Goal: Communication & Community: Answer question/provide support

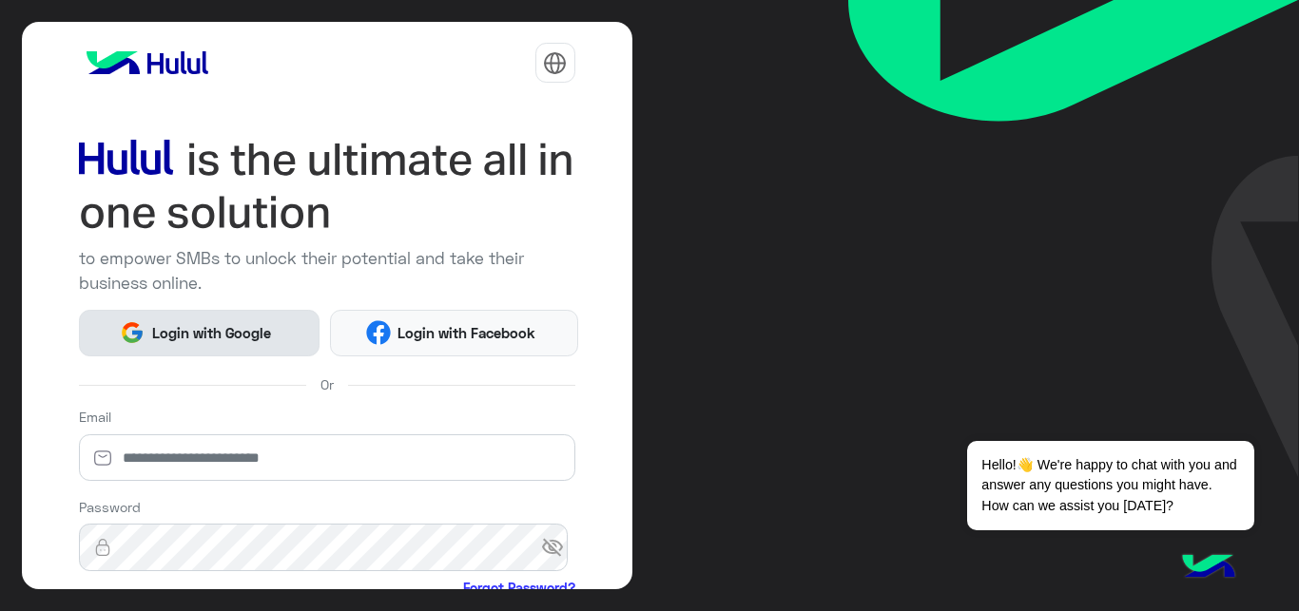
click at [232, 339] on span "Login with Google" at bounding box center [211, 333] width 133 height 22
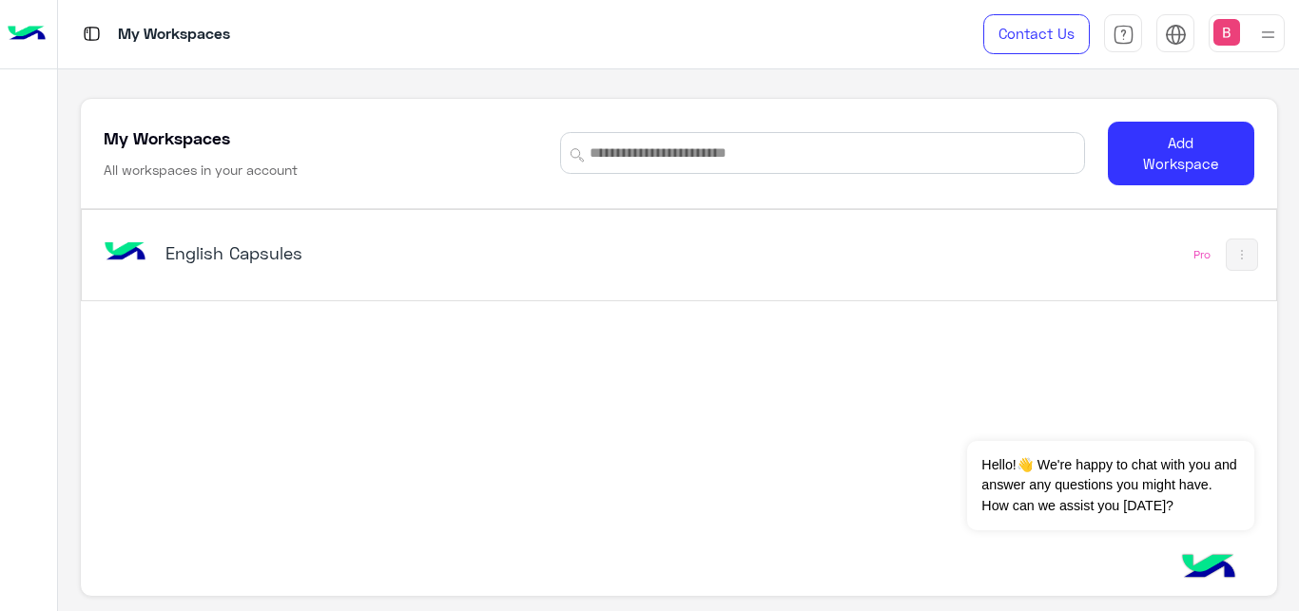
click at [377, 238] on div "English Capsules" at bounding box center [446, 254] width 695 height 55
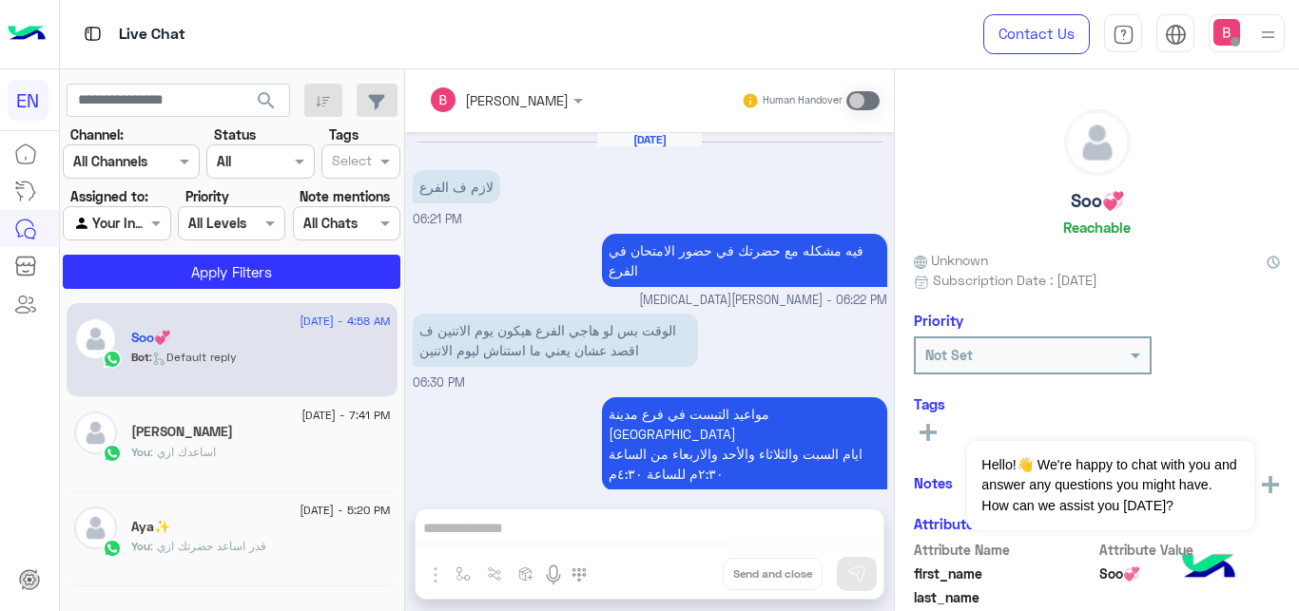
scroll to position [586, 0]
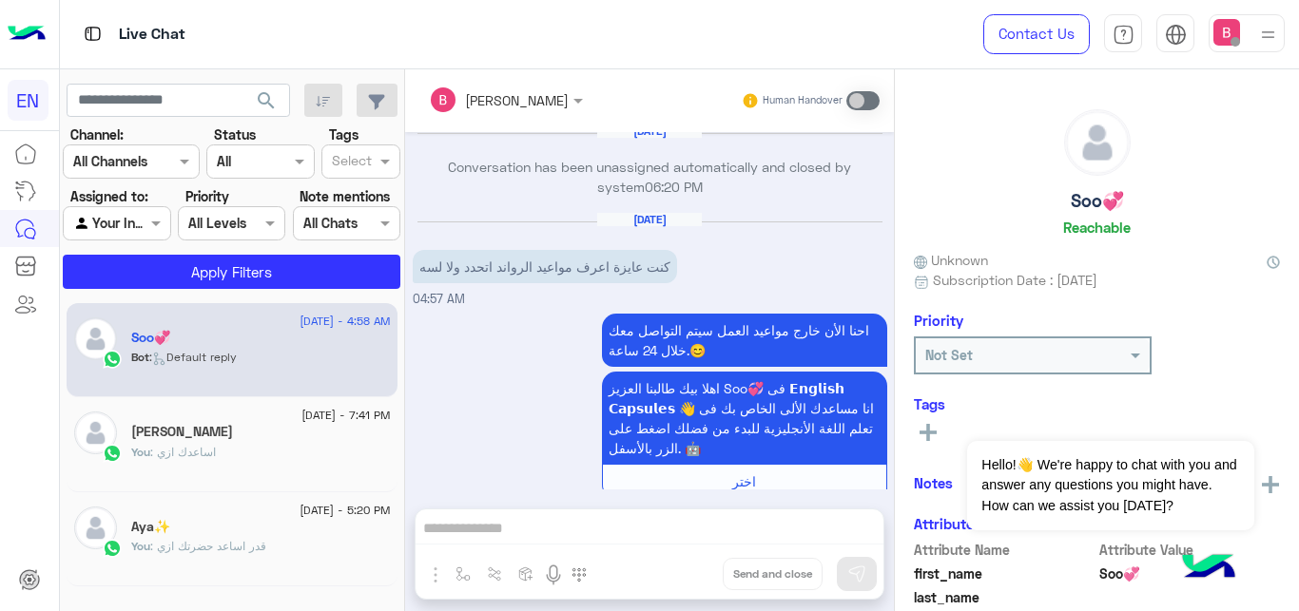
click at [165, 175] on div "Channel All Channels" at bounding box center [131, 162] width 137 height 34
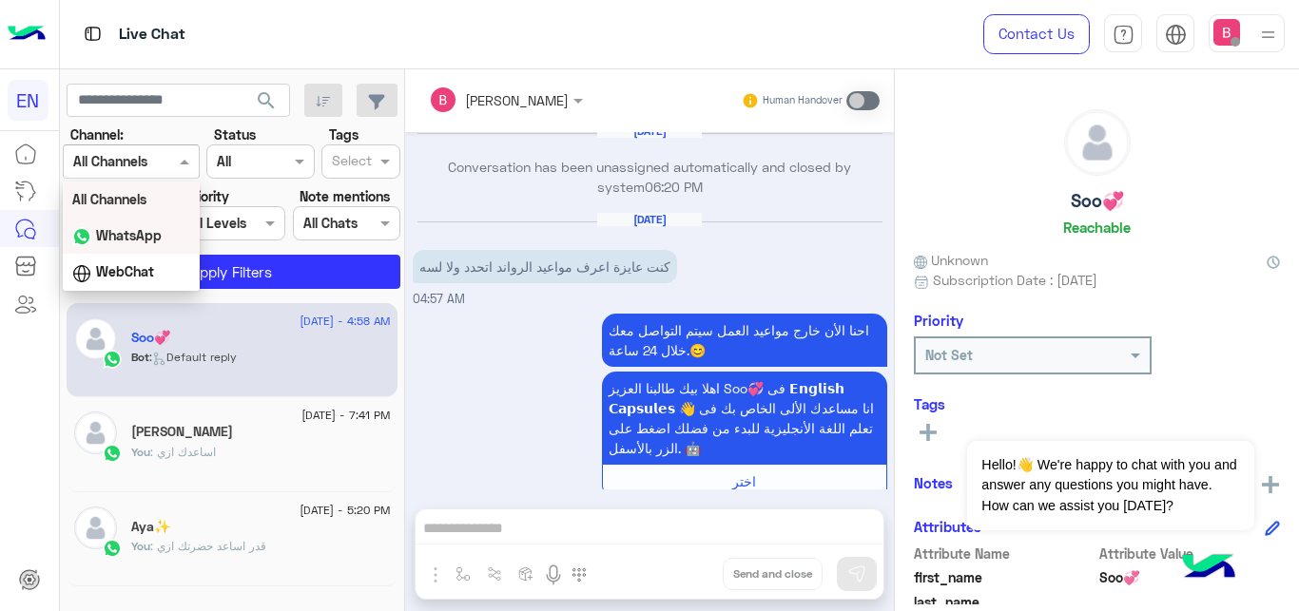
click at [140, 234] on b "WhatsApp" at bounding box center [129, 235] width 66 height 16
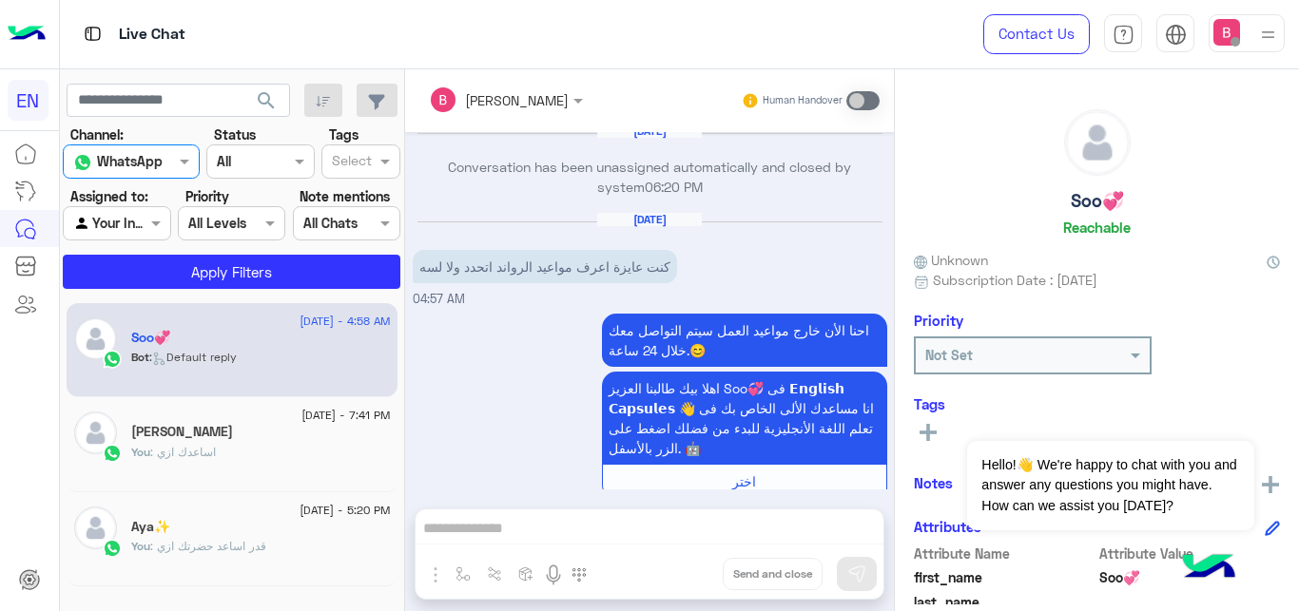
click at [136, 211] on div "Agent Filter Your Inbox" at bounding box center [116, 223] width 107 height 34
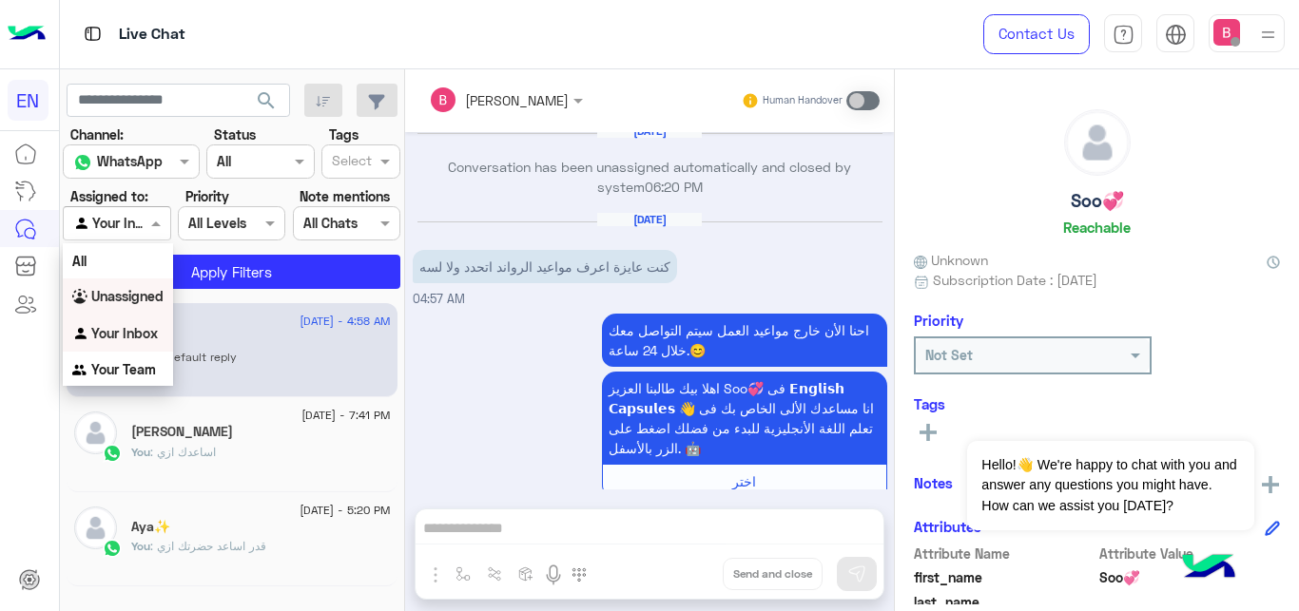
click at [150, 295] on b "Unassigned" at bounding box center [127, 296] width 72 height 16
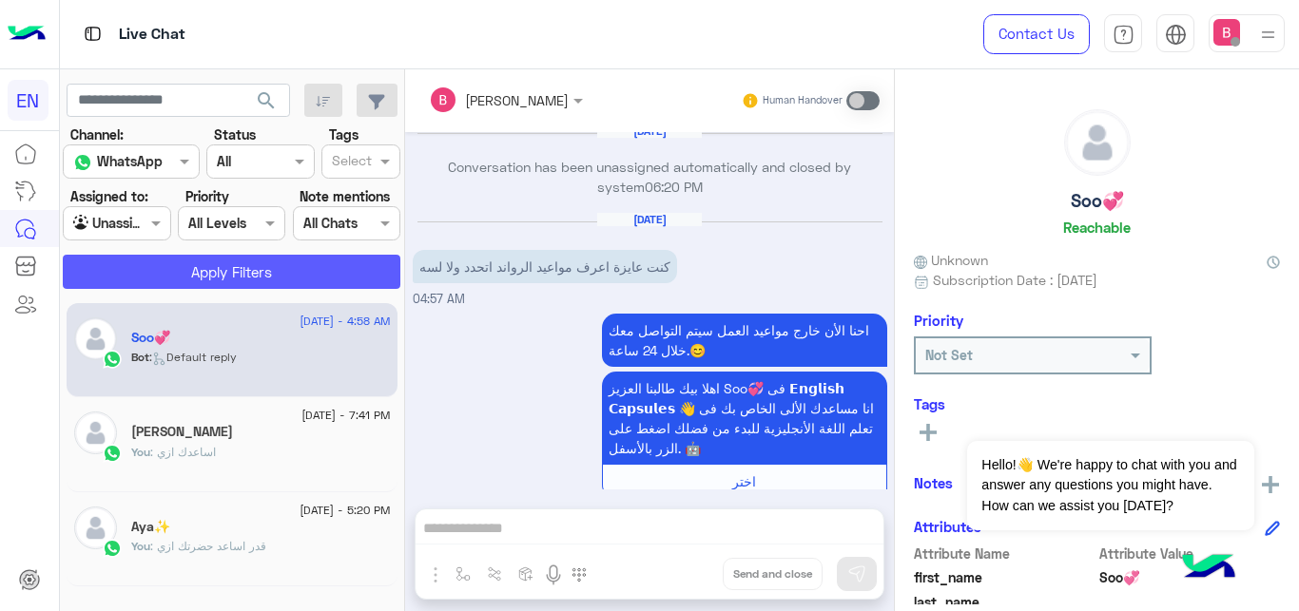
click at [181, 273] on button "Apply Filters" at bounding box center [232, 272] width 338 height 34
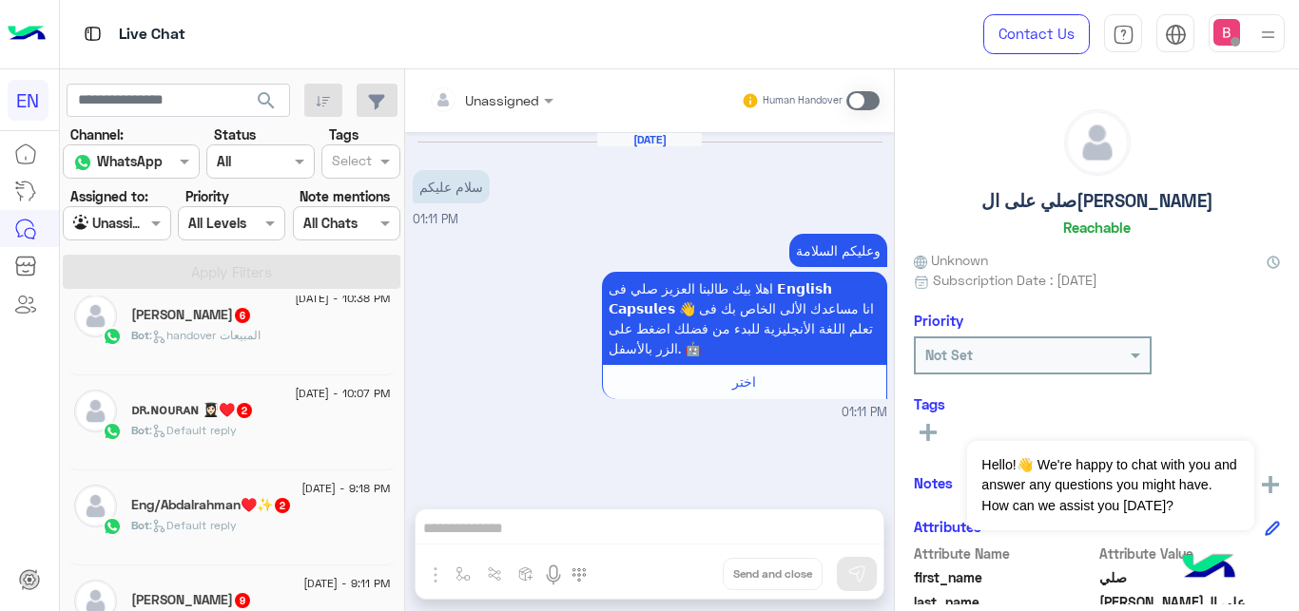
scroll to position [203, 0]
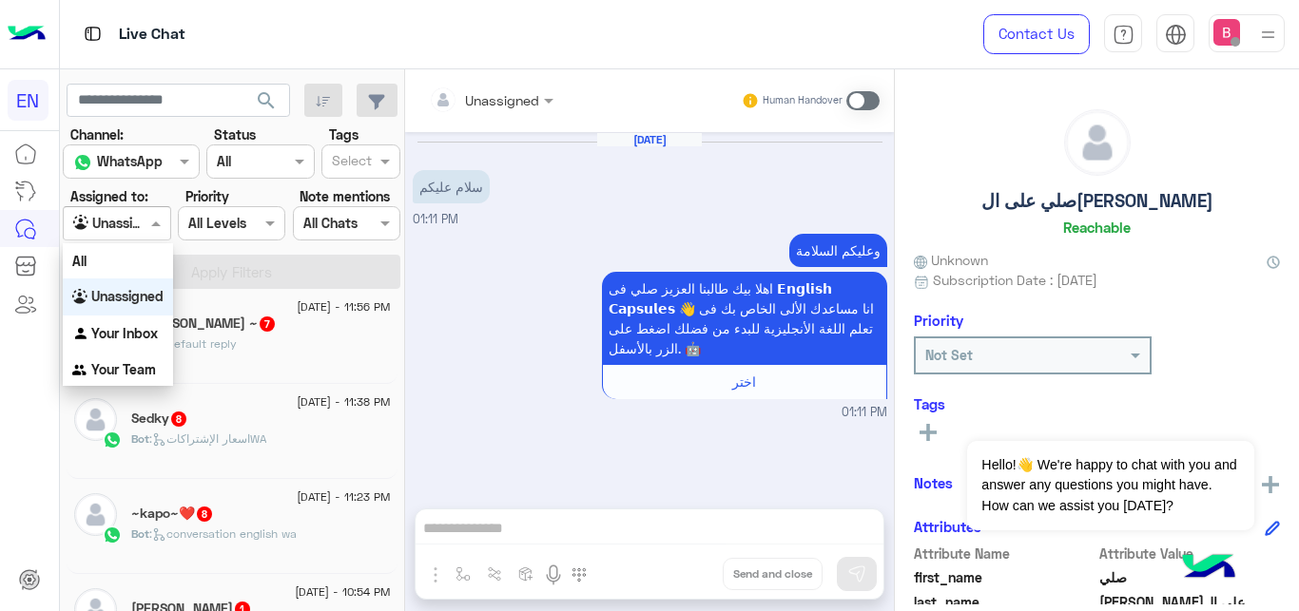
click at [141, 217] on div at bounding box center [117, 223] width 106 height 22
click at [112, 373] on b "Your Team" at bounding box center [123, 369] width 65 height 16
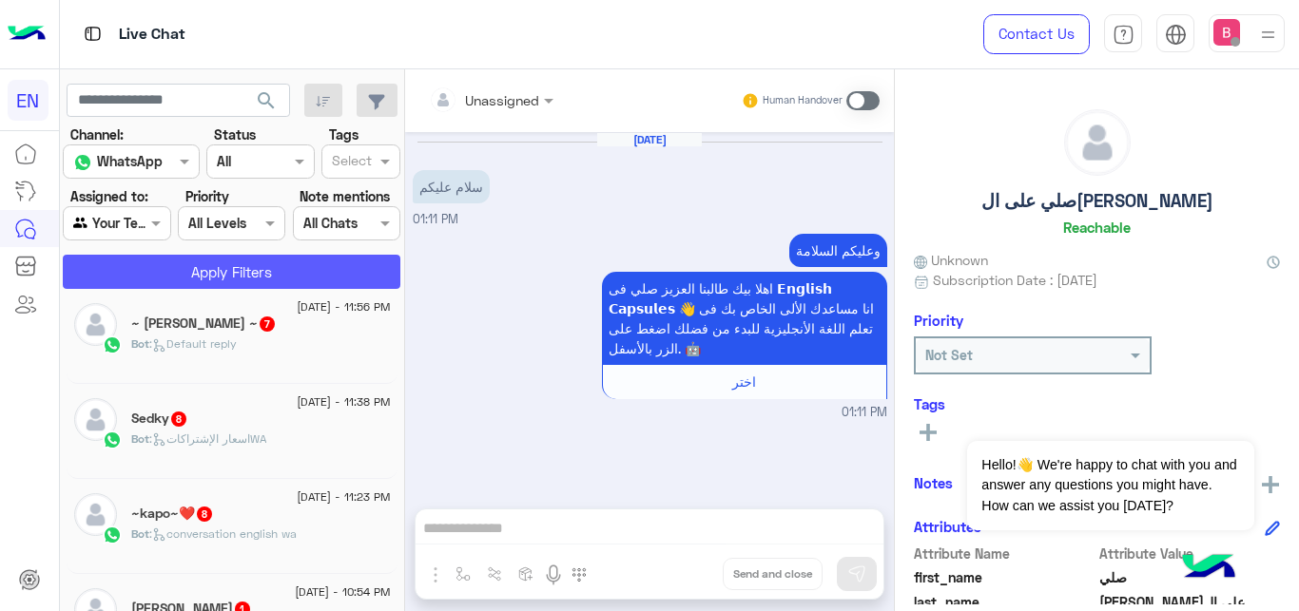
click at [185, 268] on button "Apply Filters" at bounding box center [232, 272] width 338 height 34
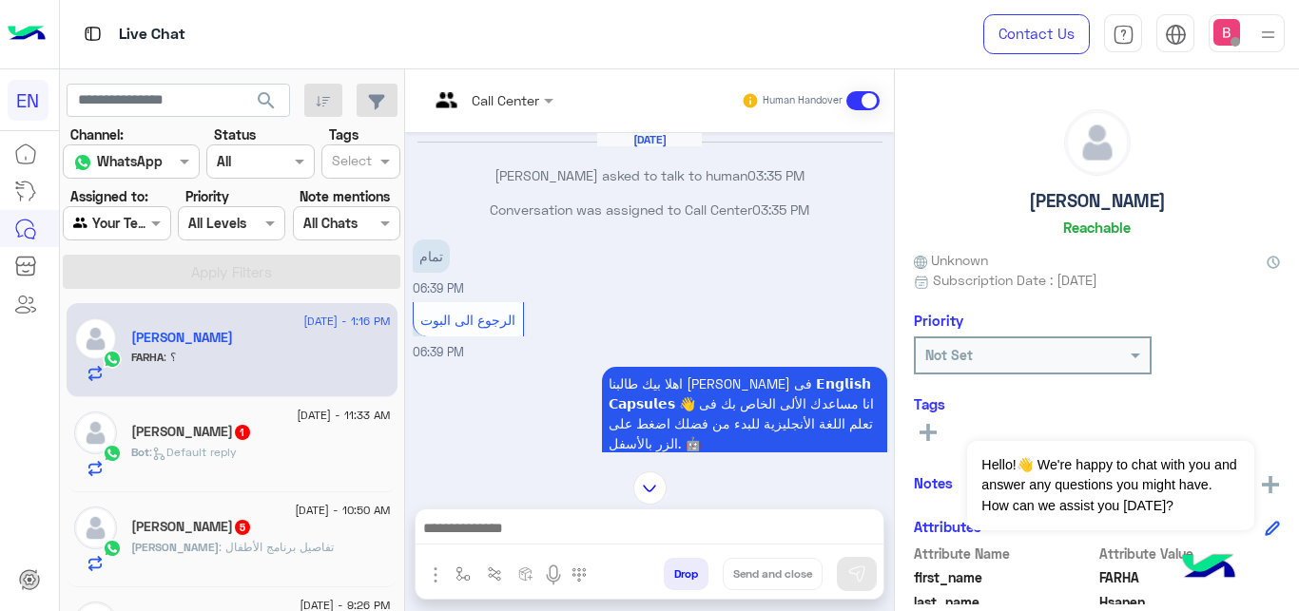
scroll to position [2009, 0]
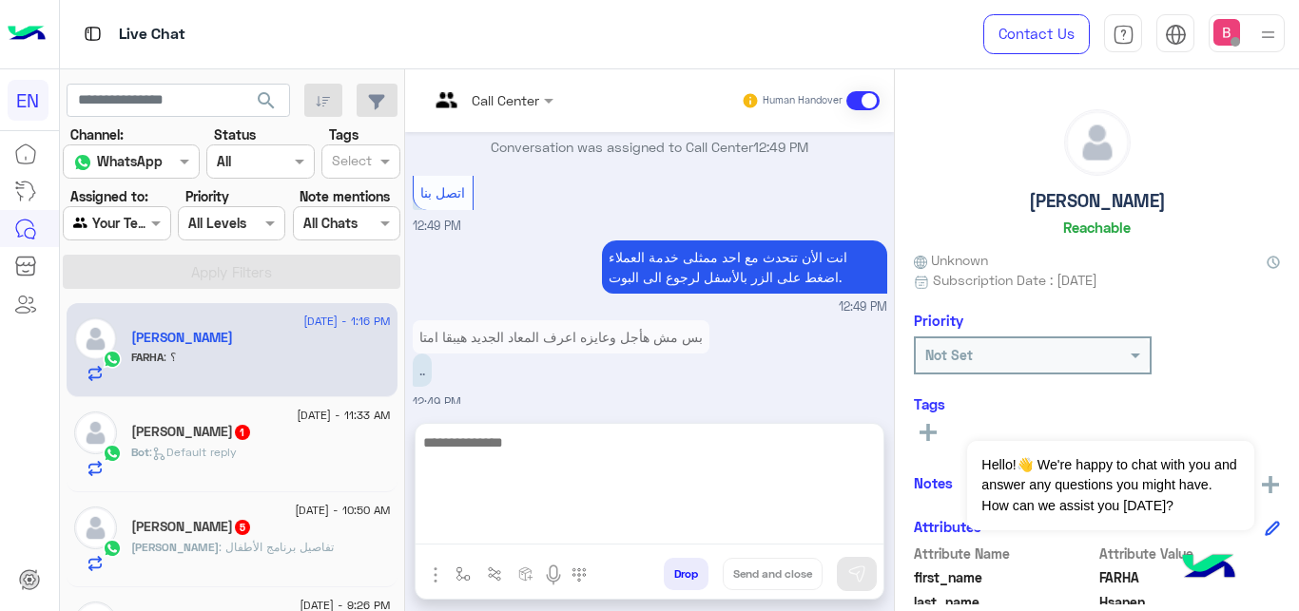
click at [580, 541] on textarea at bounding box center [650, 488] width 468 height 114
type textarea "*"
type textarea "**********"
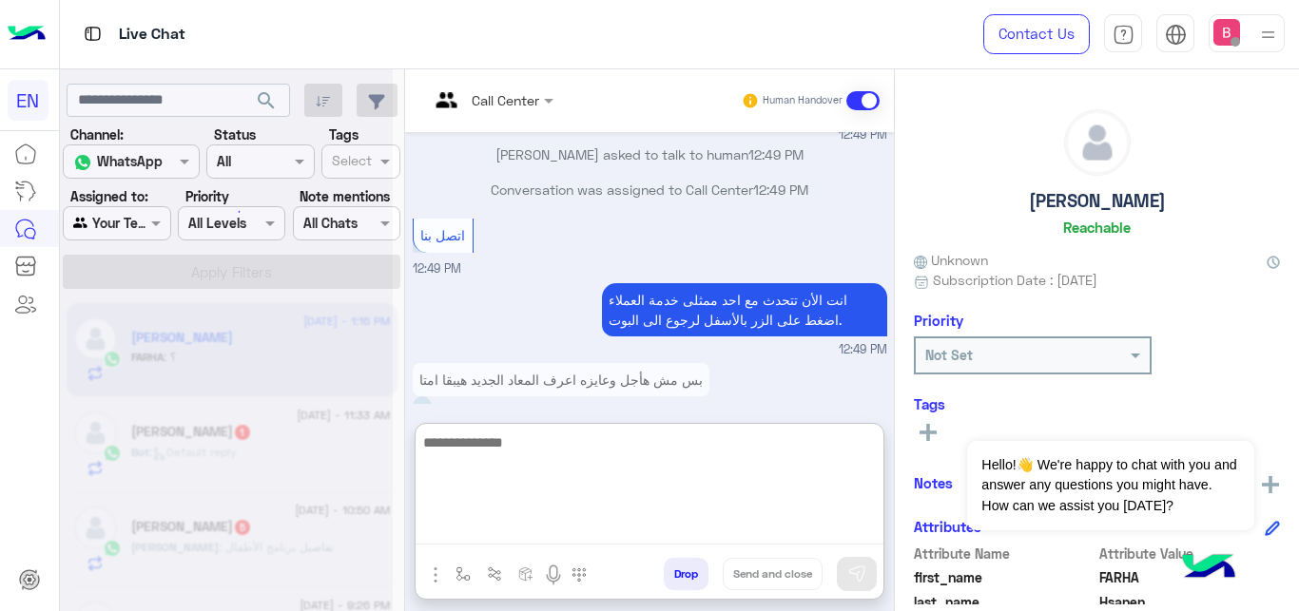
scroll to position [2155, 0]
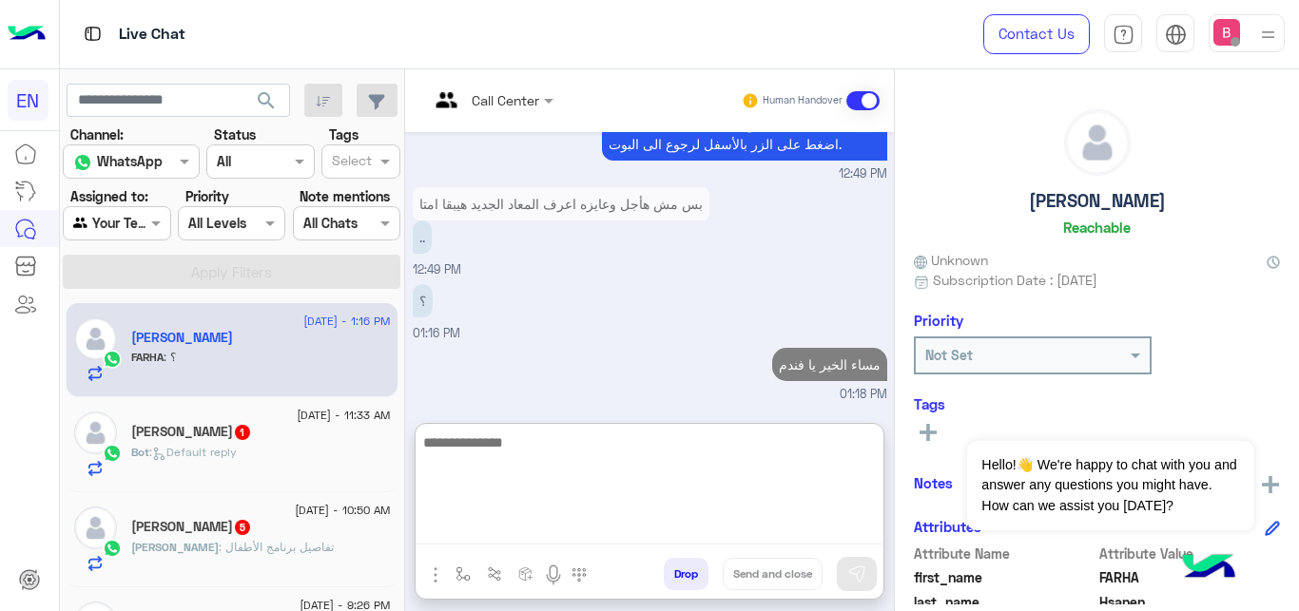
click at [668, 457] on textarea at bounding box center [650, 488] width 468 height 114
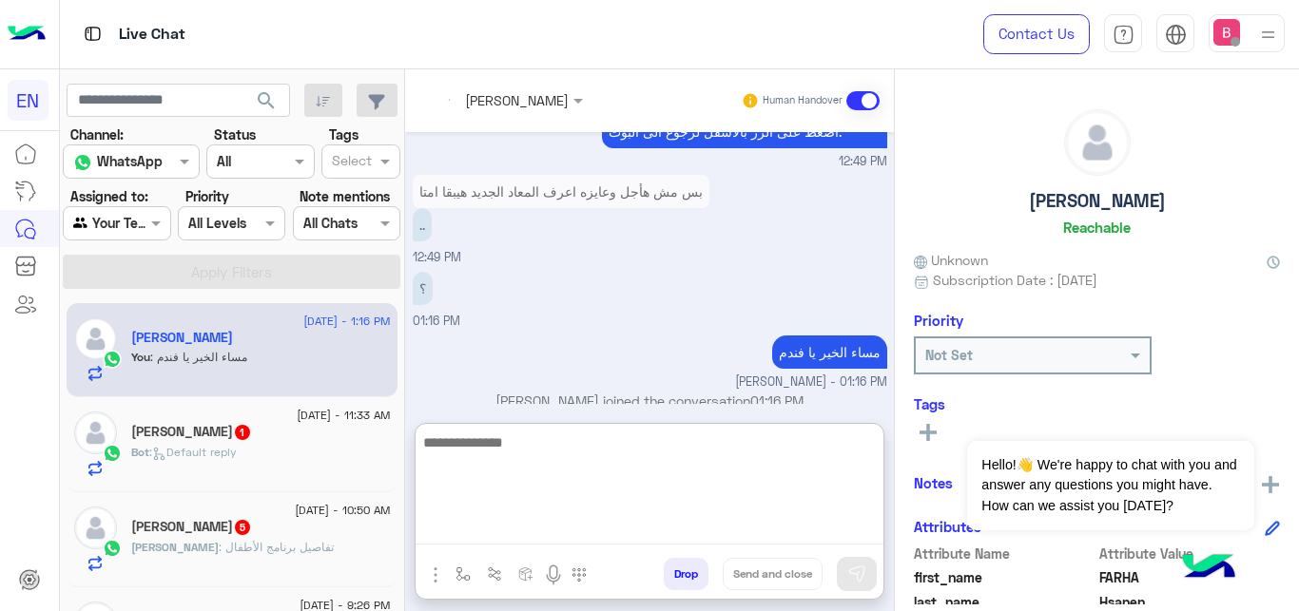
scroll to position [2190, 0]
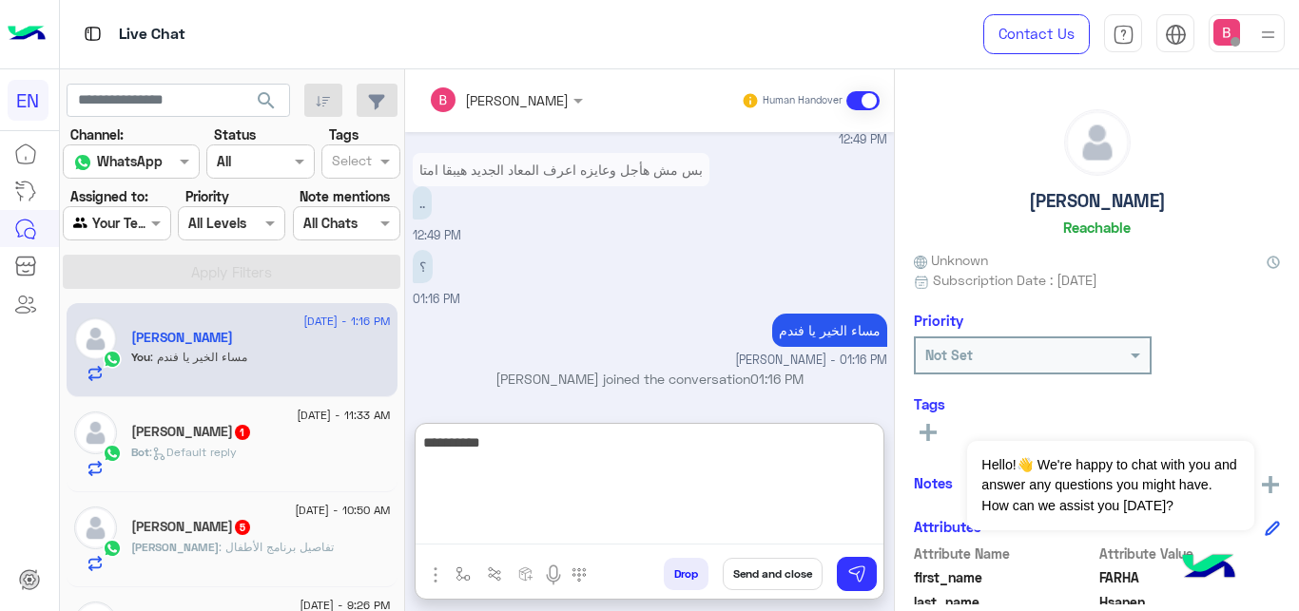
type textarea "**********"
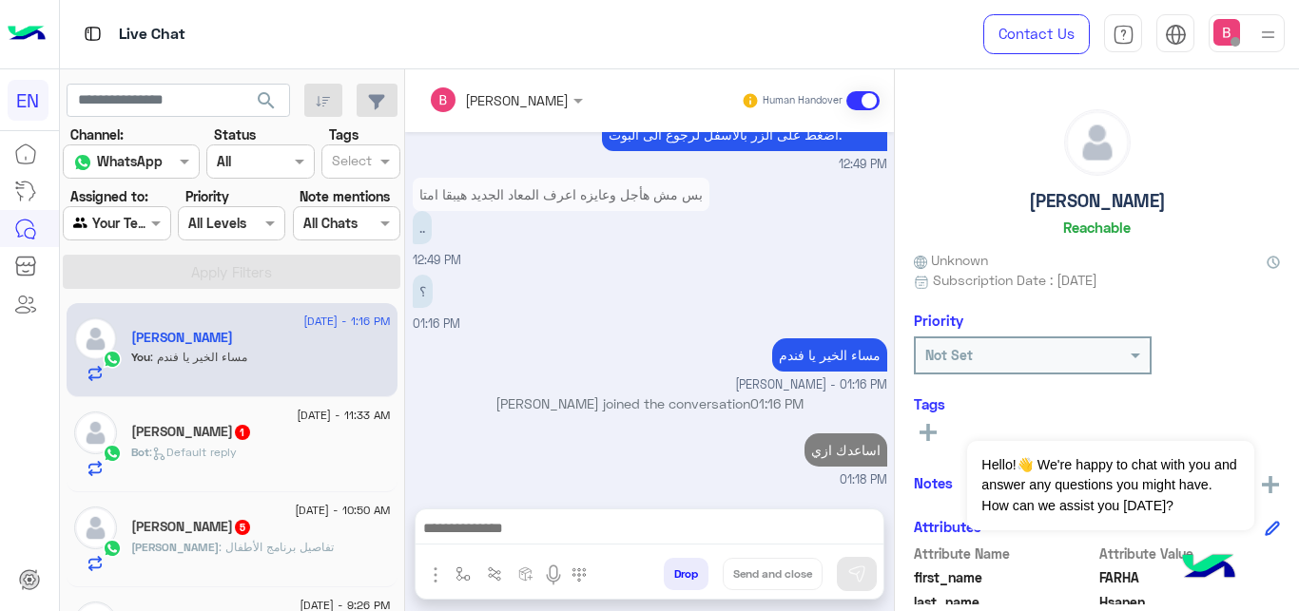
scroll to position [2215, 0]
click at [221, 425] on h5 "Saeed Abu Mansour 1" at bounding box center [191, 432] width 121 height 16
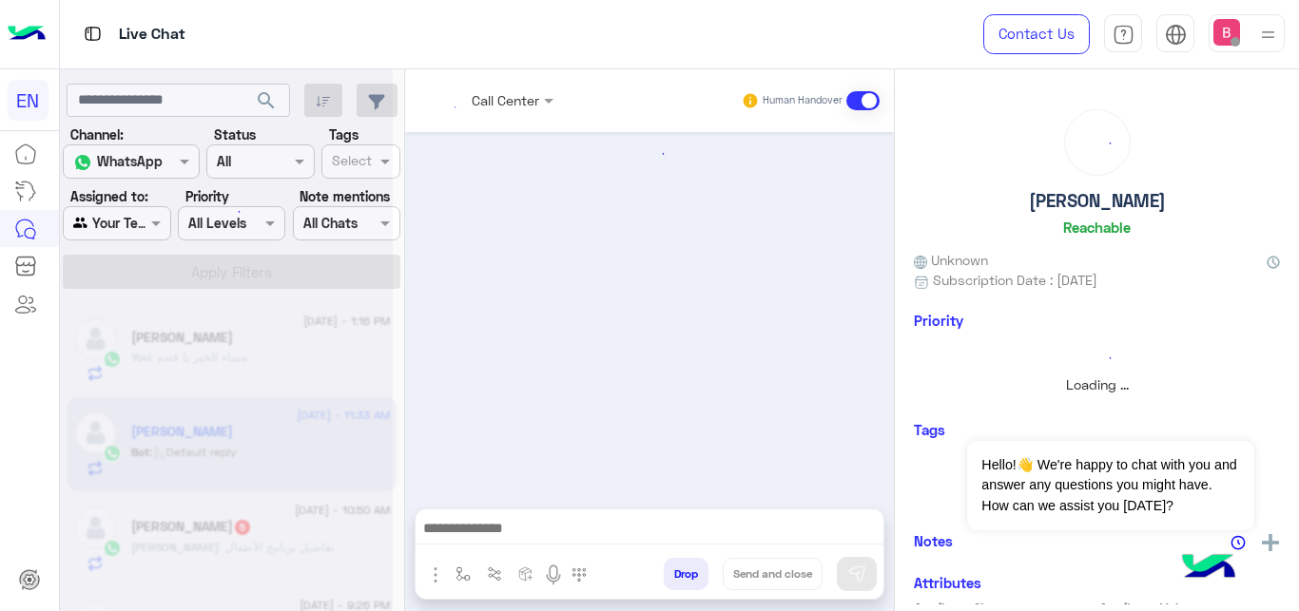
click at [249, 363] on div at bounding box center [226, 313] width 333 height 611
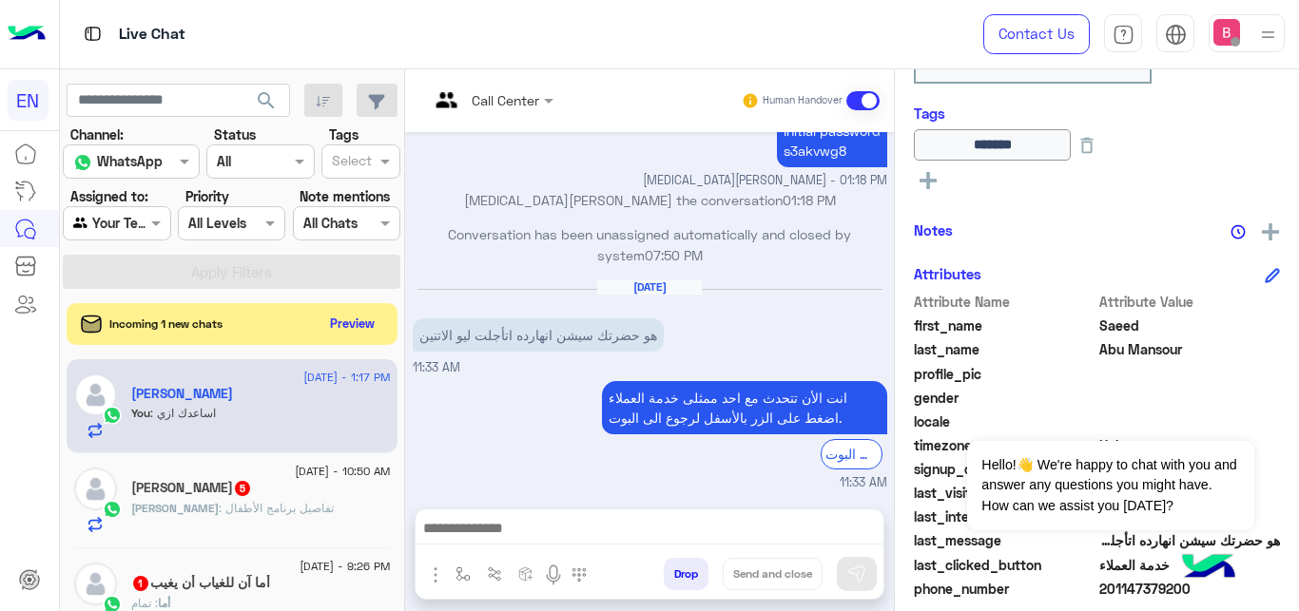
scroll to position [452, 0]
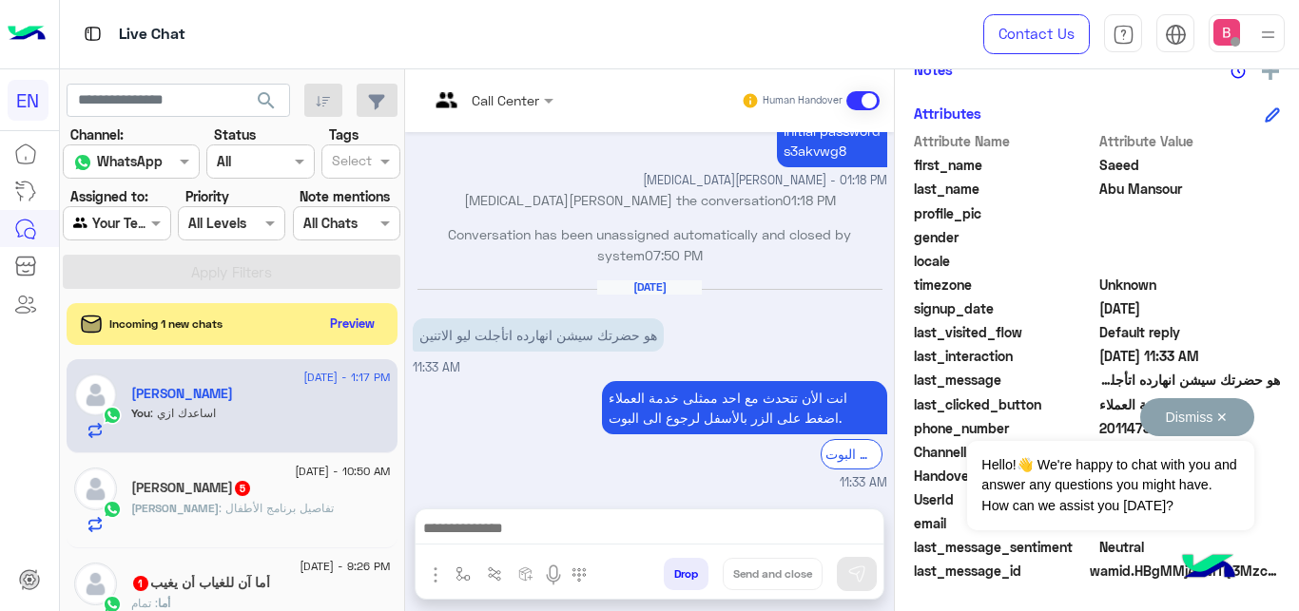
click at [1222, 414] on button "Dismiss ✕" at bounding box center [1197, 417] width 114 height 38
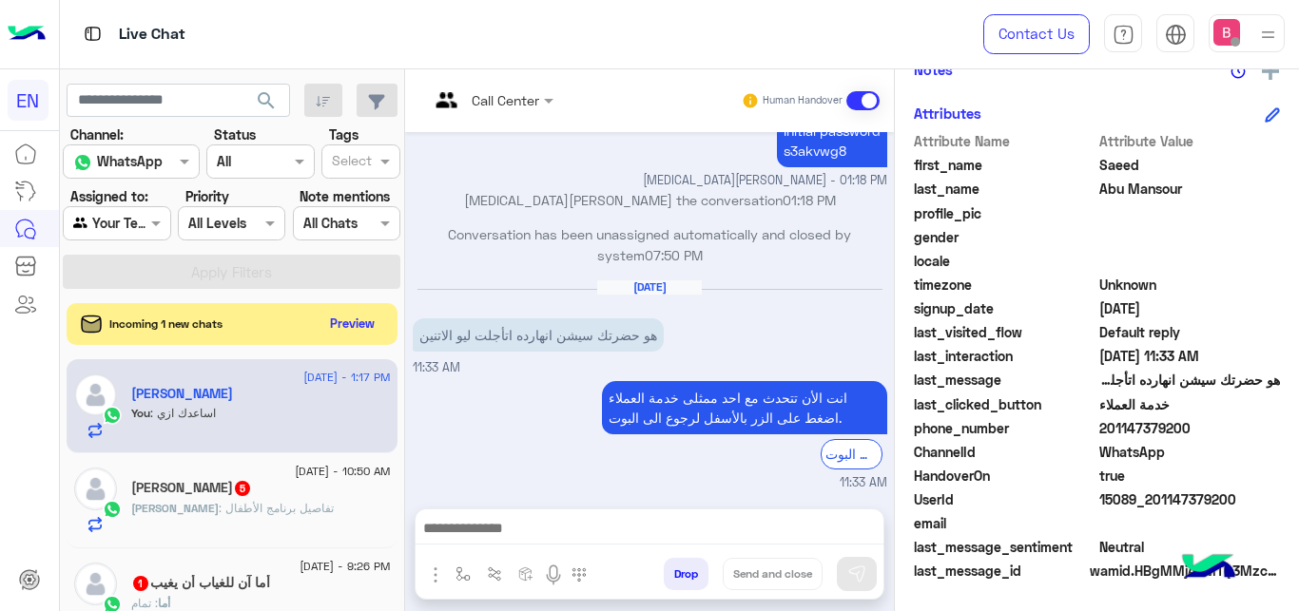
drag, startPoint x: 1105, startPoint y: 427, endPoint x: 1197, endPoint y: 423, distance: 92.3
click at [1199, 423] on span "201147379200" at bounding box center [1190, 428] width 182 height 20
copy span "01147379200"
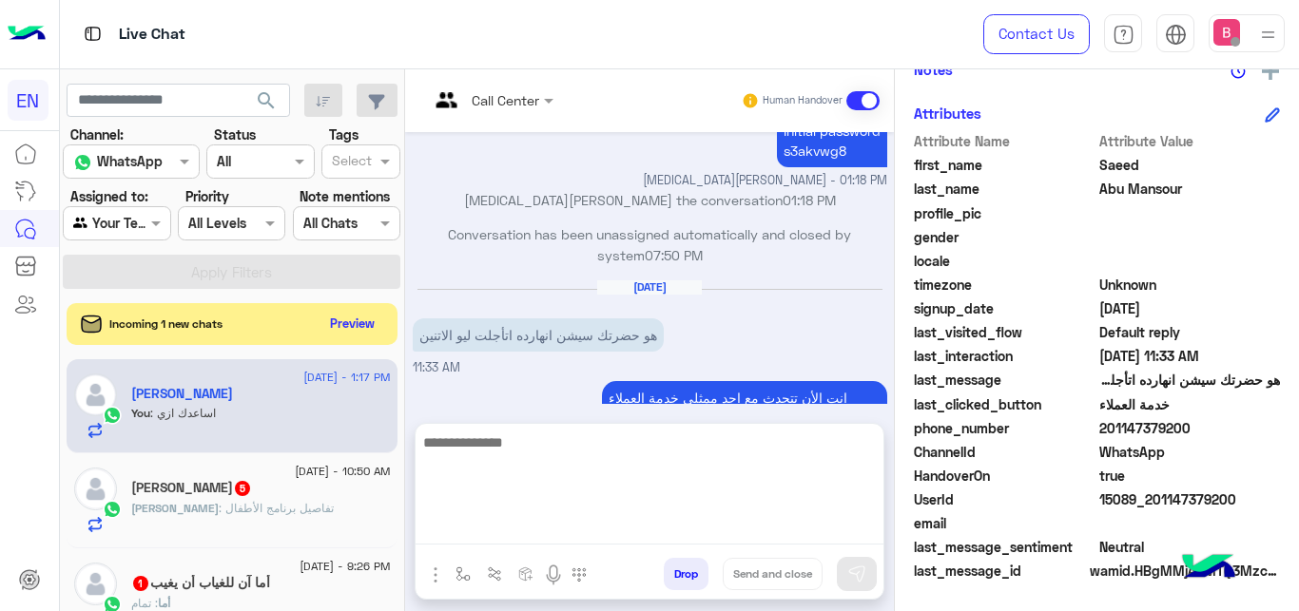
click at [602, 524] on textarea at bounding box center [650, 488] width 468 height 114
type textarea "**********"
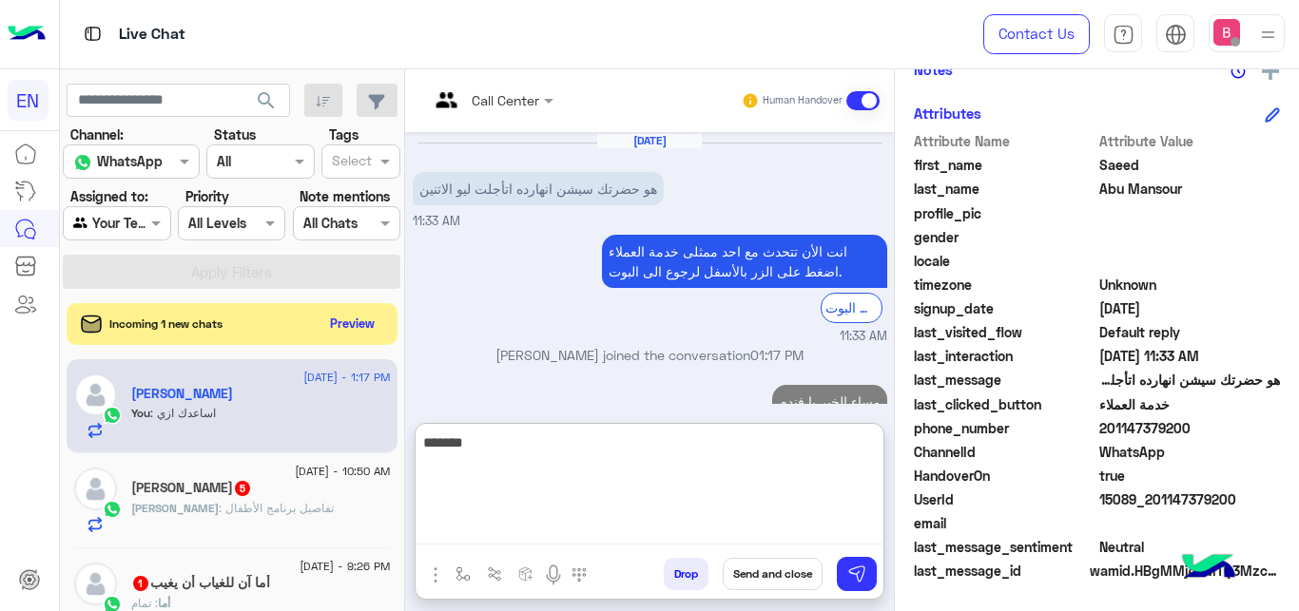
scroll to position [680, 0]
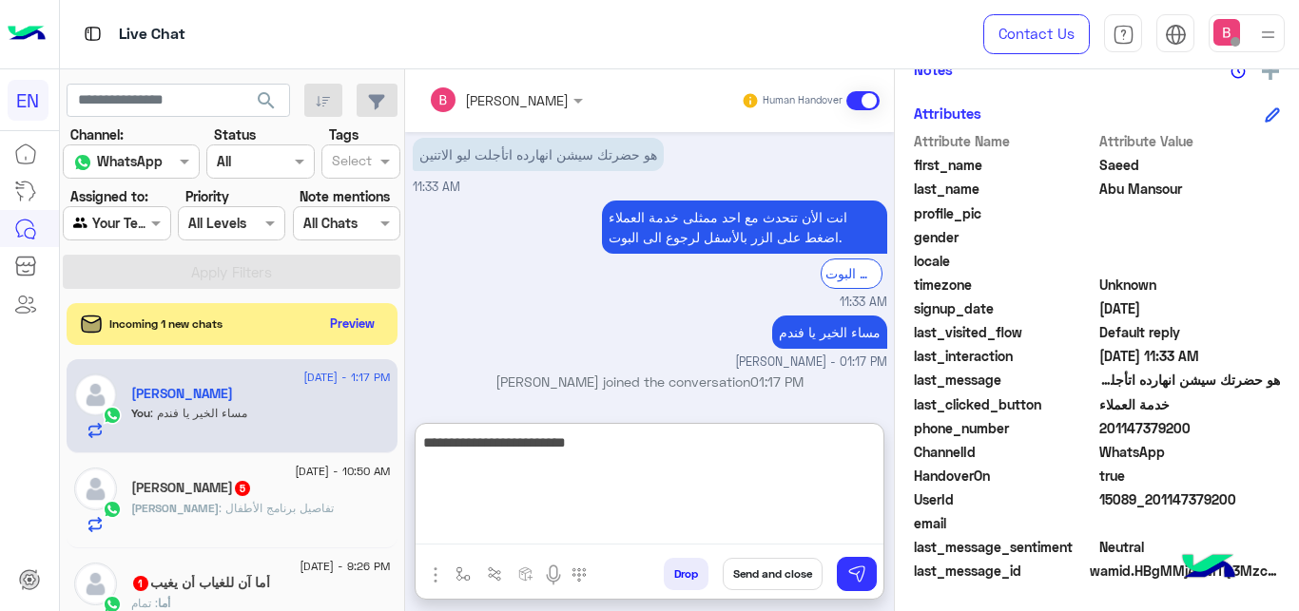
type textarea "**********"
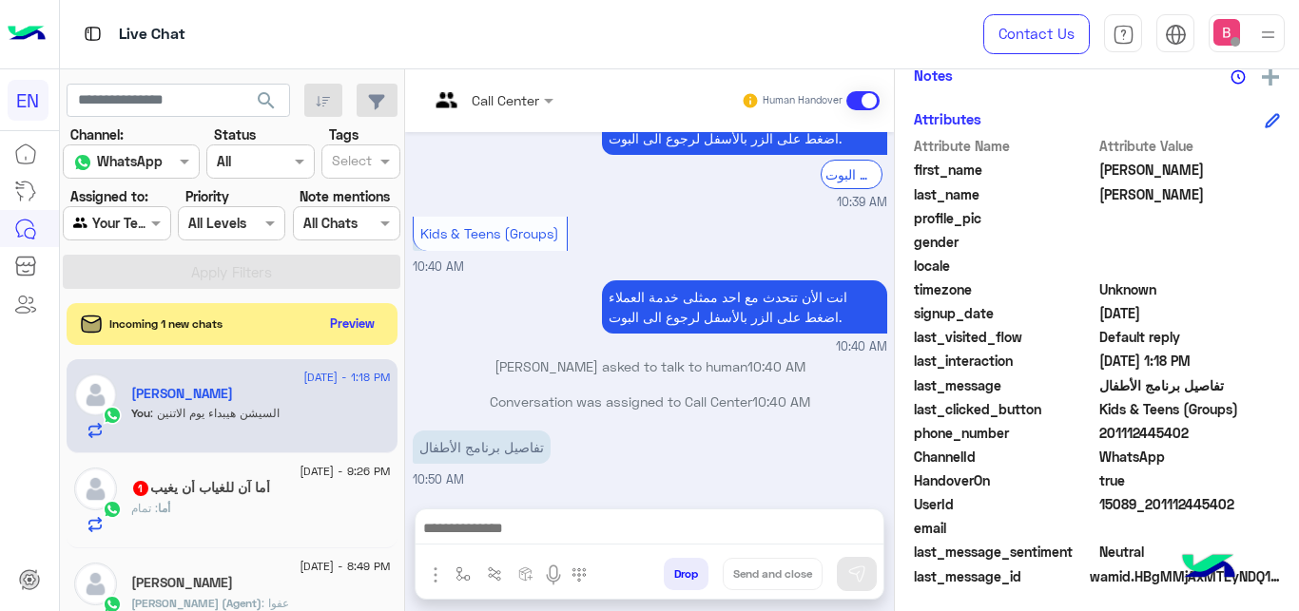
scroll to position [805, 0]
click at [517, 96] on div at bounding box center [491, 99] width 144 height 22
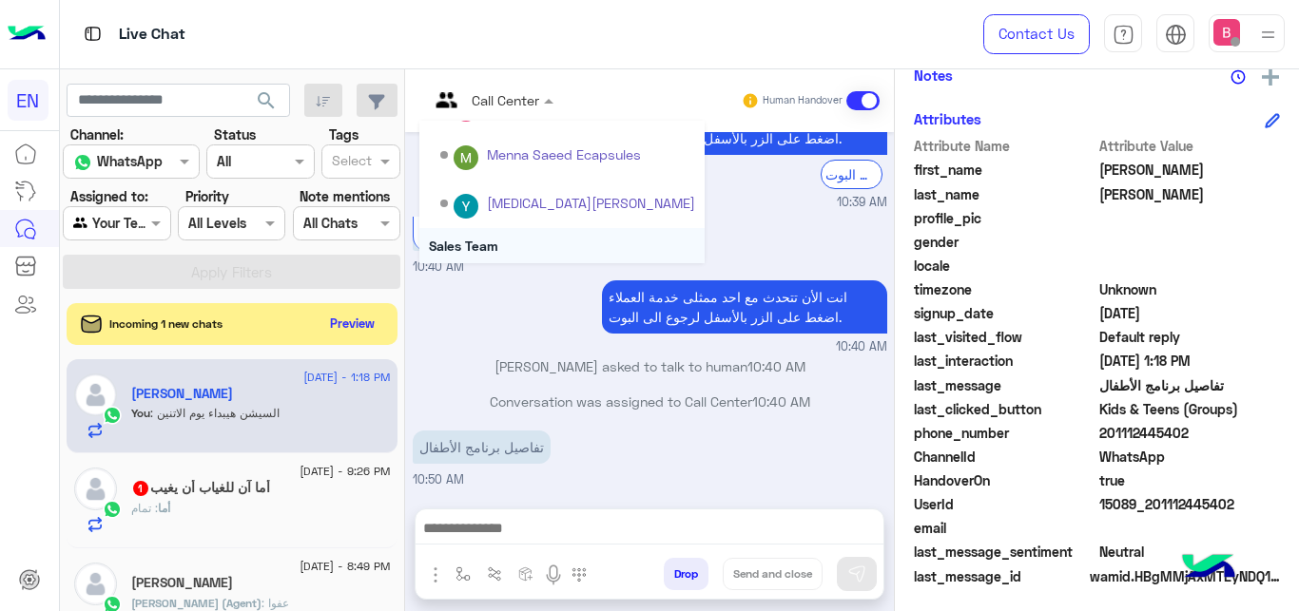
scroll to position [316, 0]
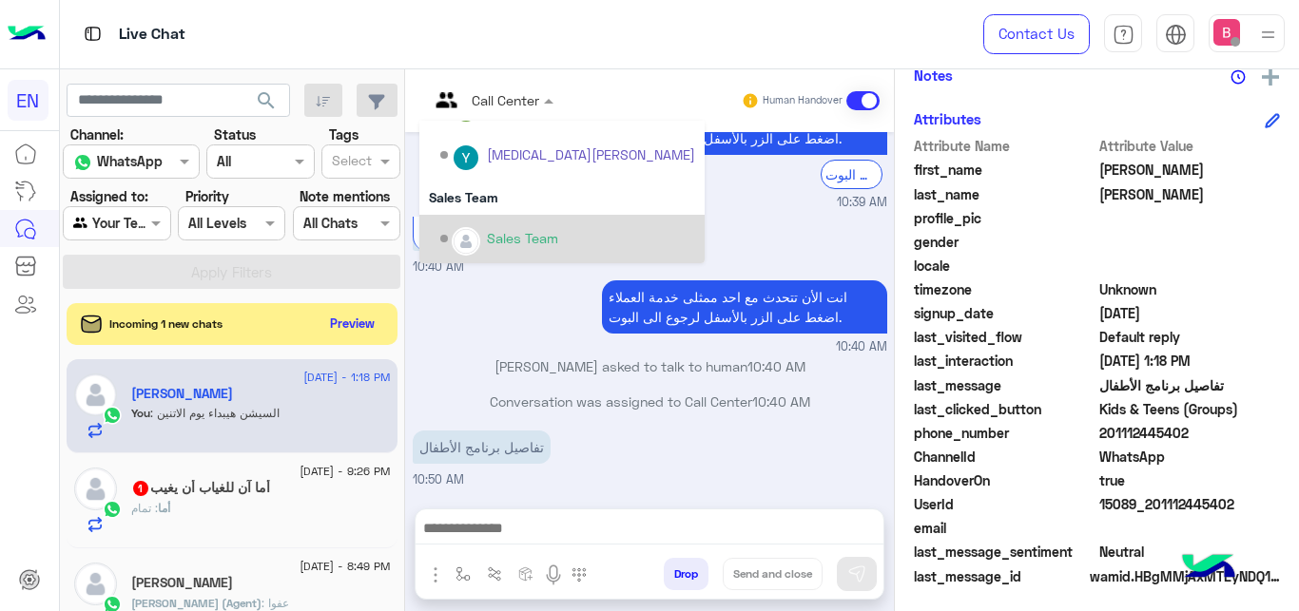
click at [516, 235] on div "Sales Team" at bounding box center [522, 238] width 71 height 20
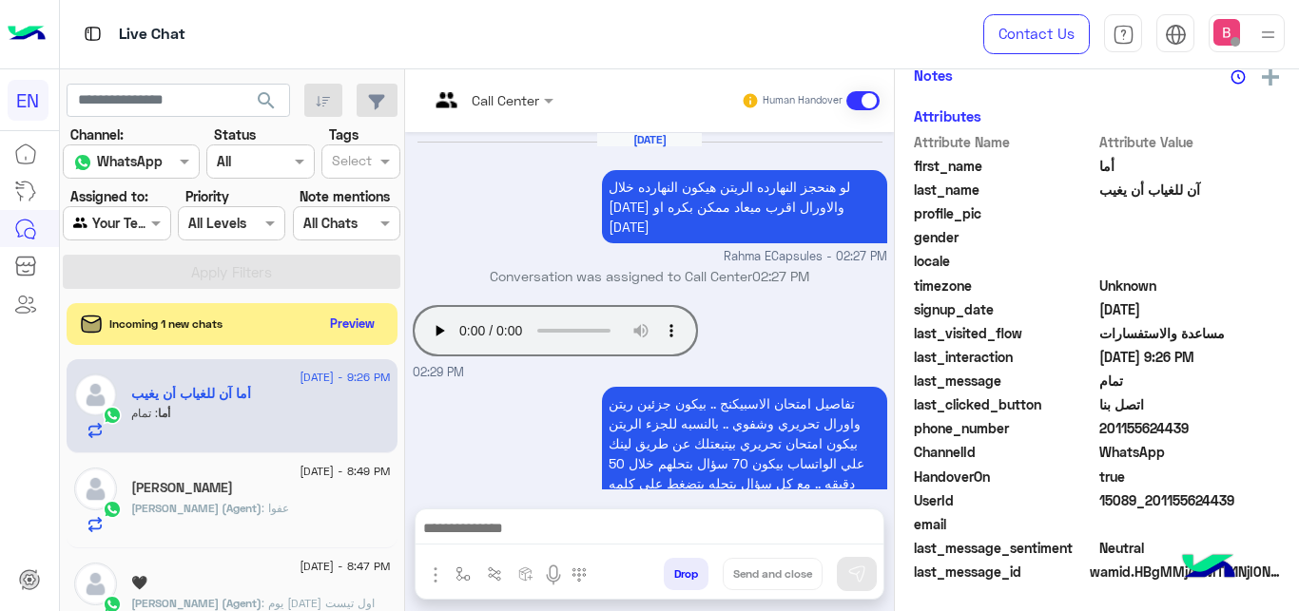
scroll to position [480, 0]
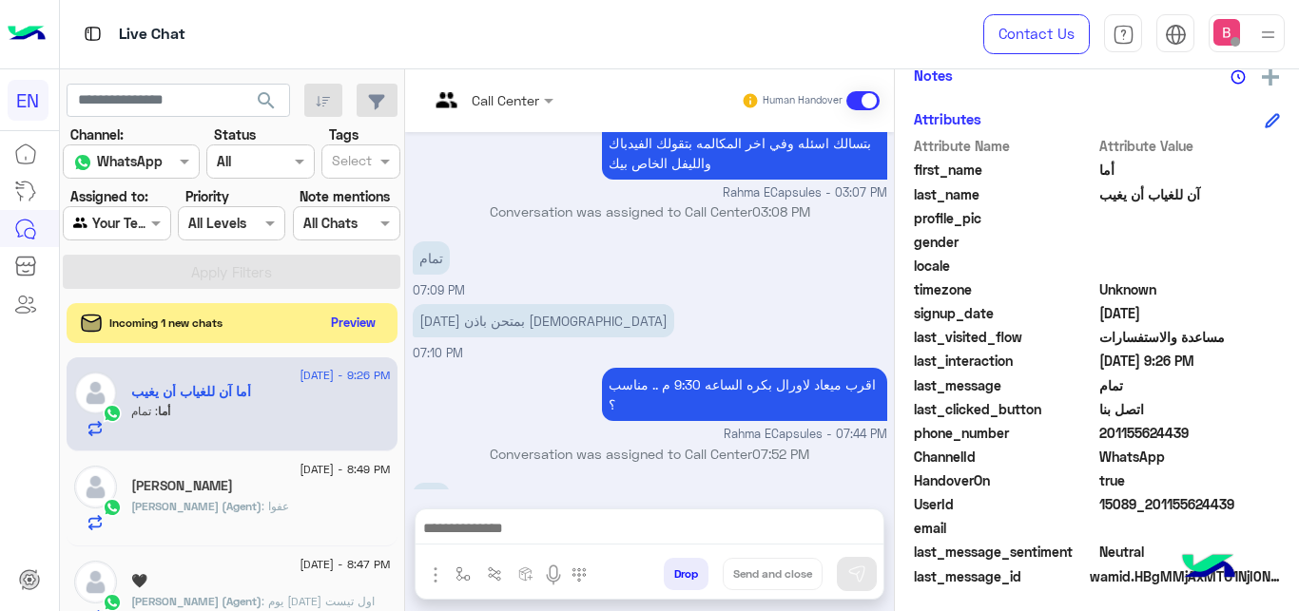
click at [348, 318] on button "Preview" at bounding box center [353, 323] width 59 height 26
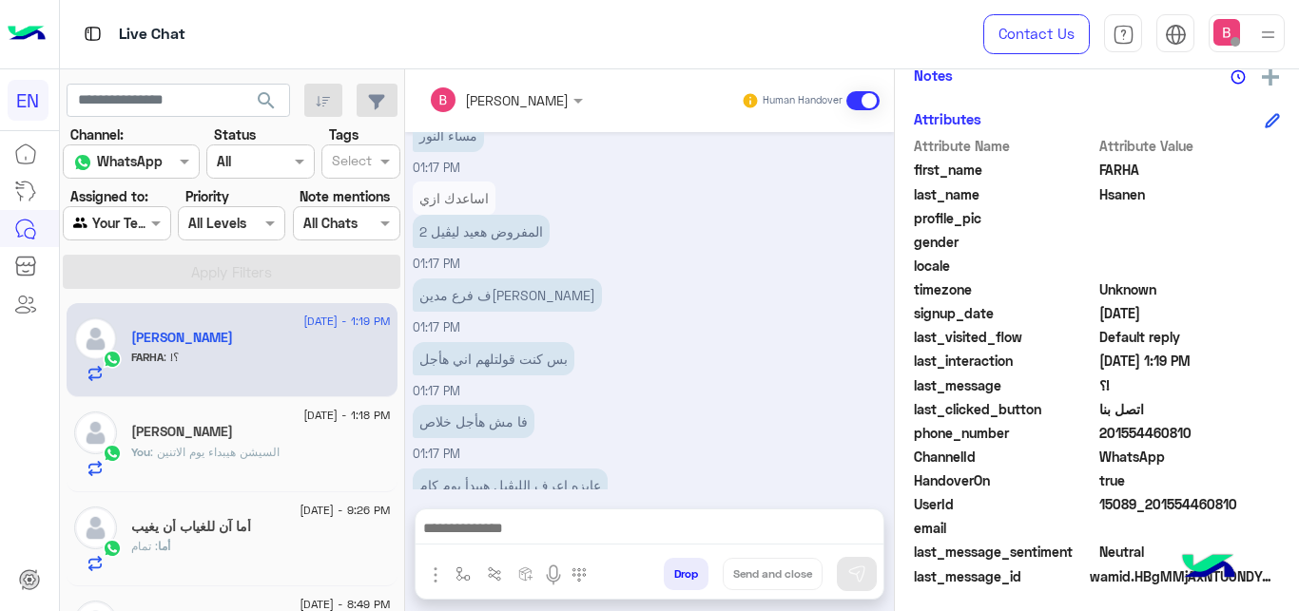
scroll to position [304, 0]
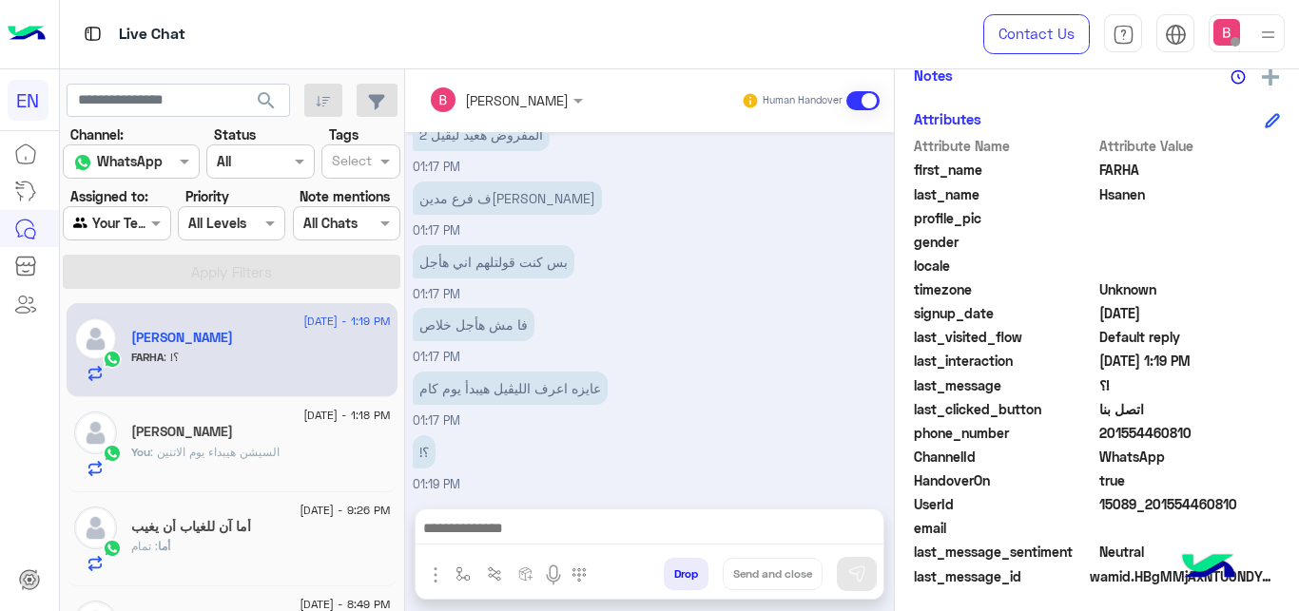
drag, startPoint x: 1105, startPoint y: 435, endPoint x: 1175, endPoint y: 435, distance: 70.4
click at [1199, 427] on span "201554460810" at bounding box center [1190, 433] width 182 height 20
copy span "01554460810"
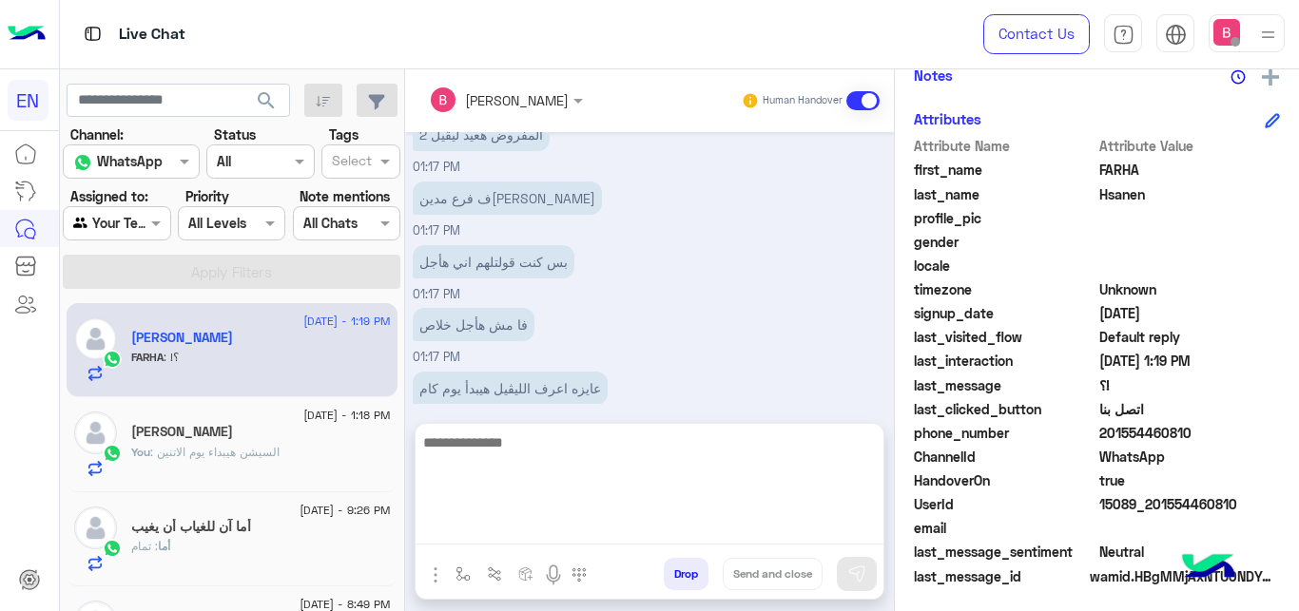
click at [568, 528] on textarea at bounding box center [650, 488] width 468 height 114
type textarea "**********"
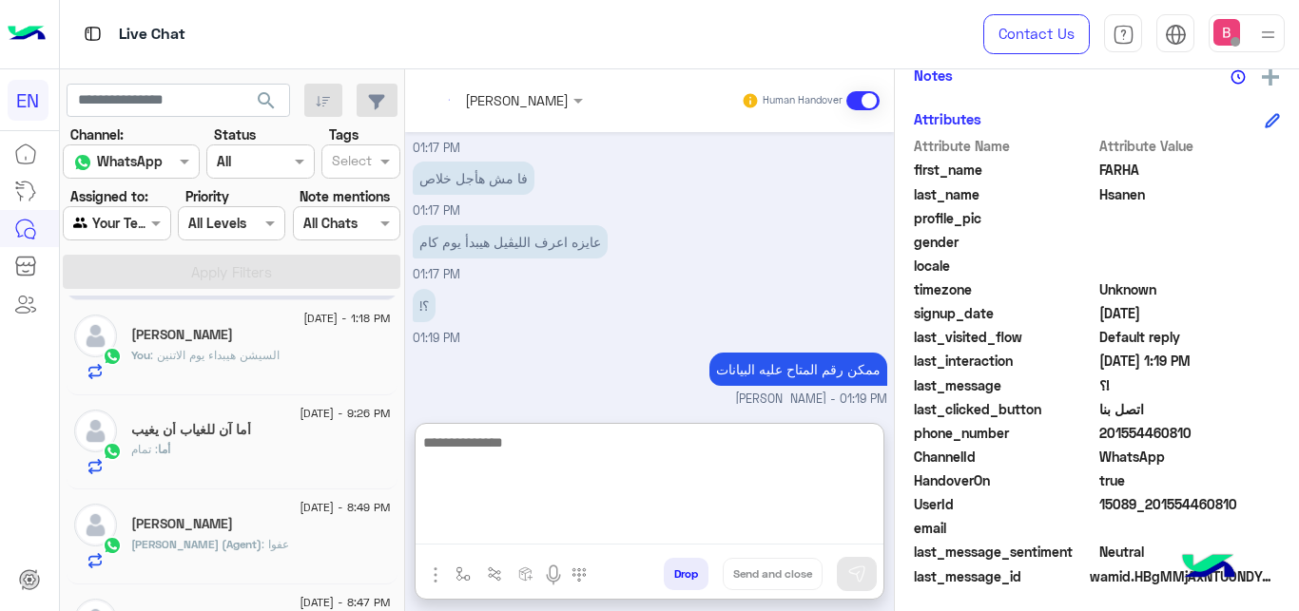
scroll to position [194, 0]
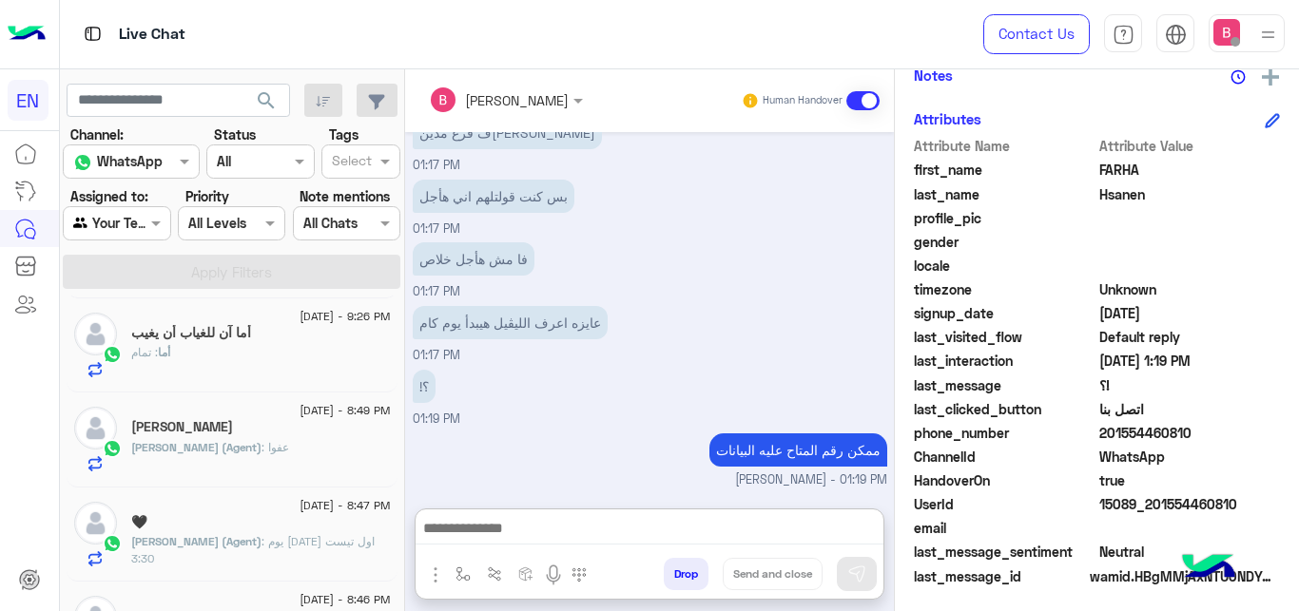
click at [296, 363] on div "أما : تمام" at bounding box center [261, 360] width 260 height 33
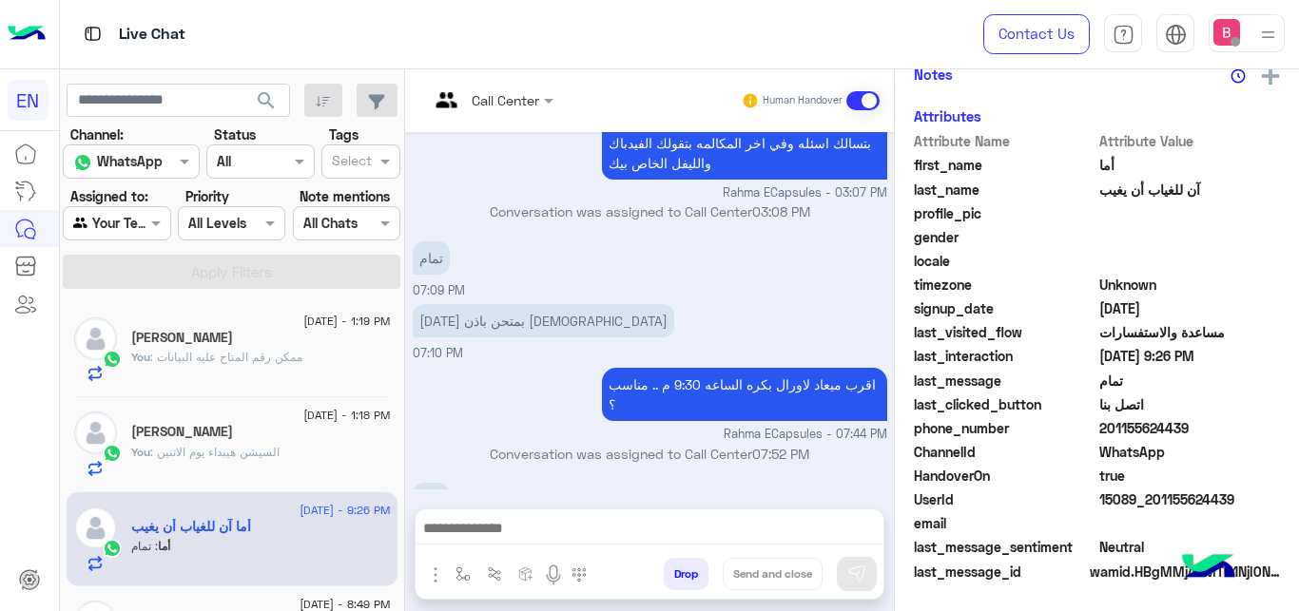
scroll to position [408, 0]
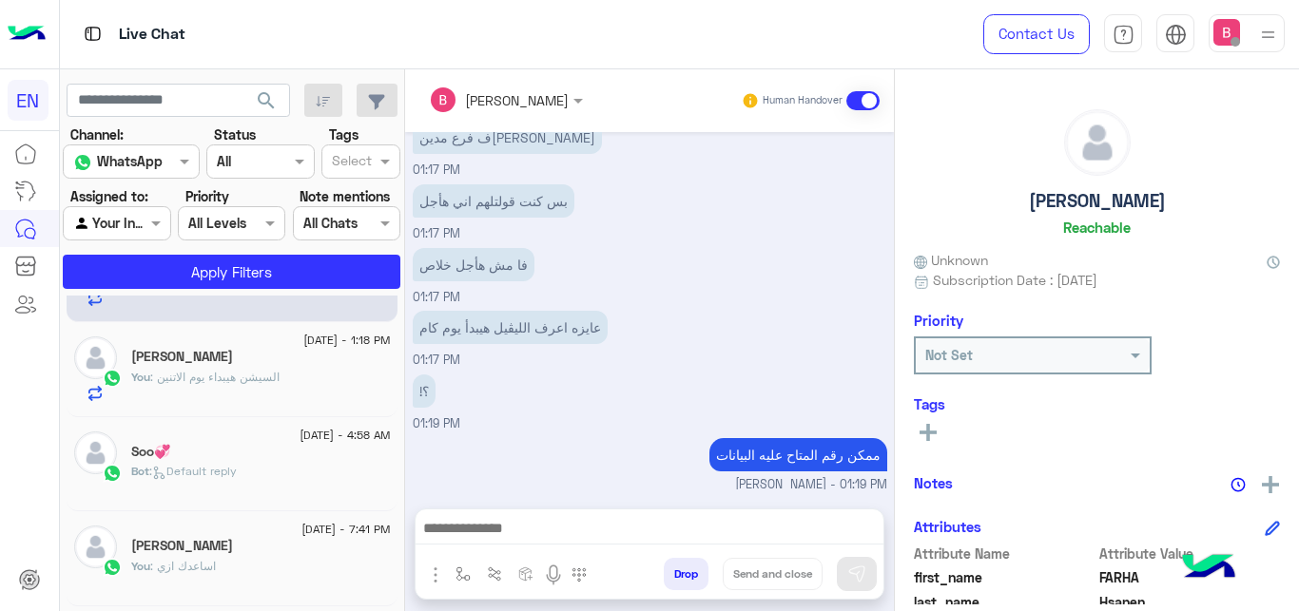
scroll to position [165, 0]
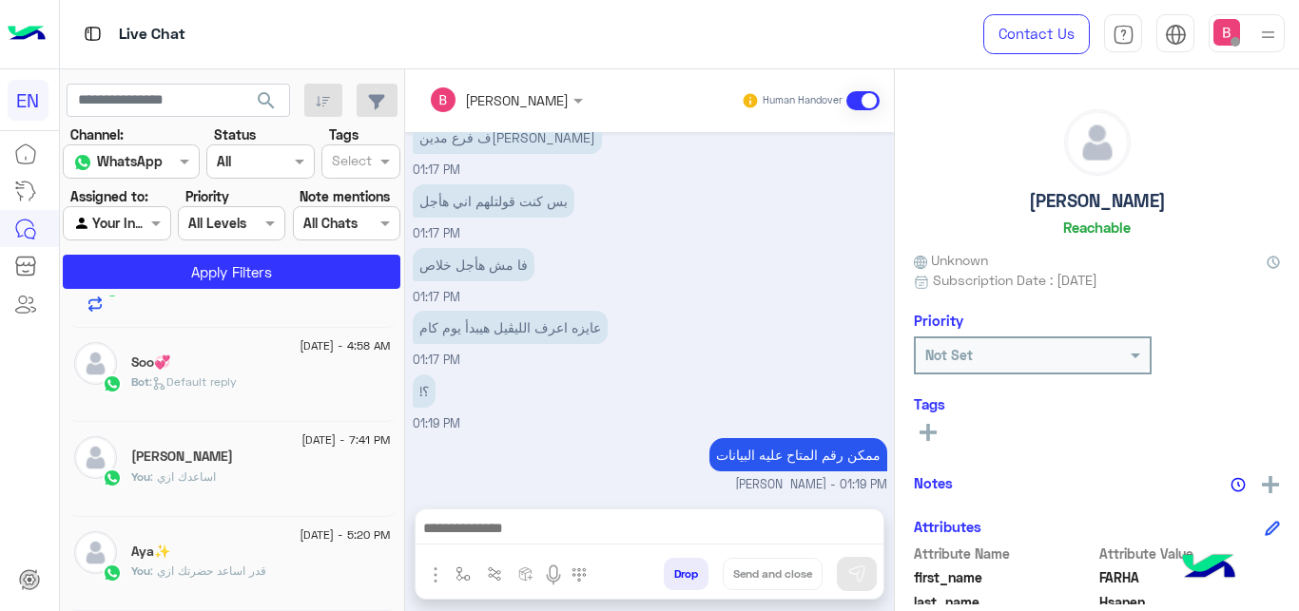
click at [133, 216] on div at bounding box center [117, 223] width 106 height 22
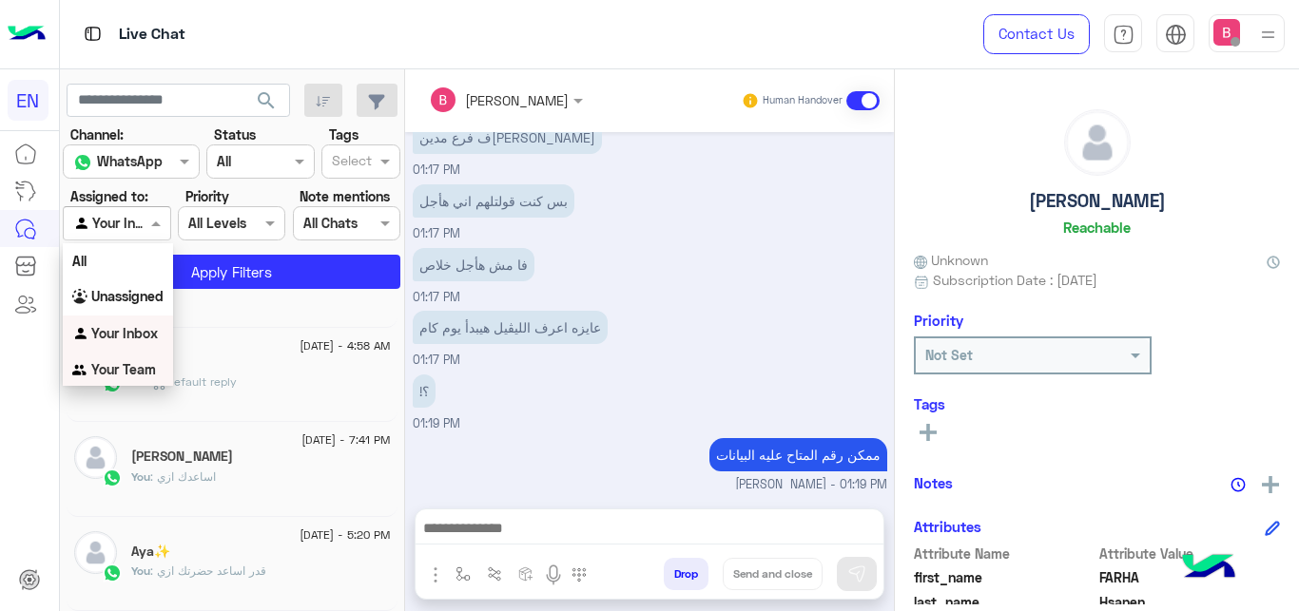
click at [124, 367] on b "Your Team" at bounding box center [123, 369] width 65 height 16
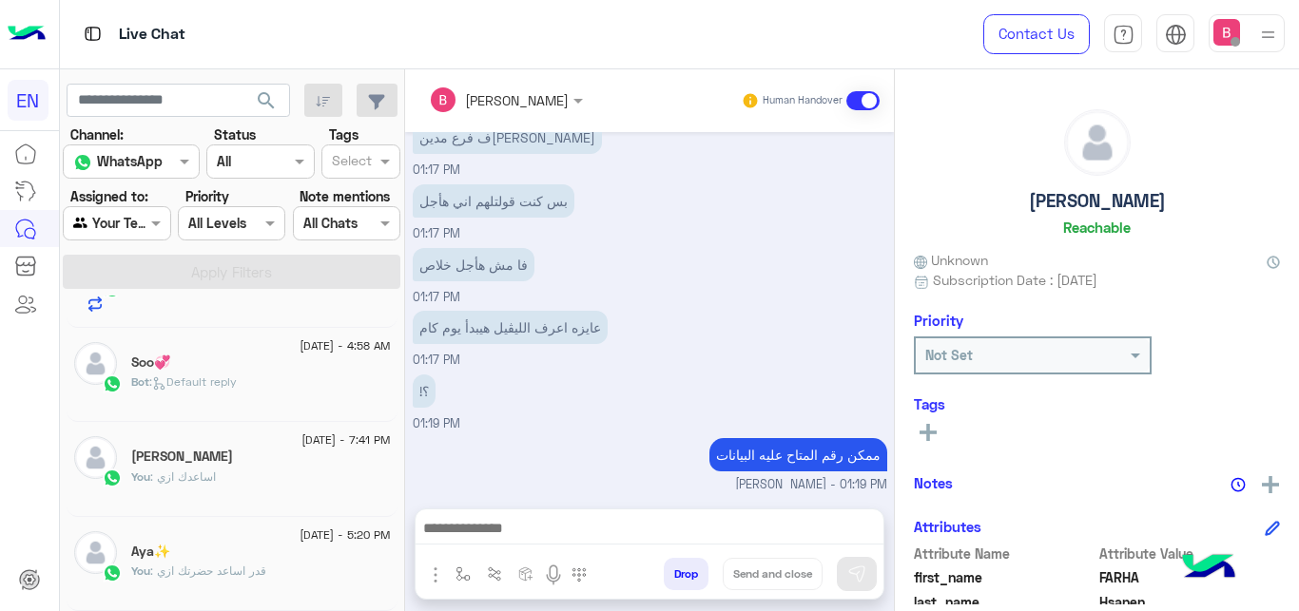
click at [128, 233] on div "Your Team" at bounding box center [109, 224] width 72 height 22
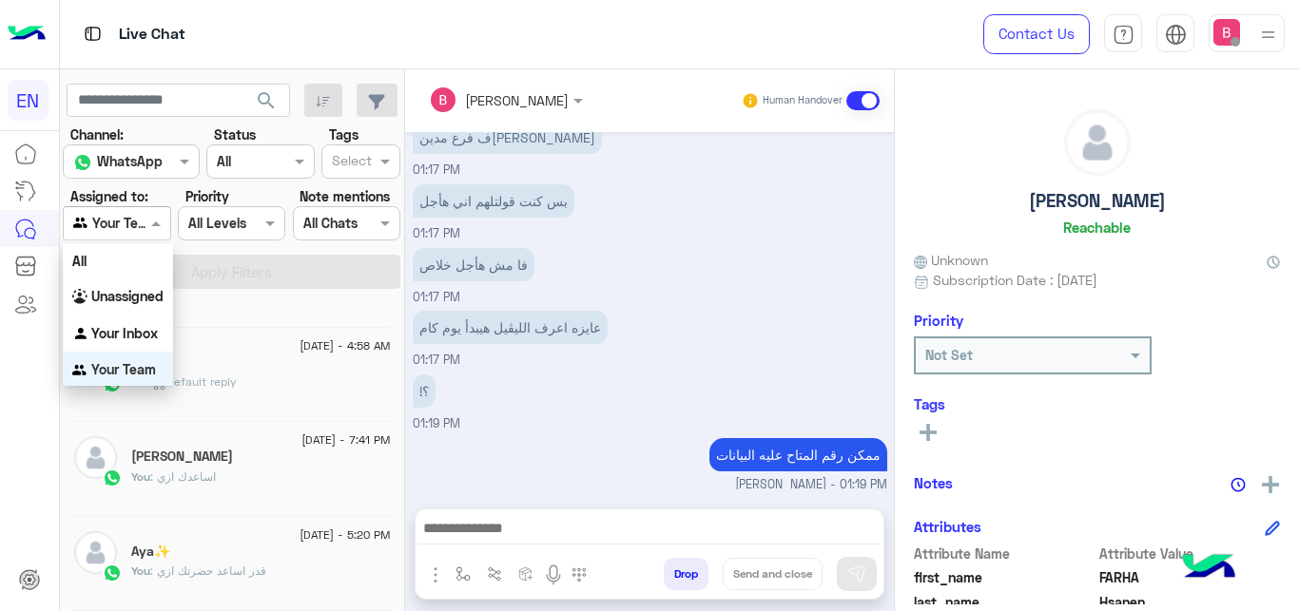
scroll to position [4, 0]
click at [134, 288] on b "Unassigned" at bounding box center [127, 293] width 72 height 16
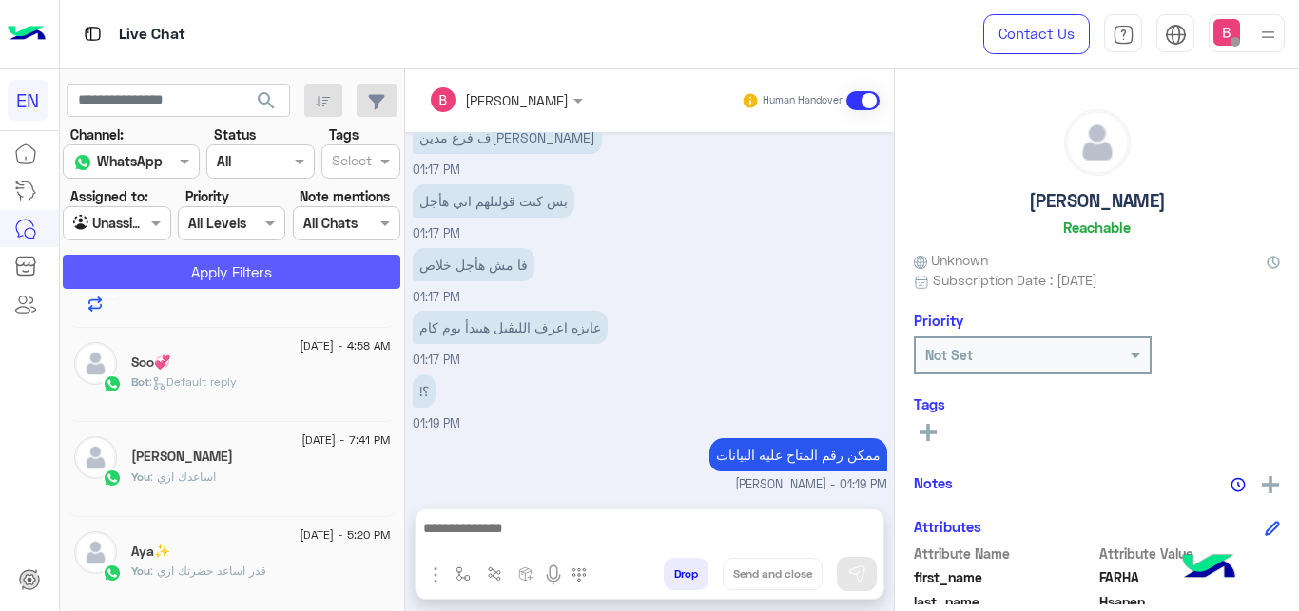
click at [167, 268] on button "Apply Filters" at bounding box center [232, 272] width 338 height 34
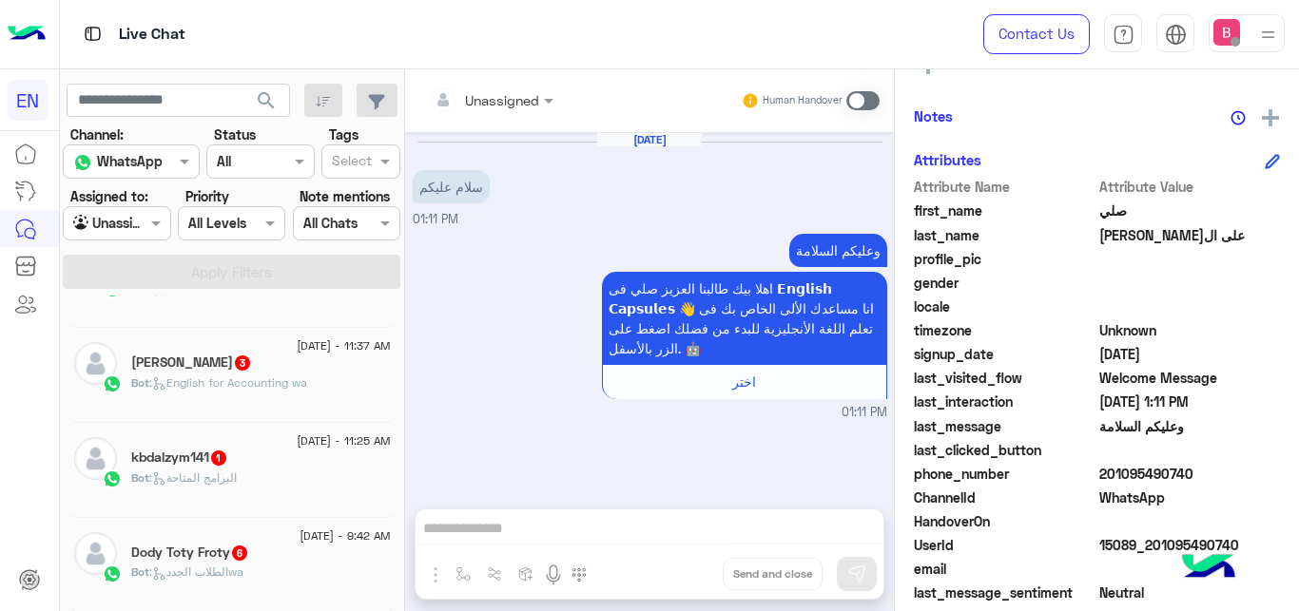
scroll to position [388, 0]
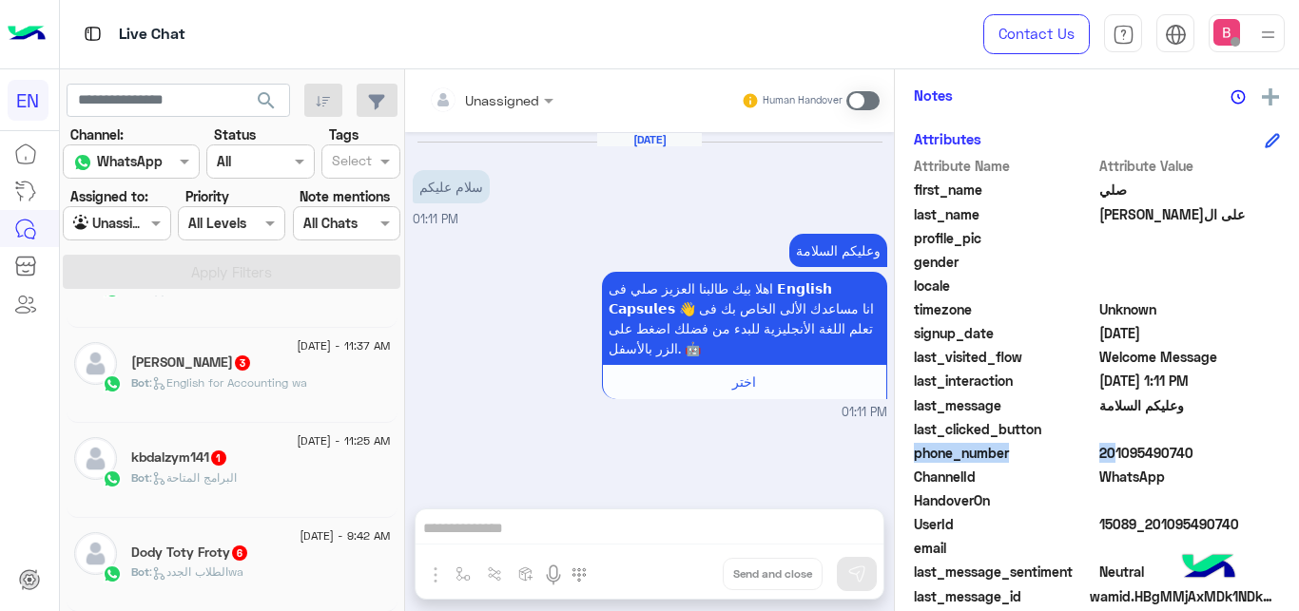
drag, startPoint x: 1102, startPoint y: 455, endPoint x: 1171, endPoint y: 436, distance: 70.8
click at [1201, 443] on span "201095490740" at bounding box center [1190, 453] width 182 height 20
click at [1169, 449] on span "201095490740" at bounding box center [1190, 453] width 182 height 20
drag, startPoint x: 1107, startPoint y: 454, endPoint x: 1216, endPoint y: 447, distance: 109.6
click at [1216, 447] on span "201095490740" at bounding box center [1190, 453] width 182 height 20
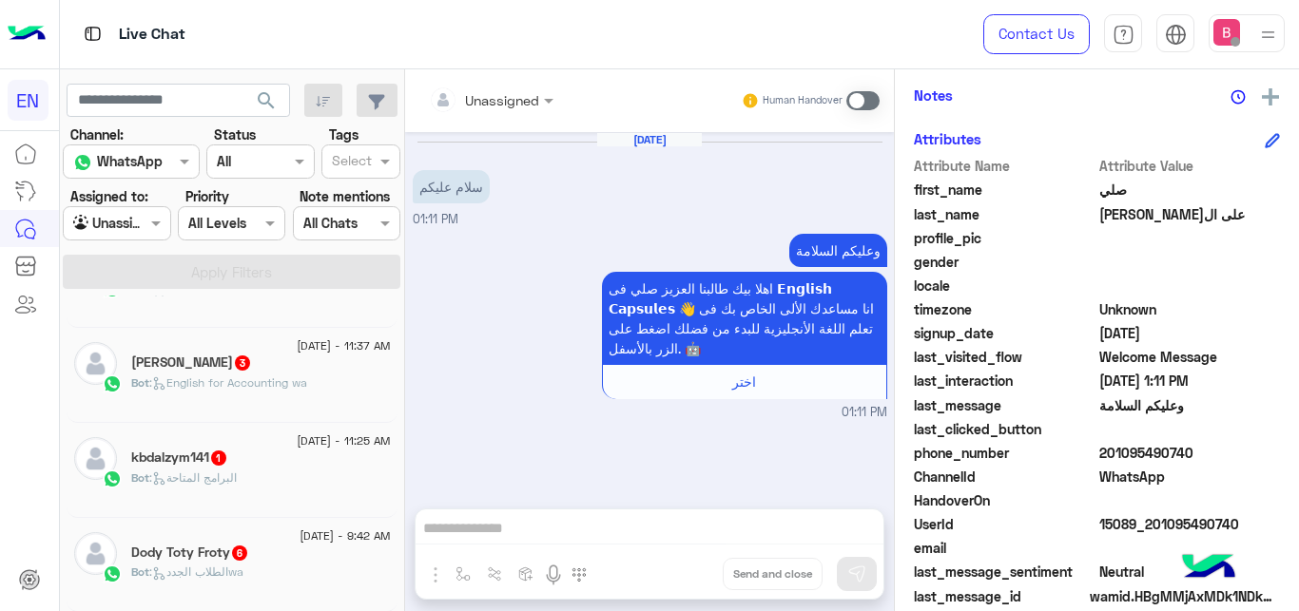
click at [1177, 464] on div "phone_number [PHONE_NUMBER]" at bounding box center [1097, 455] width 366 height 24
drag, startPoint x: 1102, startPoint y: 451, endPoint x: 1217, endPoint y: 447, distance: 115.1
click at [1217, 447] on span "201095490740" at bounding box center [1190, 453] width 182 height 20
copy span "01095490740"
click at [482, 96] on input "text" at bounding box center [467, 100] width 77 height 20
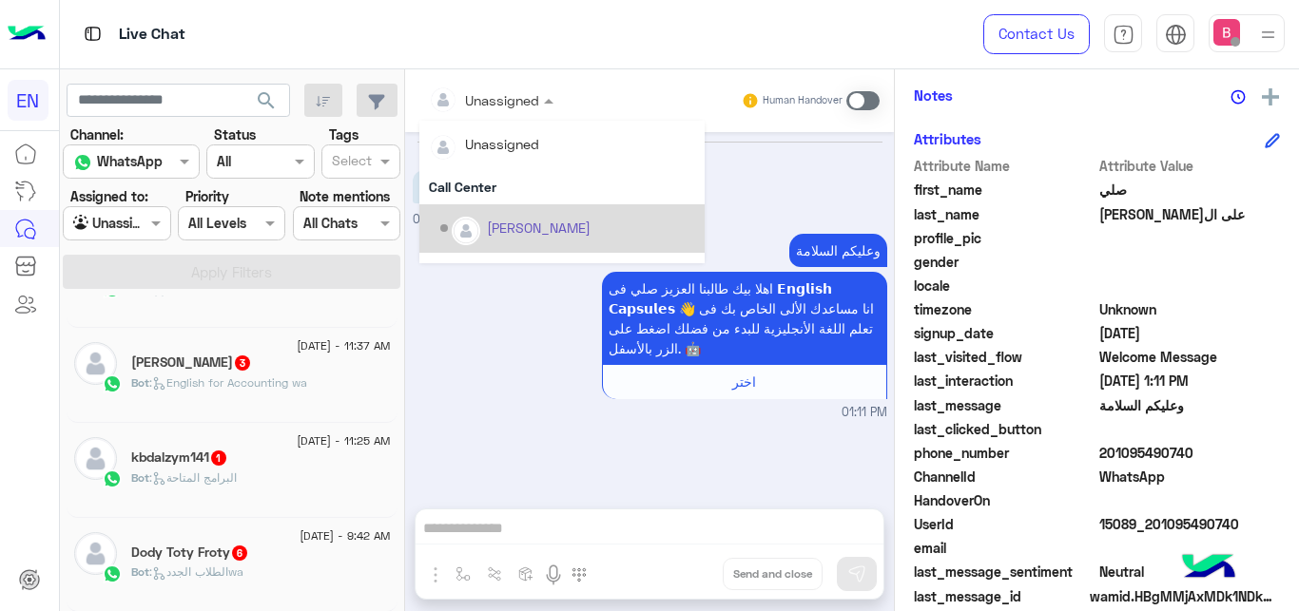
scroll to position [316, 0]
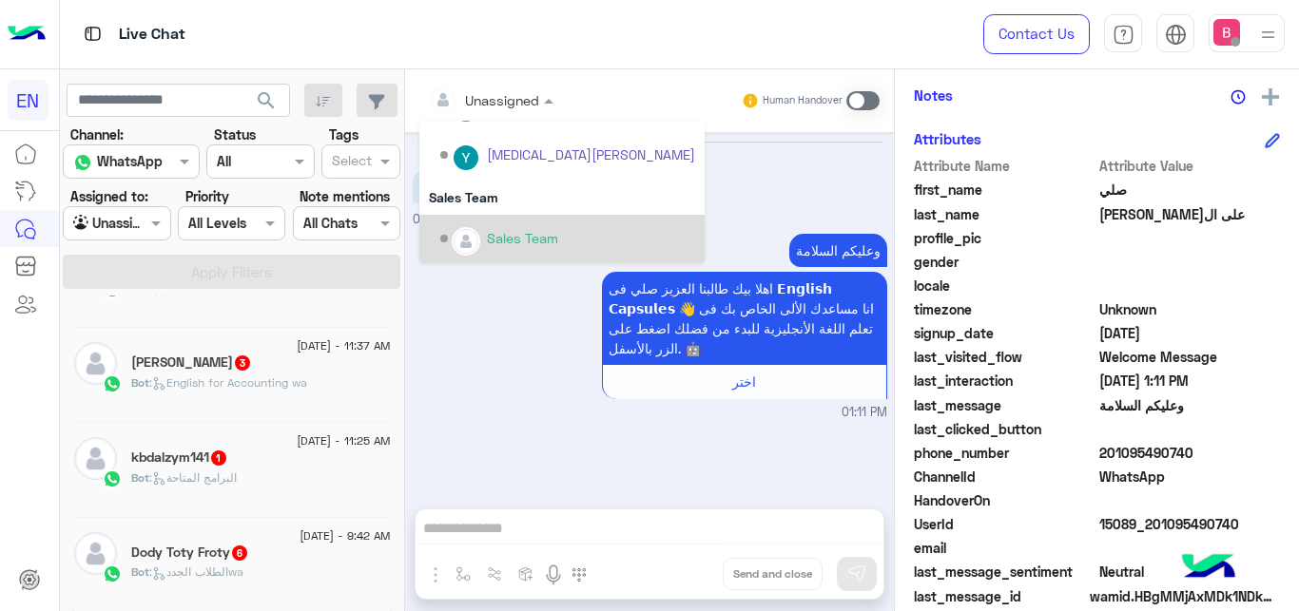
click at [513, 248] on div "Sales Team" at bounding box center [522, 238] width 71 height 20
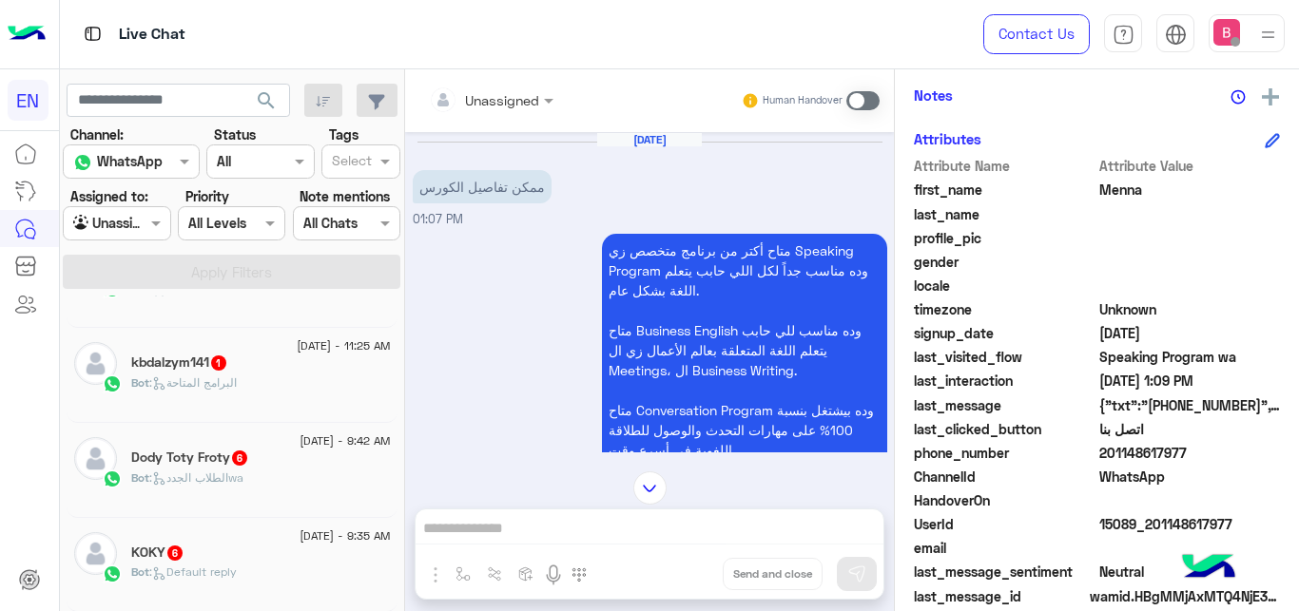
scroll to position [442, 0]
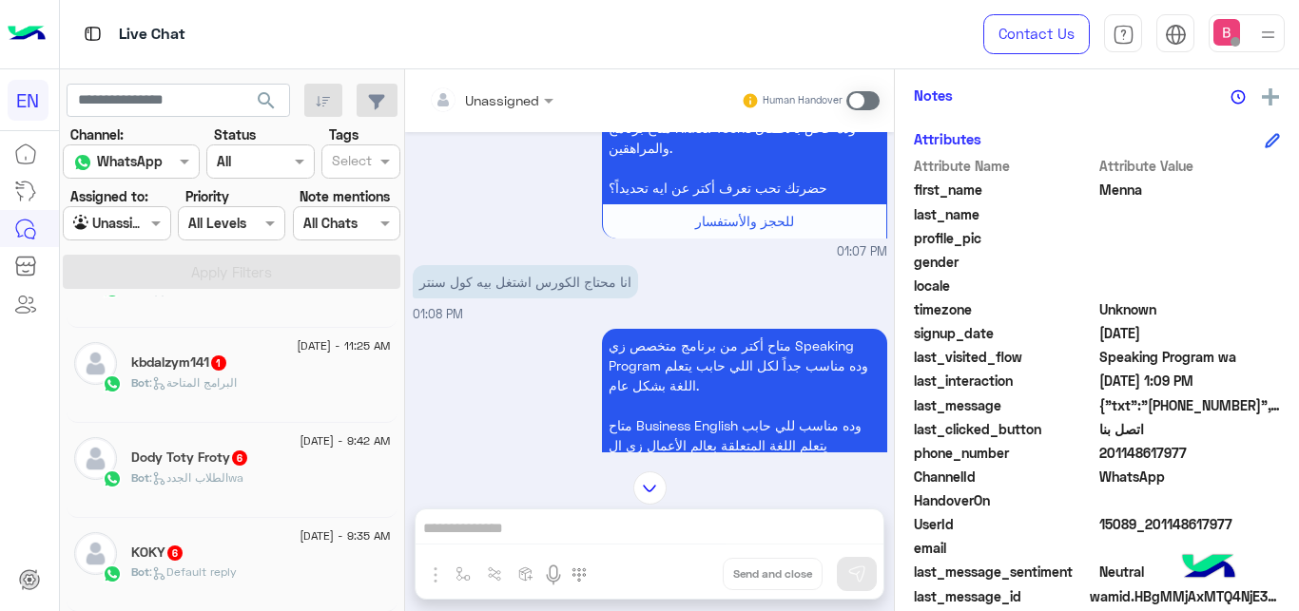
click at [501, 90] on input "text" at bounding box center [467, 100] width 77 height 20
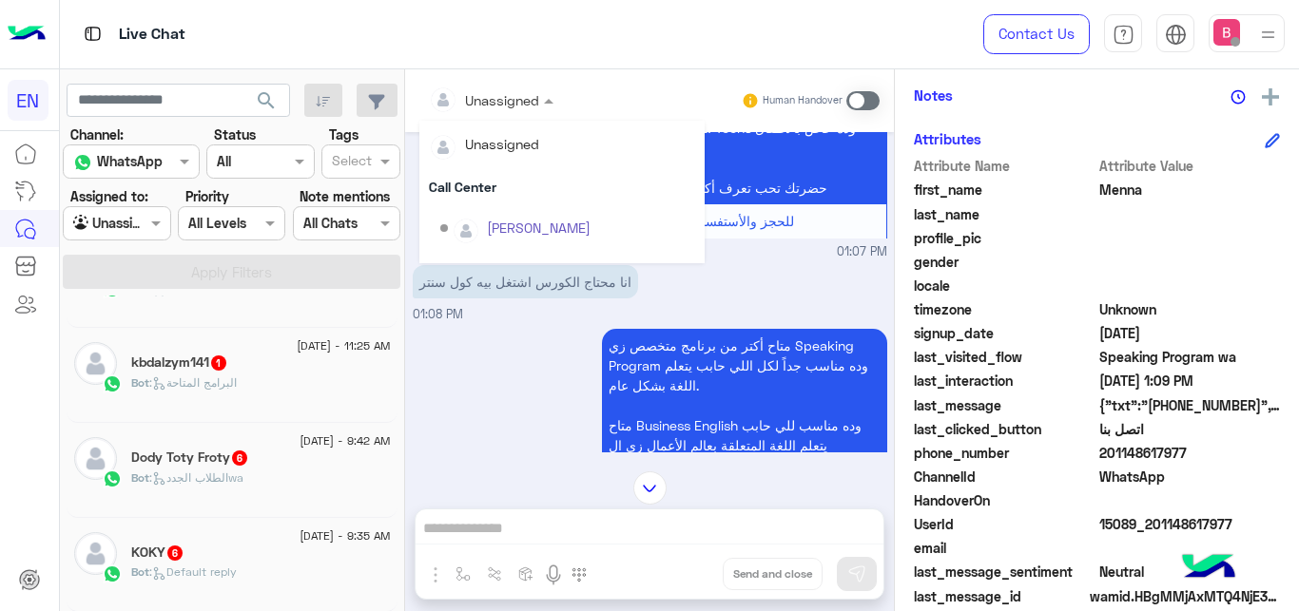
scroll to position [316, 0]
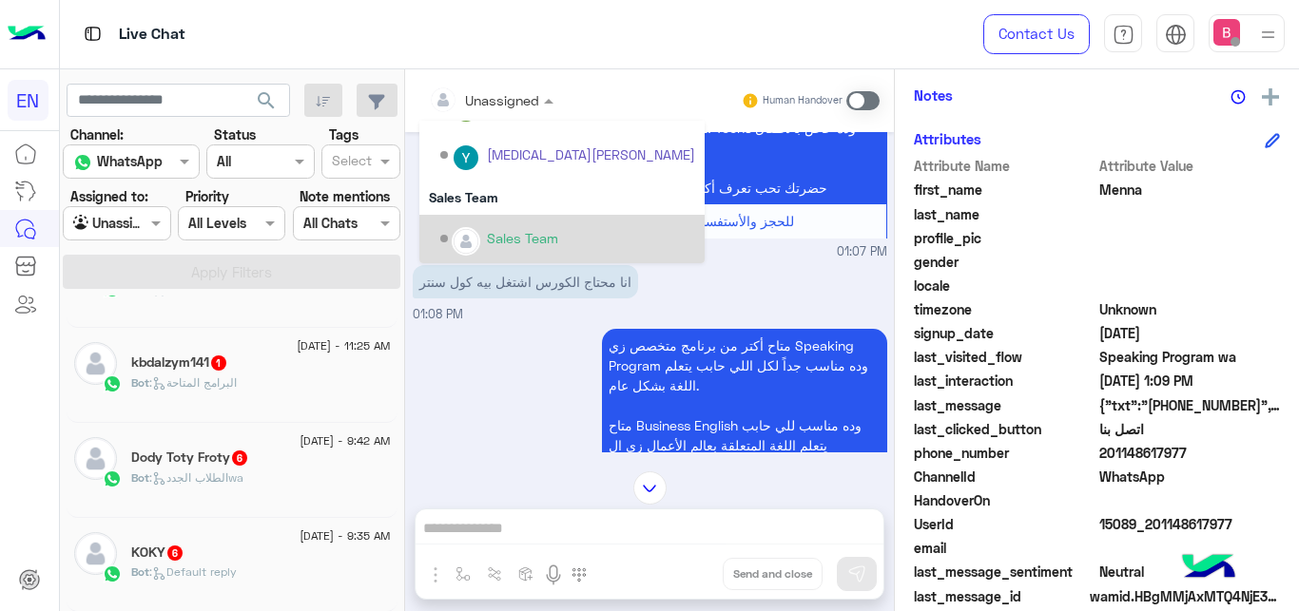
click at [505, 228] on div "Sales Team" at bounding box center [567, 239] width 255 height 33
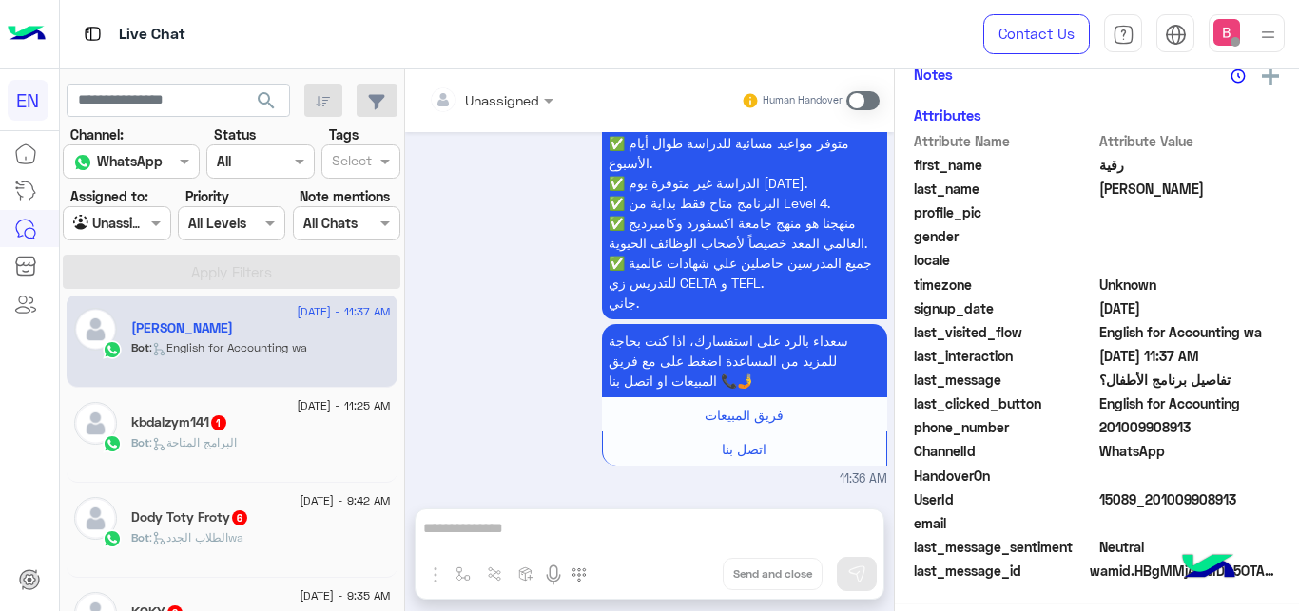
scroll to position [388, 0]
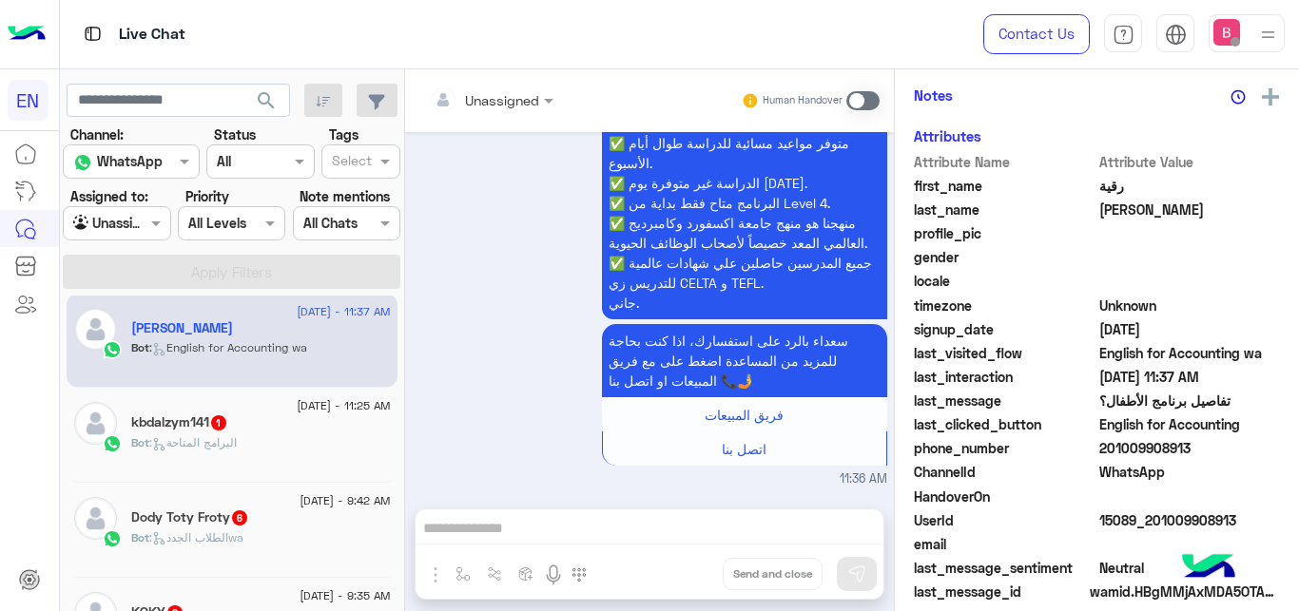
drag, startPoint x: 278, startPoint y: 374, endPoint x: 486, endPoint y: 345, distance: 210.2
click at [278, 373] on div "[DATE] - 11:37 AM [PERSON_NAME] : English for Accounting wa" at bounding box center [232, 341] width 331 height 95
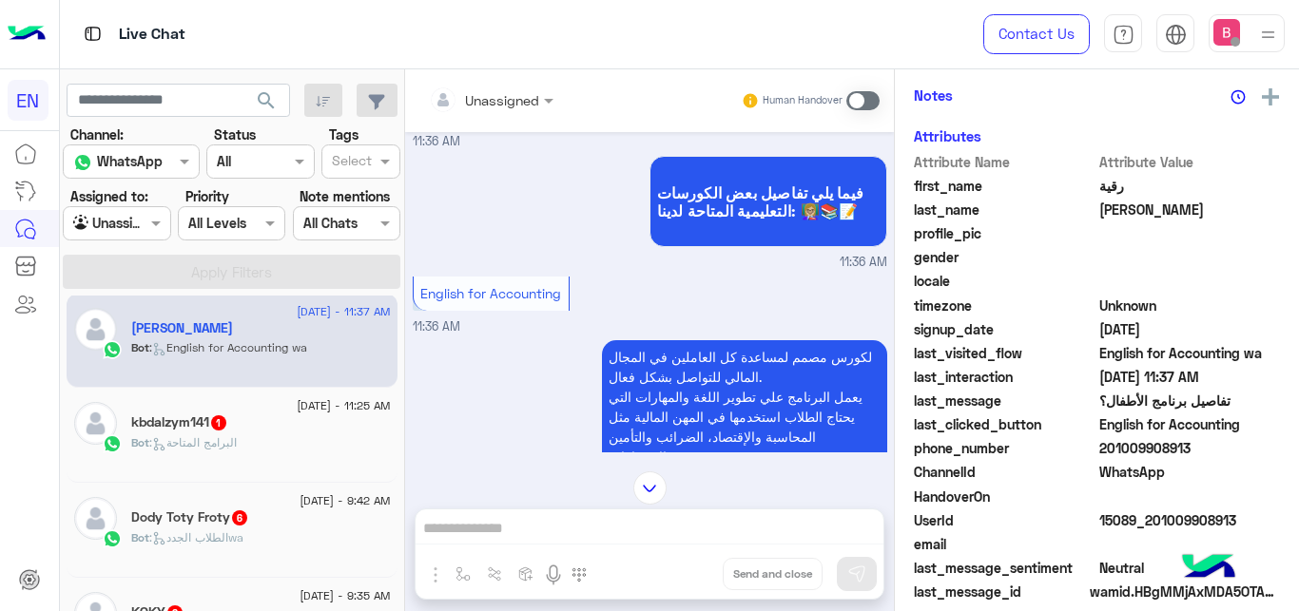
scroll to position [325, 0]
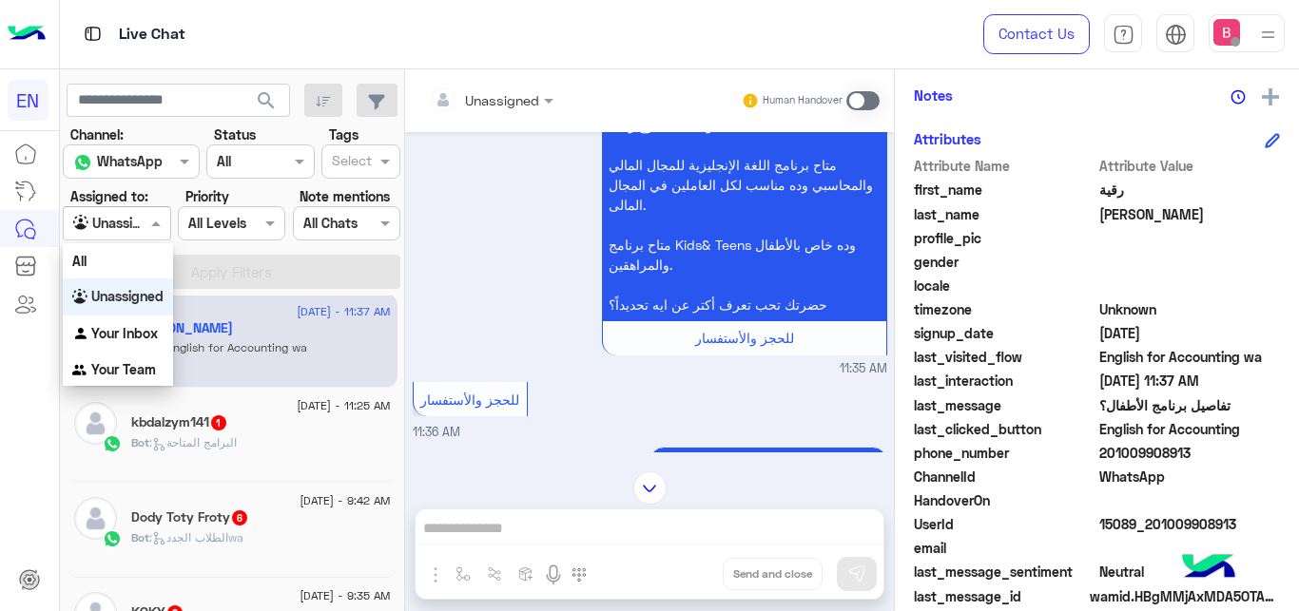
click at [130, 222] on div at bounding box center [117, 223] width 106 height 22
click at [110, 358] on div "Your Team" at bounding box center [118, 370] width 110 height 37
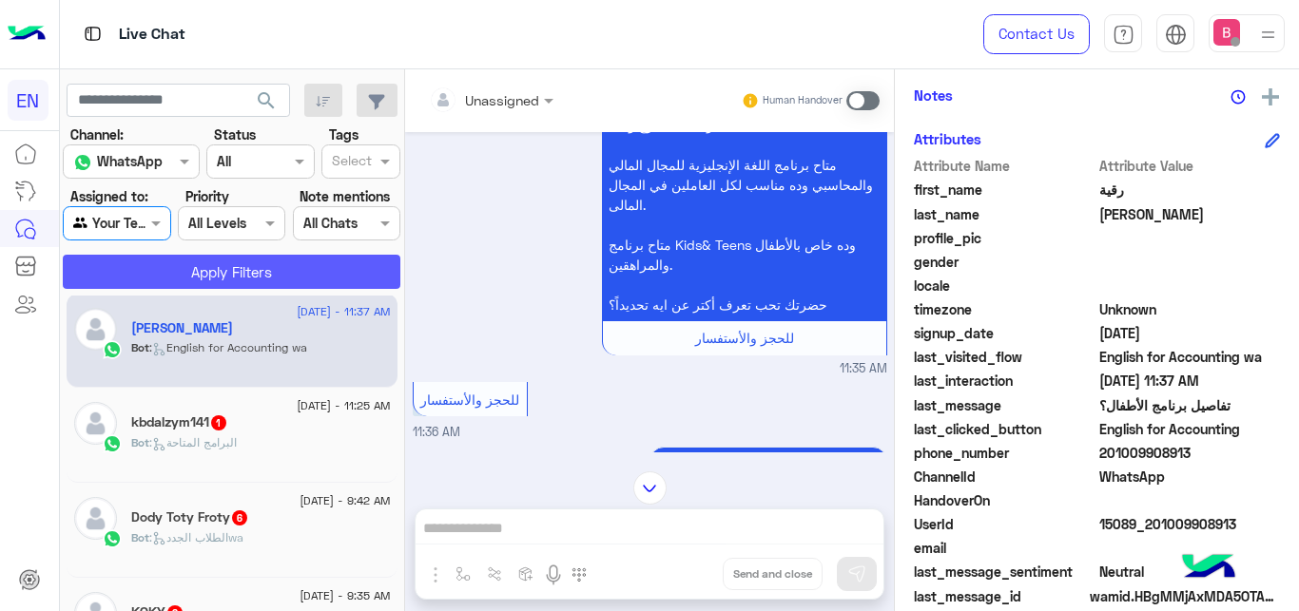
click at [173, 265] on button "Apply Filters" at bounding box center [232, 272] width 338 height 34
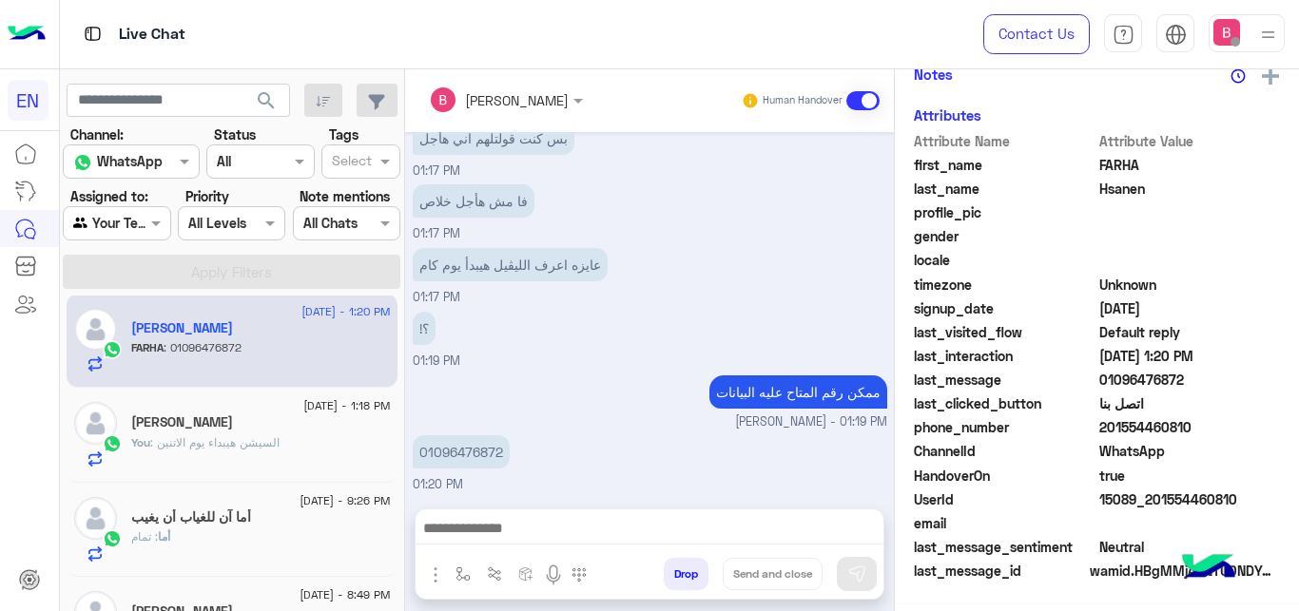
scroll to position [388, 0]
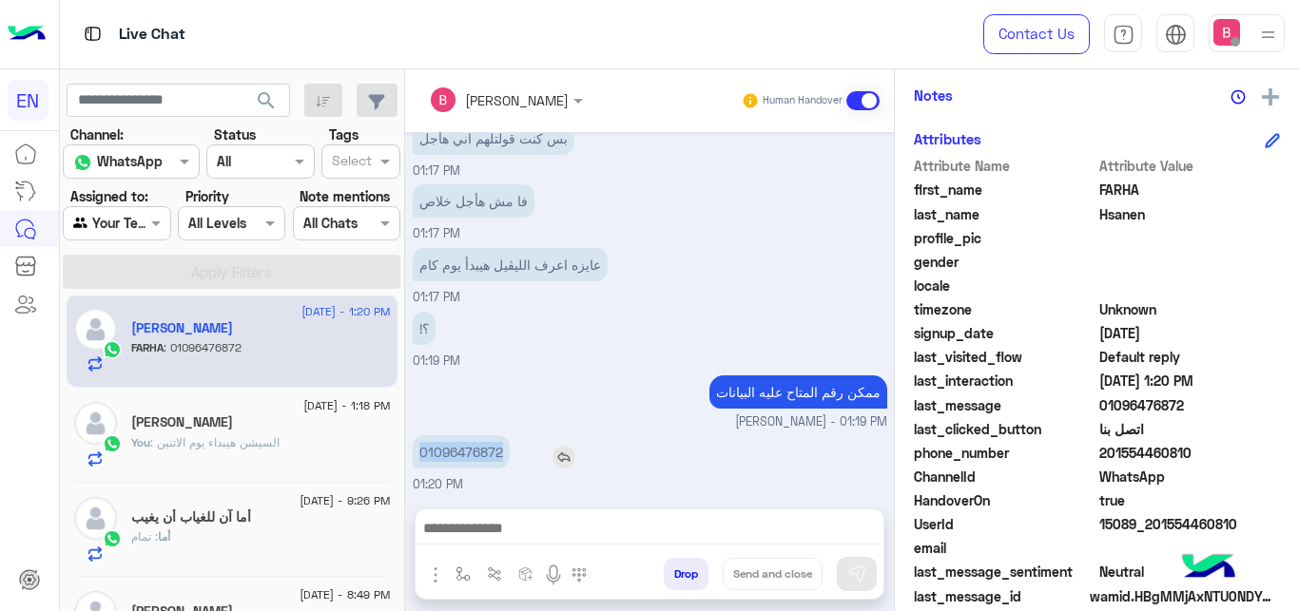
drag, startPoint x: 418, startPoint y: 447, endPoint x: 511, endPoint y: 449, distance: 92.3
click at [511, 449] on div "01096476872" at bounding box center [515, 452] width 205 height 33
copy p "01096476872"
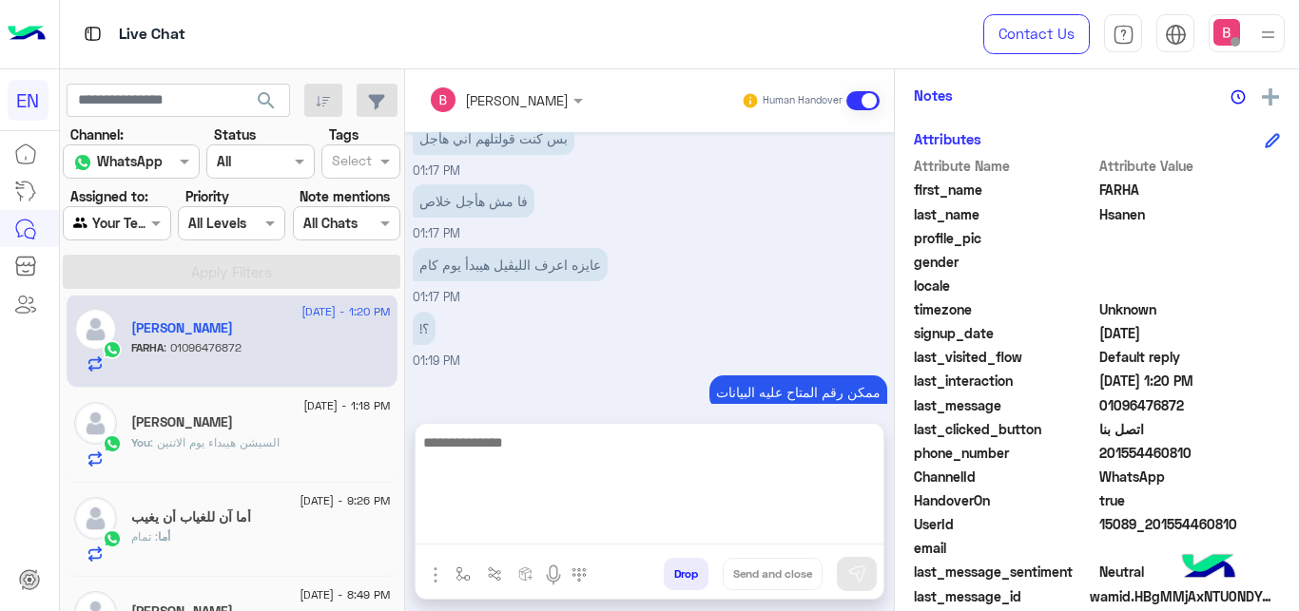
click at [595, 532] on textarea at bounding box center [650, 488] width 468 height 114
type textarea "*"
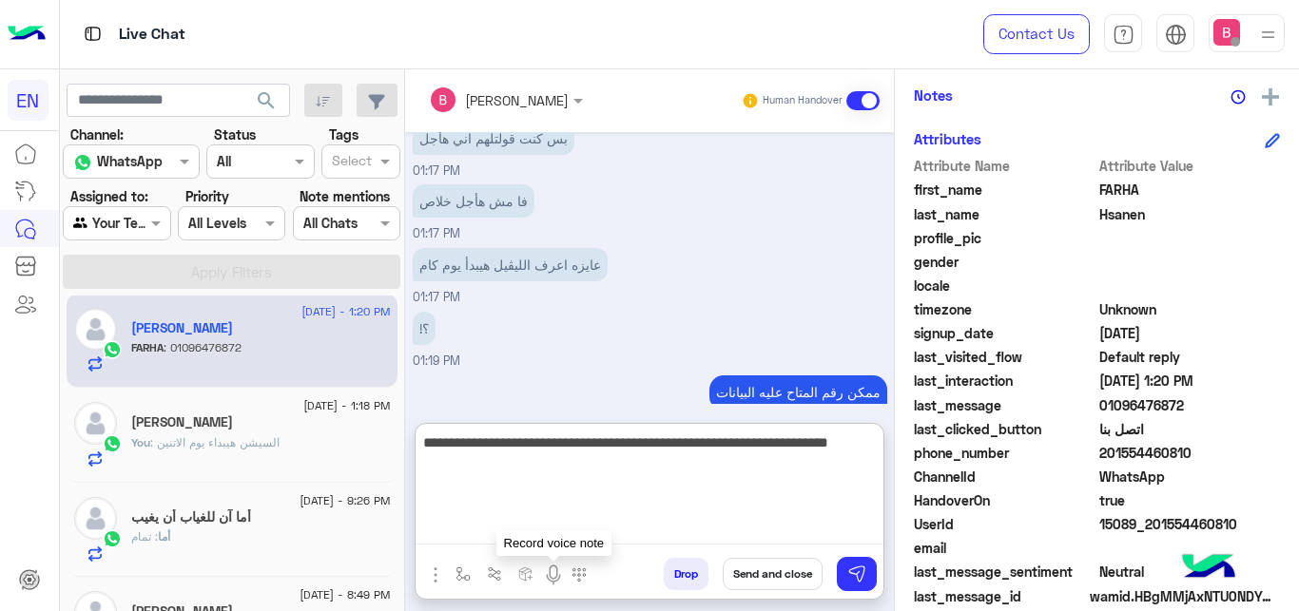
type textarea "**********"
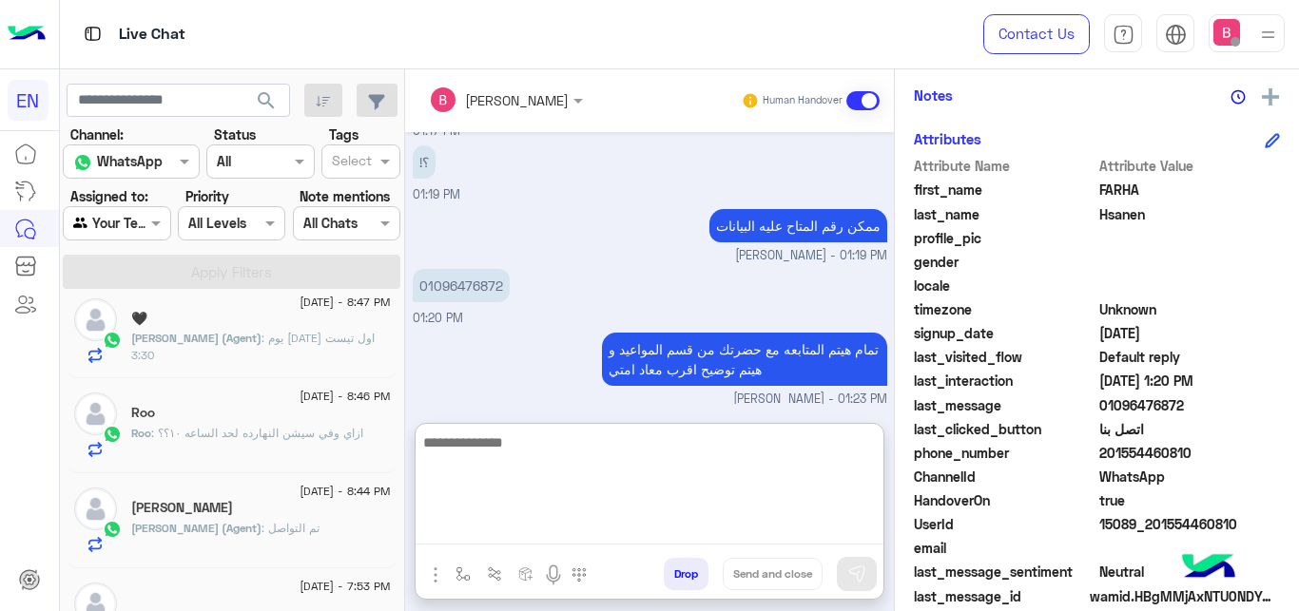
scroll to position [494, 0]
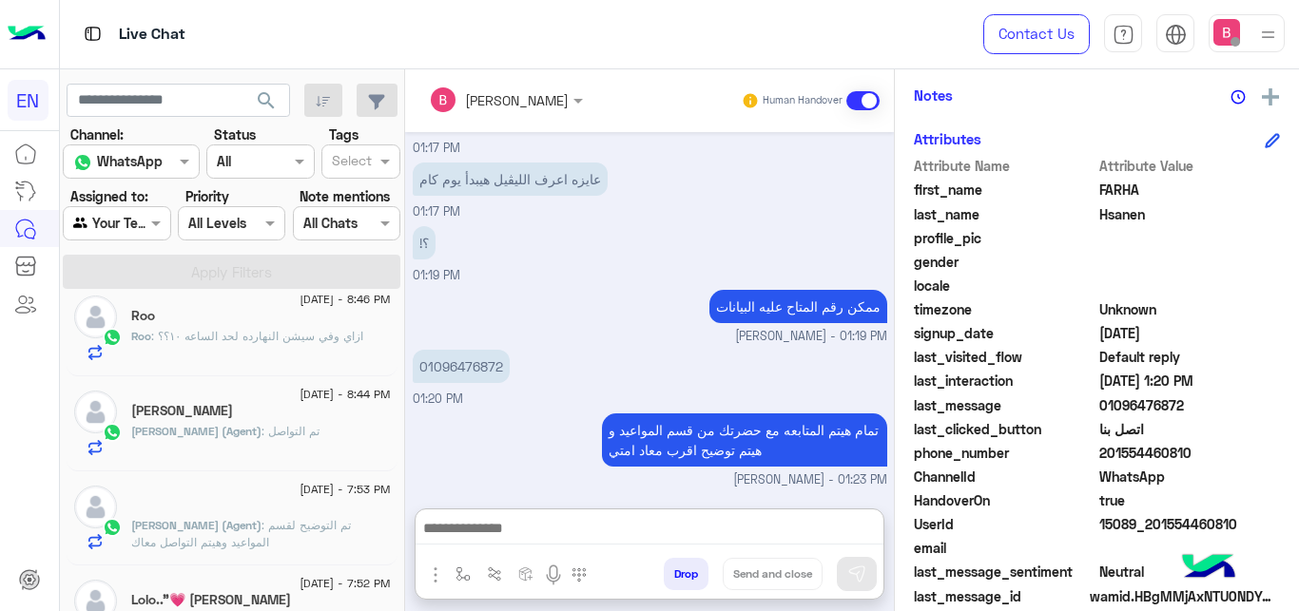
click at [306, 352] on div "Roo : ازاي وفي سيشن النهارده لحد الساعه ١٠؟؟" at bounding box center [261, 344] width 260 height 33
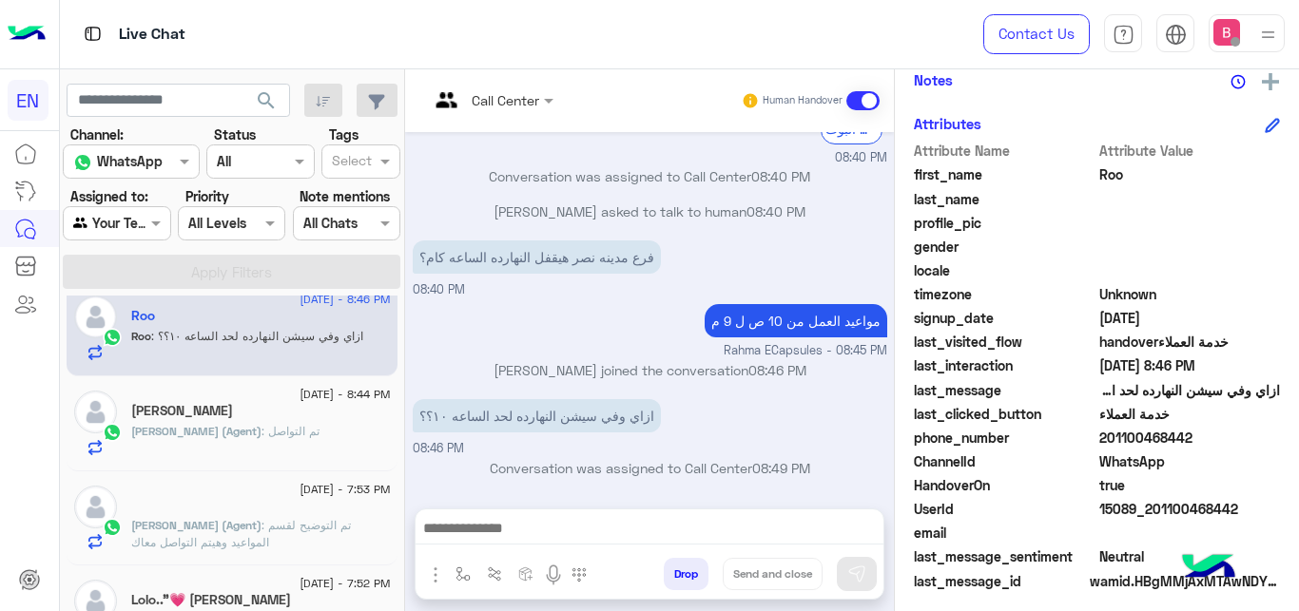
scroll to position [413, 0]
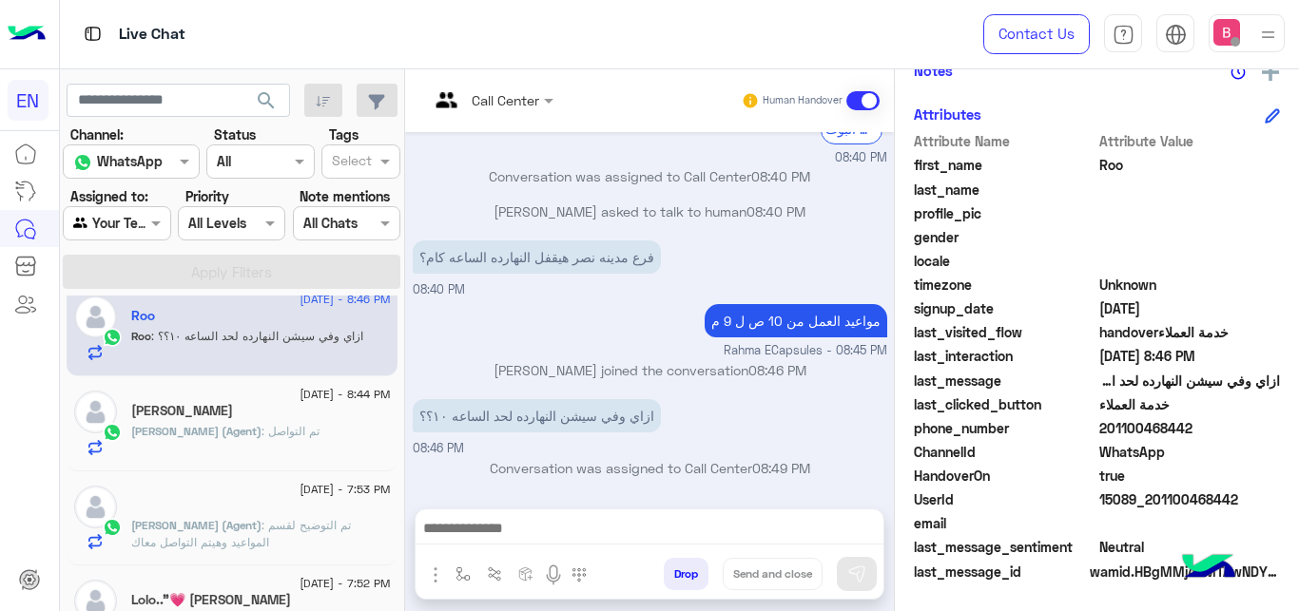
drag, startPoint x: 1103, startPoint y: 430, endPoint x: 1193, endPoint y: 426, distance: 90.4
click at [1193, 426] on span "201100468442" at bounding box center [1190, 428] width 182 height 20
copy span "01100468442"
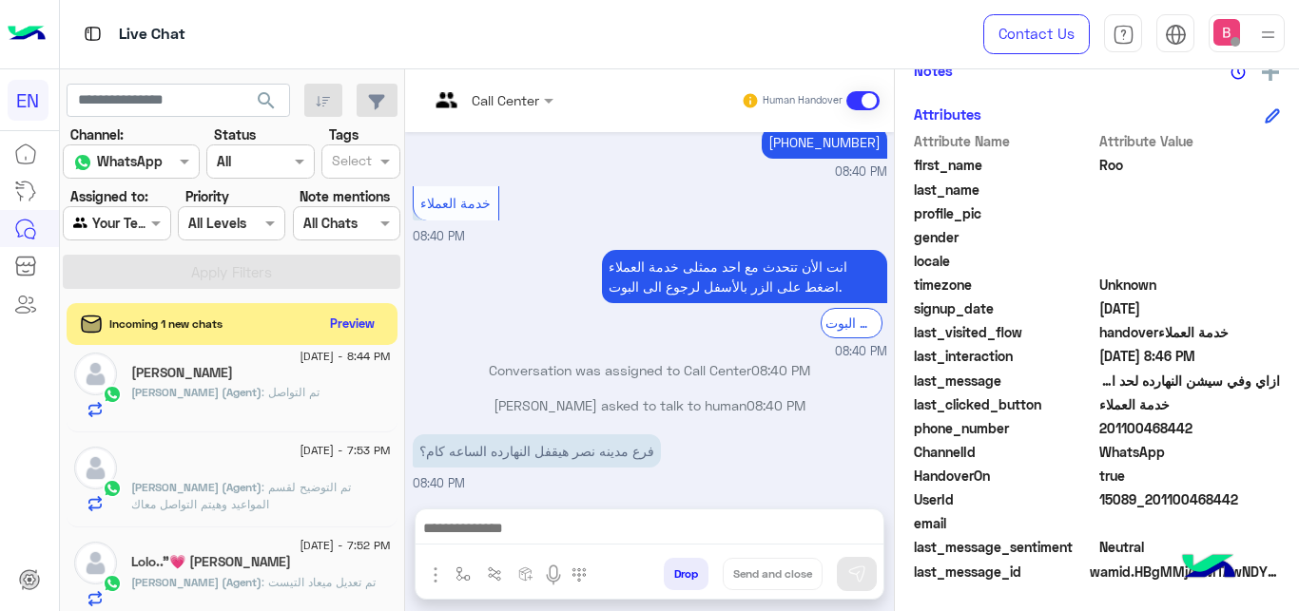
scroll to position [239, 0]
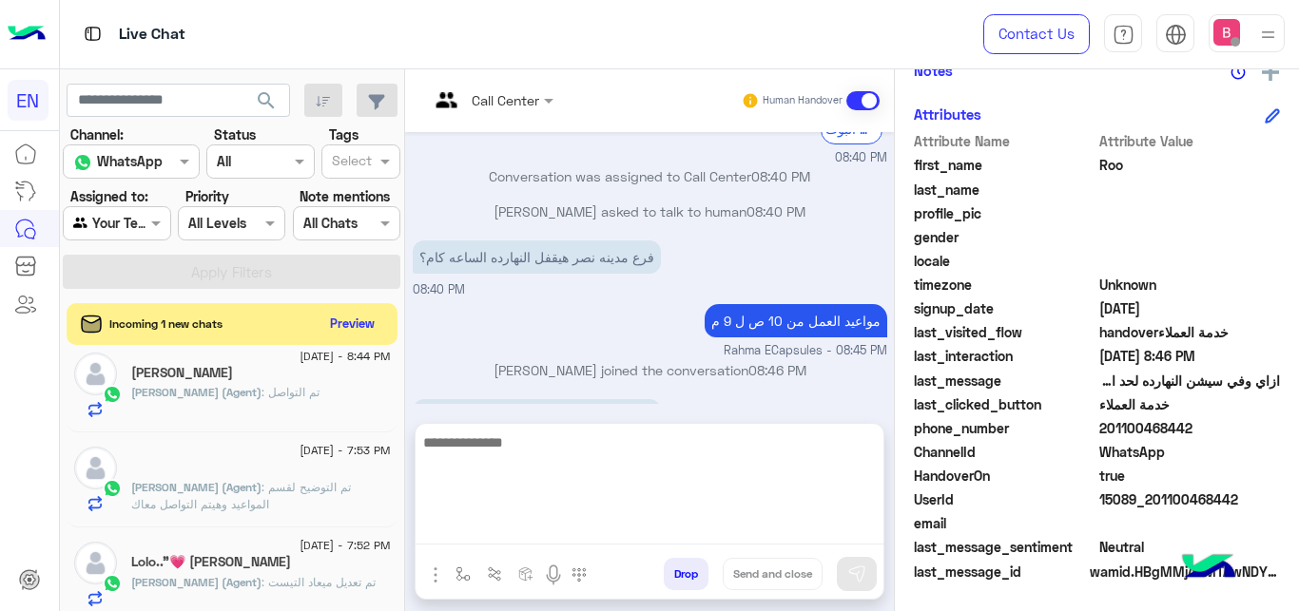
click at [476, 531] on textarea at bounding box center [650, 488] width 468 height 114
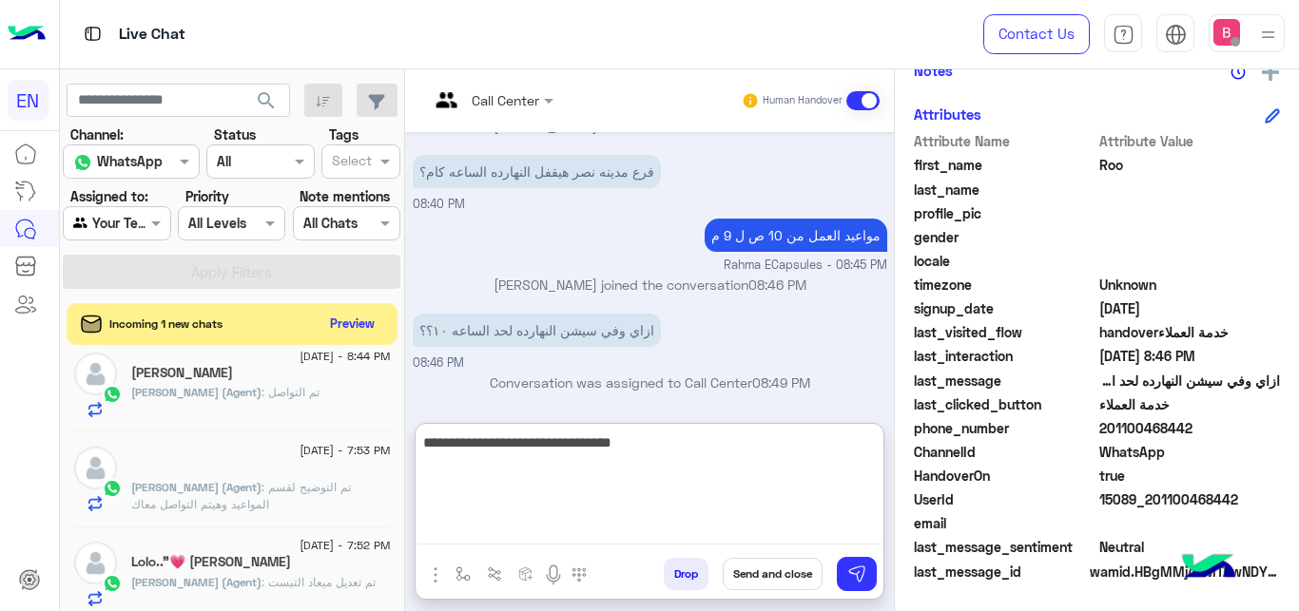
type textarea "**********"
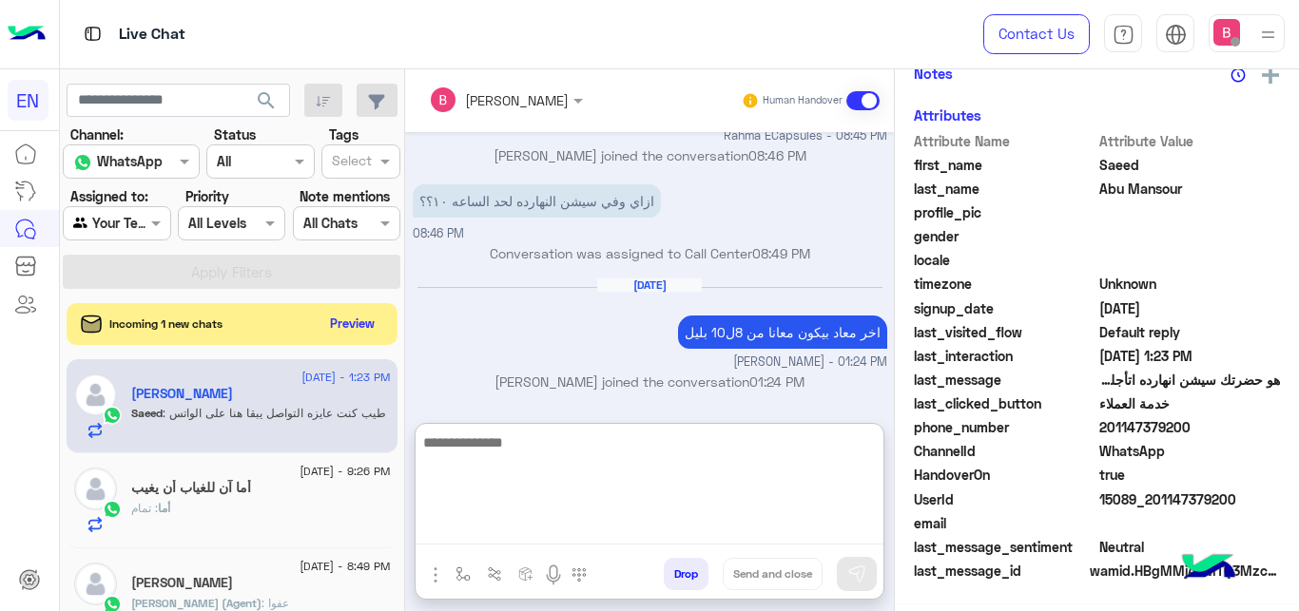
scroll to position [447, 0]
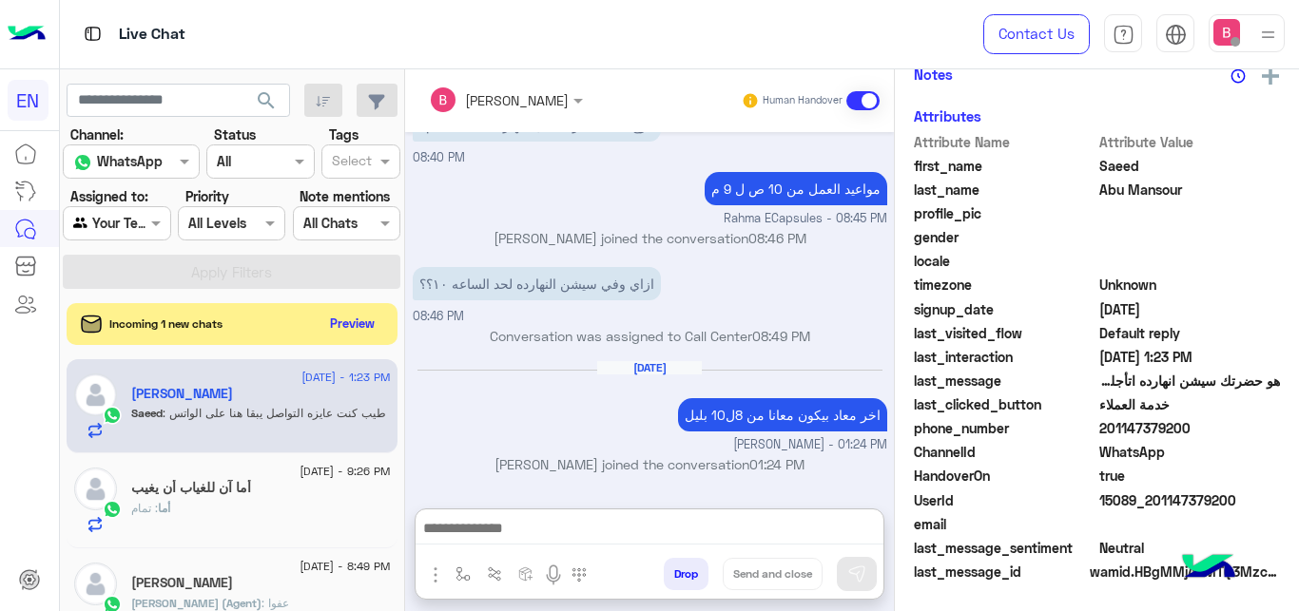
click at [328, 400] on div "[PERSON_NAME]" at bounding box center [261, 396] width 260 height 20
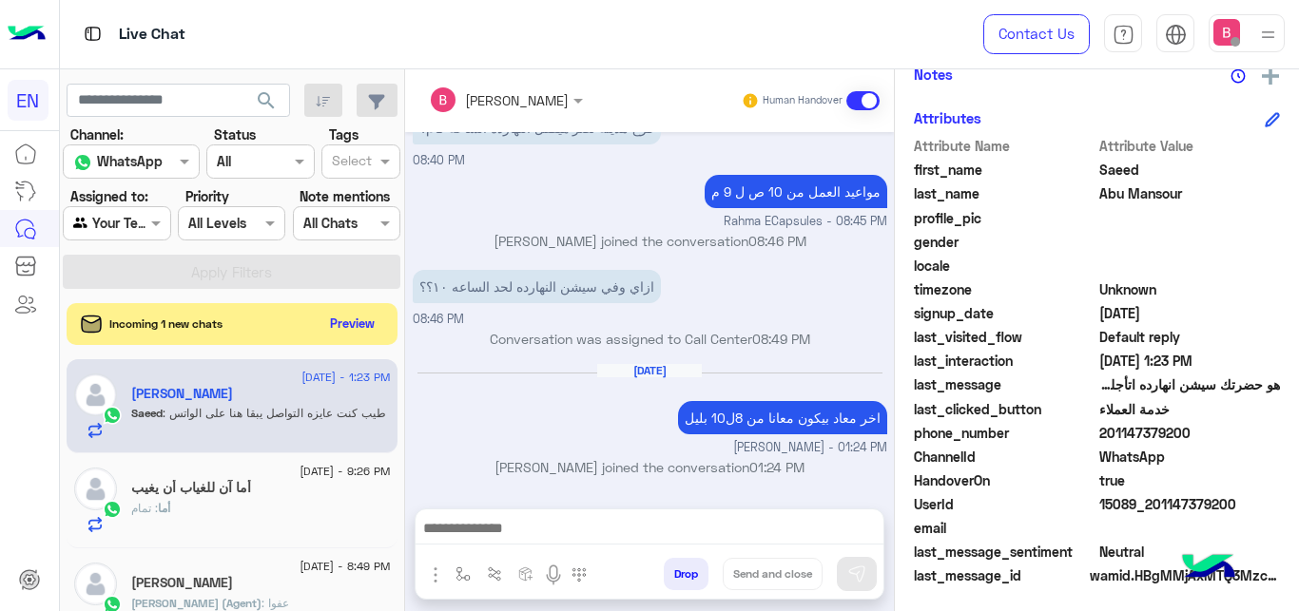
click at [339, 384] on span "[DATE] - 1:23 PM" at bounding box center [345, 377] width 88 height 17
click at [347, 324] on button "Preview" at bounding box center [353, 323] width 59 height 26
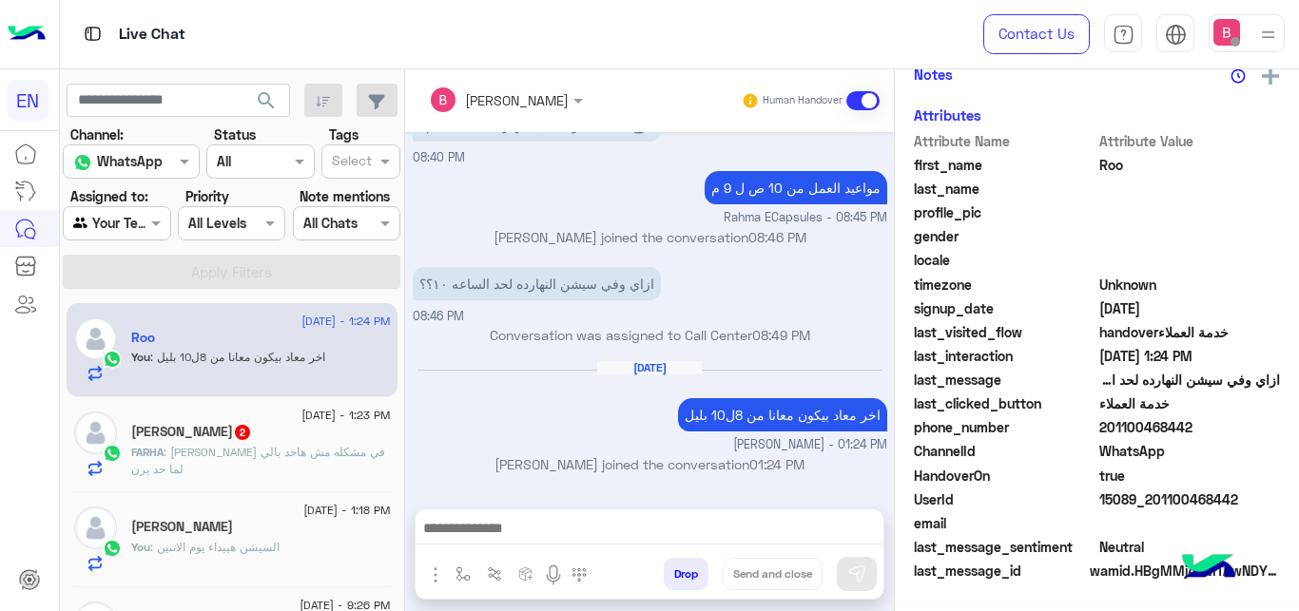
scroll to position [242, 0]
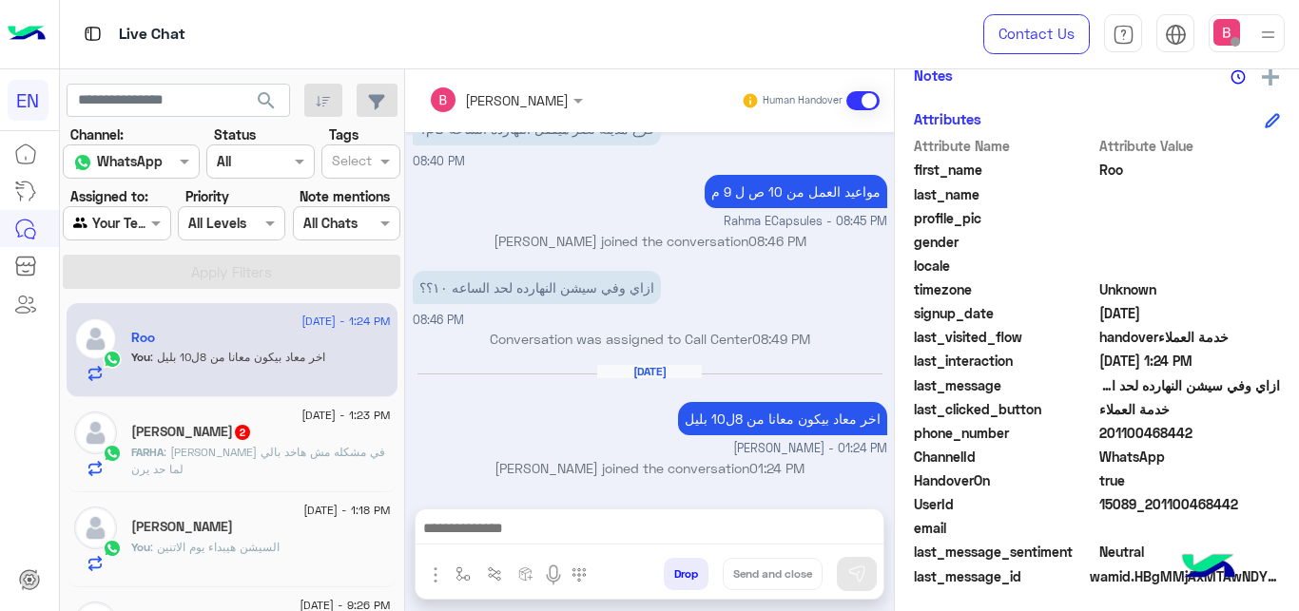
click at [319, 439] on div "[PERSON_NAME] 2" at bounding box center [261, 434] width 260 height 20
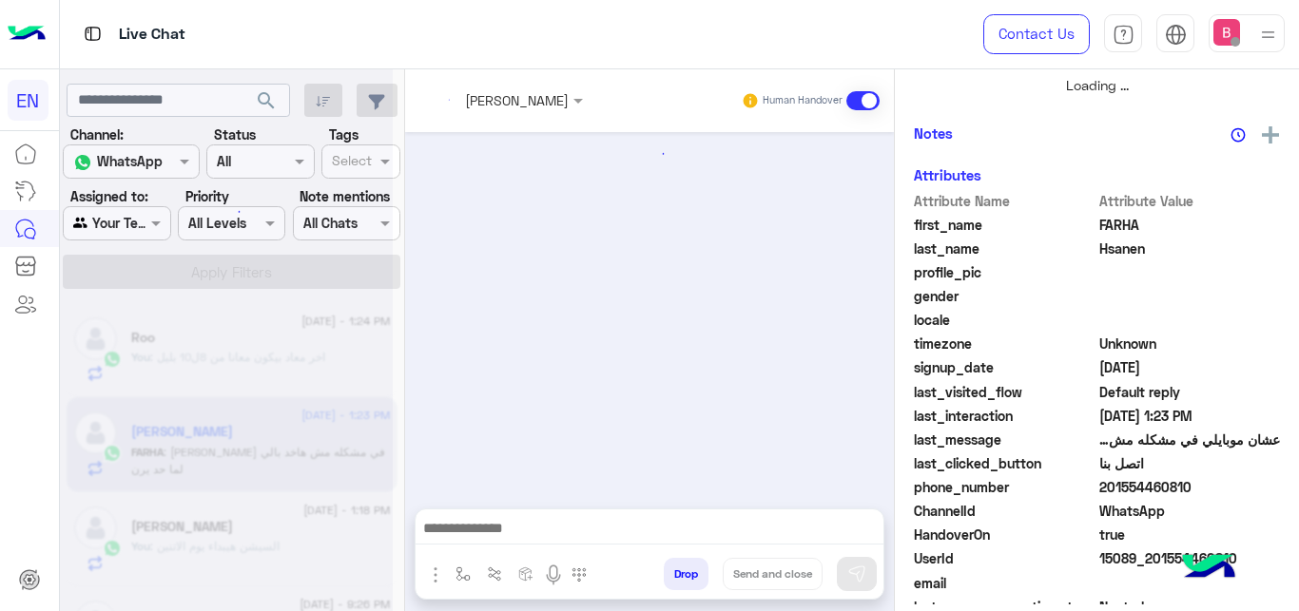
scroll to position [339, 0]
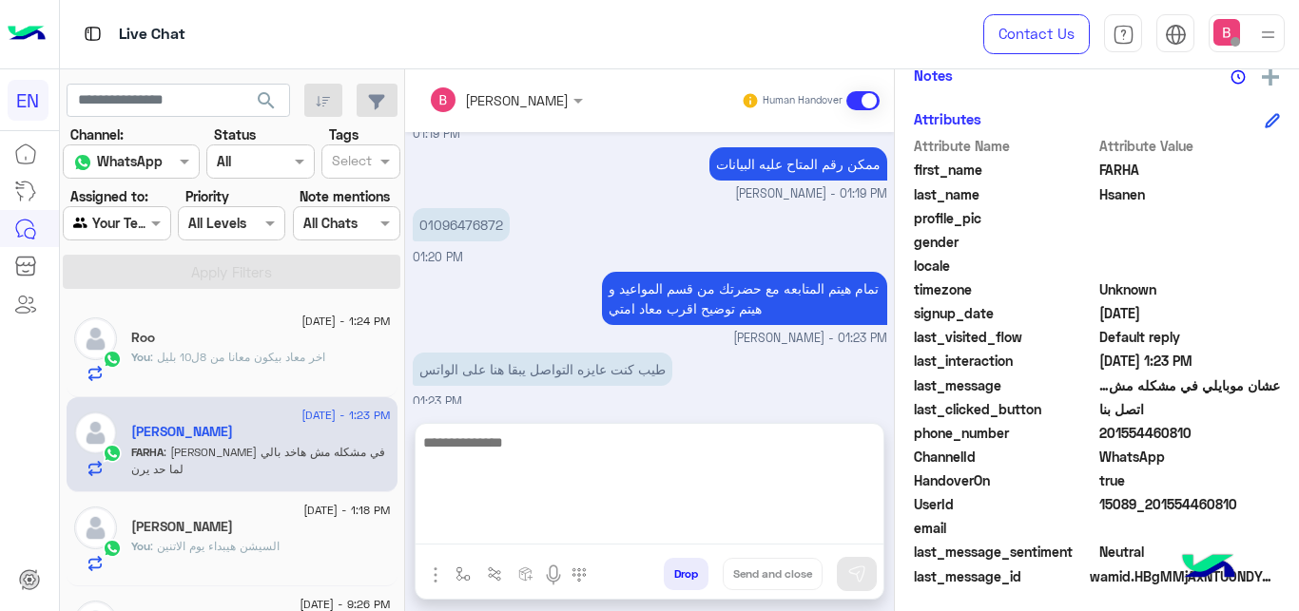
click at [590, 529] on textarea at bounding box center [650, 488] width 468 height 114
type textarea "*"
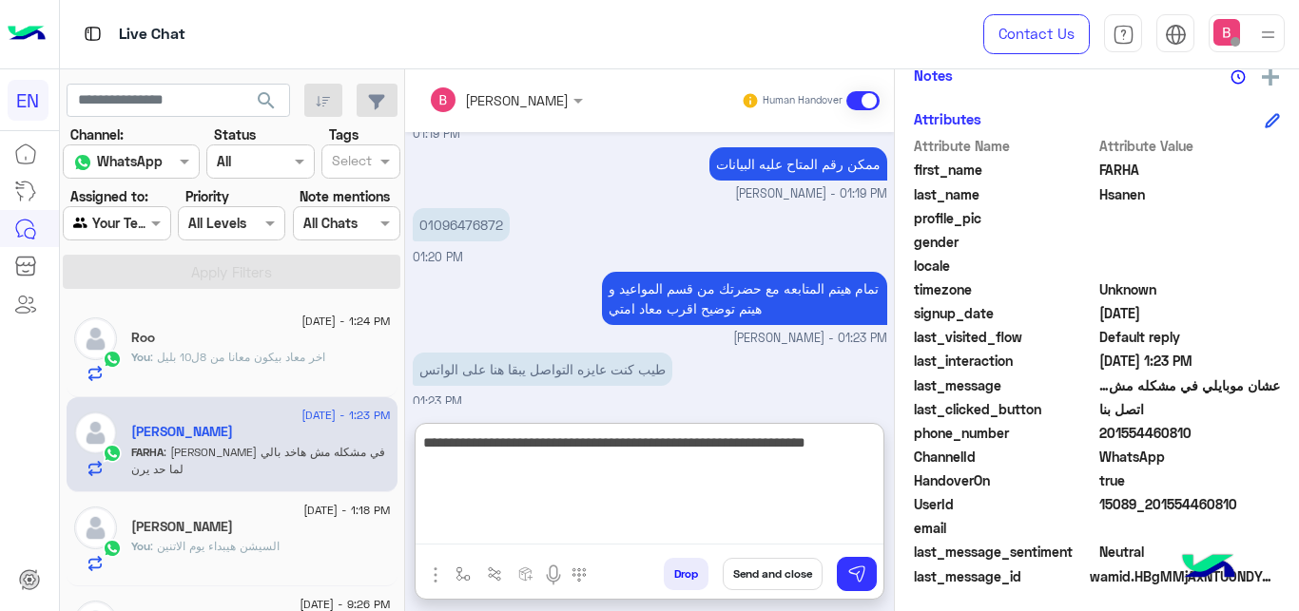
type textarea "**********"
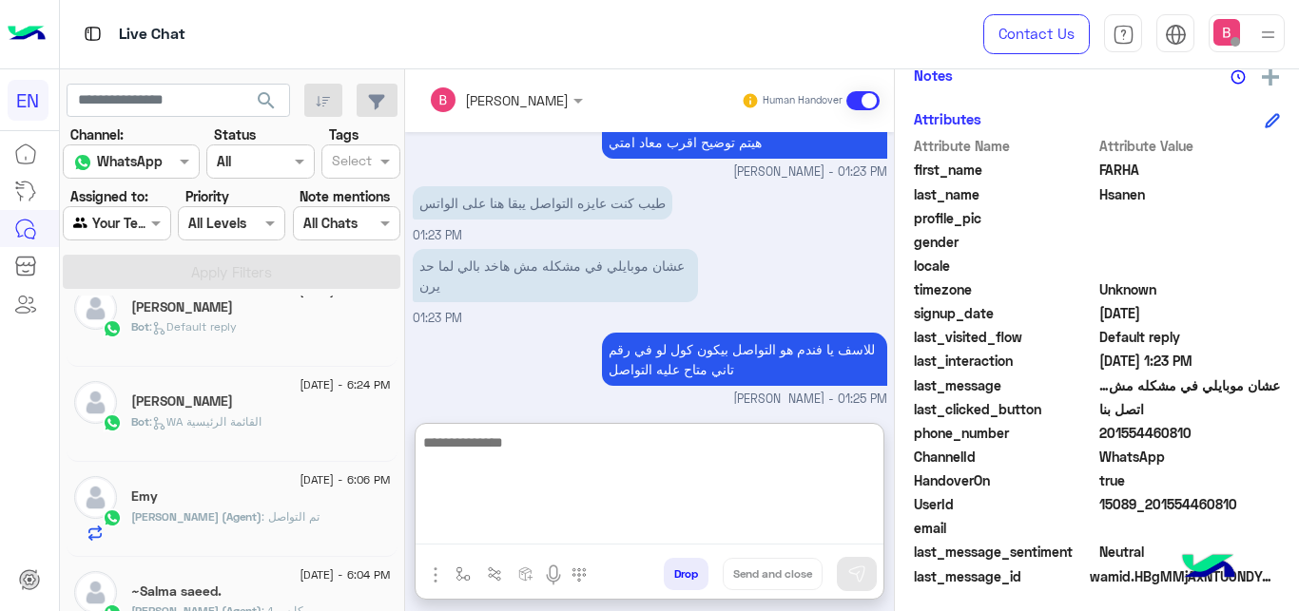
scroll to position [1164, 0]
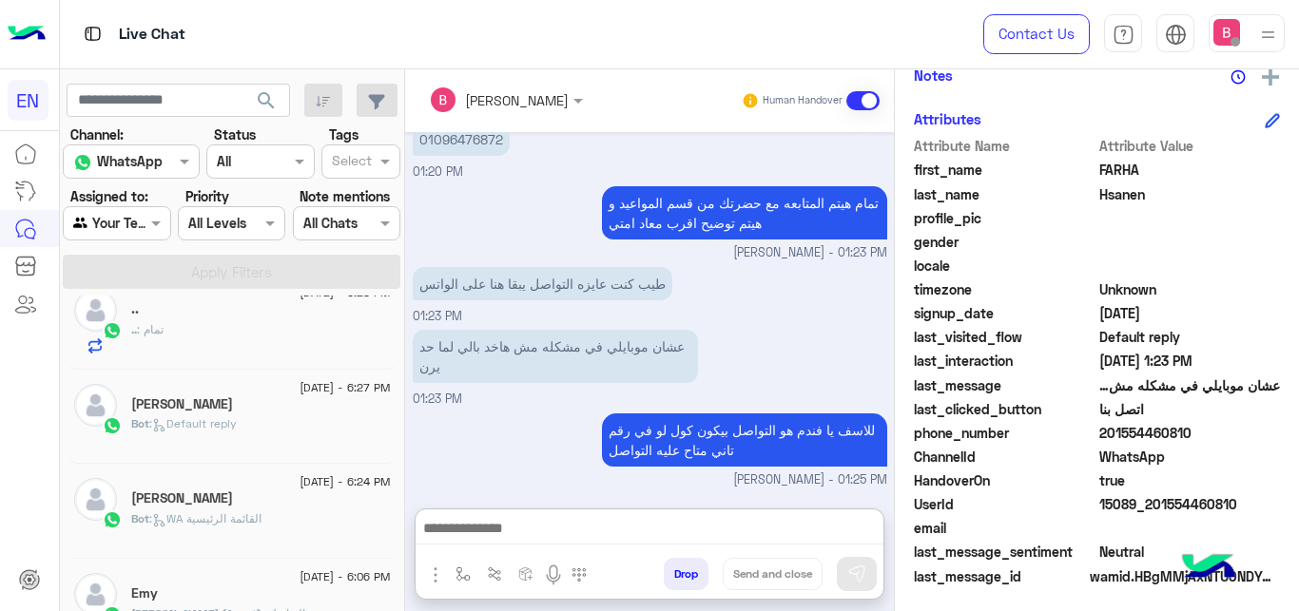
click at [307, 429] on div "Bot : Default reply" at bounding box center [261, 432] width 260 height 33
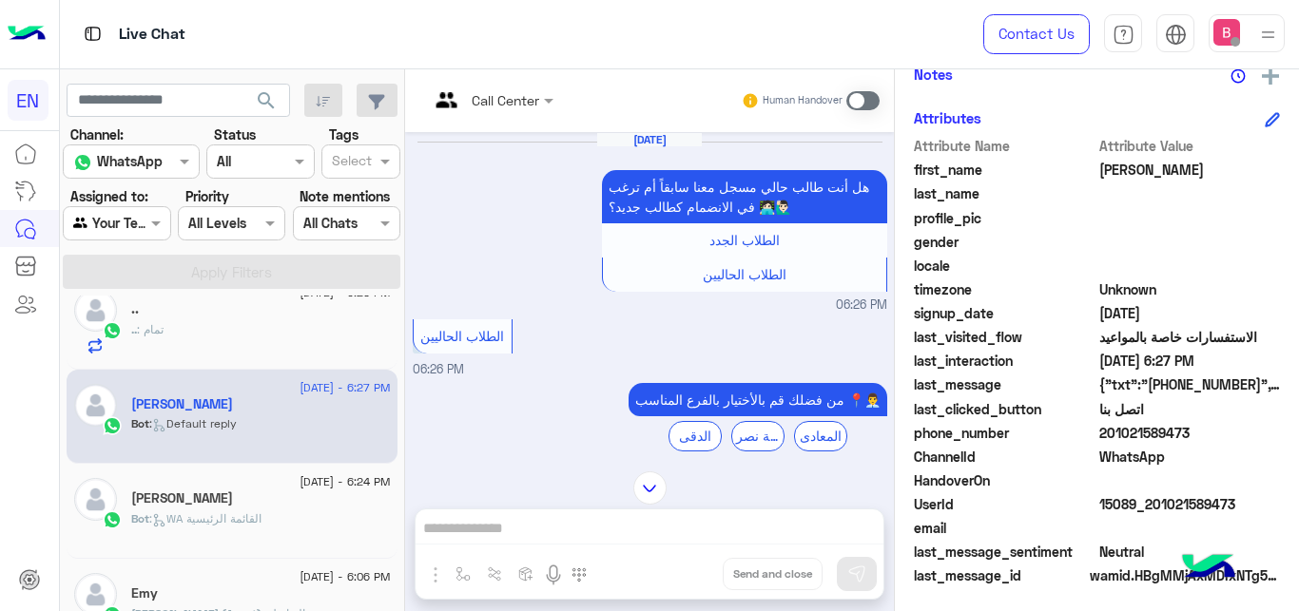
scroll to position [559, 0]
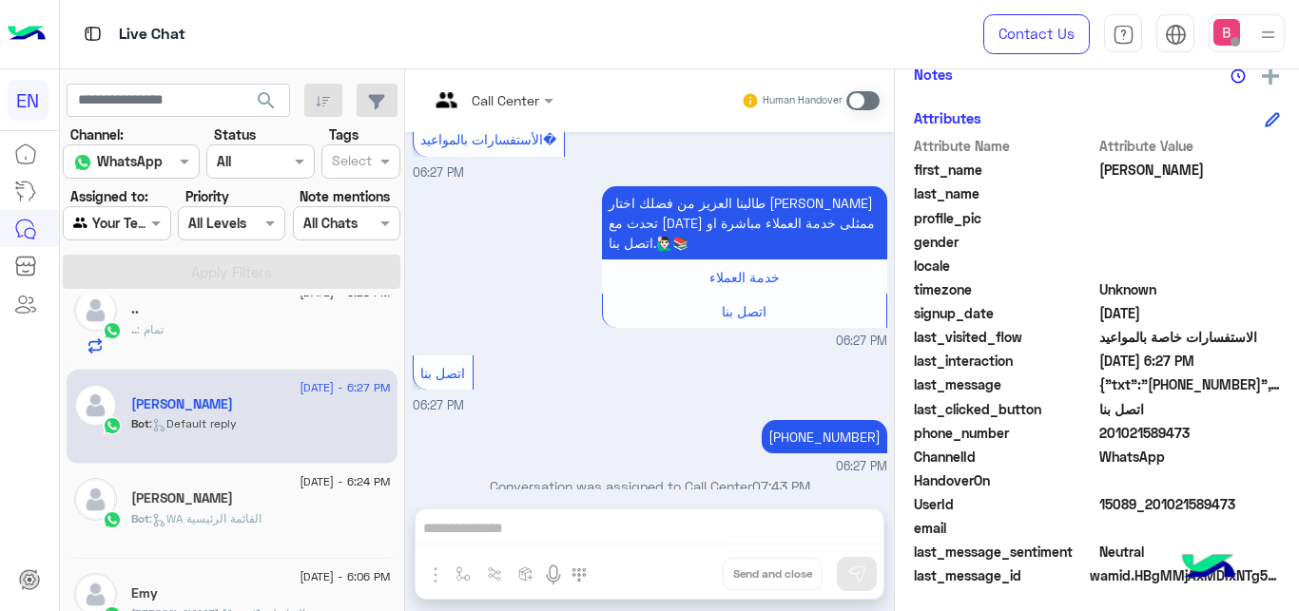
click at [854, 98] on span at bounding box center [862, 100] width 33 height 19
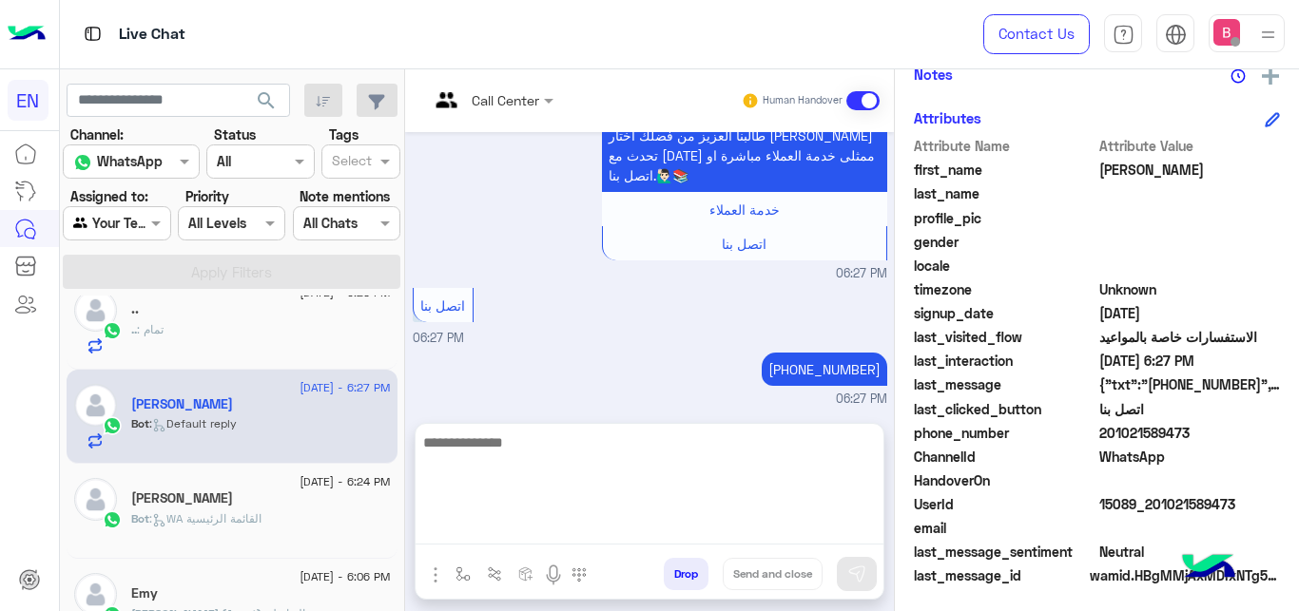
click at [613, 523] on textarea at bounding box center [650, 488] width 468 height 114
type textarea "**********"
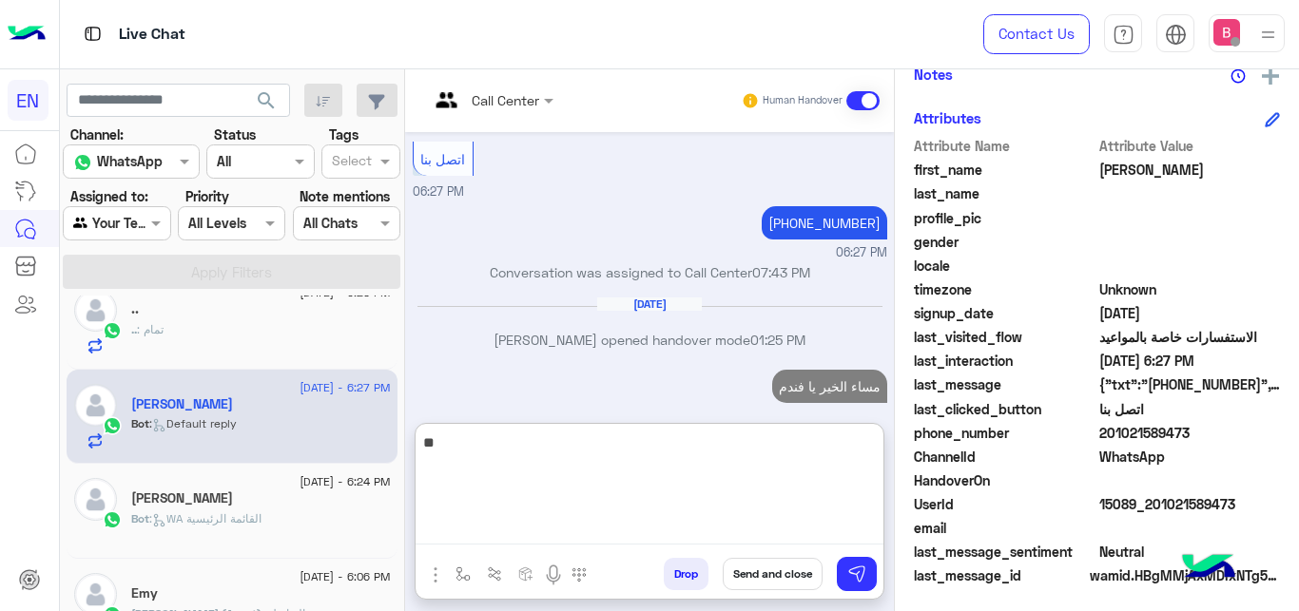
scroll to position [808, 0]
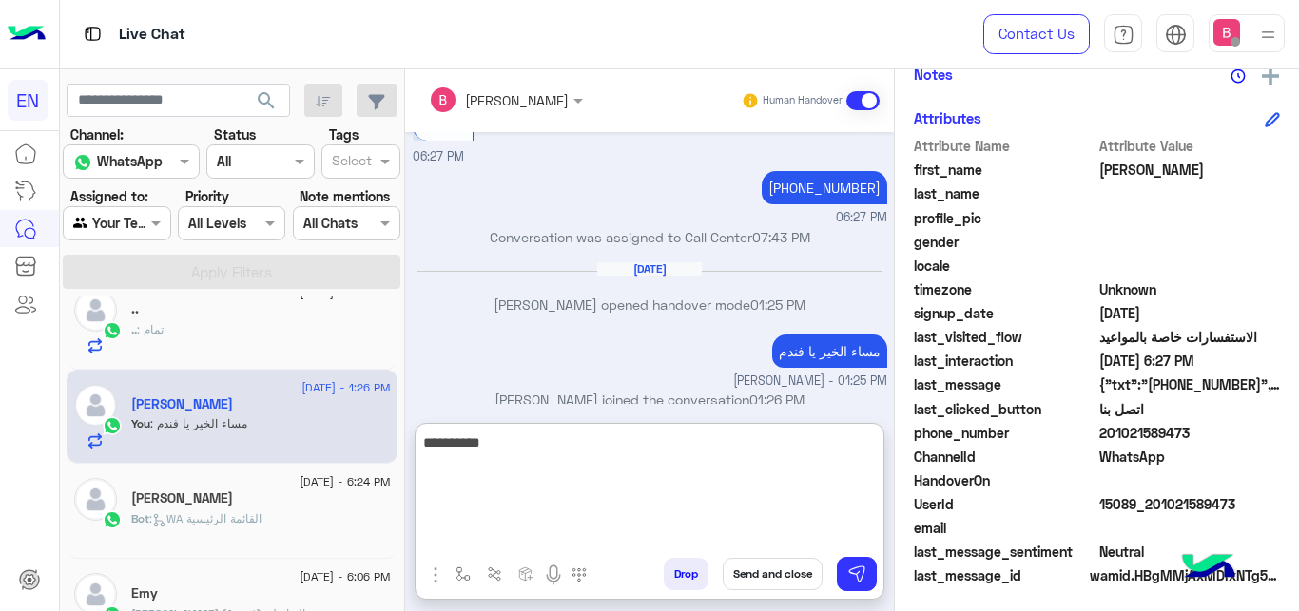
type textarea "**********"
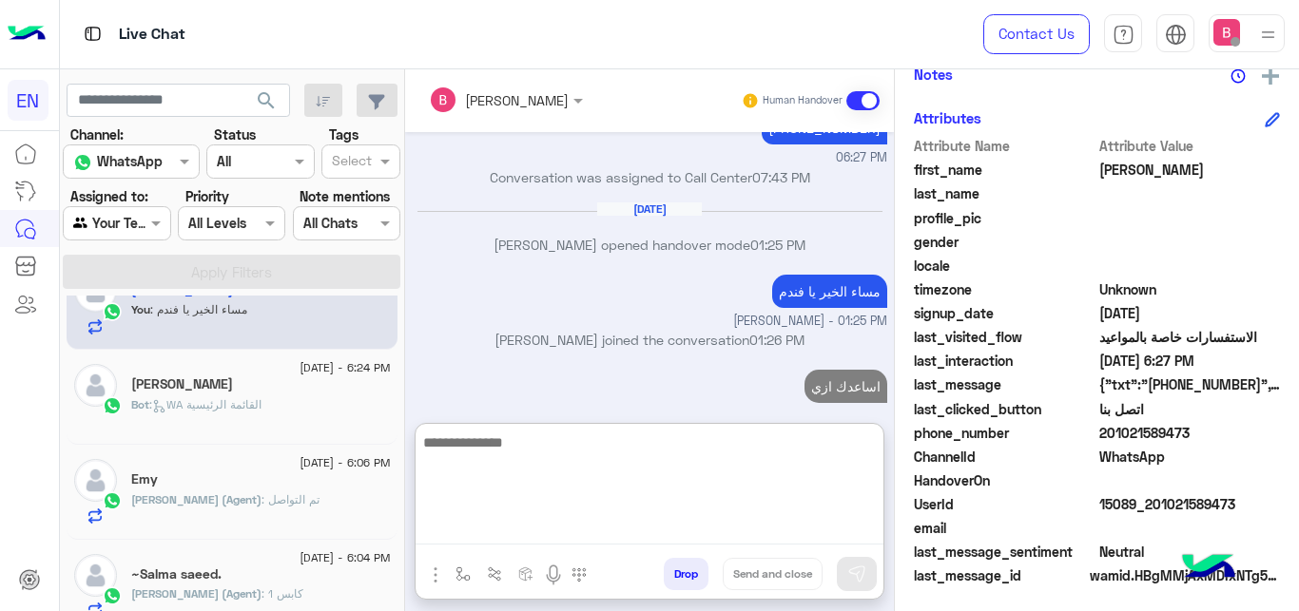
scroll to position [1358, 0]
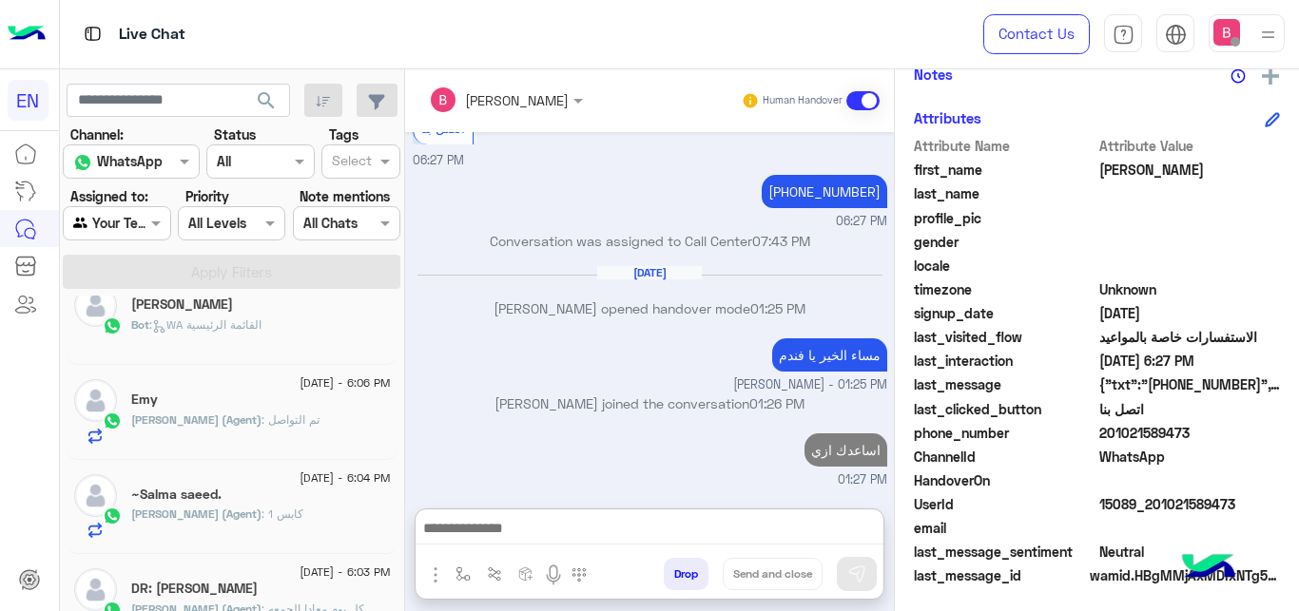
click at [278, 350] on div "Bot : WA القائمة الرئيسية" at bounding box center [261, 333] width 260 height 33
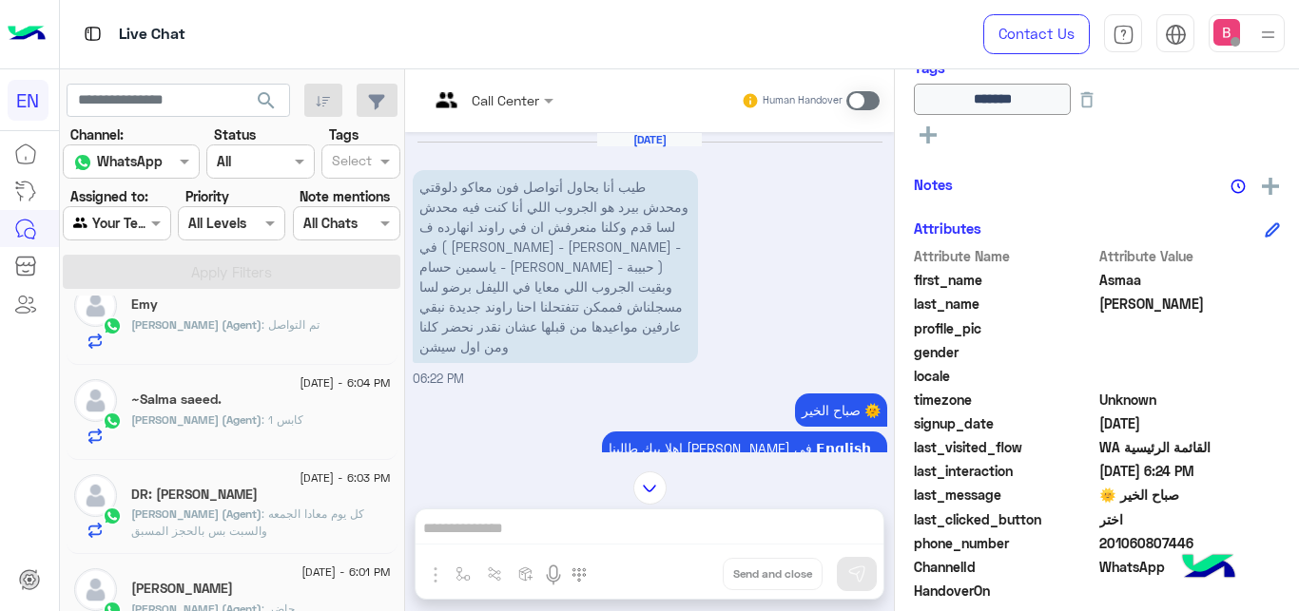
scroll to position [258, 0]
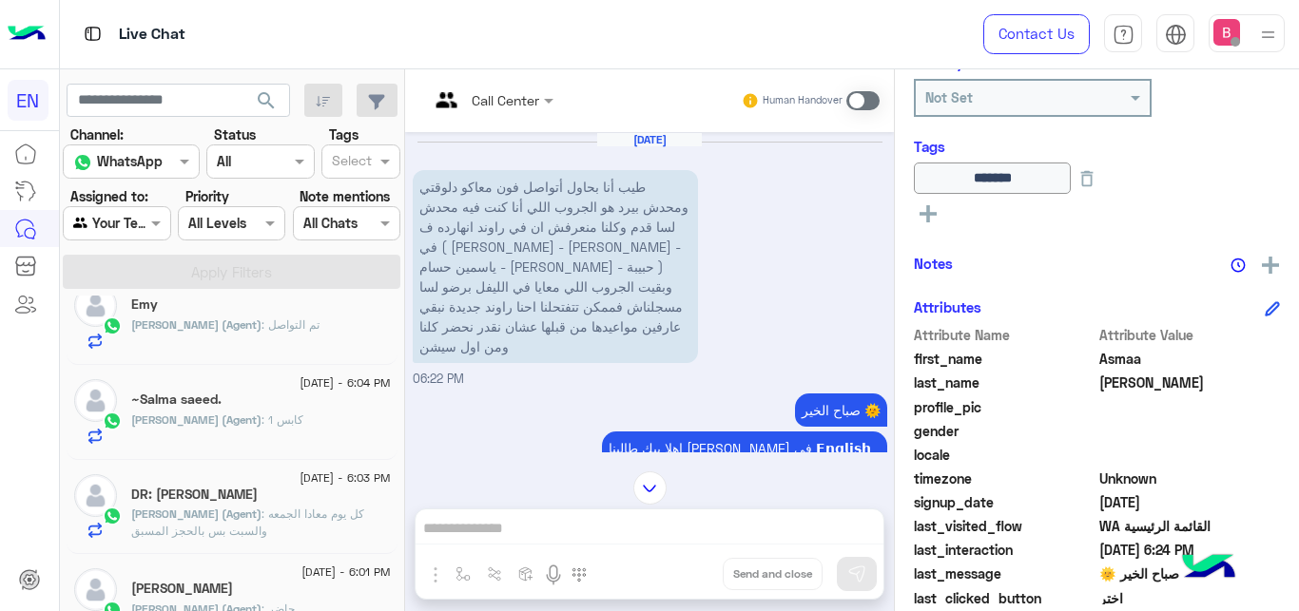
click at [935, 215] on button at bounding box center [928, 213] width 29 height 23
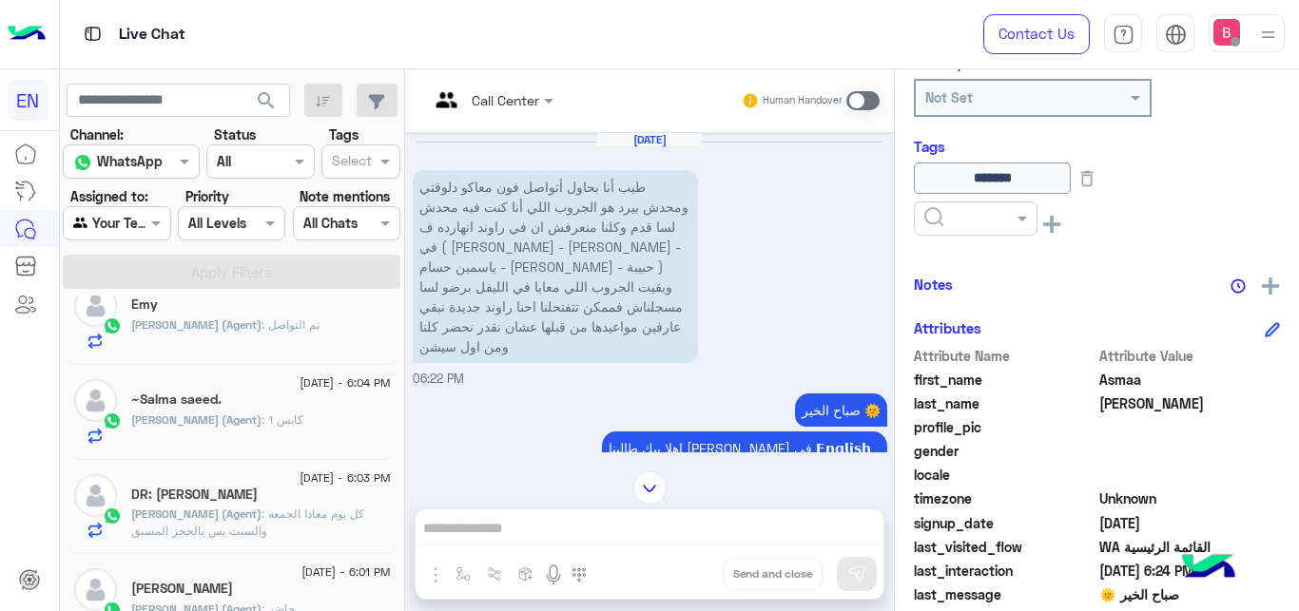
click at [968, 217] on input "text" at bounding box center [953, 219] width 58 height 20
click at [982, 266] on div "Solved" at bounding box center [976, 264] width 124 height 35
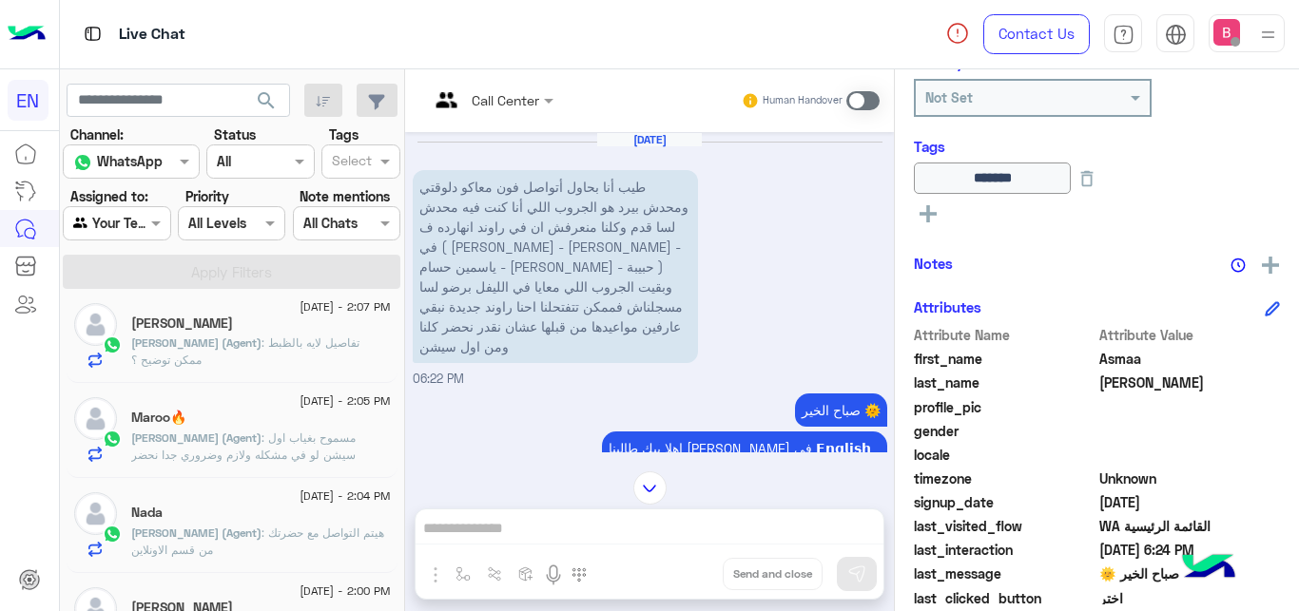
scroll to position [1270, 0]
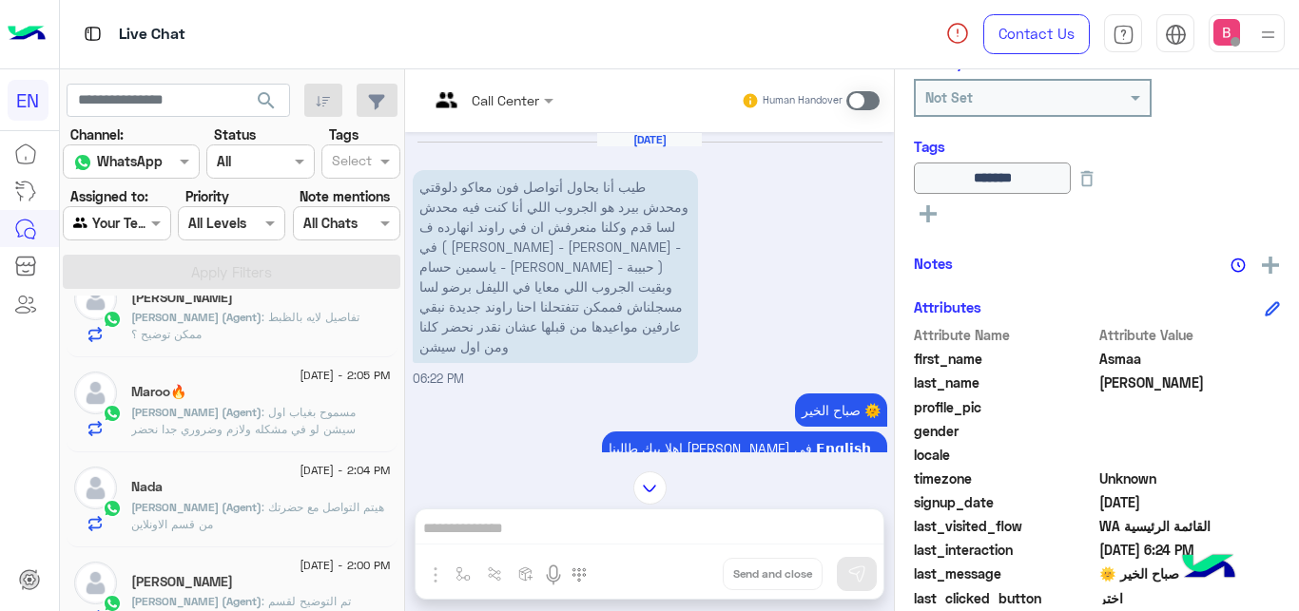
click at [134, 220] on div at bounding box center [117, 223] width 106 height 22
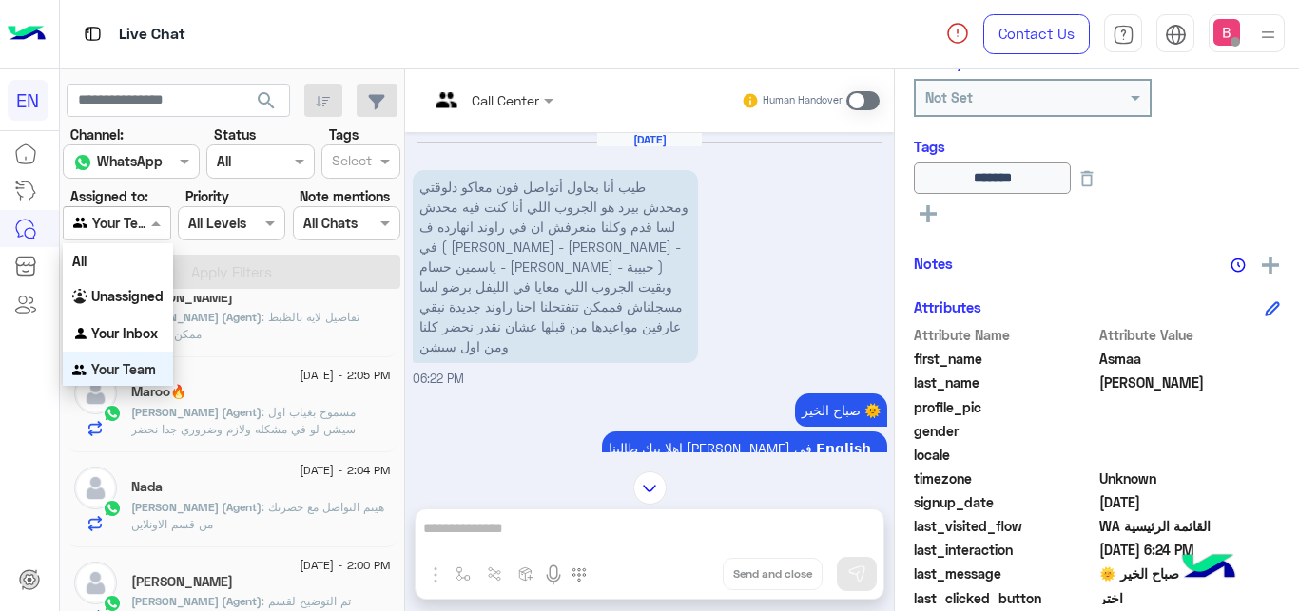
scroll to position [1, 0]
click at [124, 294] on b "Unassigned" at bounding box center [127, 295] width 72 height 16
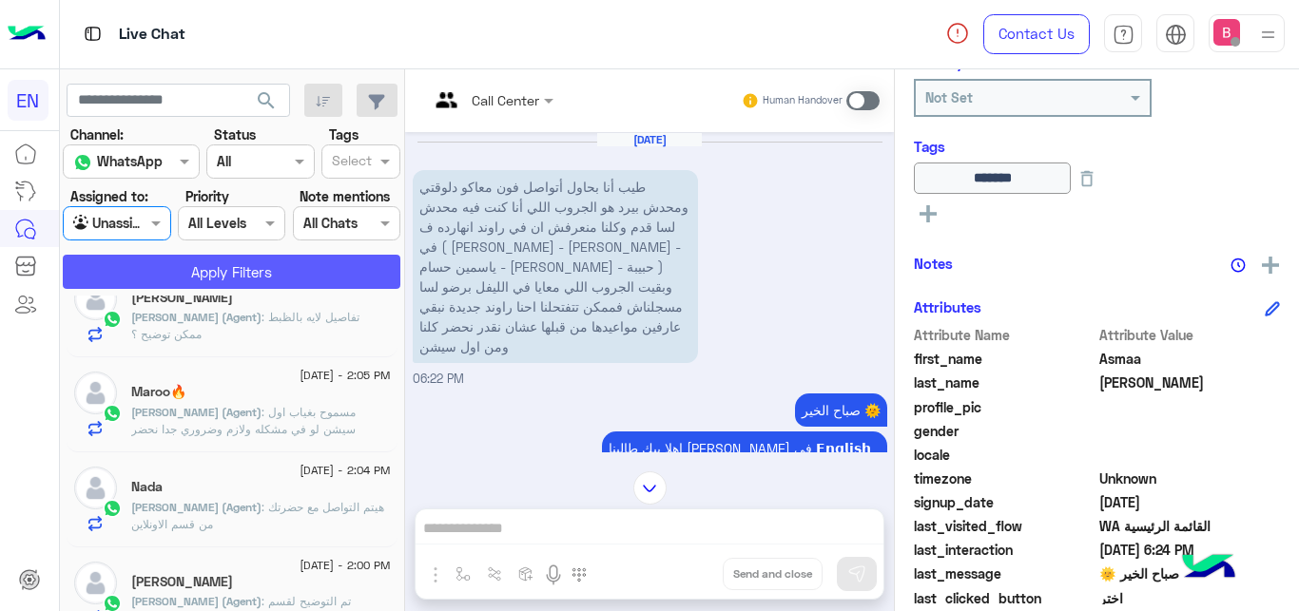
click at [165, 264] on button "Apply Filters" at bounding box center [232, 272] width 338 height 34
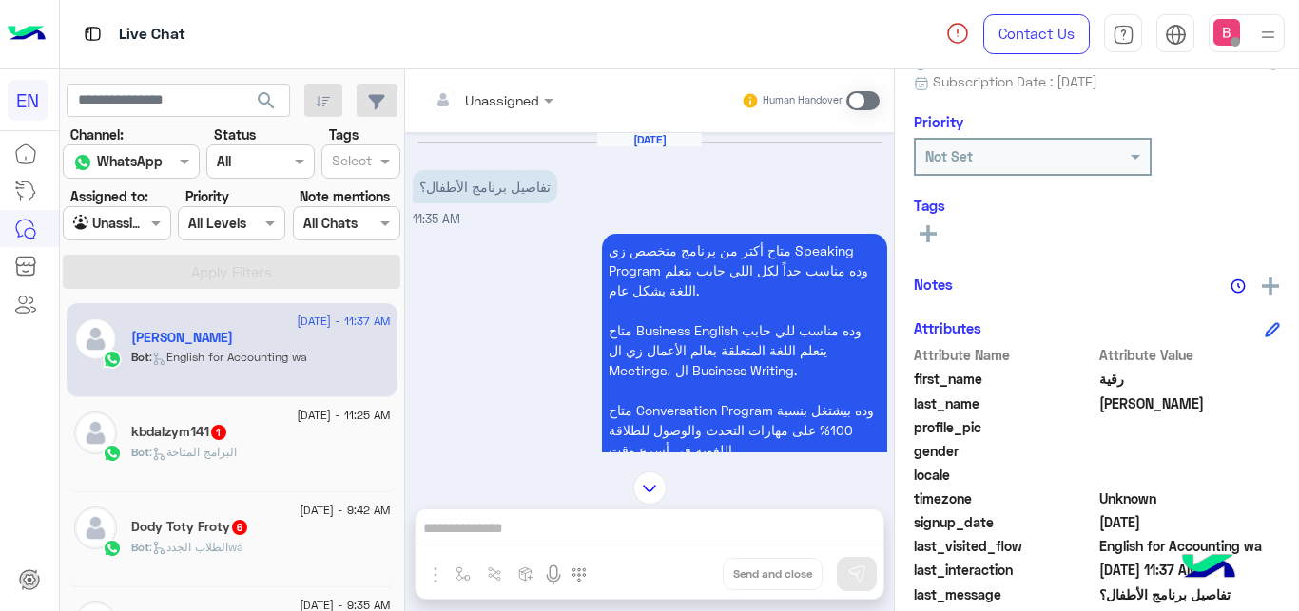
click at [520, 87] on div "Unassigned" at bounding box center [484, 100] width 110 height 38
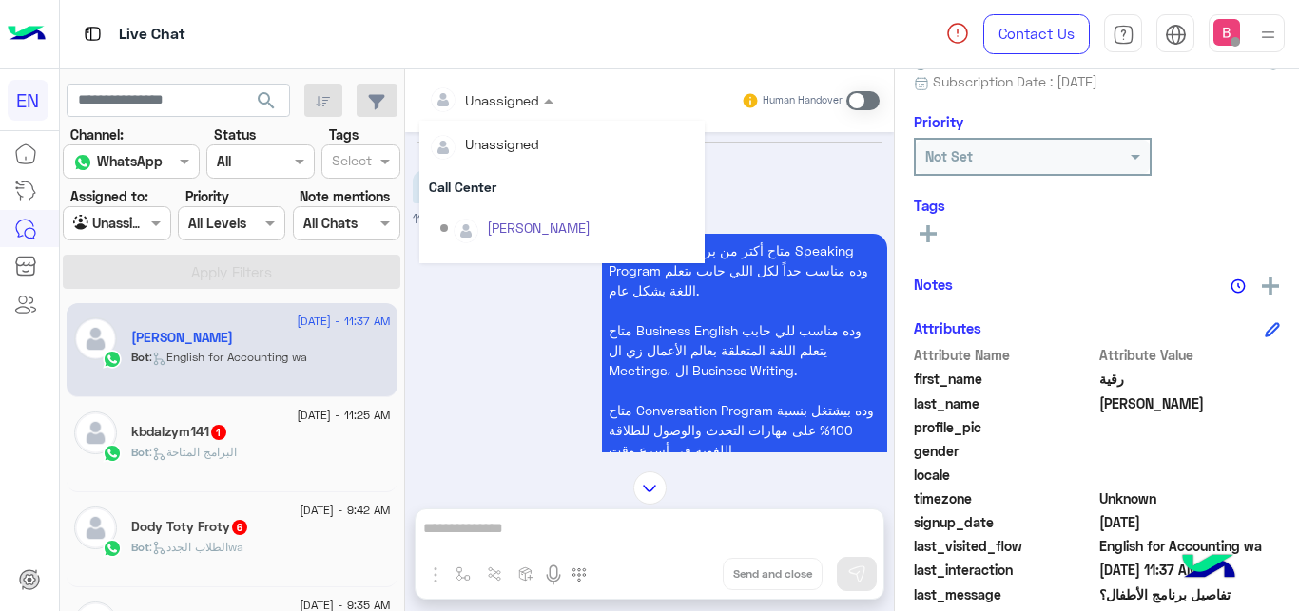
scroll to position [316, 0]
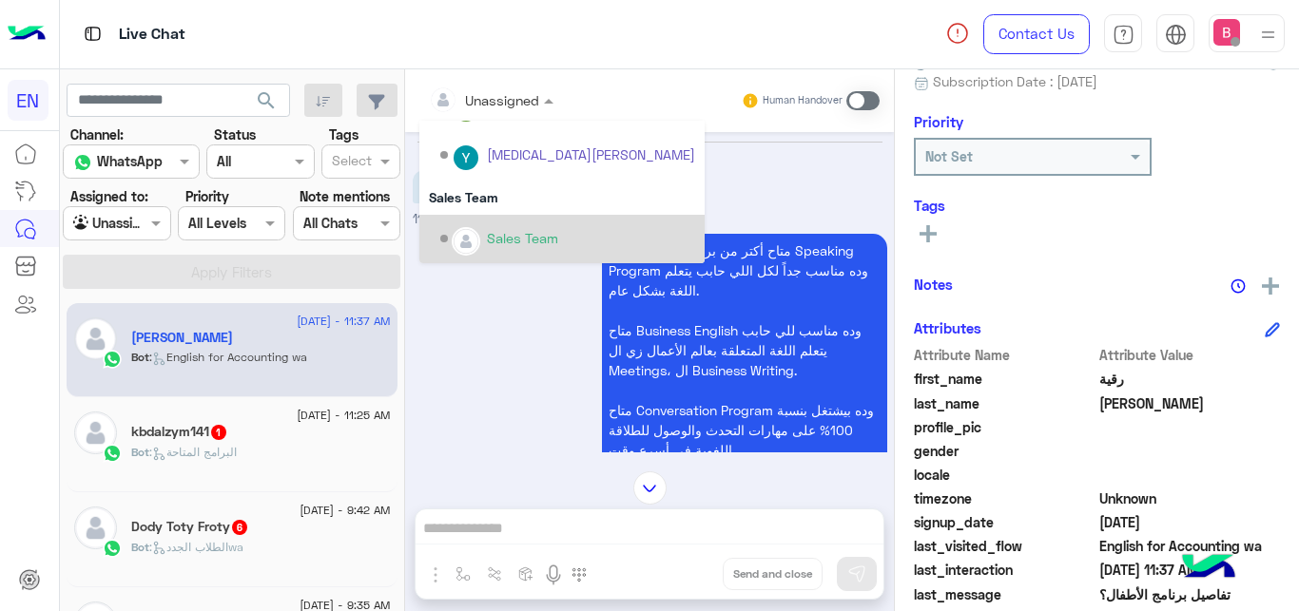
click at [512, 237] on div "Sales Team" at bounding box center [522, 238] width 71 height 20
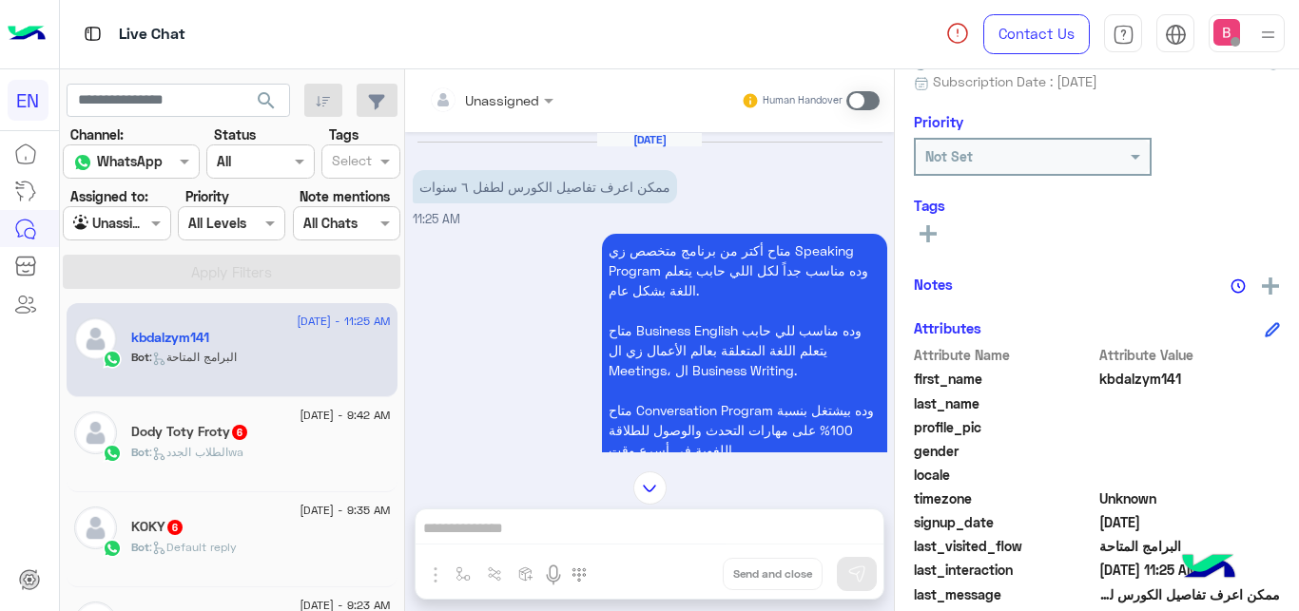
click at [504, 90] on input "text" at bounding box center [467, 100] width 77 height 20
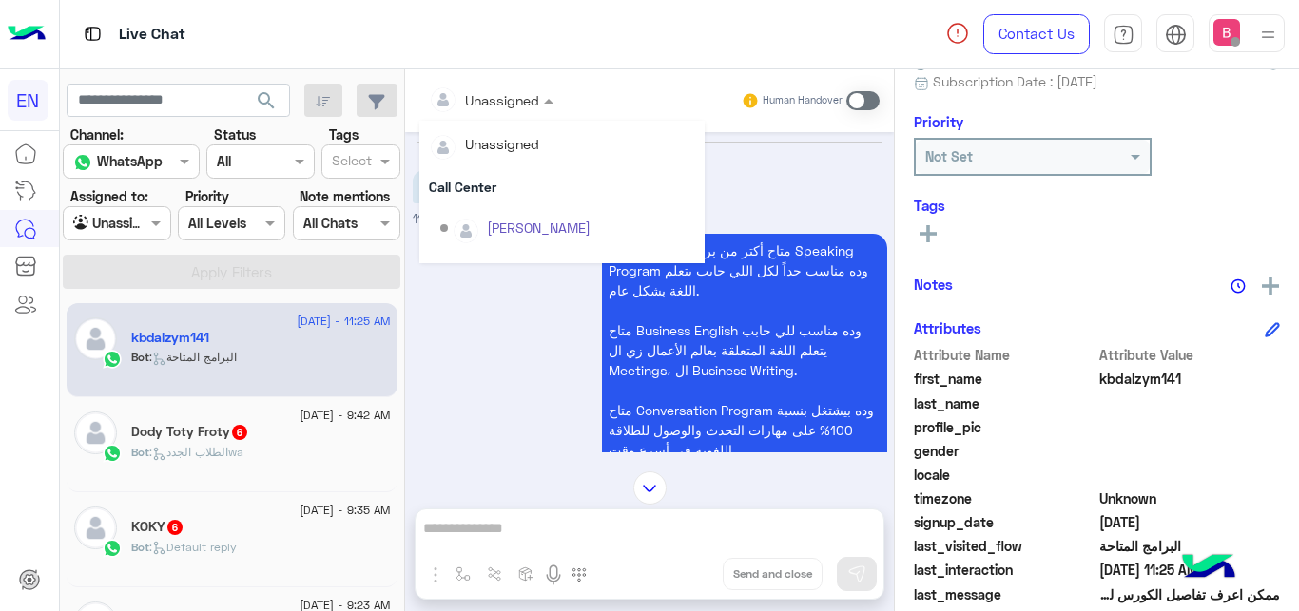
scroll to position [316, 0]
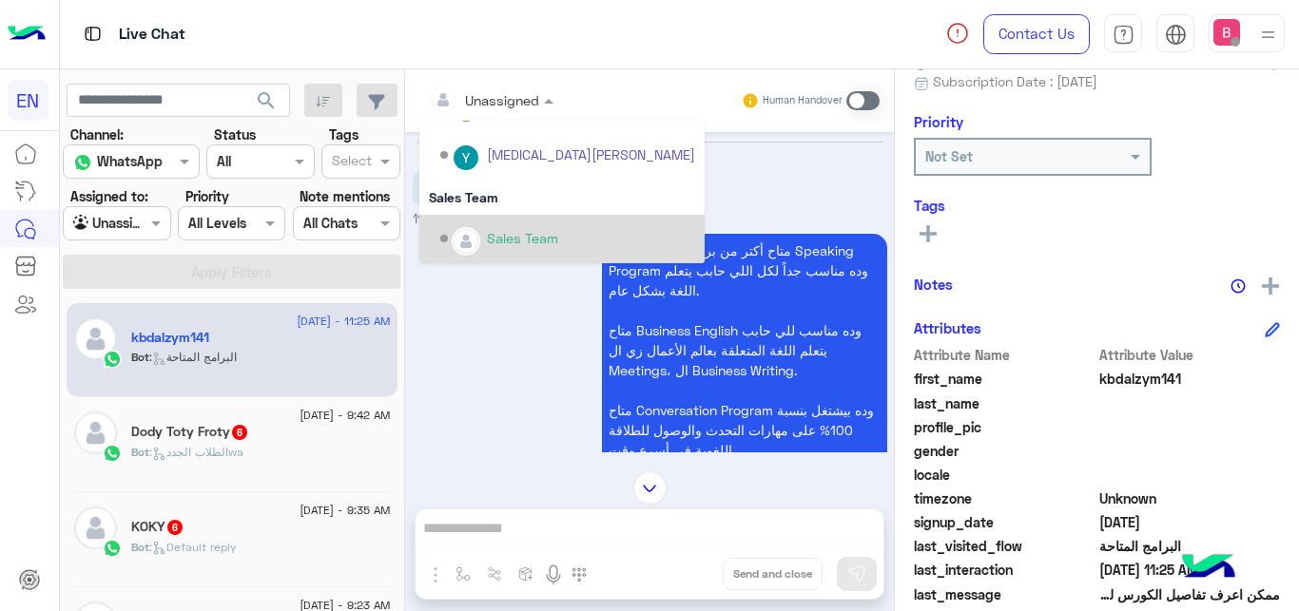
click at [507, 239] on div "Sales Team" at bounding box center [522, 238] width 71 height 20
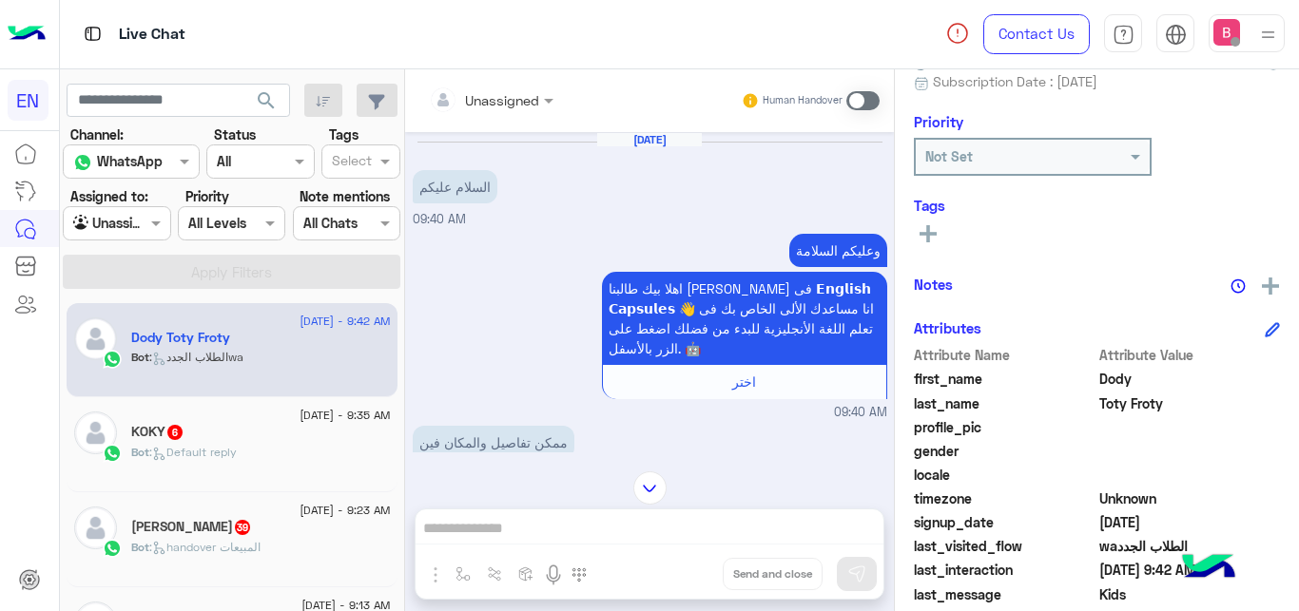
scroll to position [213, 0]
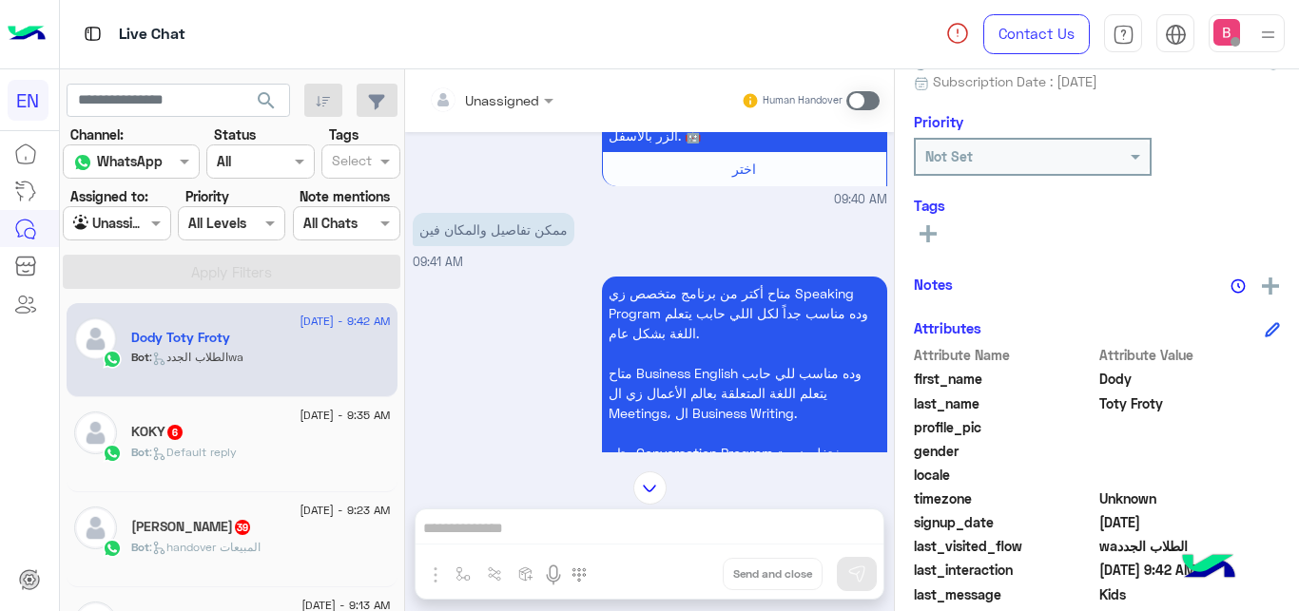
click at [514, 94] on div at bounding box center [491, 99] width 144 height 22
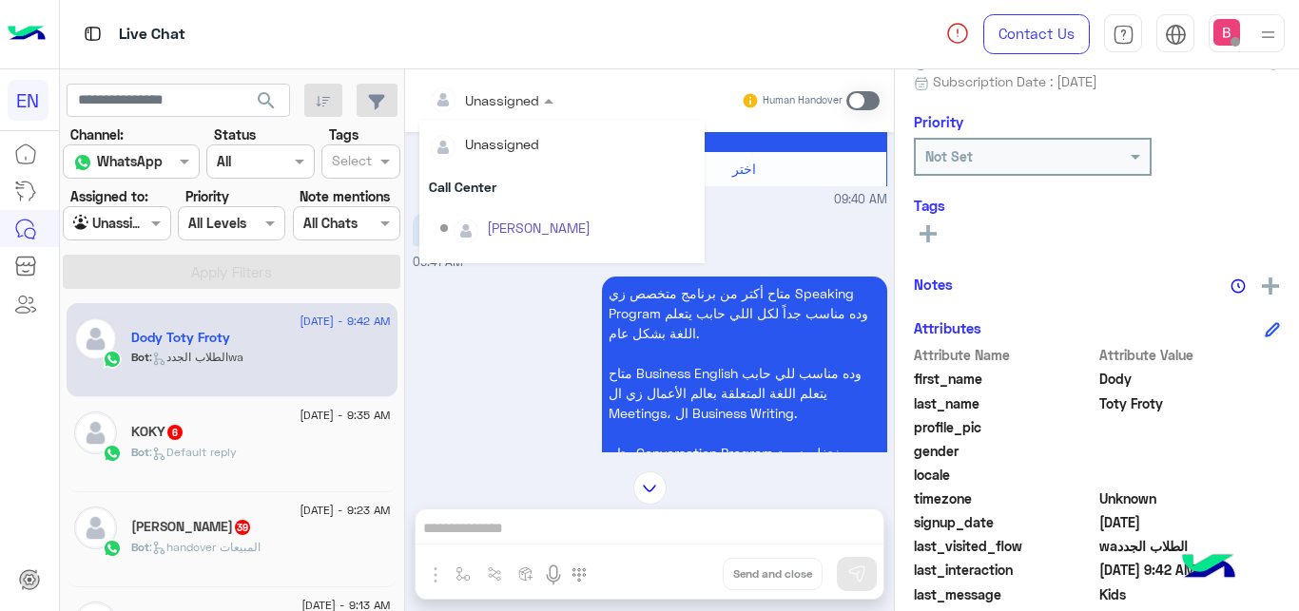
scroll to position [316, 0]
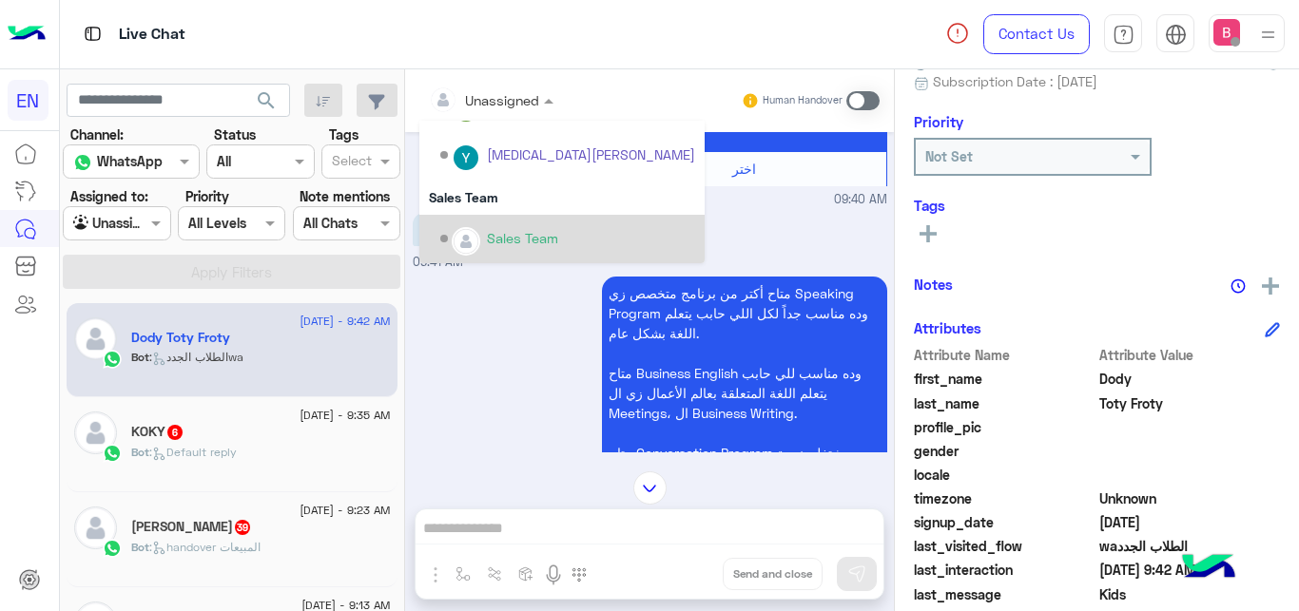
click at [485, 238] on div "Sales Team" at bounding box center [567, 239] width 255 height 33
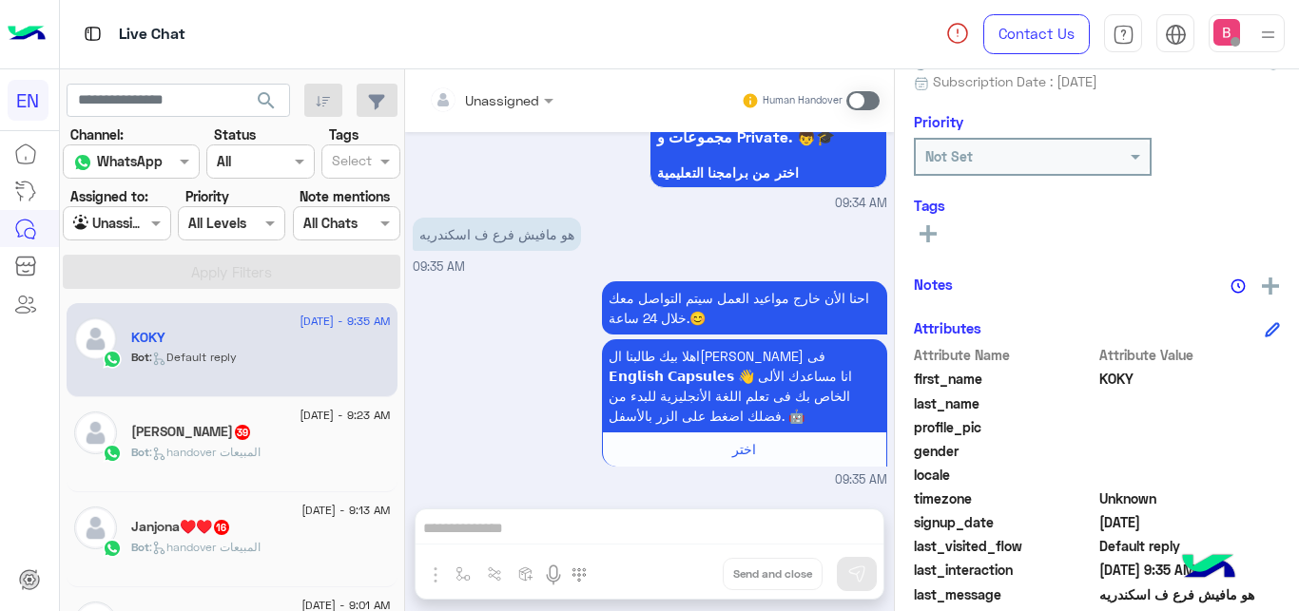
click at [507, 93] on div at bounding box center [491, 99] width 144 height 22
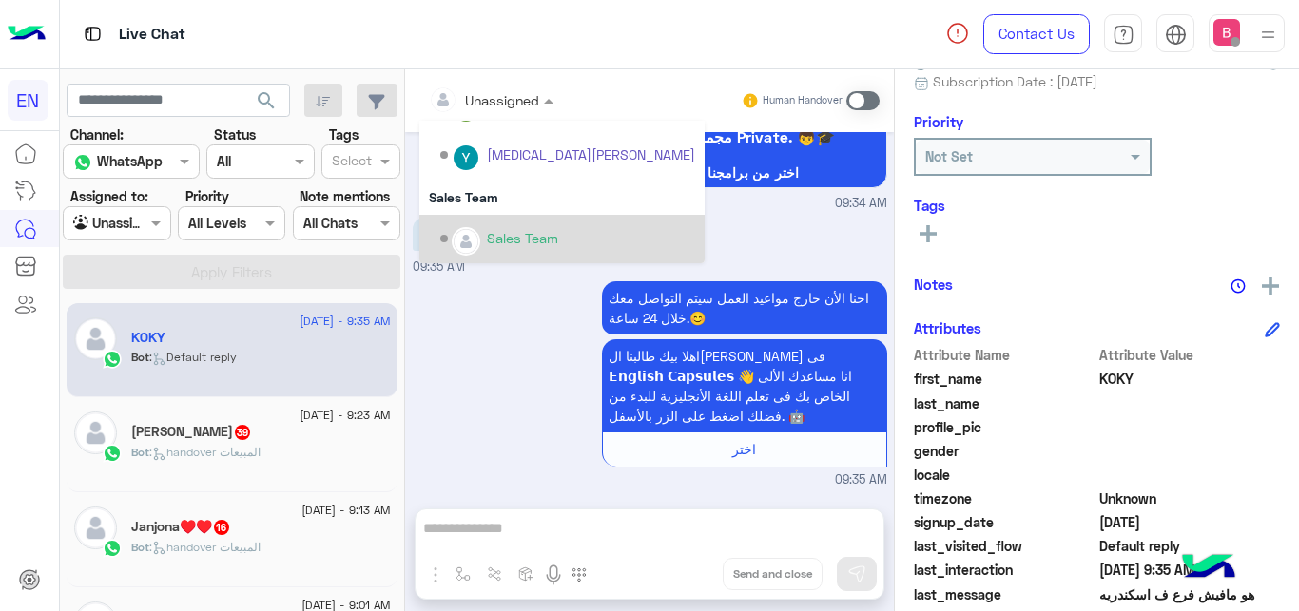
click at [474, 233] on img "Options list" at bounding box center [466, 241] width 25 height 25
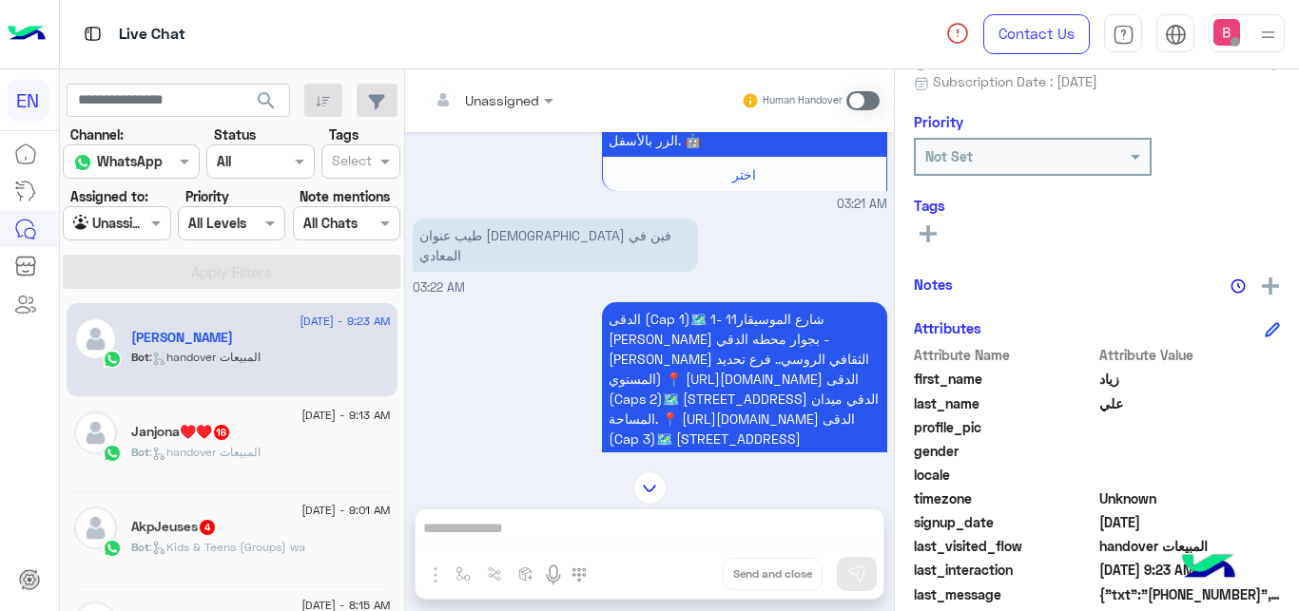
click at [491, 99] on input "text" at bounding box center [467, 100] width 77 height 20
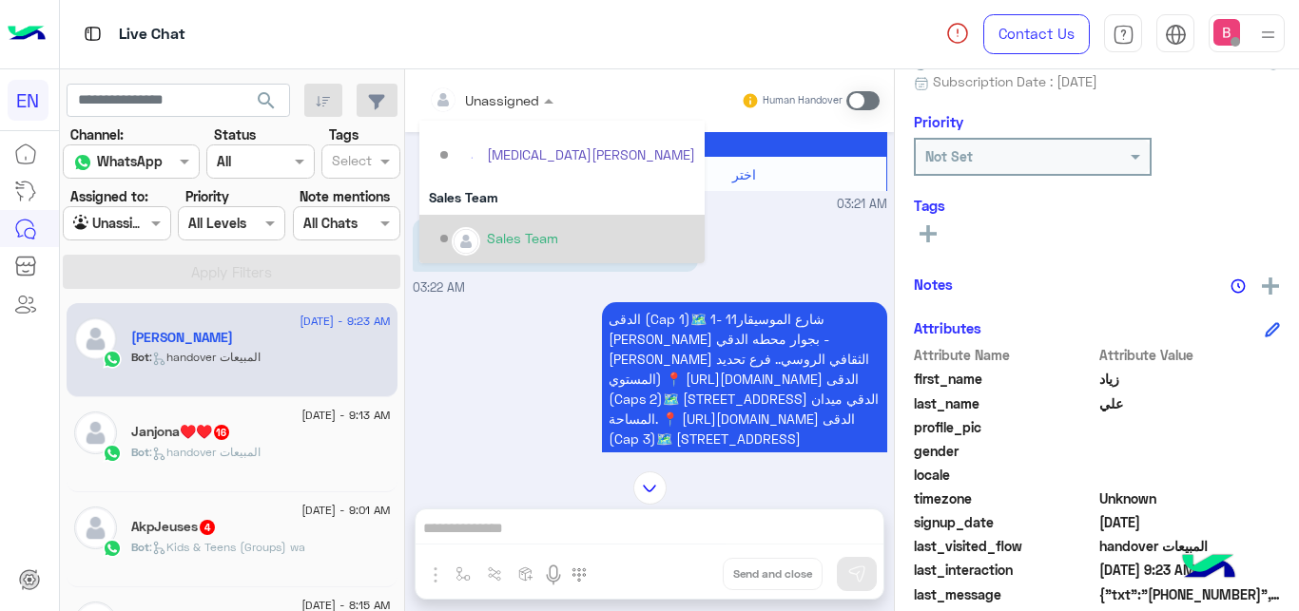
click at [501, 235] on div "Sales Team" at bounding box center [522, 238] width 71 height 20
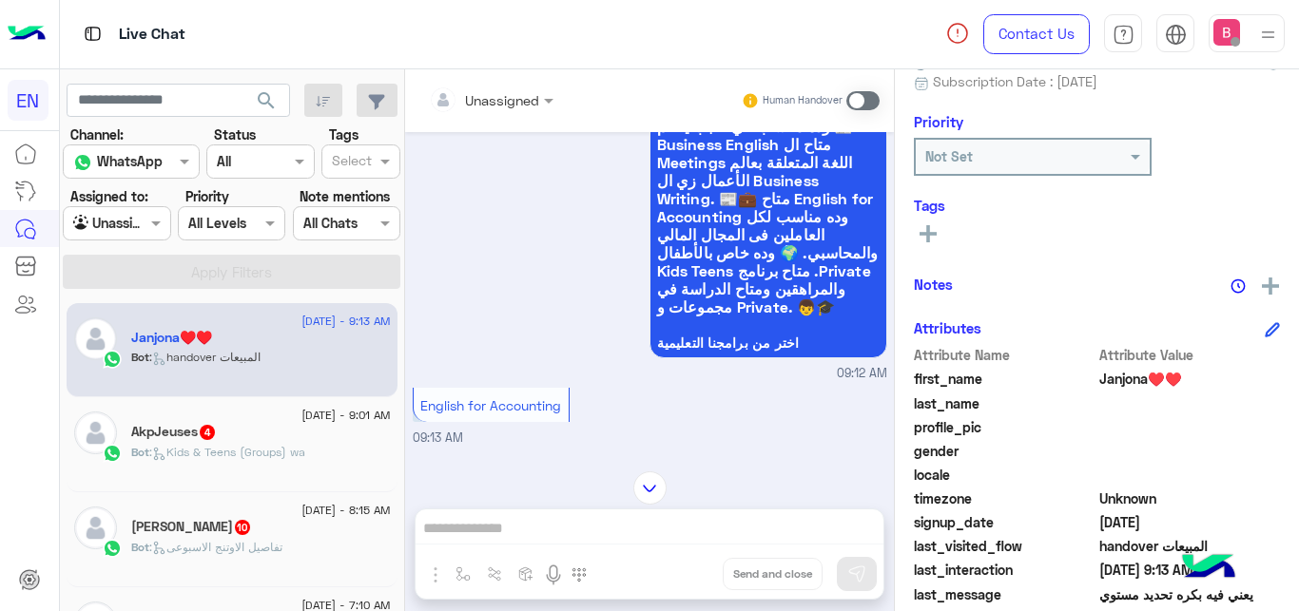
click at [533, 100] on div at bounding box center [491, 99] width 144 height 22
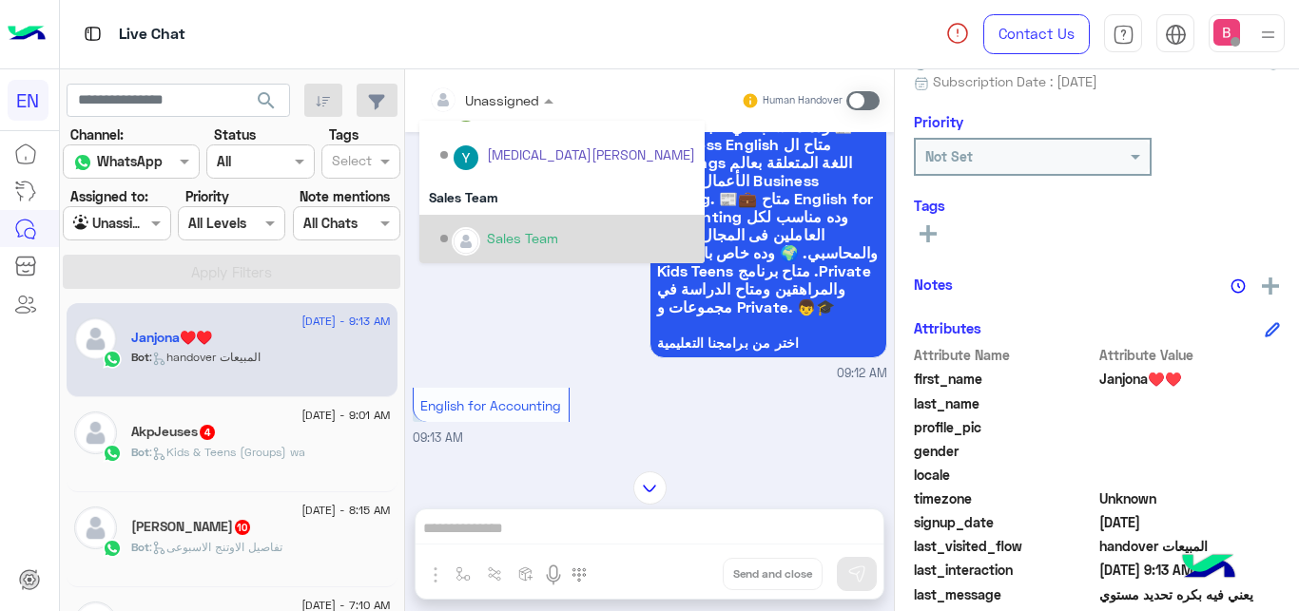
click at [514, 242] on div "Sales Team" at bounding box center [522, 238] width 71 height 20
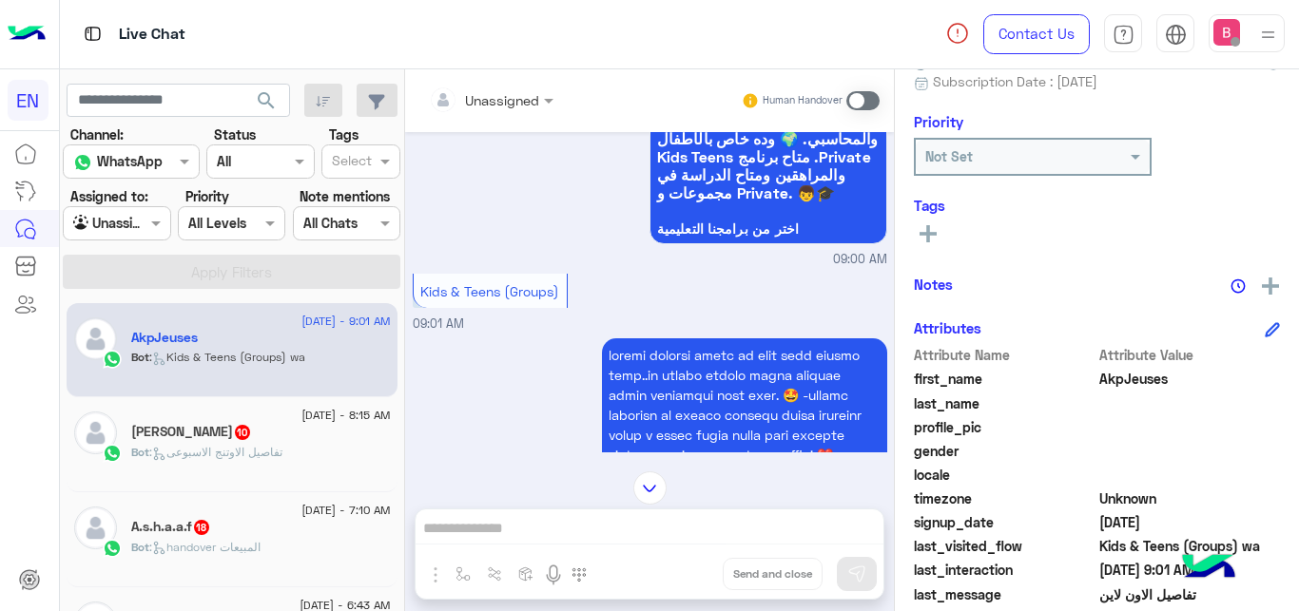
click at [505, 100] on input "text" at bounding box center [467, 100] width 77 height 20
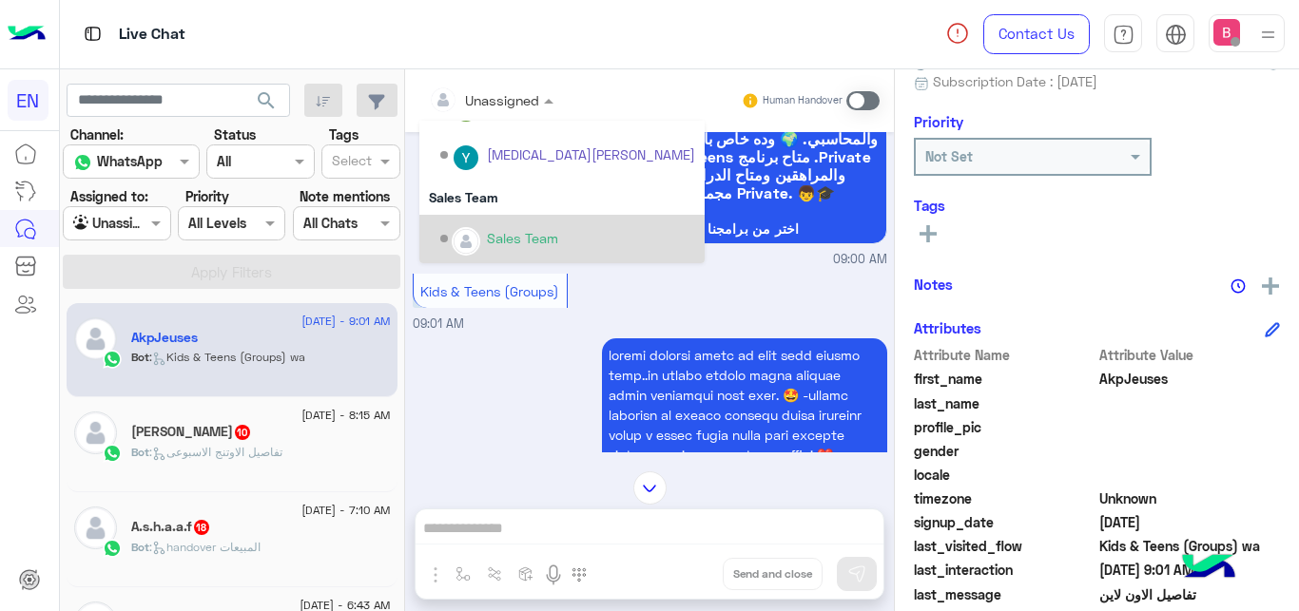
click at [485, 238] on div "Sales Team" at bounding box center [567, 239] width 255 height 33
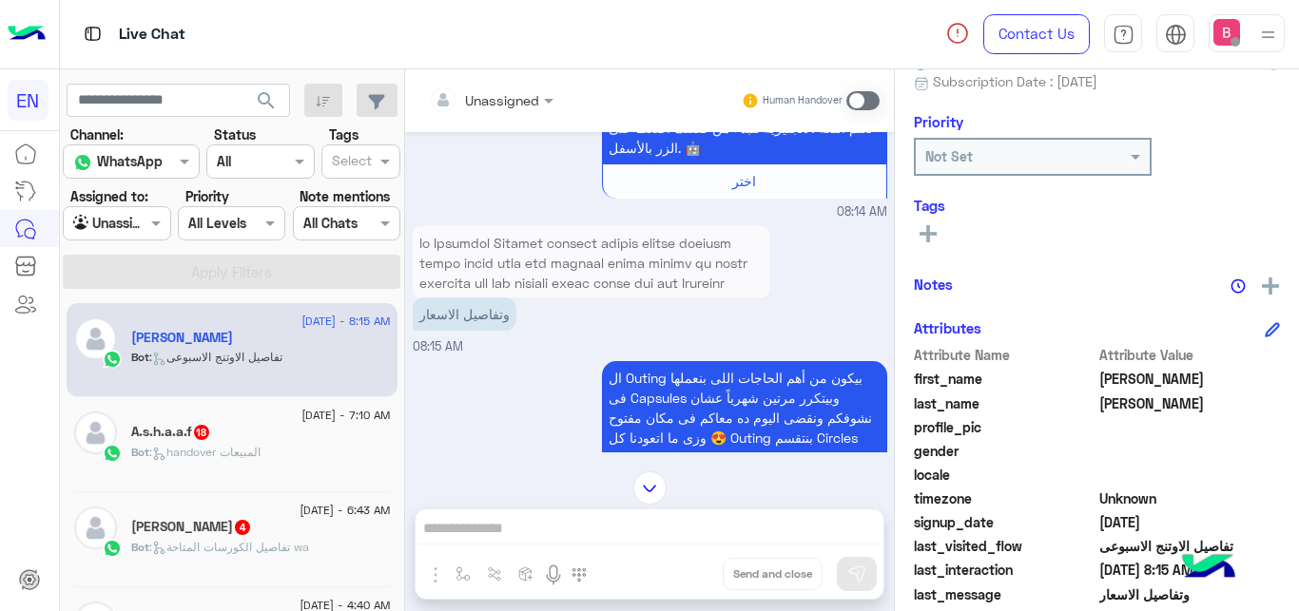
click at [499, 103] on input "text" at bounding box center [467, 100] width 77 height 20
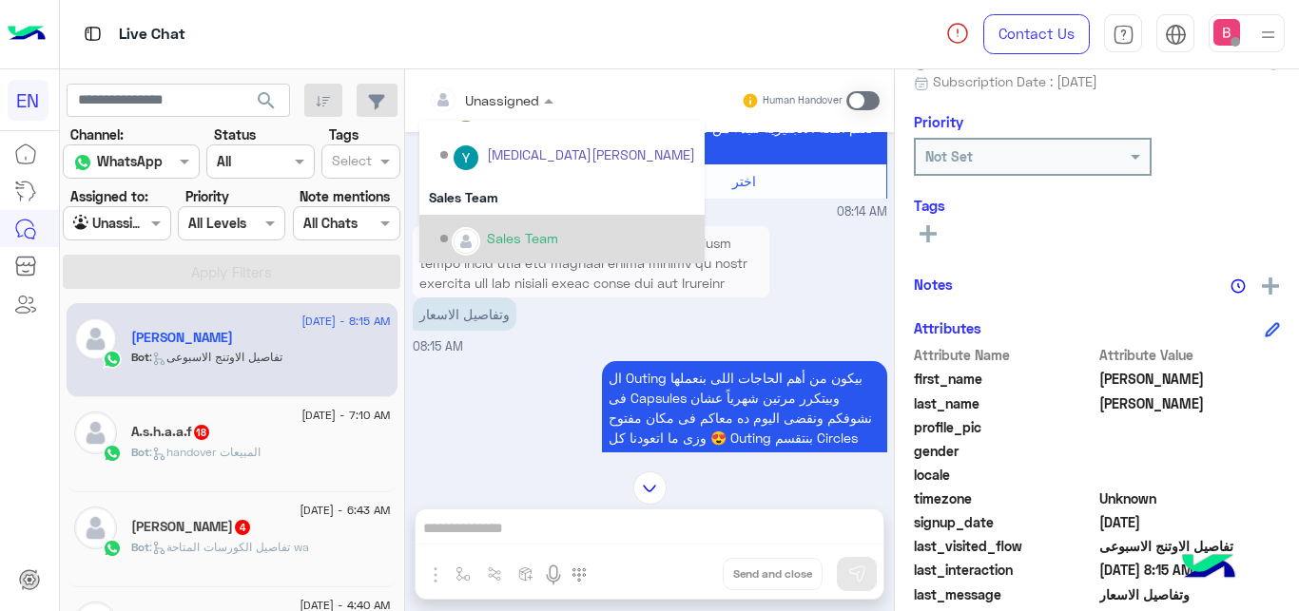
click at [516, 237] on div "Sales Team" at bounding box center [522, 238] width 71 height 20
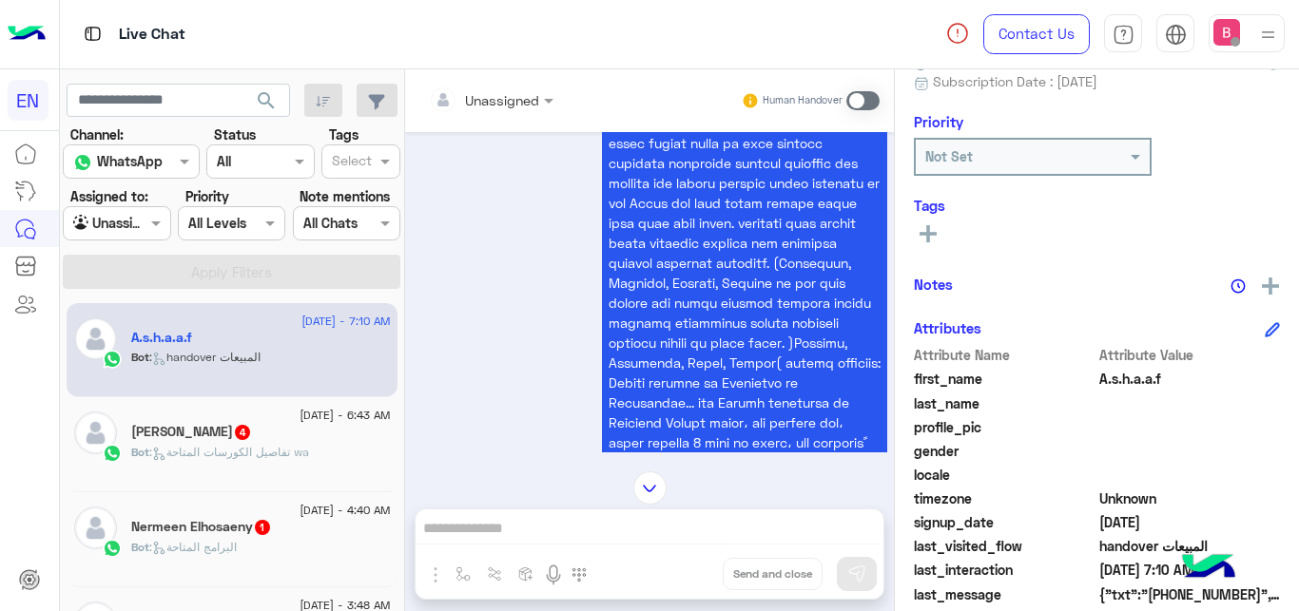
click at [529, 97] on div at bounding box center [491, 99] width 144 height 22
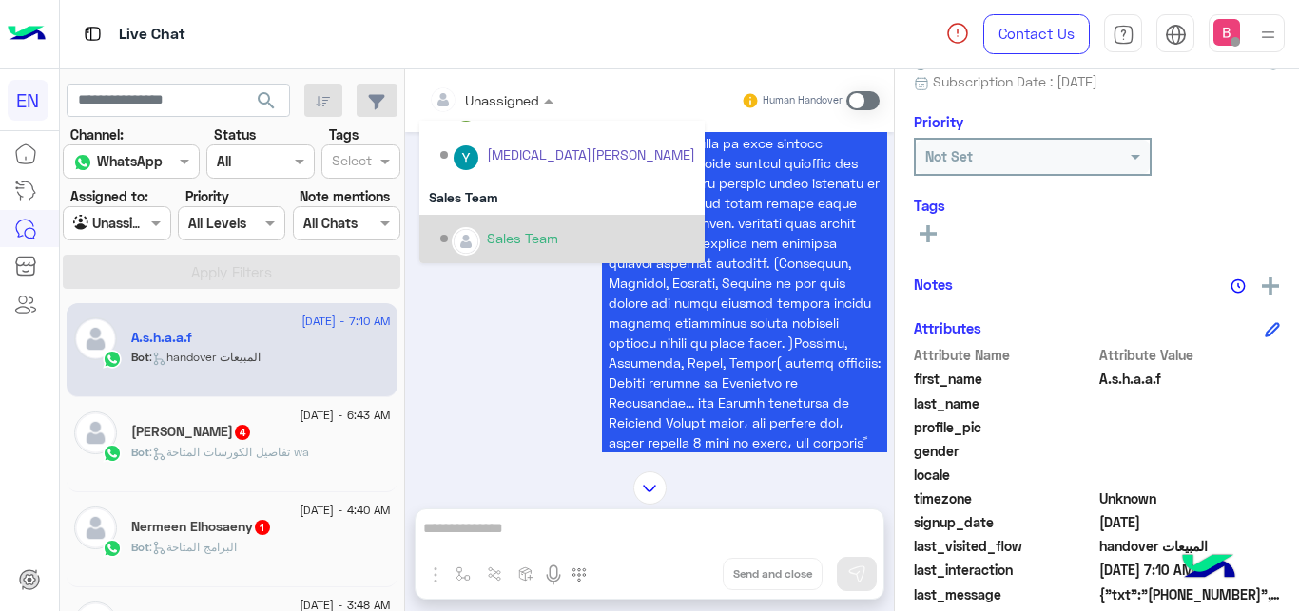
click at [516, 237] on div "Sales Team" at bounding box center [522, 238] width 71 height 20
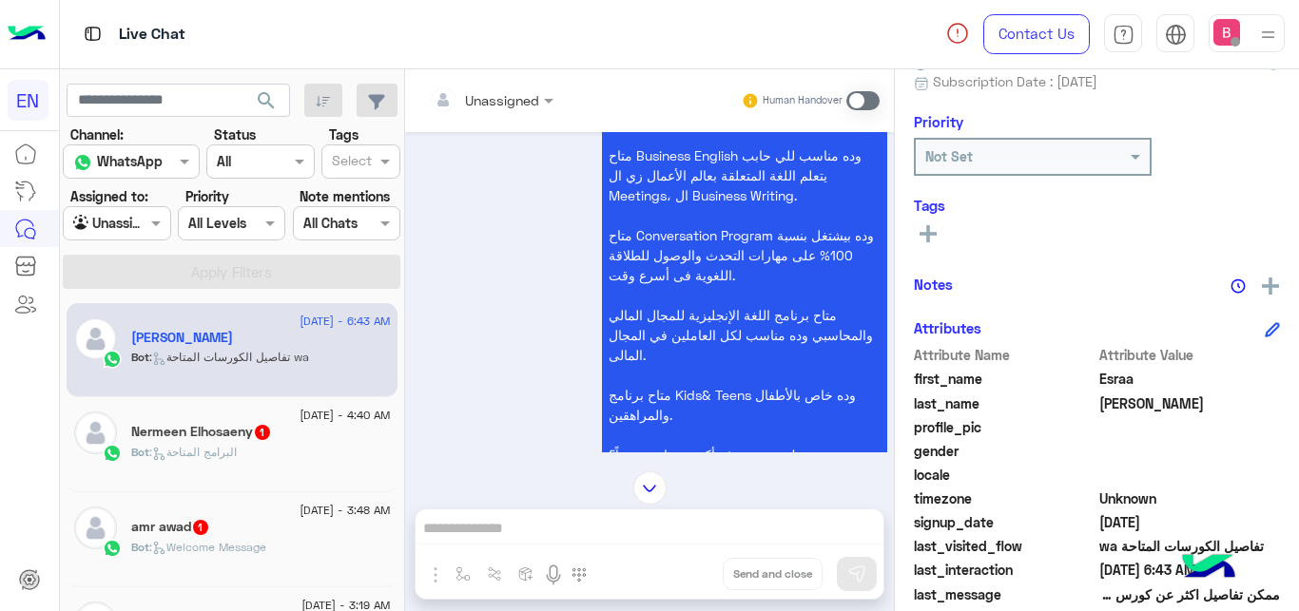
scroll to position [1003, 0]
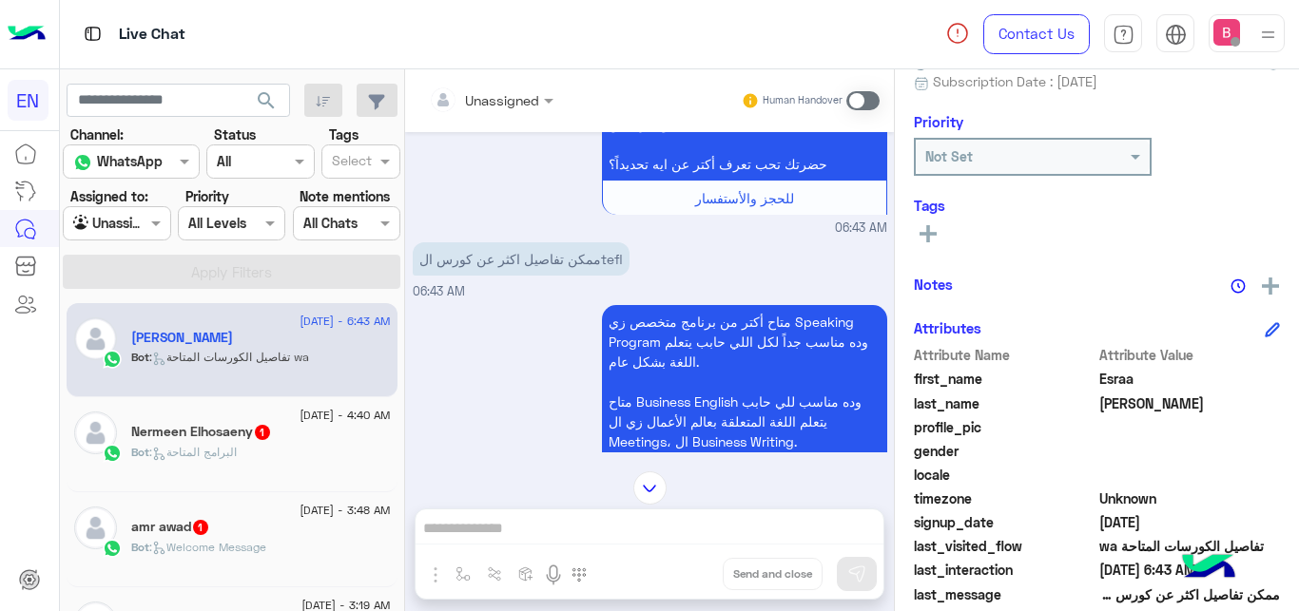
click at [515, 99] on div at bounding box center [491, 99] width 144 height 22
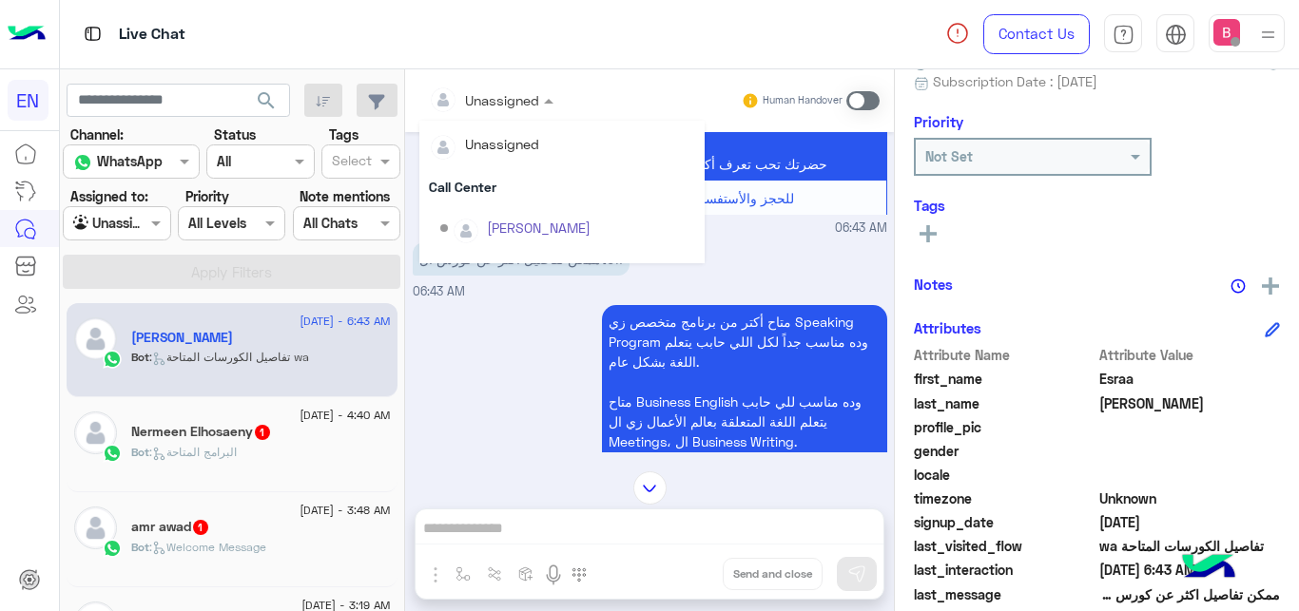
scroll to position [316, 0]
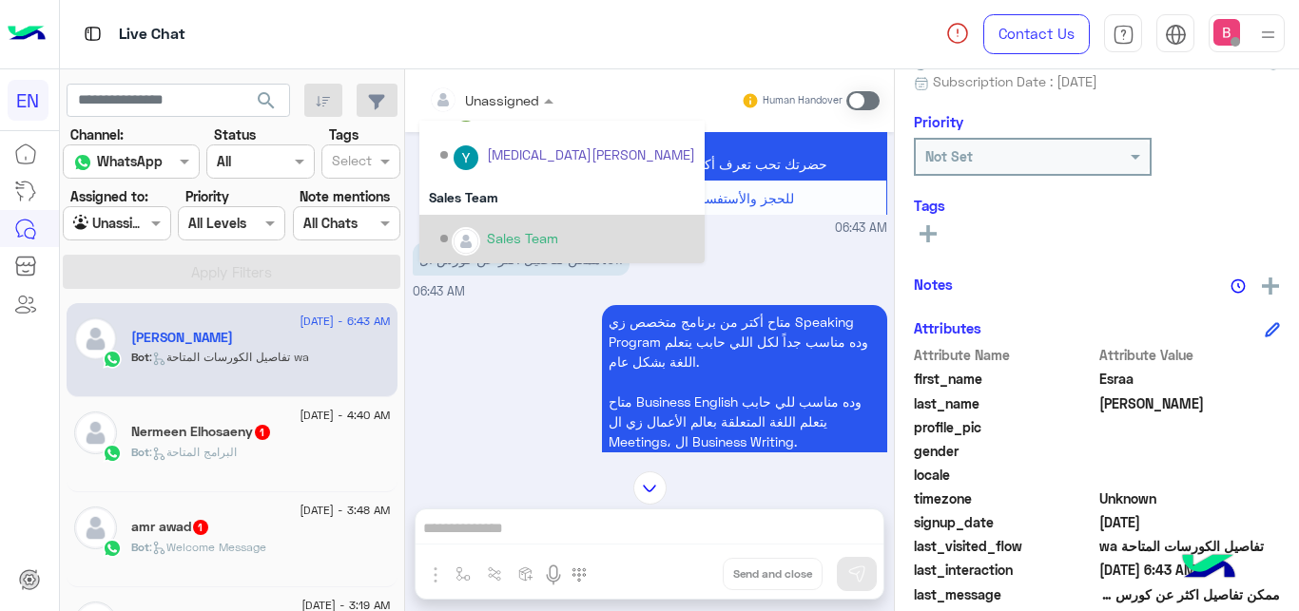
click at [481, 239] on div "Sales Team" at bounding box center [567, 239] width 255 height 33
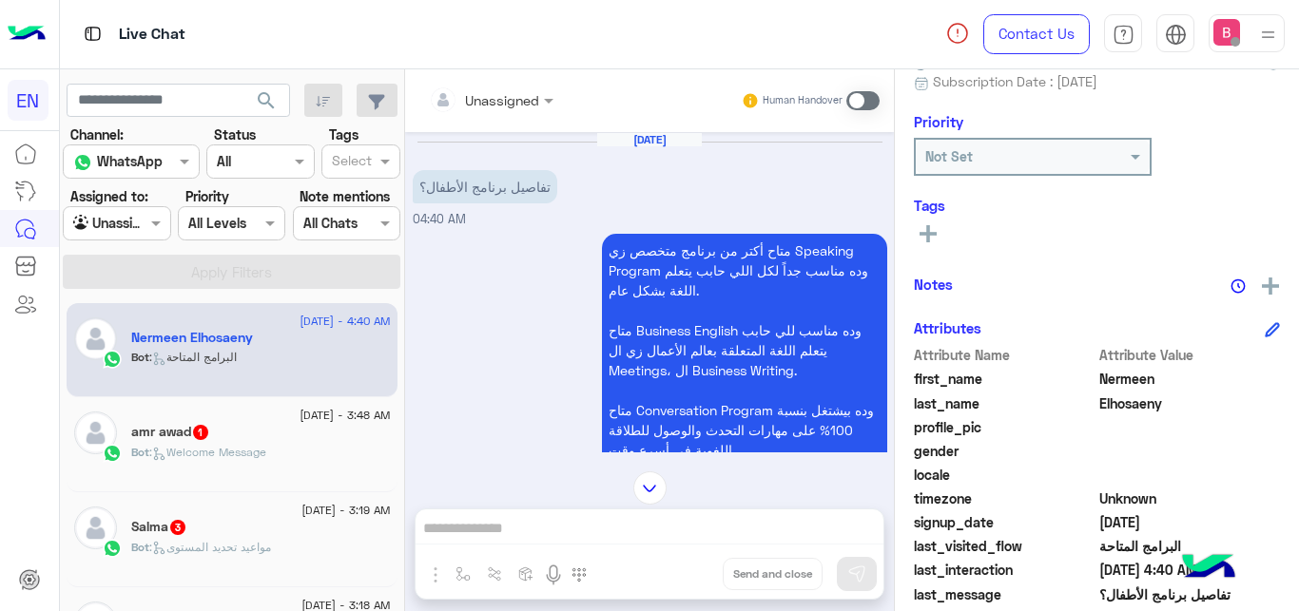
click at [530, 90] on div at bounding box center [491, 99] width 144 height 22
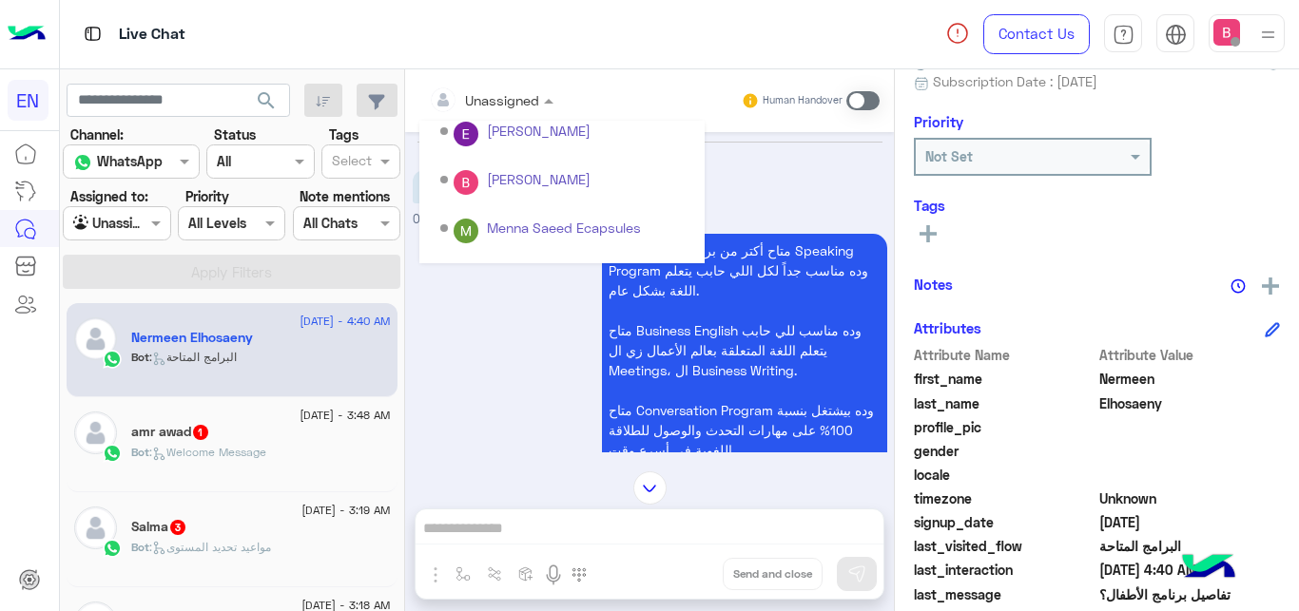
scroll to position [316, 0]
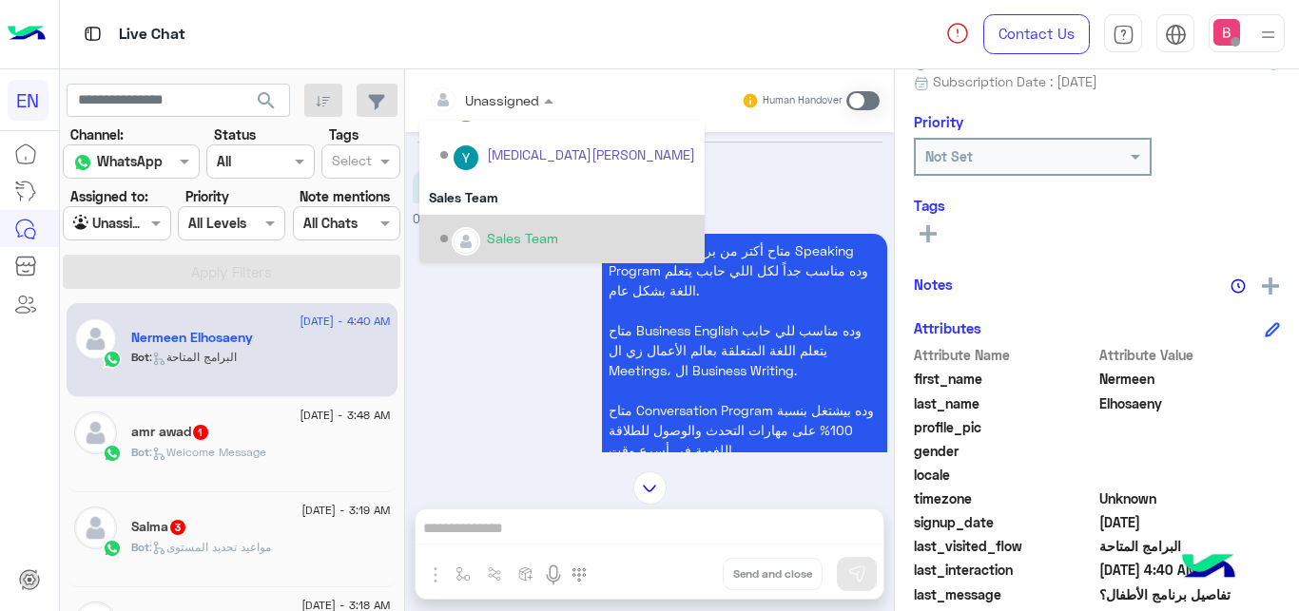
click at [518, 242] on div "Sales Team" at bounding box center [522, 238] width 71 height 20
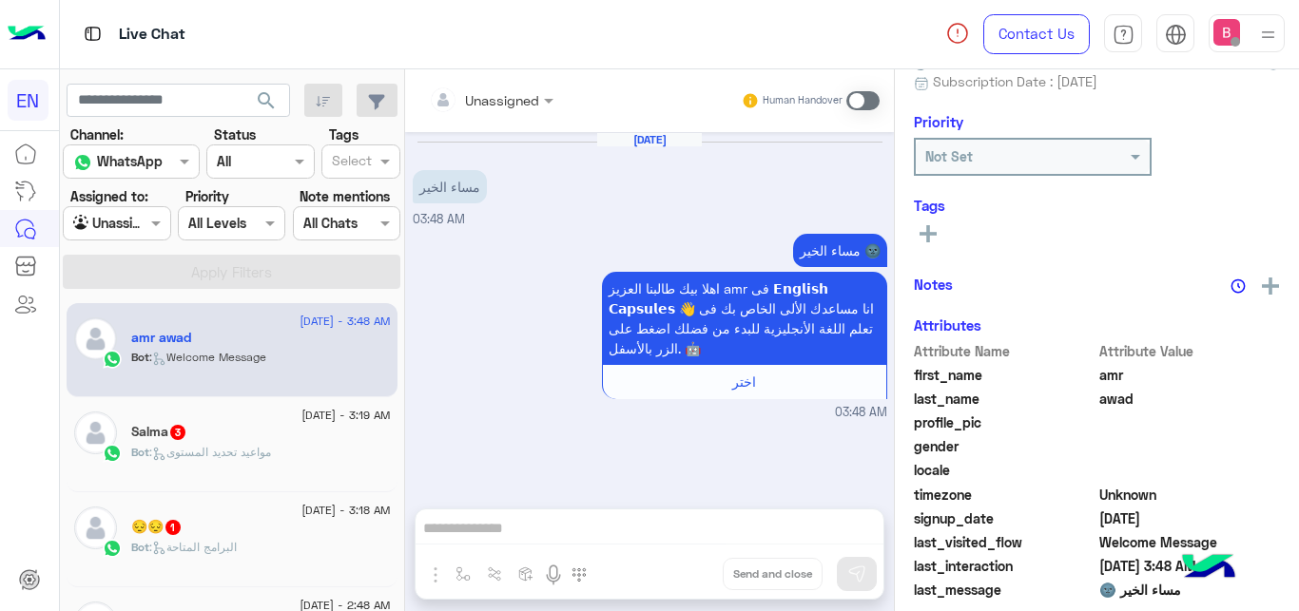
scroll to position [199, 0]
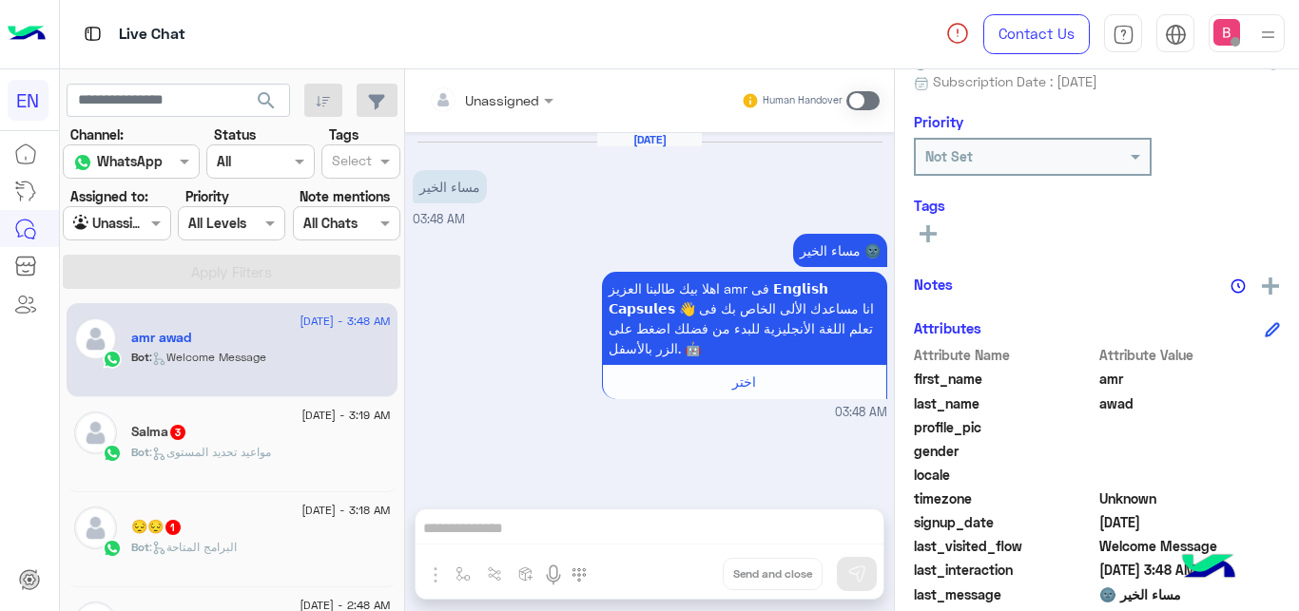
click at [486, 103] on input "text" at bounding box center [467, 100] width 77 height 20
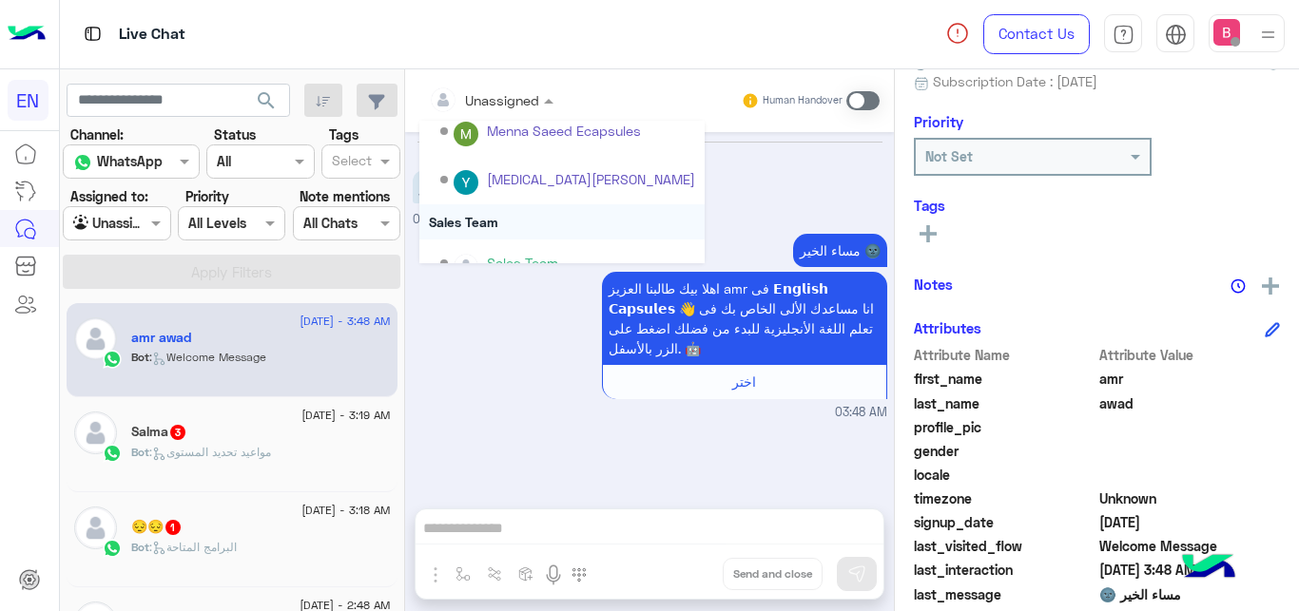
scroll to position [316, 0]
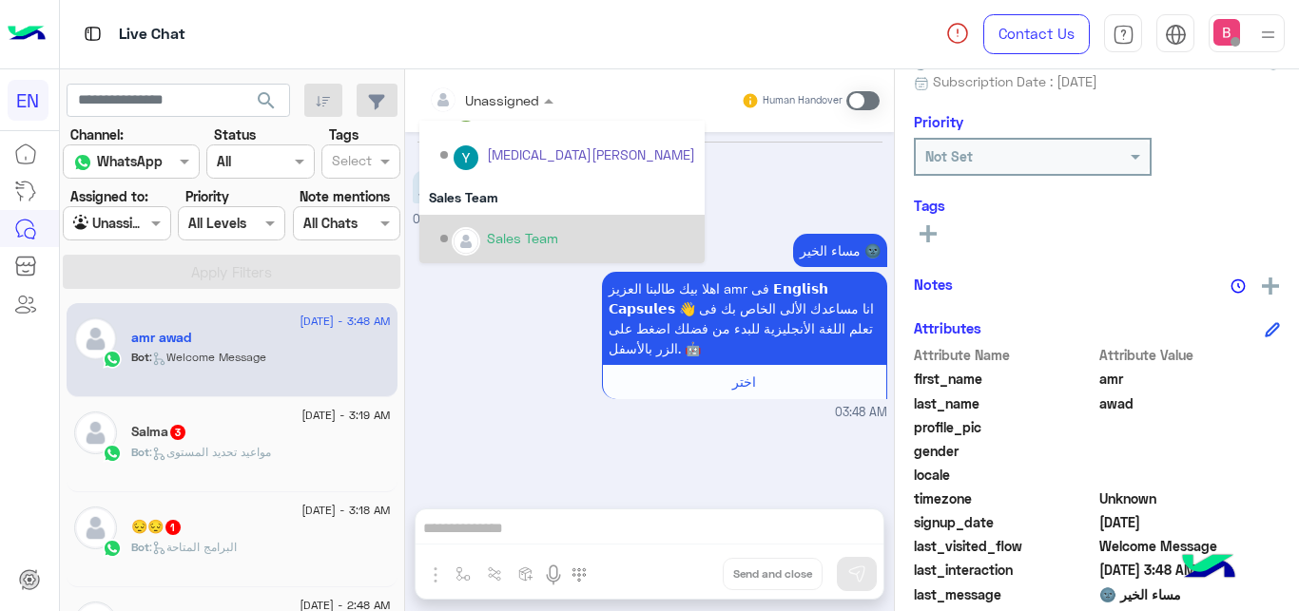
click at [515, 227] on div "Sales Team" at bounding box center [567, 239] width 255 height 33
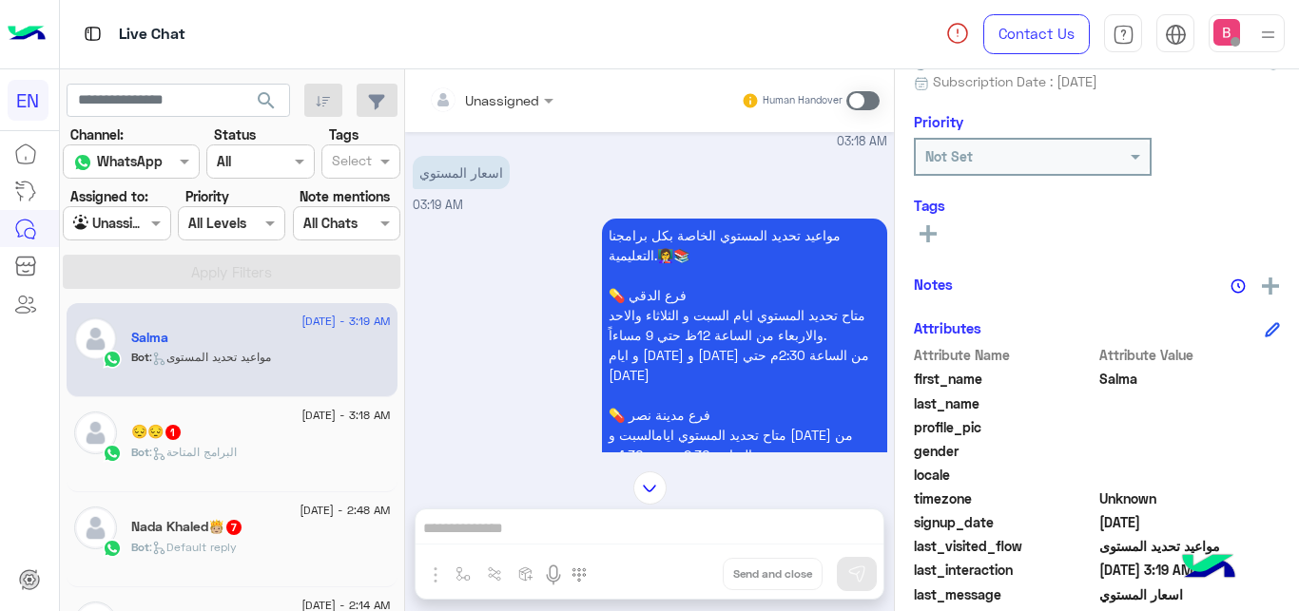
scroll to position [1148, 0]
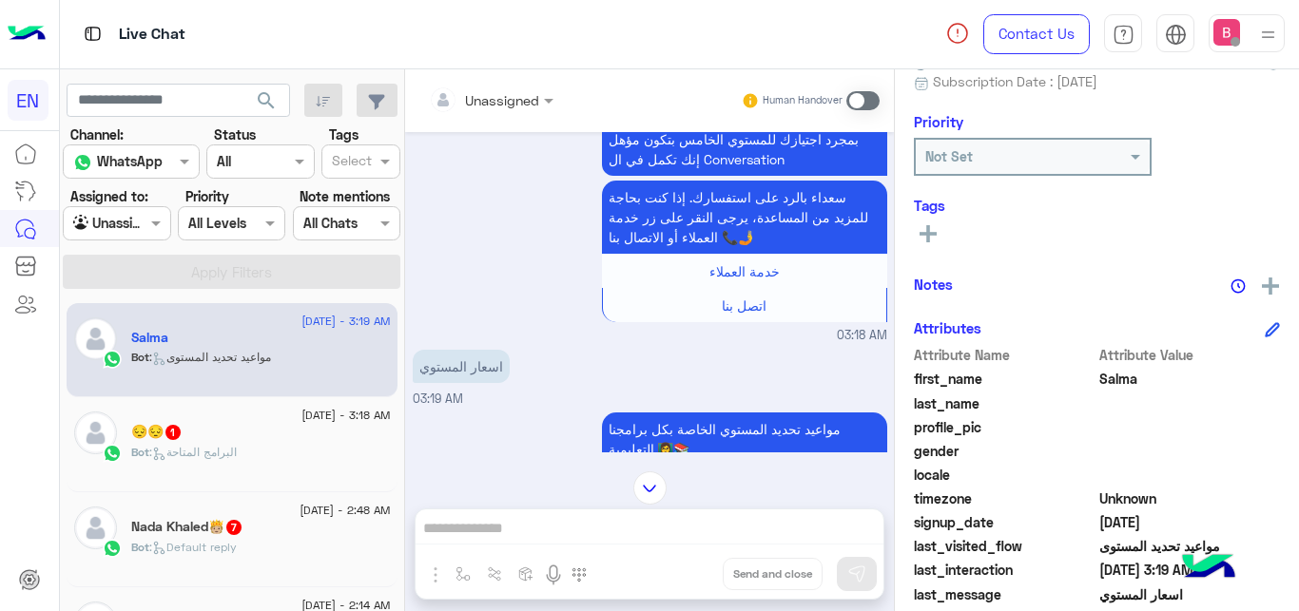
click at [530, 97] on div at bounding box center [491, 99] width 144 height 22
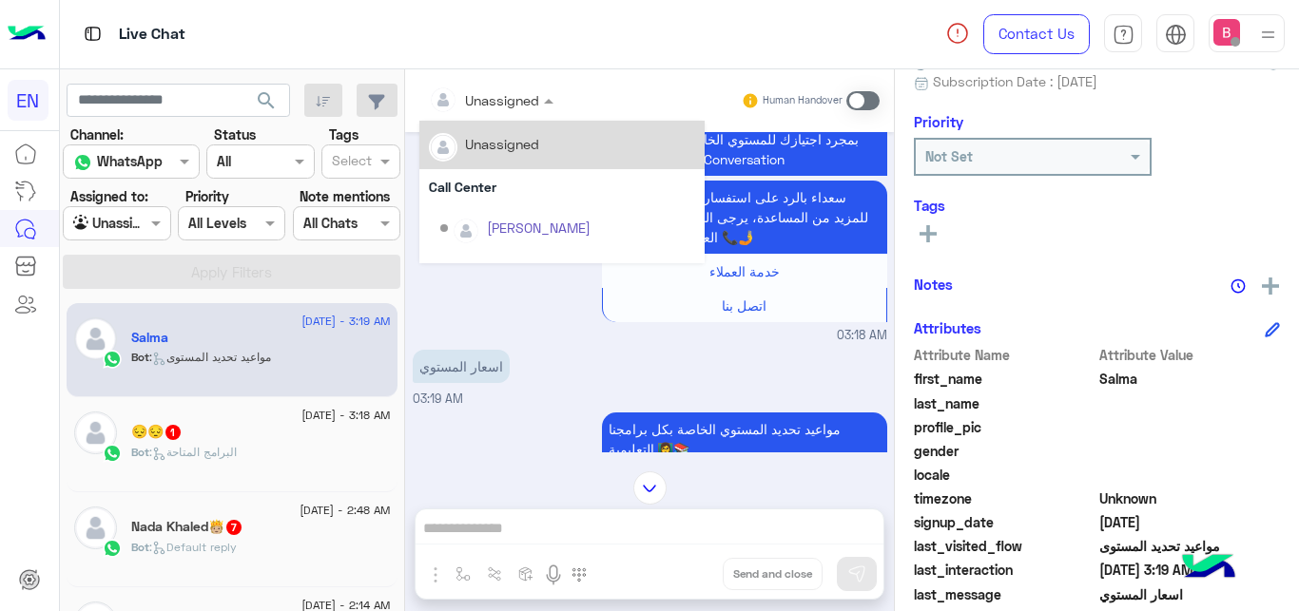
scroll to position [316, 0]
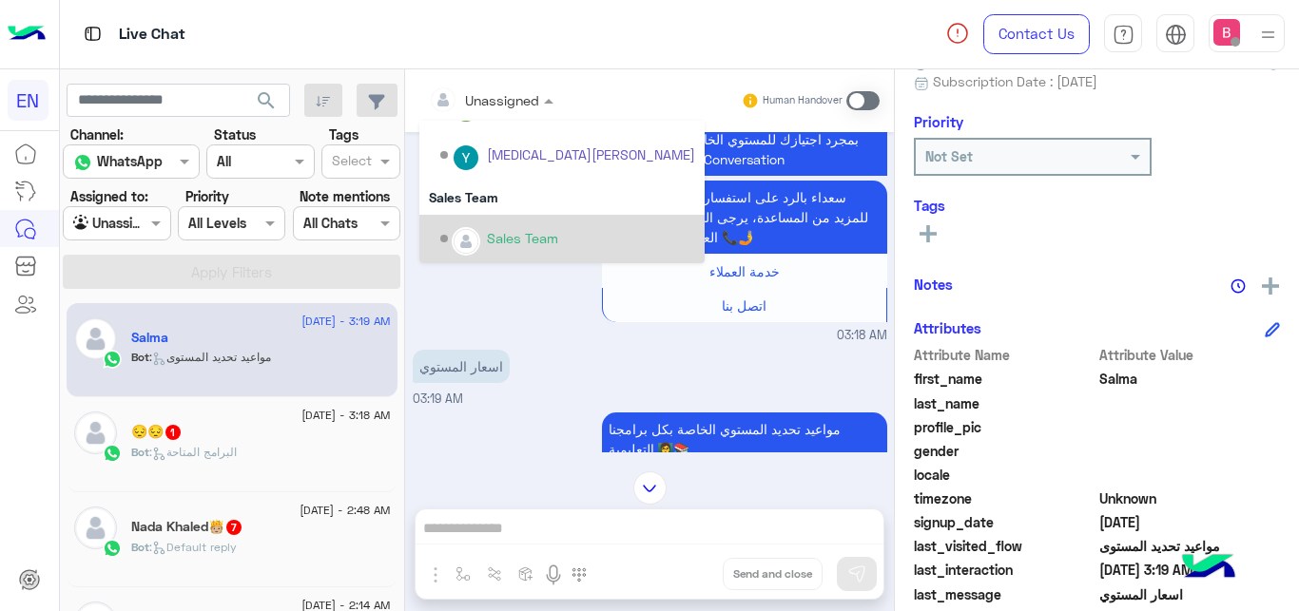
click at [517, 242] on div "Sales Team" at bounding box center [522, 238] width 71 height 20
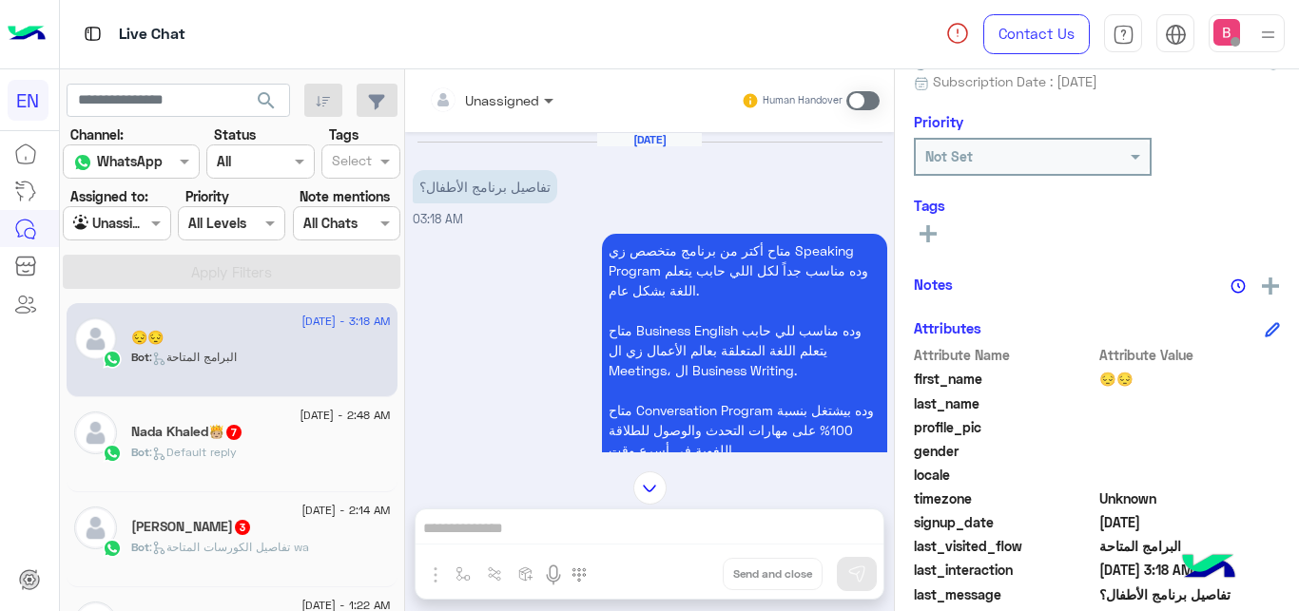
click at [552, 96] on span at bounding box center [551, 100] width 24 height 20
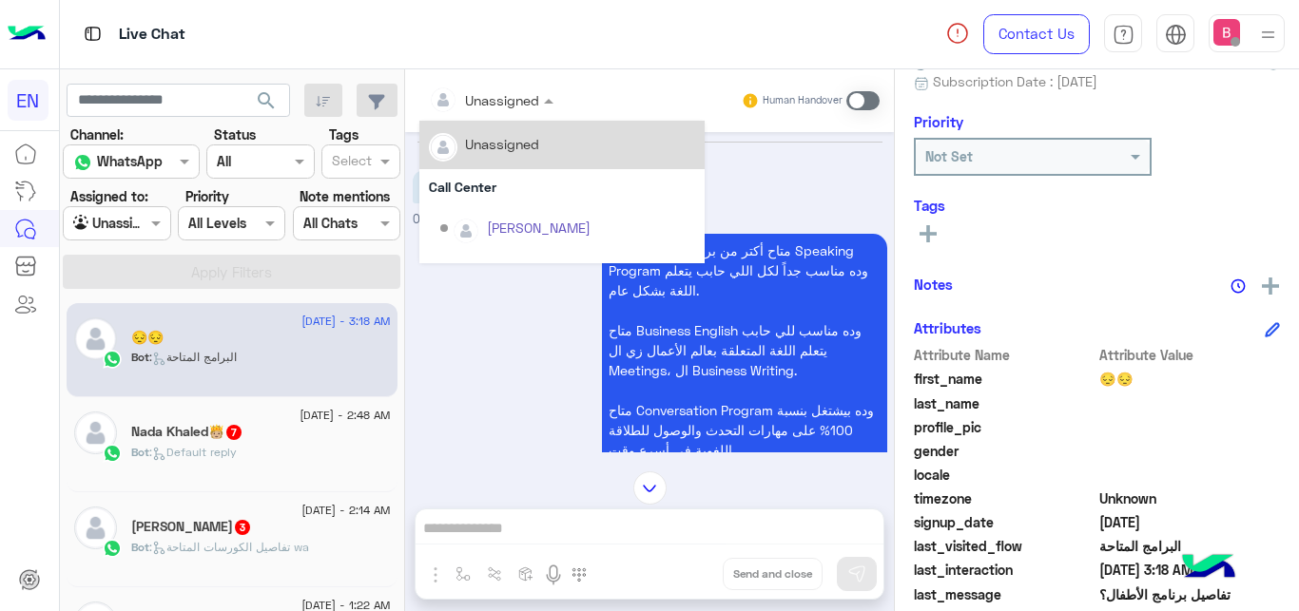
scroll to position [316, 0]
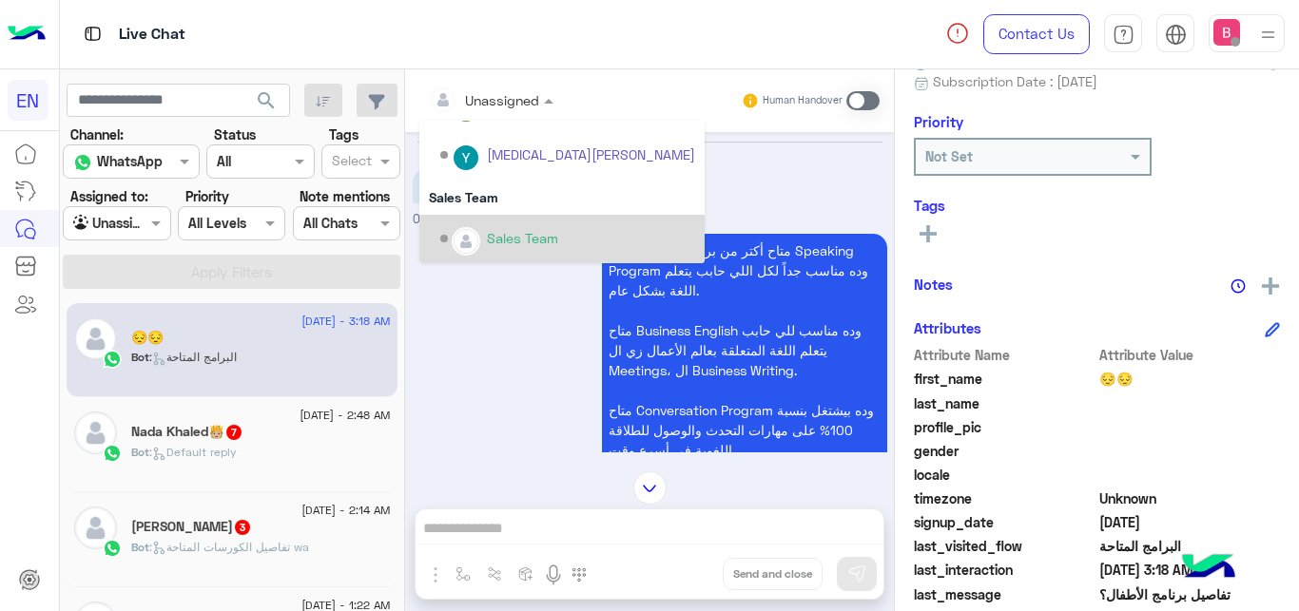
click at [501, 232] on div "Sales Team" at bounding box center [522, 238] width 71 height 20
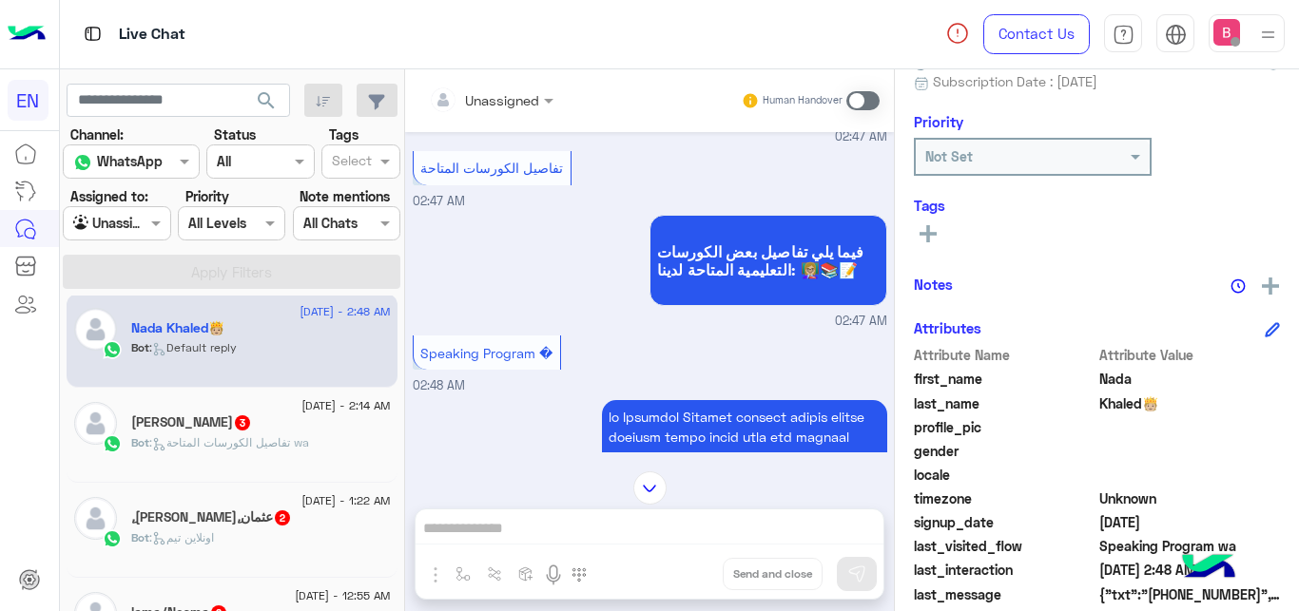
scroll to position [242, 0]
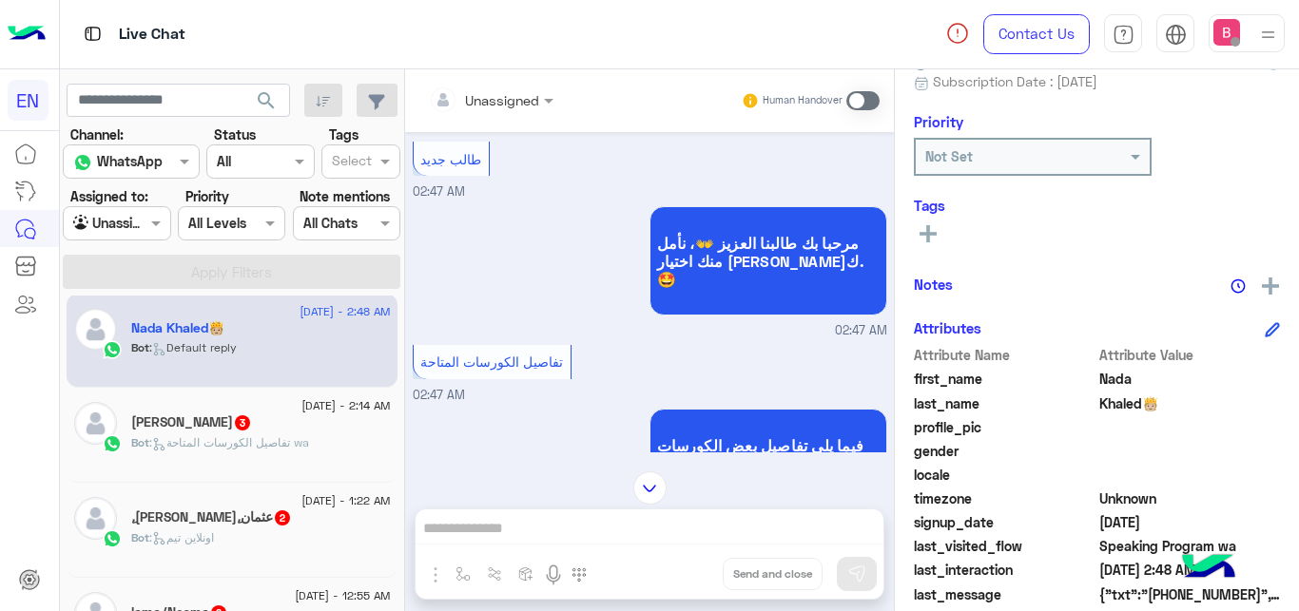
click at [532, 94] on div at bounding box center [491, 99] width 144 height 22
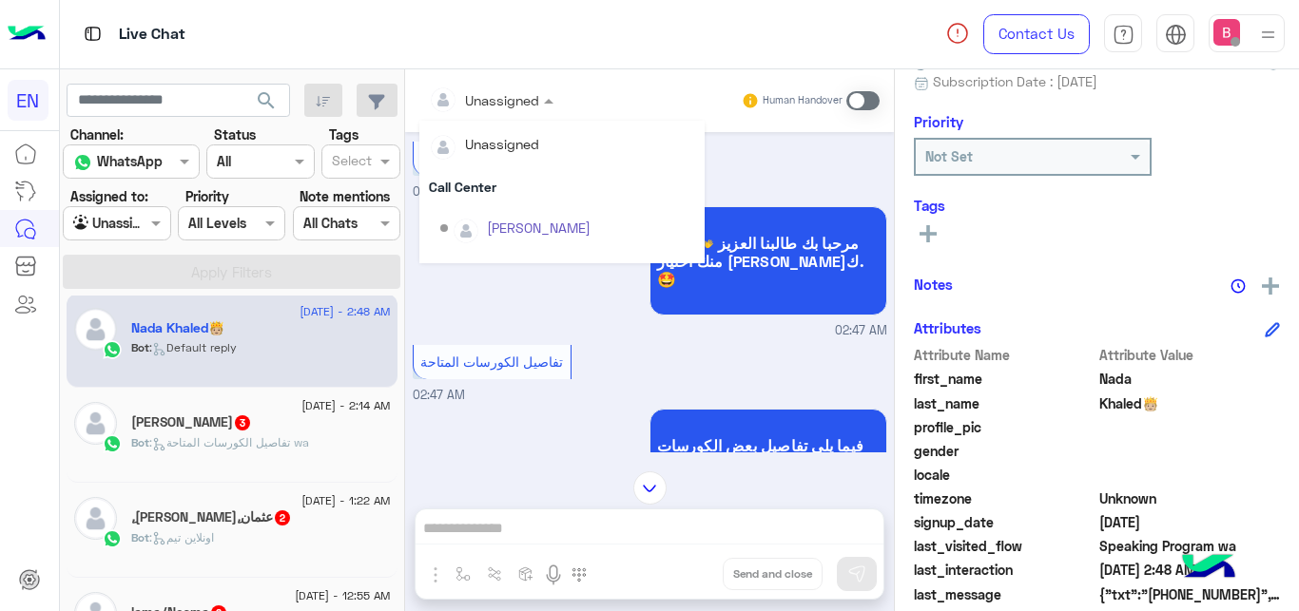
scroll to position [316, 0]
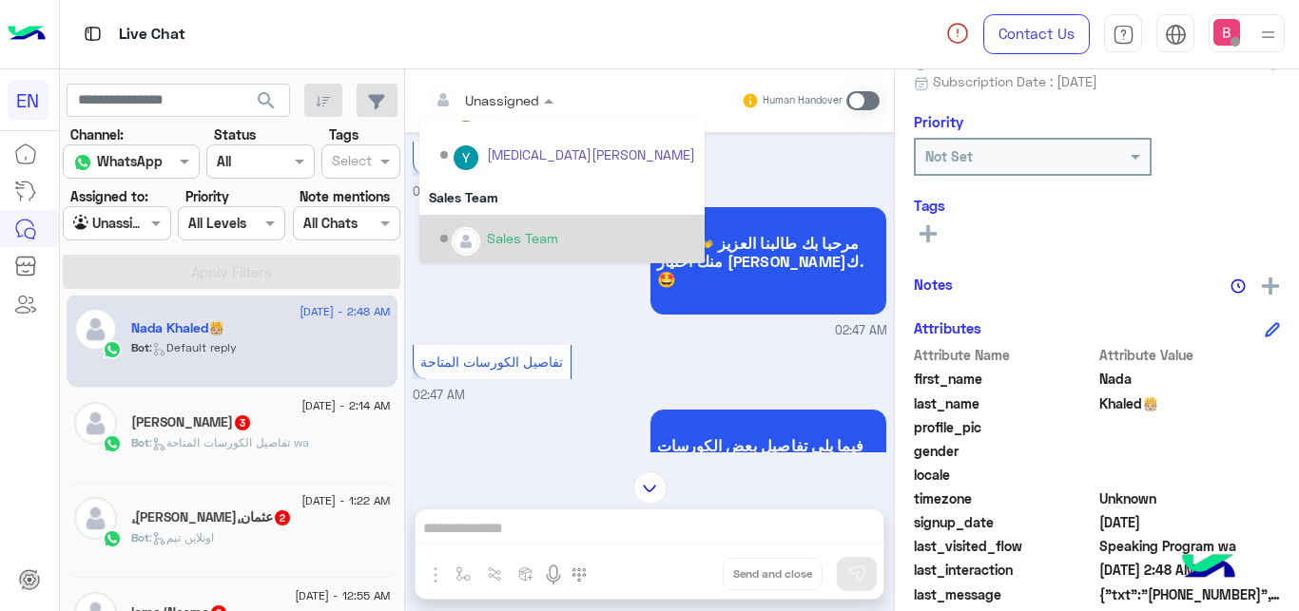
click at [493, 235] on div "Sales Team" at bounding box center [522, 238] width 71 height 20
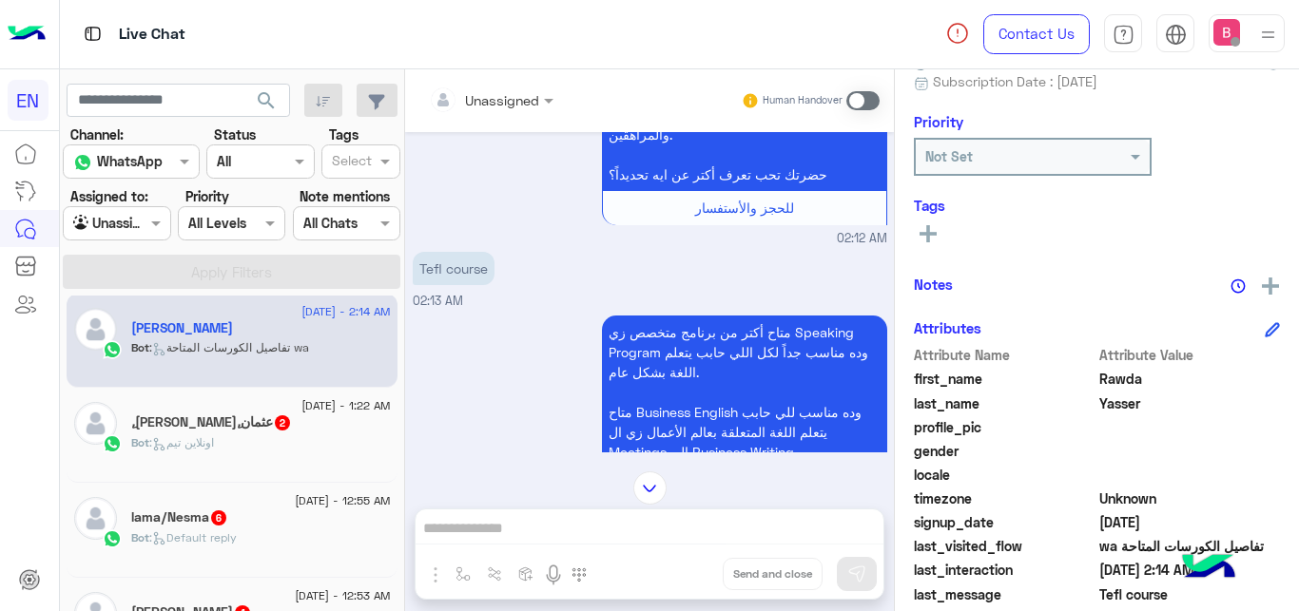
scroll to position [466, 0]
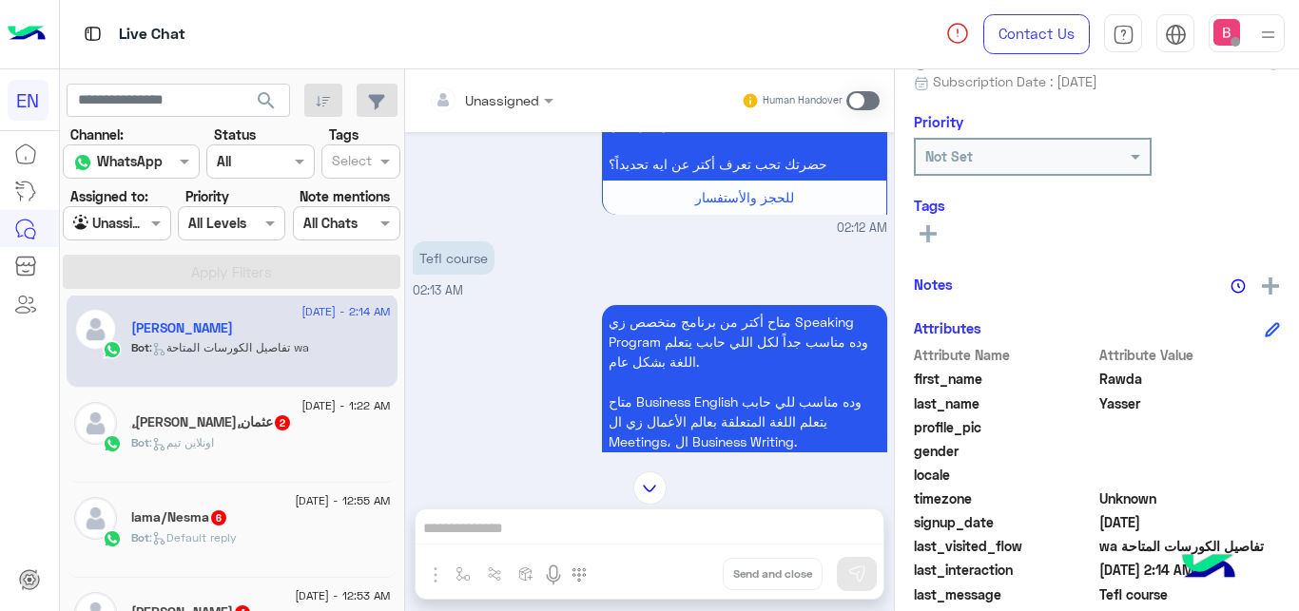
click at [528, 97] on div at bounding box center [491, 99] width 144 height 22
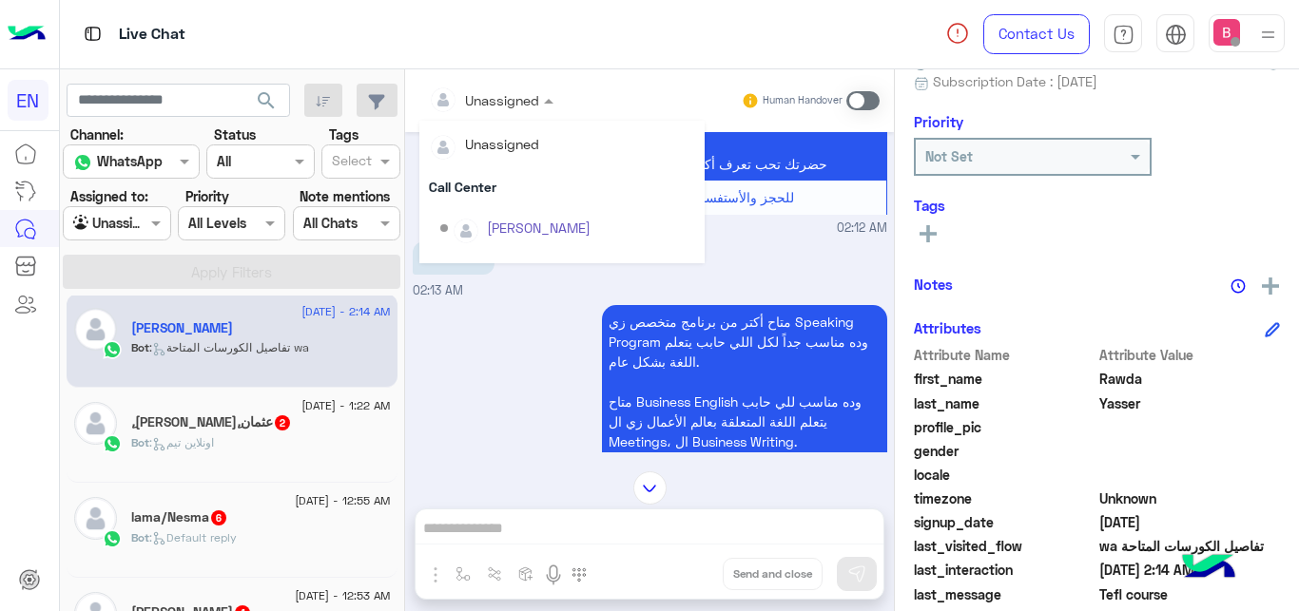
scroll to position [316, 0]
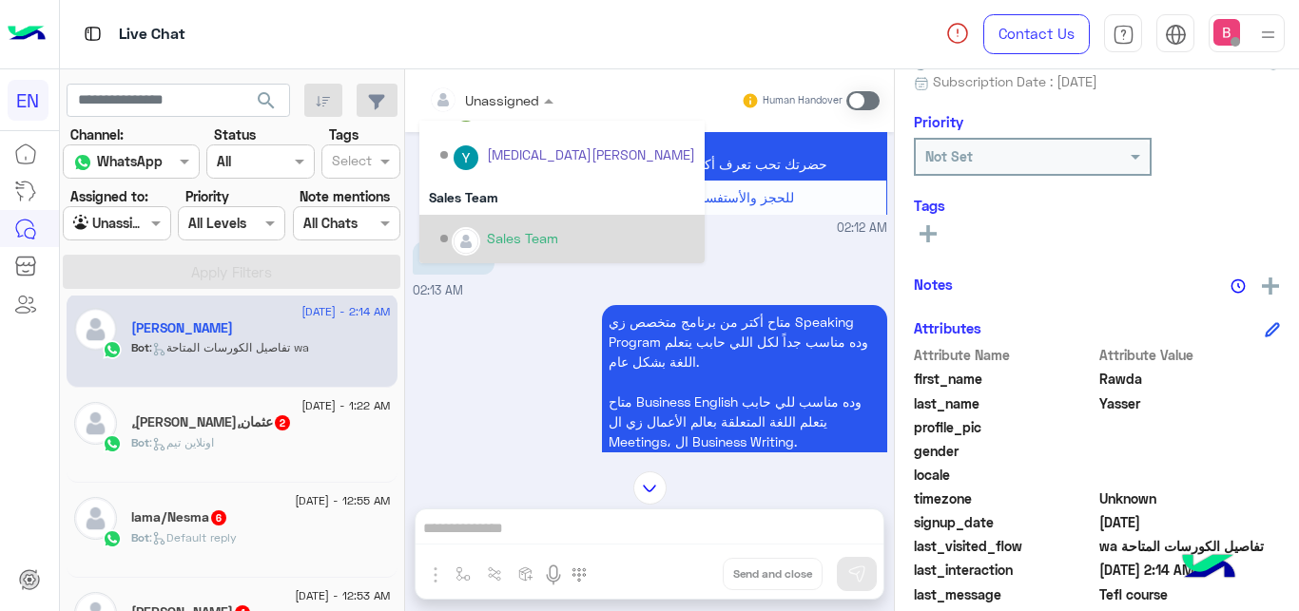
click at [480, 231] on div "Sales Team" at bounding box center [567, 239] width 255 height 33
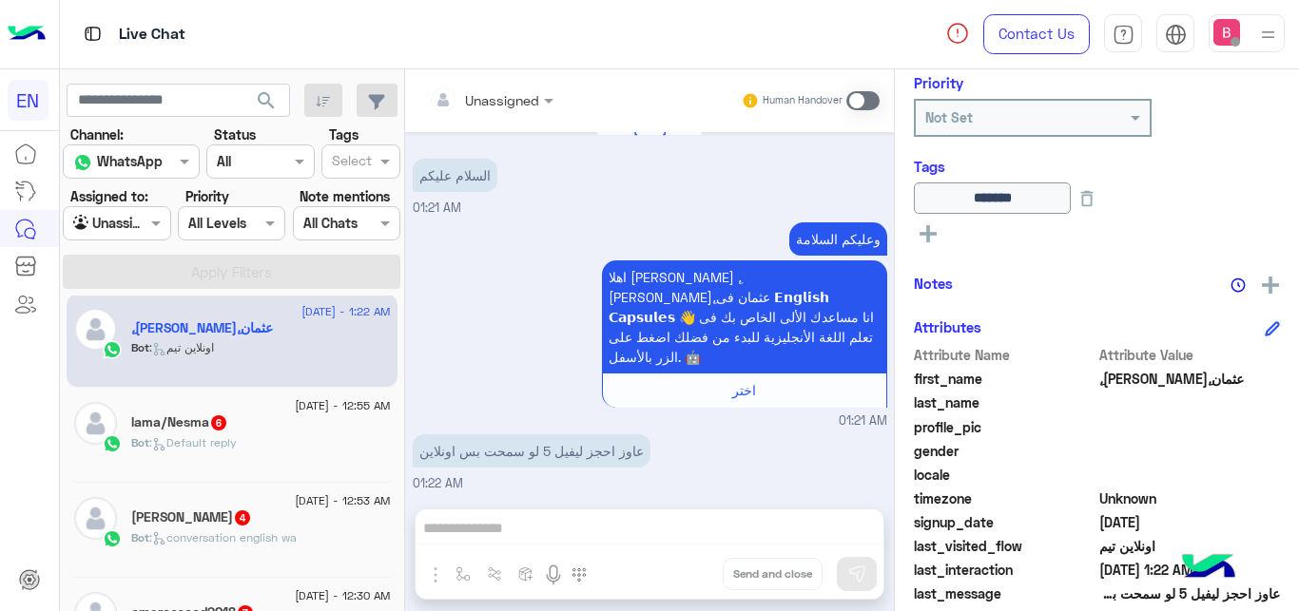
scroll to position [555, 0]
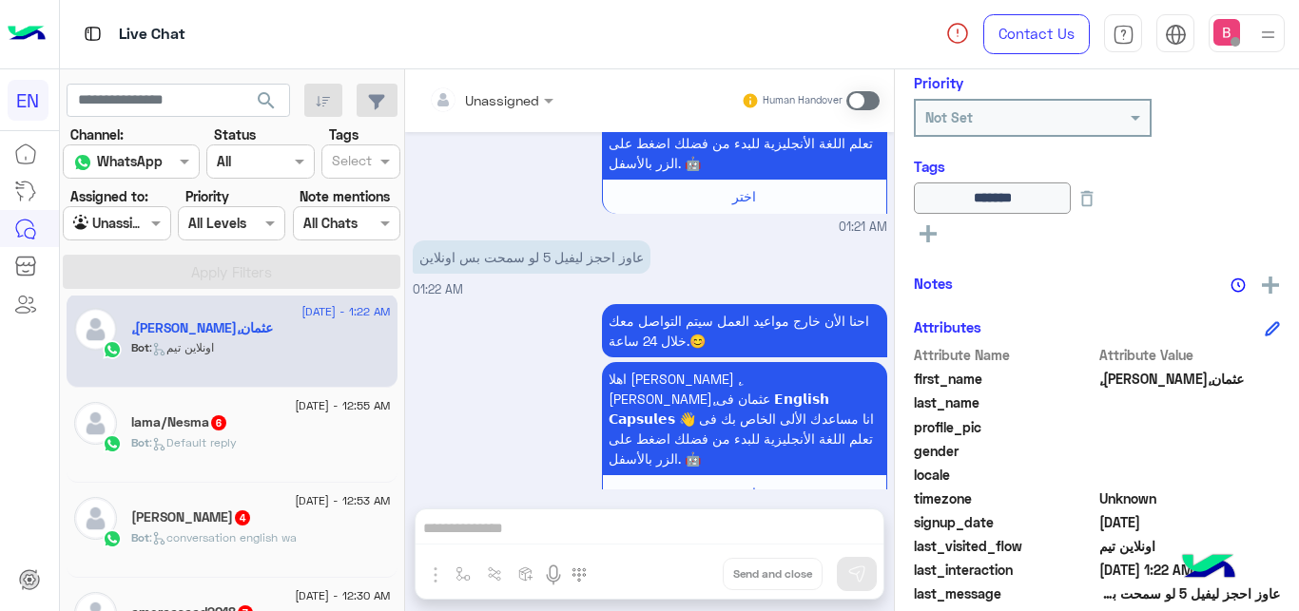
click at [864, 102] on span at bounding box center [862, 100] width 33 height 19
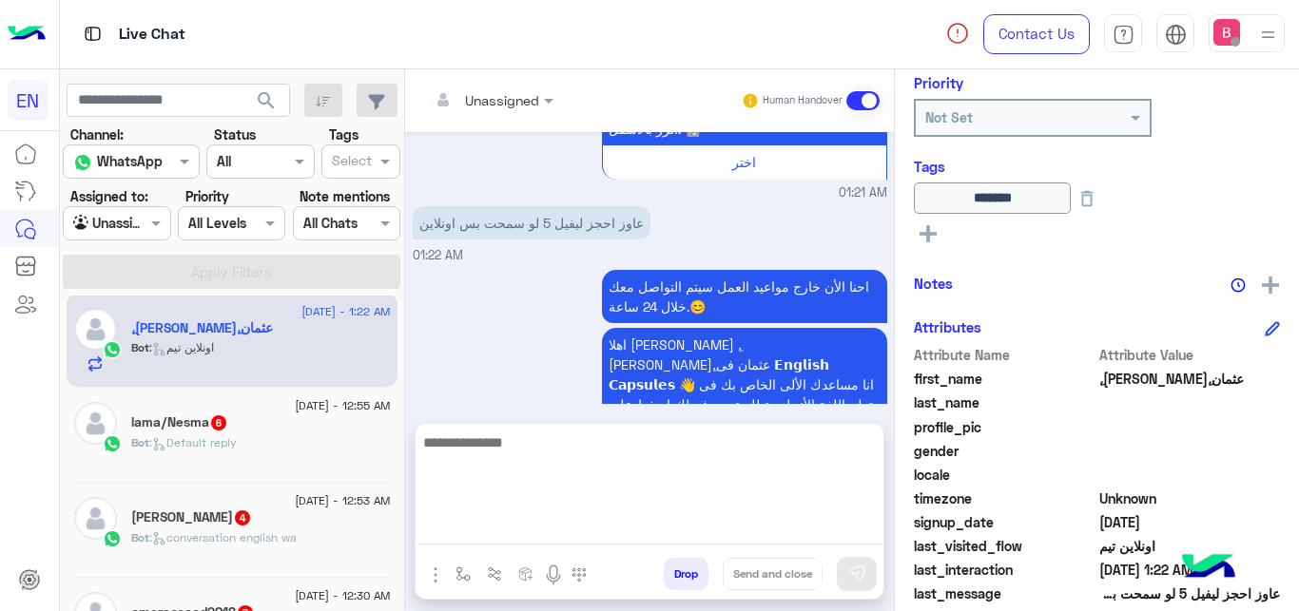
click at [684, 533] on textarea at bounding box center [650, 488] width 468 height 114
type textarea "**********"
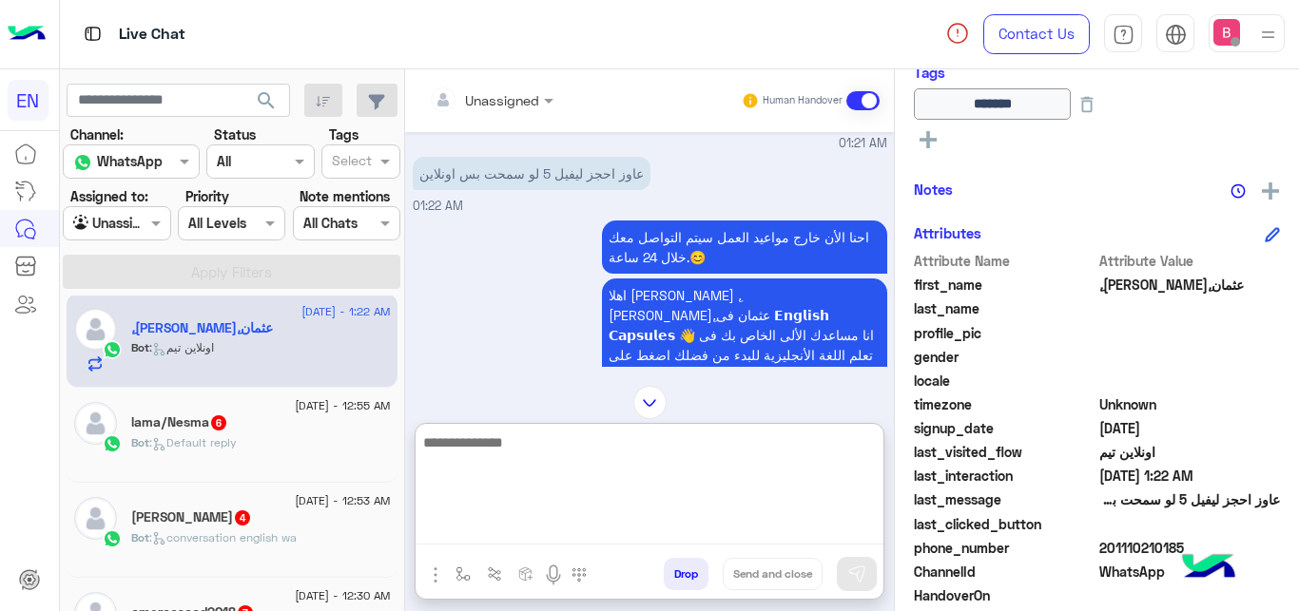
scroll to position [432, 0]
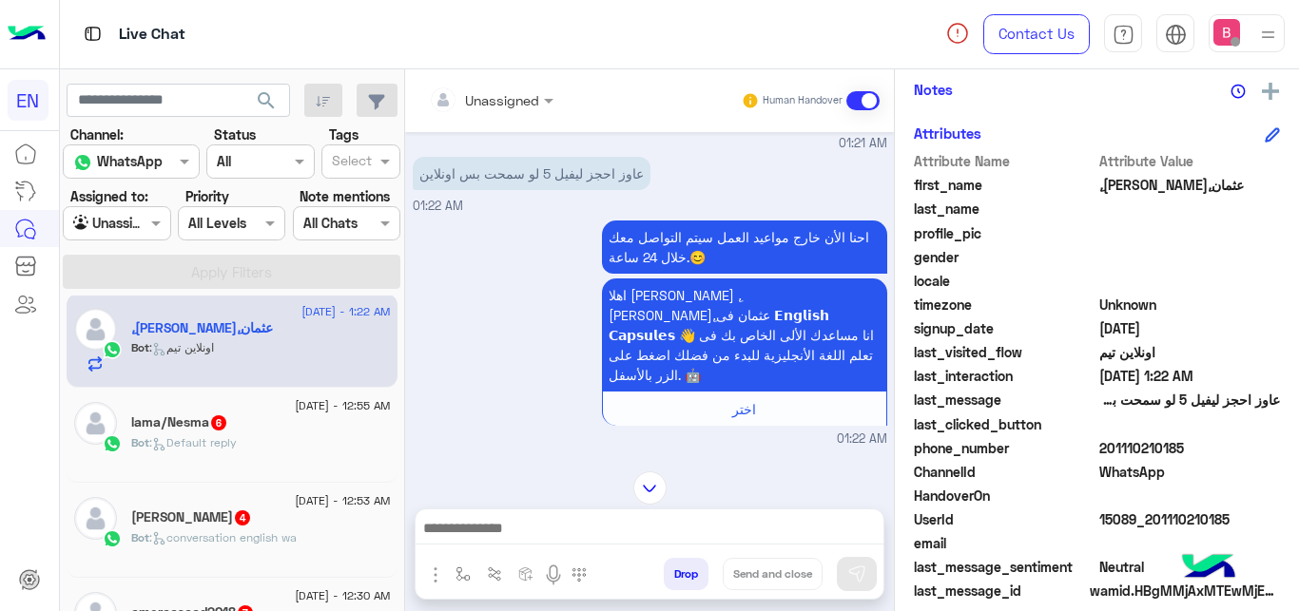
drag, startPoint x: 1111, startPoint y: 448, endPoint x: 1157, endPoint y: 431, distance: 49.6
click at [1197, 451] on span "201110210185" at bounding box center [1190, 448] width 182 height 20
copy span "01110210185"
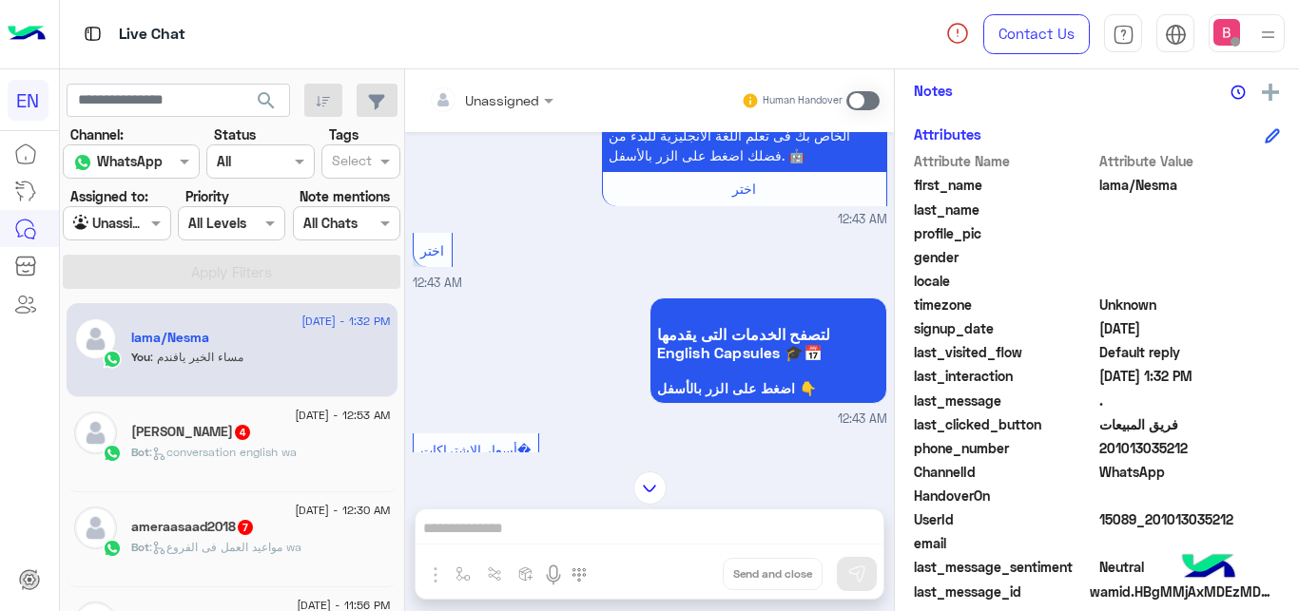
click at [275, 441] on div "[PERSON_NAME] 4" at bounding box center [261, 434] width 260 height 20
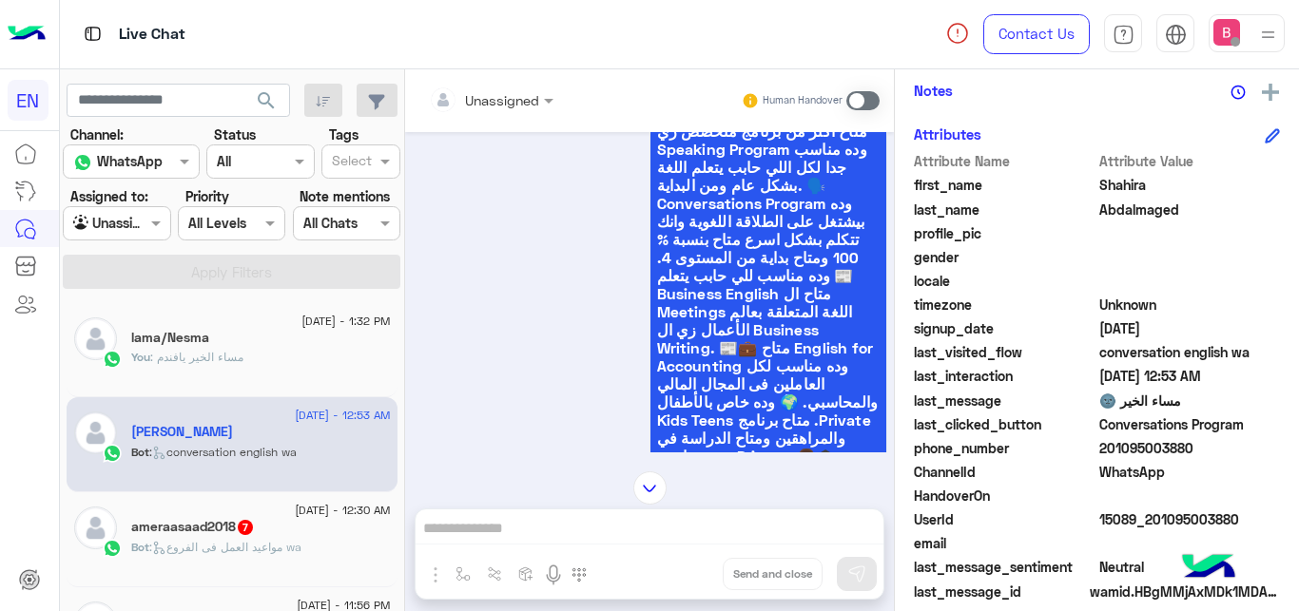
scroll to position [111, 0]
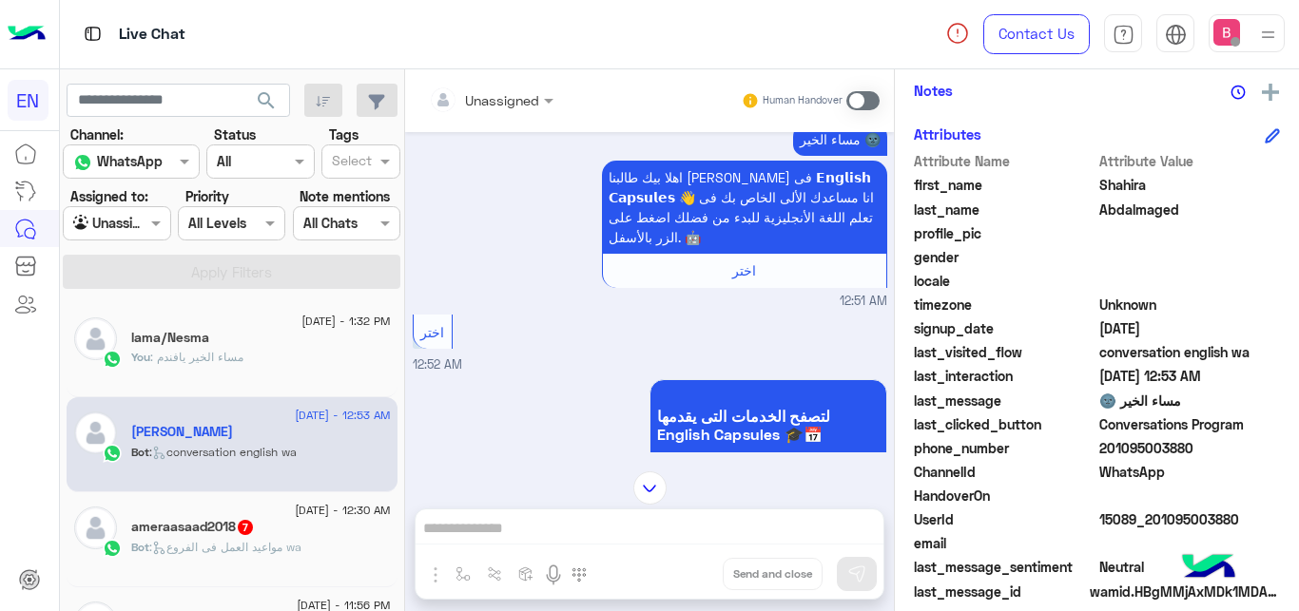
click at [532, 107] on div at bounding box center [491, 99] width 144 height 22
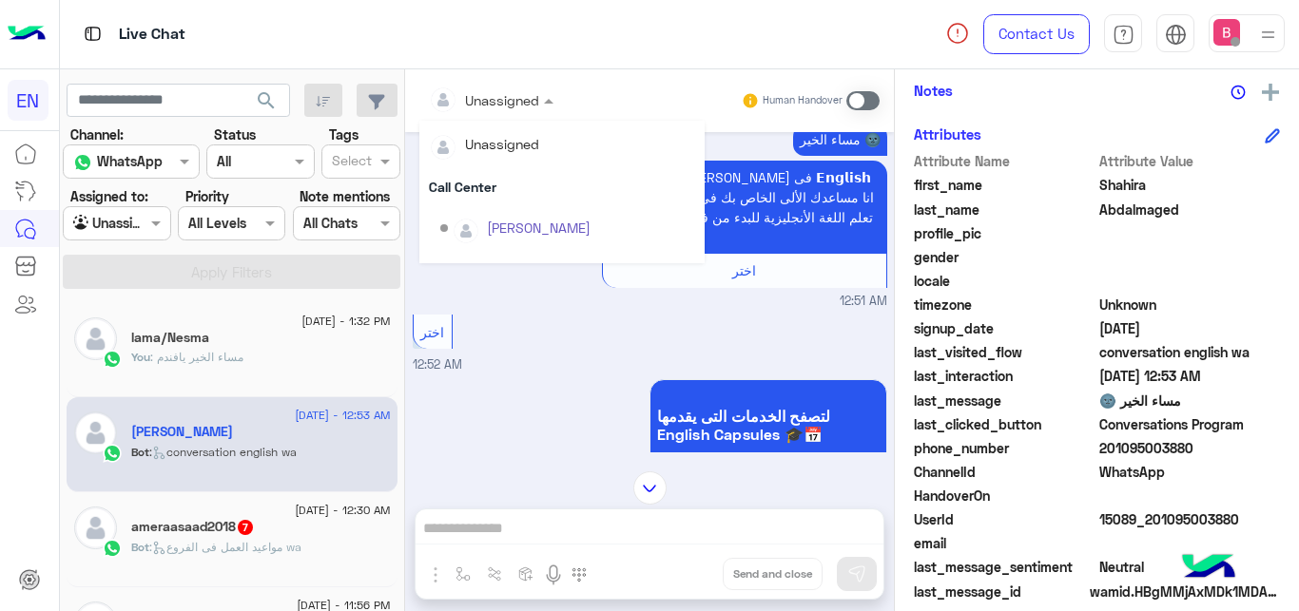
scroll to position [316, 0]
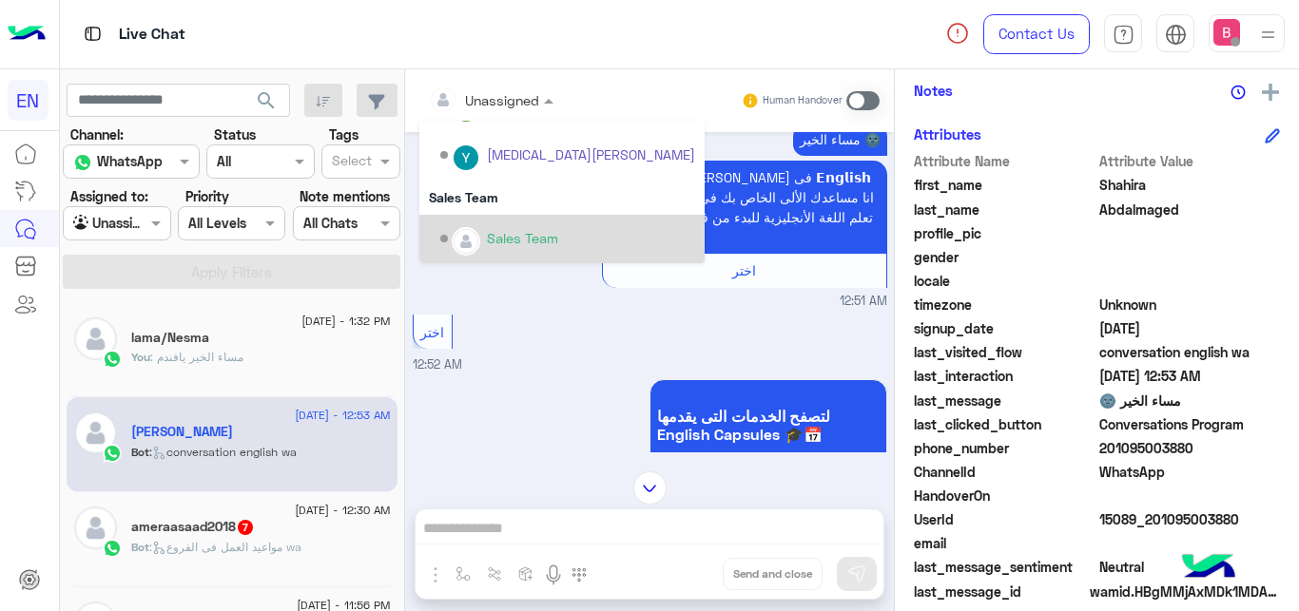
click at [494, 233] on div "Sales Team" at bounding box center [522, 238] width 71 height 20
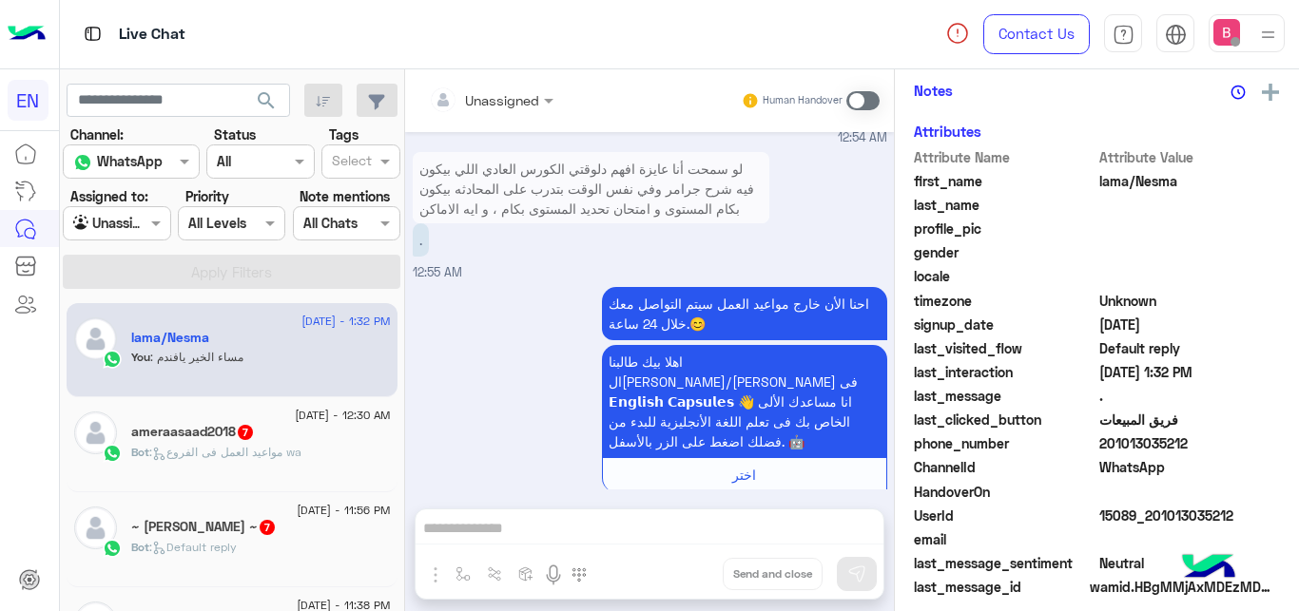
scroll to position [1852, 0]
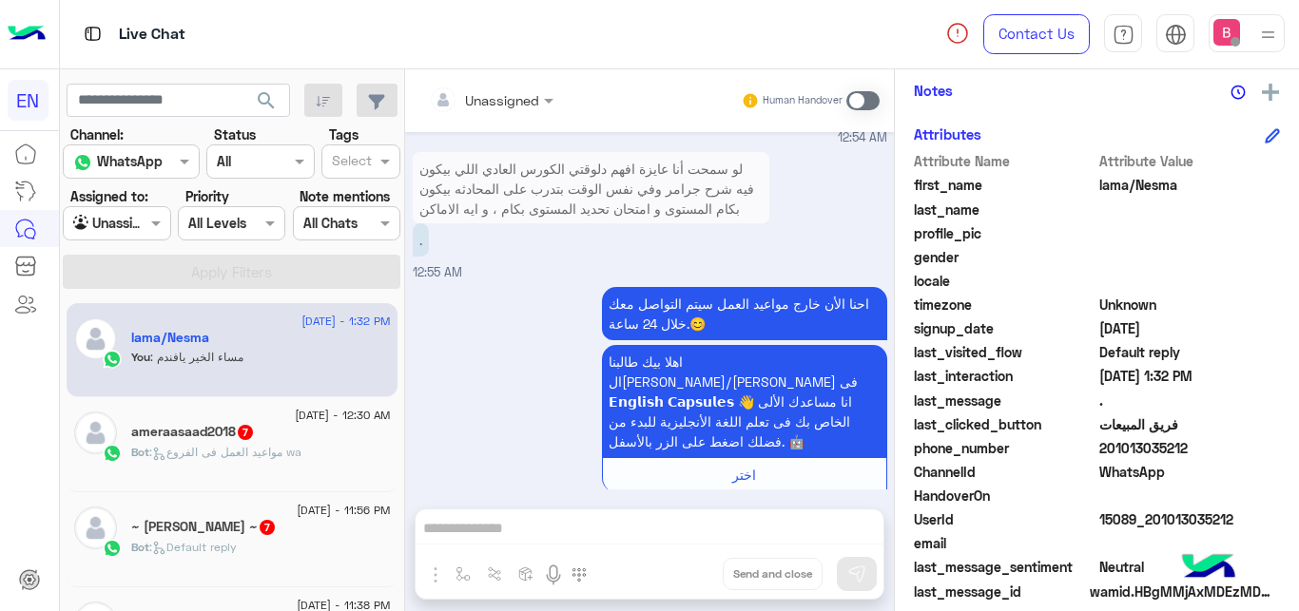
click at [523, 102] on div at bounding box center [491, 99] width 144 height 22
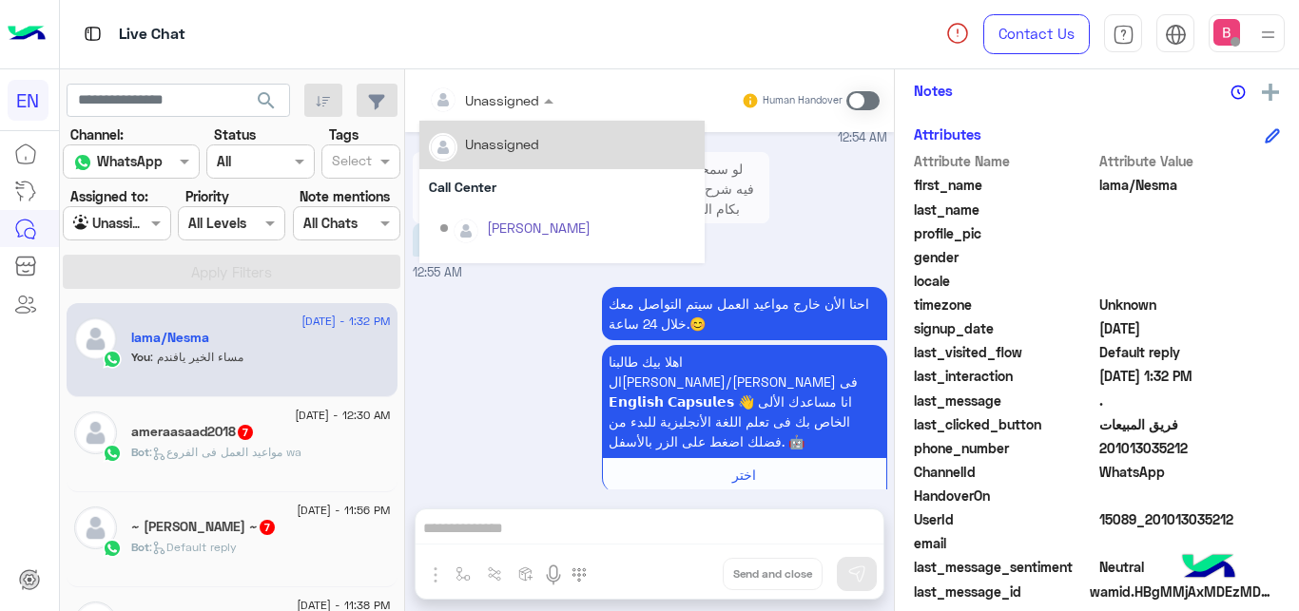
scroll to position [316, 0]
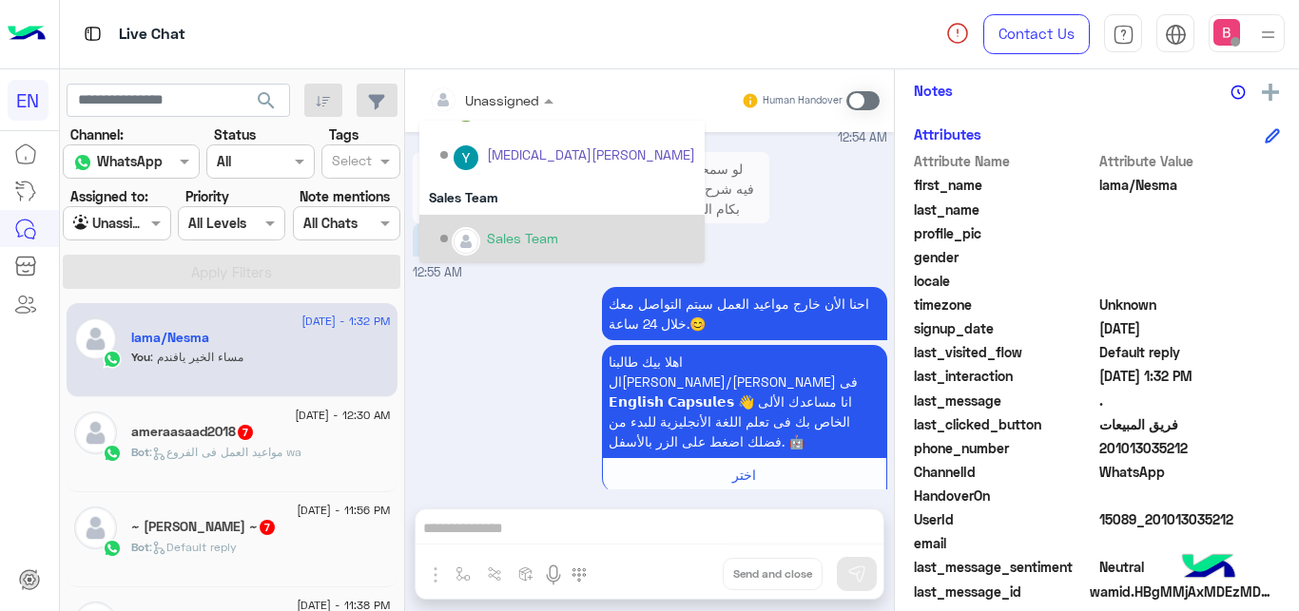
click at [521, 244] on div "Sales Team" at bounding box center [522, 238] width 71 height 20
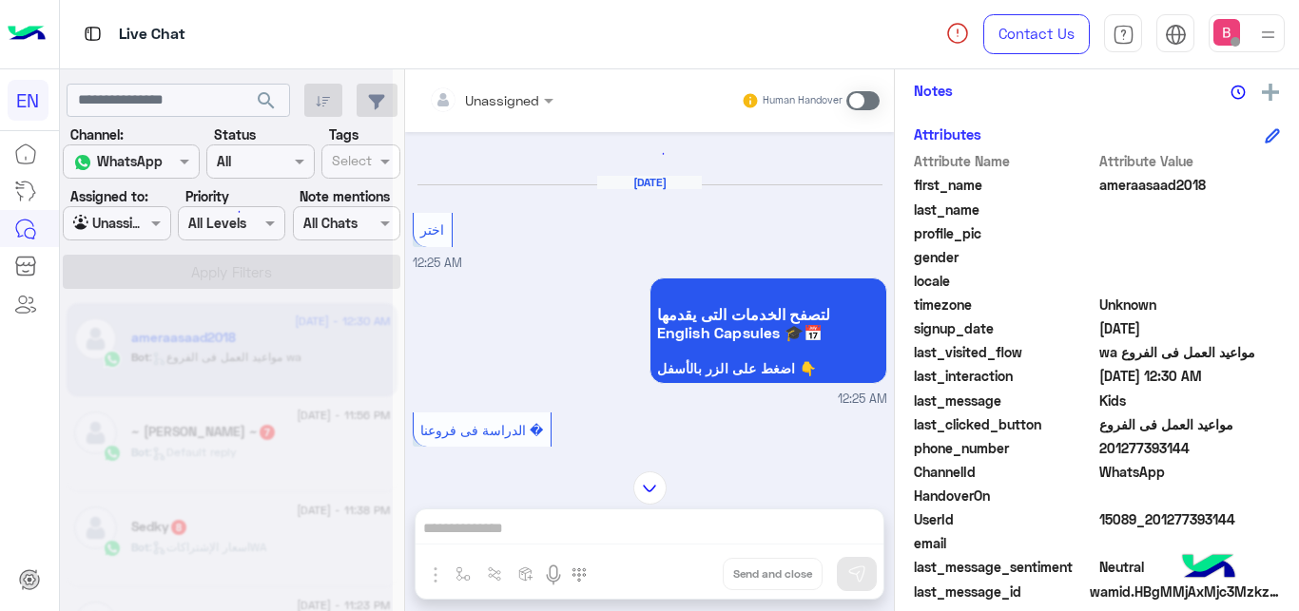
click at [519, 102] on div at bounding box center [491, 99] width 144 height 22
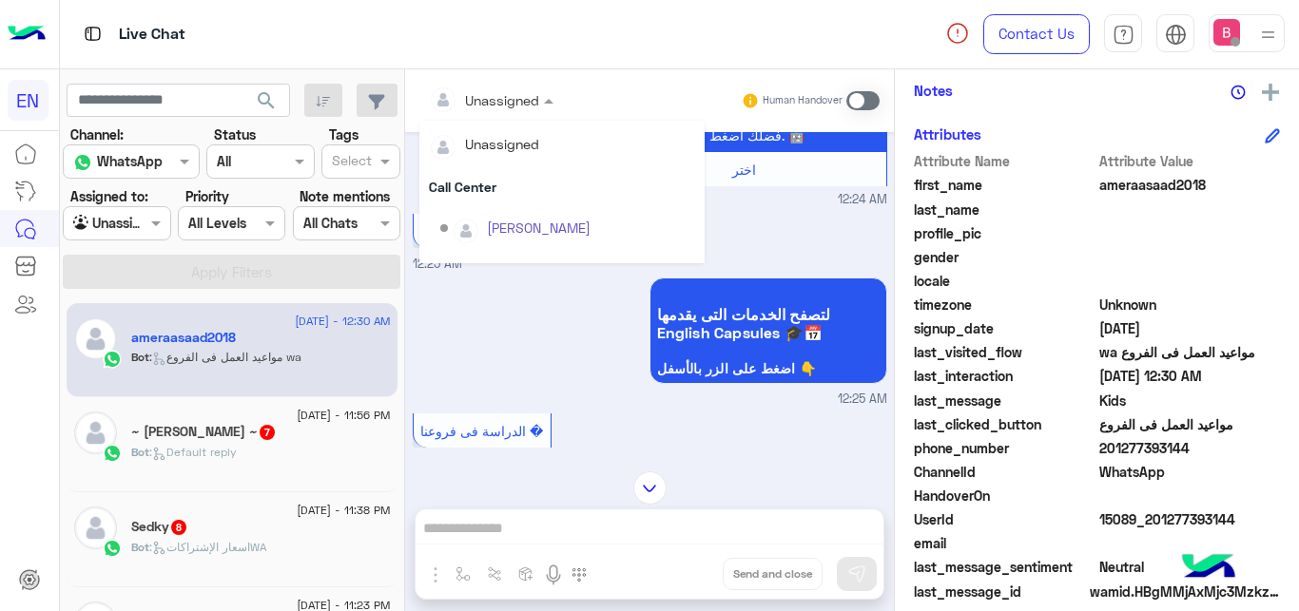
scroll to position [316, 0]
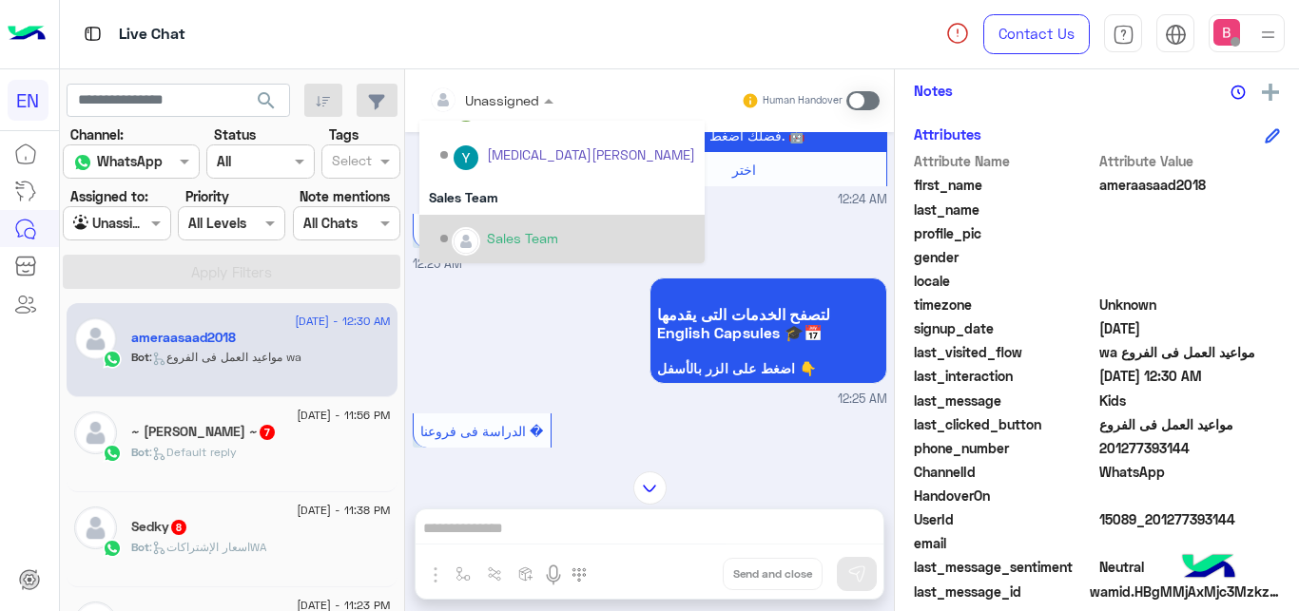
click at [487, 243] on div "Sales Team" at bounding box center [567, 239] width 255 height 33
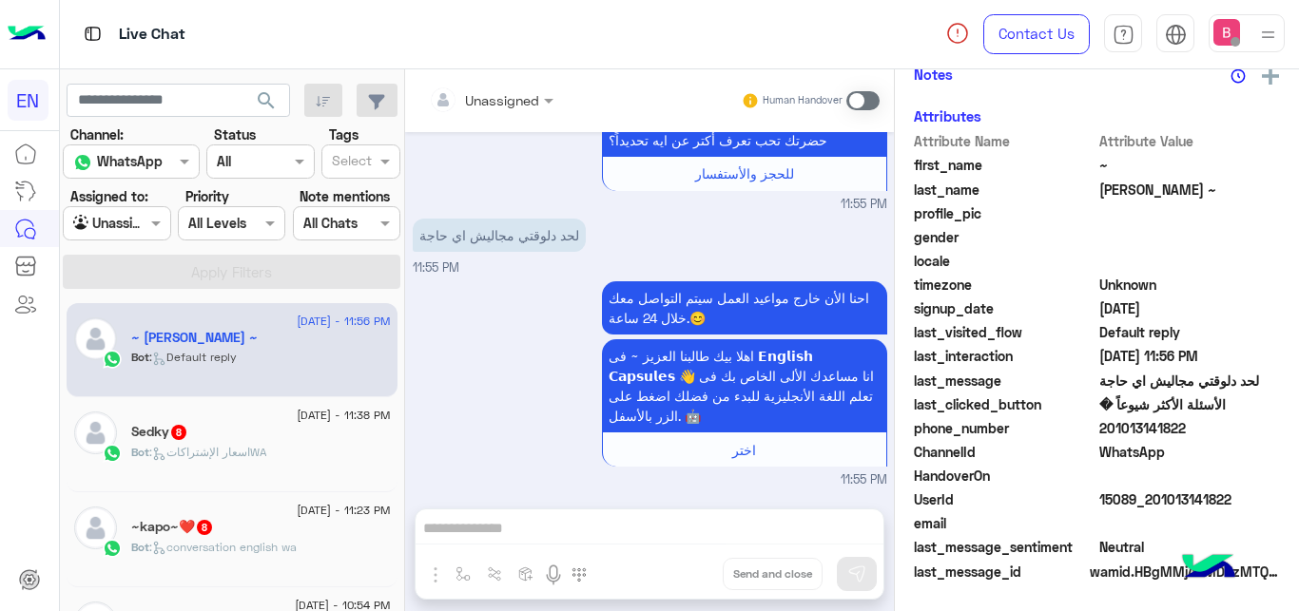
scroll to position [393, 0]
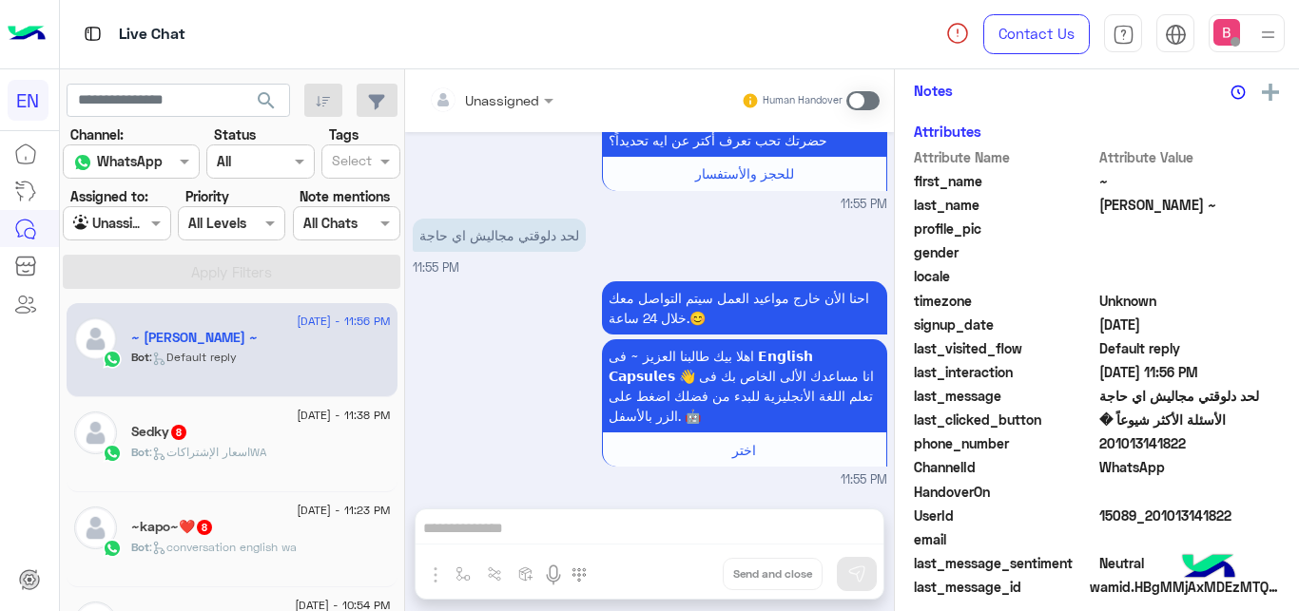
click at [247, 455] on span ": اسعار الإشتراكاتWA" at bounding box center [207, 452] width 117 height 14
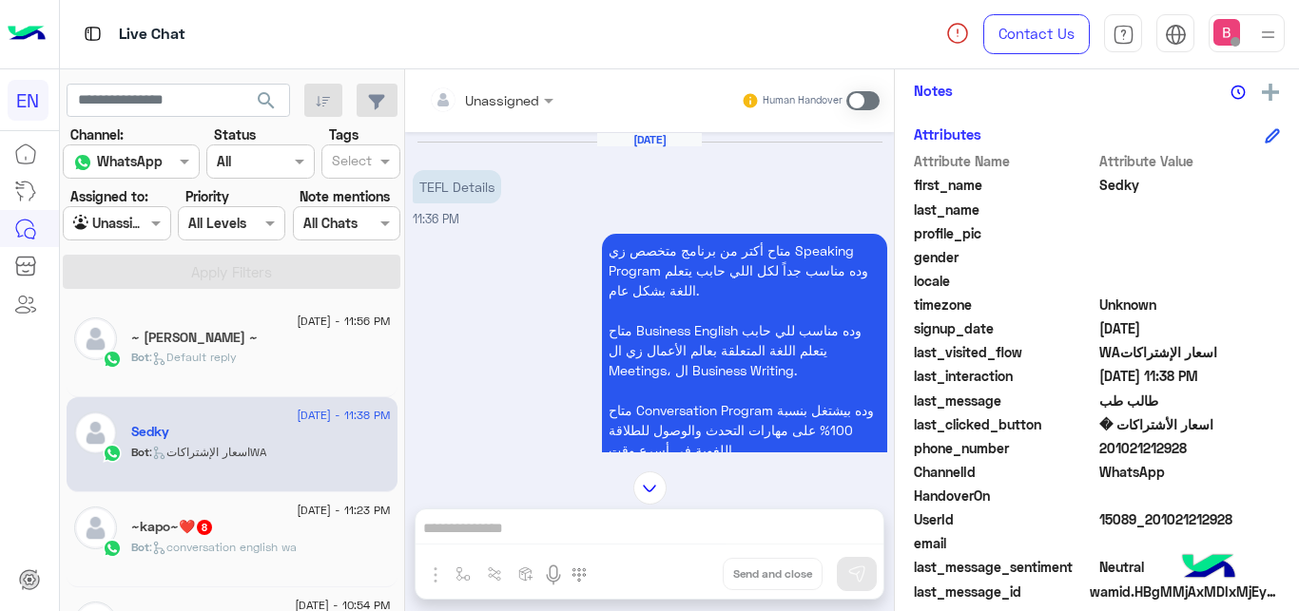
click at [506, 103] on input "text" at bounding box center [467, 100] width 77 height 20
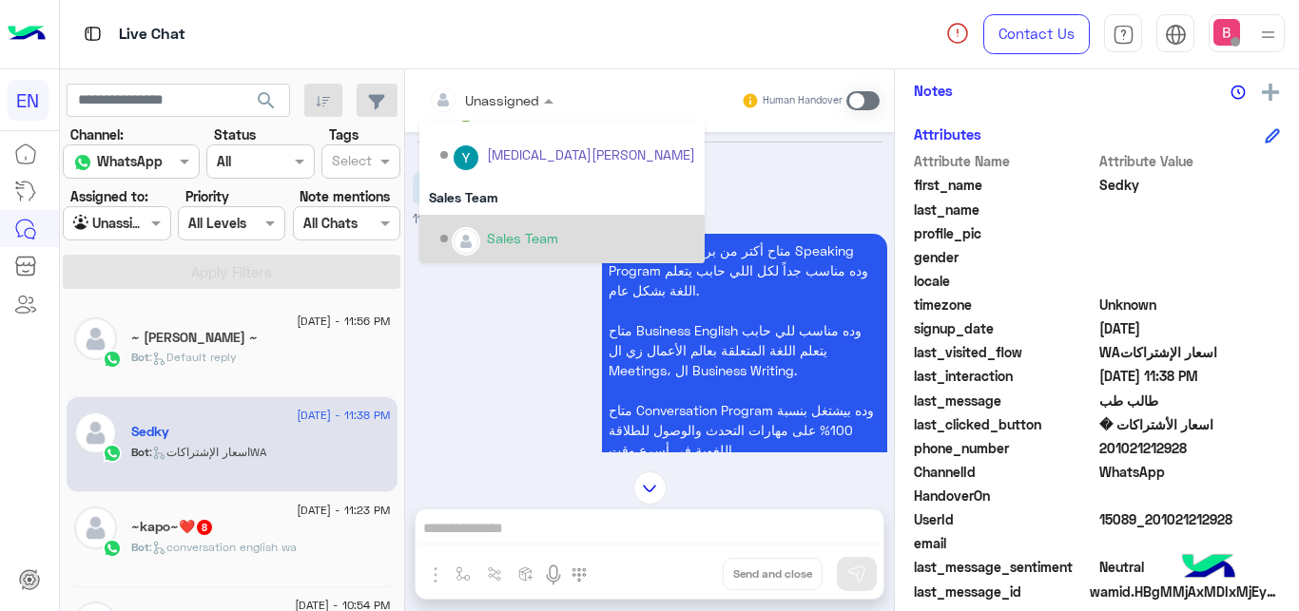
click at [482, 230] on div "Sales Team" at bounding box center [567, 239] width 255 height 33
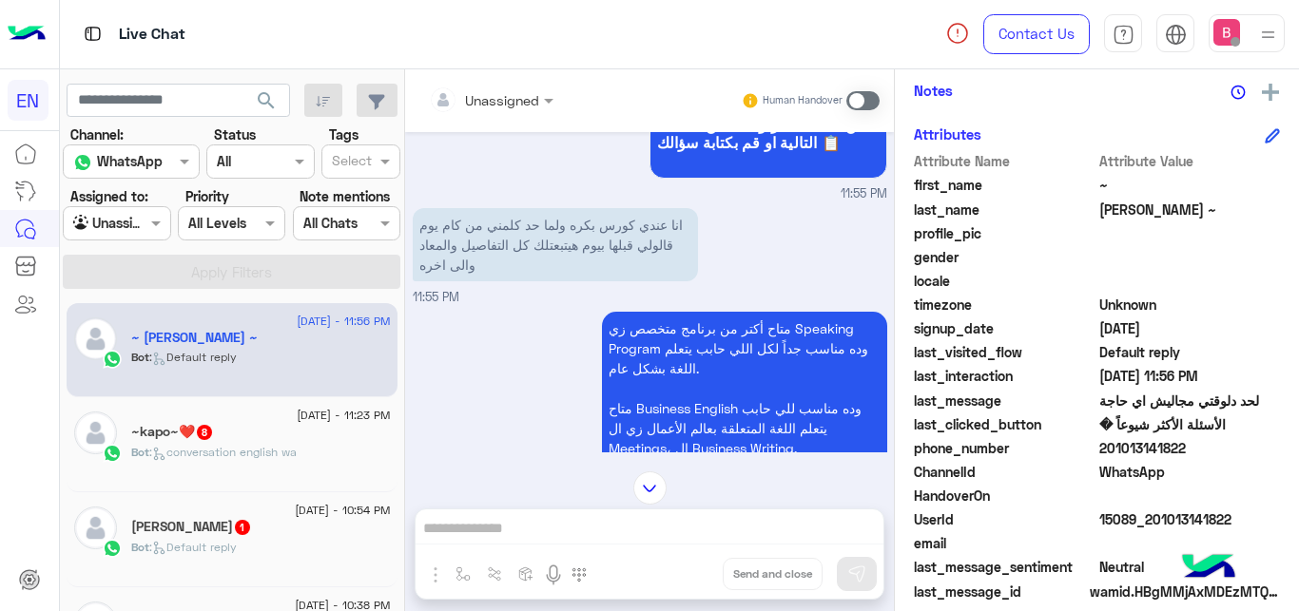
click at [854, 94] on span at bounding box center [862, 100] width 33 height 19
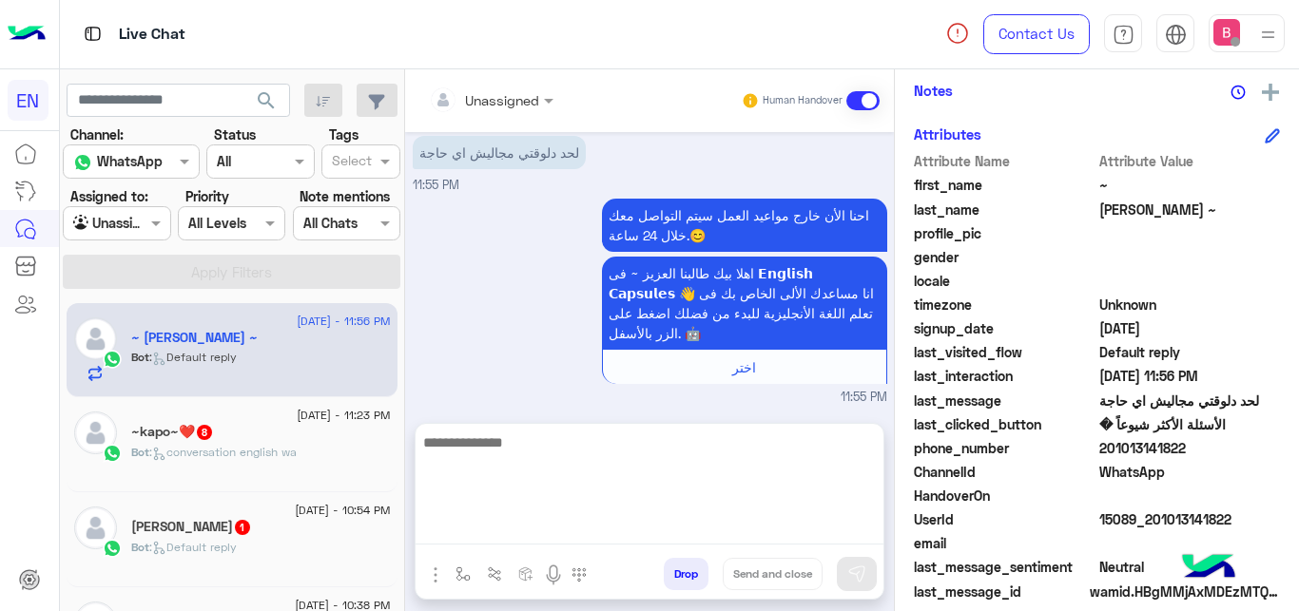
click at [611, 538] on textarea at bounding box center [650, 488] width 468 height 114
type textarea "**********"
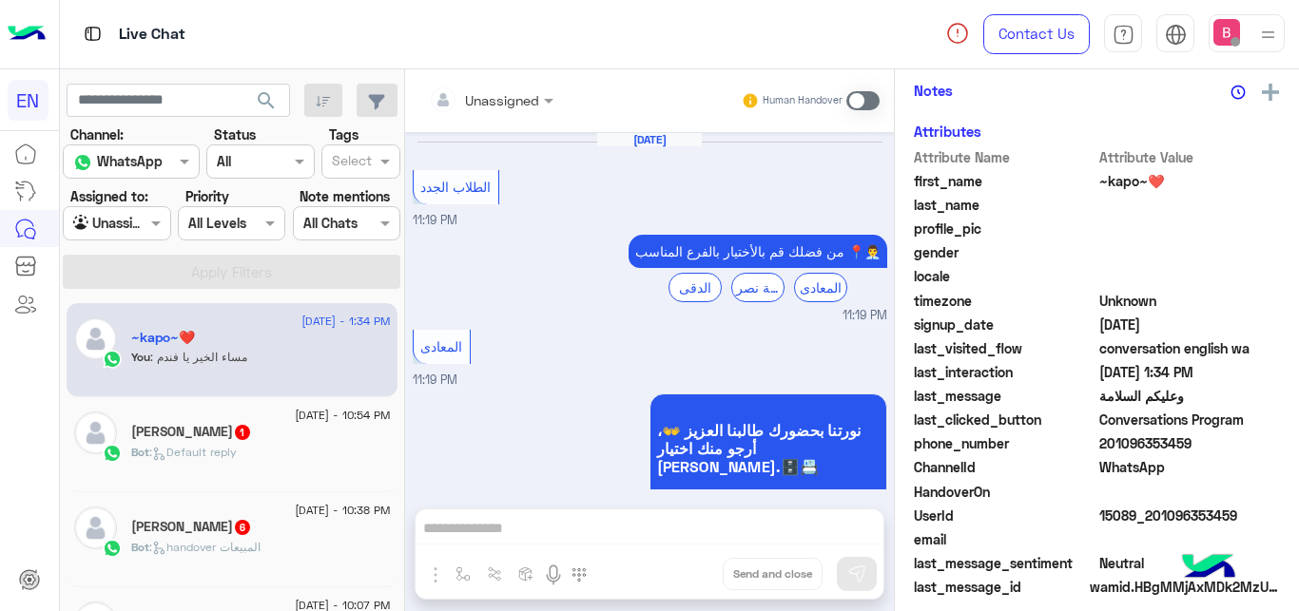
drag, startPoint x: 1107, startPoint y: 445, endPoint x: 1194, endPoint y: 458, distance: 88.5
click at [1194, 454] on span "201096353459" at bounding box center [1190, 444] width 182 height 20
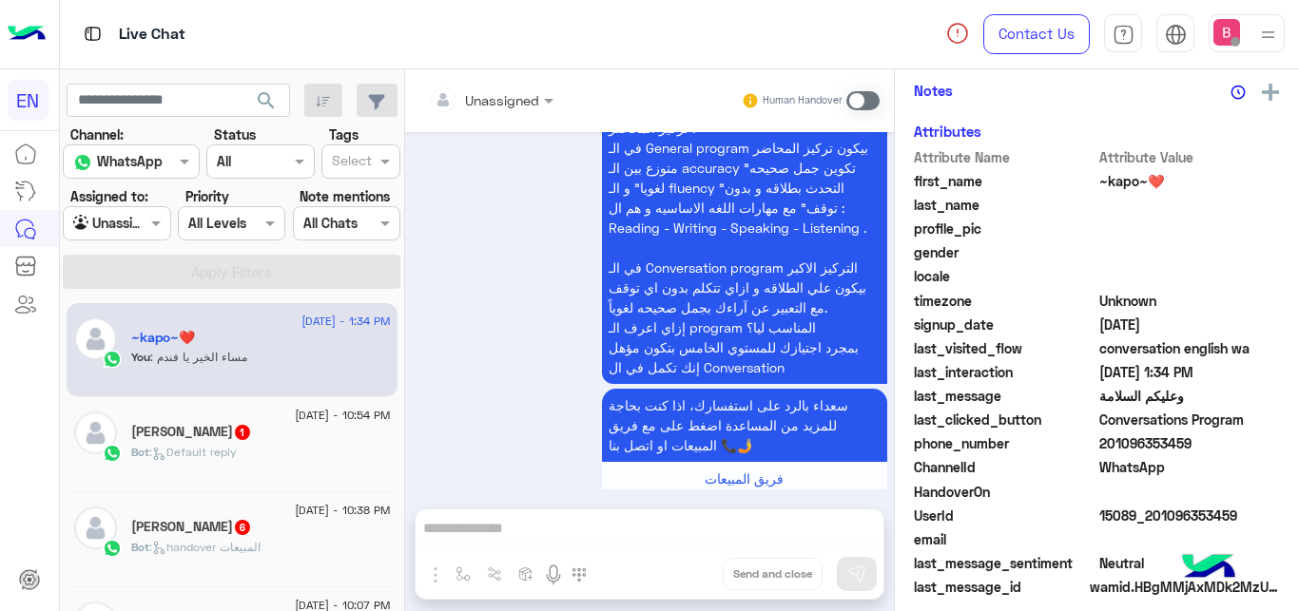
click at [511, 455] on div "الكورس مصمم لتحسين مهارات المحادثة والتعبير عن النفس للتواصل بفاعلية وطالقة عن …" at bounding box center [650, 22] width 474 height 1062
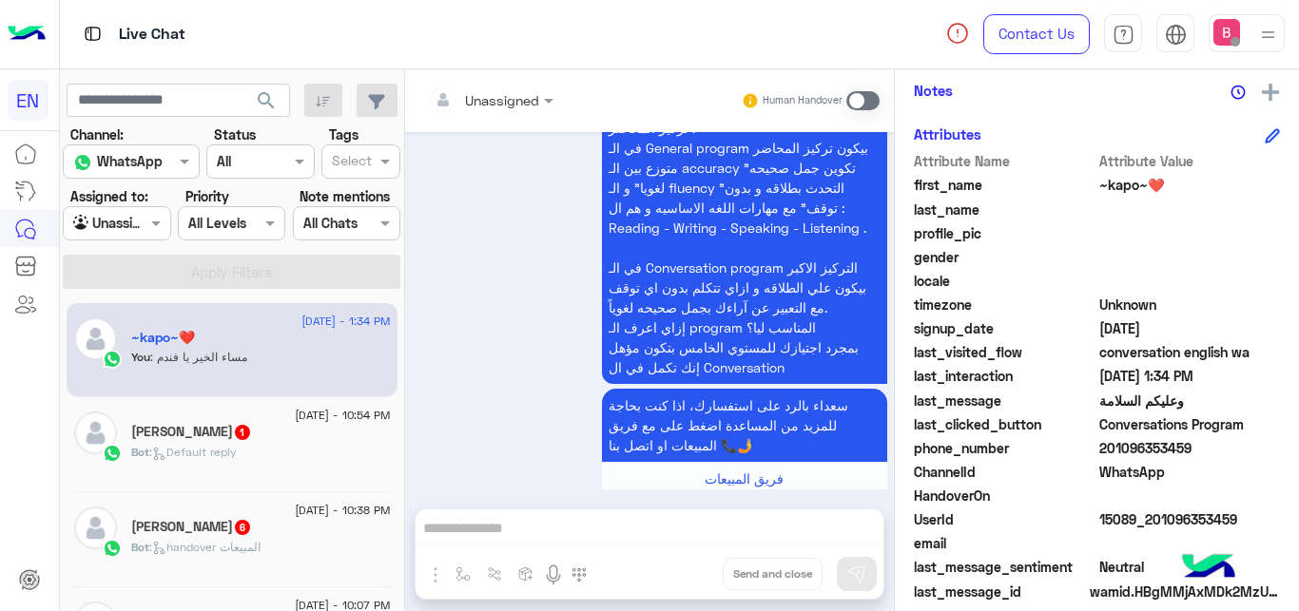
click at [310, 363] on div "You : مساء الخير يا فندم" at bounding box center [261, 365] width 260 height 33
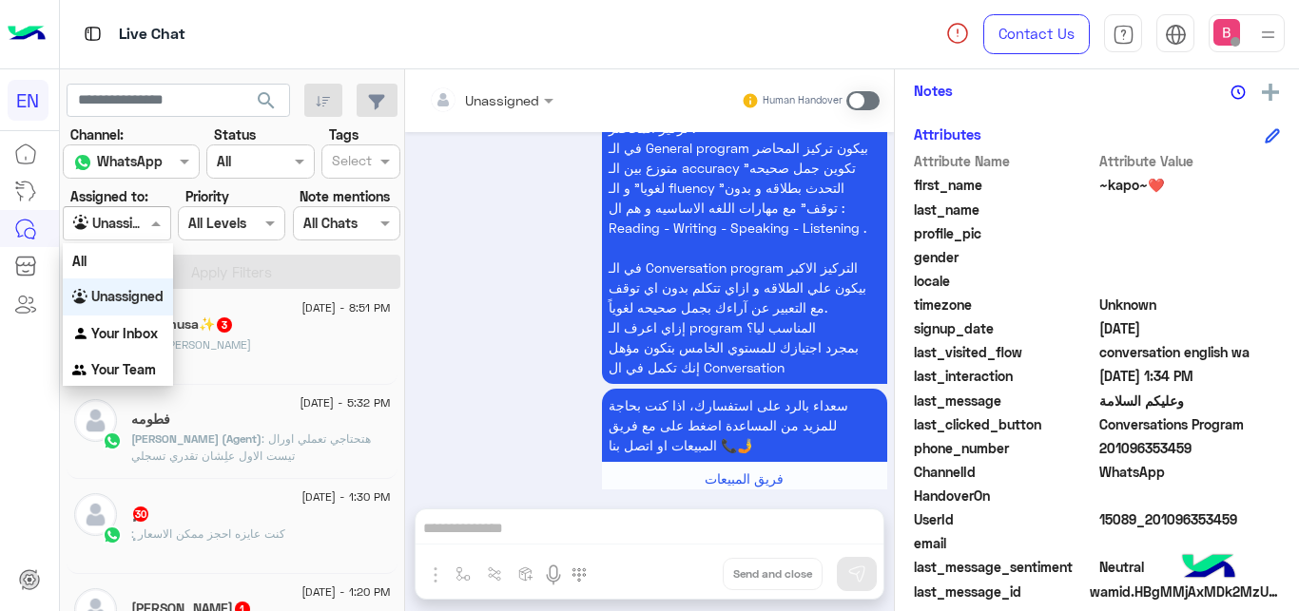
click at [149, 223] on span at bounding box center [158, 223] width 24 height 20
click at [124, 331] on b "Your Inbox" at bounding box center [124, 333] width 67 height 16
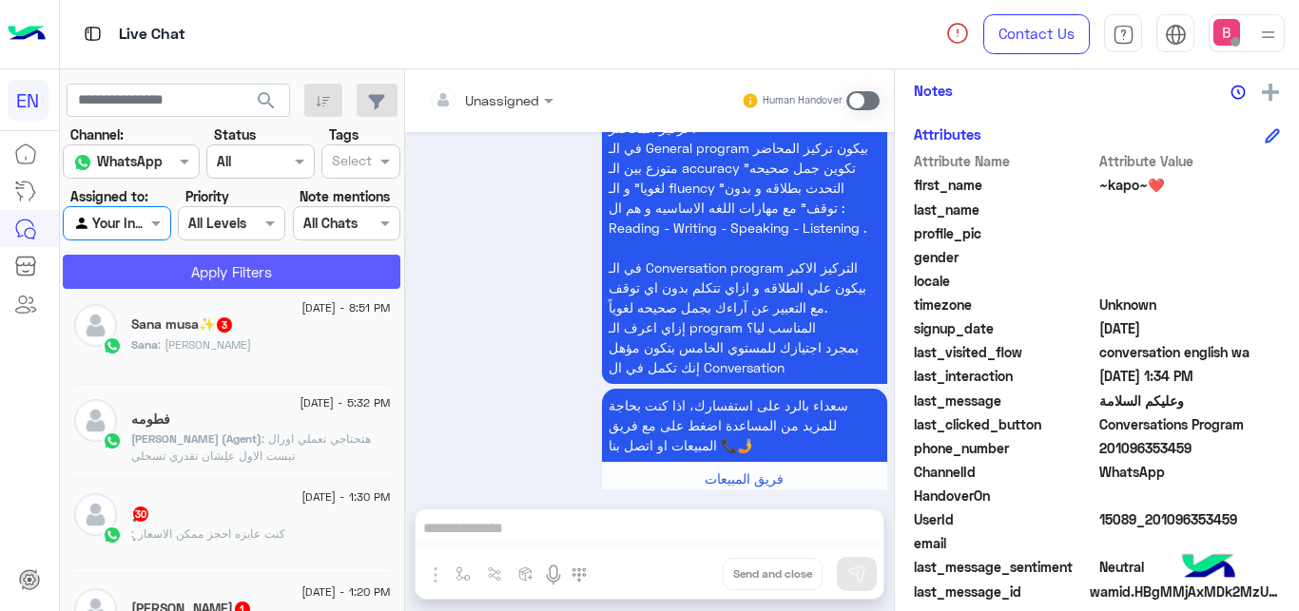
click at [165, 261] on button "Apply Filters" at bounding box center [232, 272] width 338 height 34
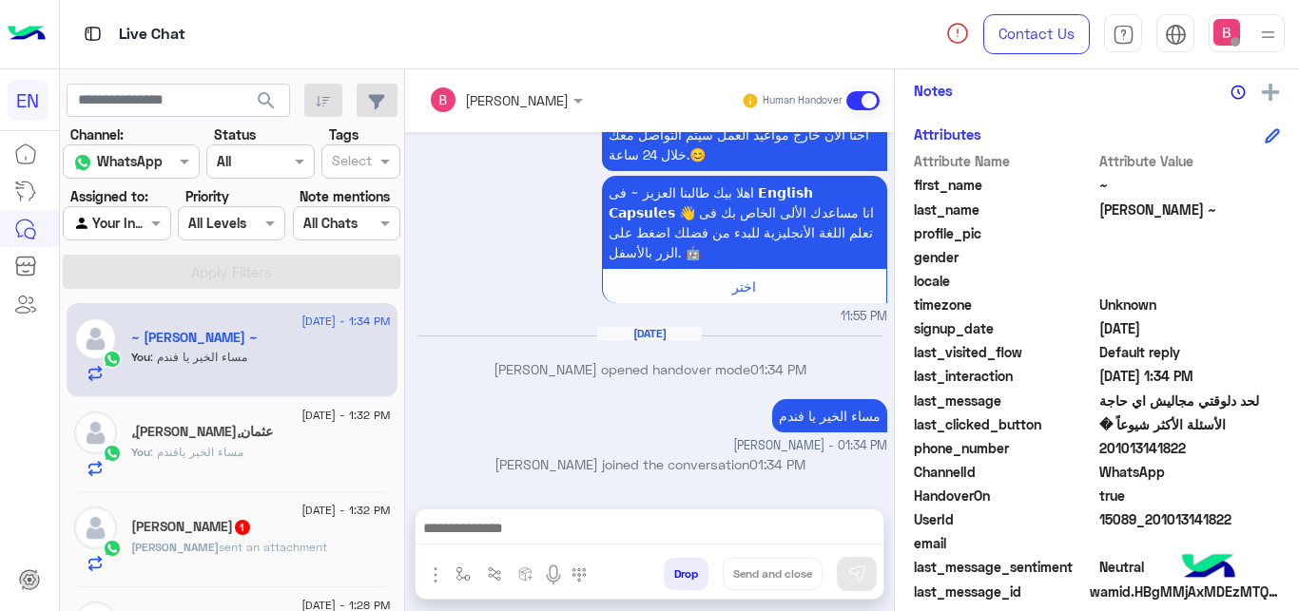
drag, startPoint x: 1109, startPoint y: 446, endPoint x: 1189, endPoint y: 446, distance: 79.9
click at [1196, 446] on span "201013141822" at bounding box center [1190, 448] width 182 height 20
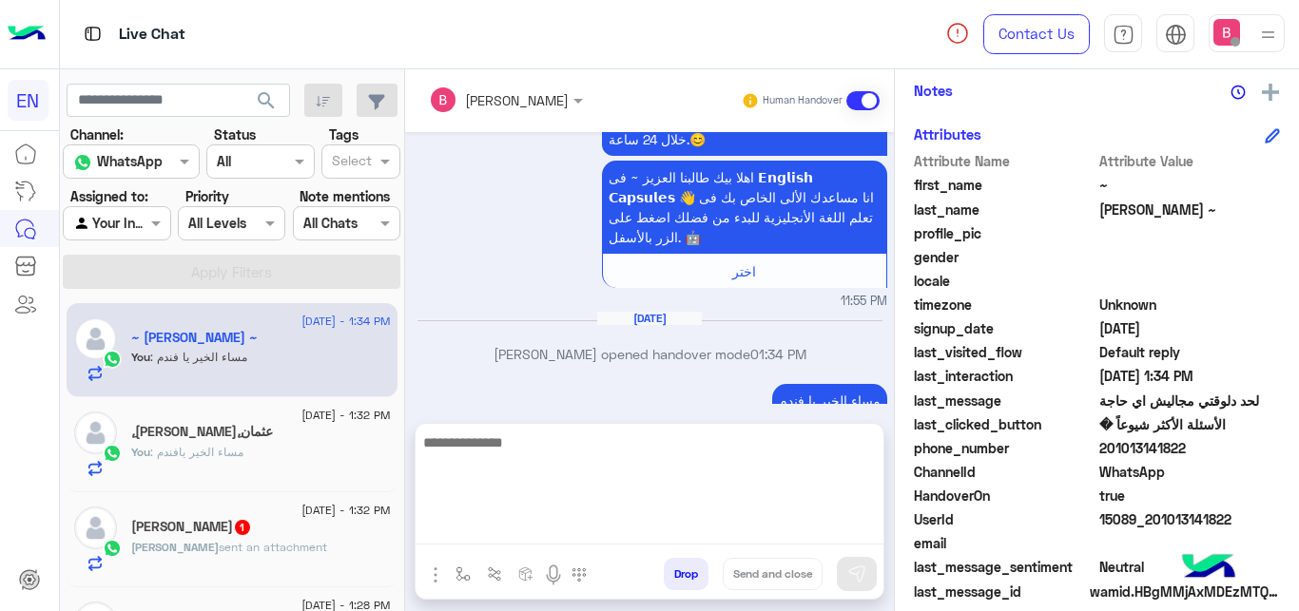
click at [590, 529] on textarea at bounding box center [650, 488] width 468 height 114
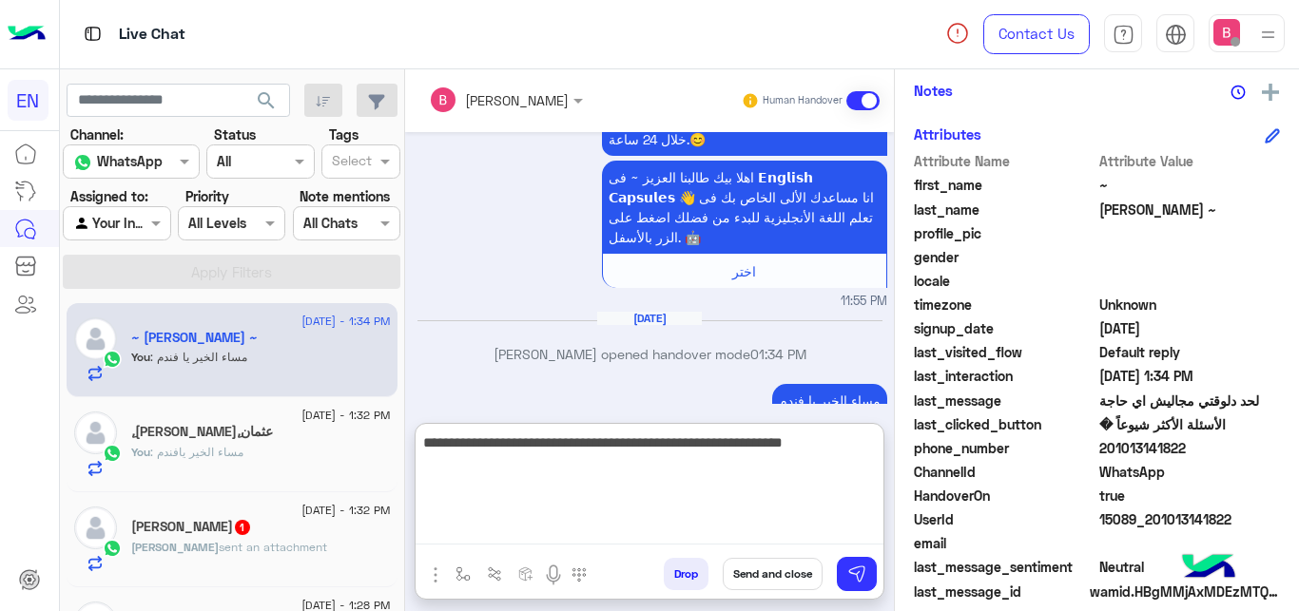
type textarea "**********"
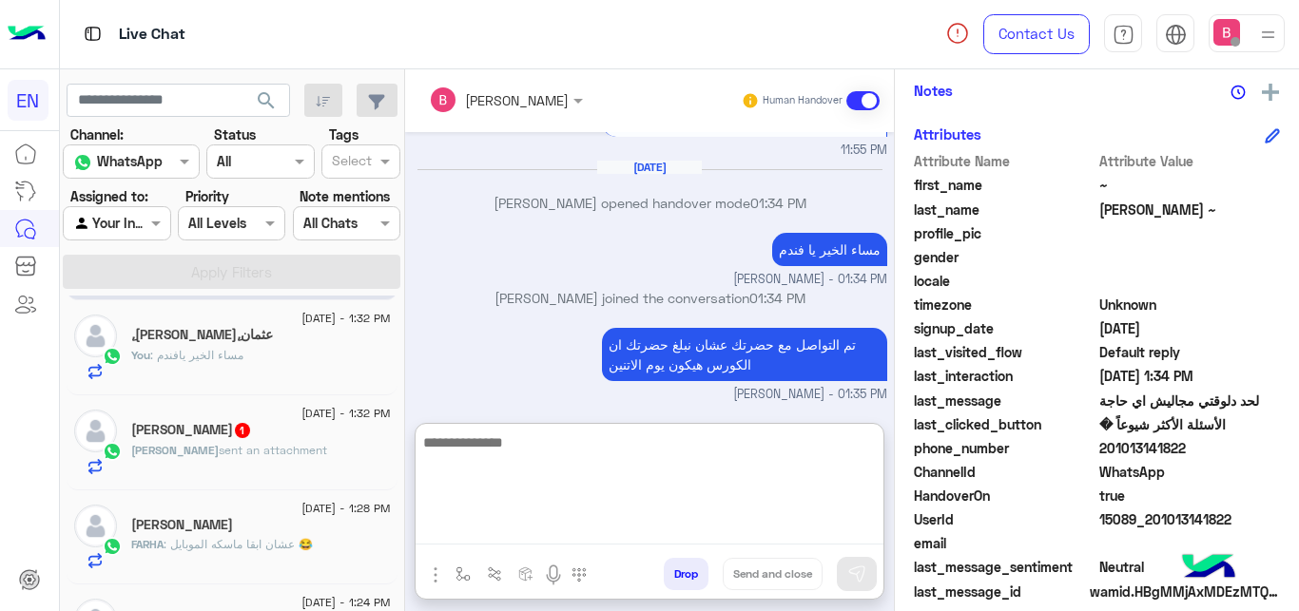
scroll to position [194, 0]
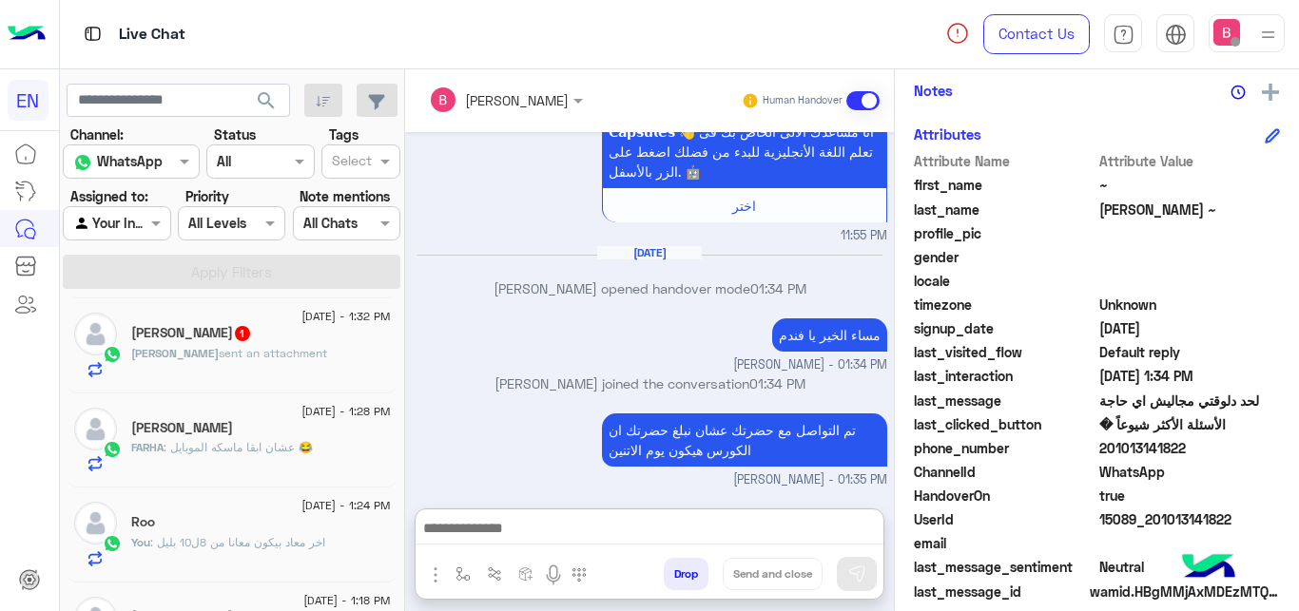
click at [300, 449] on span ": عشان ابقا ماسكه الموبايل 😂" at bounding box center [238, 447] width 149 height 14
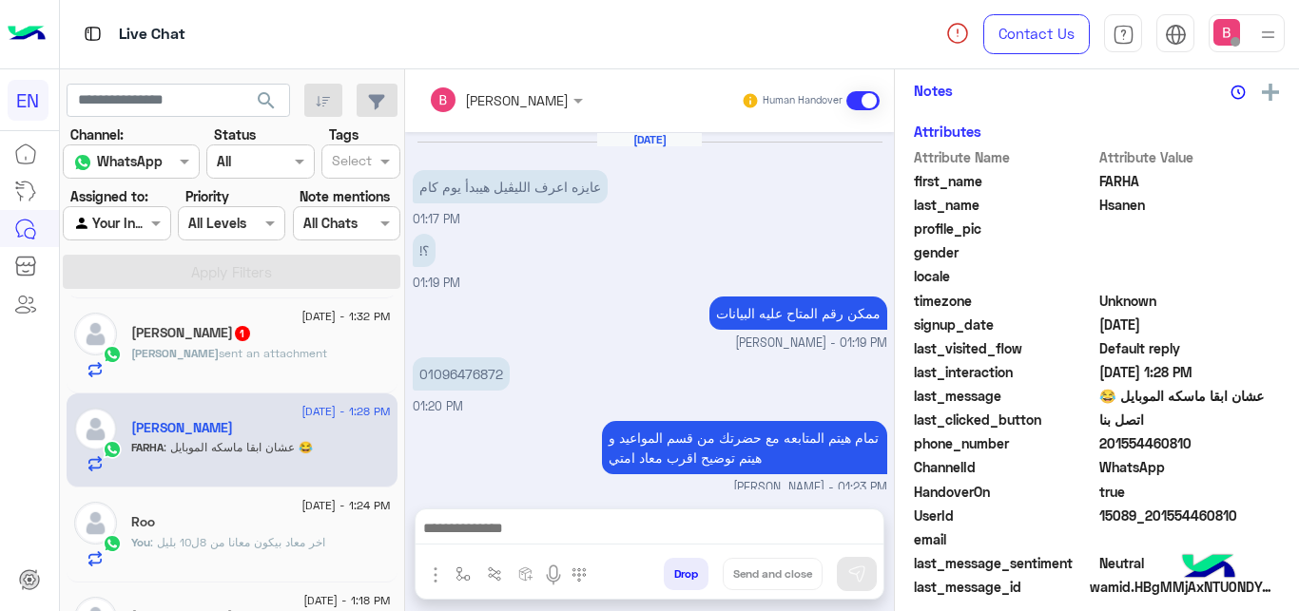
scroll to position [358, 0]
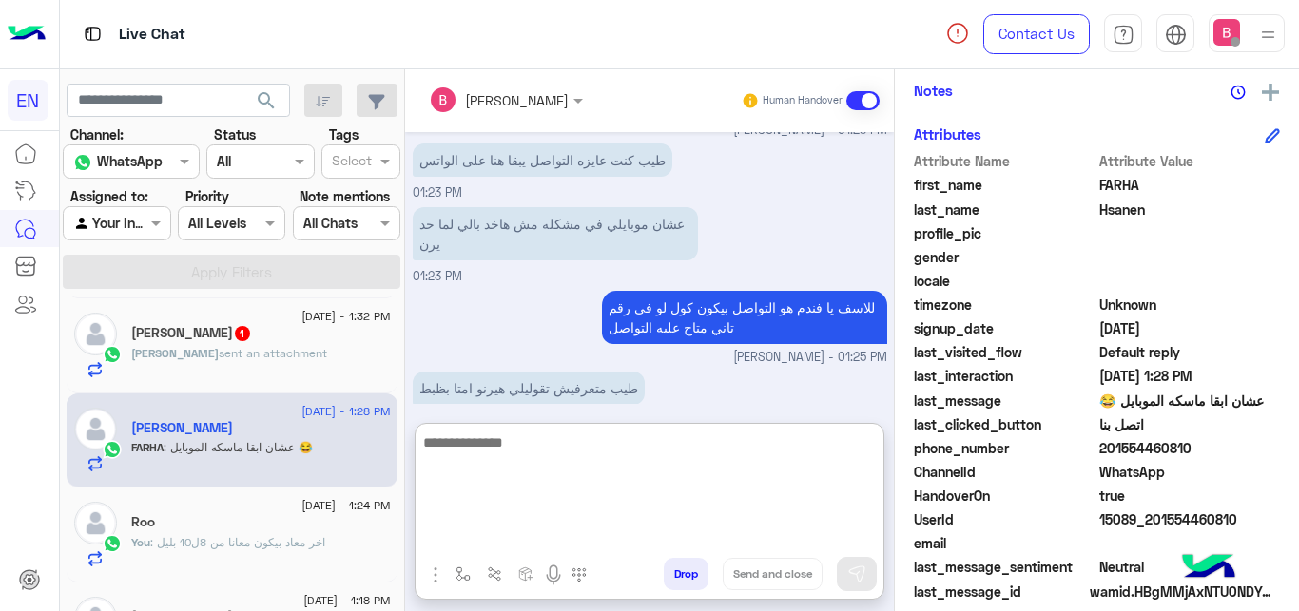
click at [466, 529] on textarea at bounding box center [650, 488] width 468 height 114
type textarea "**********"
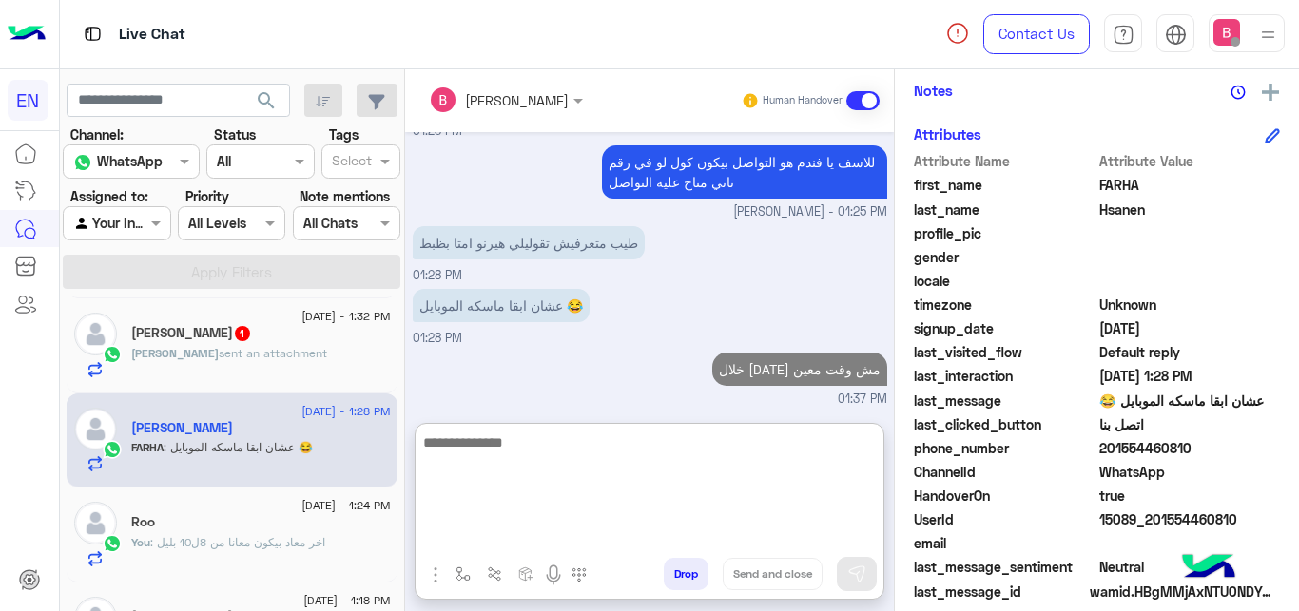
scroll to position [0, 0]
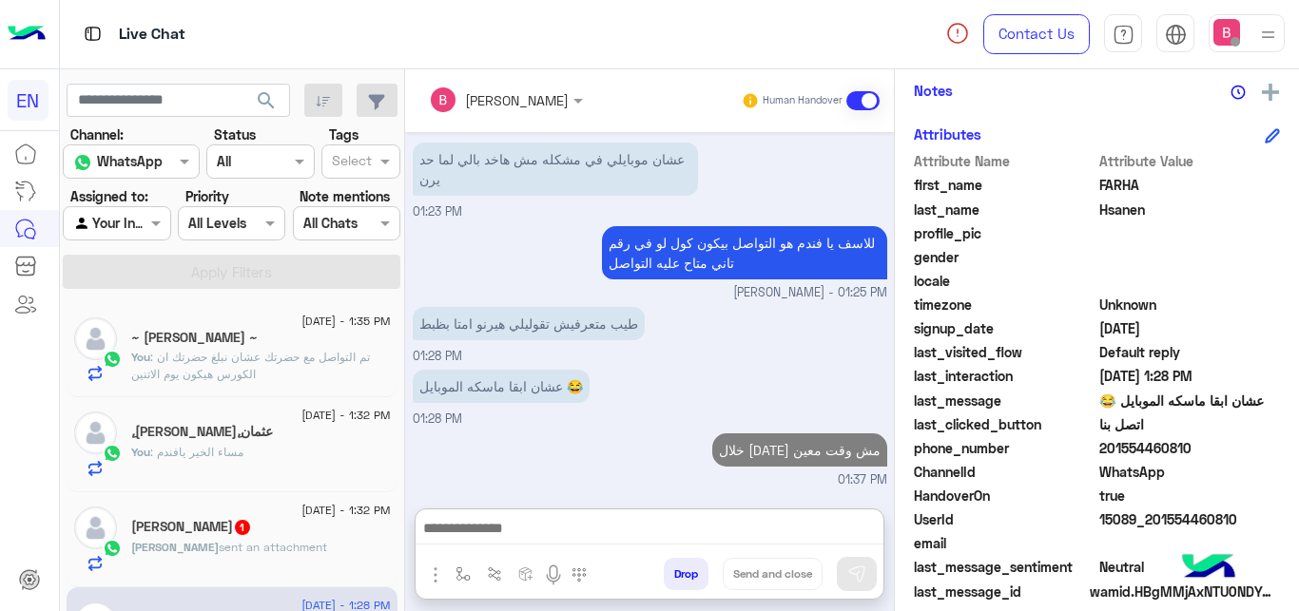
click at [247, 539] on div "[MEDICAL_DATA] 1" at bounding box center [261, 529] width 260 height 20
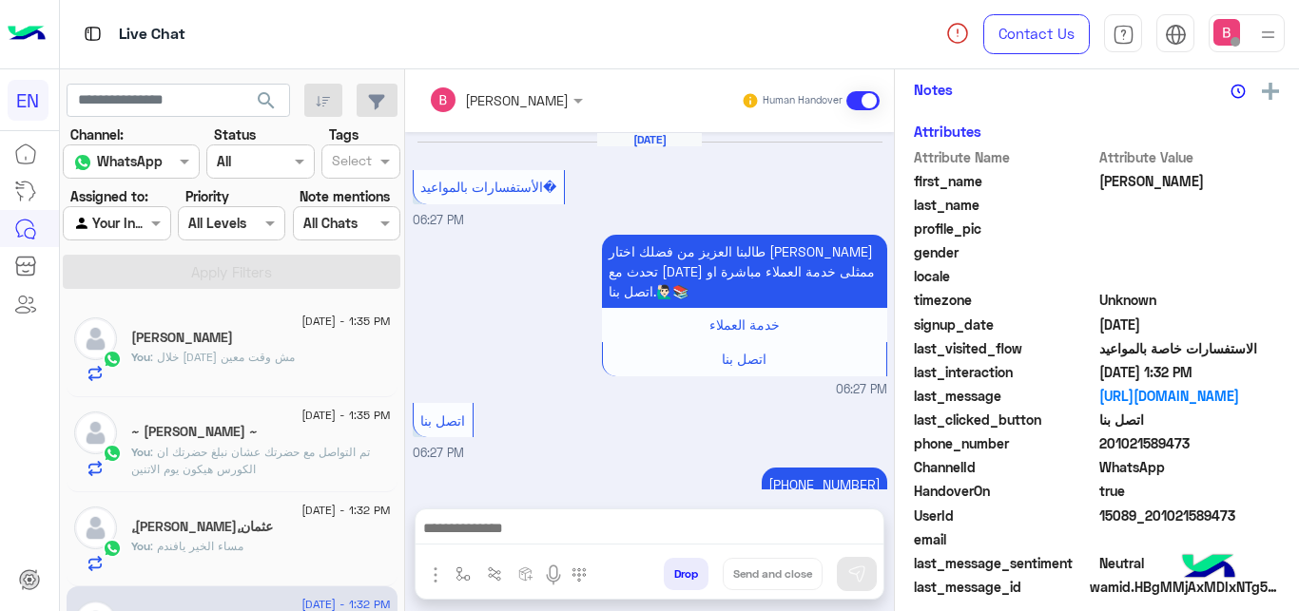
scroll to position [361, 0]
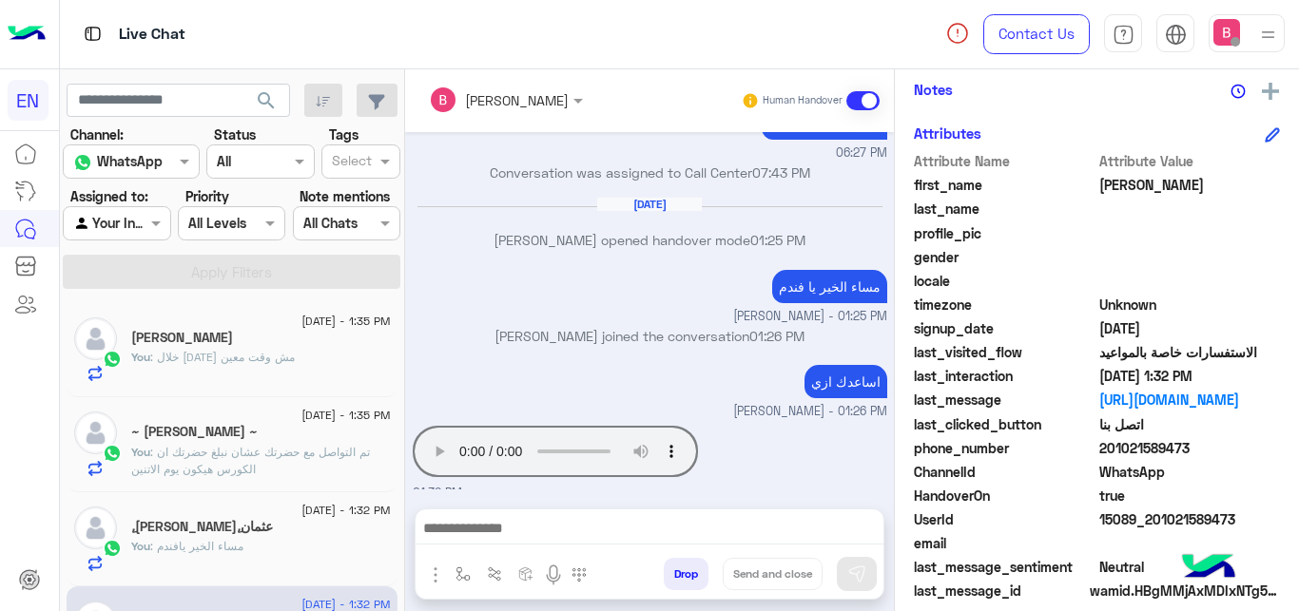
drag, startPoint x: 1105, startPoint y: 451, endPoint x: 1199, endPoint y: 451, distance: 94.1
click at [1199, 451] on span "201021589473" at bounding box center [1190, 448] width 182 height 20
copy span "01021589473"
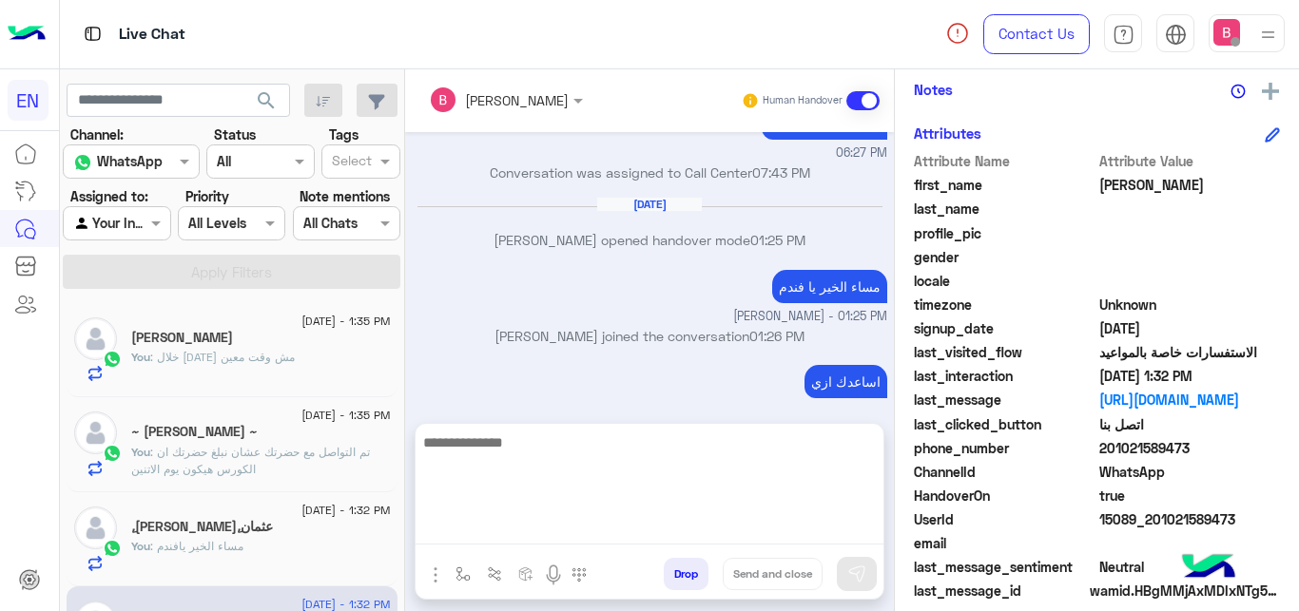
click at [512, 538] on textarea at bounding box center [650, 488] width 468 height 114
type textarea "*"
type textarea "**********"
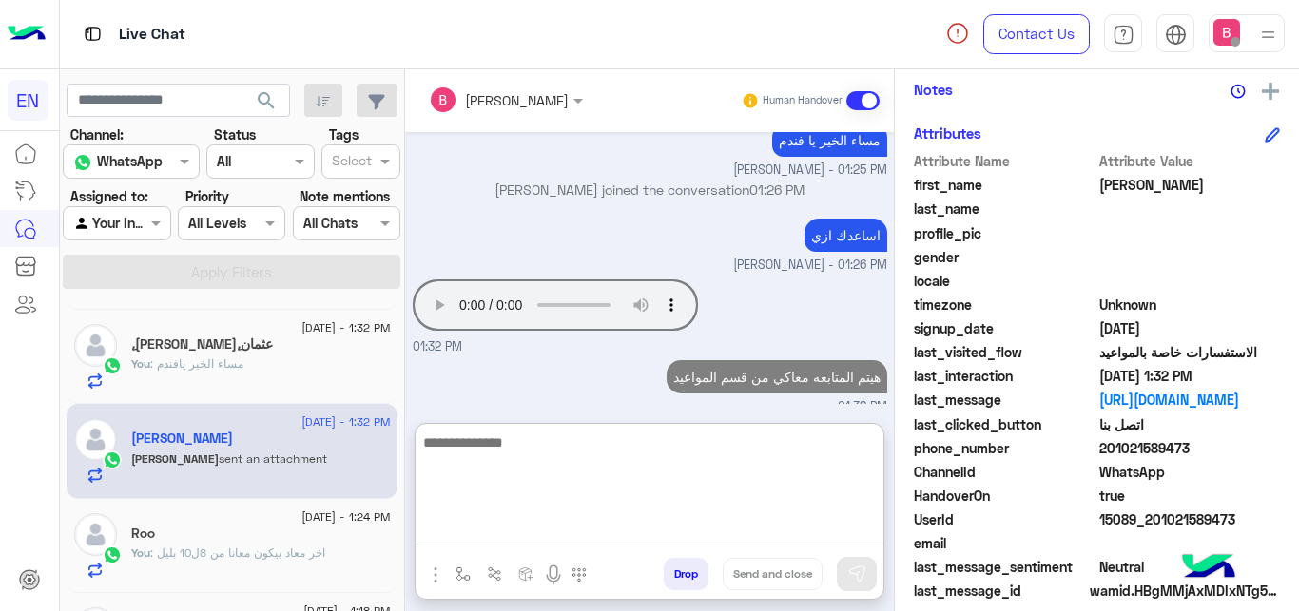
scroll to position [194, 0]
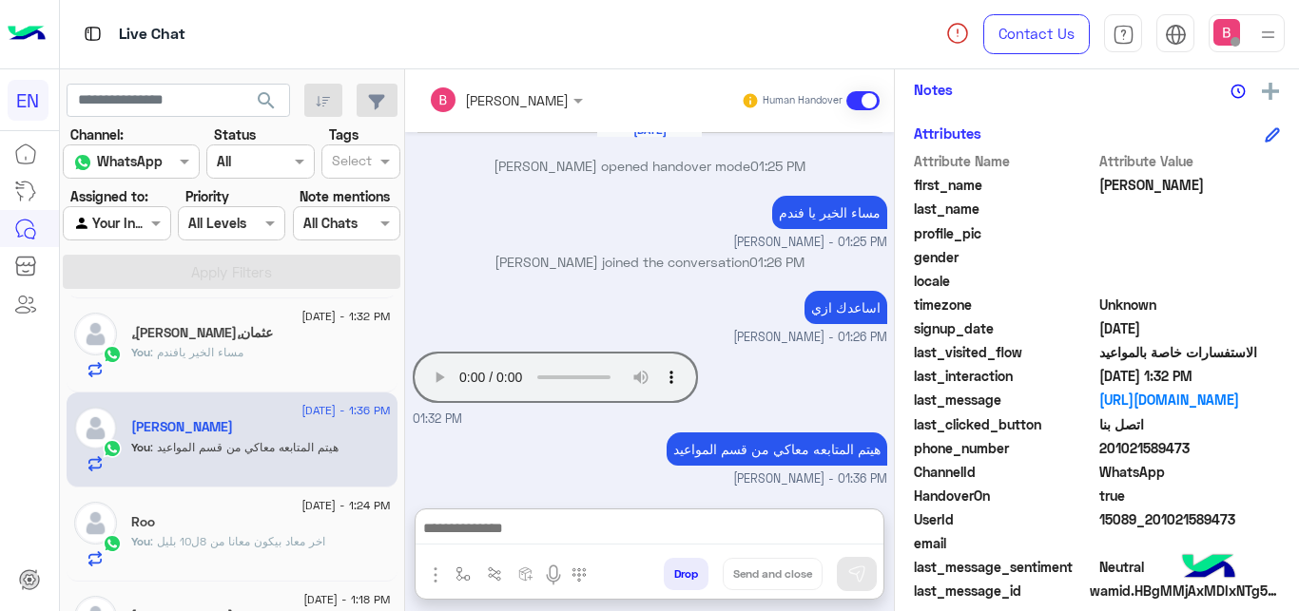
click at [291, 354] on div "You : مساء الخير يافندم" at bounding box center [261, 360] width 260 height 33
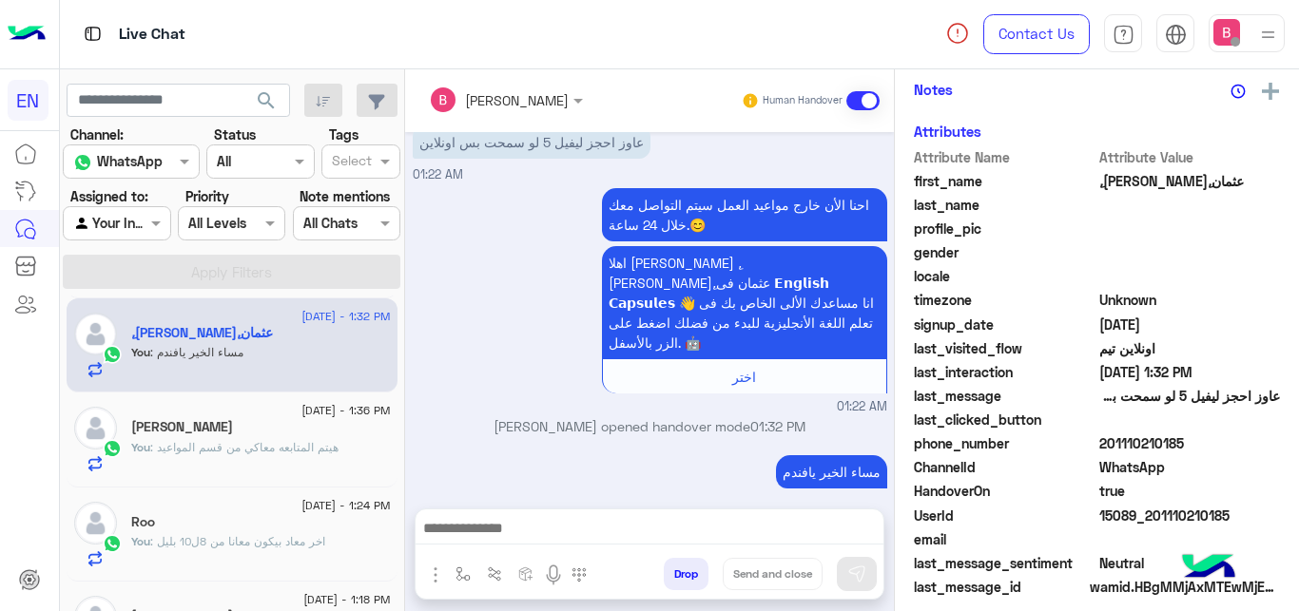
scroll to position [521, 0]
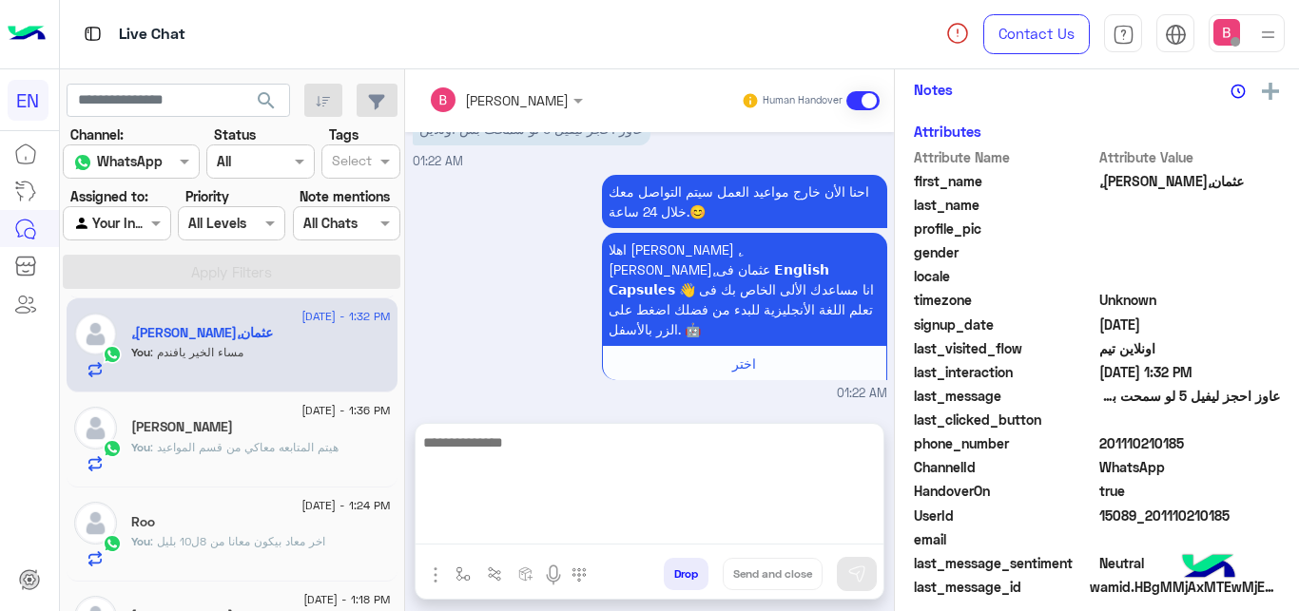
click at [505, 545] on textarea at bounding box center [650, 488] width 468 height 114
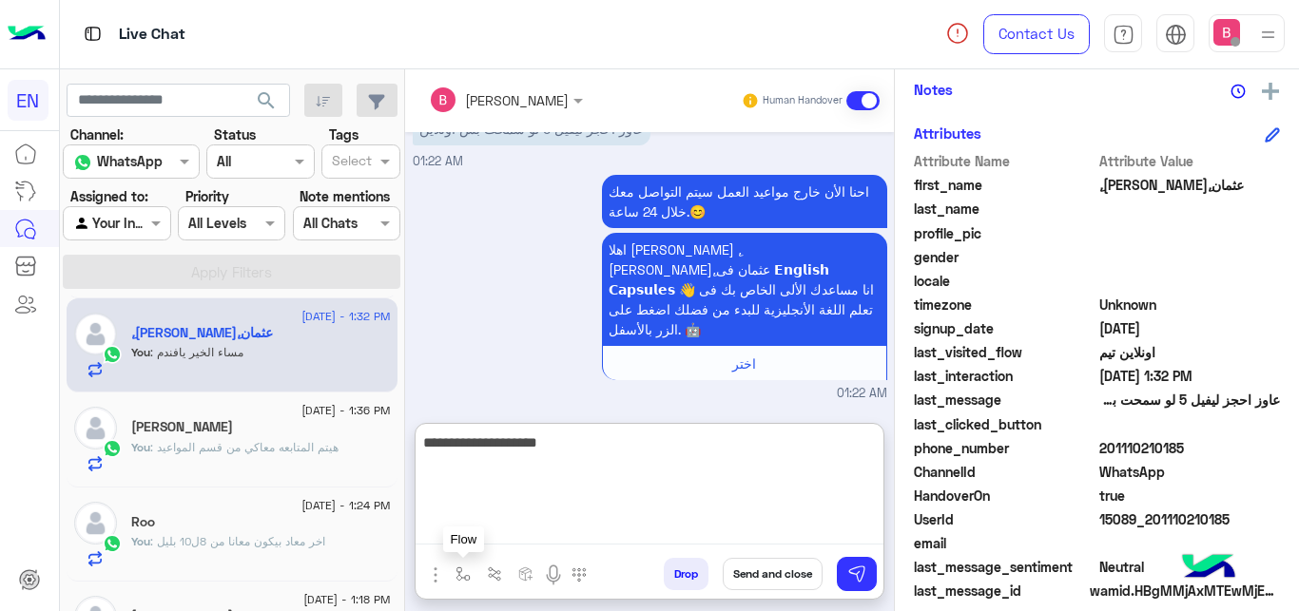
type textarea "**********"
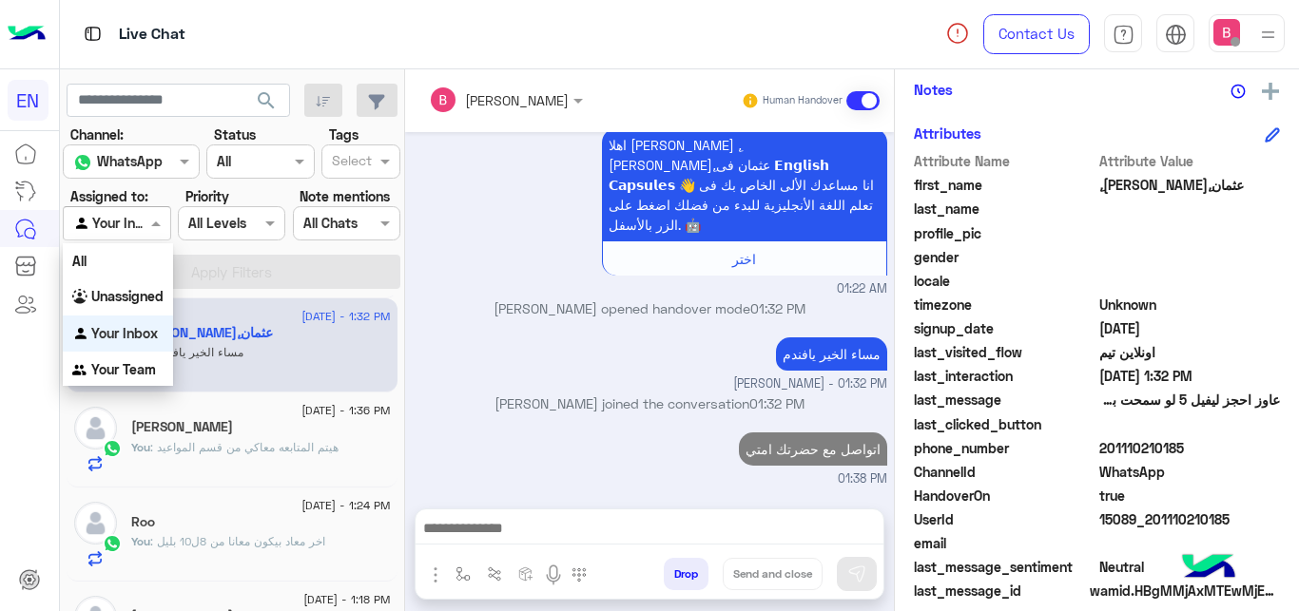
click at [108, 230] on input "text" at bounding box center [95, 224] width 44 height 20
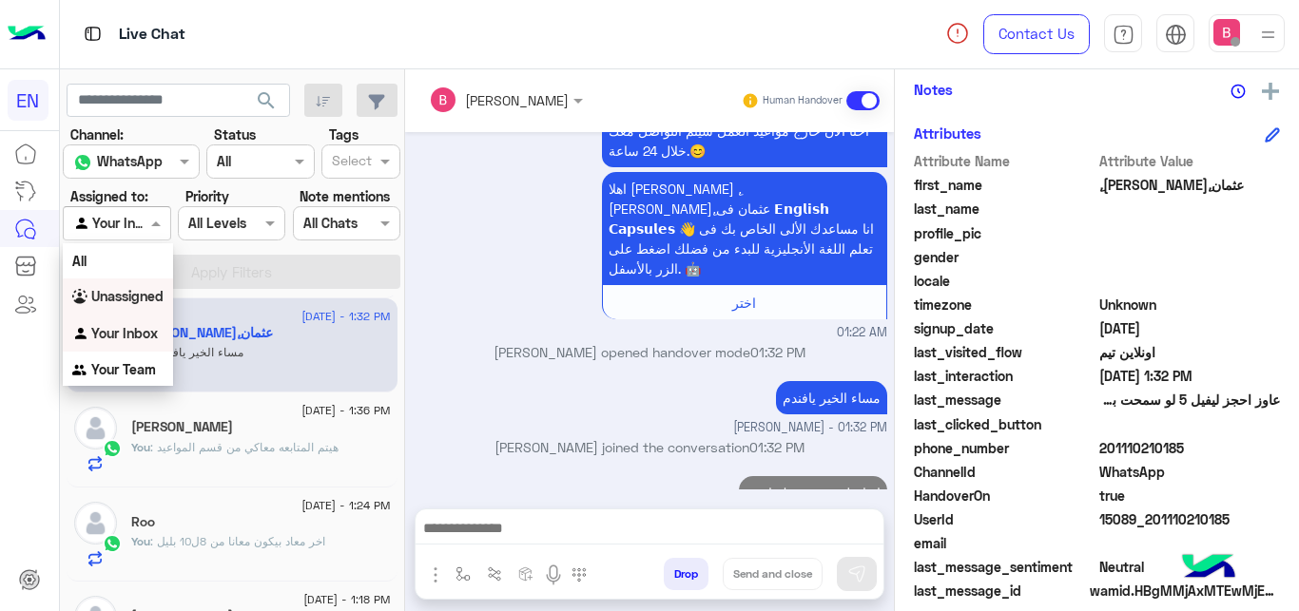
click at [139, 297] on b "Unassigned" at bounding box center [127, 296] width 72 height 16
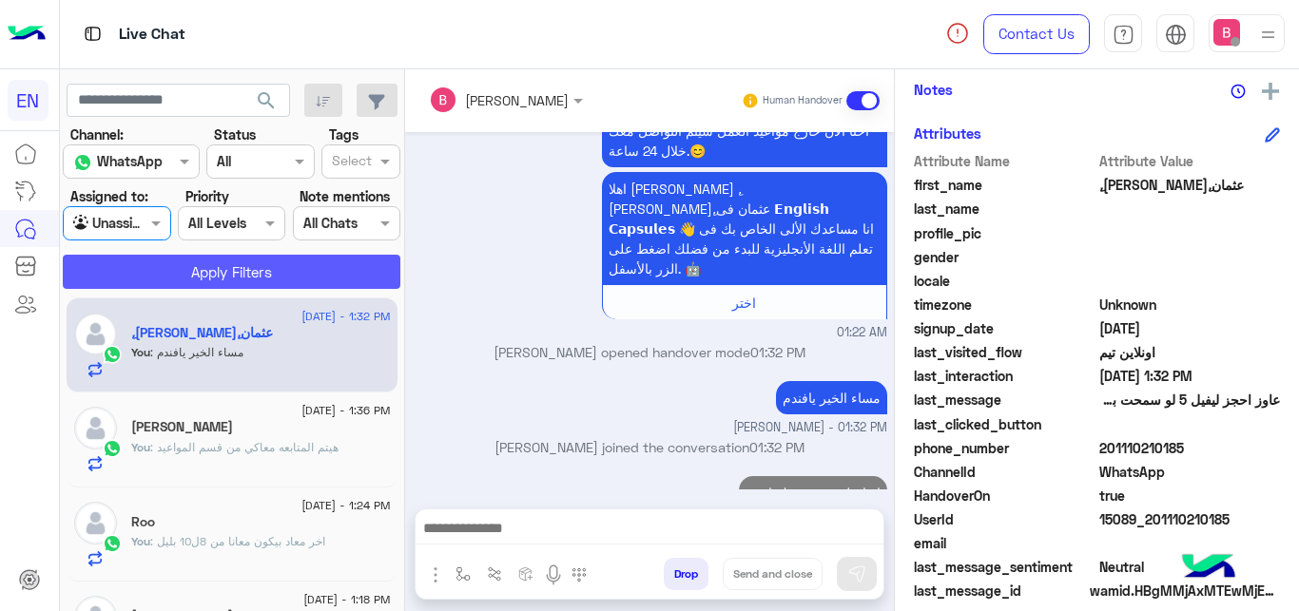
click at [180, 273] on button "Apply Filters" at bounding box center [232, 272] width 338 height 34
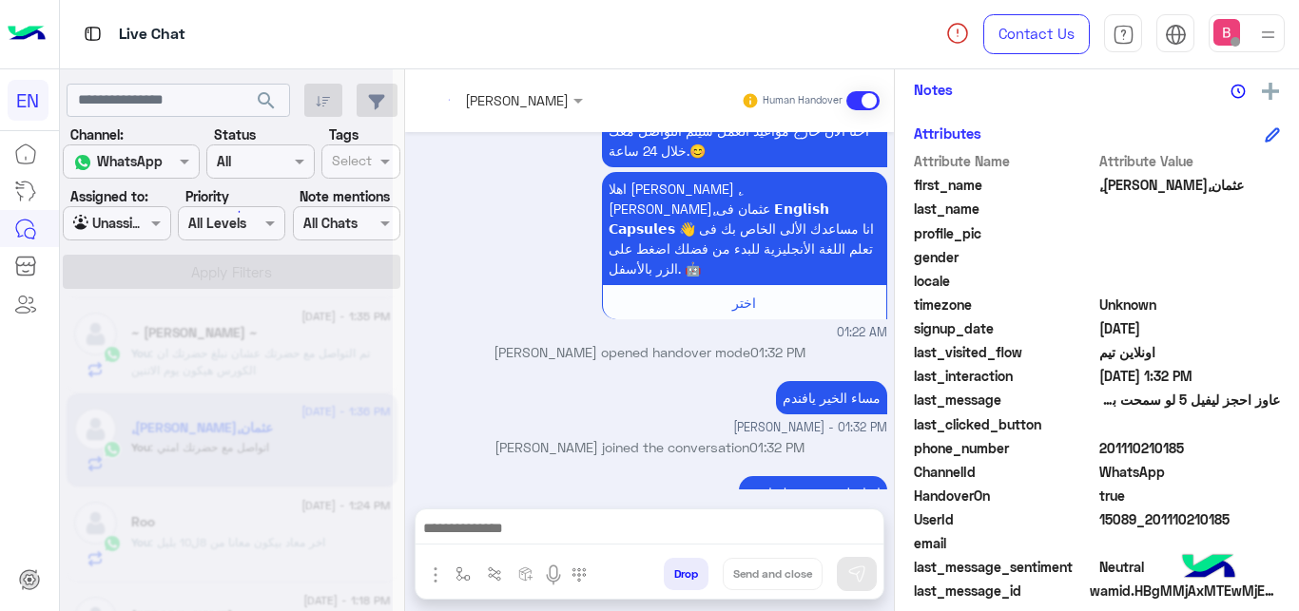
scroll to position [194, 0]
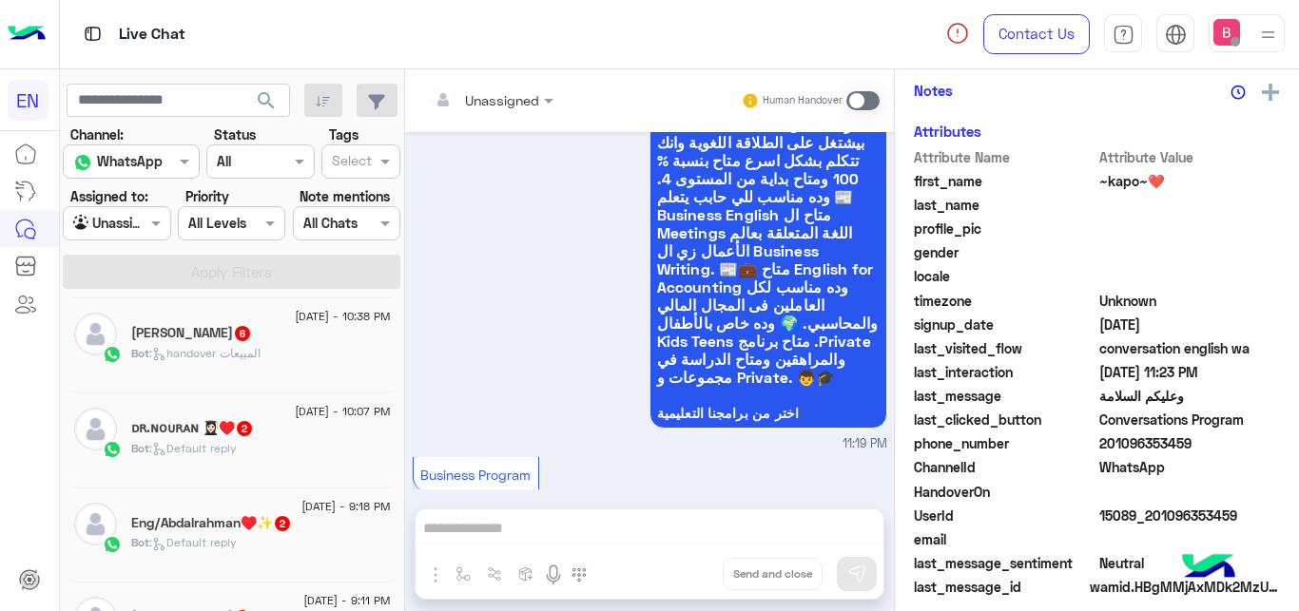
scroll to position [3256, 0]
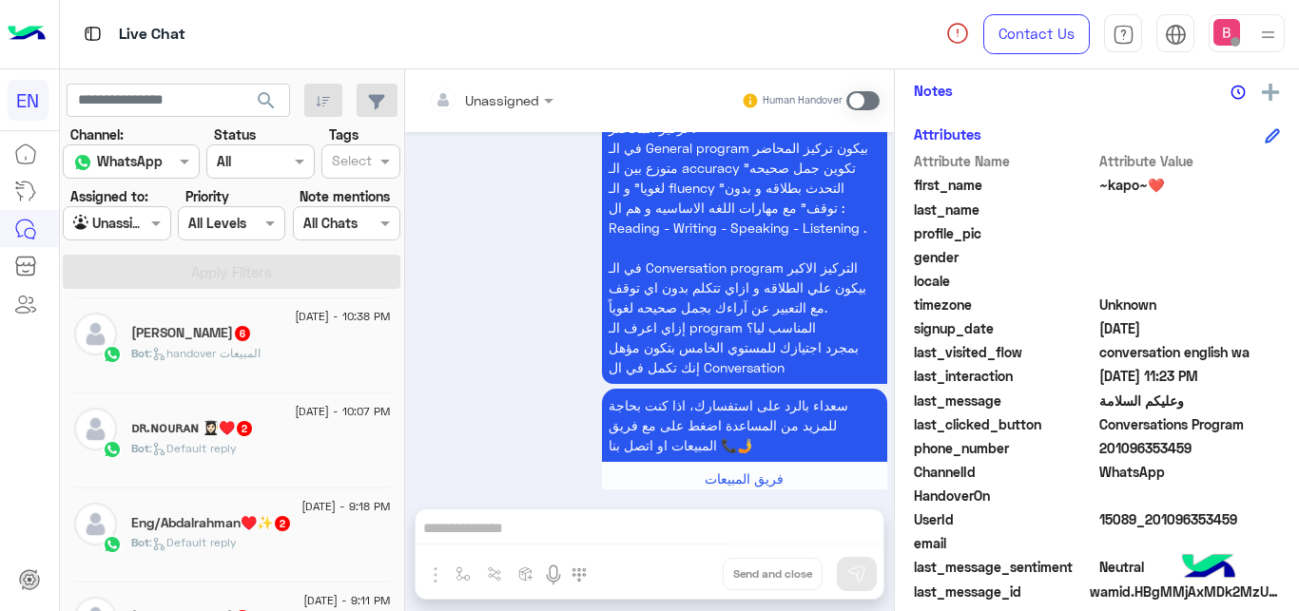
click at [306, 338] on div "muhamed Omara 6" at bounding box center [261, 335] width 260 height 20
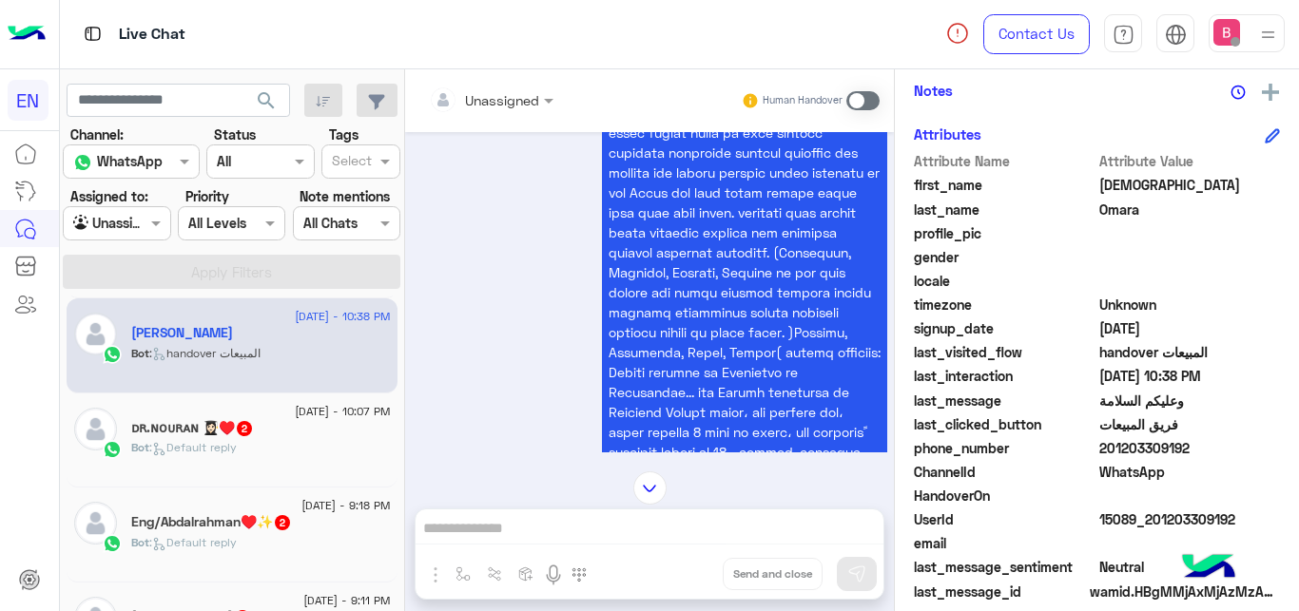
scroll to position [1109, 0]
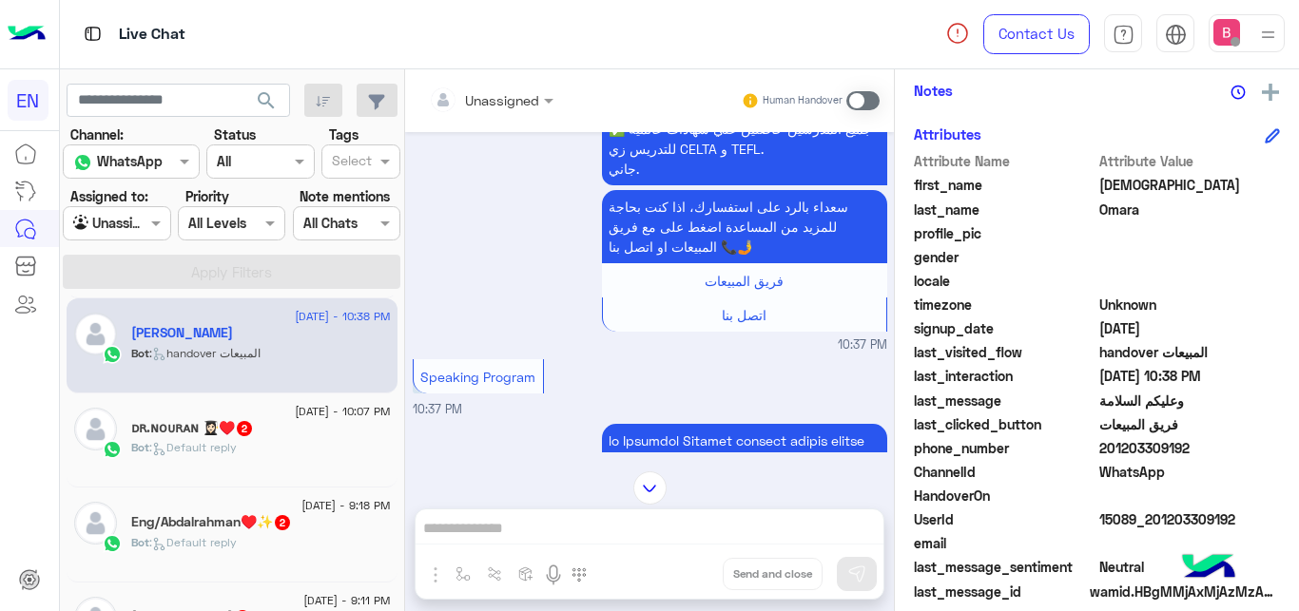
click at [519, 96] on div at bounding box center [491, 99] width 144 height 22
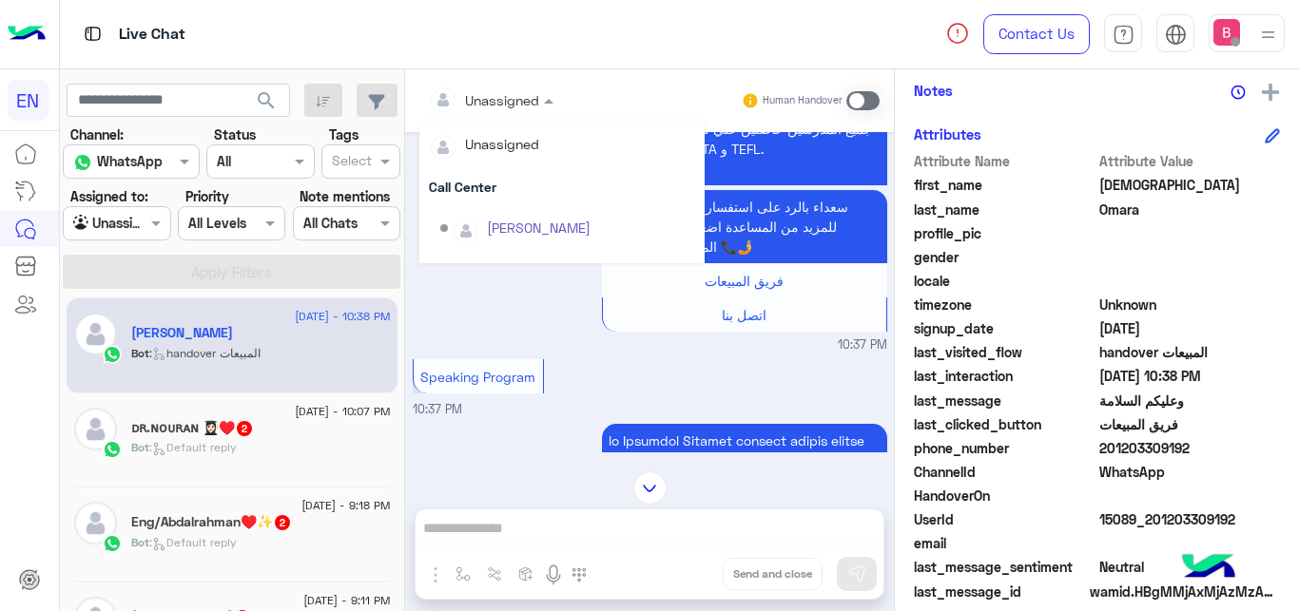
scroll to position [316, 0]
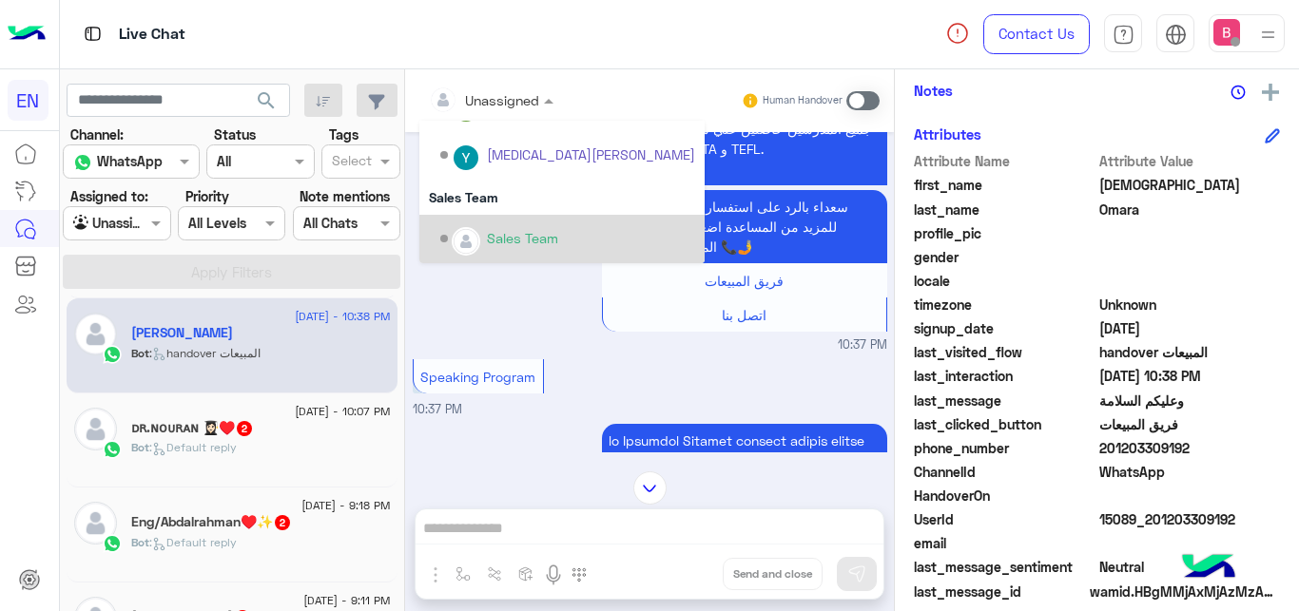
click at [494, 234] on div "Sales Team" at bounding box center [522, 238] width 71 height 20
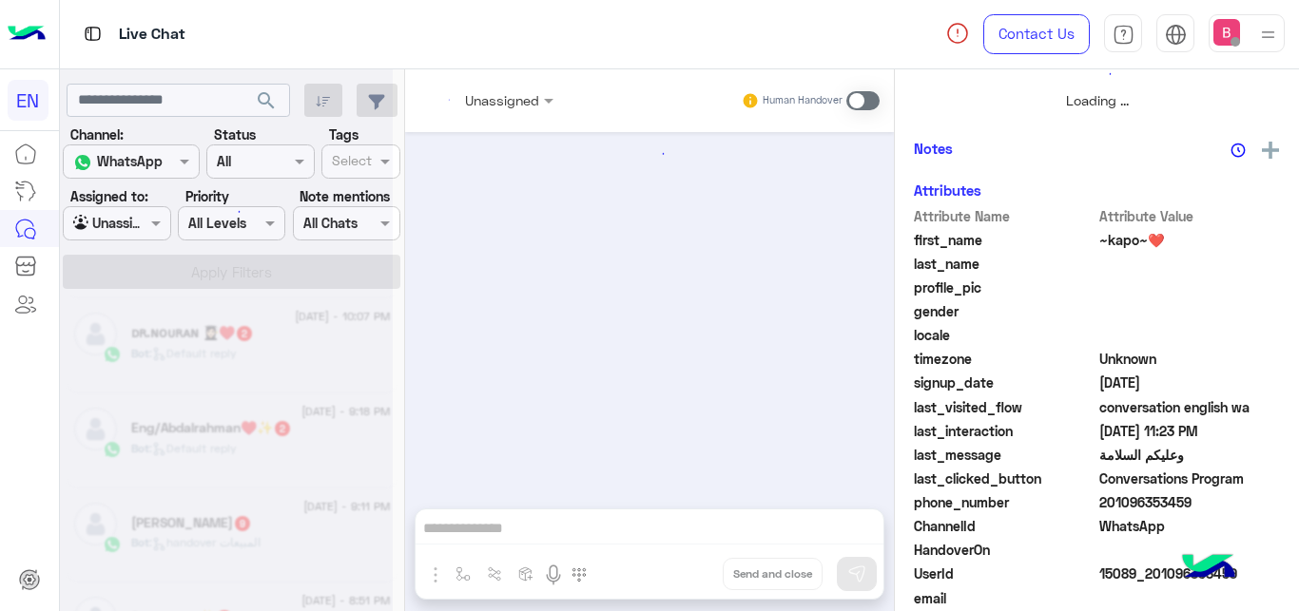
scroll to position [3256, 0]
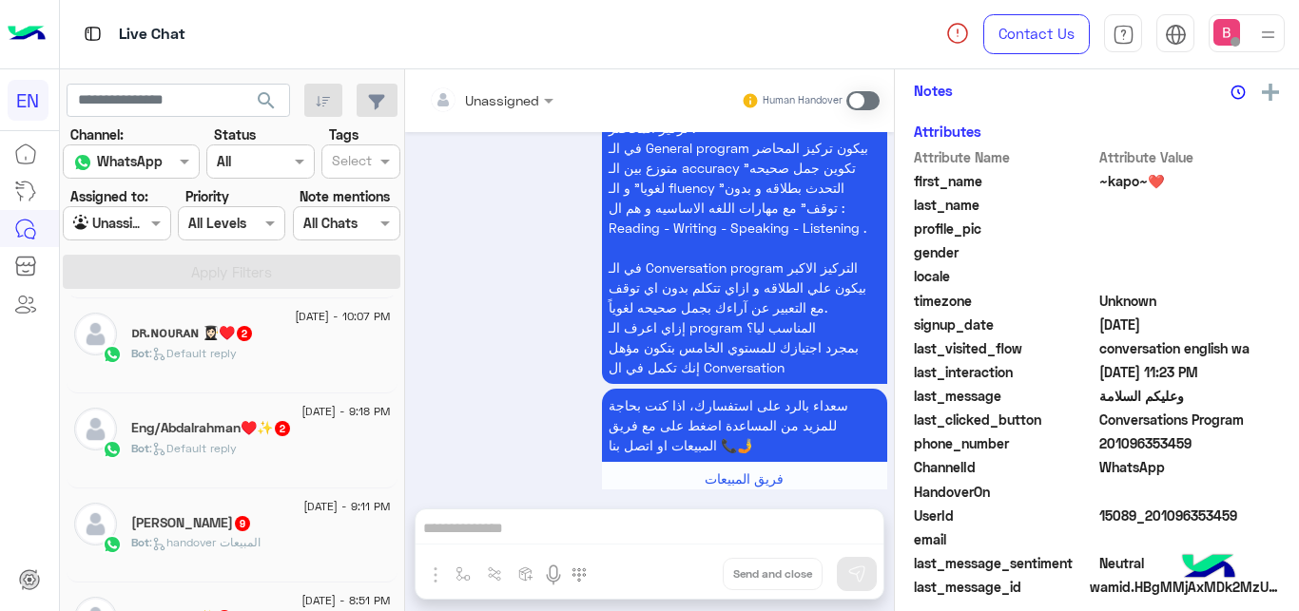
click at [314, 366] on div "Bot : Default reply" at bounding box center [261, 361] width 260 height 33
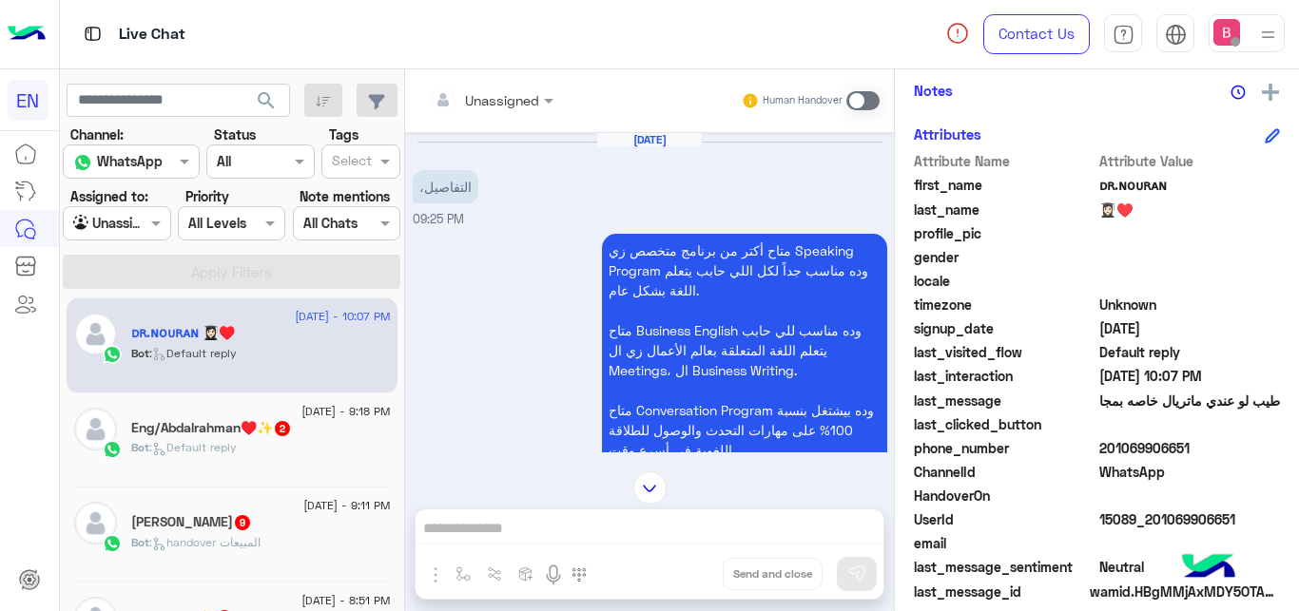
click at [476, 101] on input "text" at bounding box center [467, 100] width 77 height 20
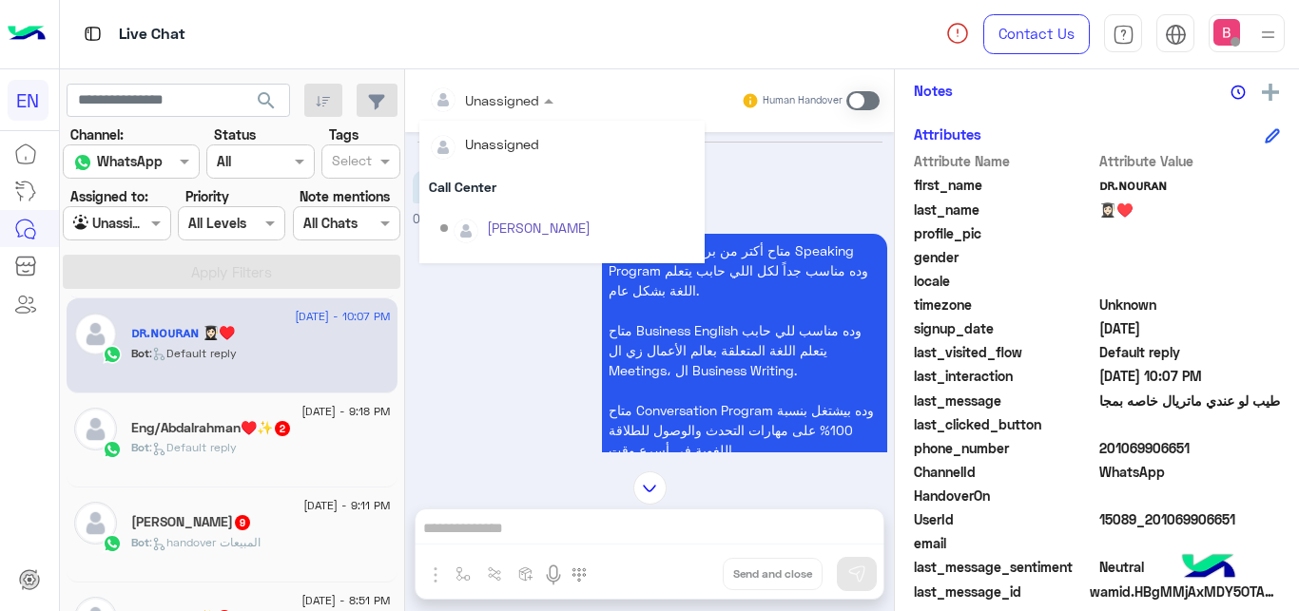
scroll to position [316, 0]
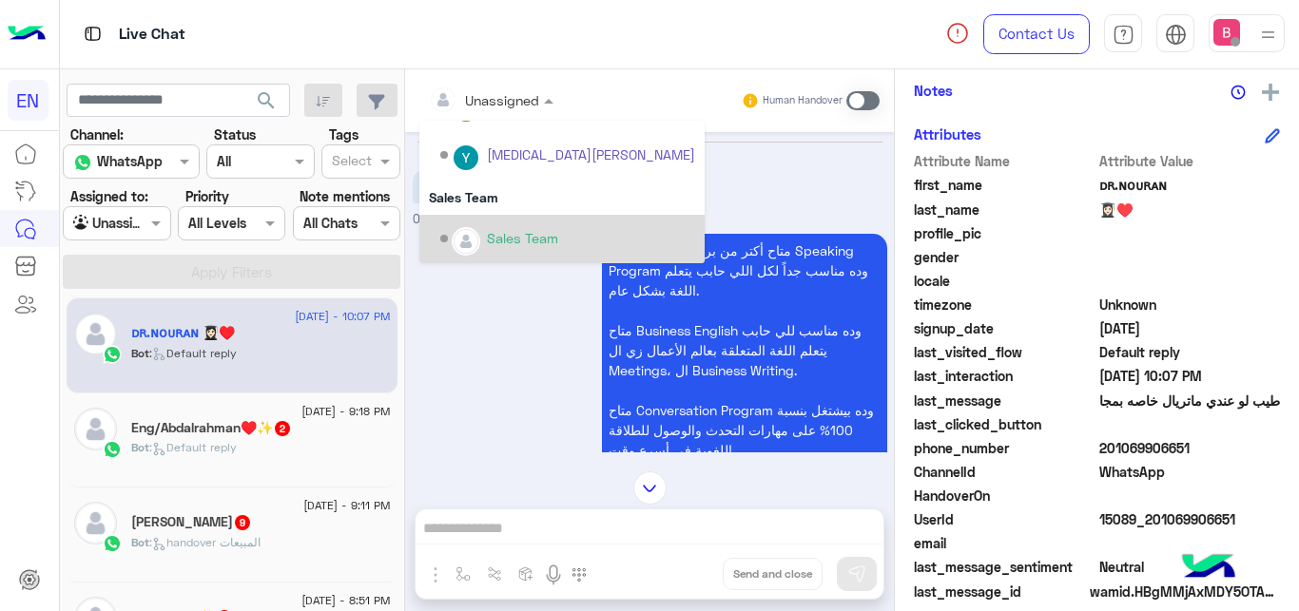
click at [488, 240] on div "Sales Team" at bounding box center [522, 238] width 71 height 20
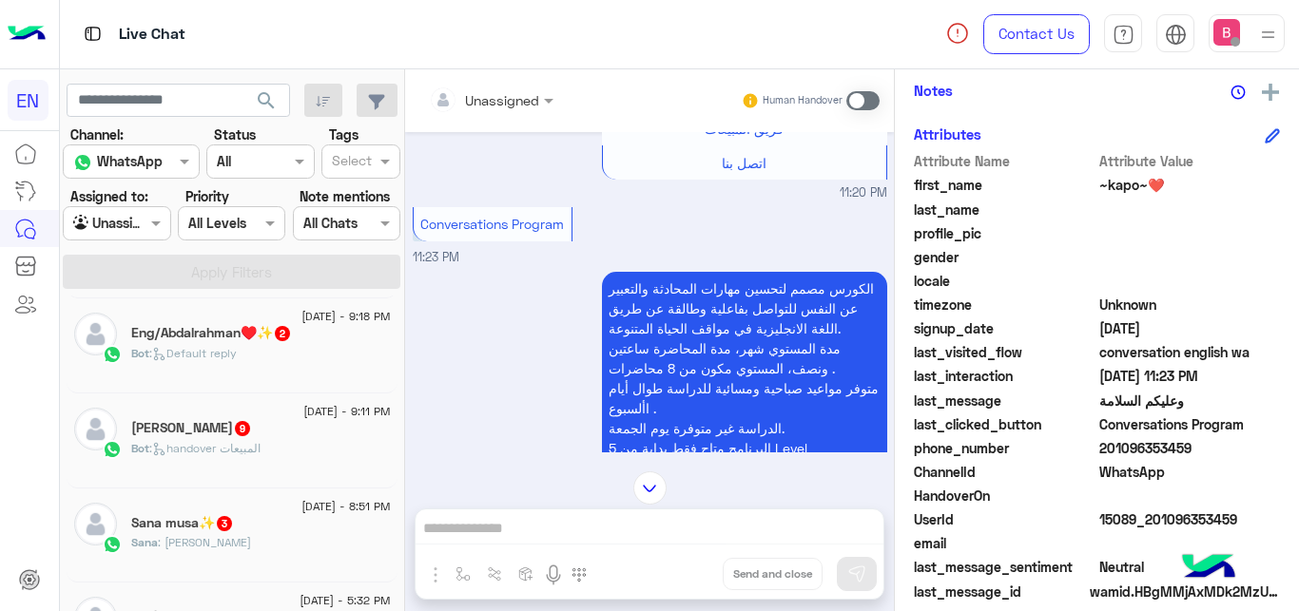
scroll to position [2189, 0]
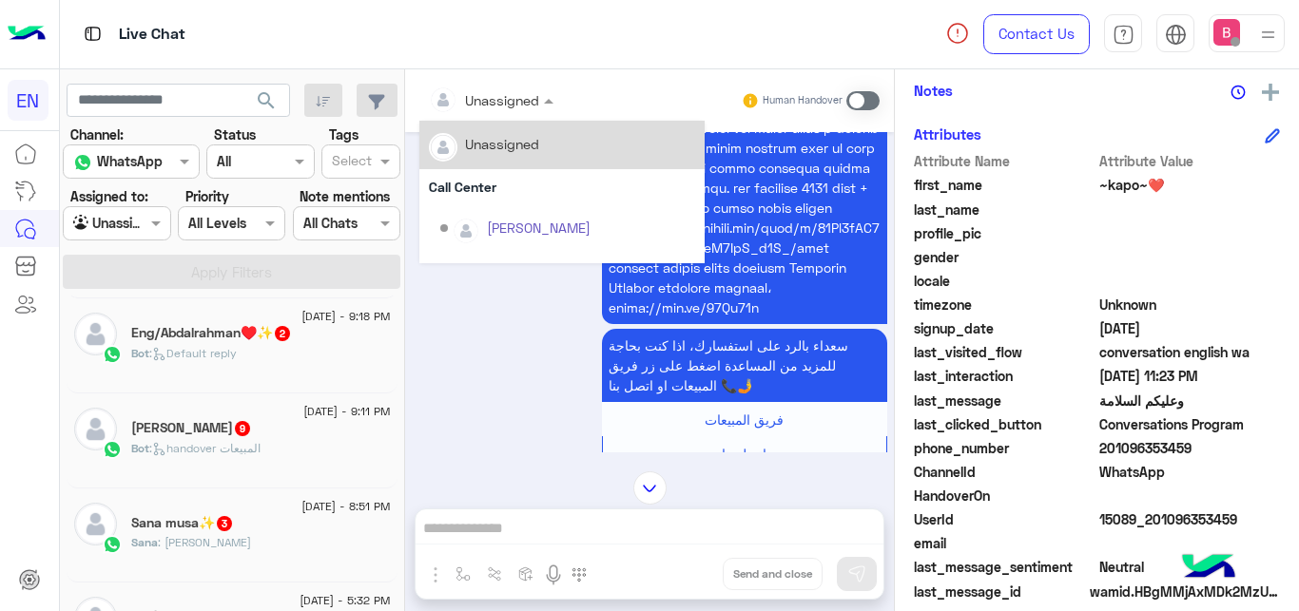
click at [513, 106] on div at bounding box center [491, 99] width 144 height 22
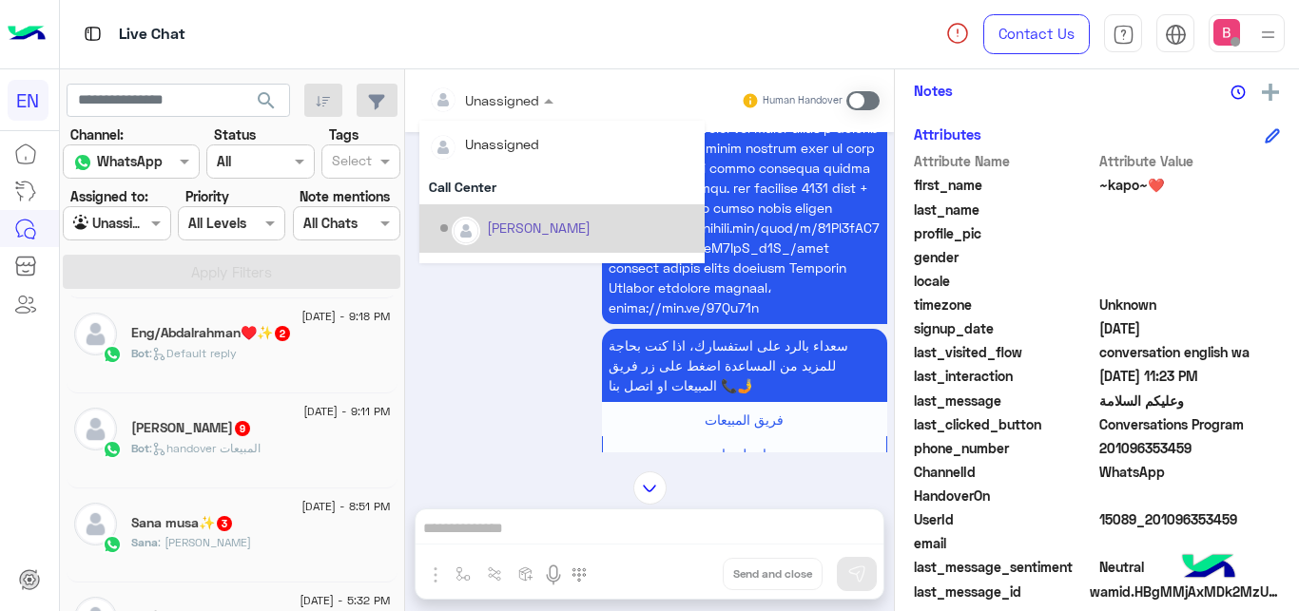
scroll to position [316, 0]
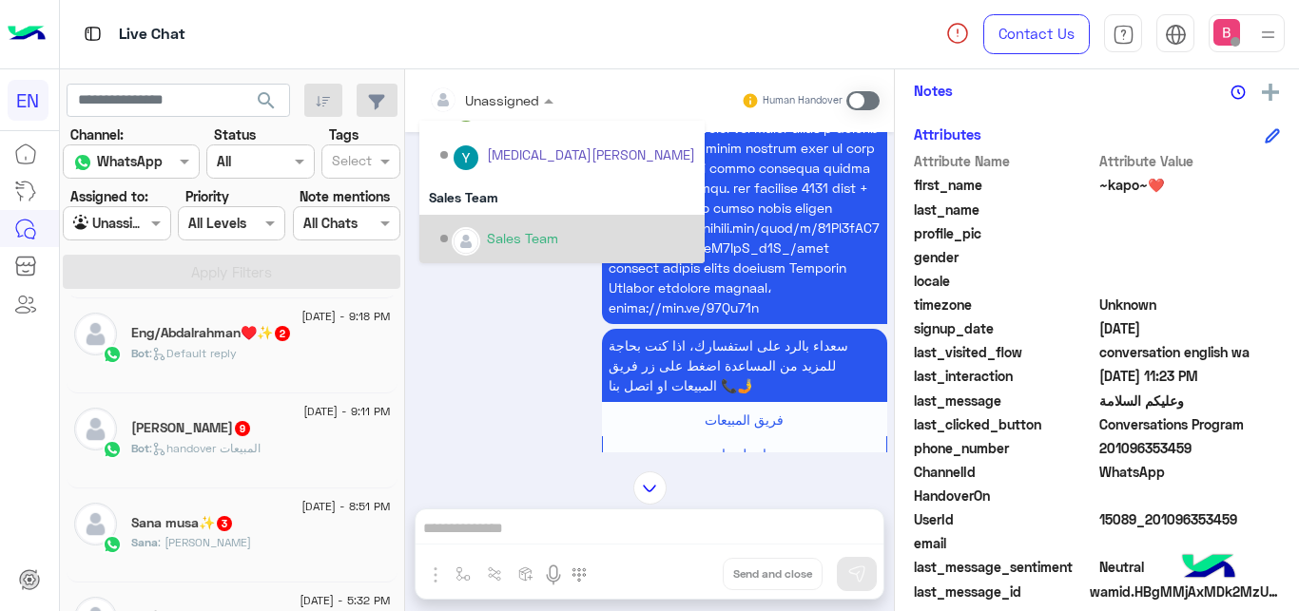
click at [501, 235] on div "Sales Team" at bounding box center [522, 238] width 71 height 20
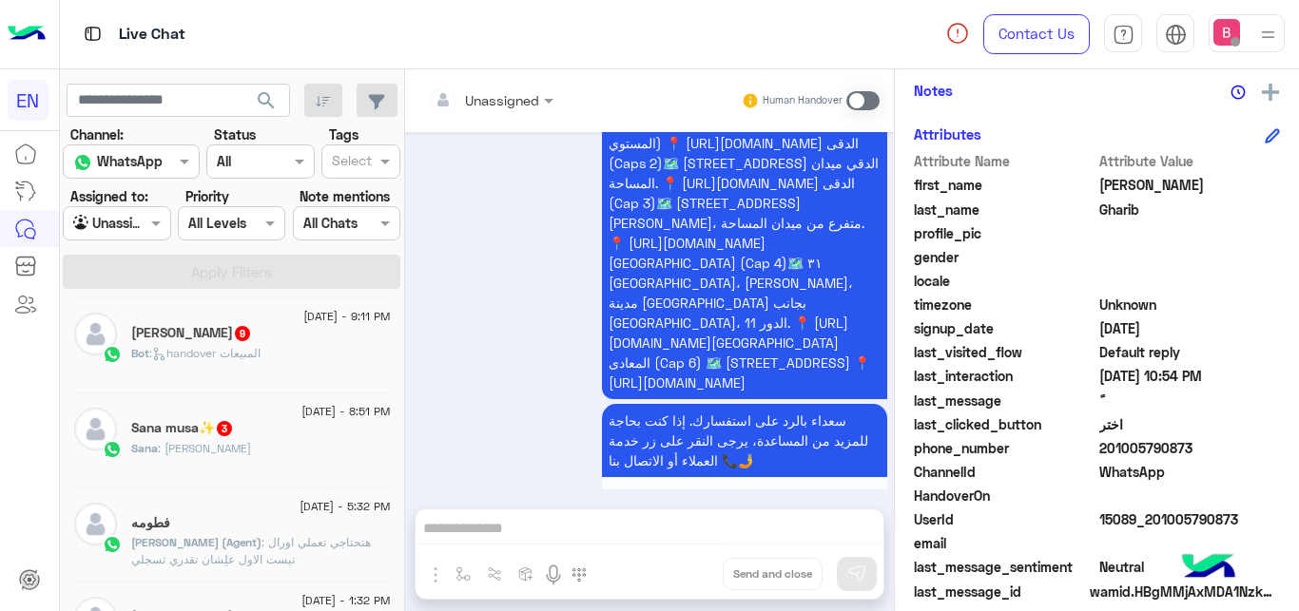
scroll to position [1210, 0]
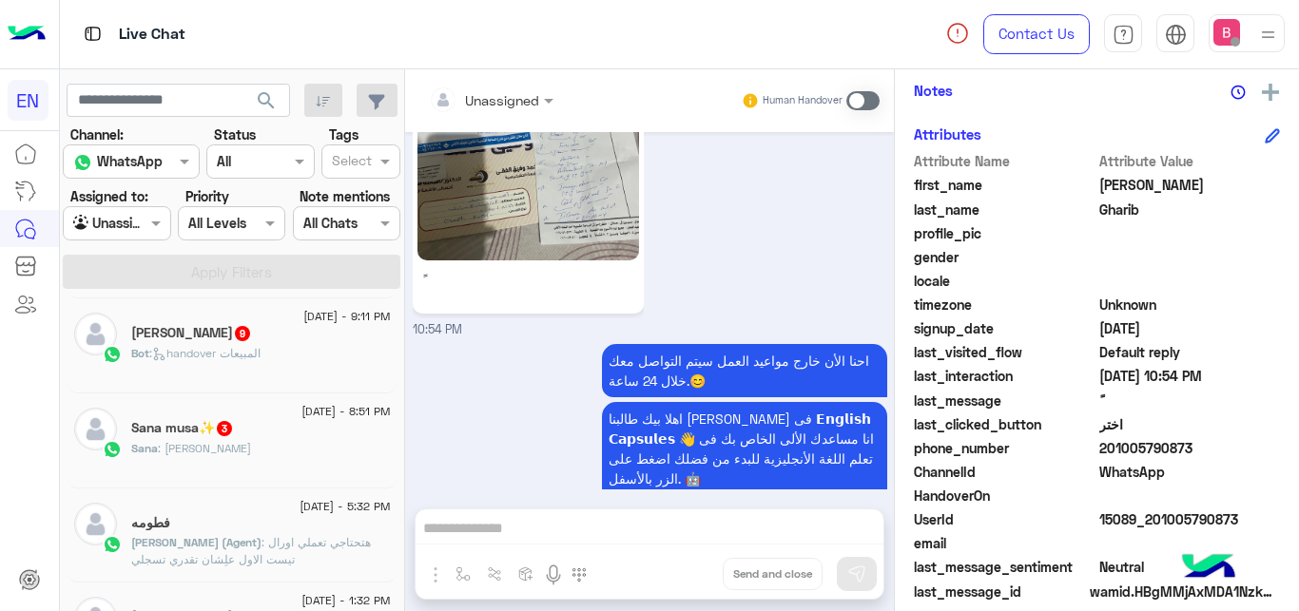
drag, startPoint x: 1108, startPoint y: 452, endPoint x: 1177, endPoint y: 445, distance: 69.7
click at [1214, 443] on span "201005790873" at bounding box center [1190, 448] width 182 height 20
click at [1163, 473] on span "WhatsApp" at bounding box center [1190, 472] width 182 height 20
drag, startPoint x: 1105, startPoint y: 450, endPoint x: 1164, endPoint y: 444, distance: 59.2
click at [1213, 448] on span "201005790873" at bounding box center [1190, 448] width 182 height 20
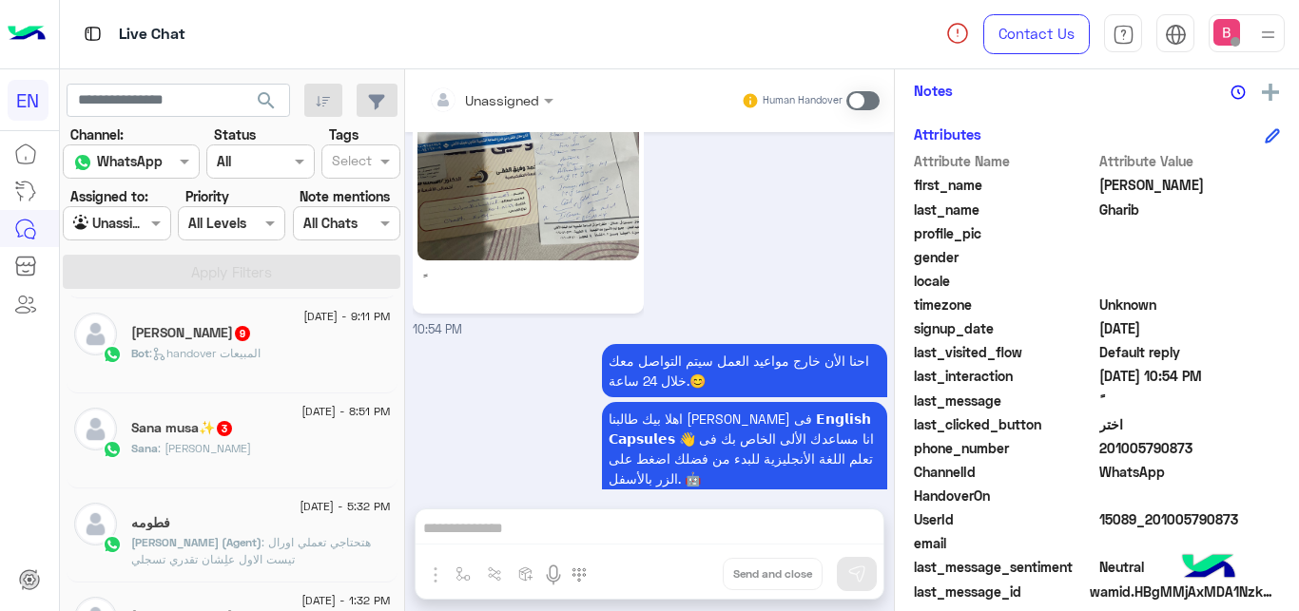
copy span "01005790873"
drag, startPoint x: 652, startPoint y: 554, endPoint x: 792, endPoint y: 175, distance: 404.3
click at [653, 551] on div "Unassigned Human Handover [DATE] انت الأن تتحدث مع [DATE] ممثلى خدمة العملاء اض…" at bounding box center [649, 344] width 489 height 550
click at [870, 93] on span at bounding box center [862, 100] width 33 height 19
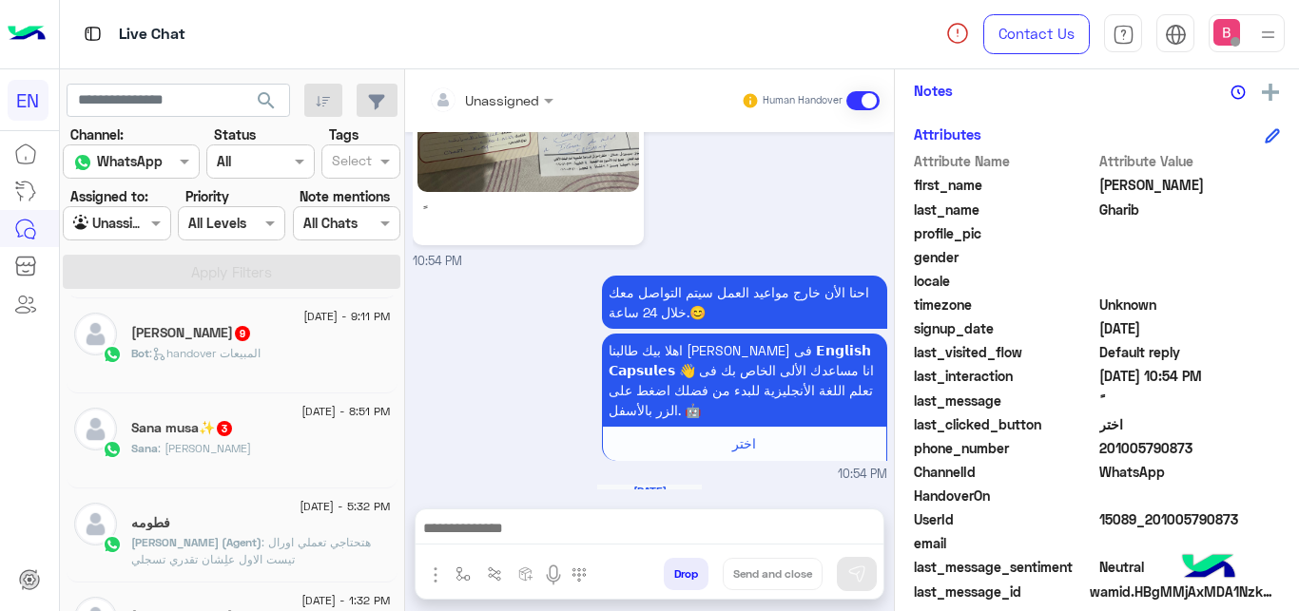
click at [687, 551] on div at bounding box center [650, 534] width 468 height 48
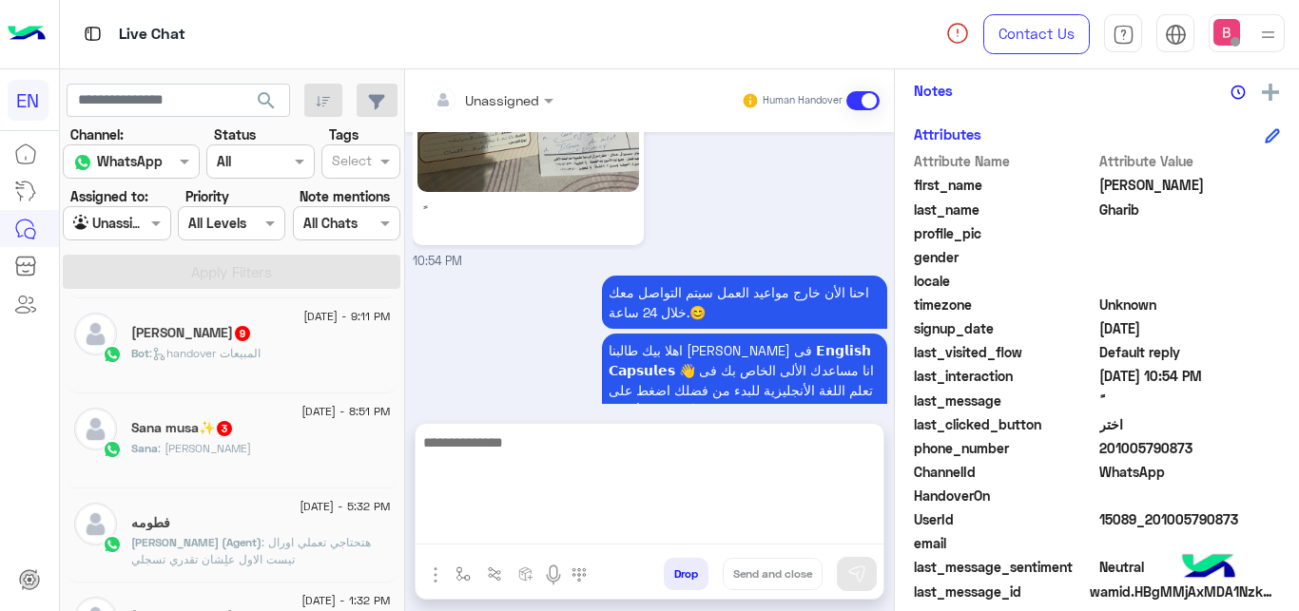
click at [702, 534] on textarea at bounding box center [650, 488] width 468 height 114
type textarea "**********"
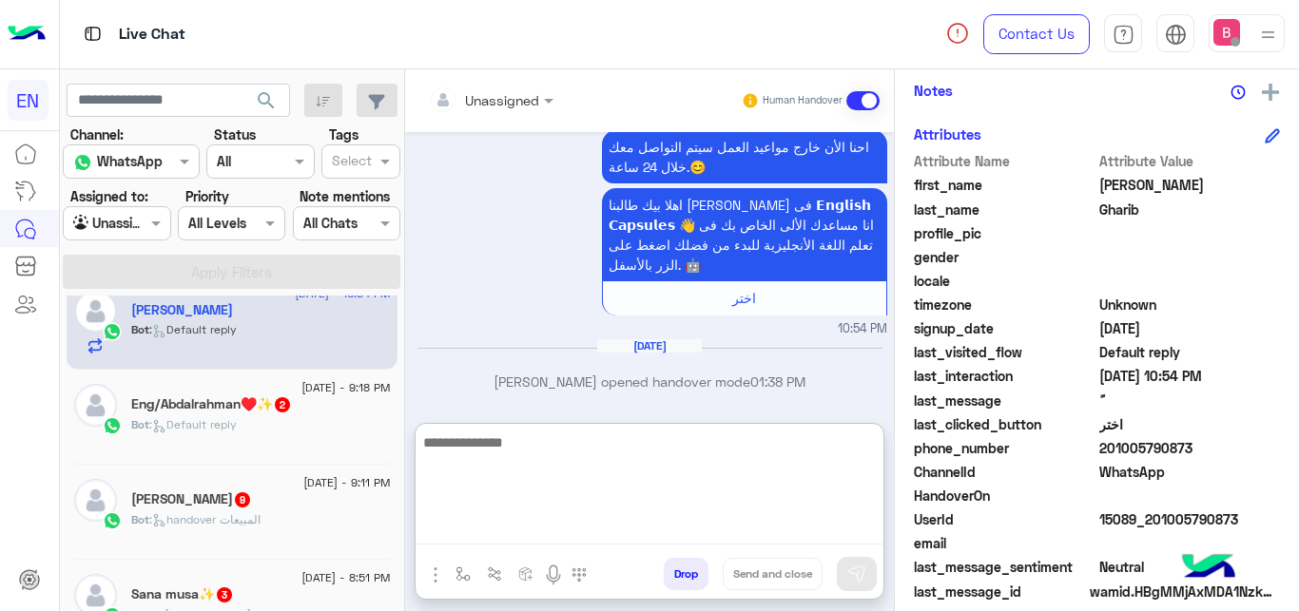
scroll to position [0, 0]
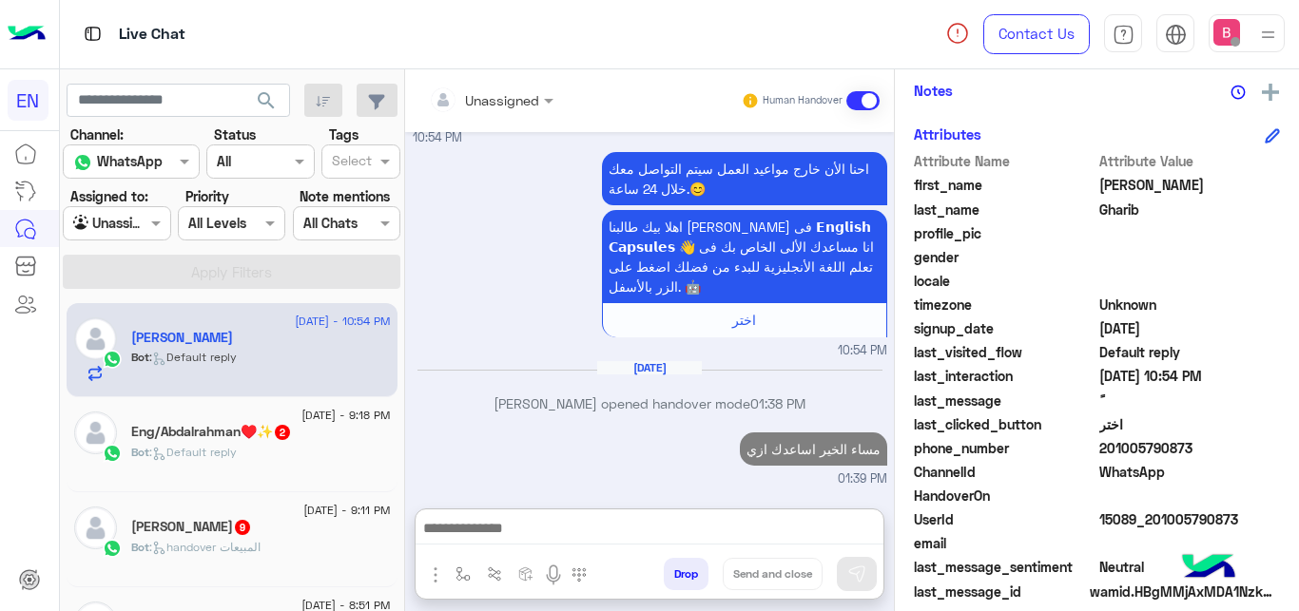
click at [281, 457] on div "Bot : Default reply" at bounding box center [261, 460] width 260 height 33
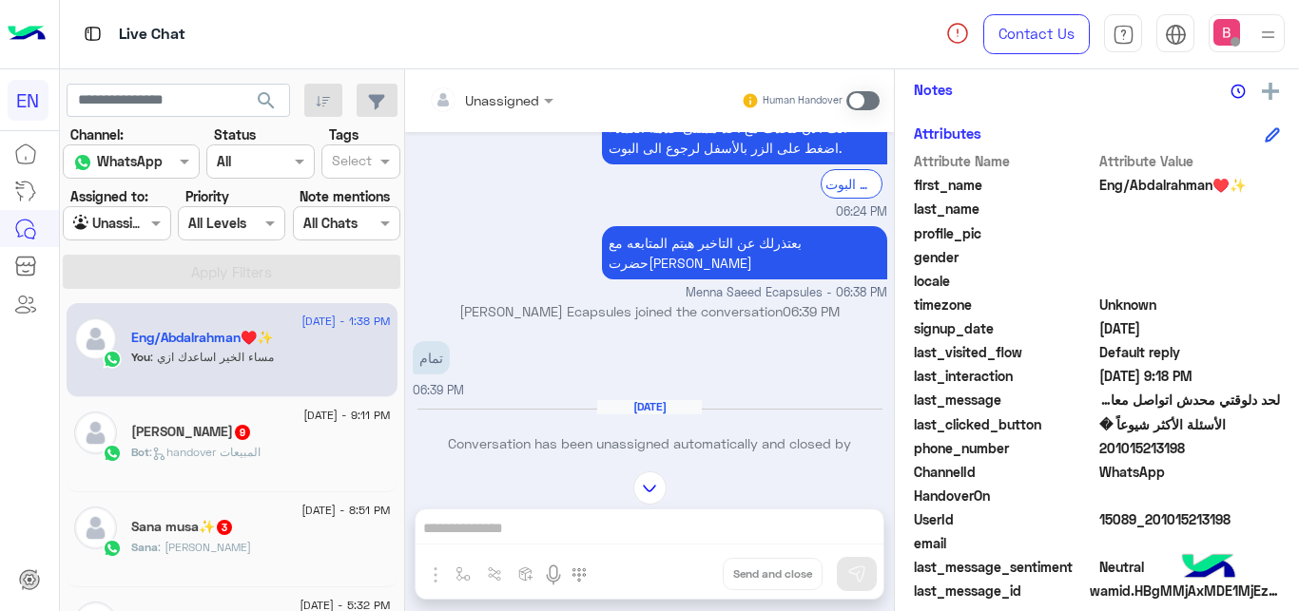
scroll to position [452, 0]
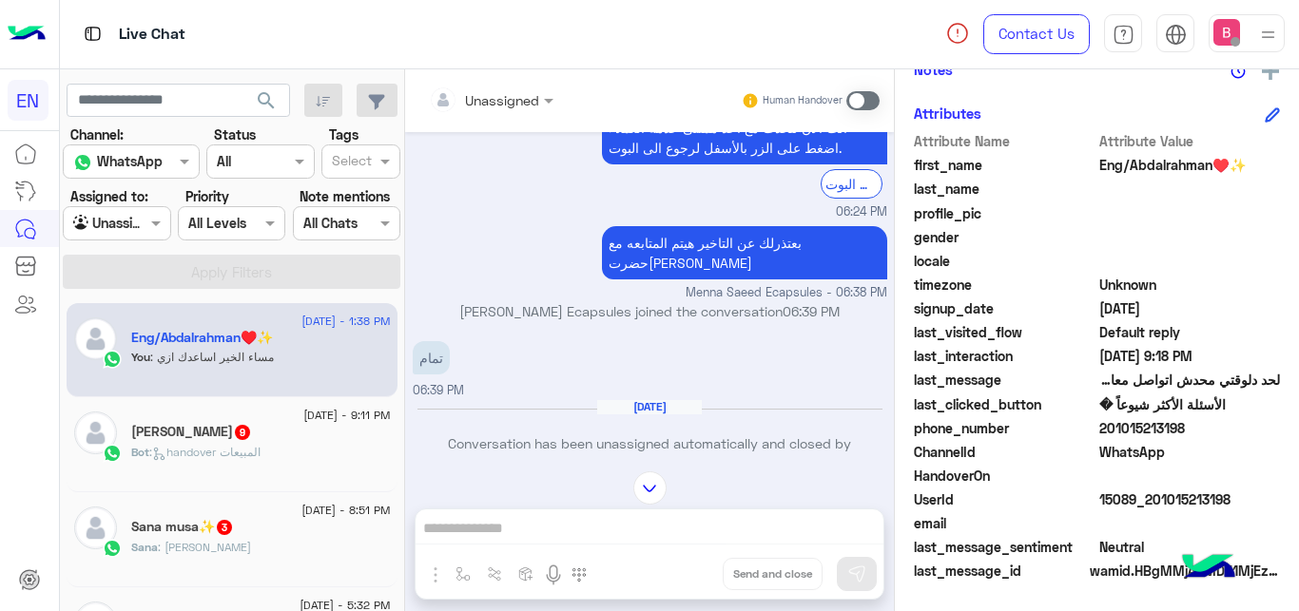
drag, startPoint x: 1101, startPoint y: 427, endPoint x: 1198, endPoint y: 424, distance: 97.0
click at [1214, 424] on span "201015213198" at bounding box center [1190, 428] width 182 height 20
copy span "01015213198"
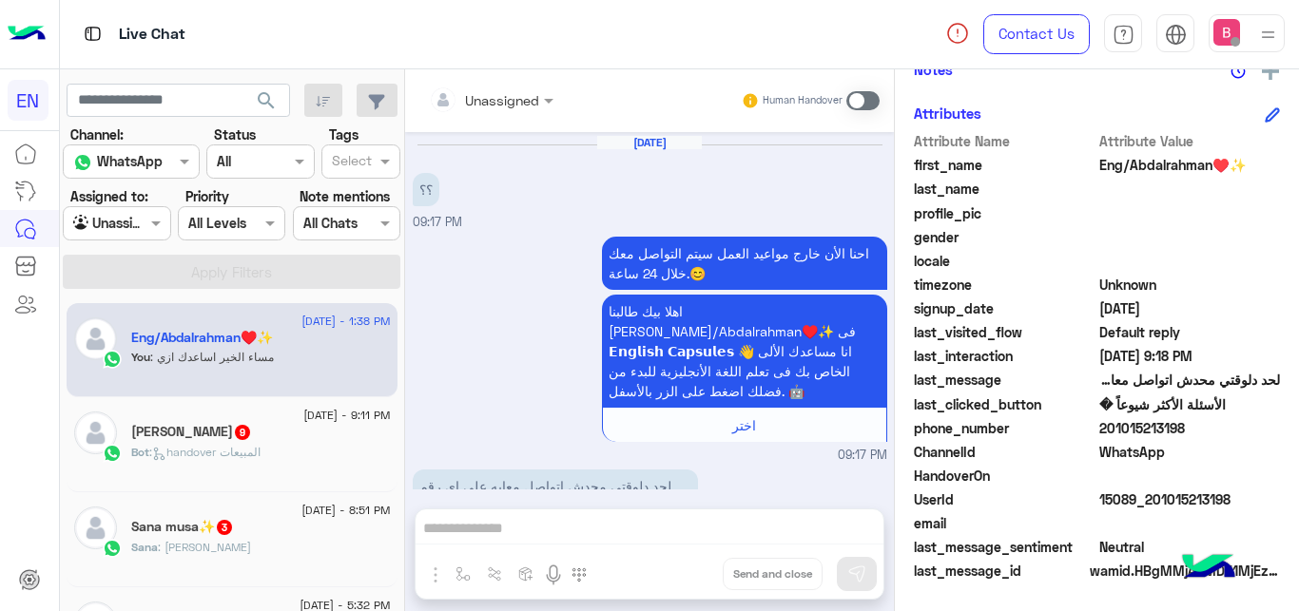
scroll to position [1582, 0]
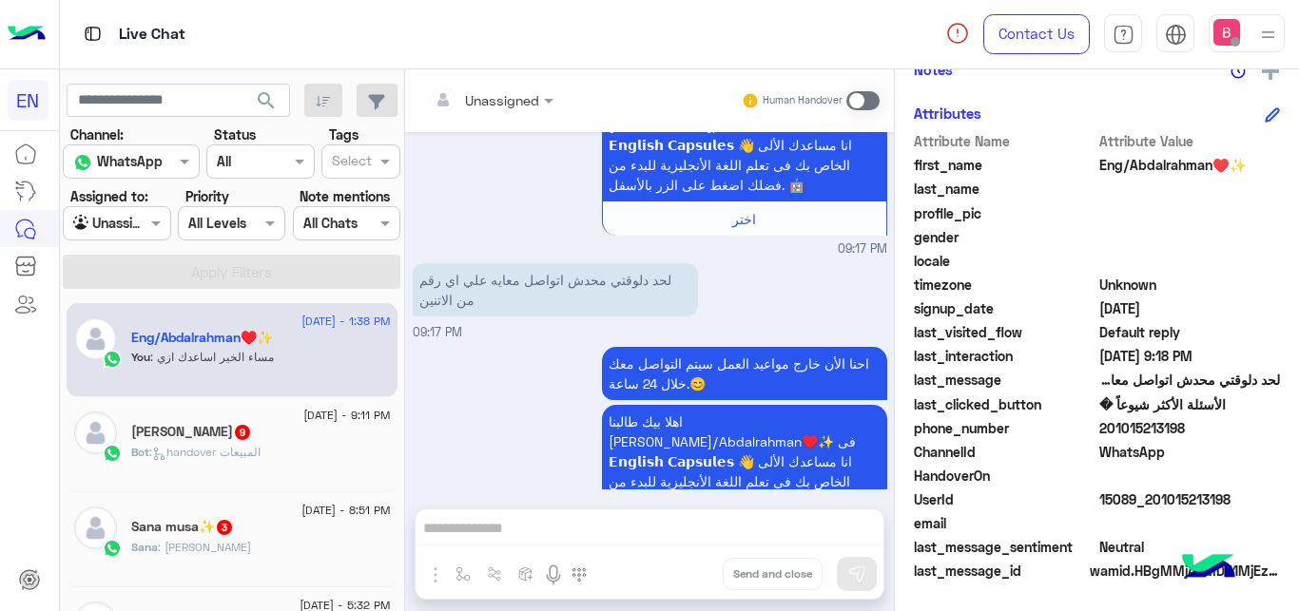
click at [865, 97] on span at bounding box center [862, 100] width 33 height 19
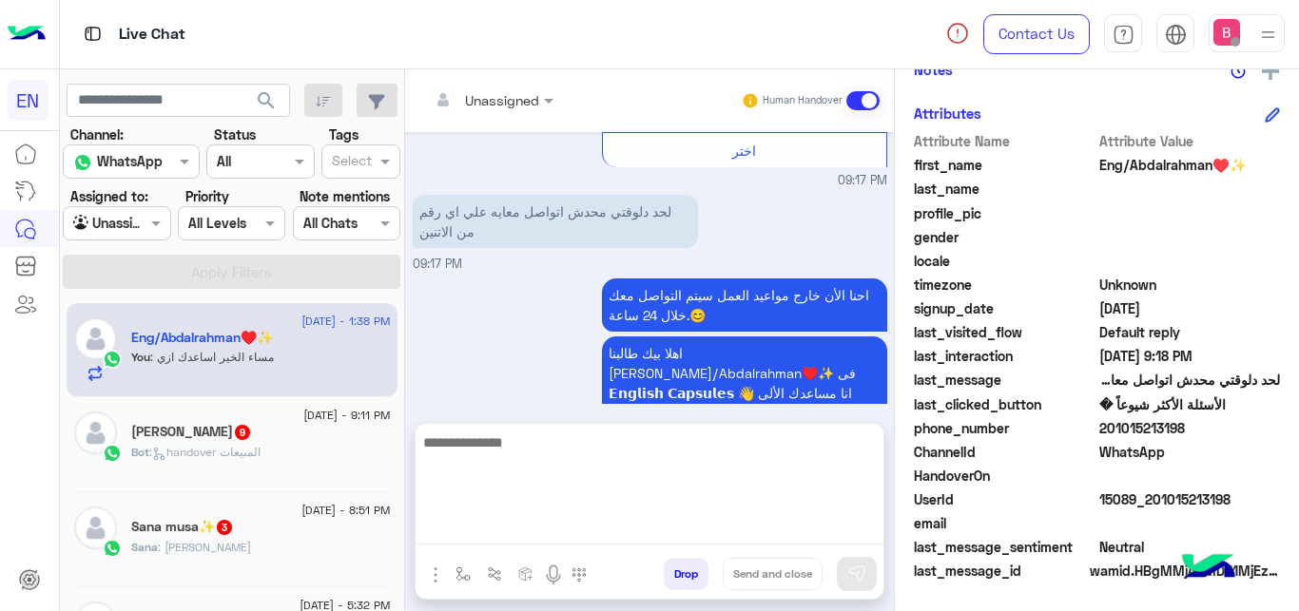
click at [624, 522] on textarea at bounding box center [650, 488] width 468 height 114
type textarea "**********"
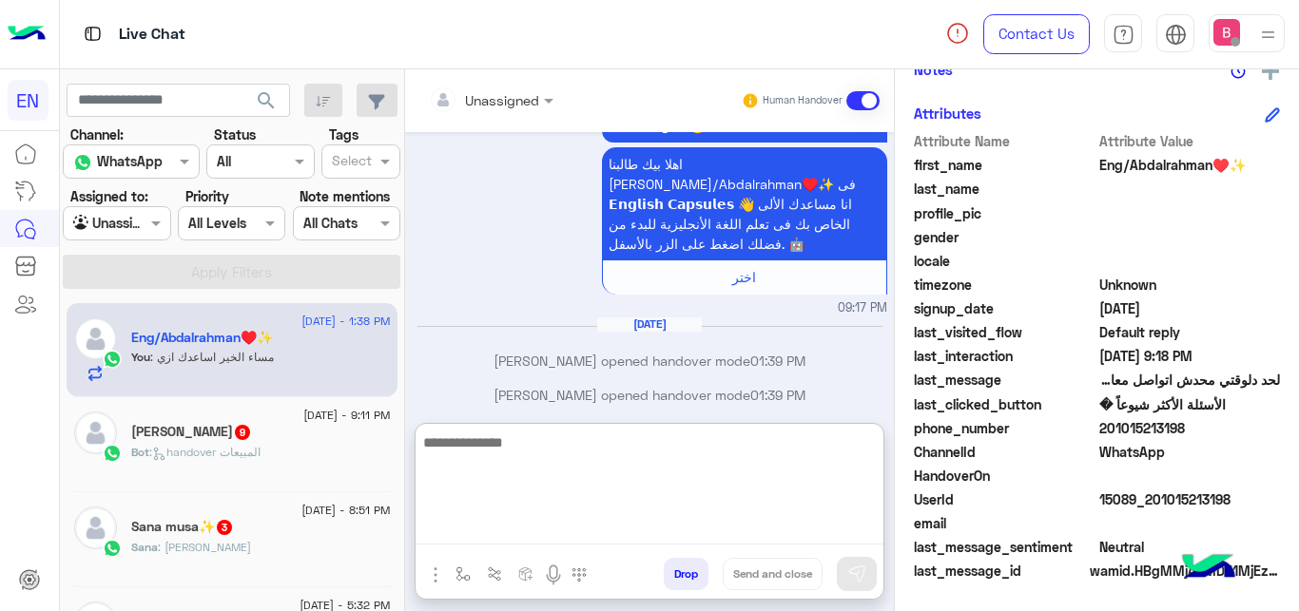
scroll to position [1831, 0]
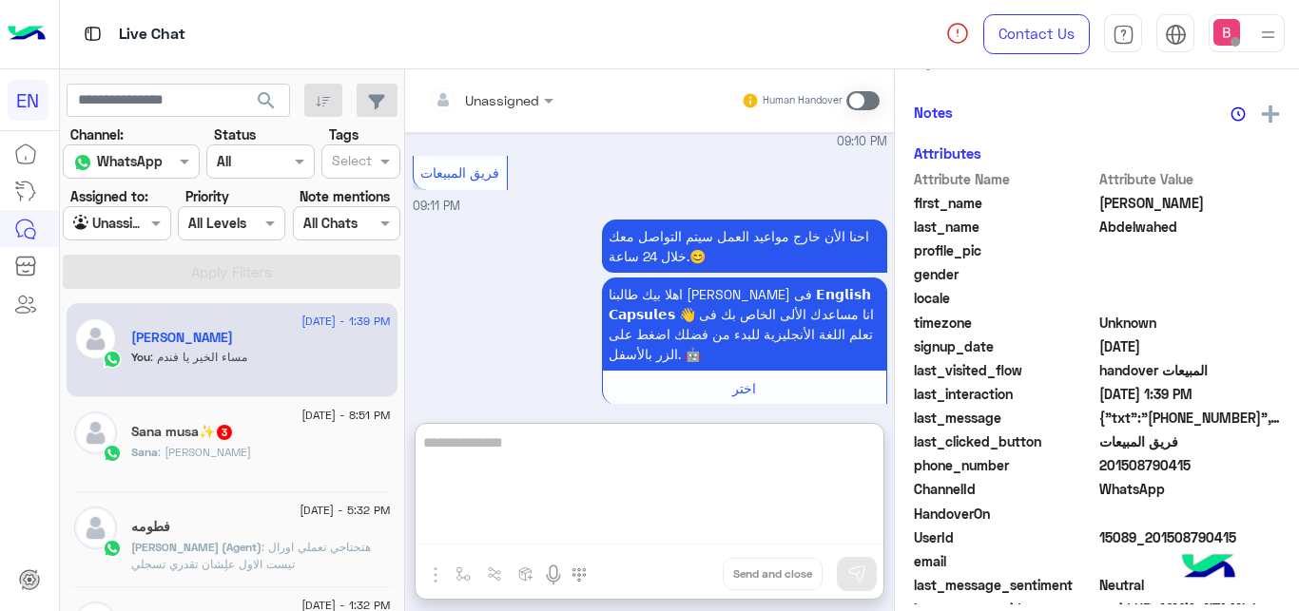
scroll to position [408, 0]
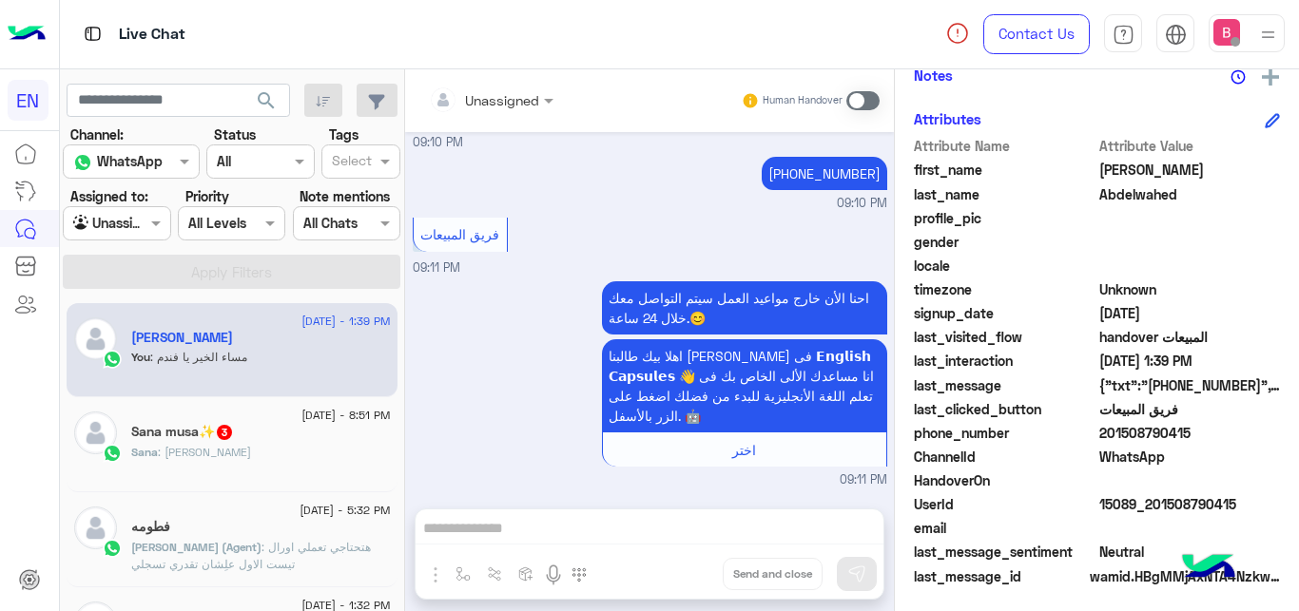
click at [317, 447] on div "Sana : [PERSON_NAME]" at bounding box center [261, 460] width 260 height 33
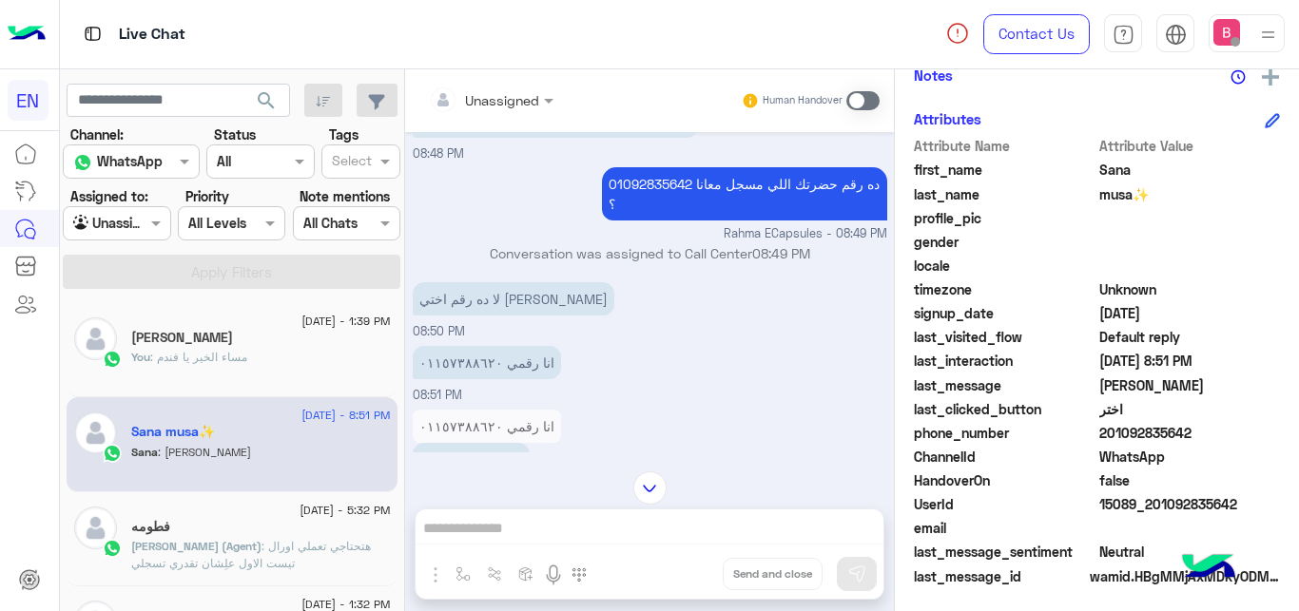
scroll to position [421, 0]
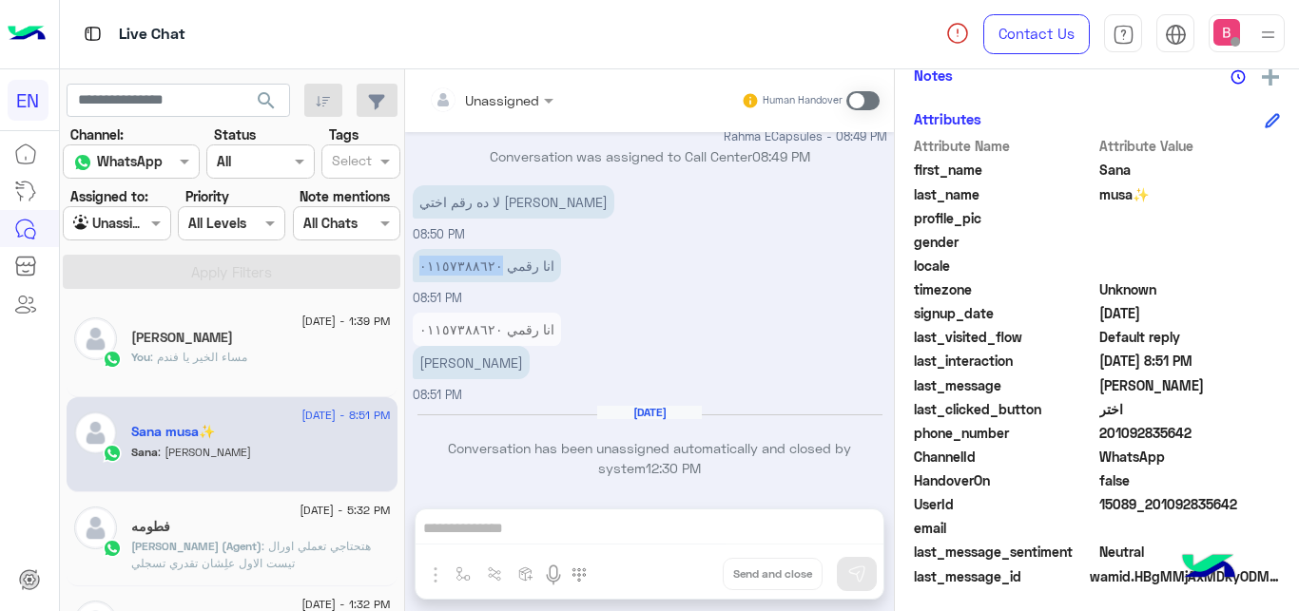
drag, startPoint x: 413, startPoint y: 259, endPoint x: 490, endPoint y: 276, distance: 78.9
click at [490, 276] on p "انا رقمي ٠١١٥٧٣٨٨٦٢٠" at bounding box center [487, 265] width 148 height 33
copy p "٠١١٥٧٣٨٨٦٢٠"
click at [581, 530] on div "Unassigned Human Handover [DATE] Conversation was assigned to Call Center 03:01…" at bounding box center [649, 344] width 489 height 550
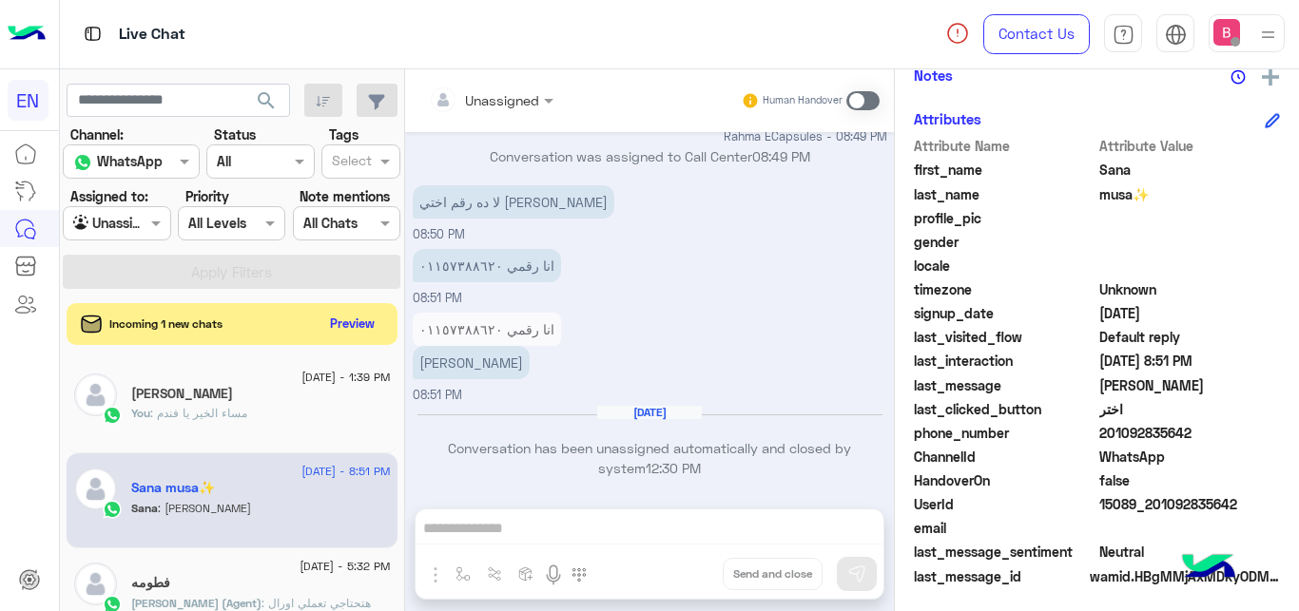
click at [869, 98] on span at bounding box center [862, 100] width 33 height 19
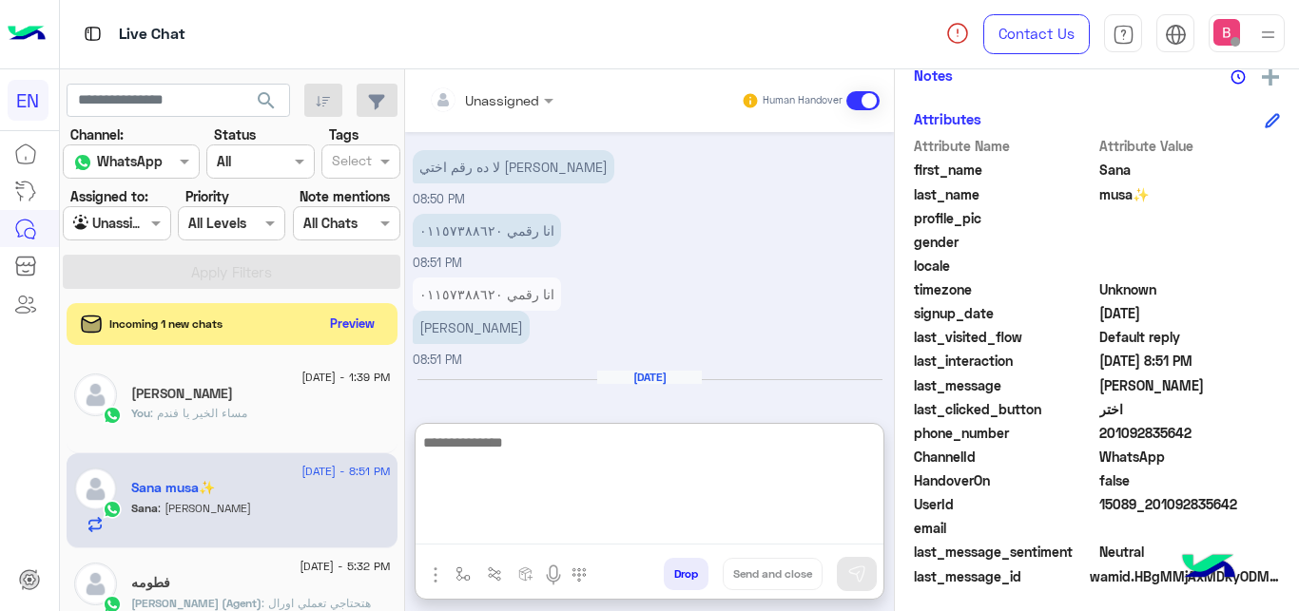
click at [614, 542] on textarea at bounding box center [650, 488] width 468 height 114
type textarea "*"
type textarea "**********"
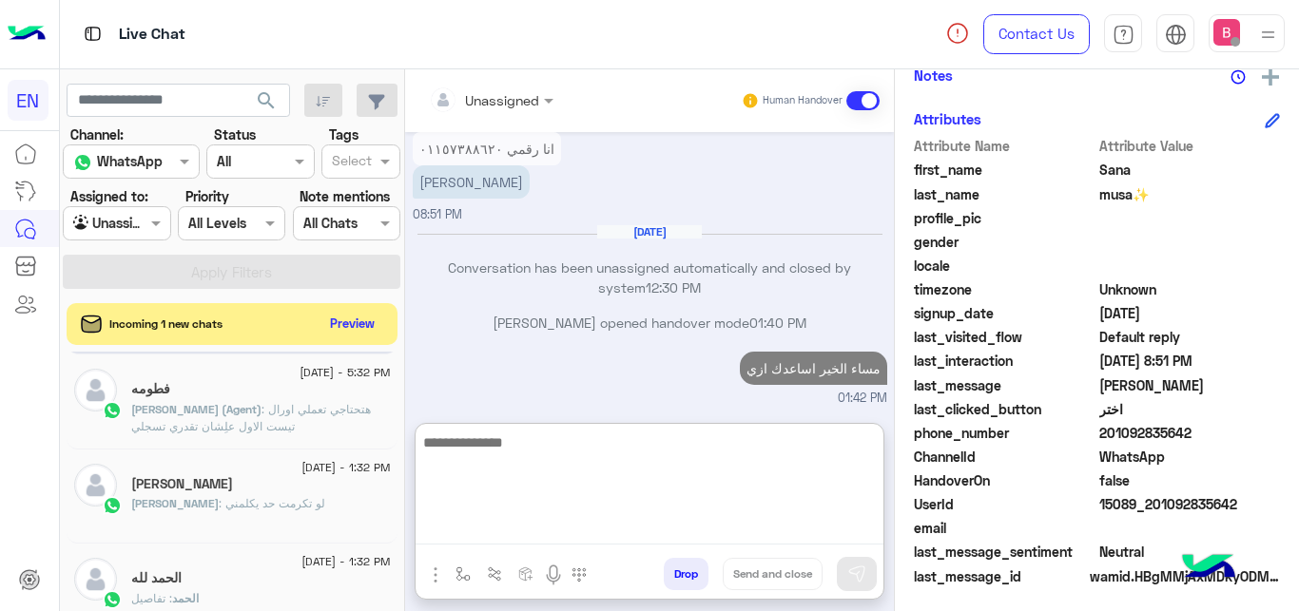
scroll to position [0, 0]
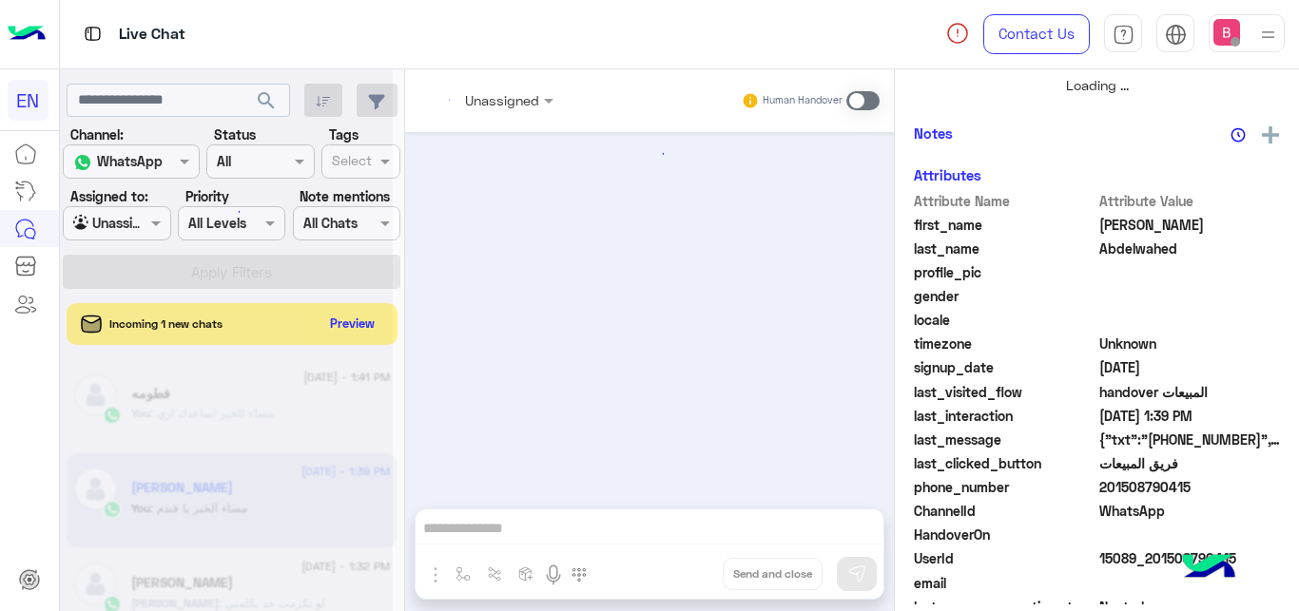
scroll to position [408, 0]
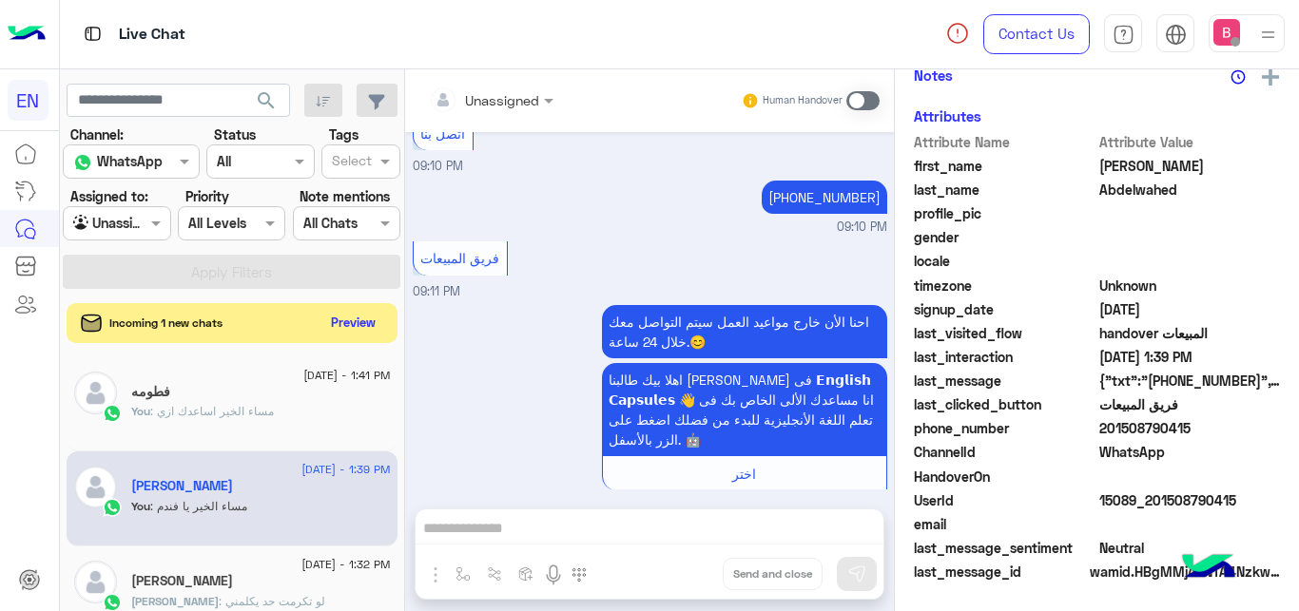
click at [345, 326] on button "Preview" at bounding box center [353, 323] width 59 height 26
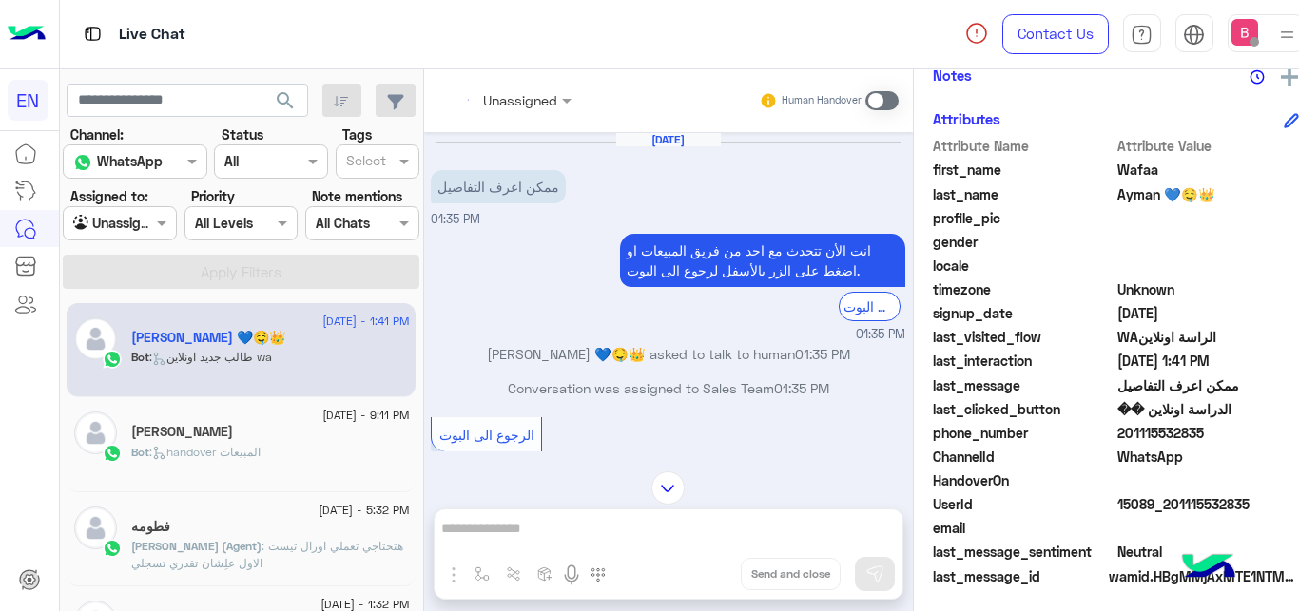
click at [523, 101] on div at bounding box center [510, 99] width 144 height 22
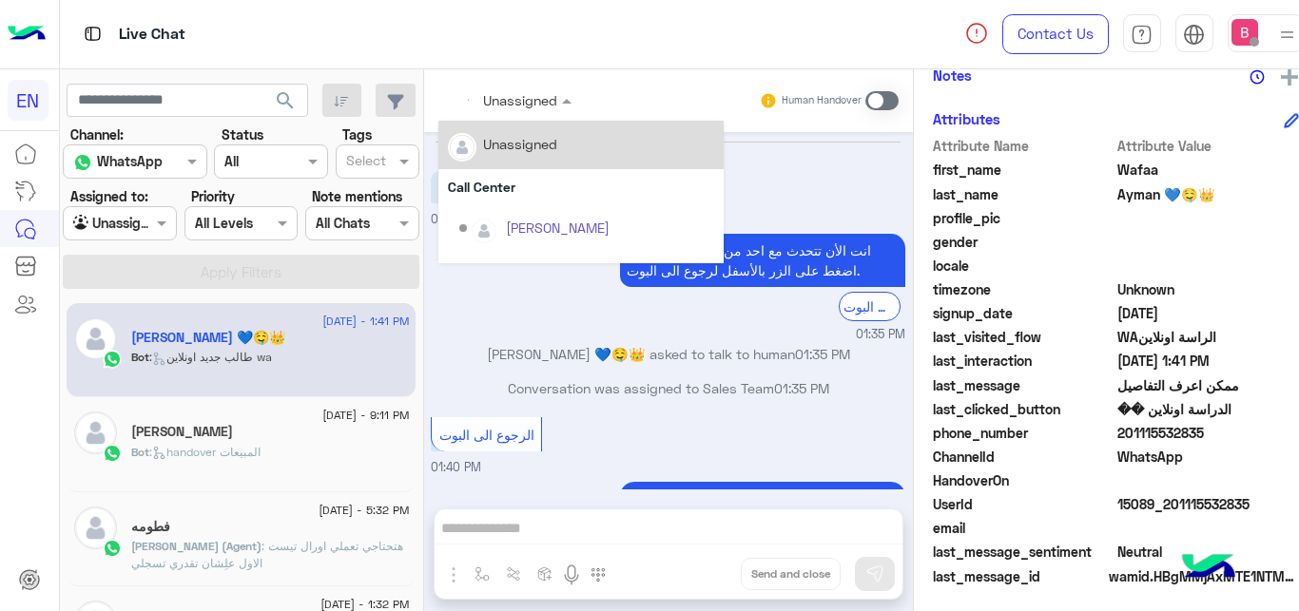
scroll to position [1297, 0]
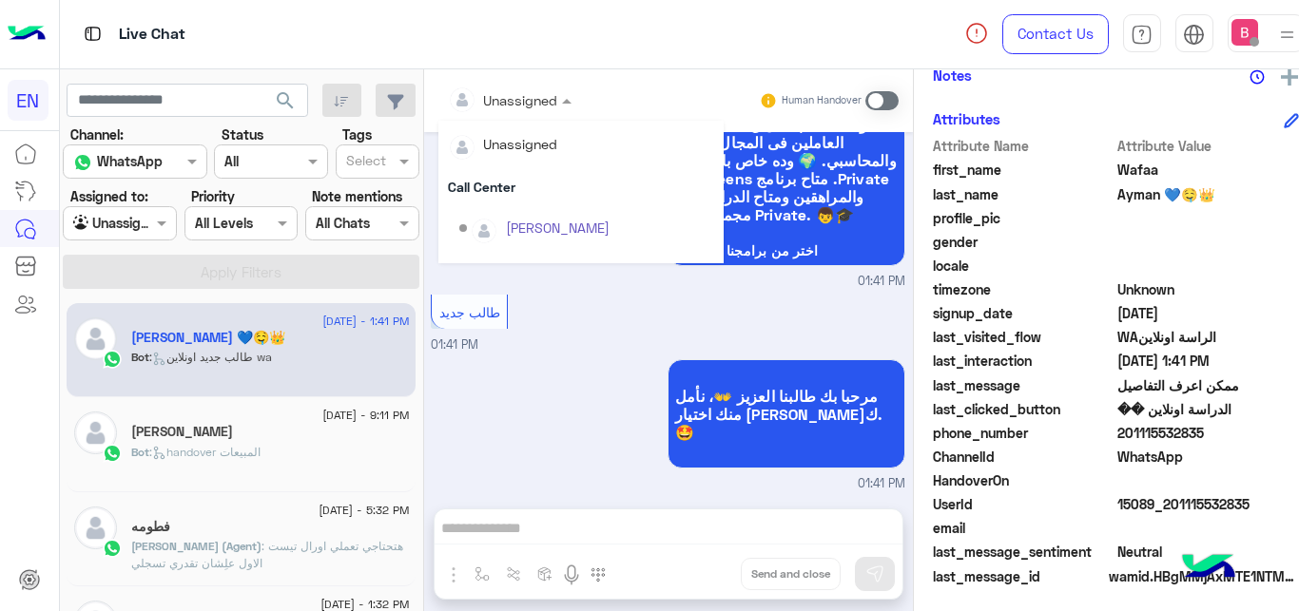
click at [487, 538] on div "Sales Team" at bounding box center [586, 554] width 255 height 33
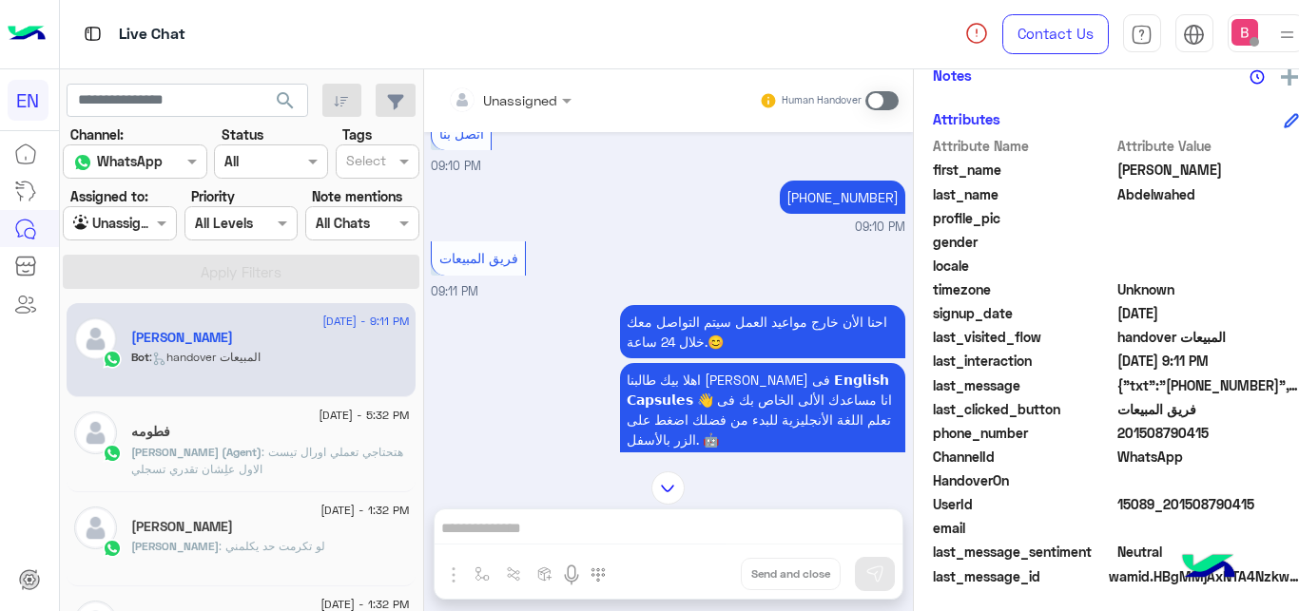
scroll to position [1502, 0]
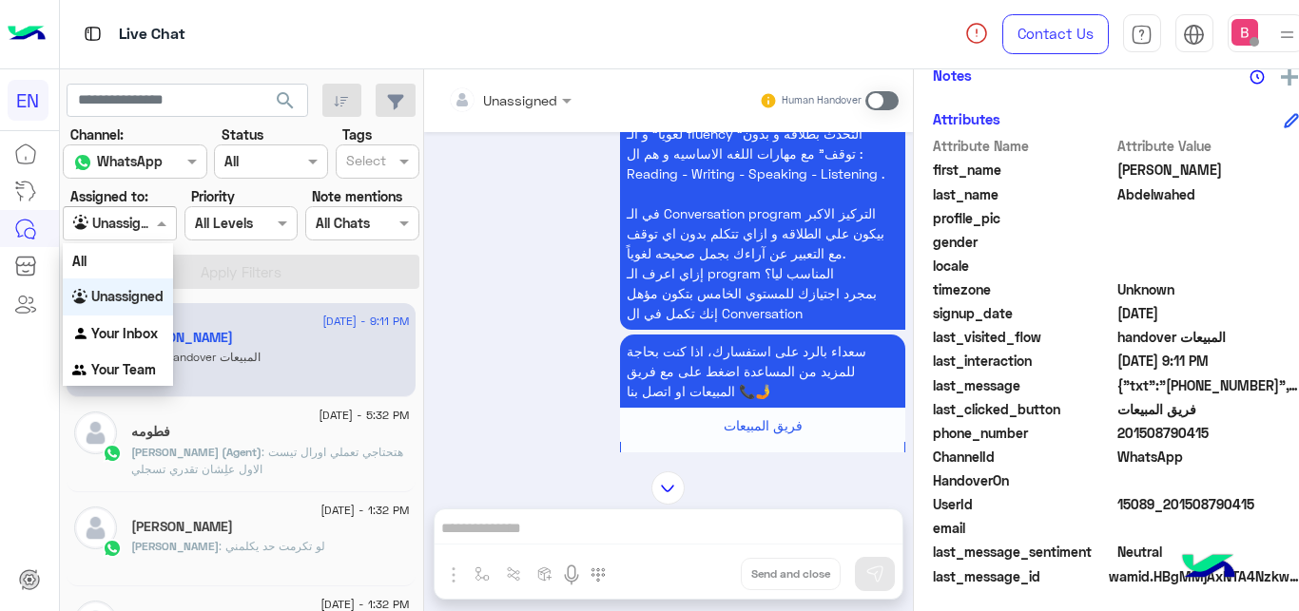
click at [145, 224] on div at bounding box center [120, 223] width 112 height 22
click at [118, 333] on b "Your Inbox" at bounding box center [124, 333] width 67 height 16
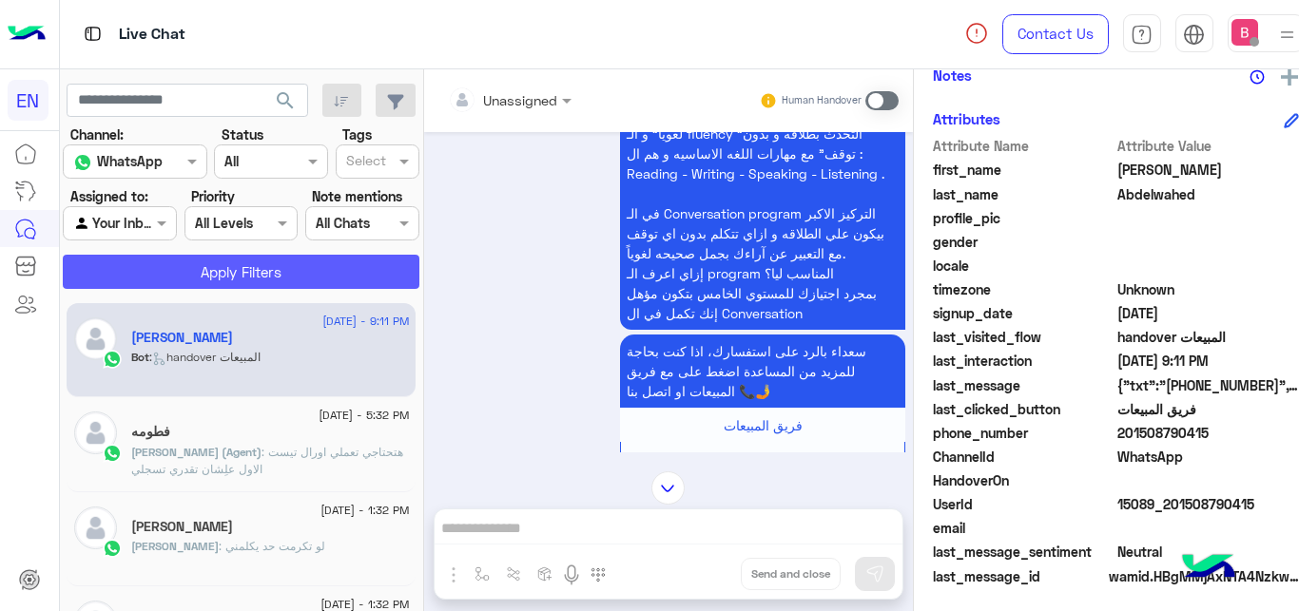
click at [161, 269] on button "Apply Filters" at bounding box center [241, 272] width 357 height 34
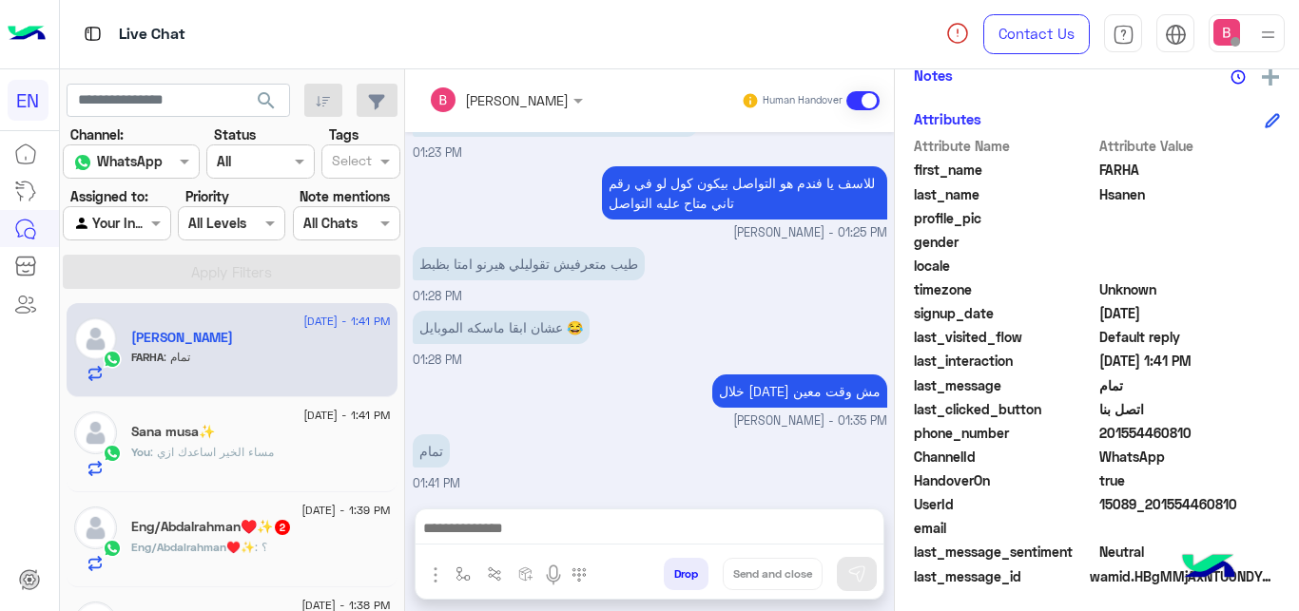
scroll to position [97, 0]
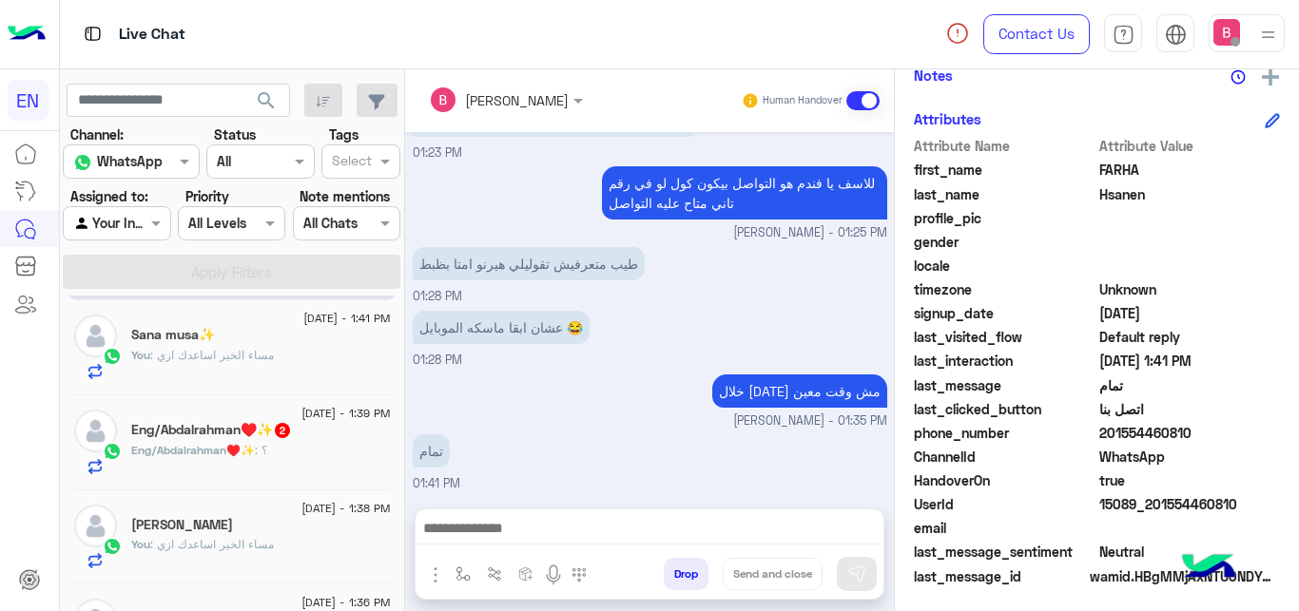
click at [287, 439] on div "Eng/Abdalrahman♥️✨ 2" at bounding box center [261, 432] width 260 height 20
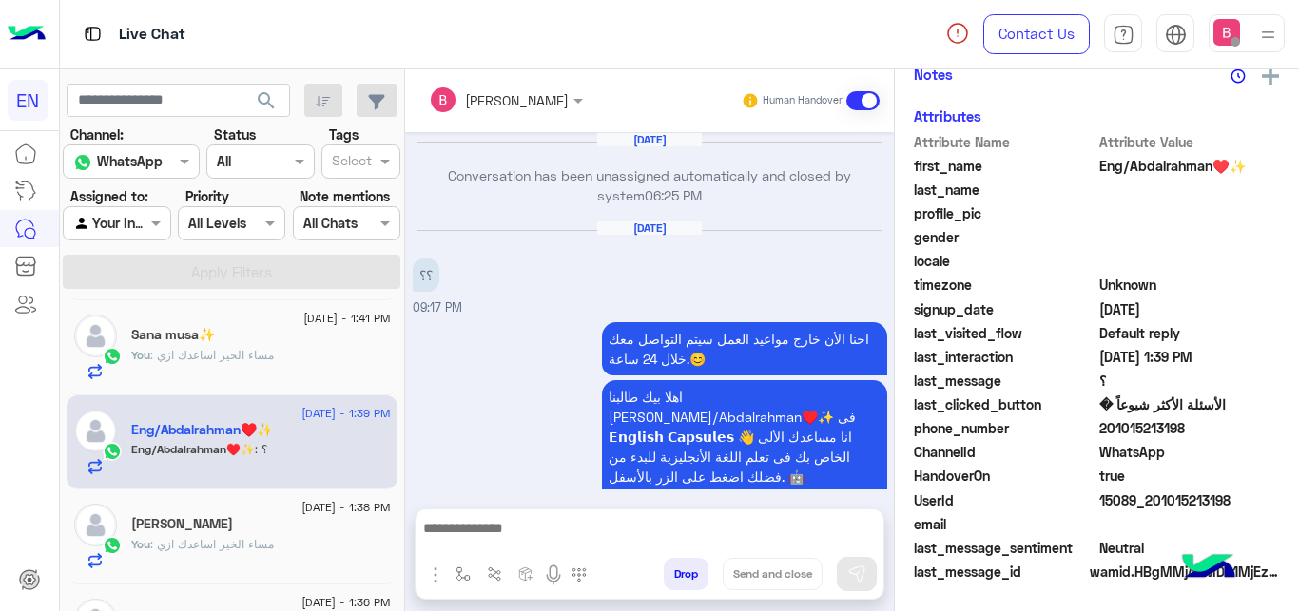
scroll to position [657, 0]
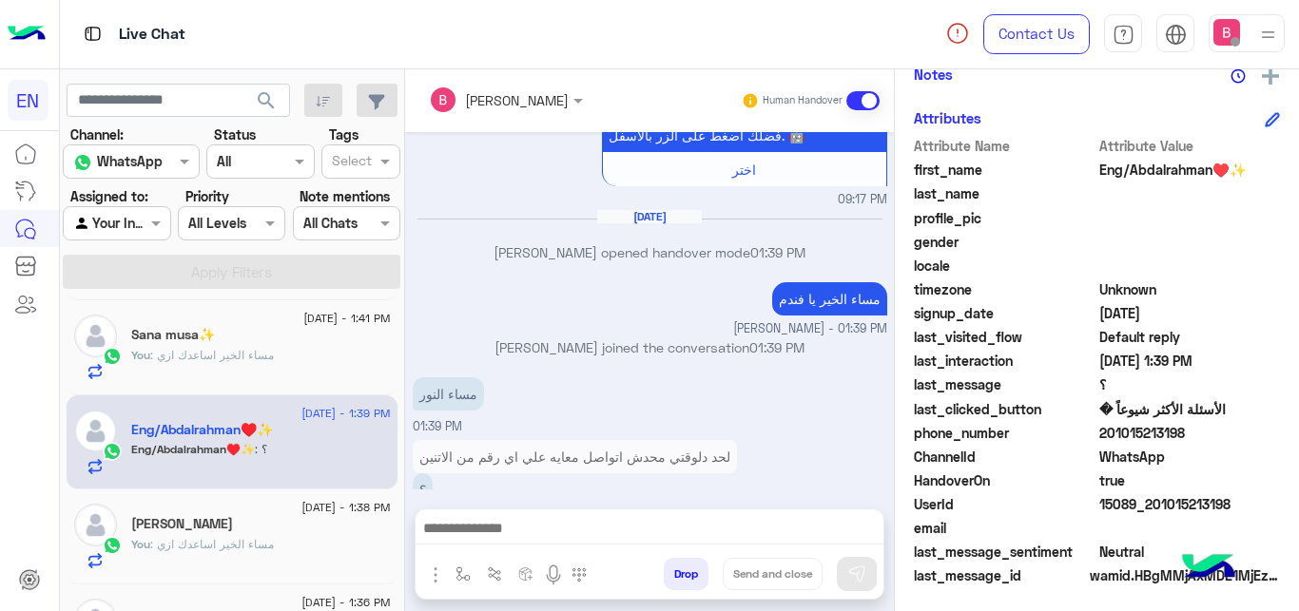
drag, startPoint x: 1102, startPoint y: 434, endPoint x: 1196, endPoint y: 442, distance: 94.5
click at [1216, 442] on span "201015213198" at bounding box center [1190, 433] width 182 height 20
copy span "01015213198"
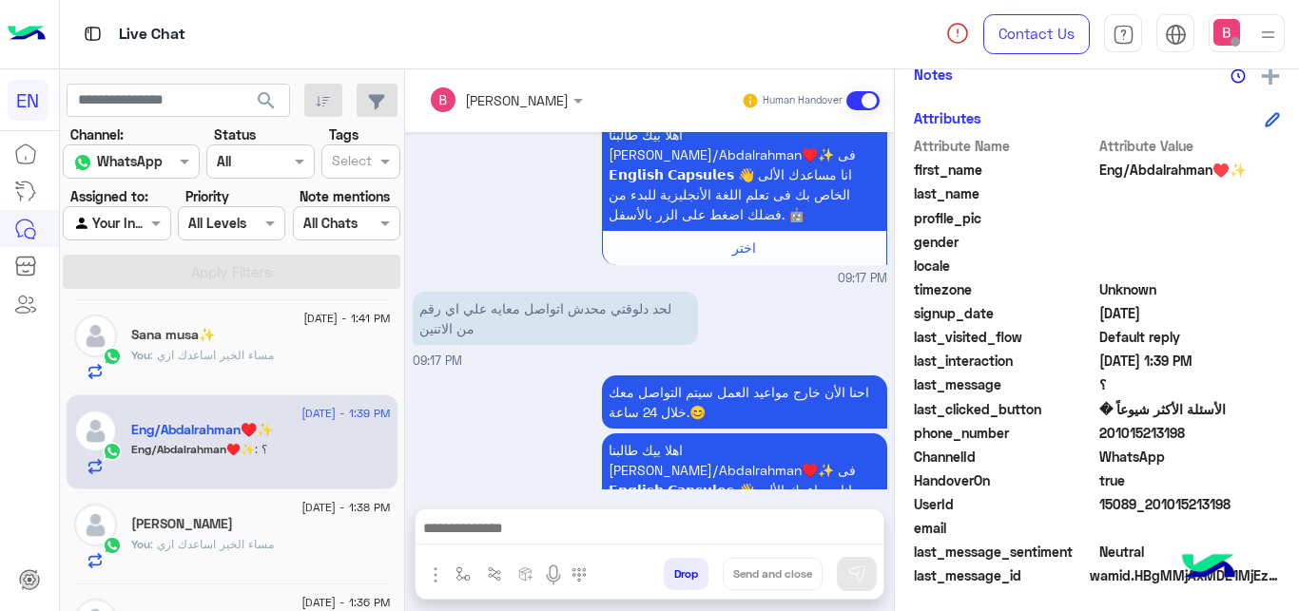
scroll to position [2370, 0]
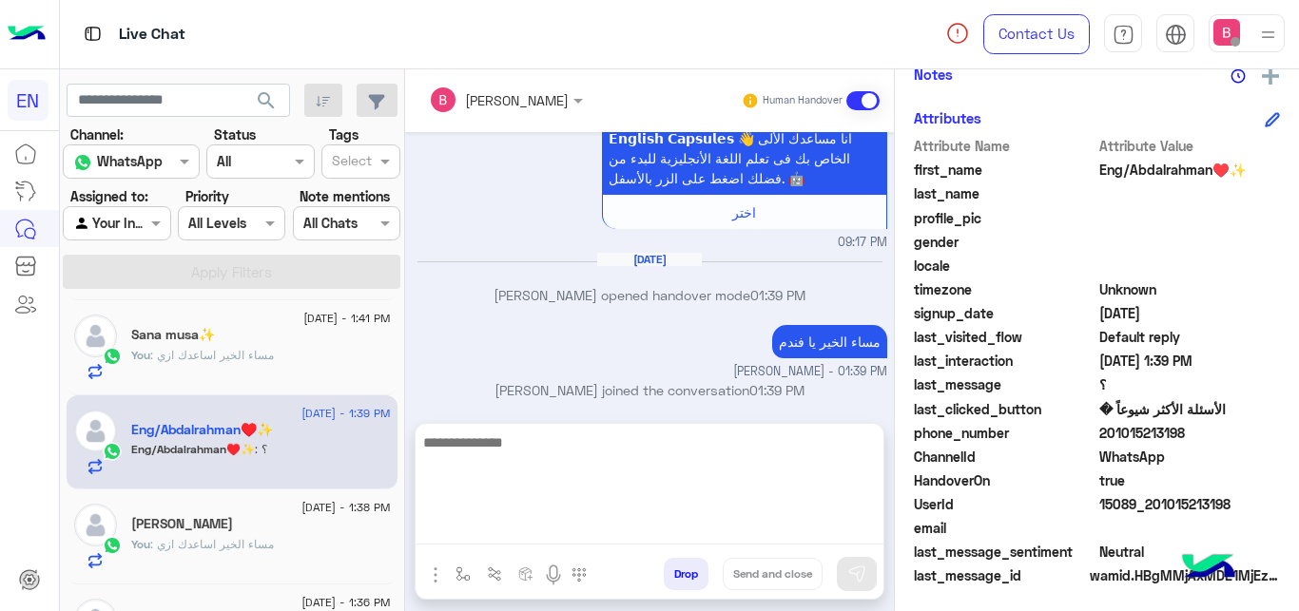
click at [530, 535] on textarea at bounding box center [650, 488] width 468 height 114
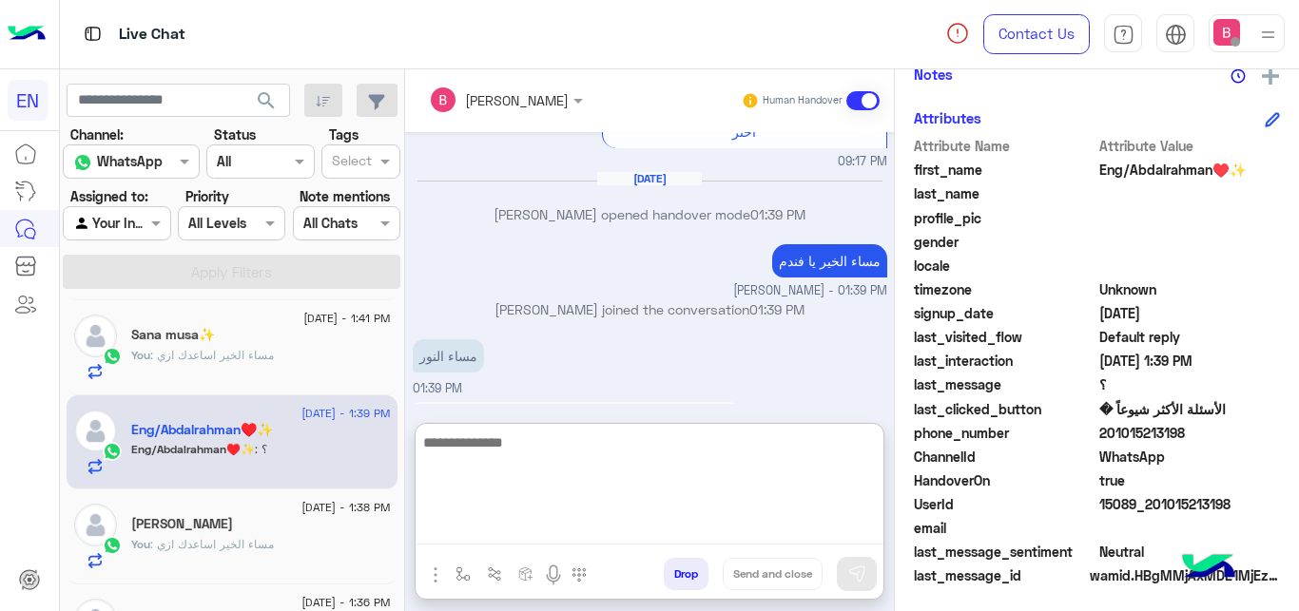
scroll to position [2455, 0]
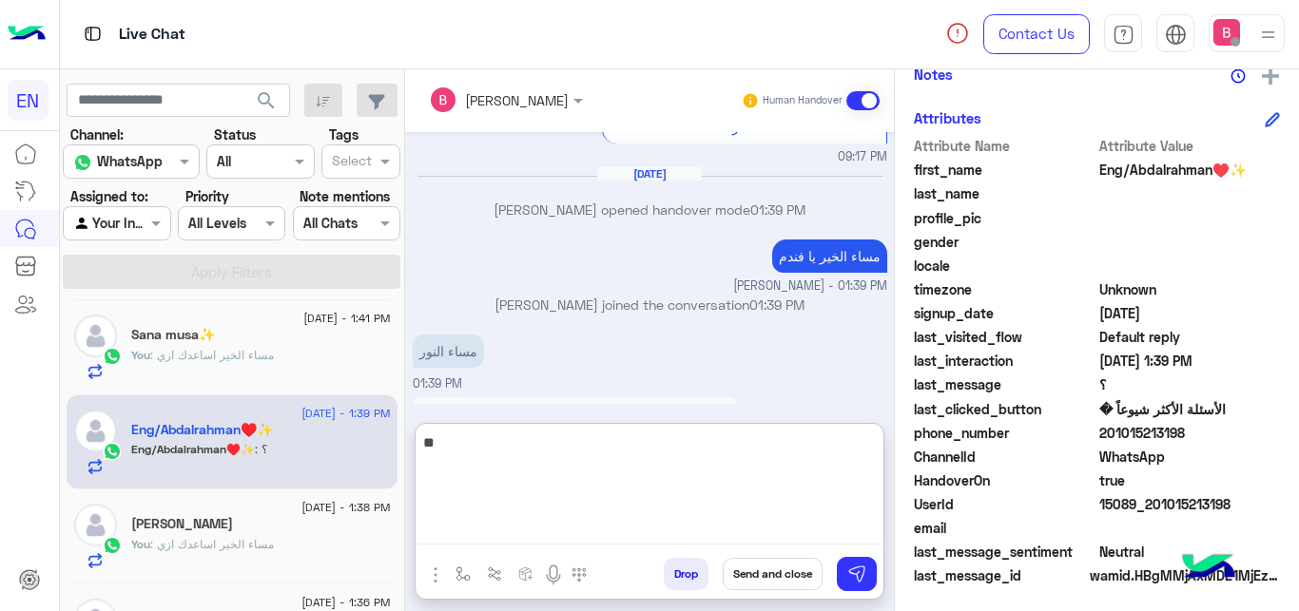
type textarea "*"
type textarea "**********"
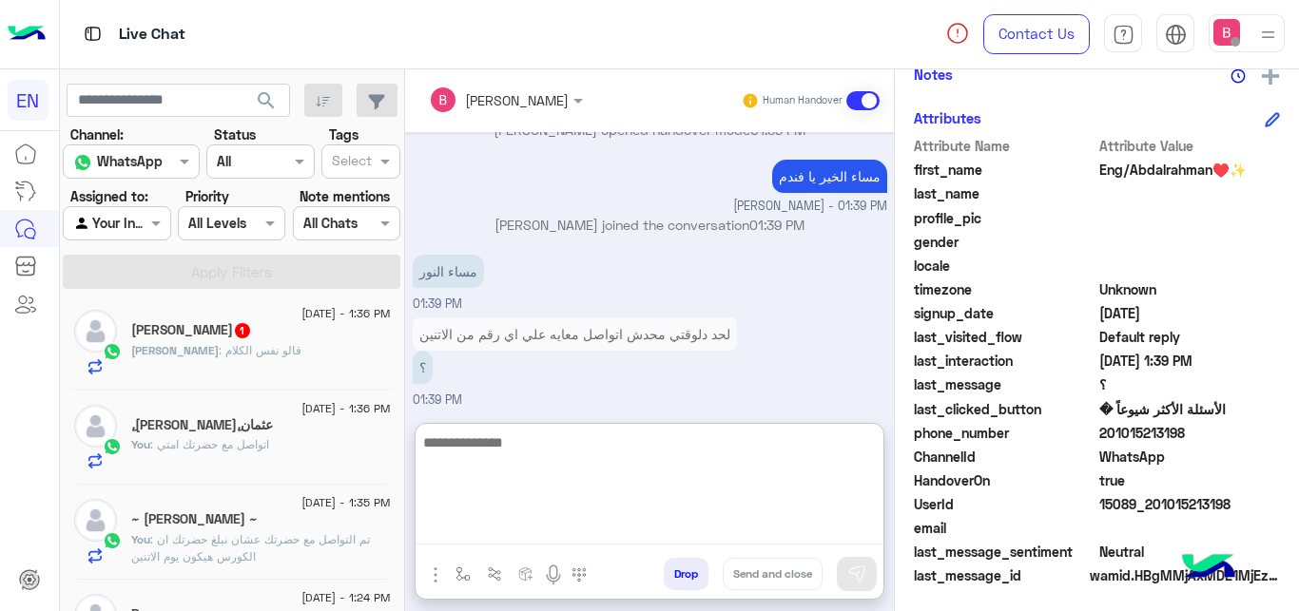
scroll to position [388, 0]
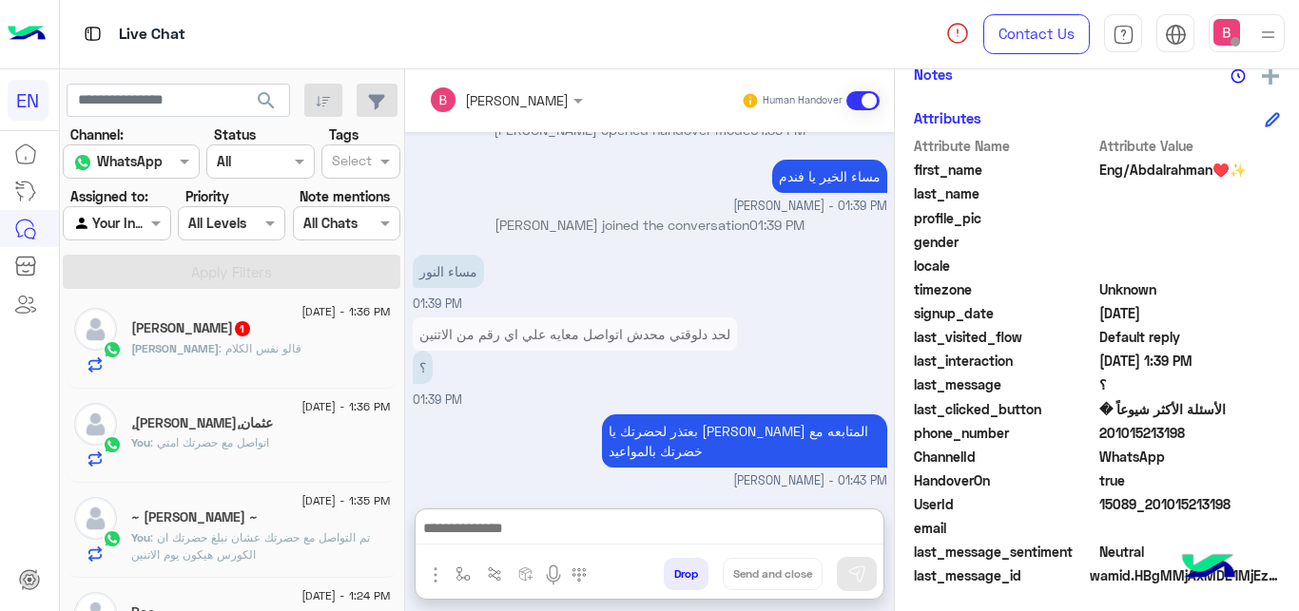
click at [141, 229] on div at bounding box center [117, 223] width 106 height 22
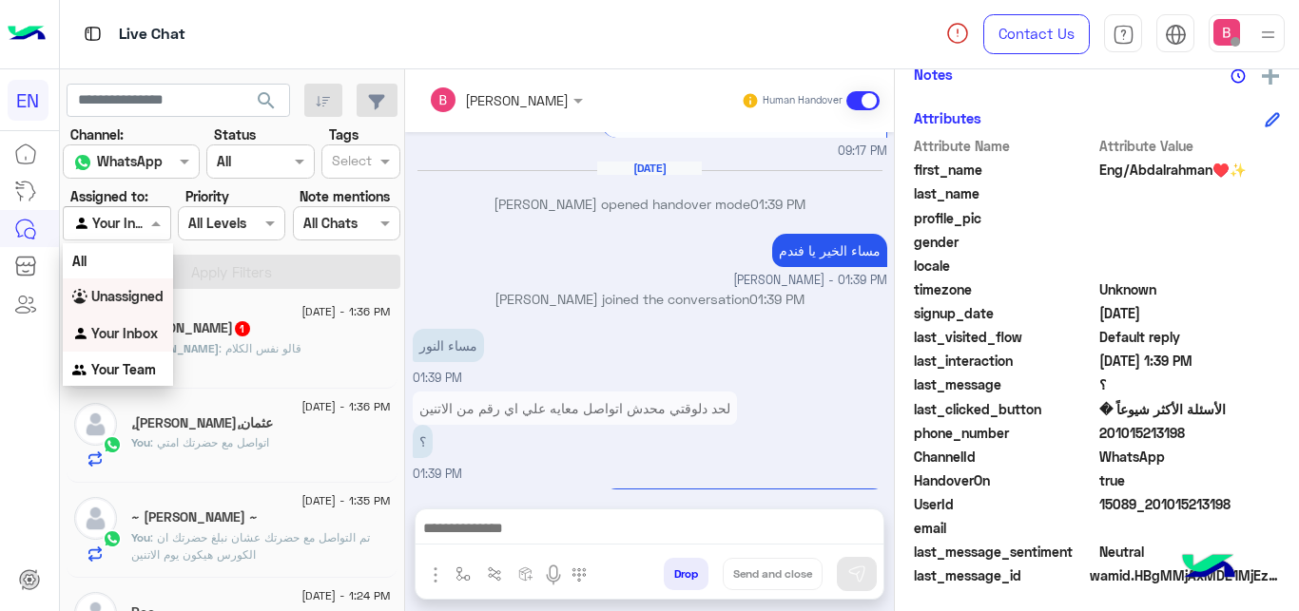
scroll to position [2449, 0]
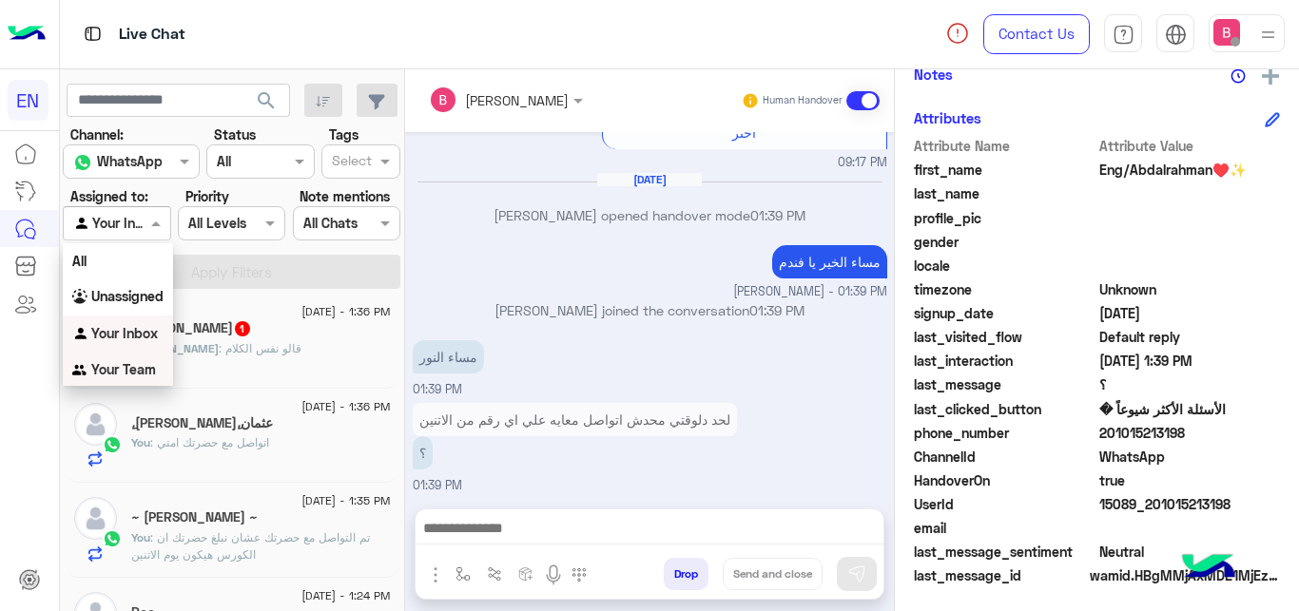
click at [126, 370] on b "Your Team" at bounding box center [123, 369] width 65 height 16
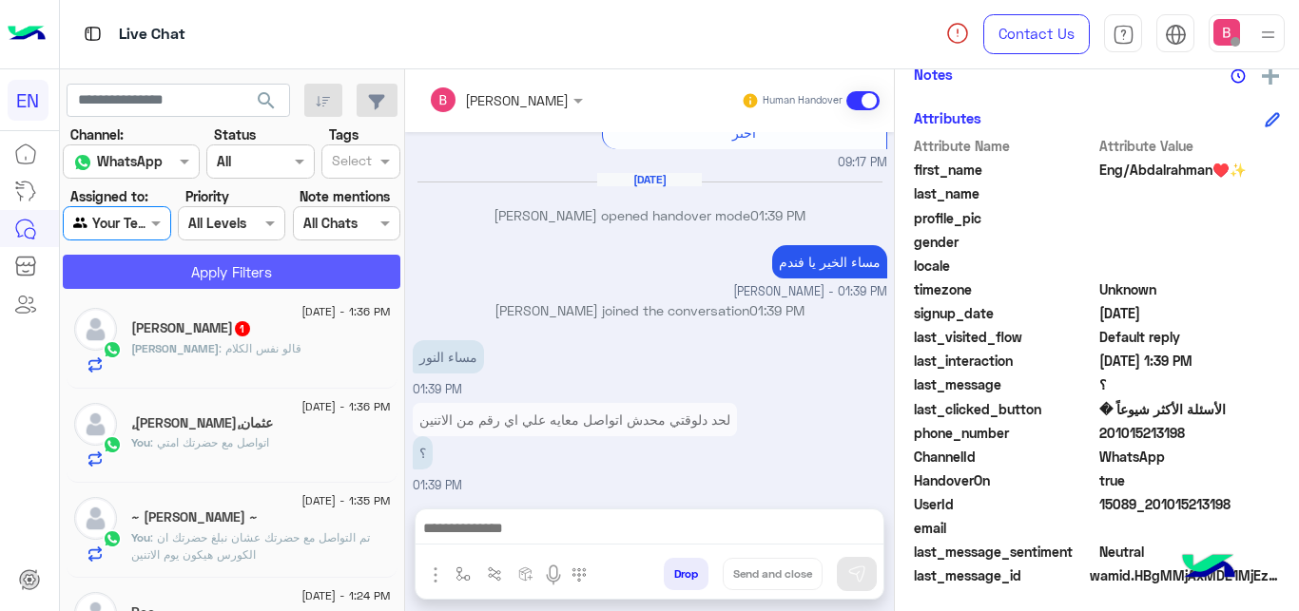
click at [208, 272] on button "Apply Filters" at bounding box center [232, 272] width 338 height 34
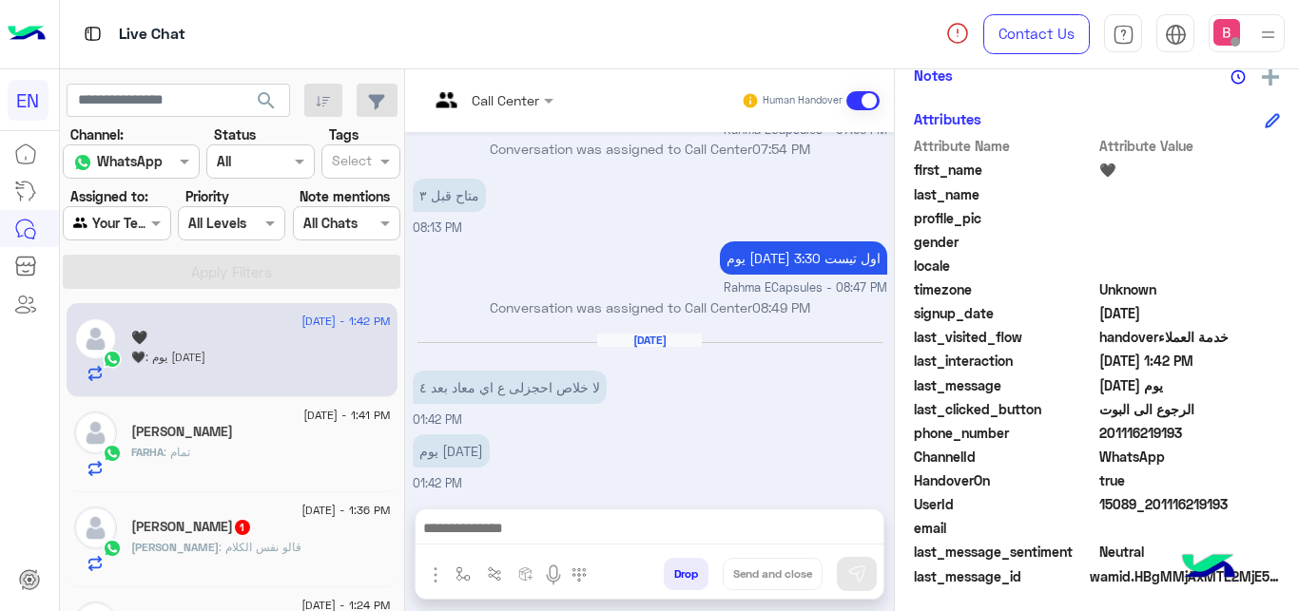
drag, startPoint x: 1103, startPoint y: 439, endPoint x: 1180, endPoint y: 432, distance: 77.4
click at [1205, 441] on span "201116219193" at bounding box center [1190, 433] width 182 height 20
copy span "01116219193"
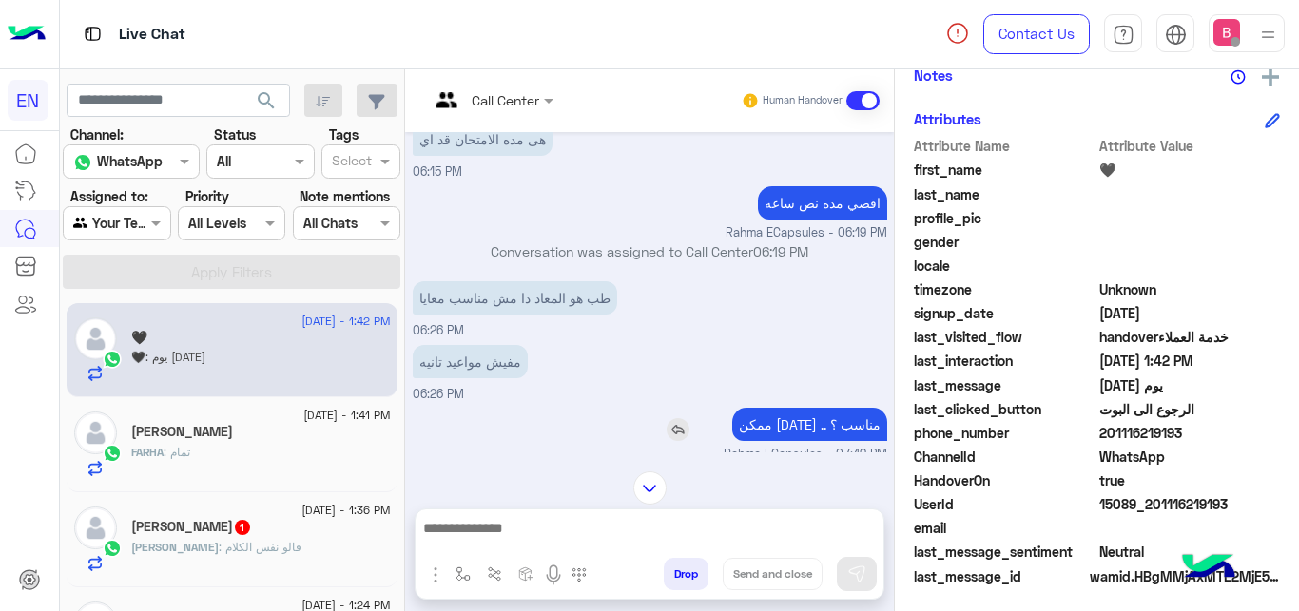
scroll to position [812, 0]
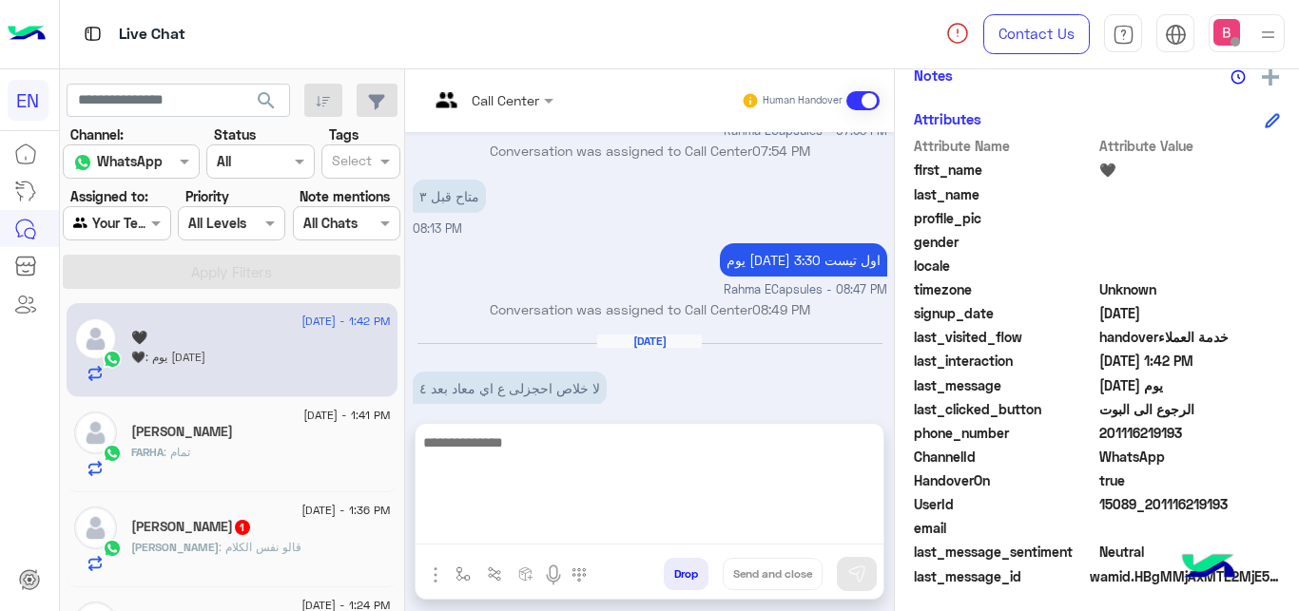
click at [533, 536] on textarea at bounding box center [650, 488] width 468 height 114
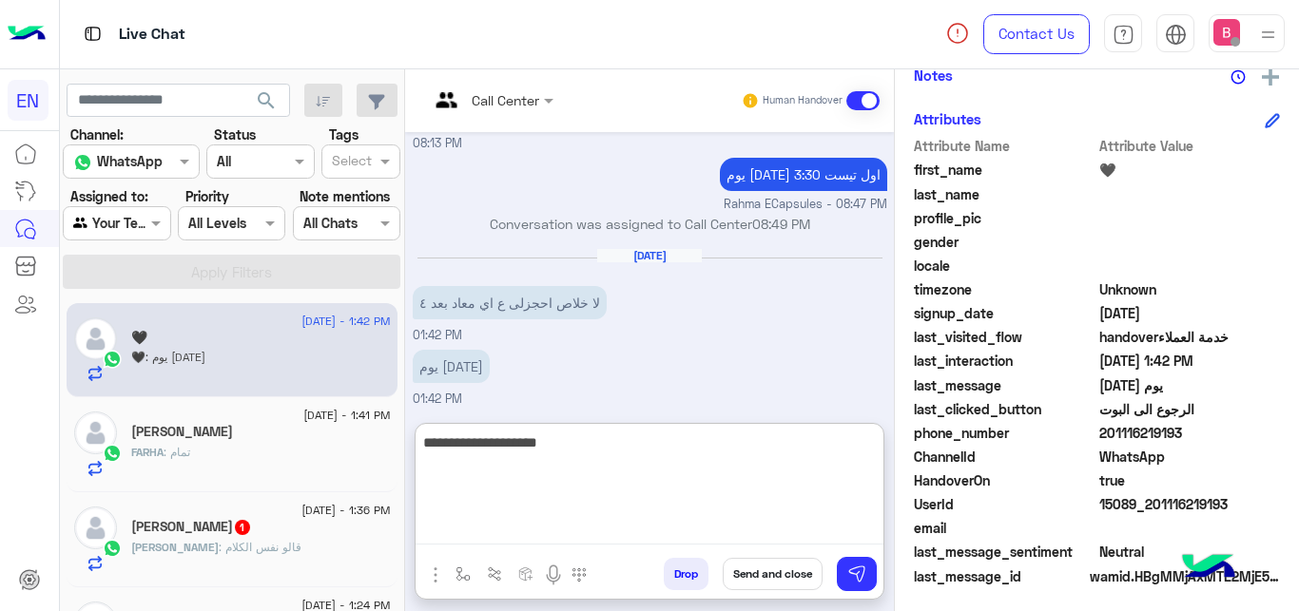
type textarea "**********"
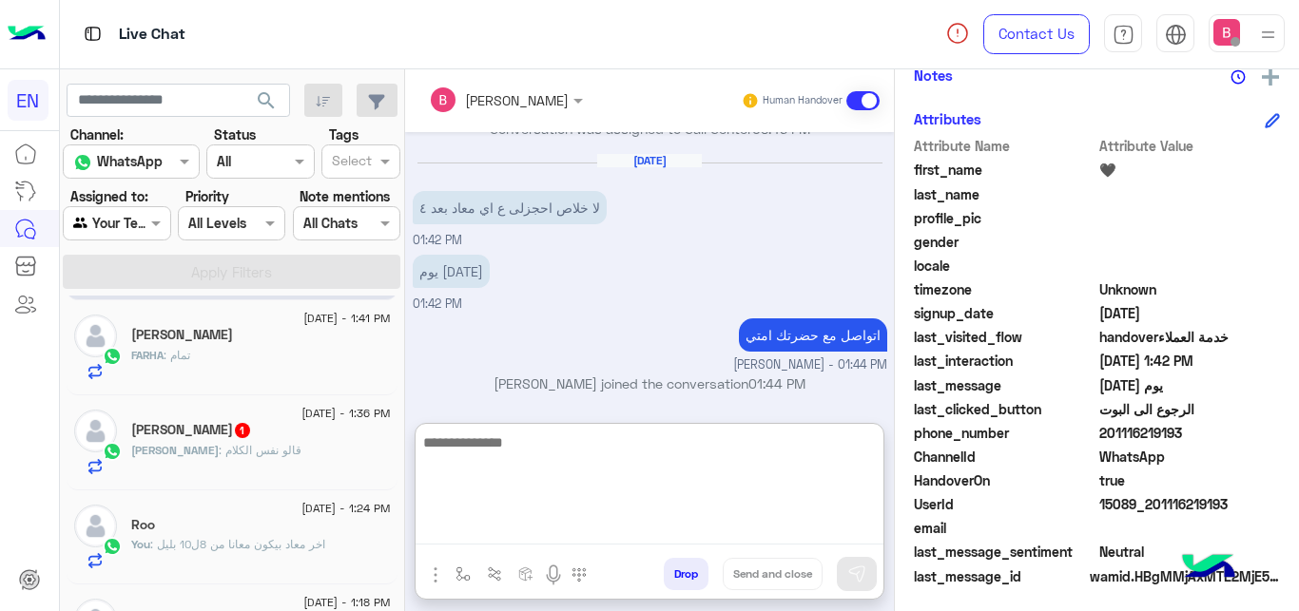
scroll to position [0, 0]
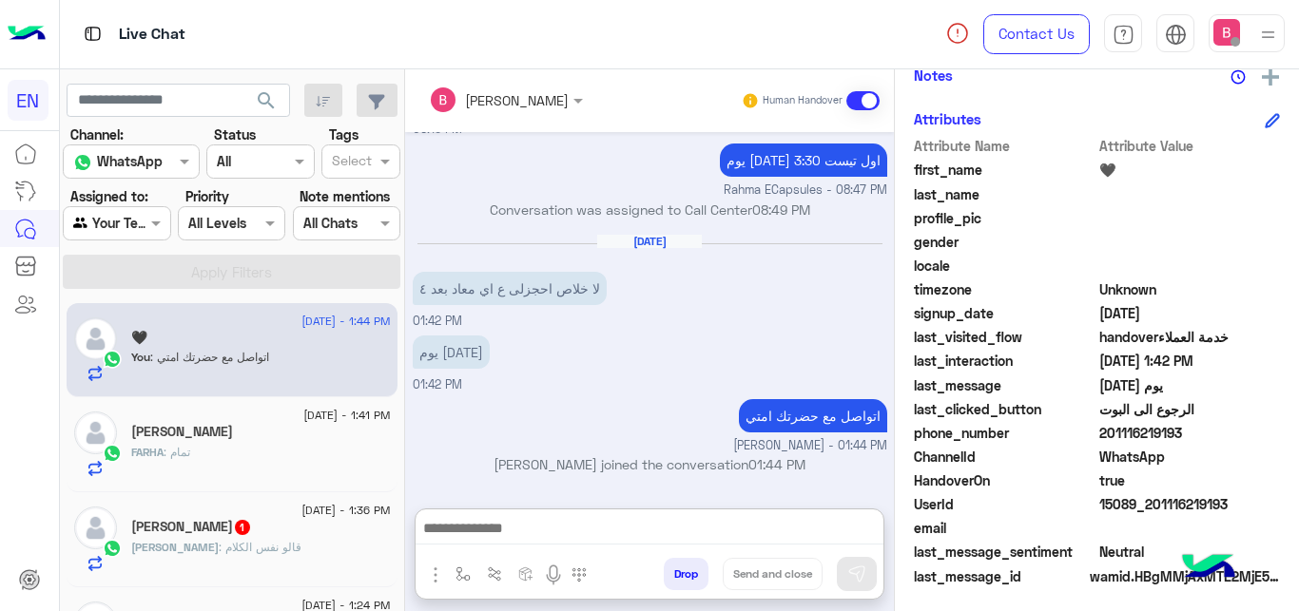
click at [140, 233] on div "Your Team" at bounding box center [109, 224] width 72 height 22
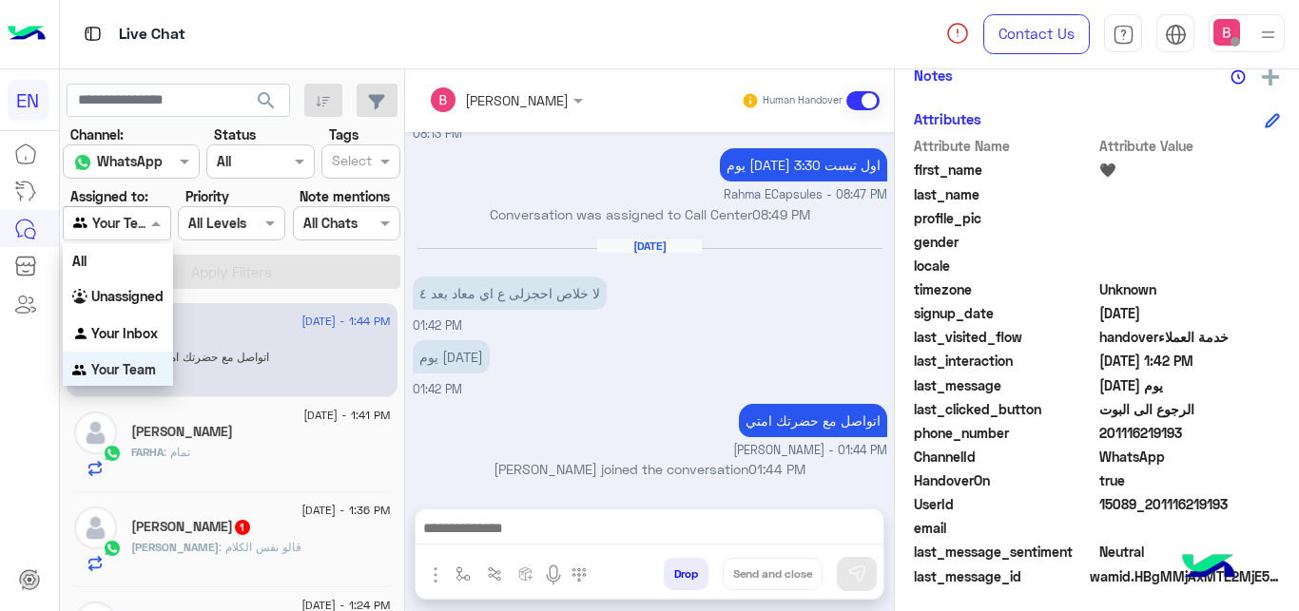
scroll to position [1, 0]
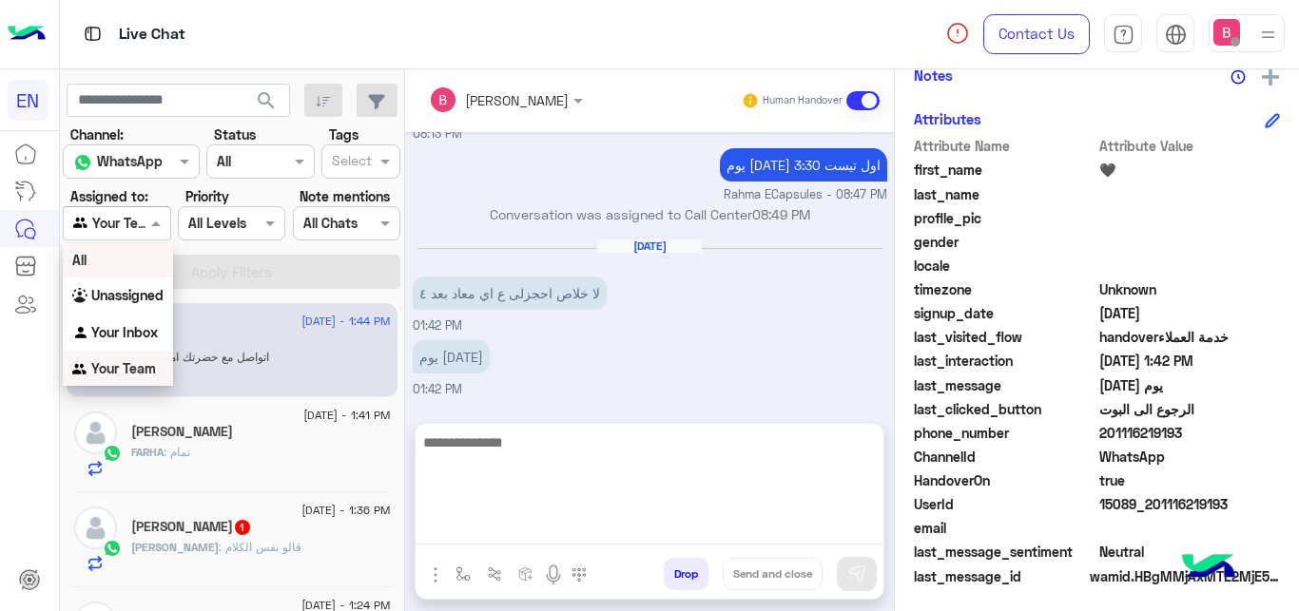
click at [530, 535] on textarea at bounding box center [650, 488] width 468 height 114
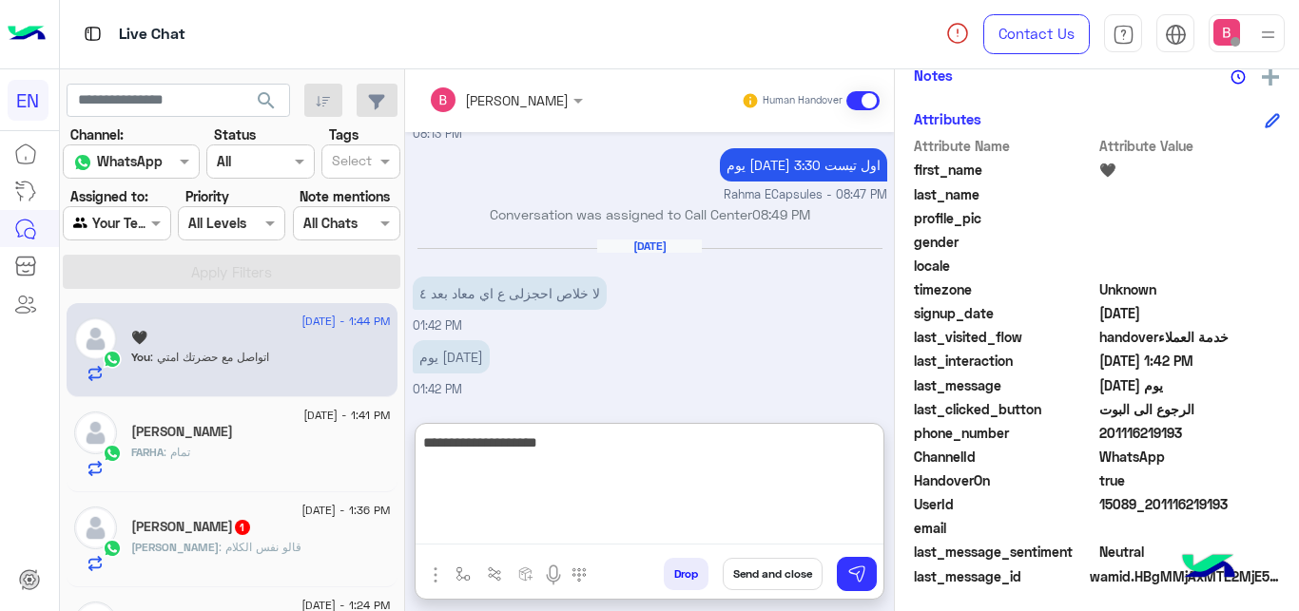
type textarea "**********"
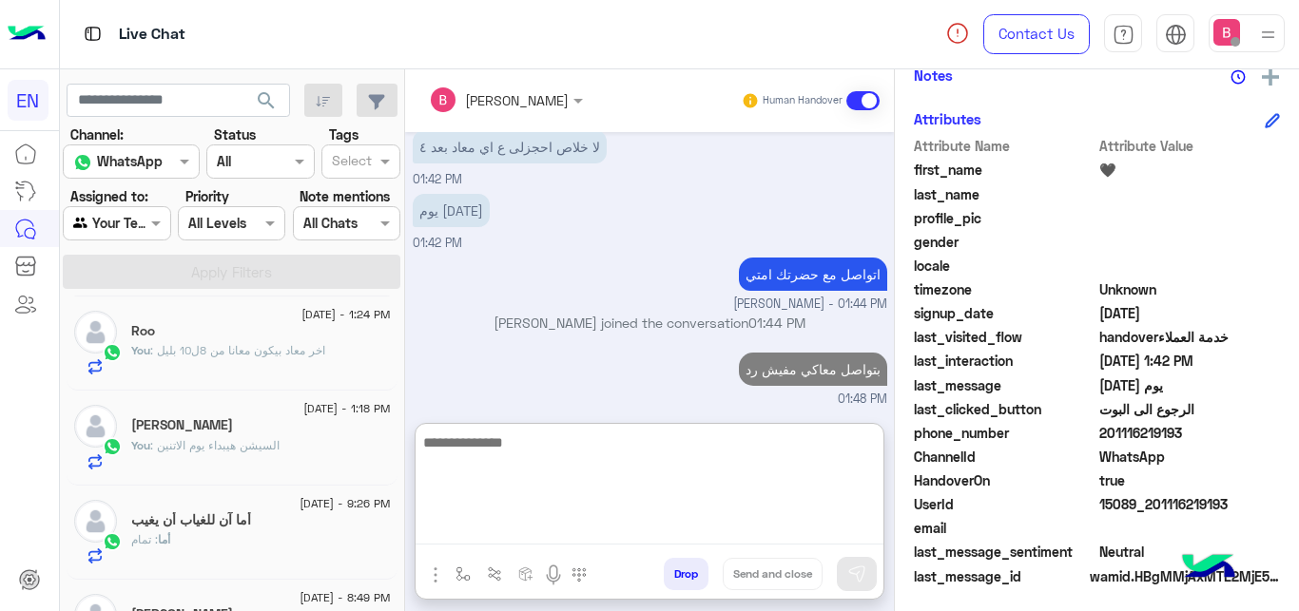
scroll to position [0, 0]
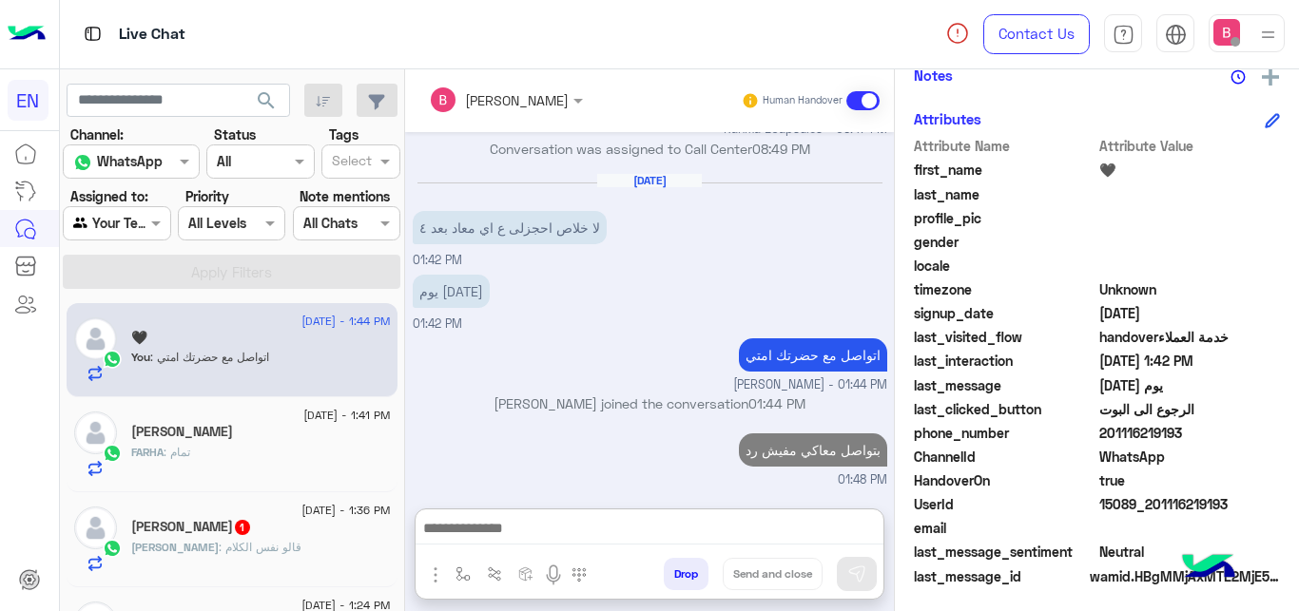
click at [132, 222] on div at bounding box center [117, 223] width 106 height 22
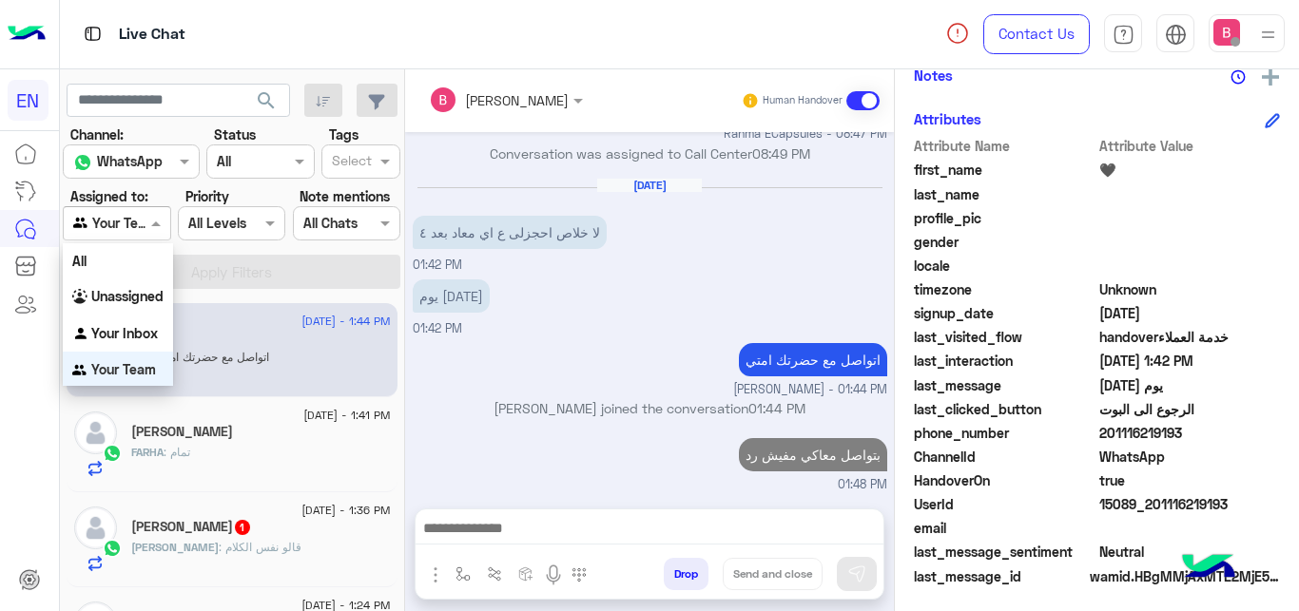
scroll to position [4, 0]
click at [137, 287] on b "Unassigned" at bounding box center [127, 293] width 72 height 16
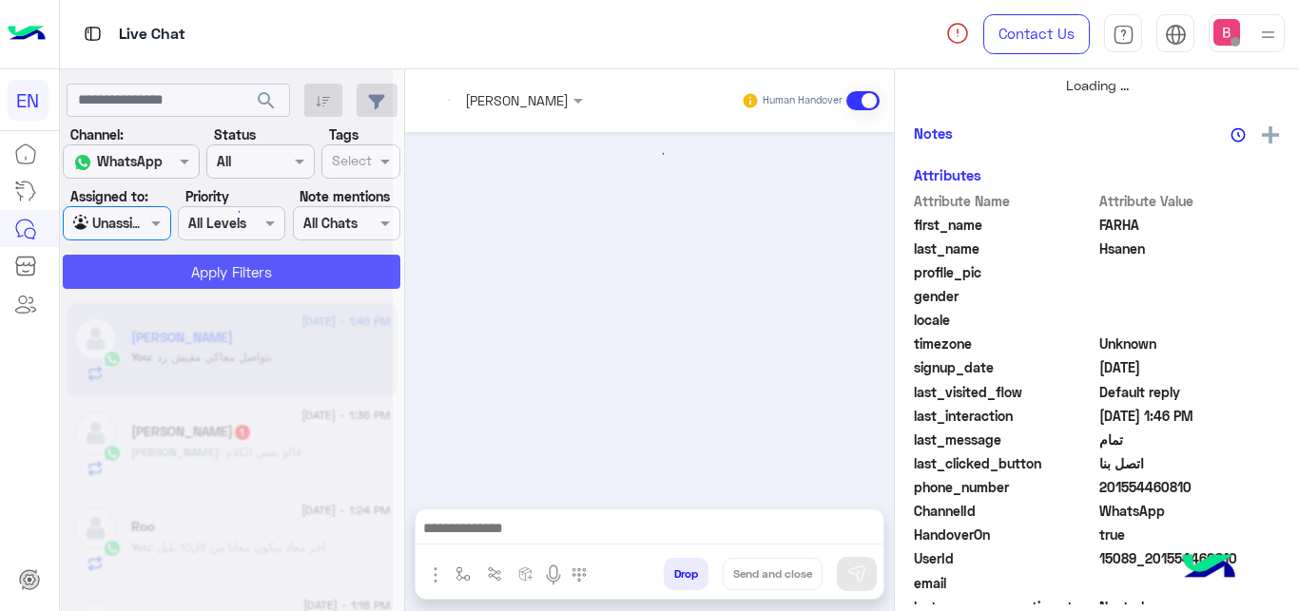
click at [182, 266] on div at bounding box center [226, 313] width 333 height 611
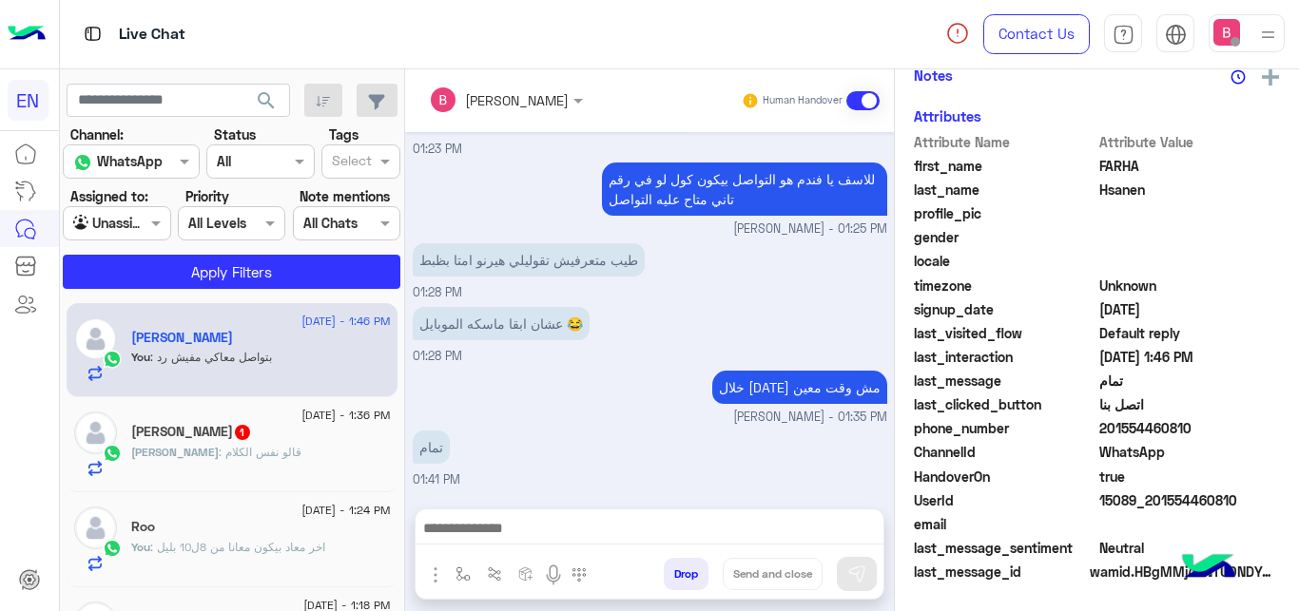
scroll to position [355, 0]
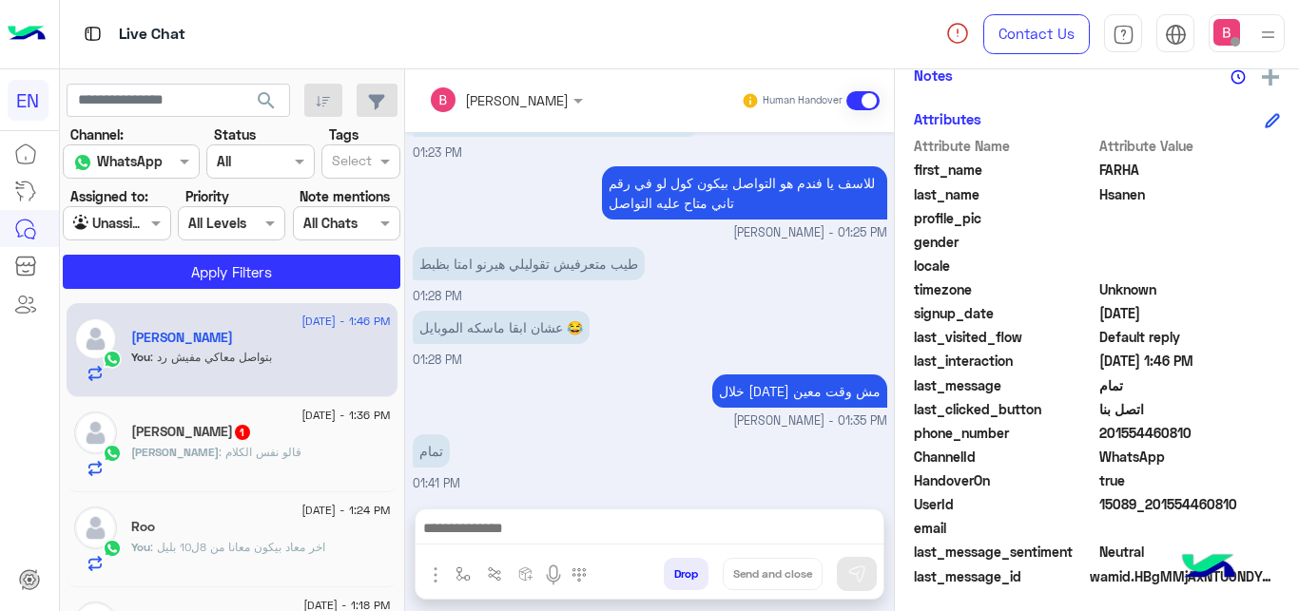
drag, startPoint x: 117, startPoint y: 218, endPoint x: 130, endPoint y: 226, distance: 15.8
click at [117, 218] on input "text" at bounding box center [95, 224] width 44 height 20
click at [532, 348] on div "عشان ابقا ماسكه الموبايل 😂 01:28 PM" at bounding box center [650, 338] width 474 height 64
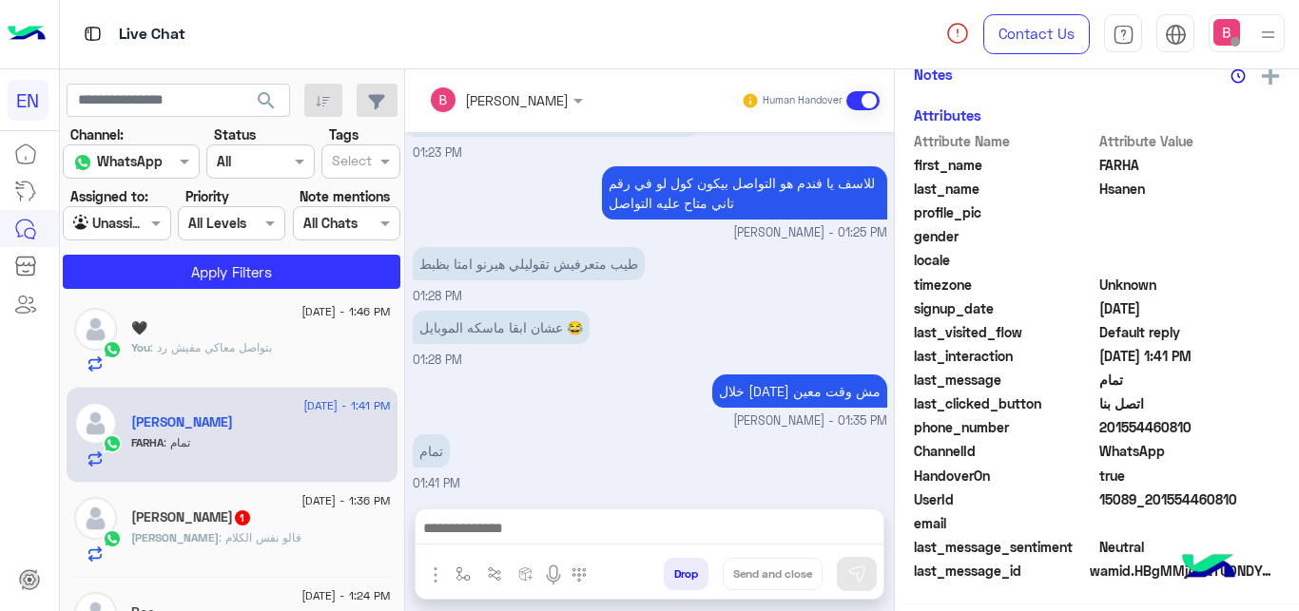
scroll to position [408, 0]
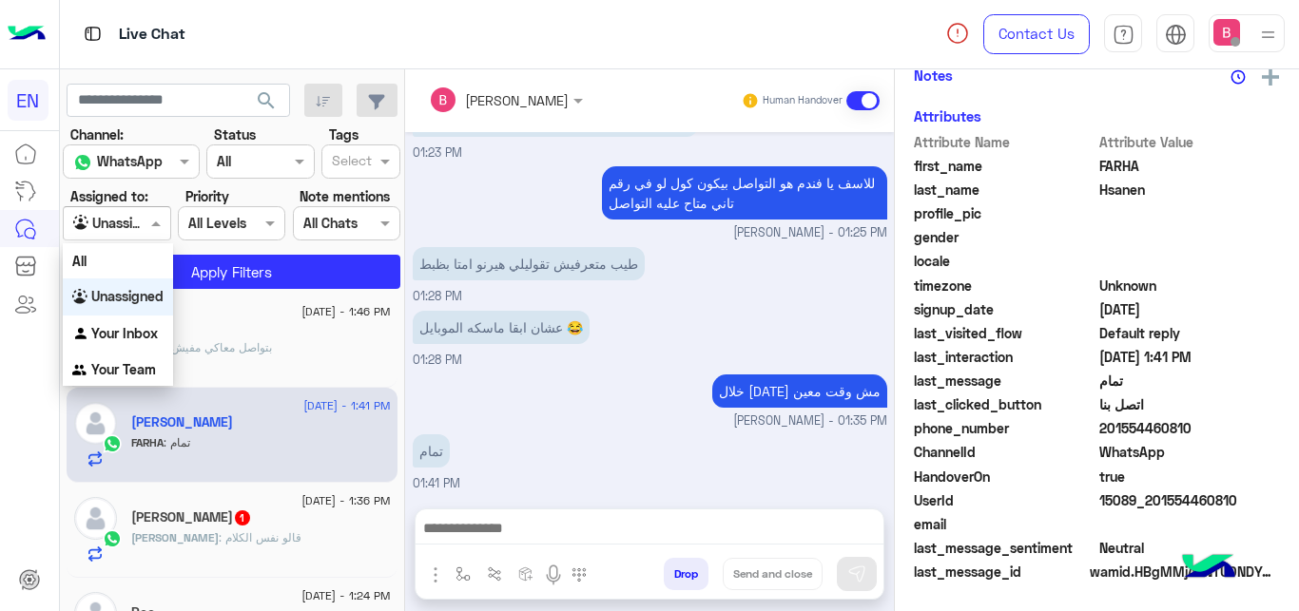
click at [119, 214] on div at bounding box center [117, 223] width 106 height 22
click at [117, 366] on b "Your Team" at bounding box center [123, 369] width 65 height 16
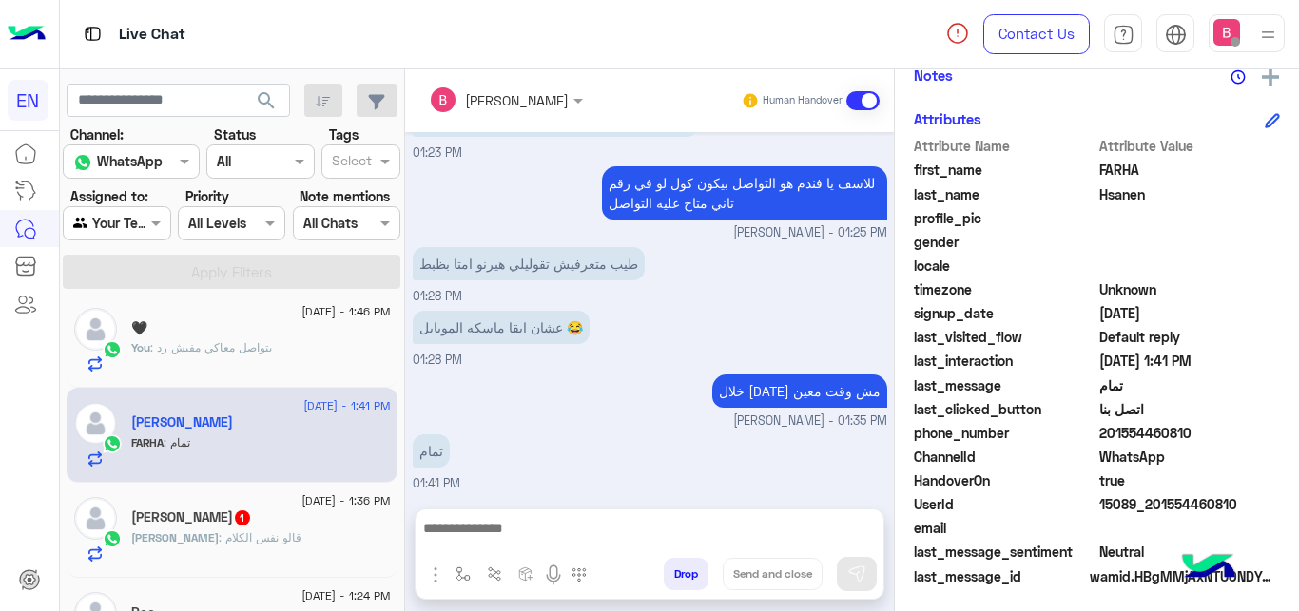
click at [189, 254] on section "Channel: Channel WhatsApp Status Channel All Tags Select Assigned to: Agent Fil…" at bounding box center [232, 207] width 317 height 165
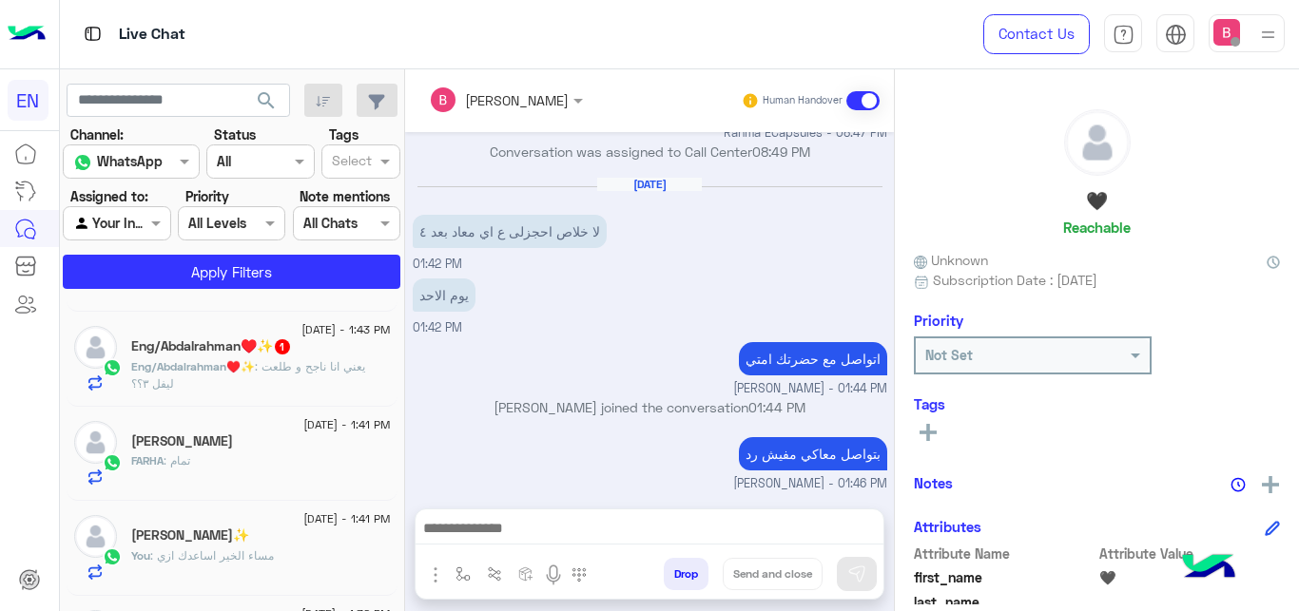
scroll to position [194, 0]
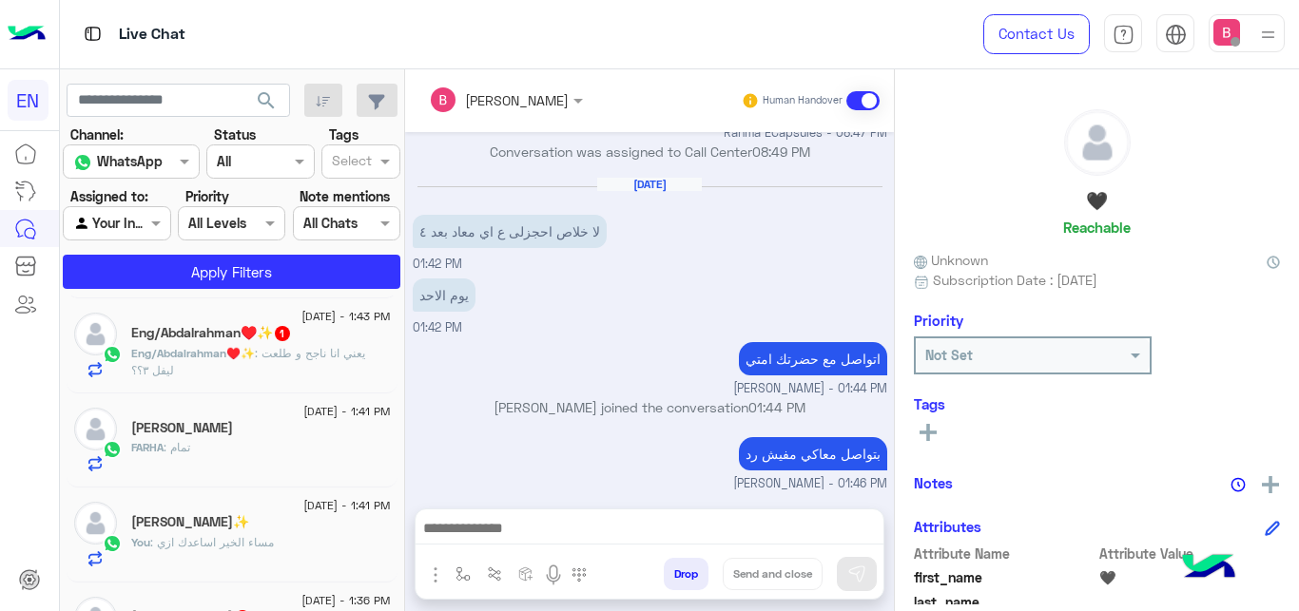
click at [320, 363] on span ": يعني انا ناجح و طلعت ليفل ٣؟؟" at bounding box center [248, 361] width 234 height 31
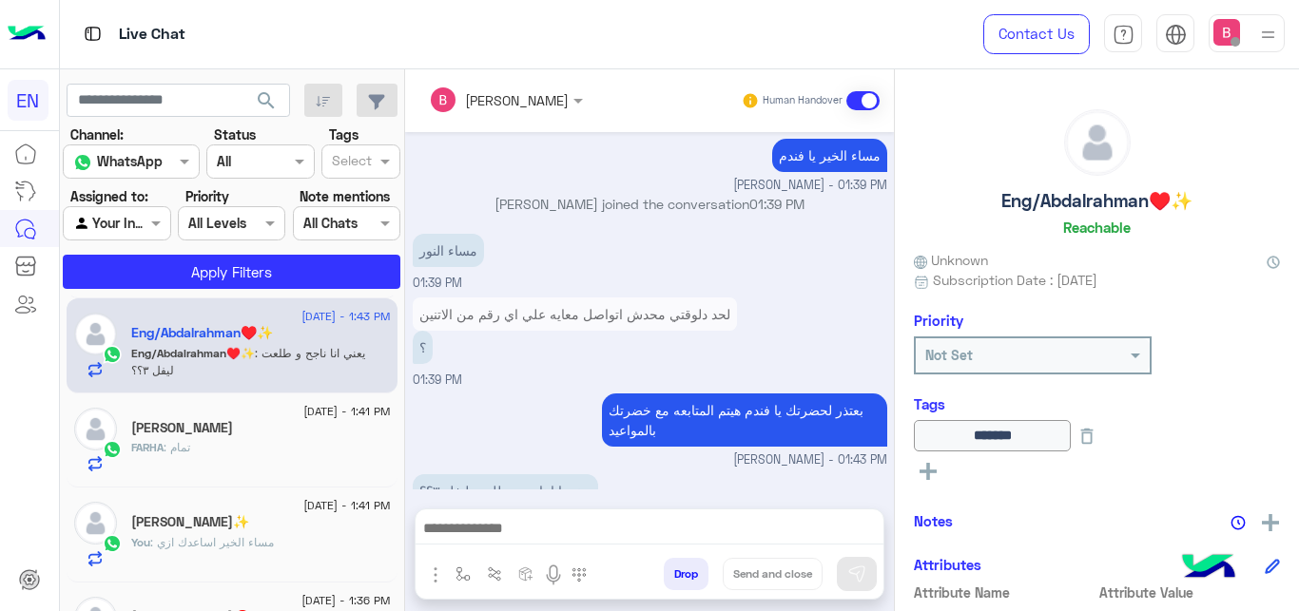
scroll to position [194, 0]
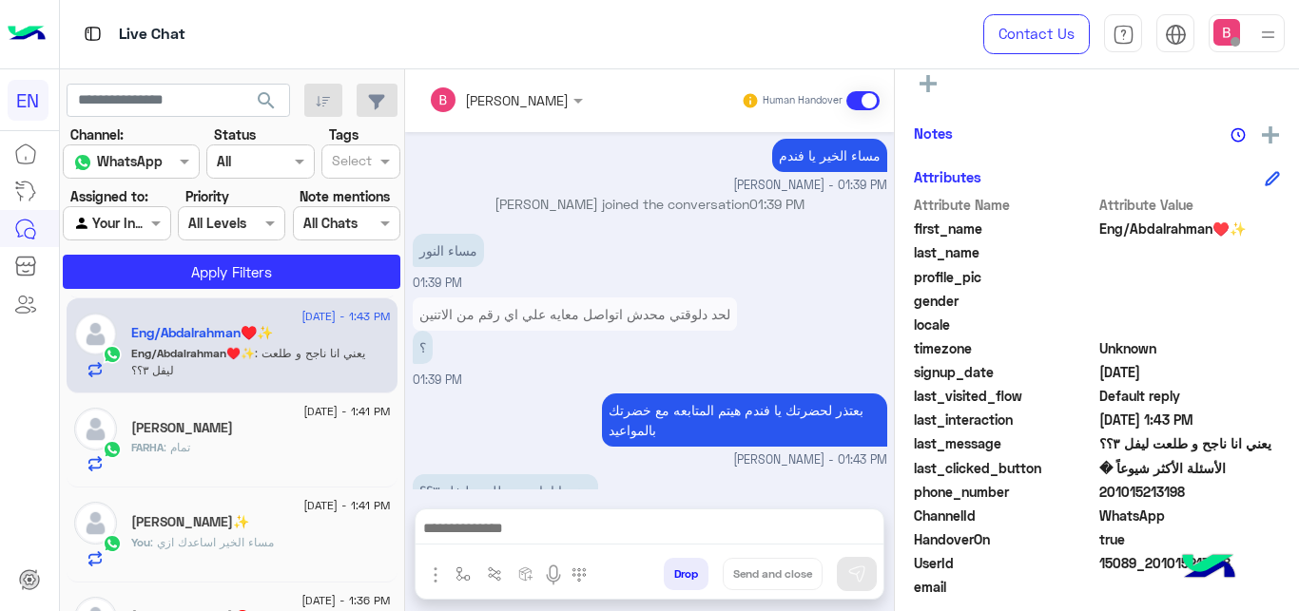
drag, startPoint x: 1103, startPoint y: 494, endPoint x: 1179, endPoint y: 494, distance: 76.1
click at [1215, 494] on span "201015213198" at bounding box center [1190, 492] width 182 height 20
copy span "01015213198"
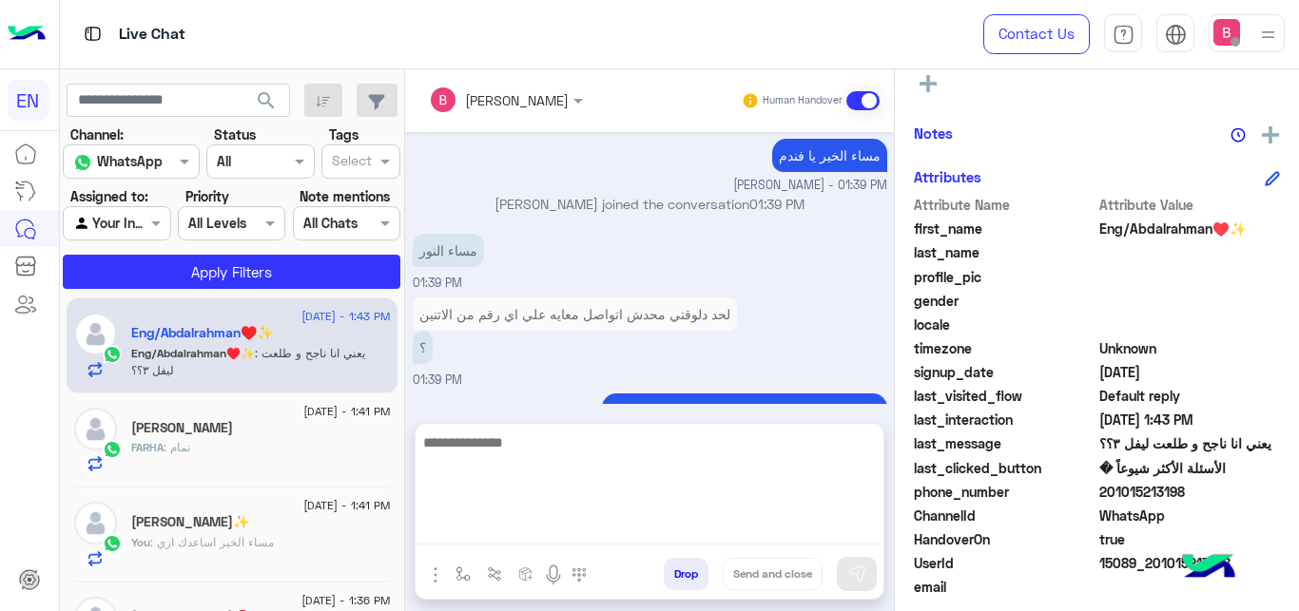
click at [497, 532] on textarea at bounding box center [650, 488] width 468 height 114
type textarea "**********"
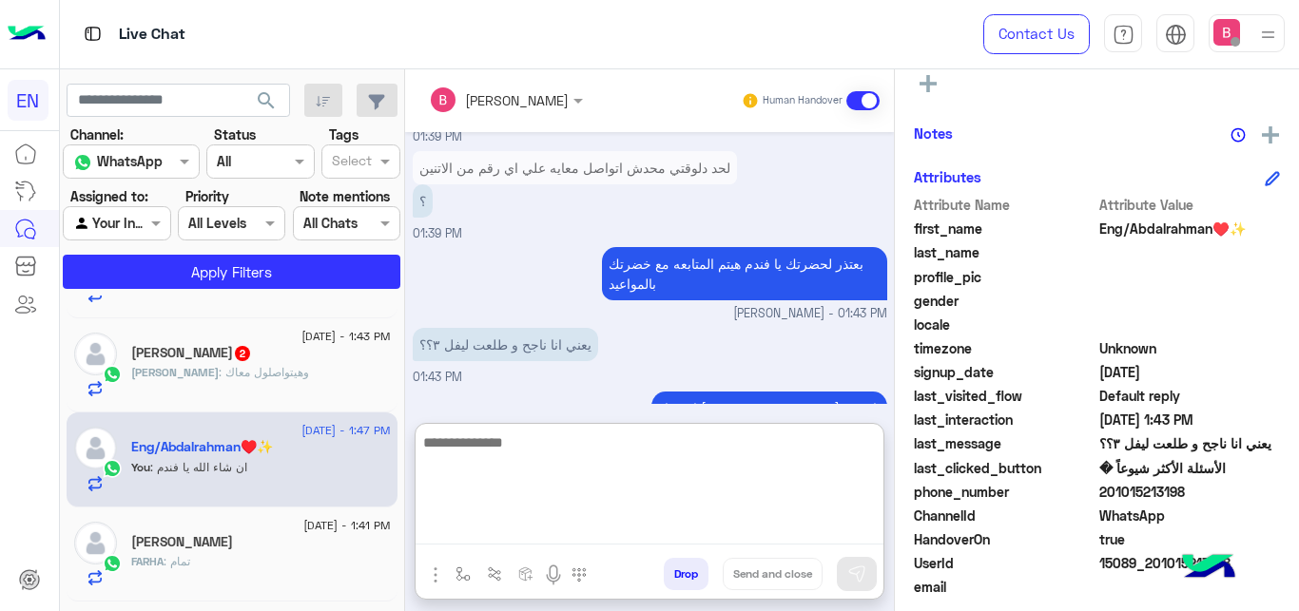
scroll to position [0, 0]
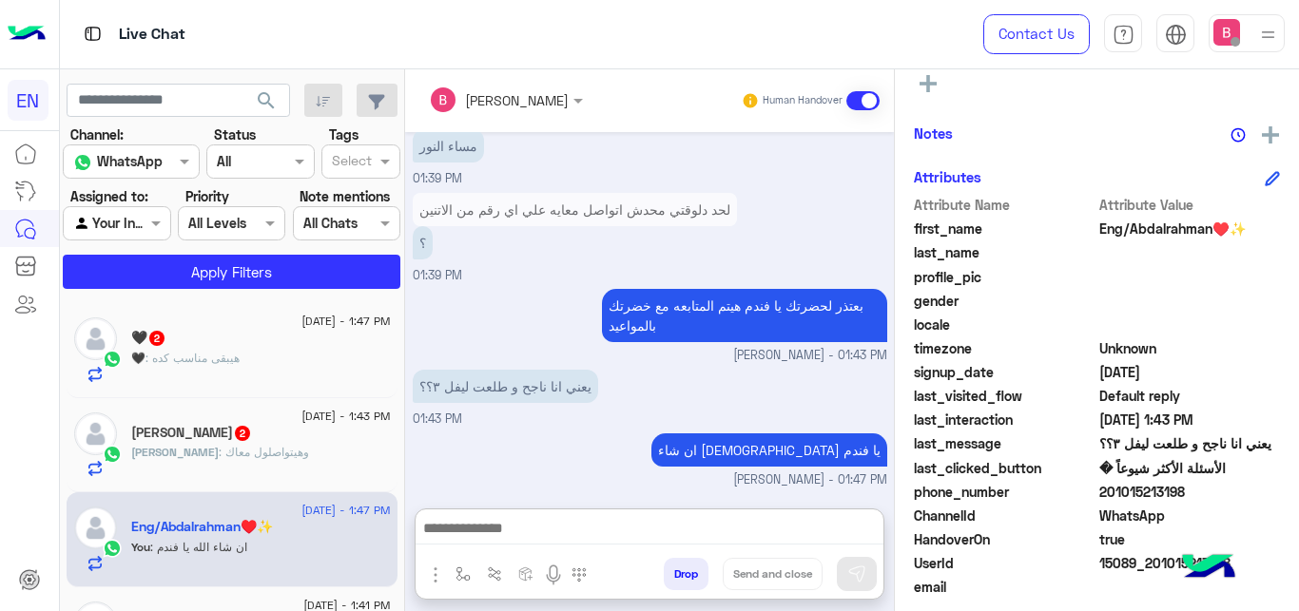
click at [274, 451] on div "Ahmed : وهيتواصلول معاك" at bounding box center [261, 460] width 260 height 33
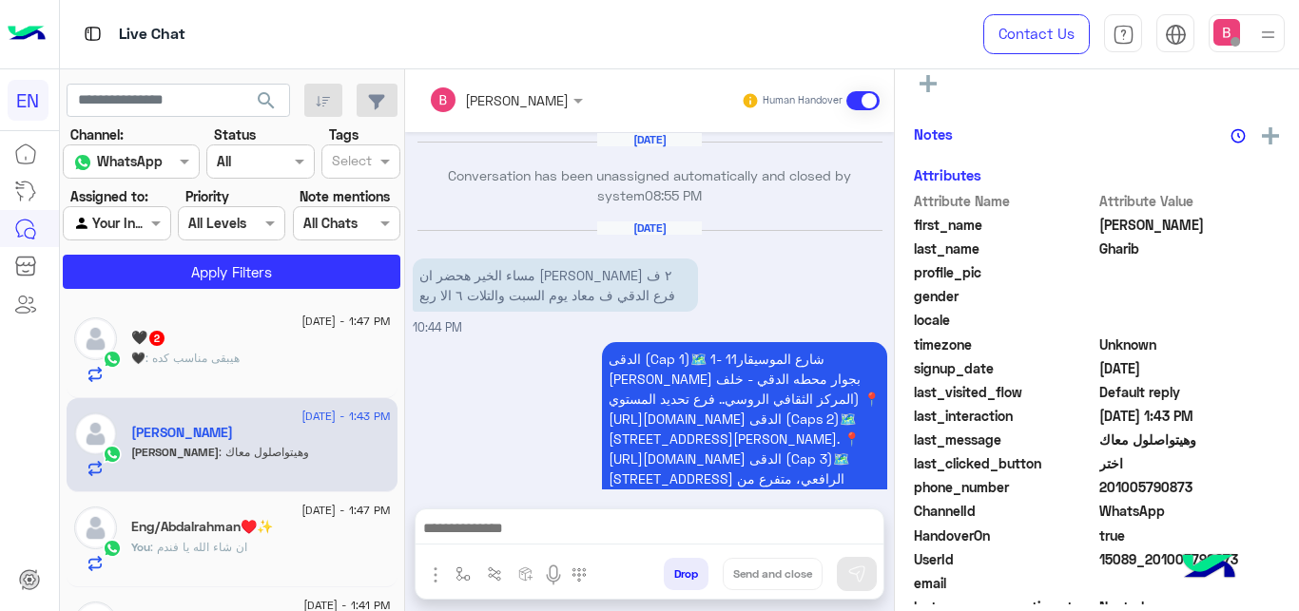
scroll to position [1283, 0]
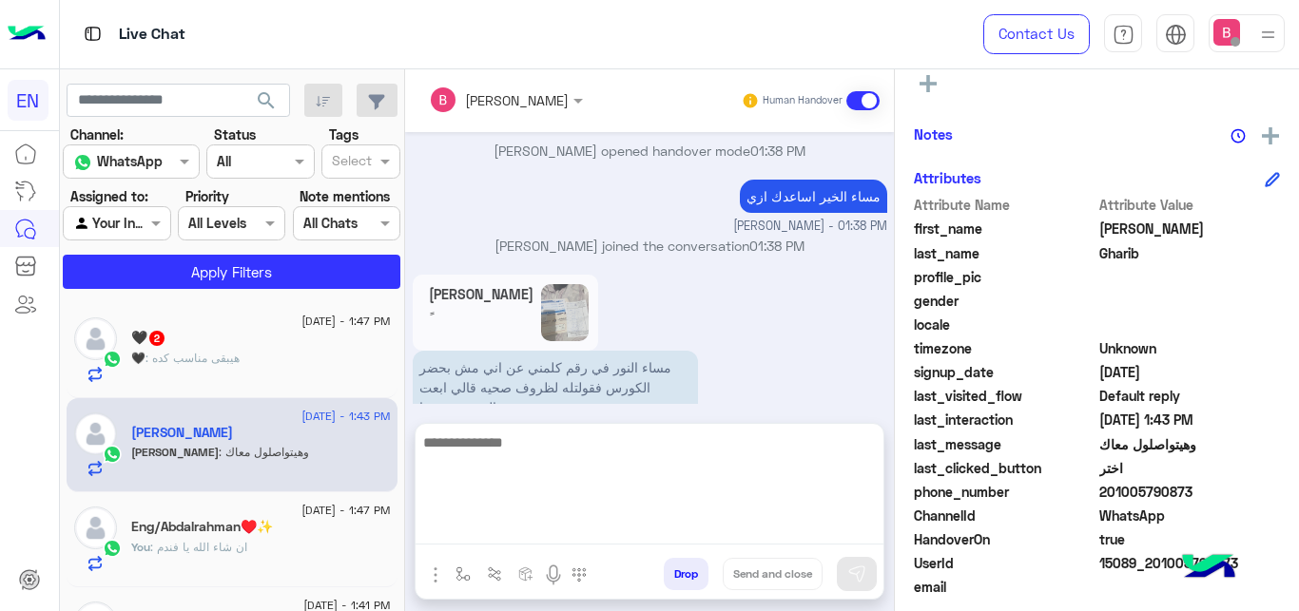
click at [524, 531] on textarea at bounding box center [650, 488] width 468 height 114
type textarea "****"
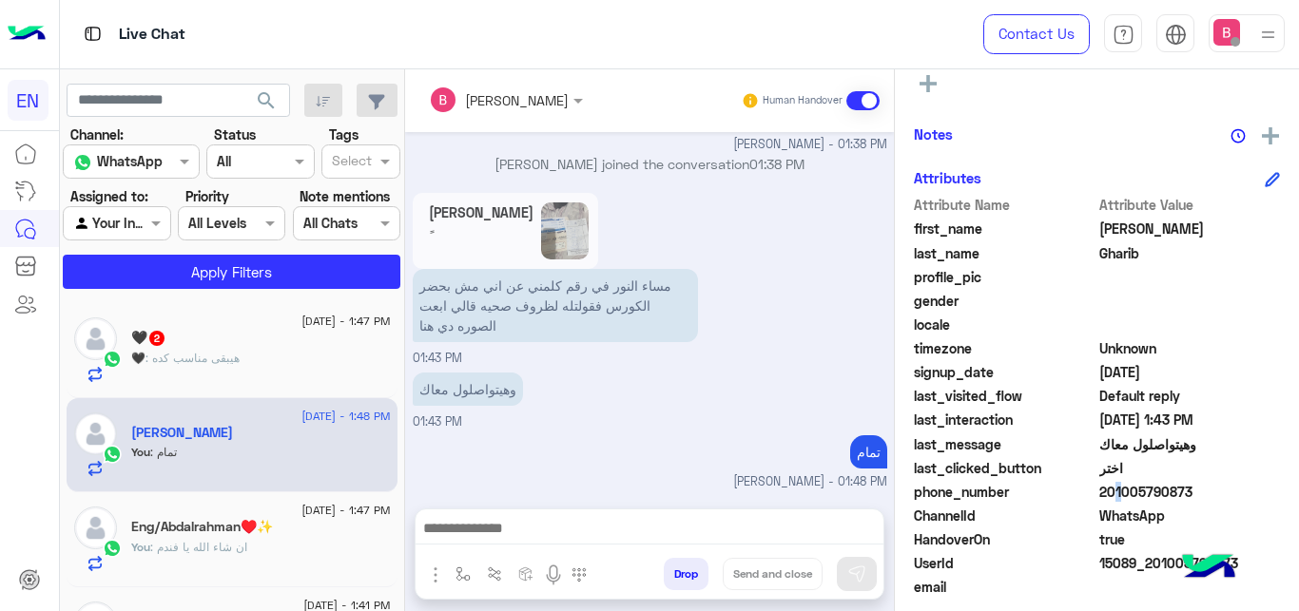
scroll to position [1344, 0]
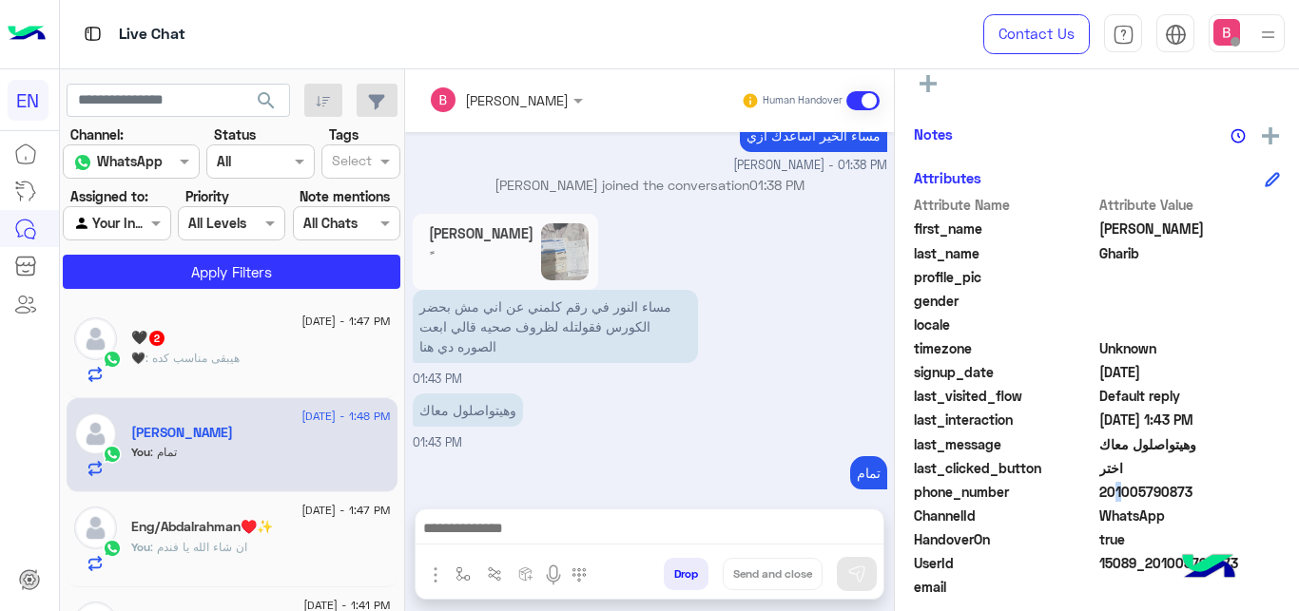
drag, startPoint x: 1101, startPoint y: 489, endPoint x: 1203, endPoint y: 491, distance: 101.8
click at [1203, 491] on span "201005790873" at bounding box center [1190, 492] width 182 height 20
copy span "01005790873"
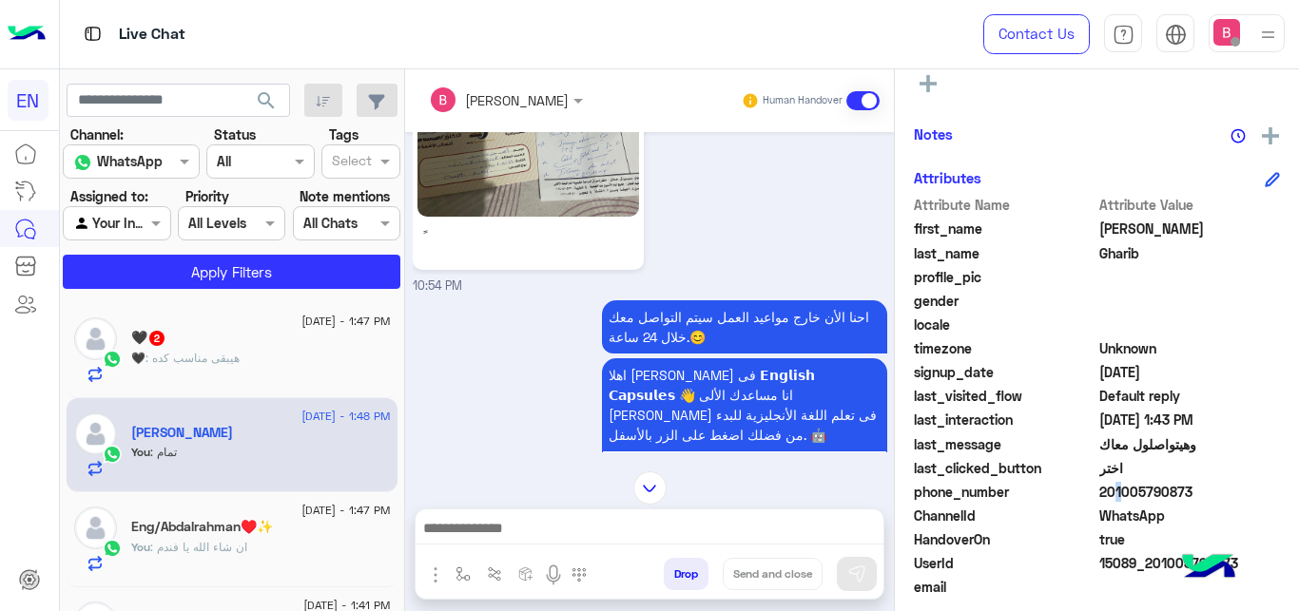
scroll to position [859, 0]
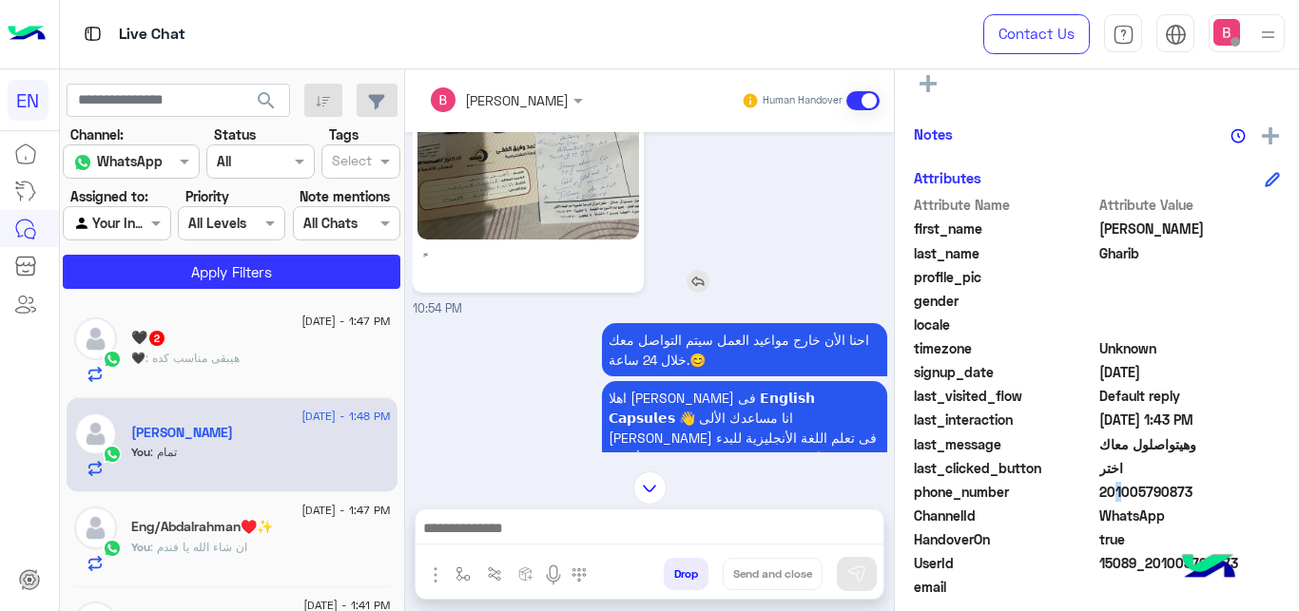
click at [579, 178] on img at bounding box center [528, 124] width 222 height 231
click at [556, 518] on div at bounding box center [650, 534] width 468 height 48
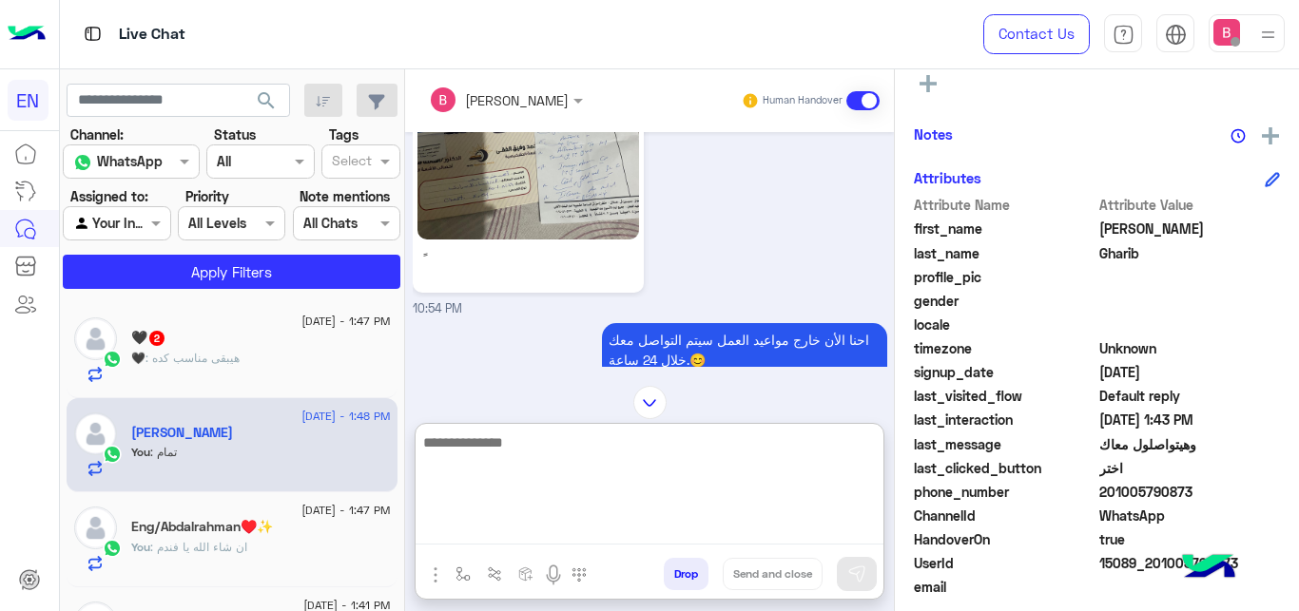
click at [556, 534] on textarea at bounding box center [650, 488] width 468 height 114
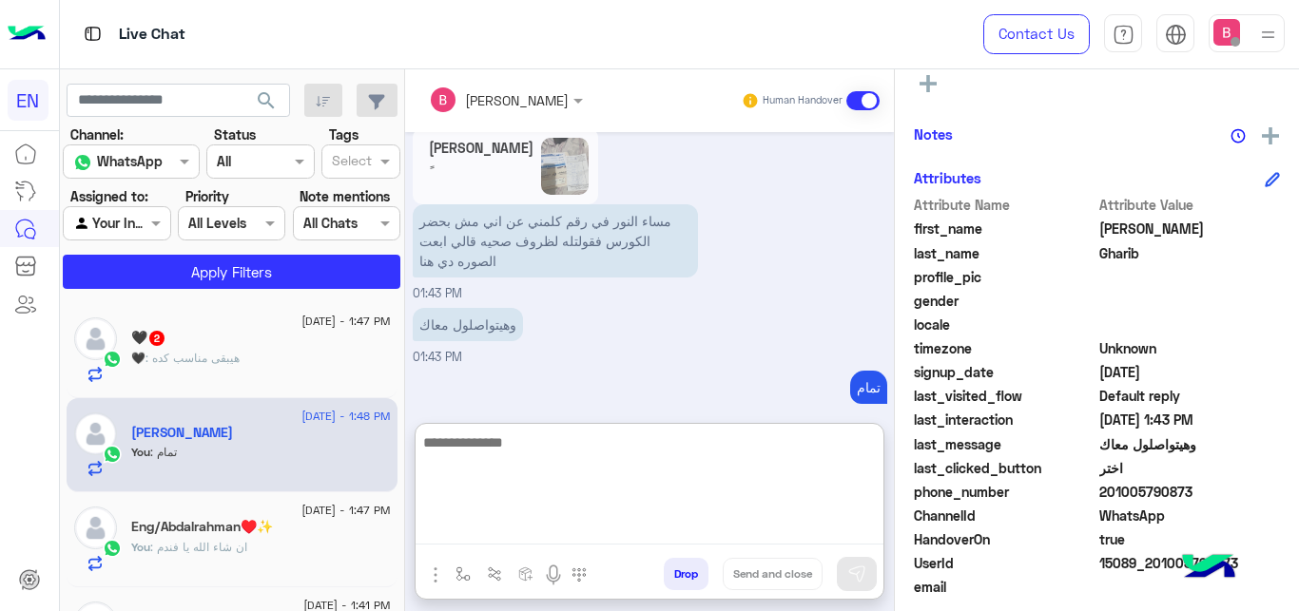
click at [552, 448] on textarea at bounding box center [650, 488] width 468 height 114
type textarea "*"
type textarea "**********"
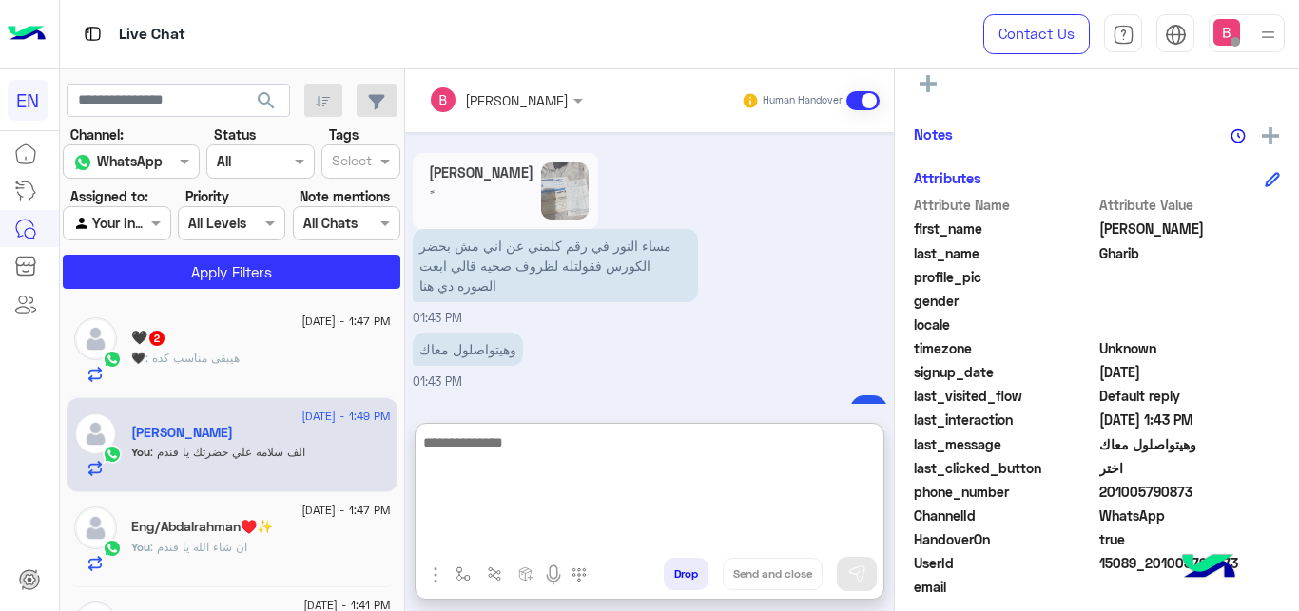
scroll to position [1490, 0]
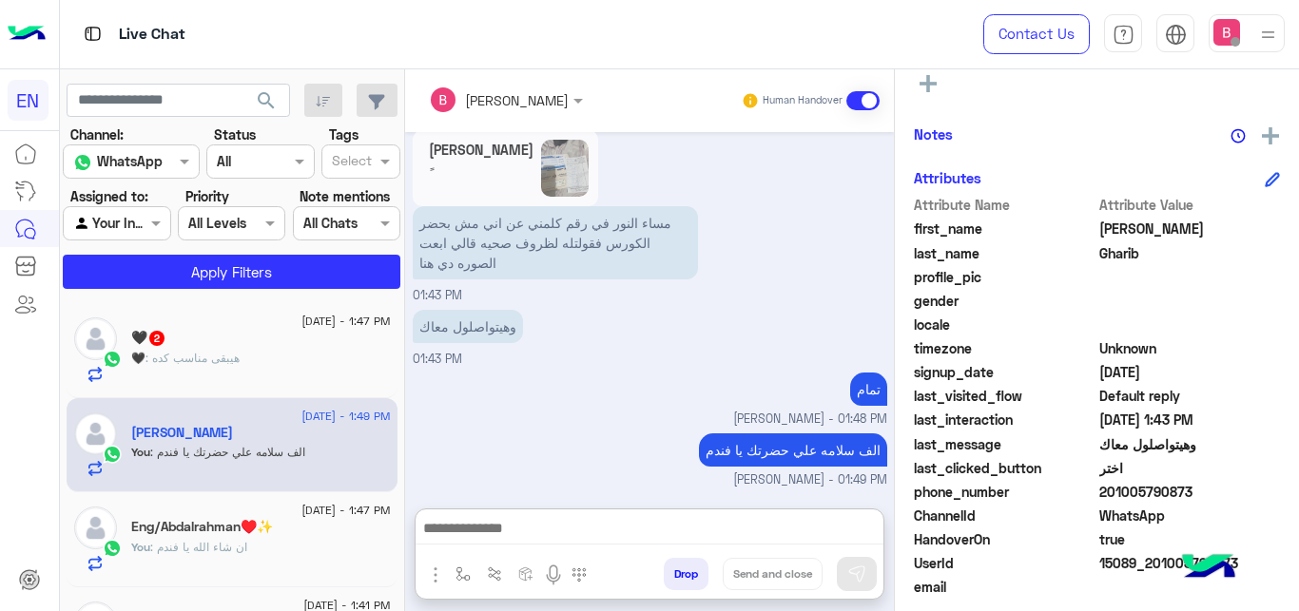
click at [304, 360] on div "🖤 : هيبقى مناسب كده" at bounding box center [261, 366] width 260 height 33
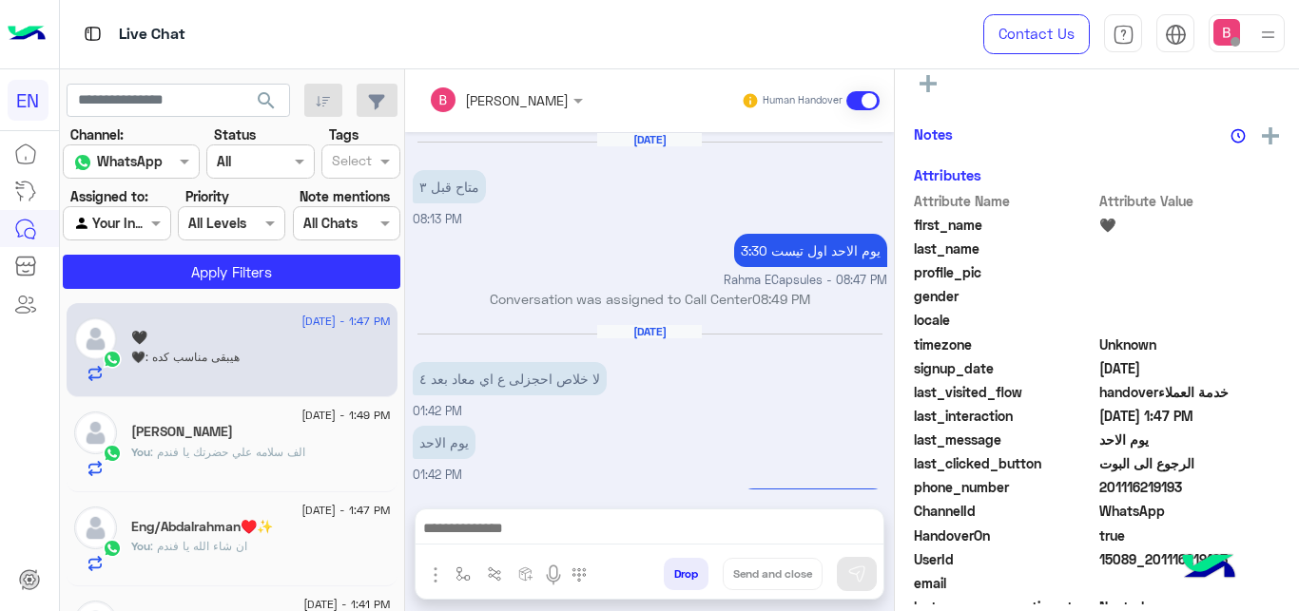
scroll to position [340, 0]
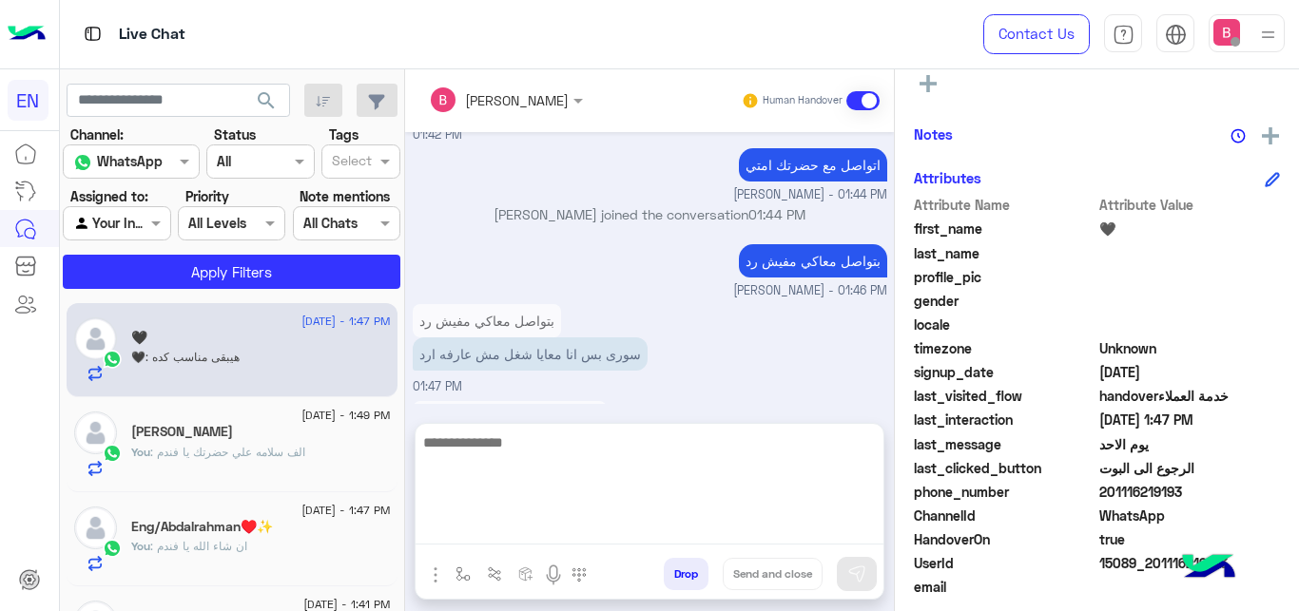
click at [567, 536] on textarea at bounding box center [650, 488] width 468 height 114
type textarea "**********"
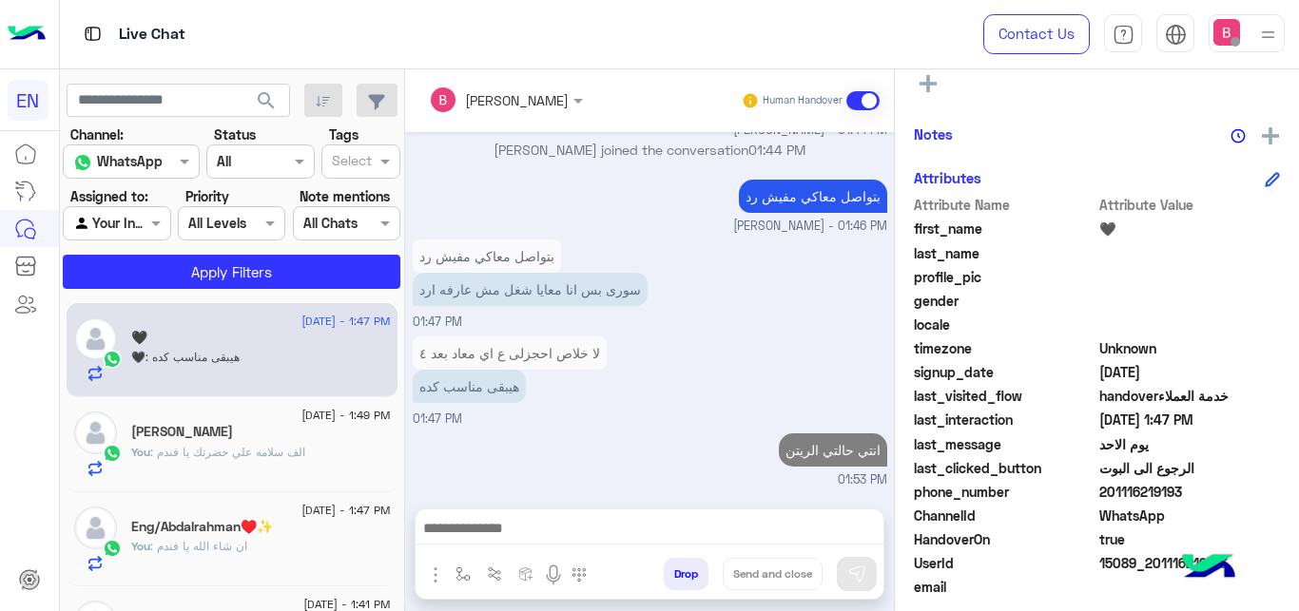
scroll to position [401, 0]
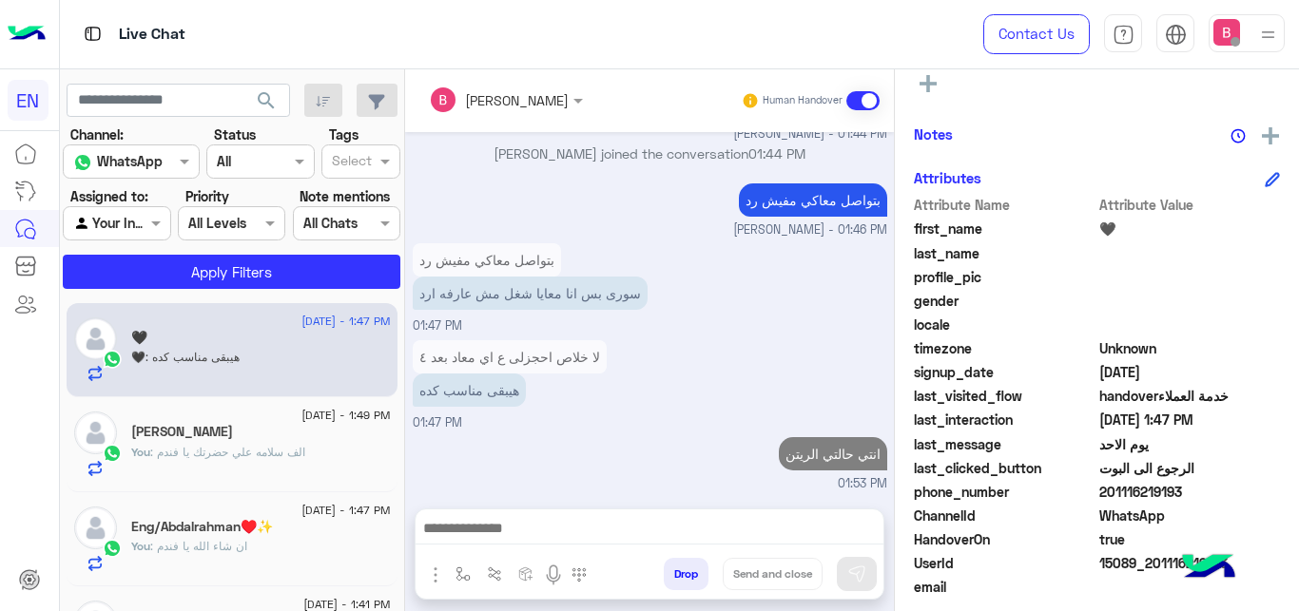
click at [1107, 493] on span "201116219193" at bounding box center [1190, 492] width 182 height 20
drag, startPoint x: 1113, startPoint y: 494, endPoint x: 1193, endPoint y: 494, distance: 79.9
click at [1210, 497] on span "201116219193" at bounding box center [1190, 492] width 182 height 20
copy span "01116219193"
click at [145, 221] on div at bounding box center [117, 223] width 106 height 22
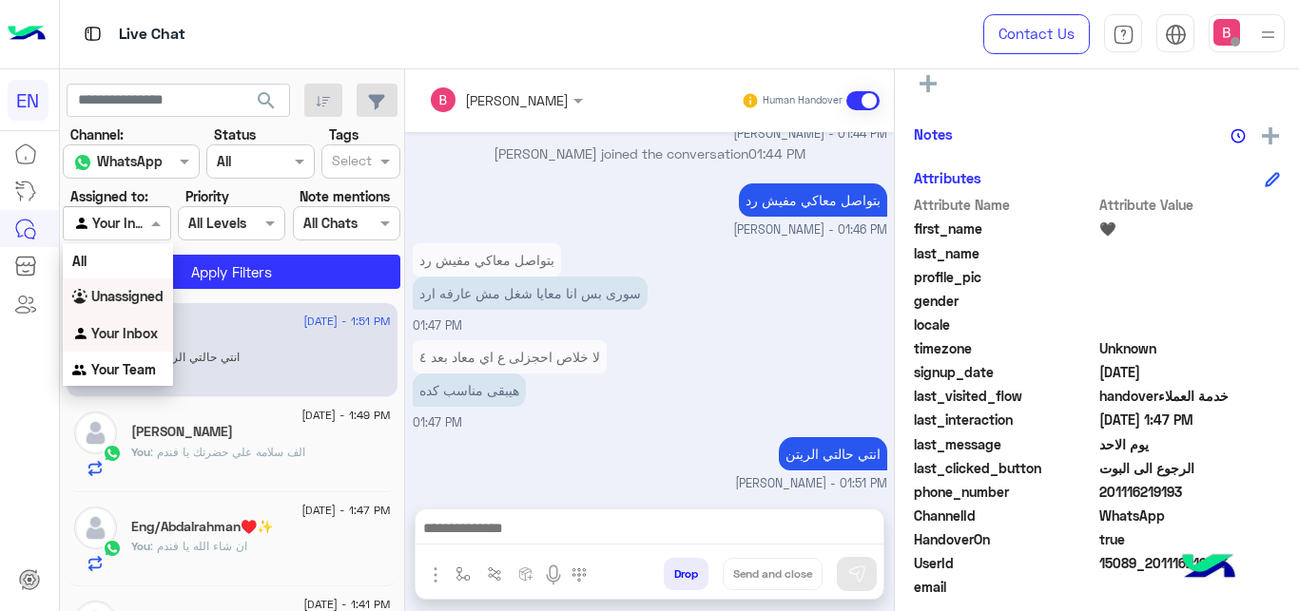
click at [153, 298] on b "Unassigned" at bounding box center [127, 296] width 72 height 16
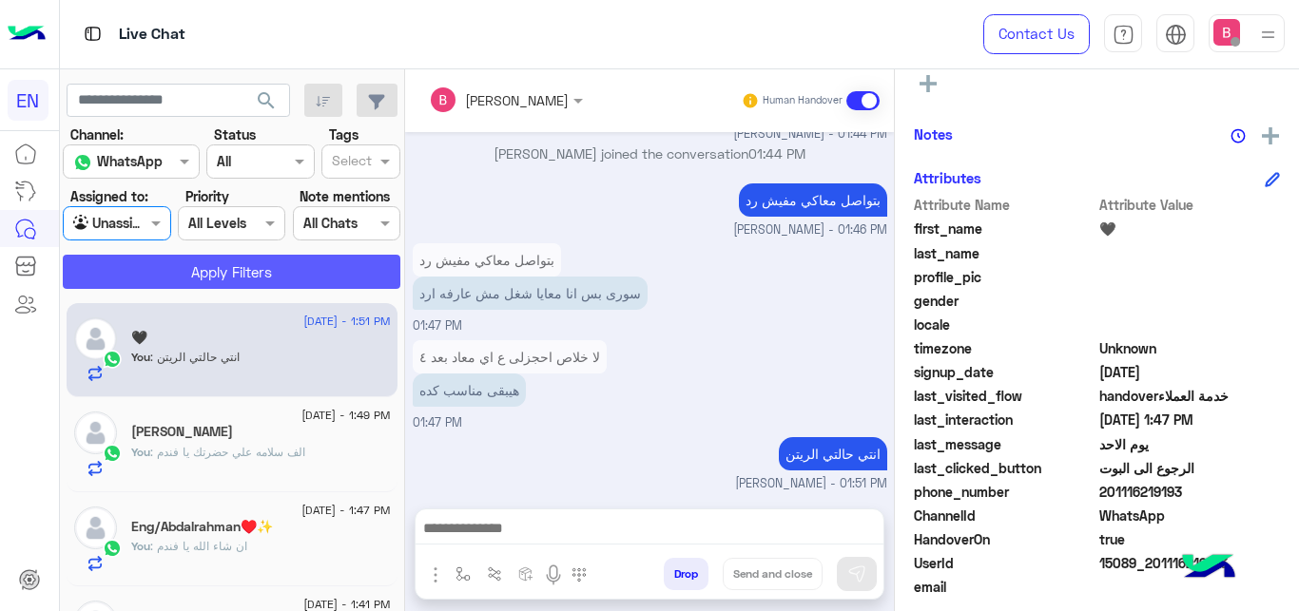
click at [185, 272] on button "Apply Filters" at bounding box center [232, 272] width 338 height 34
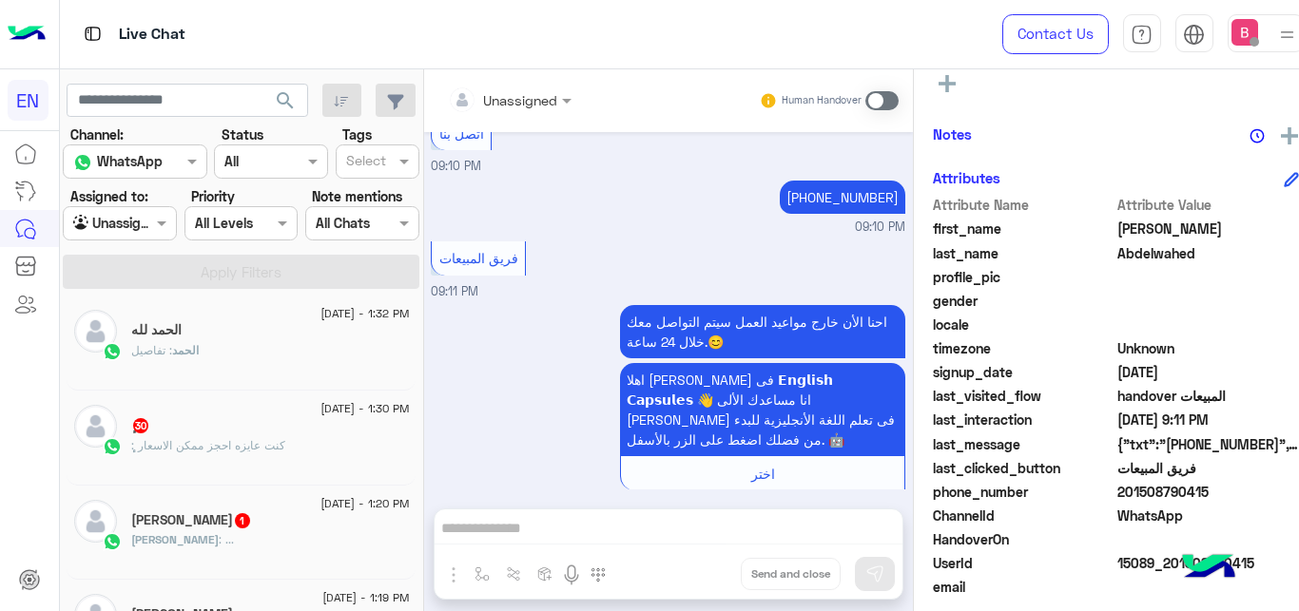
scroll to position [388, 0]
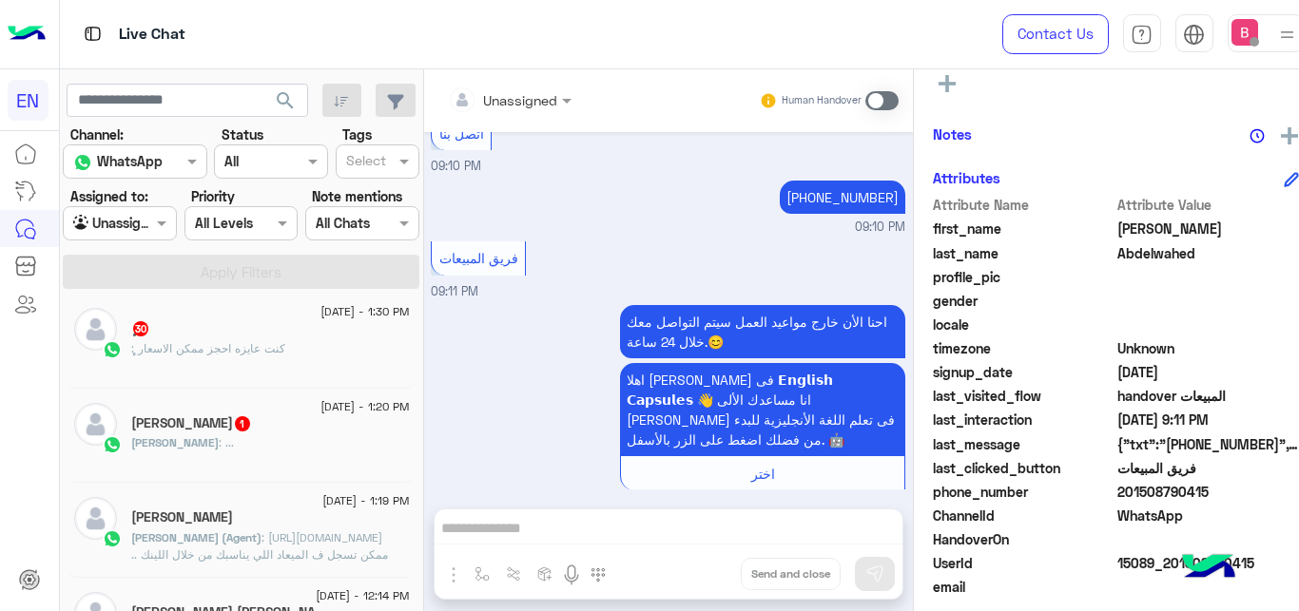
click at [304, 438] on div "Mahmoud : ..." at bounding box center [270, 451] width 278 height 33
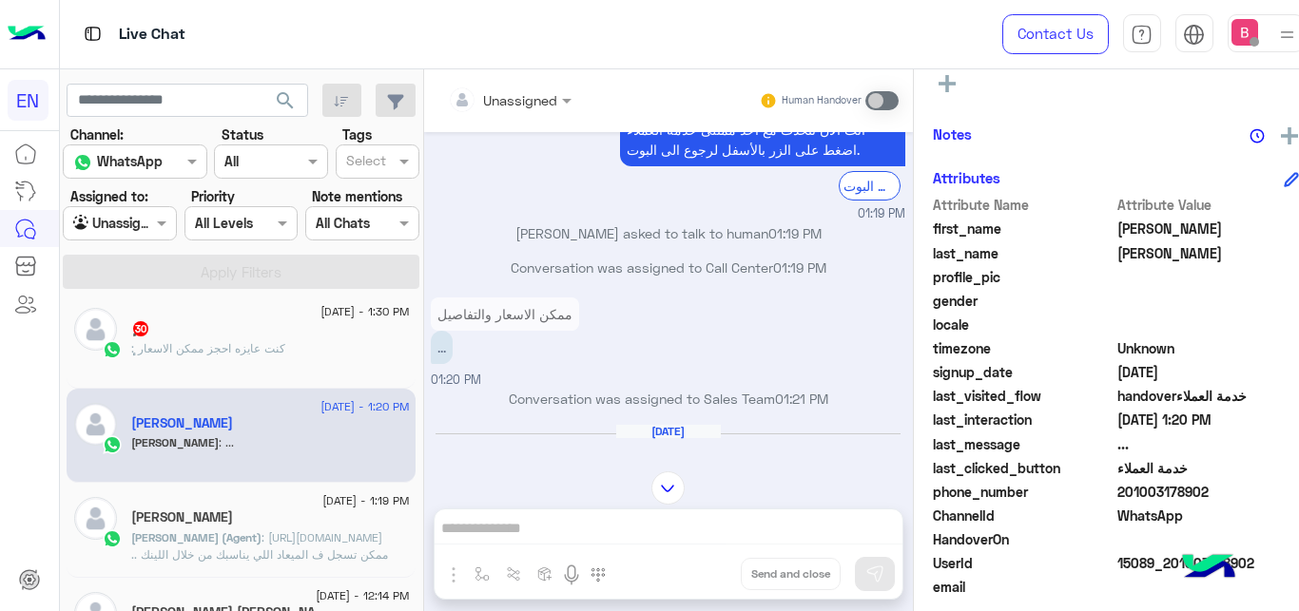
scroll to position [1161, 0]
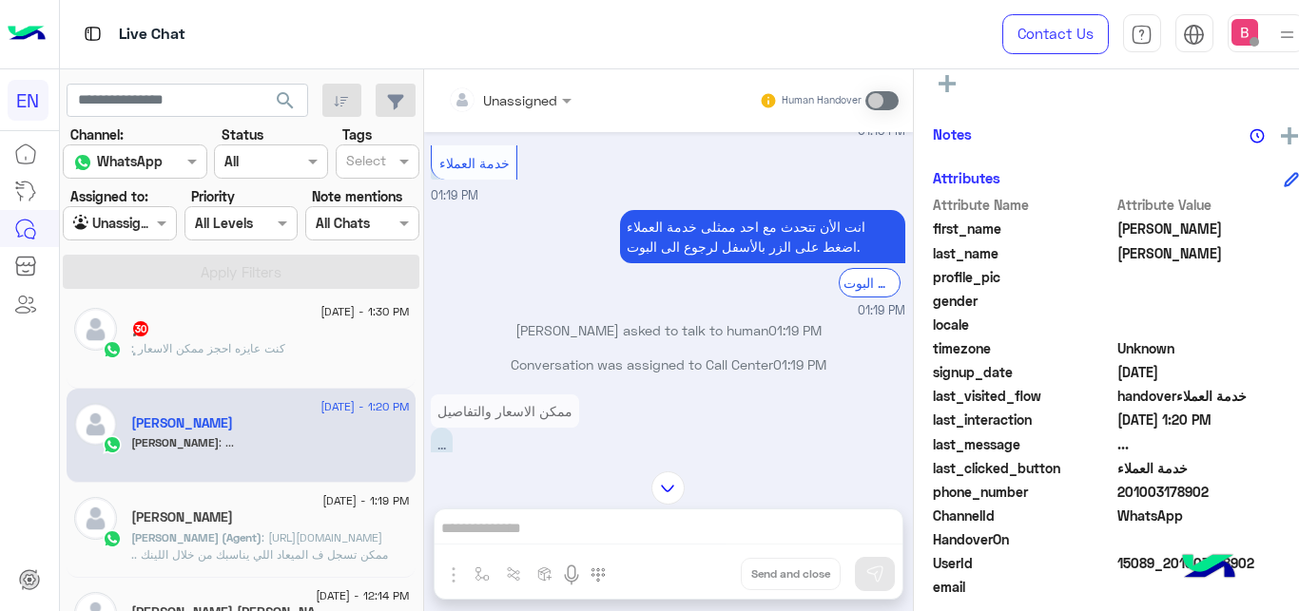
click at [510, 92] on div at bounding box center [510, 99] width 144 height 22
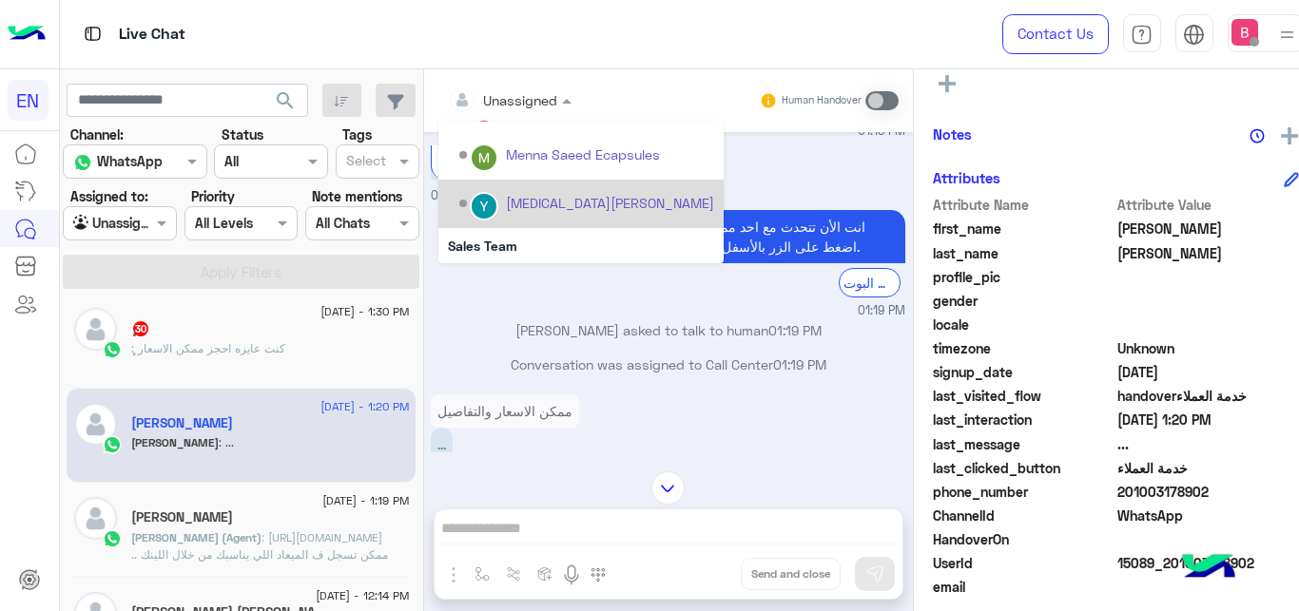
scroll to position [316, 0]
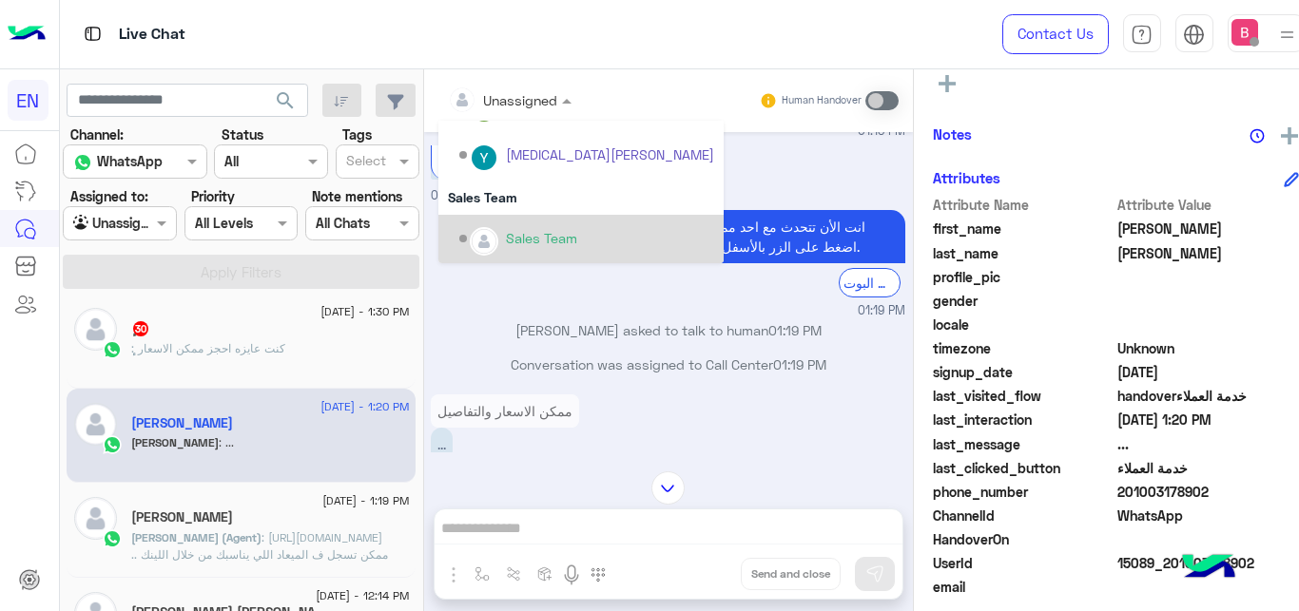
click at [491, 221] on div "Sales Team" at bounding box center [580, 239] width 285 height 48
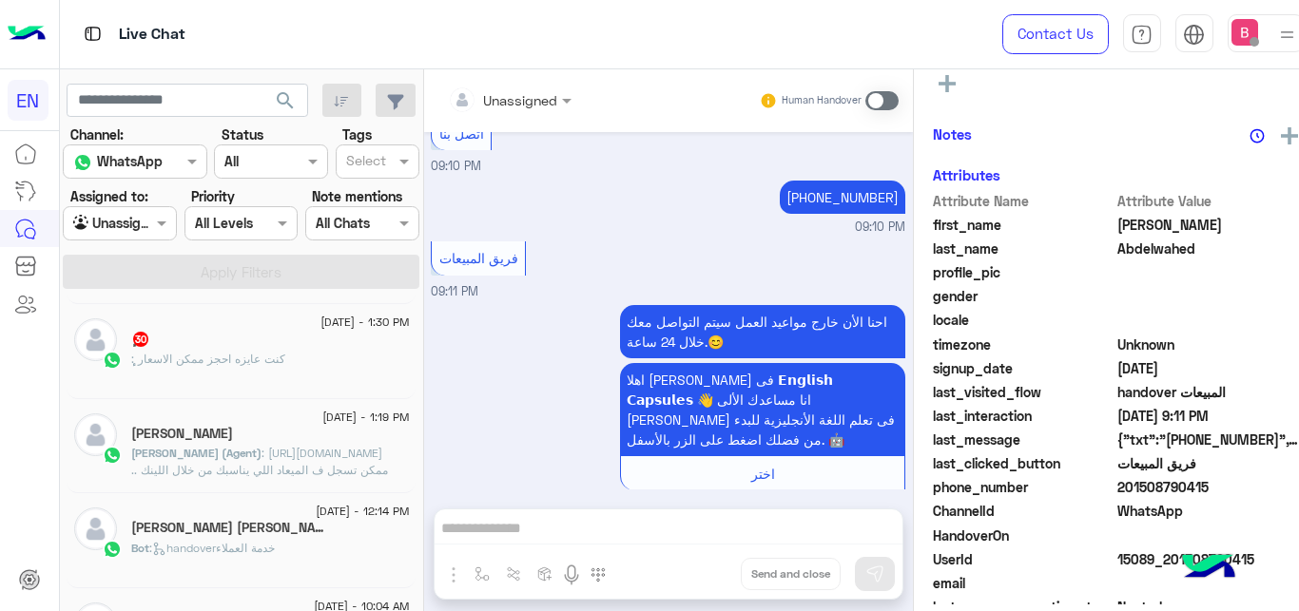
scroll to position [291, 0]
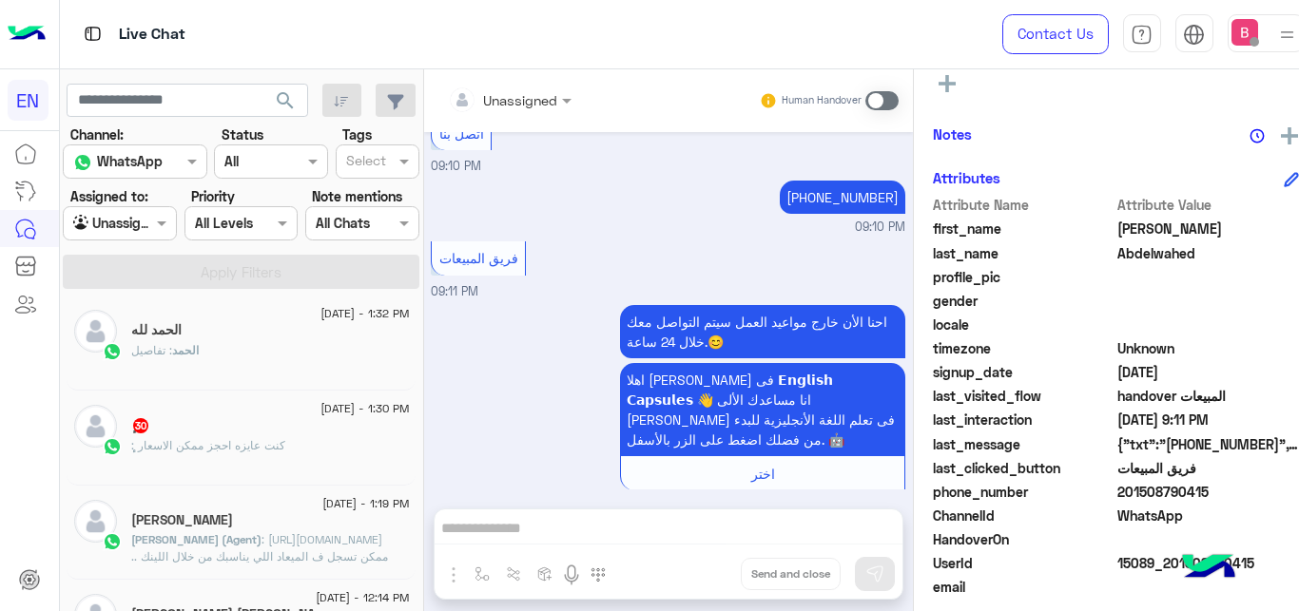
click at [220, 425] on div "ٕ 30" at bounding box center [270, 427] width 278 height 20
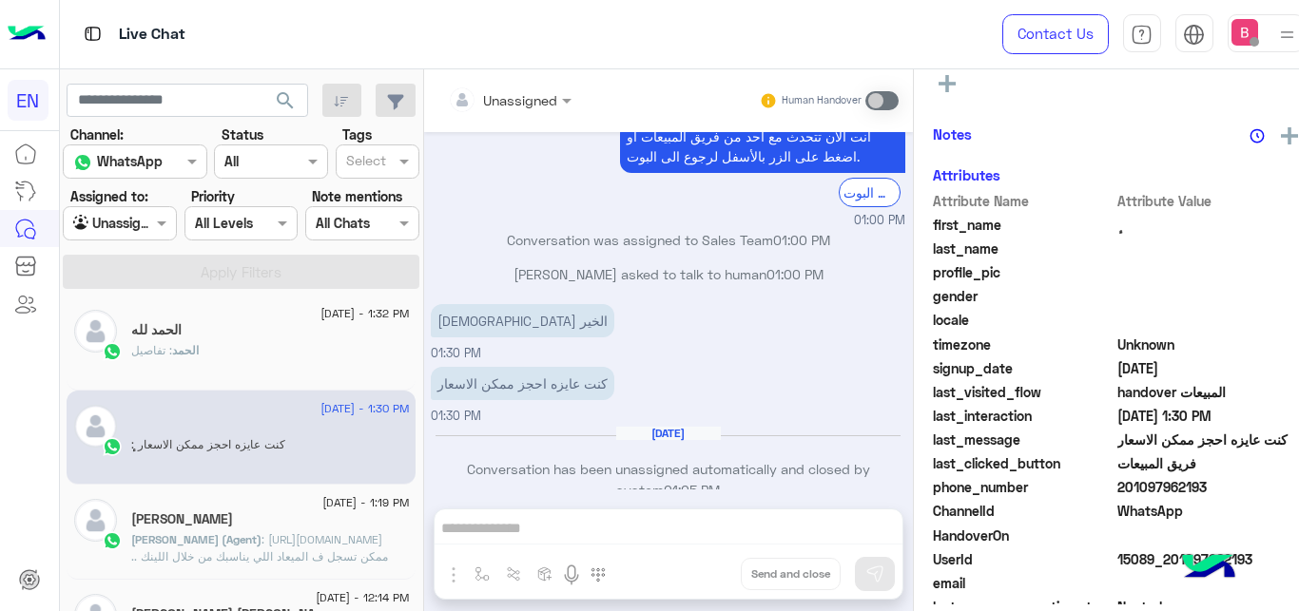
scroll to position [1186, 0]
click at [478, 90] on input "text" at bounding box center [486, 100] width 77 height 20
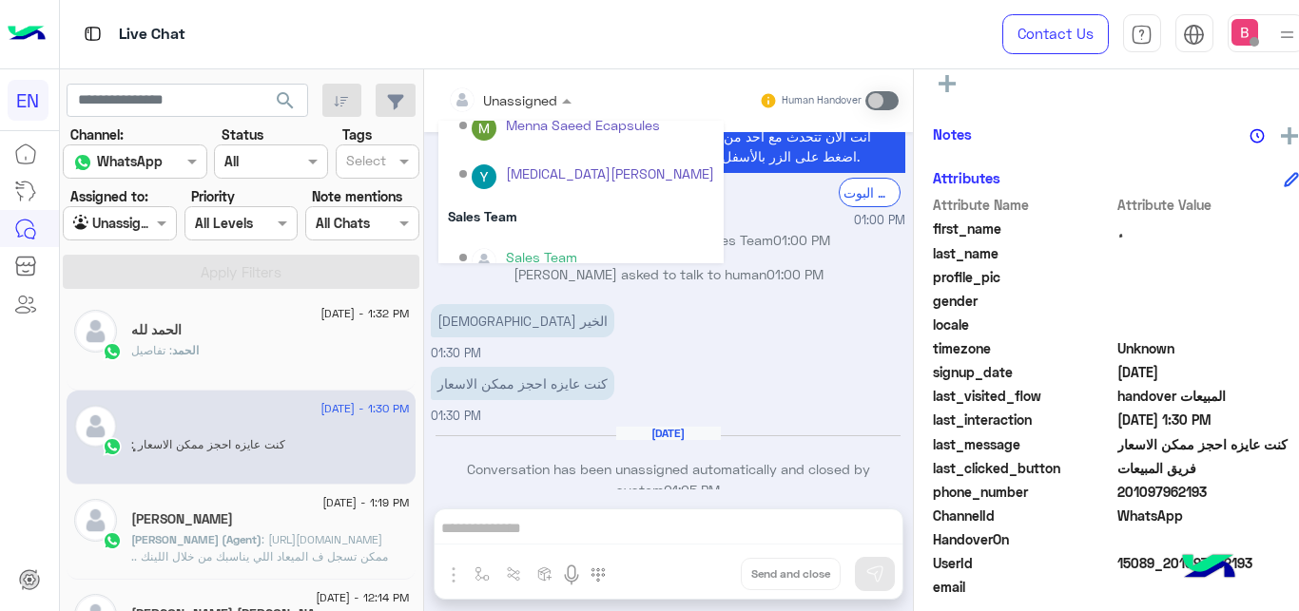
scroll to position [316, 0]
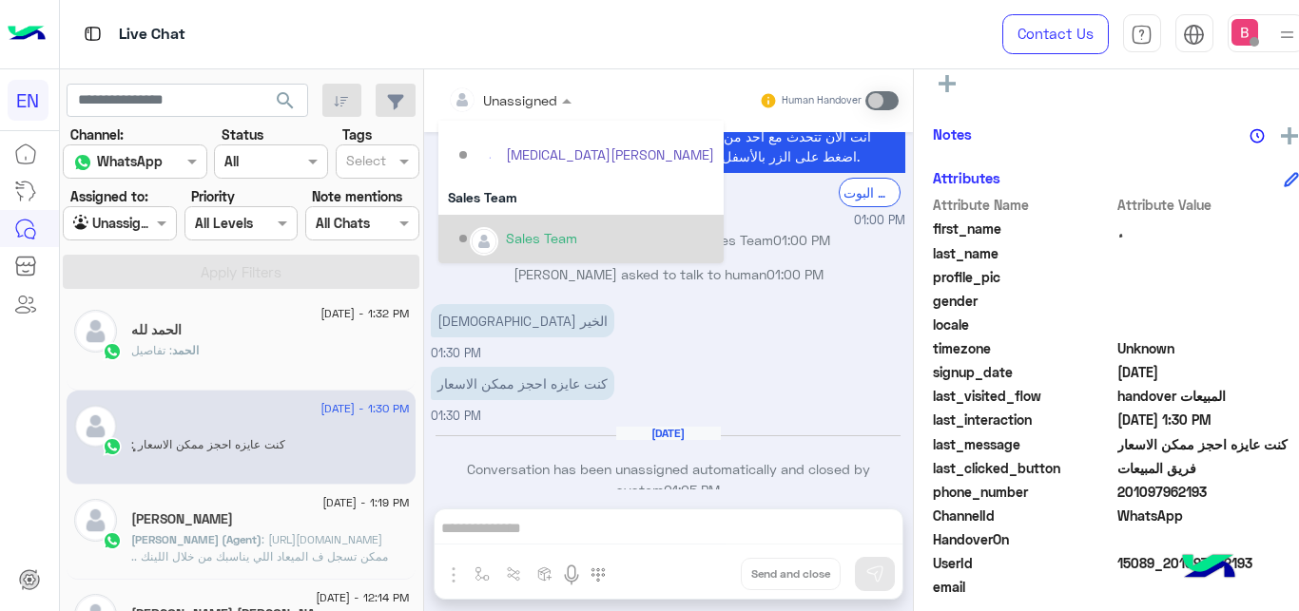
click at [481, 231] on div "Sales Team" at bounding box center [586, 239] width 255 height 33
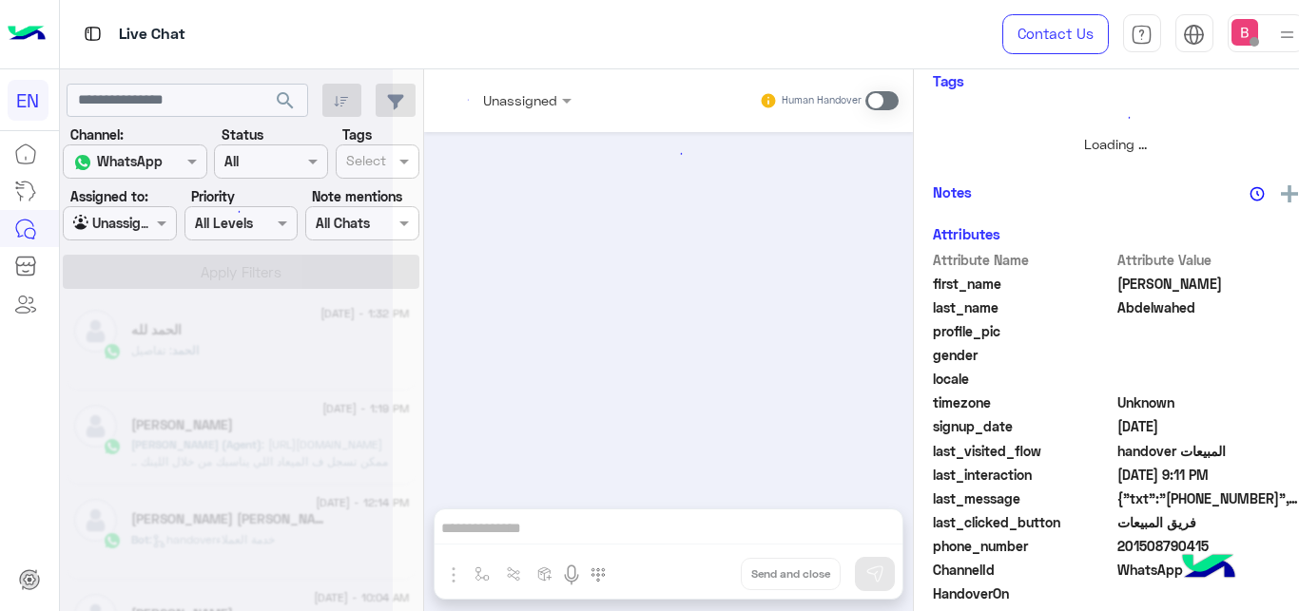
click at [145, 224] on div at bounding box center [120, 223] width 112 height 22
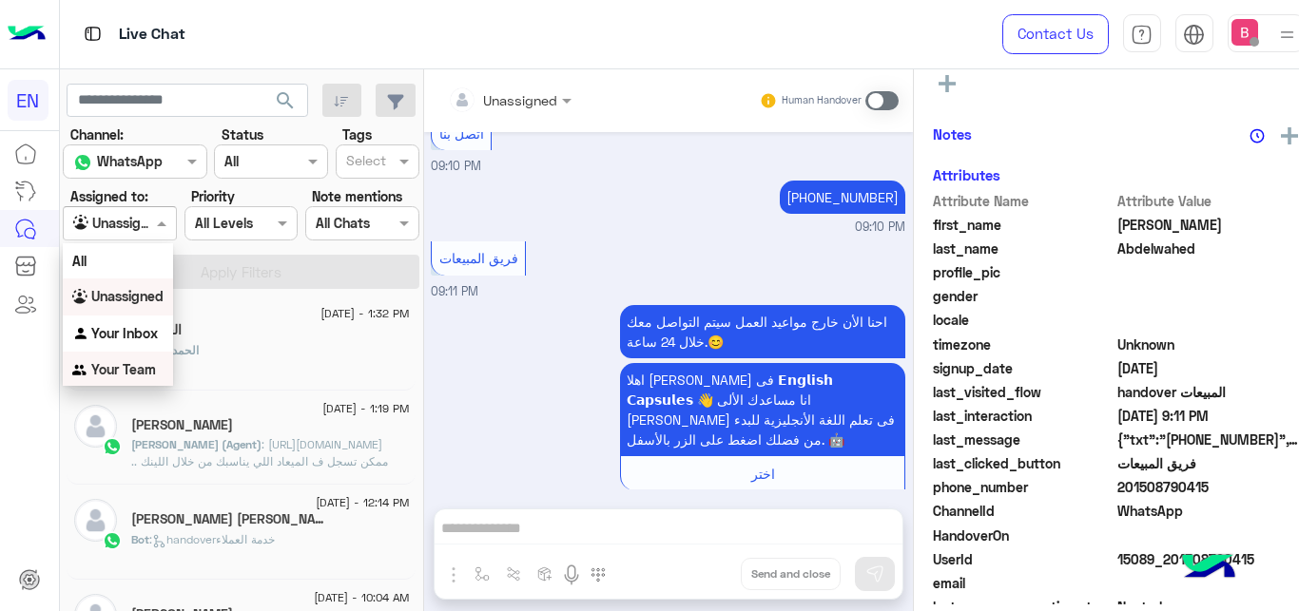
click at [125, 362] on div "Your Team" at bounding box center [118, 370] width 110 height 37
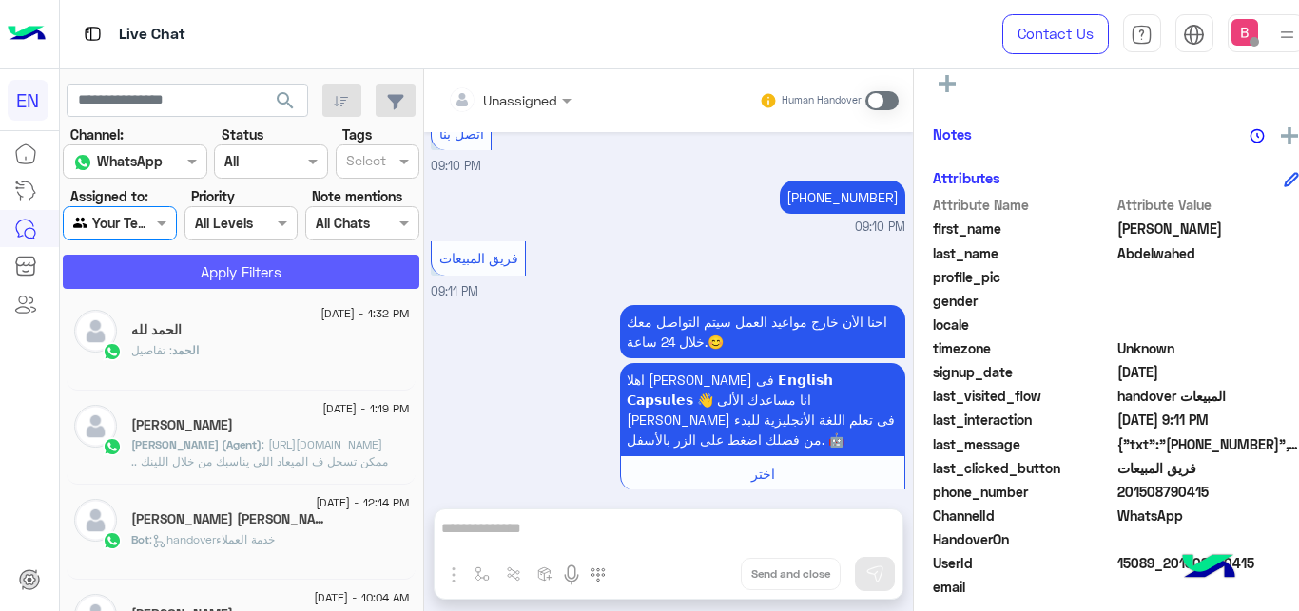
click at [223, 275] on button "Apply Filters" at bounding box center [241, 272] width 357 height 34
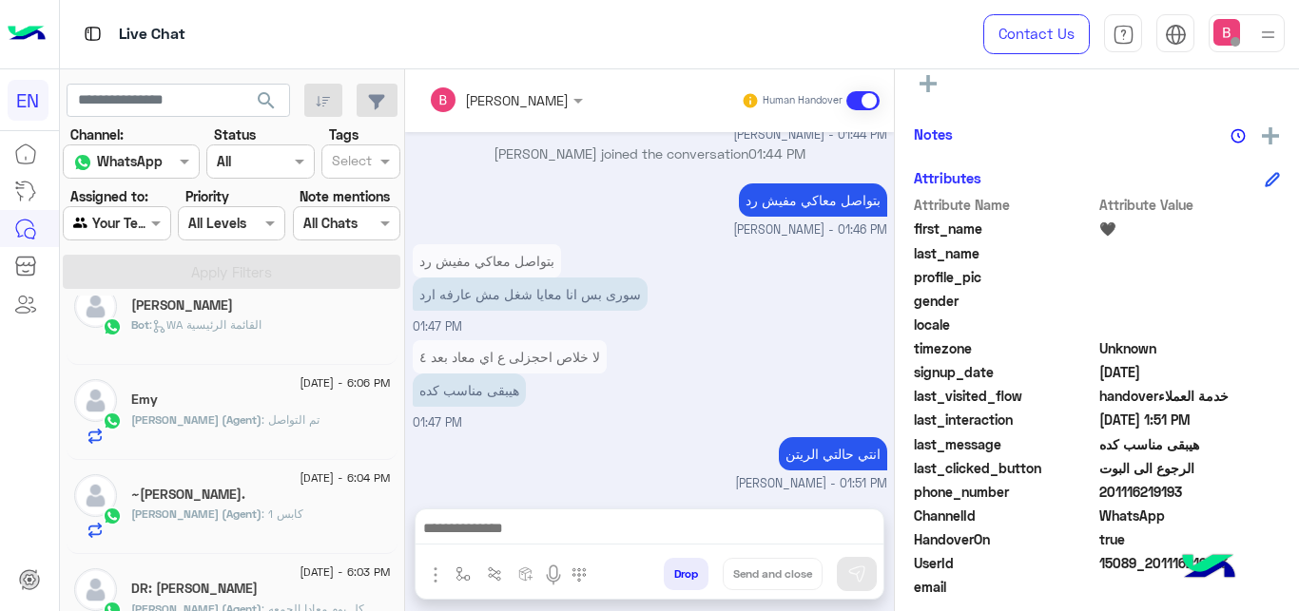
scroll to position [873, 0]
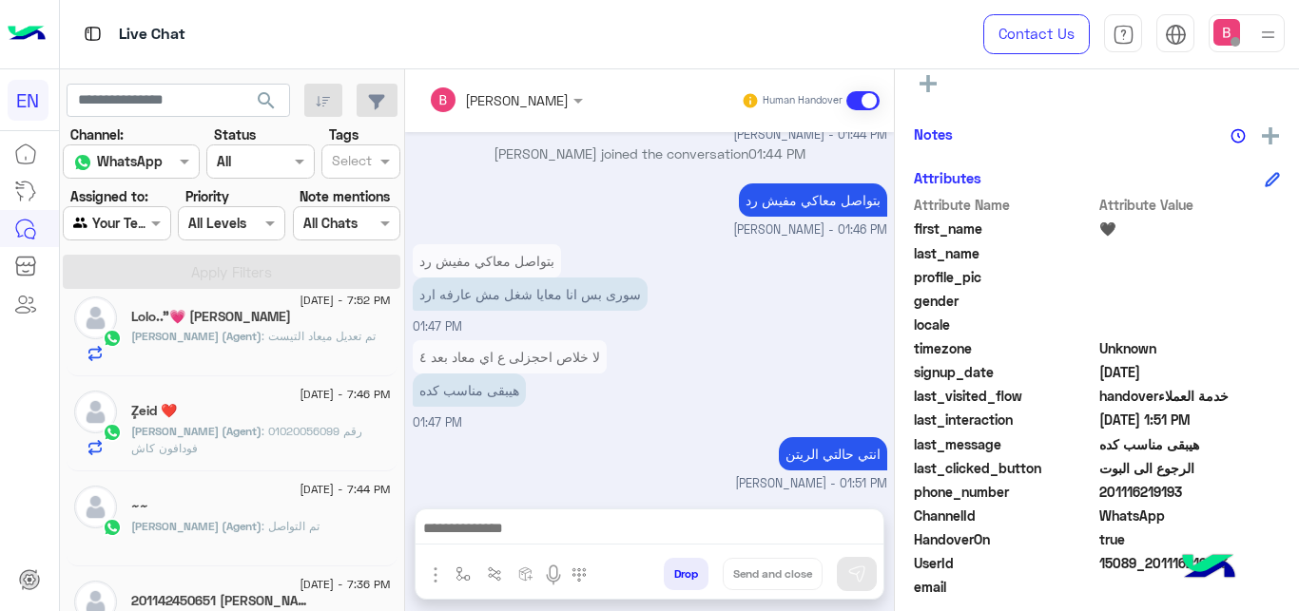
click at [149, 198] on div "Assigned to: Agent Filter Your Team" at bounding box center [116, 213] width 107 height 54
click at [128, 222] on div at bounding box center [117, 223] width 106 height 22
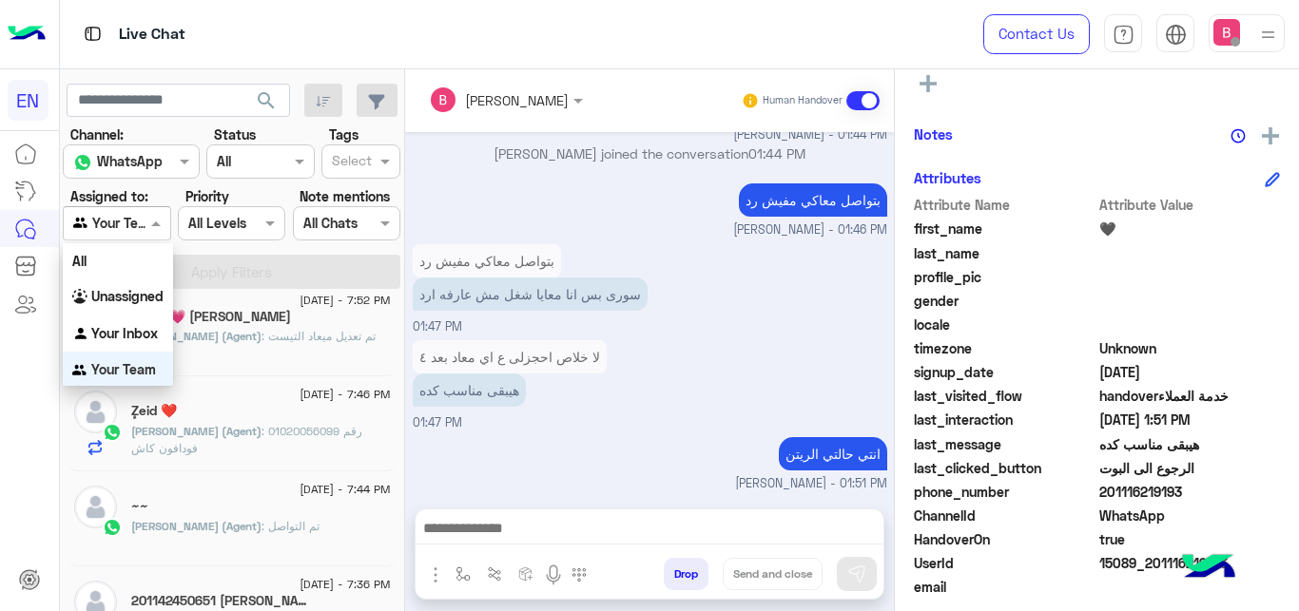
scroll to position [4, 0]
click at [126, 298] on b "Unassigned" at bounding box center [127, 293] width 72 height 16
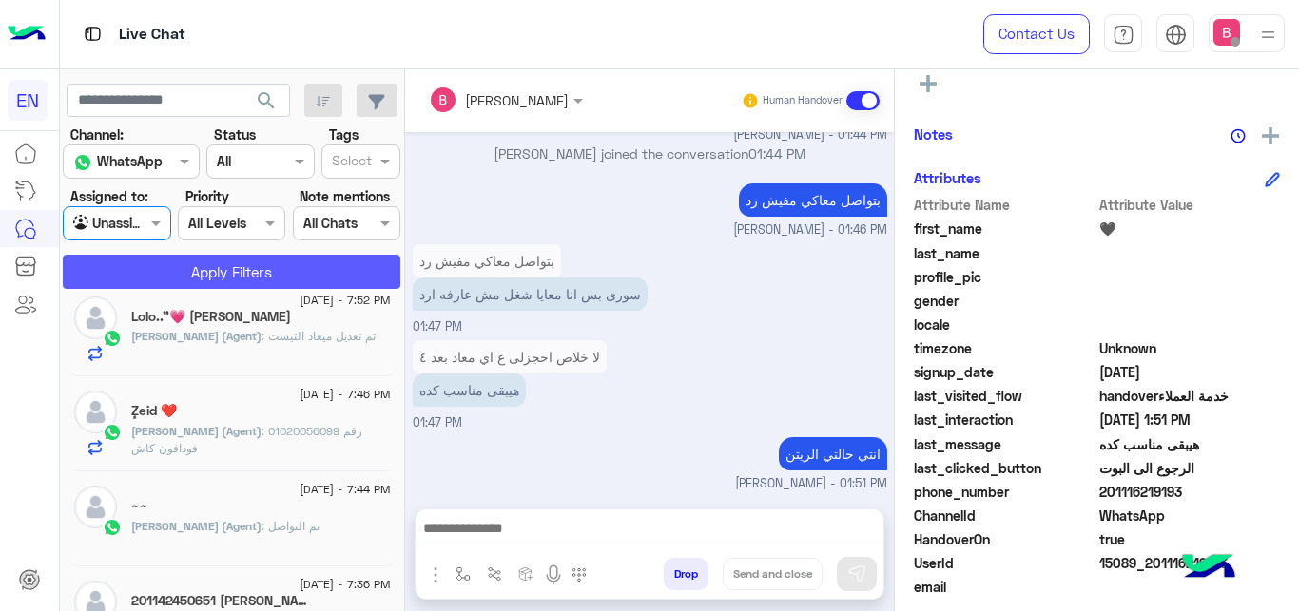
click at [176, 273] on button "Apply Filters" at bounding box center [232, 272] width 338 height 34
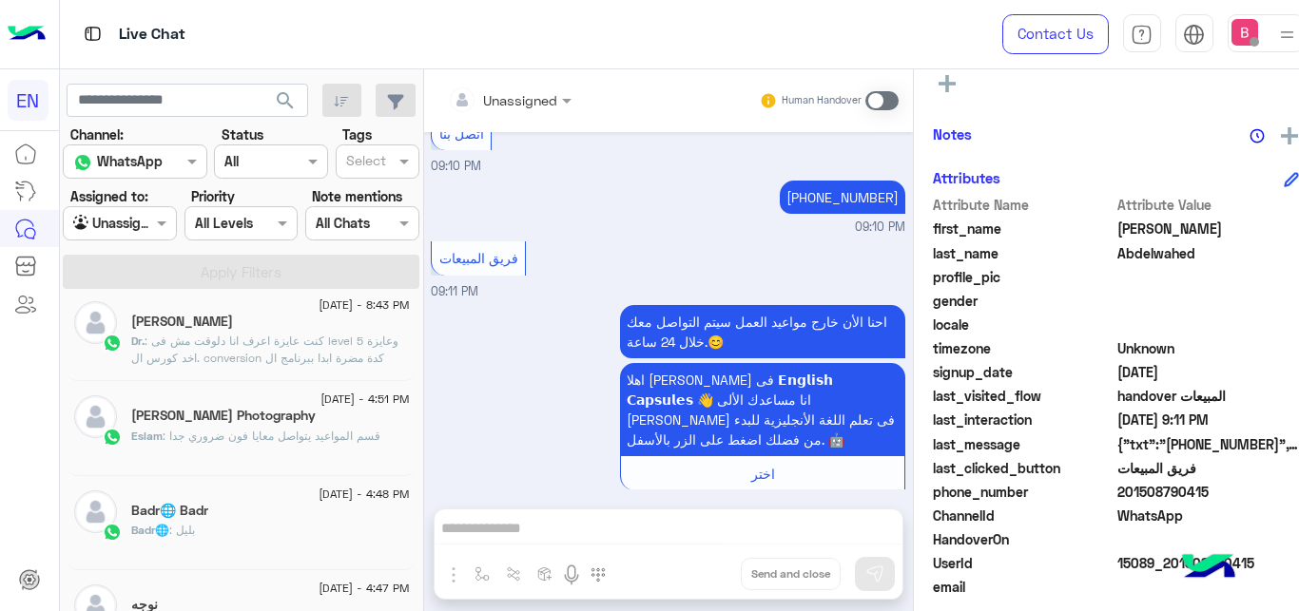
scroll to position [194, 0]
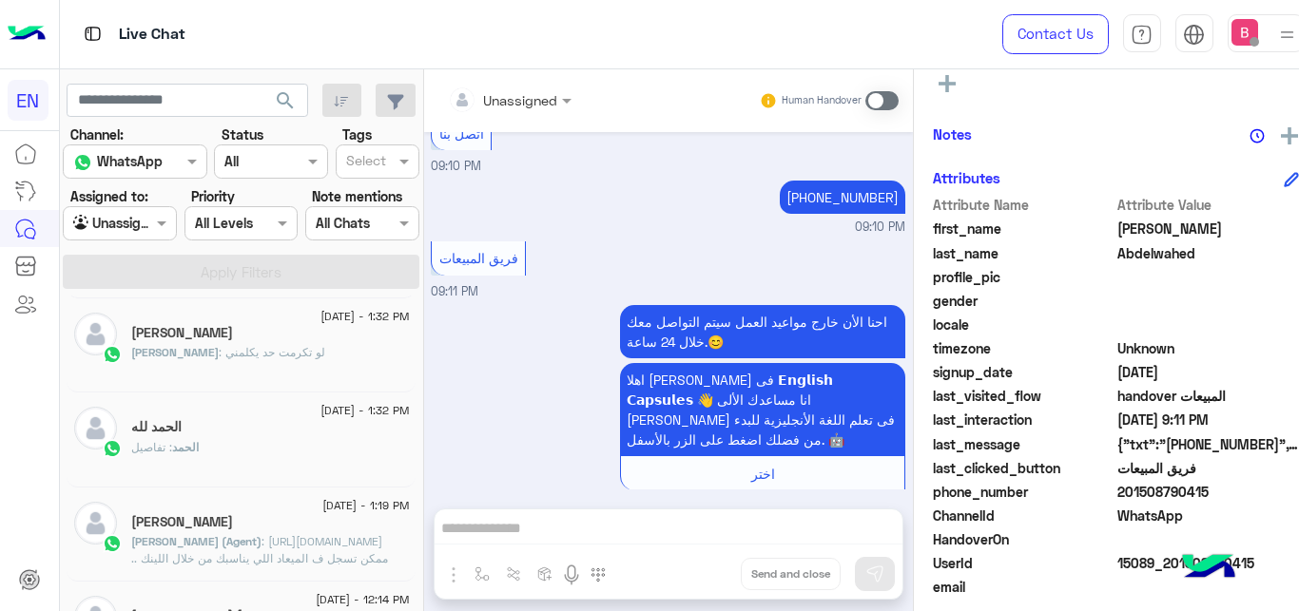
click at [249, 442] on div "الحمد : تفاصيل" at bounding box center [270, 455] width 278 height 33
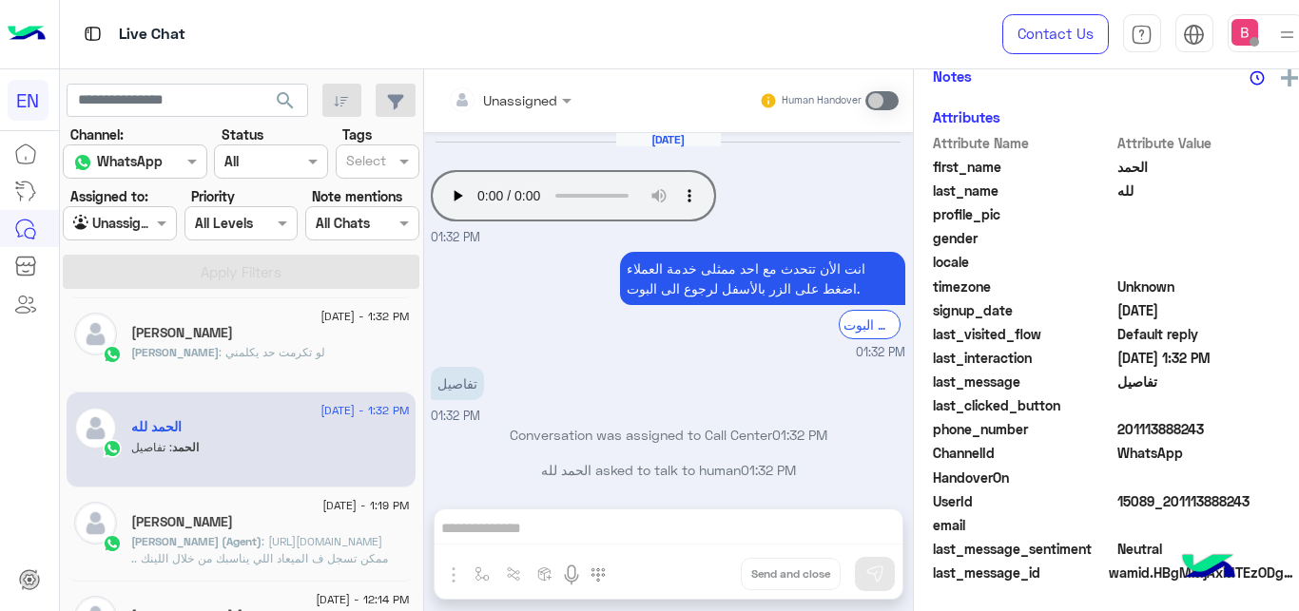
click at [513, 97] on div at bounding box center [510, 99] width 144 height 22
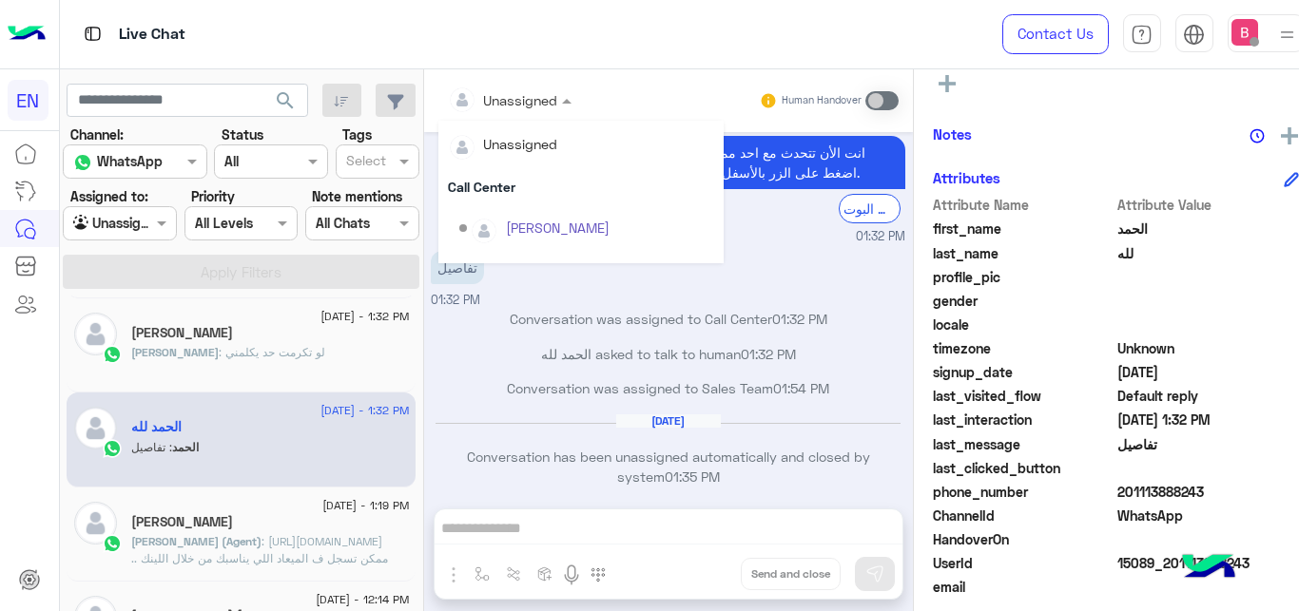
scroll to position [316, 0]
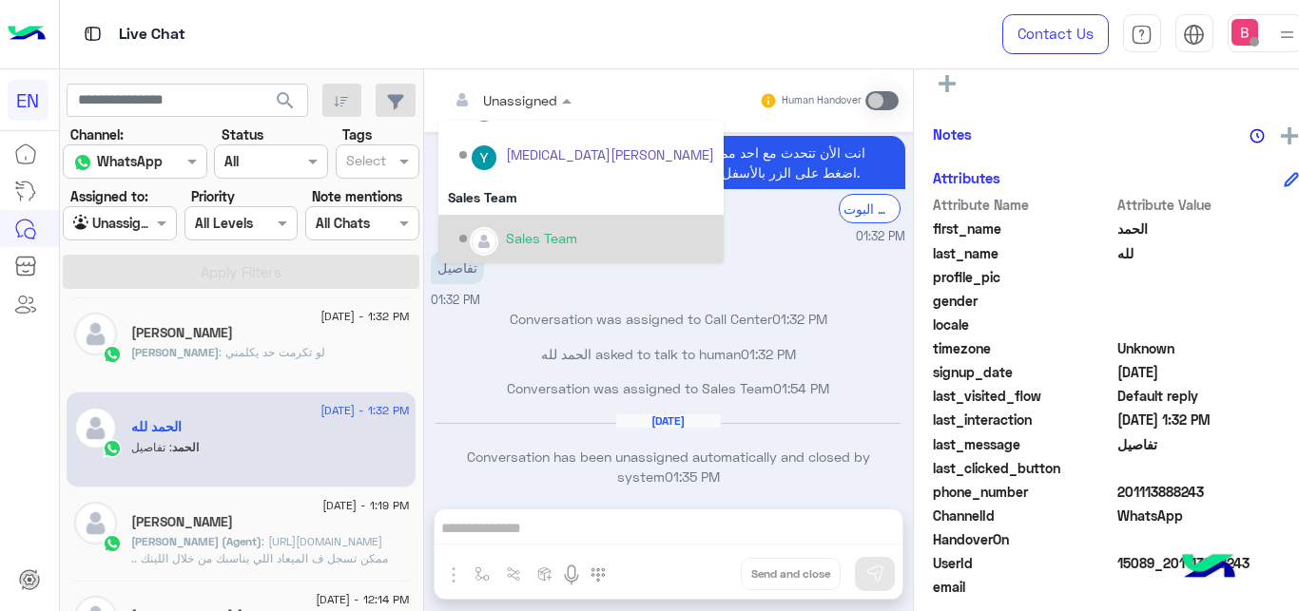
click at [486, 246] on div "Sales Team" at bounding box center [586, 239] width 255 height 33
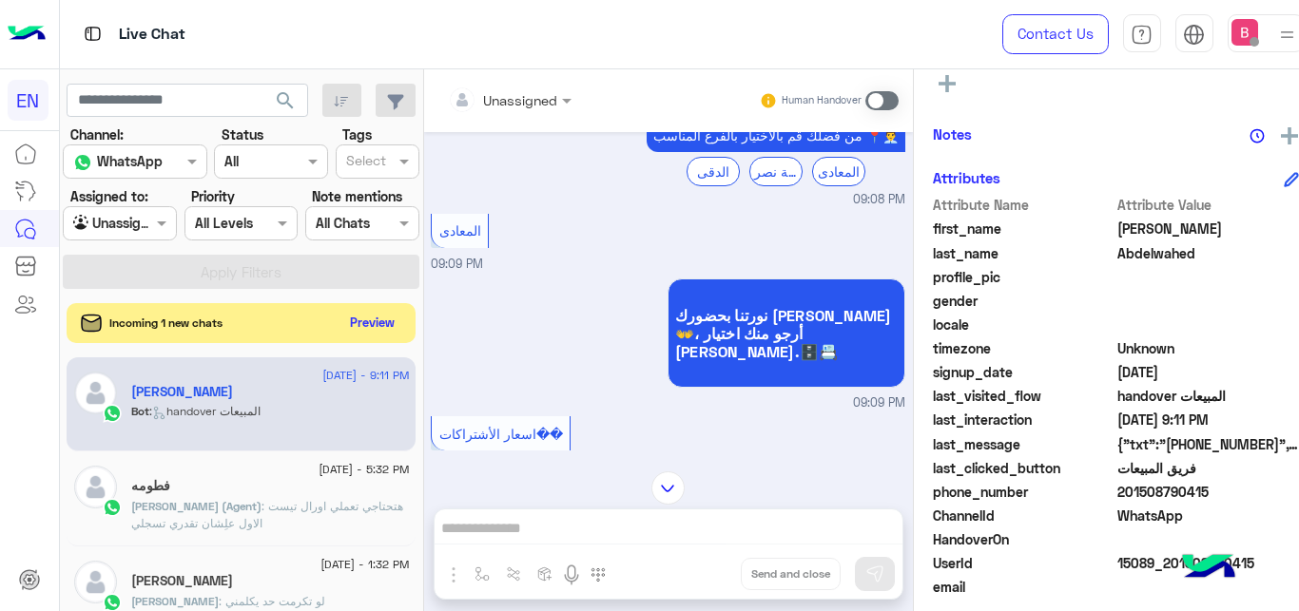
click at [352, 324] on button "Preview" at bounding box center [371, 323] width 59 height 26
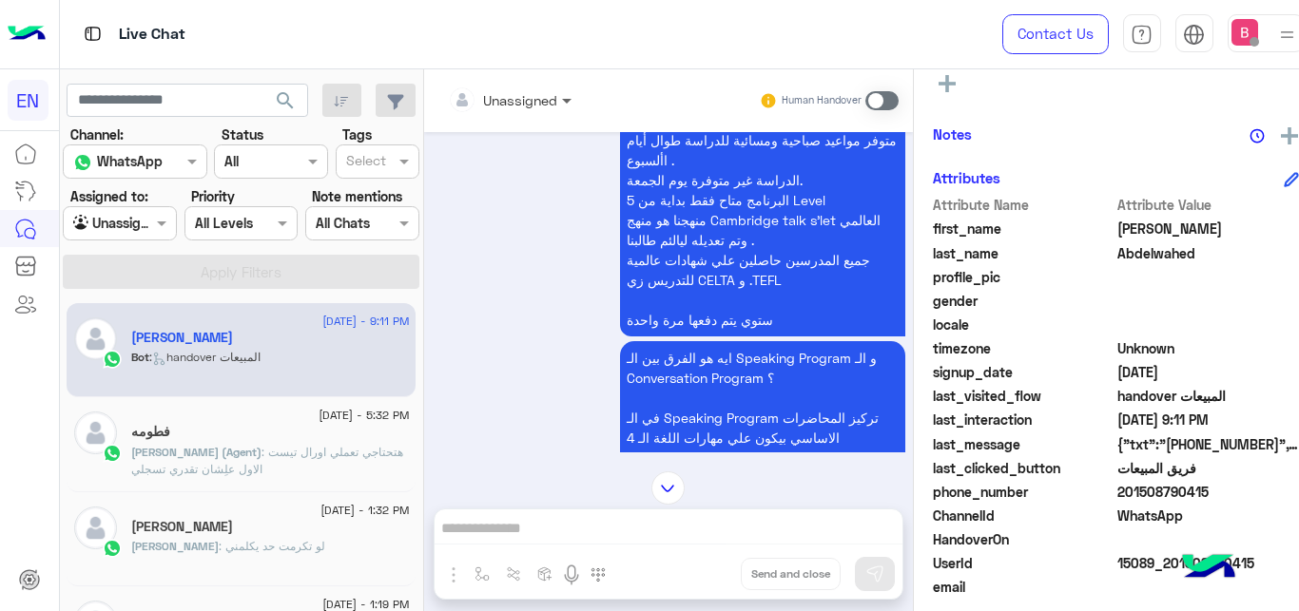
scroll to position [532, 0]
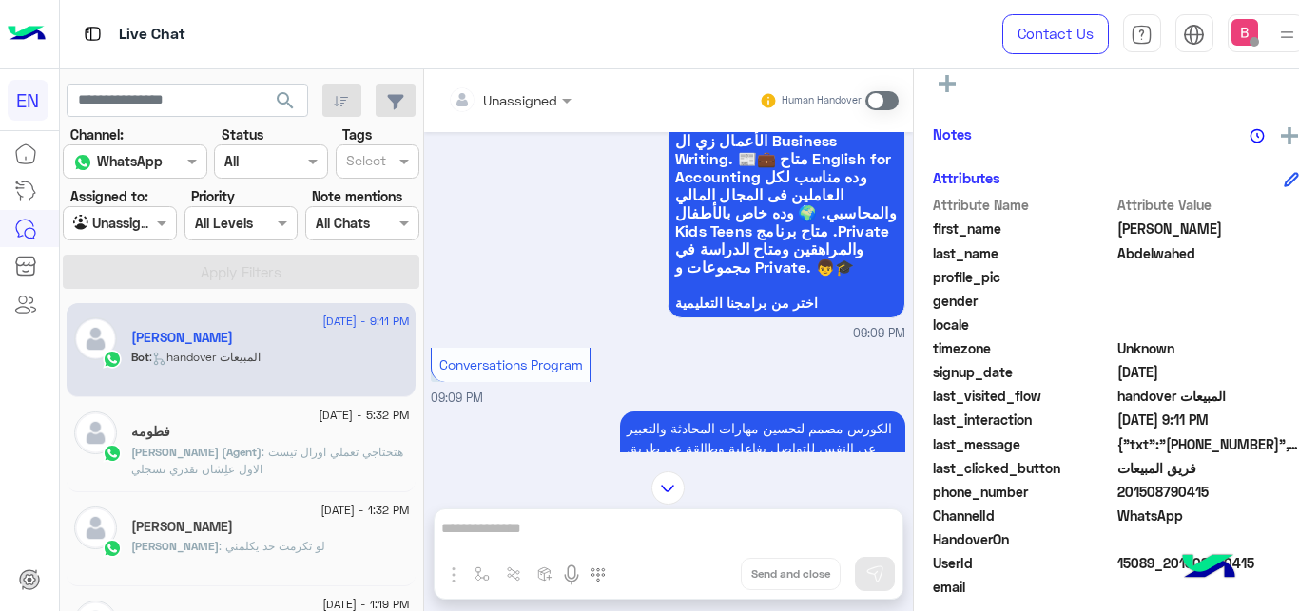
click at [521, 96] on div at bounding box center [510, 99] width 144 height 22
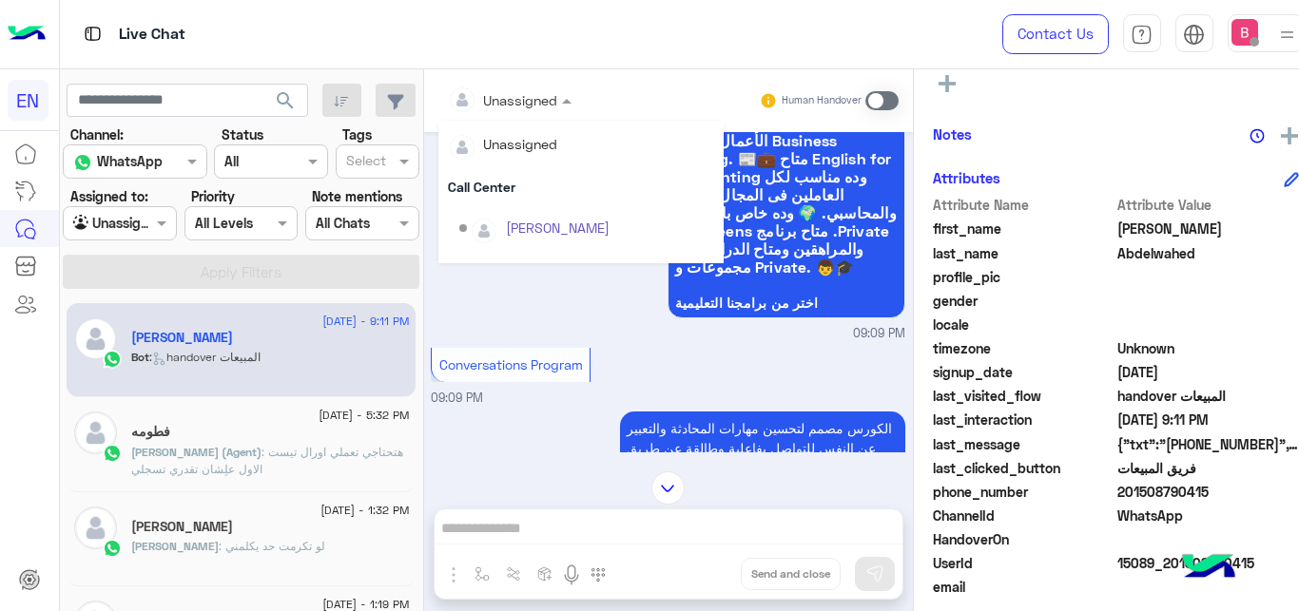
scroll to position [316, 0]
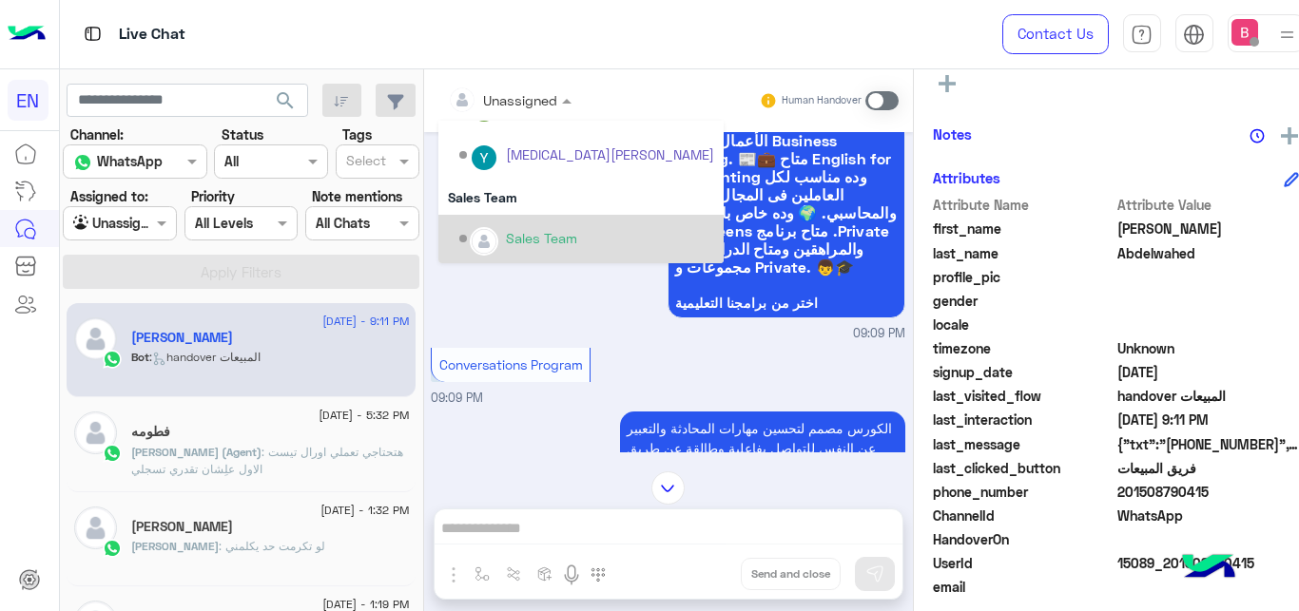
click at [506, 237] on div "Sales Team" at bounding box center [541, 238] width 71 height 20
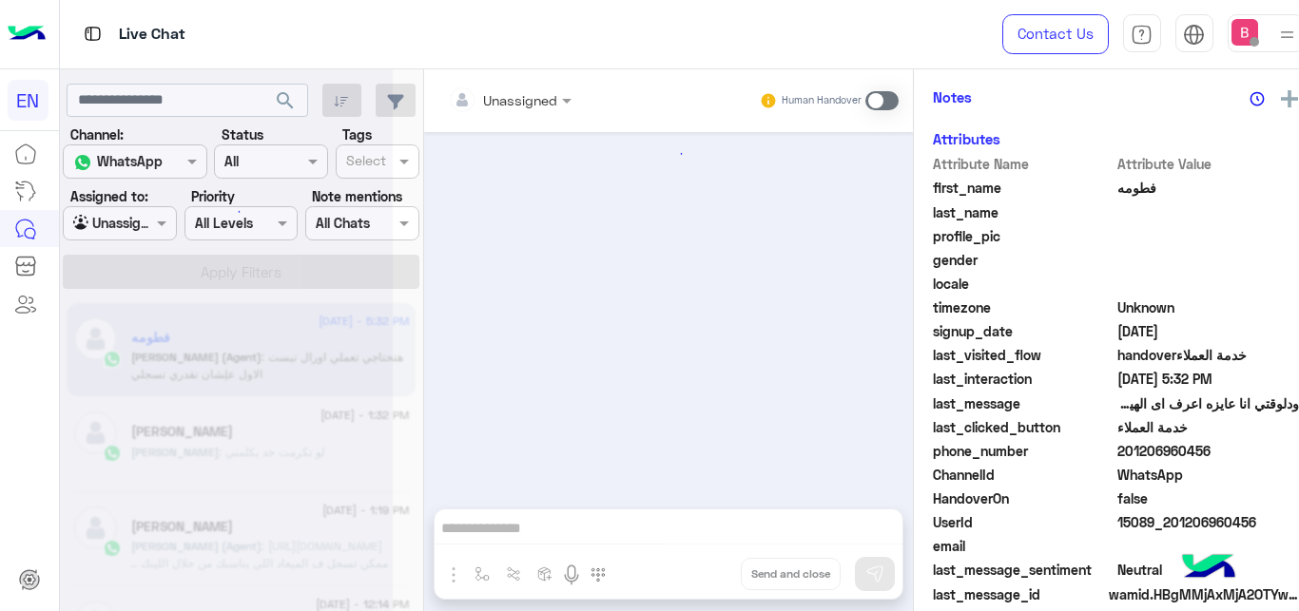
scroll to position [349, 0]
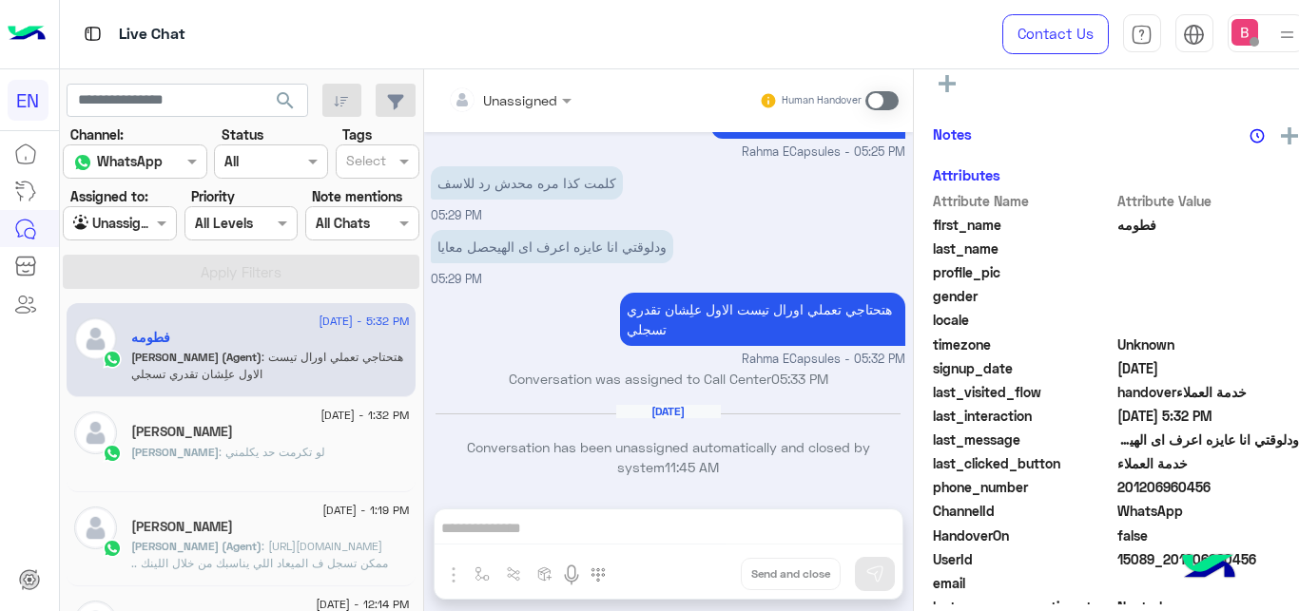
click at [152, 221] on span at bounding box center [164, 223] width 24 height 20
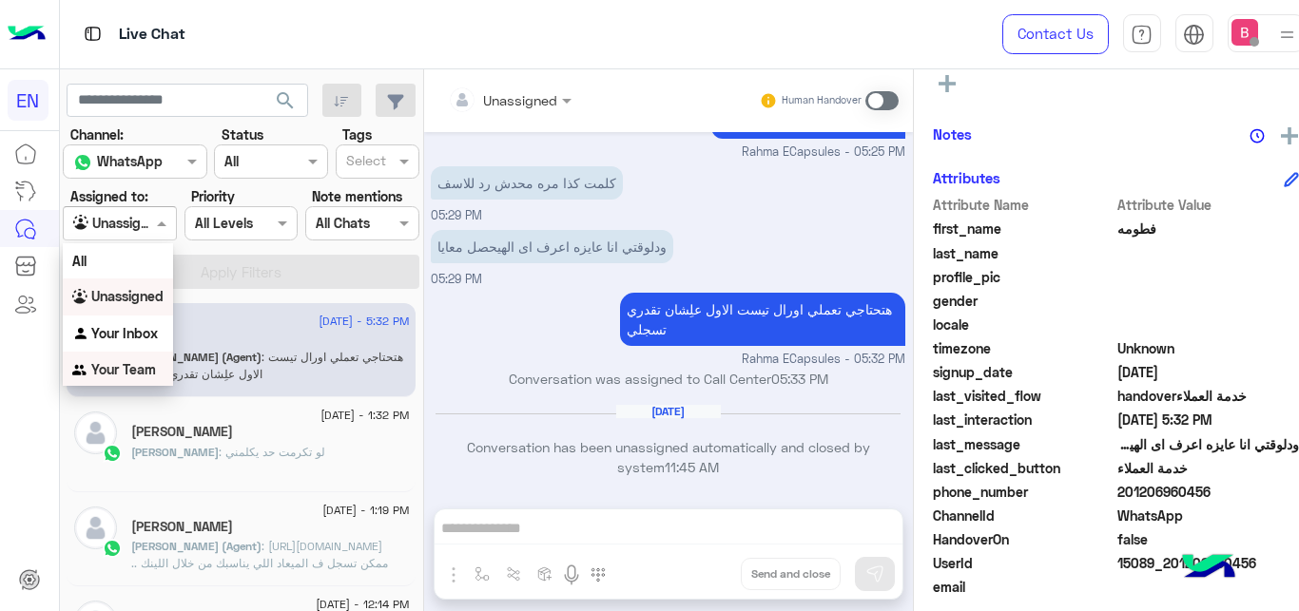
click at [138, 365] on b "Your Team" at bounding box center [123, 369] width 65 height 16
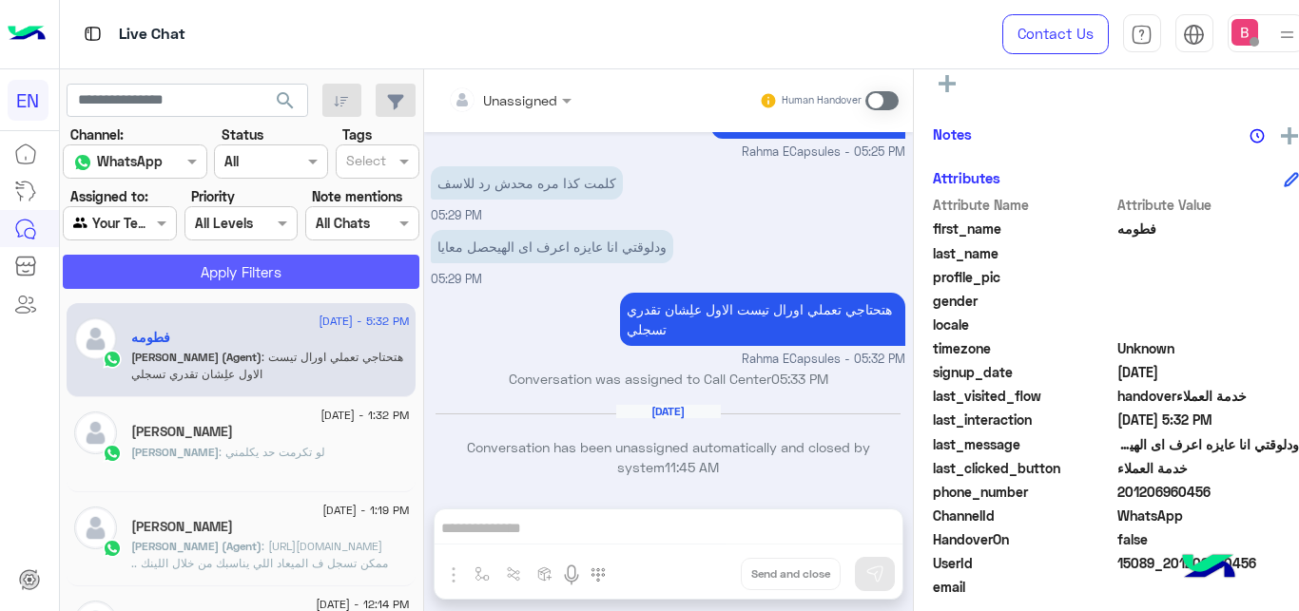
click at [214, 263] on button "Apply Filters" at bounding box center [241, 272] width 357 height 34
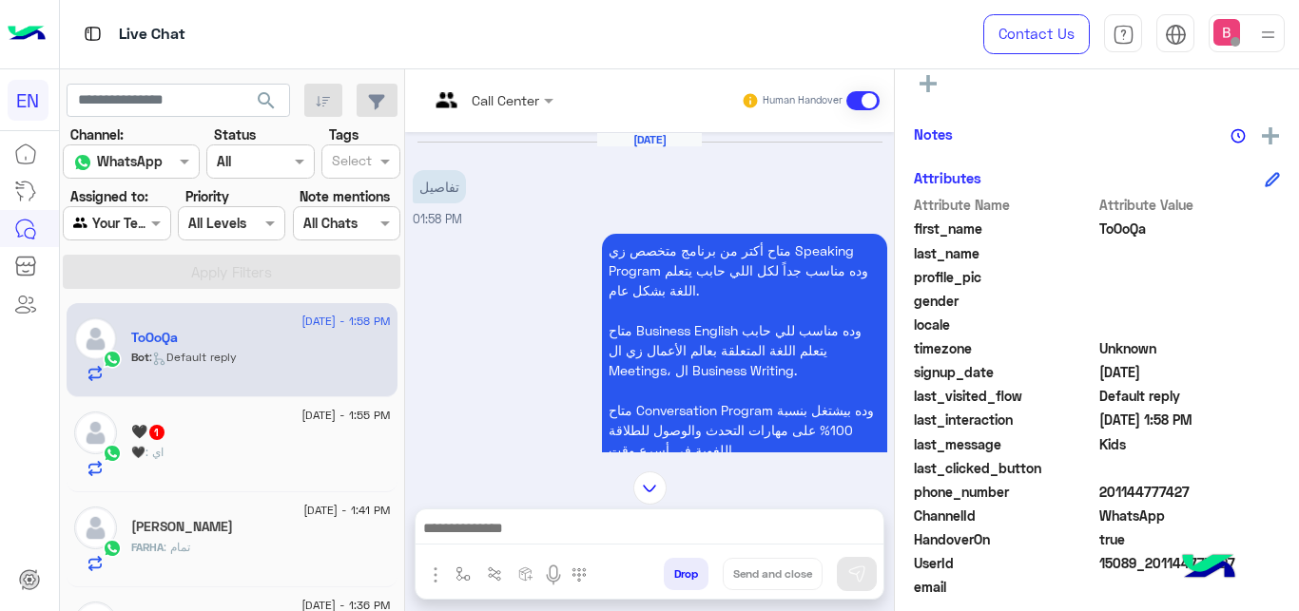
click at [494, 90] on input "text" at bounding box center [467, 100] width 77 height 20
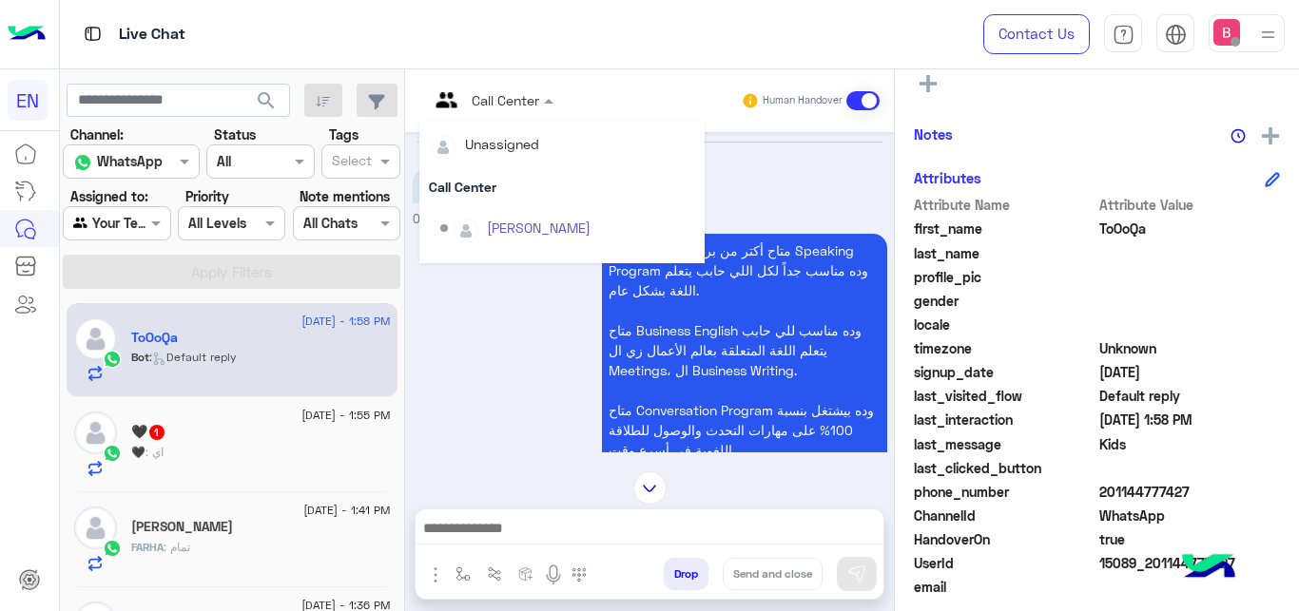
scroll to position [316, 0]
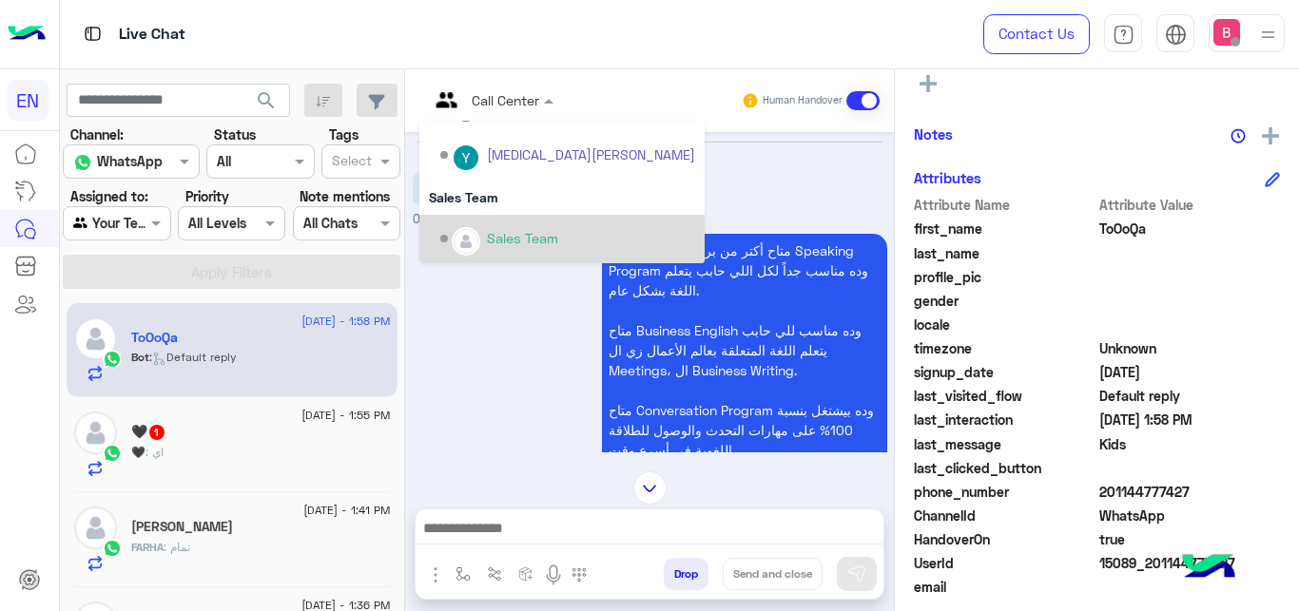
click at [499, 243] on div "Sales Team" at bounding box center [522, 238] width 71 height 20
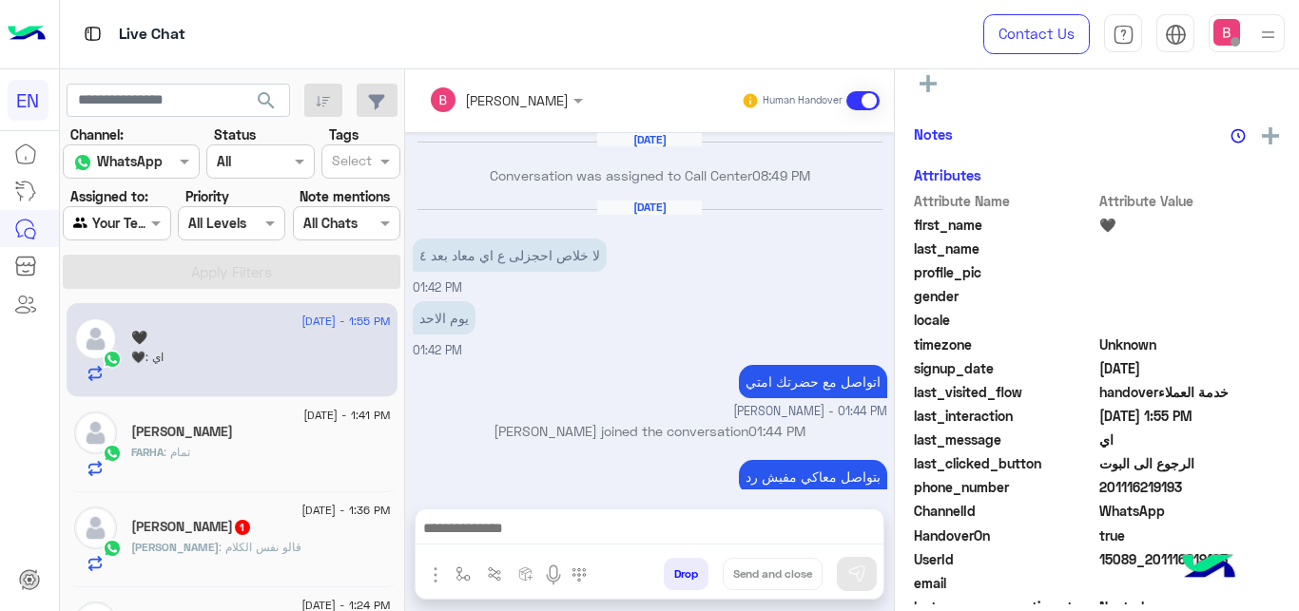
scroll to position [374, 0]
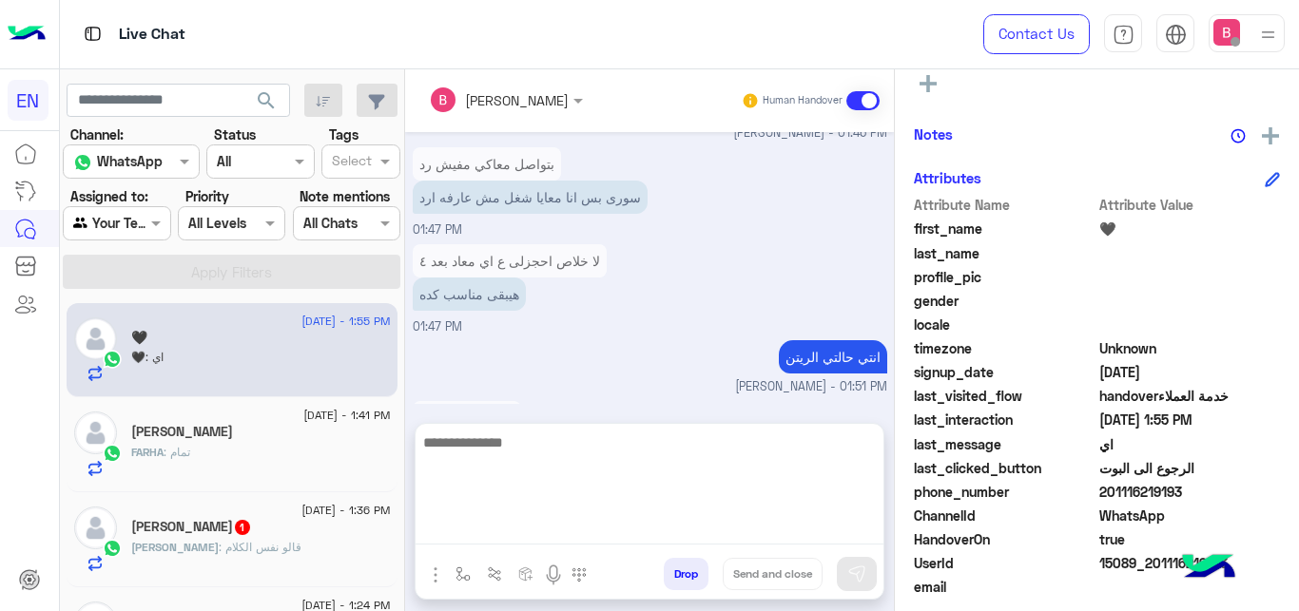
click at [497, 540] on textarea at bounding box center [650, 488] width 468 height 114
type textarea "**********"
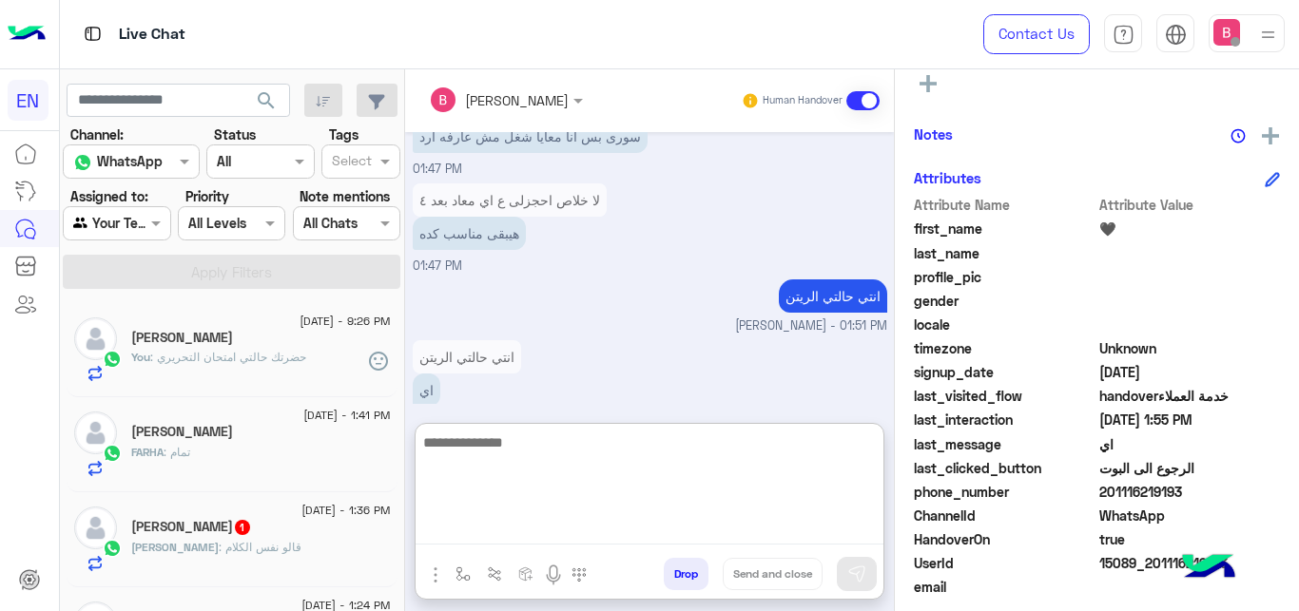
scroll to position [520, 0]
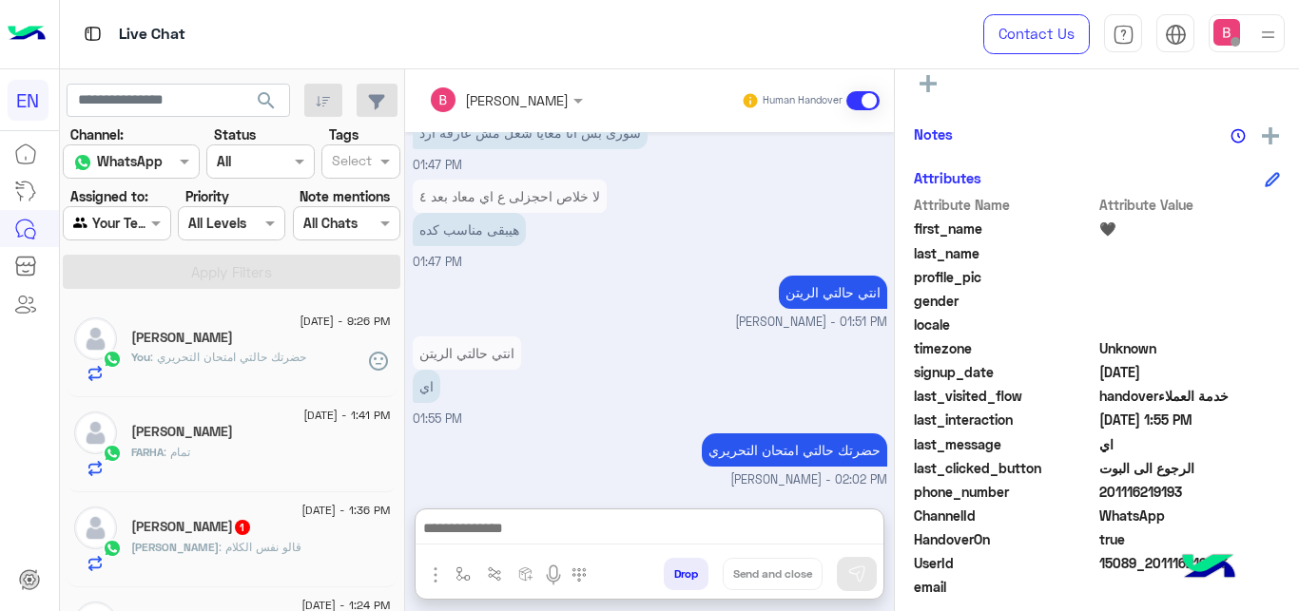
click at [109, 223] on input "text" at bounding box center [95, 224] width 44 height 20
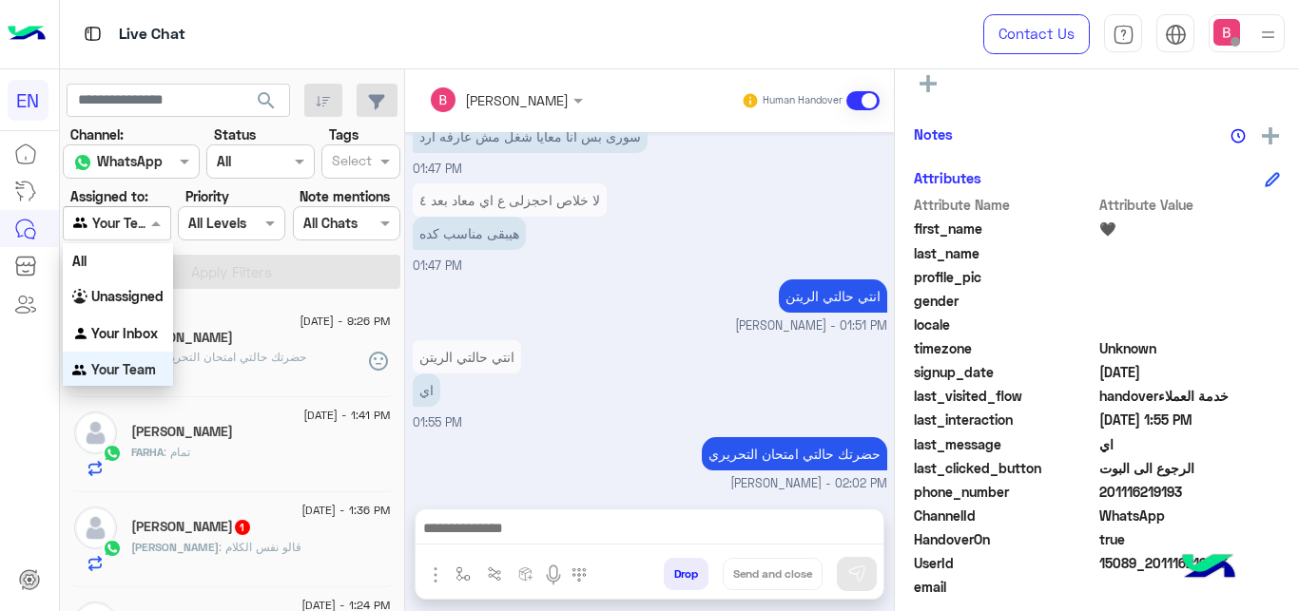
scroll to position [1, 0]
click at [283, 293] on app-inbox-users-filters "search Channel: Channel WhatsApp Status Channel All Tags Select Assigned to: Ag…" at bounding box center [232, 182] width 345 height 227
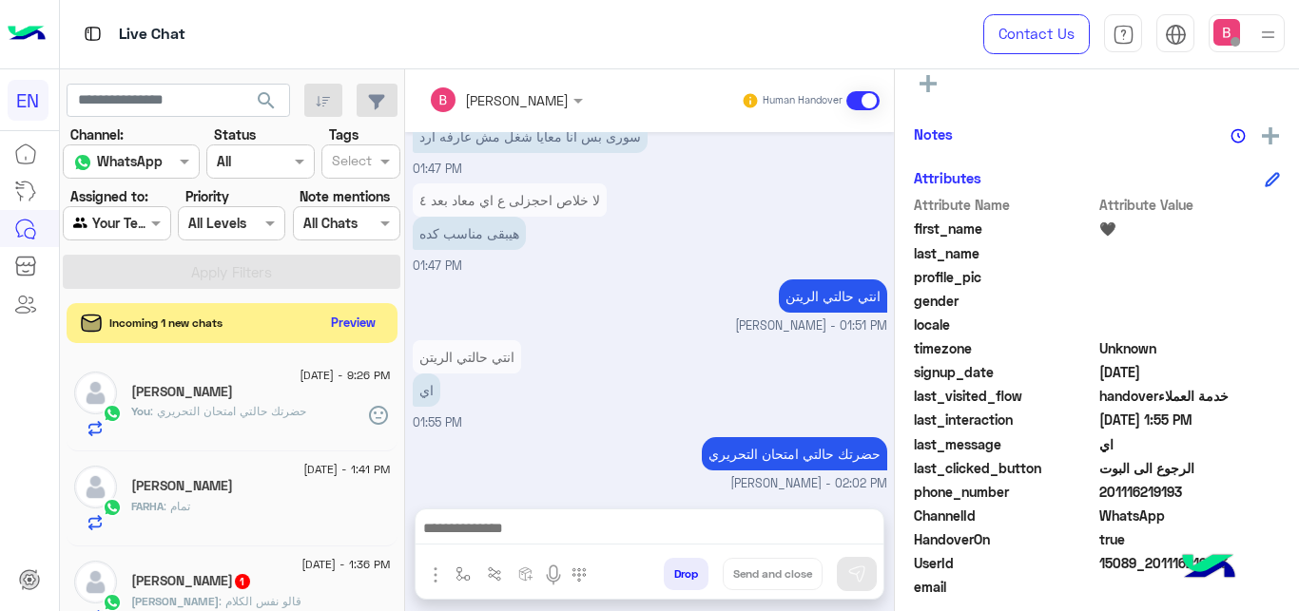
click at [366, 333] on button "Preview" at bounding box center [353, 323] width 59 height 26
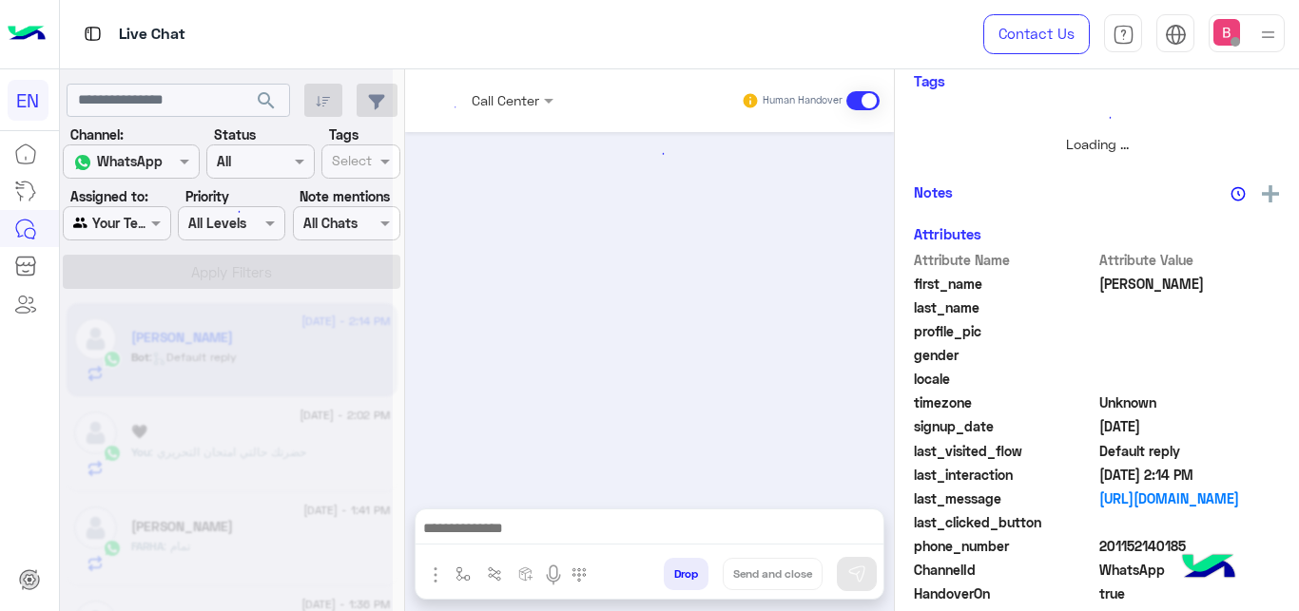
click at [358, 319] on div at bounding box center [226, 313] width 333 height 611
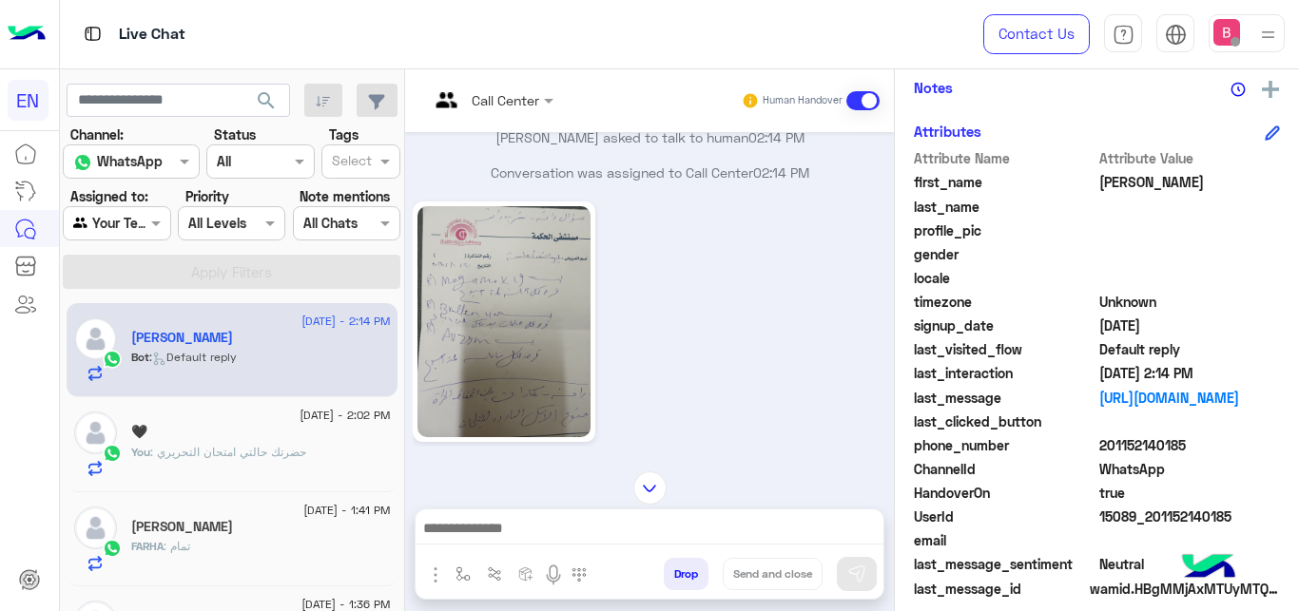
scroll to position [413, 0]
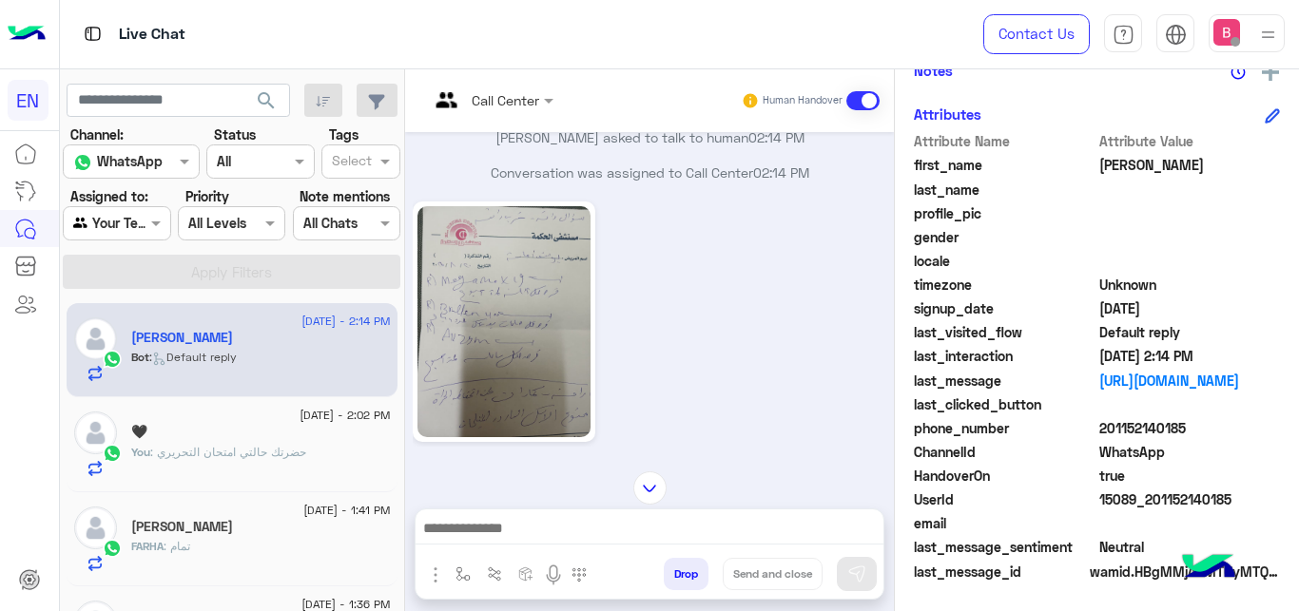
drag, startPoint x: 1107, startPoint y: 432, endPoint x: 1204, endPoint y: 436, distance: 97.1
click at [1230, 436] on span "201152140185" at bounding box center [1190, 428] width 182 height 20
click at [1201, 442] on div "phone_number 201152140185" at bounding box center [1097, 430] width 366 height 24
drag, startPoint x: 1103, startPoint y: 424, endPoint x: 1192, endPoint y: 427, distance: 89.4
click at [1192, 427] on span "201152140185" at bounding box center [1190, 428] width 182 height 20
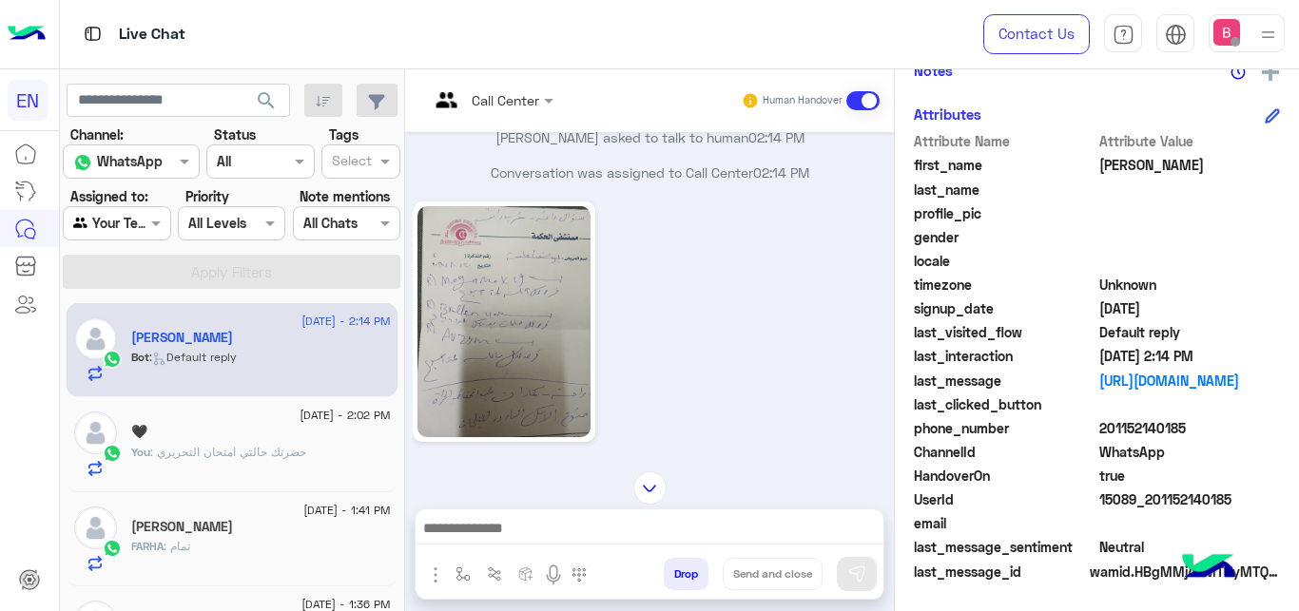
copy span "01152140185"
click at [496, 359] on img at bounding box center [503, 321] width 173 height 231
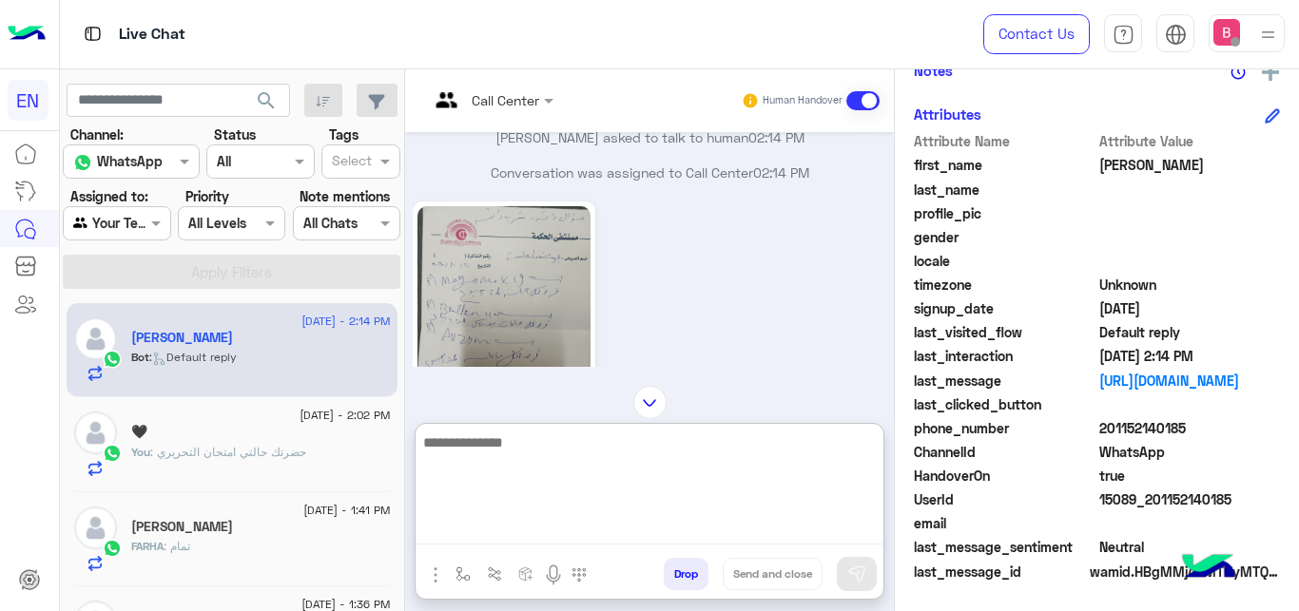
click at [590, 537] on textarea at bounding box center [650, 488] width 468 height 114
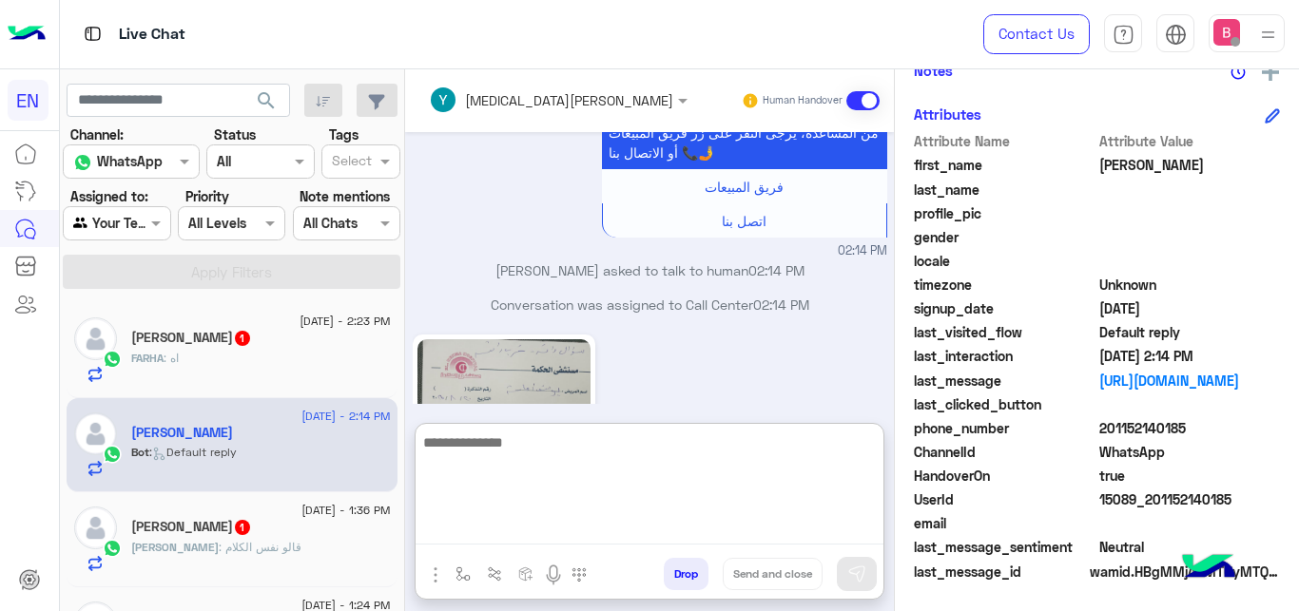
scroll to position [1381, 0]
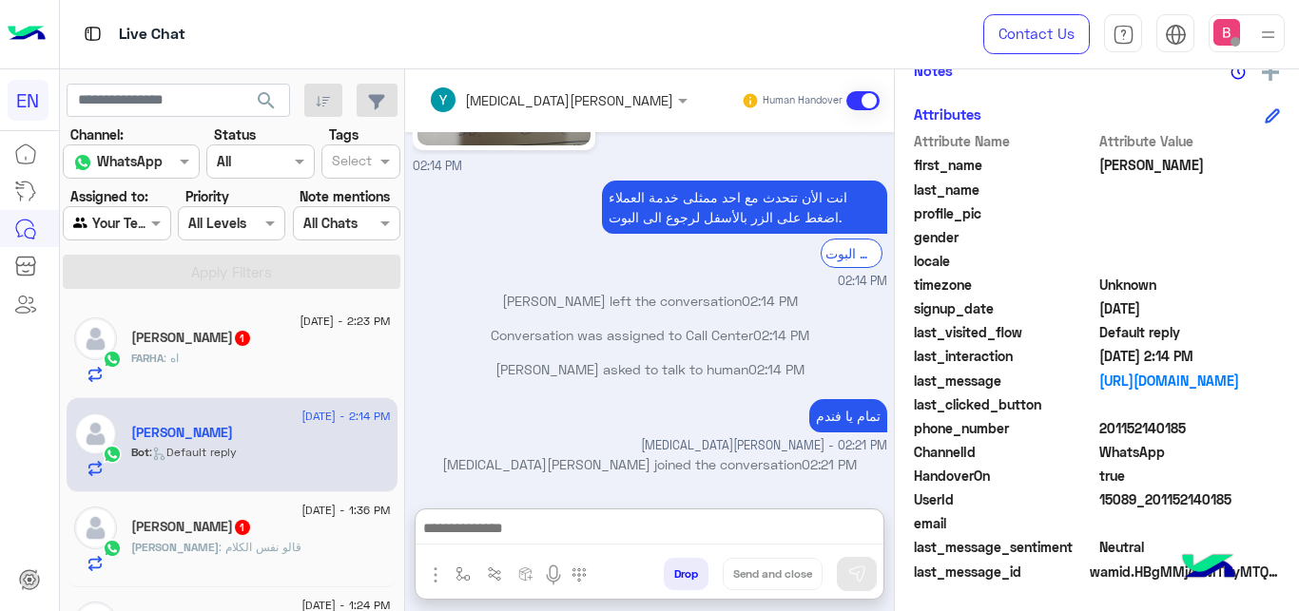
click at [337, 366] on div "FARHA : اه" at bounding box center [261, 366] width 260 height 33
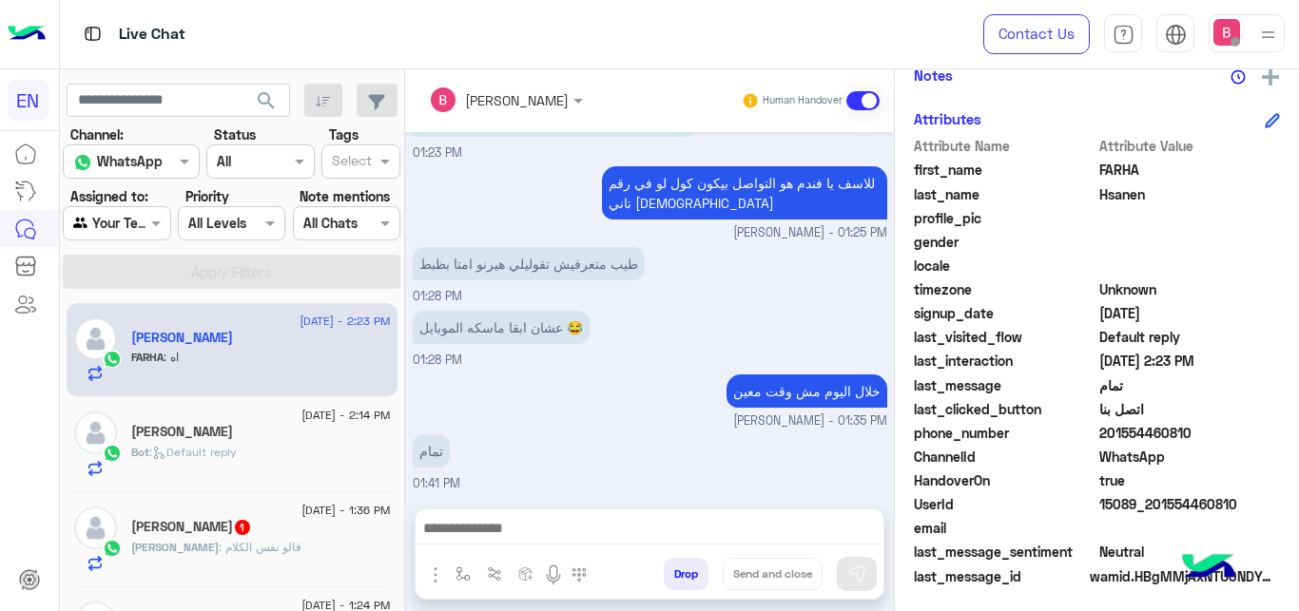
click at [241, 542] on span ": قالو نفس الكلام" at bounding box center [260, 547] width 83 height 14
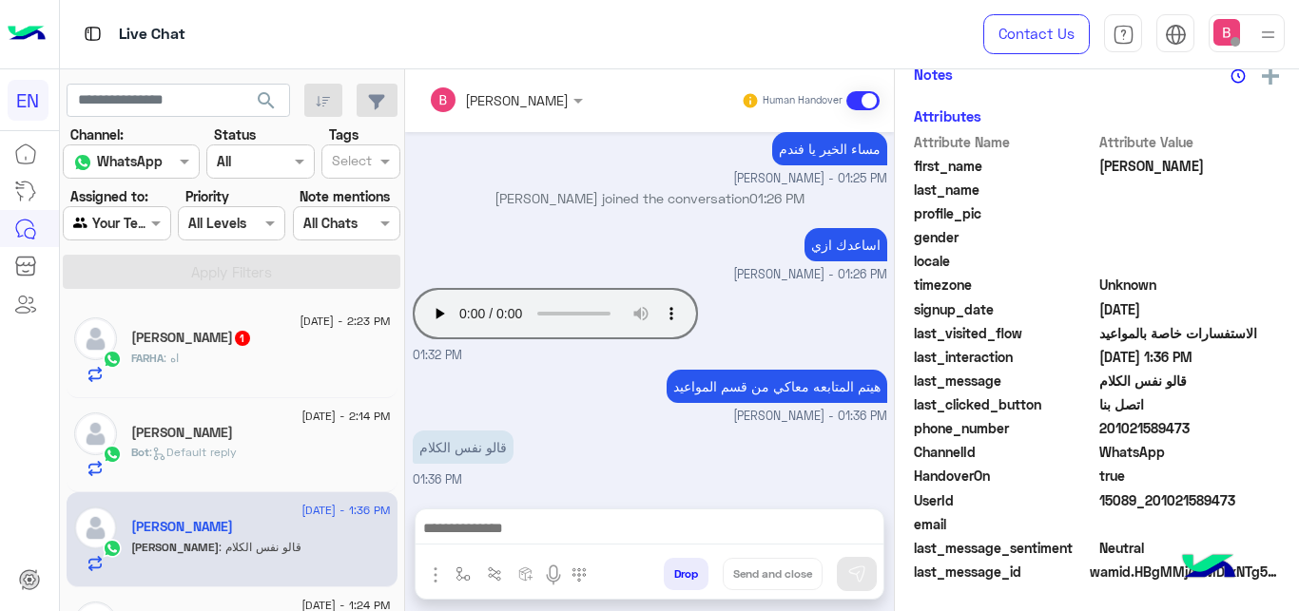
scroll to position [252, 0]
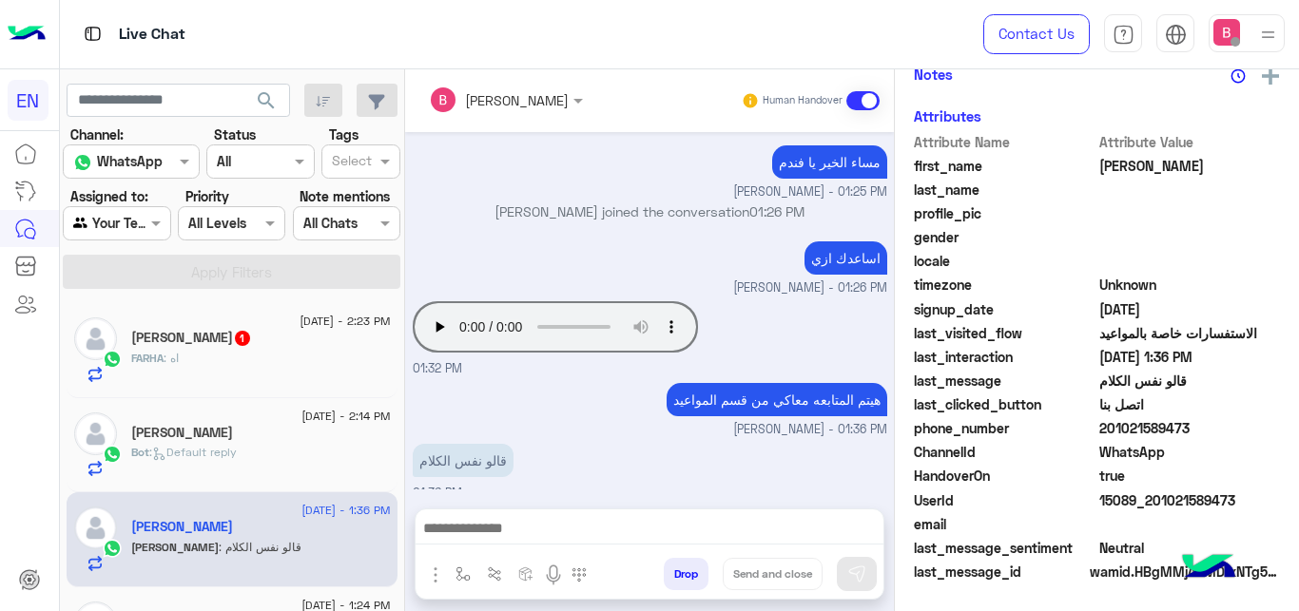
click at [129, 221] on div at bounding box center [117, 223] width 106 height 22
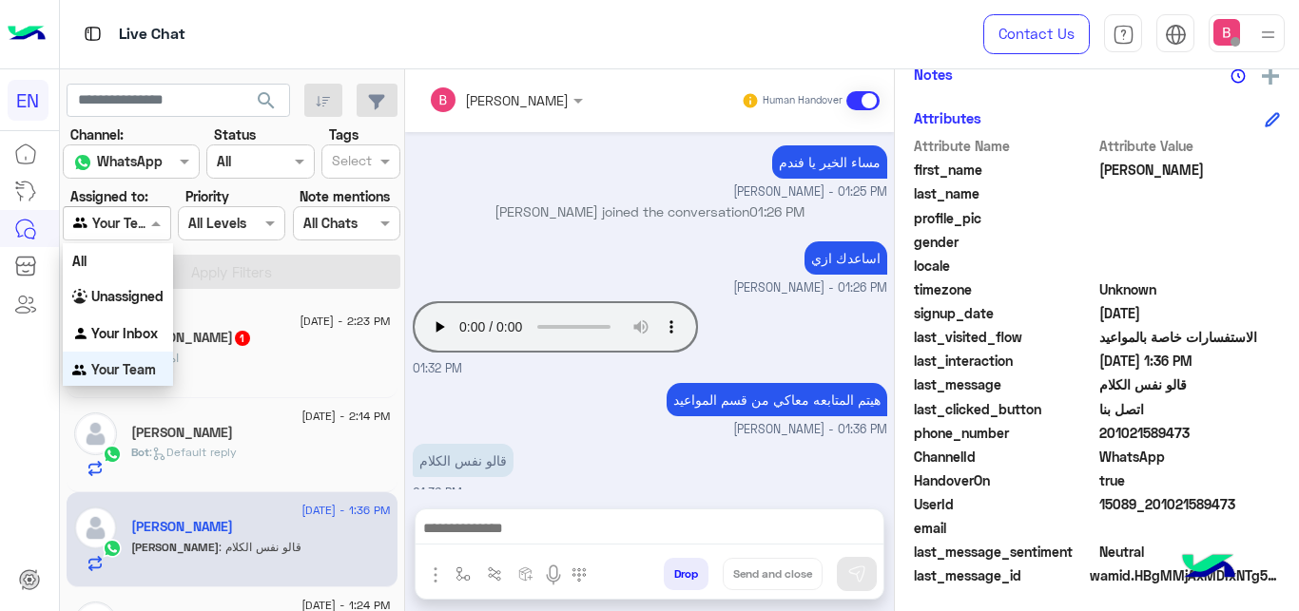
scroll to position [1, 0]
click at [368, 375] on div "FARHA : اه" at bounding box center [261, 366] width 260 height 33
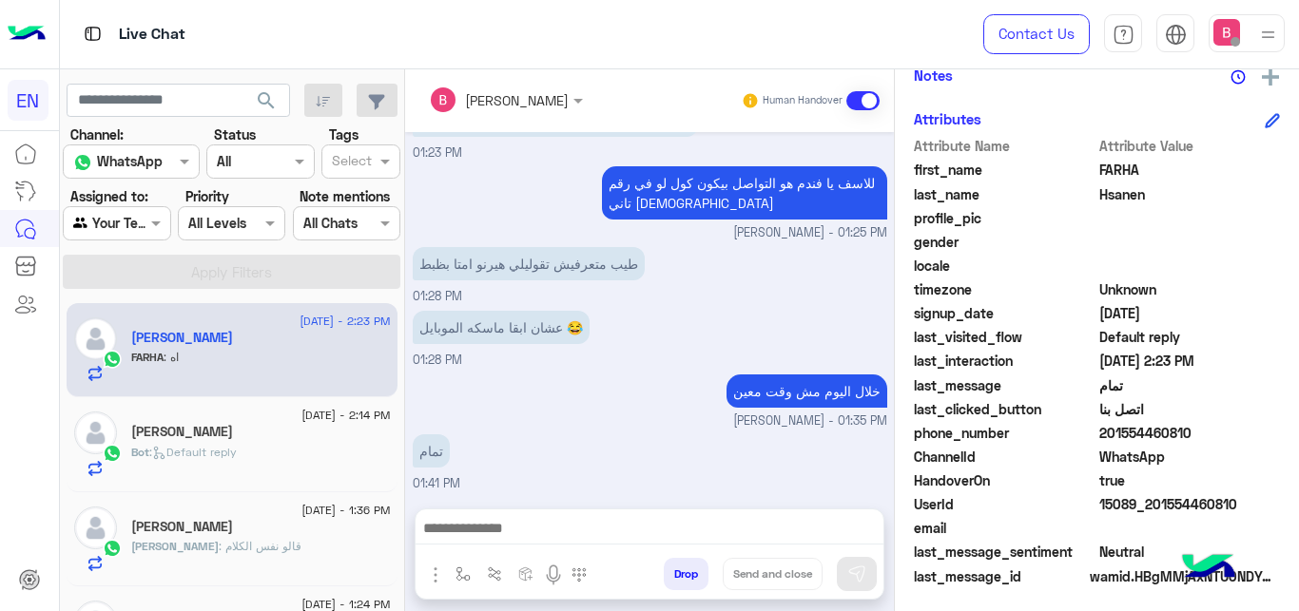
click at [143, 209] on div "Agent Filter Your Team" at bounding box center [116, 223] width 107 height 34
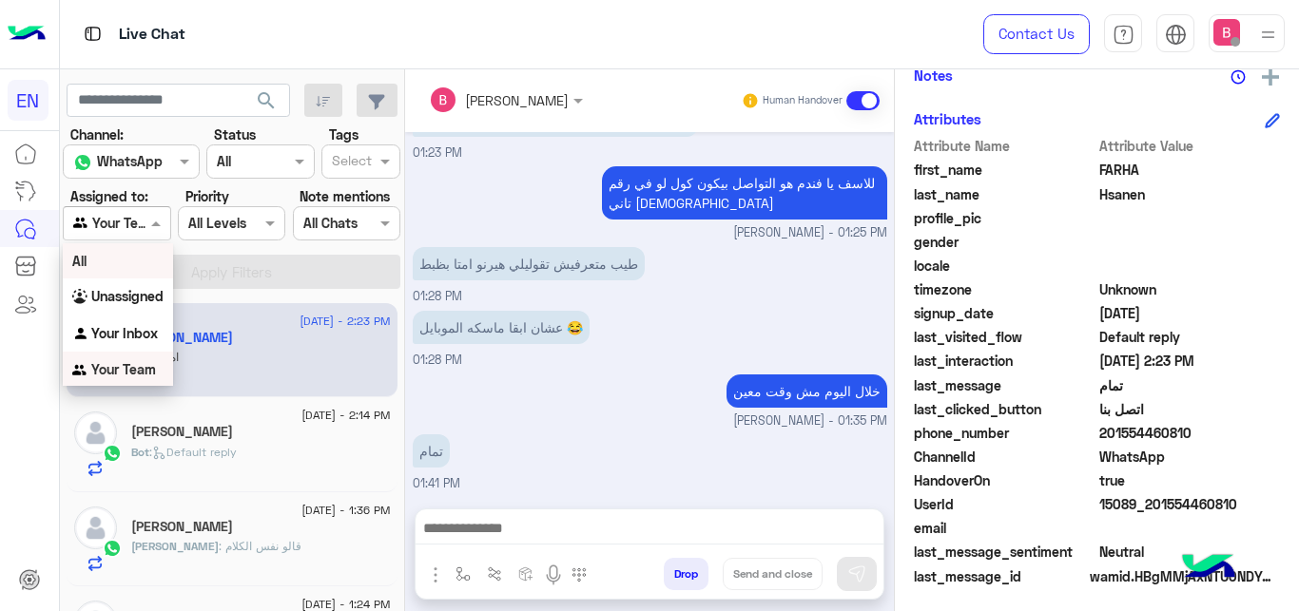
scroll to position [4, 0]
click at [138, 300] on b "Unassigned" at bounding box center [127, 293] width 72 height 16
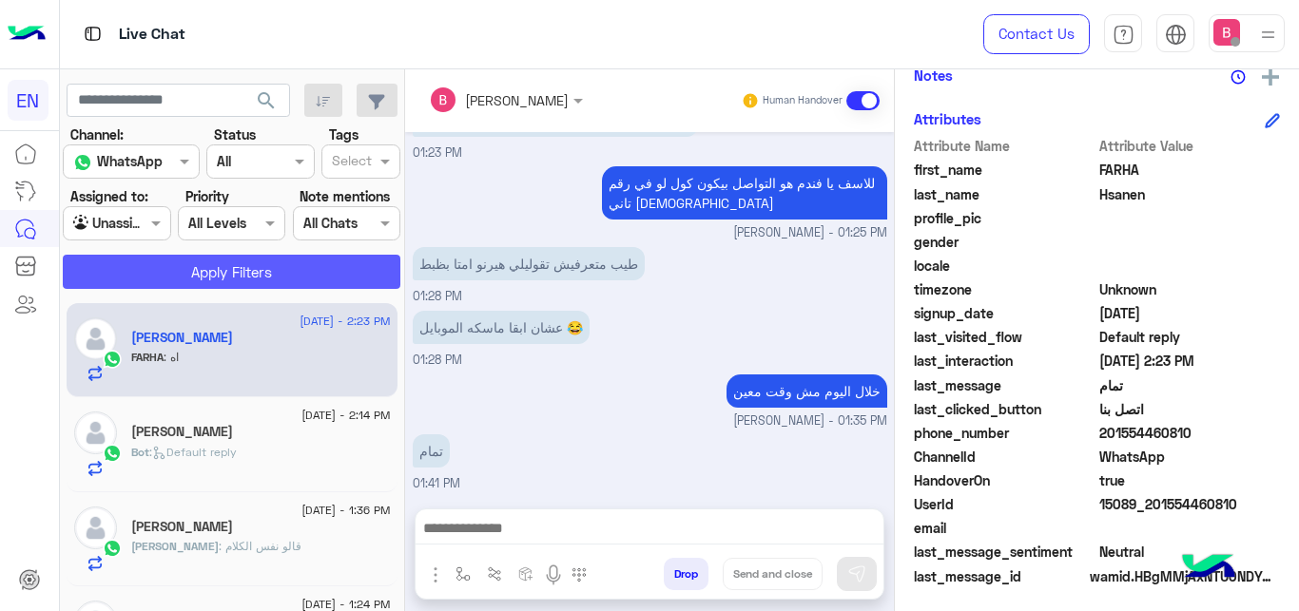
click at [172, 270] on button "Apply Filters" at bounding box center [232, 272] width 338 height 34
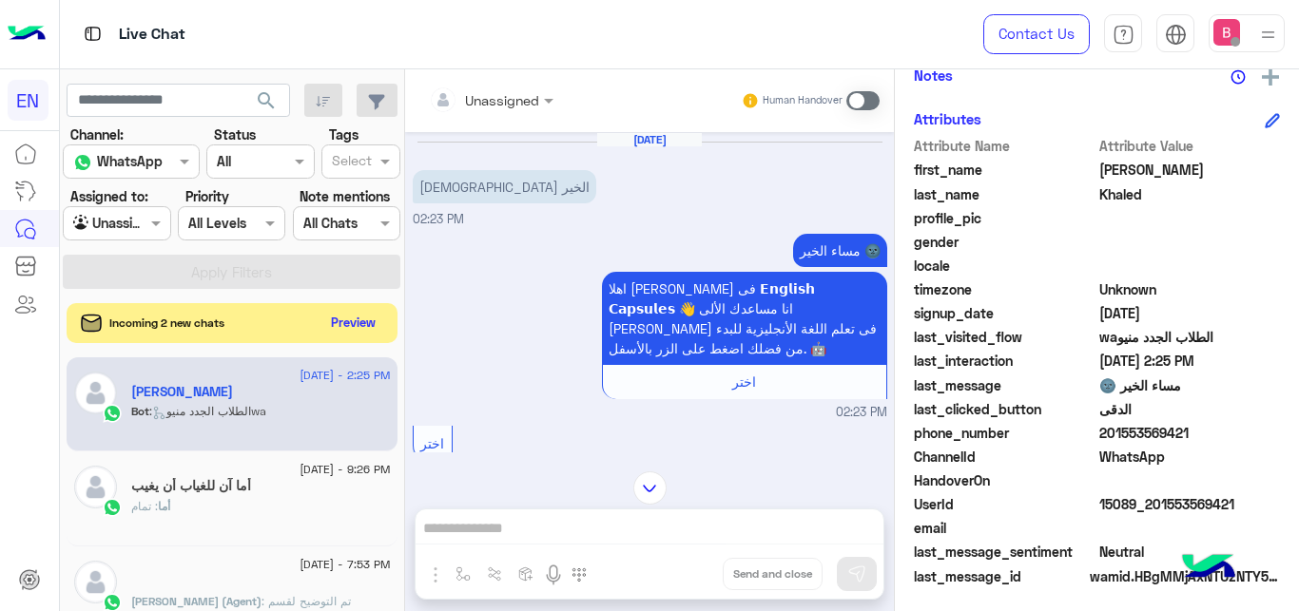
click at [336, 331] on button "Preview" at bounding box center [353, 323] width 59 height 26
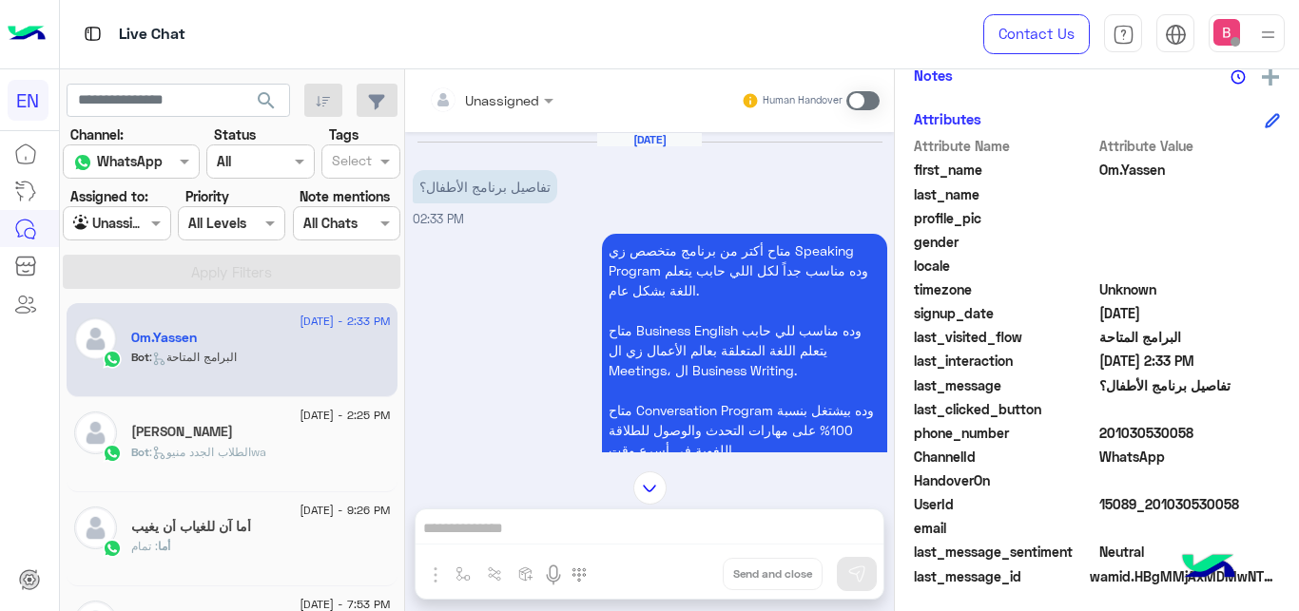
click at [531, 89] on div at bounding box center [491, 99] width 144 height 22
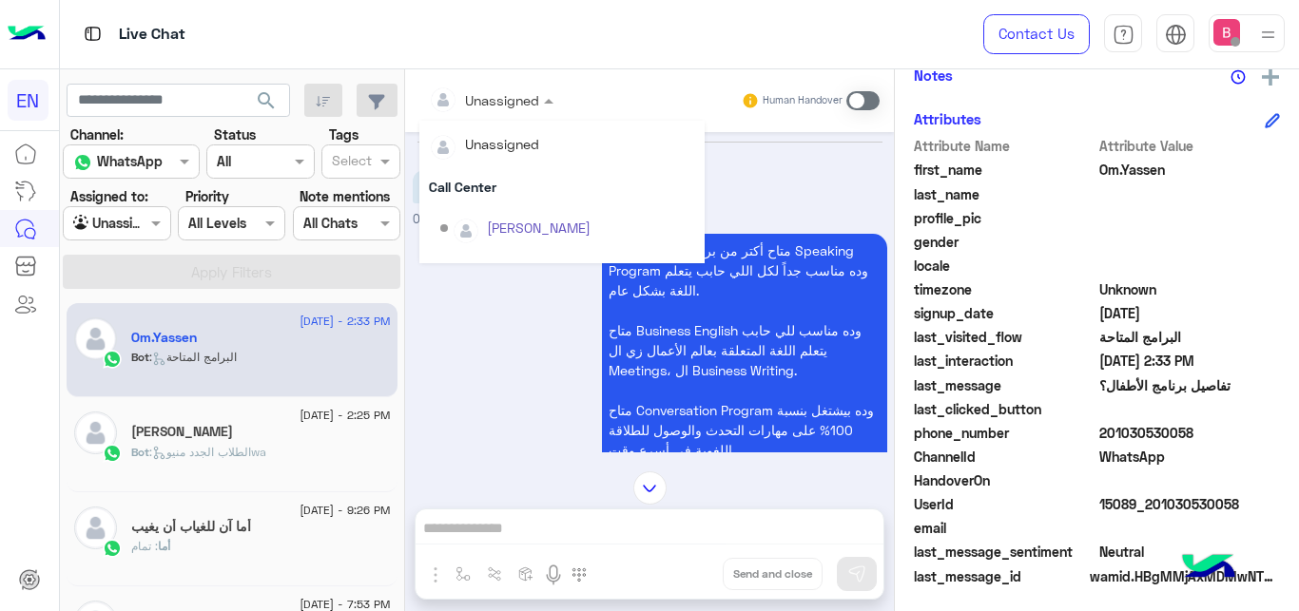
scroll to position [316, 0]
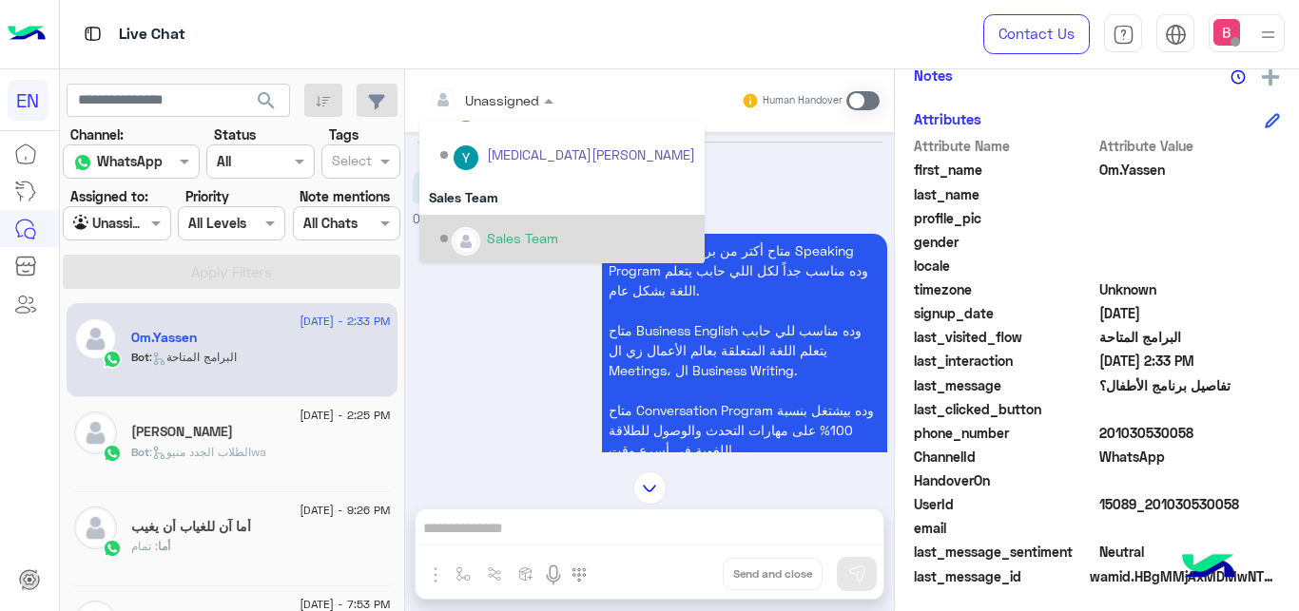
click at [498, 242] on div "Sales Team" at bounding box center [522, 238] width 71 height 20
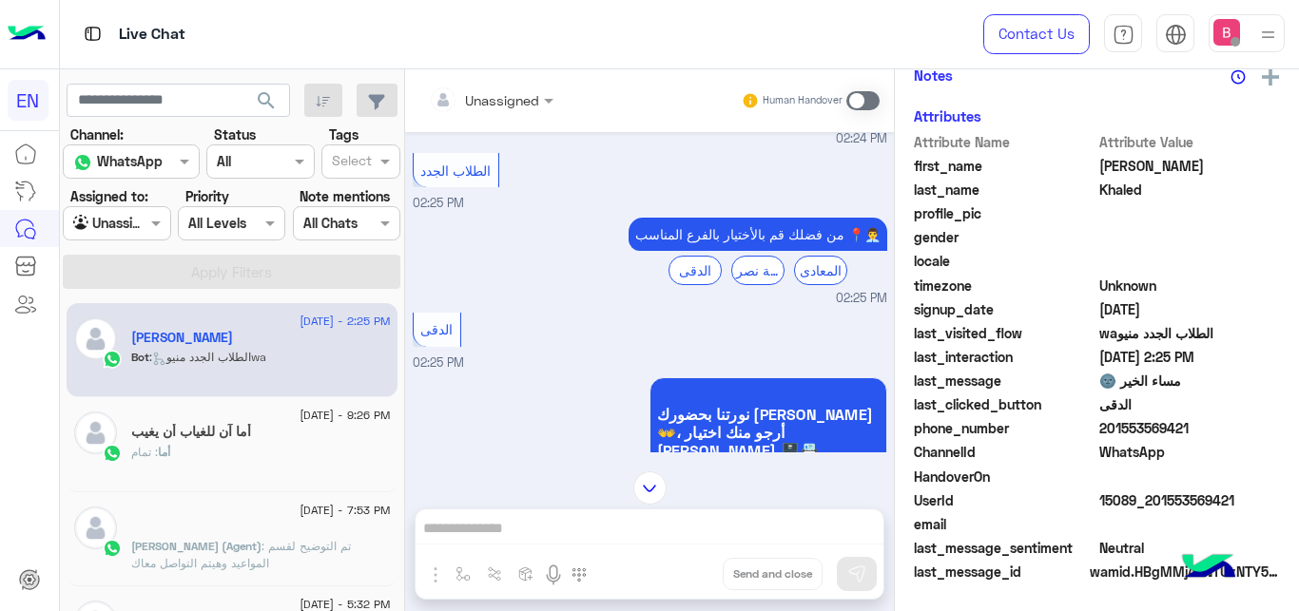
scroll to position [202, 0]
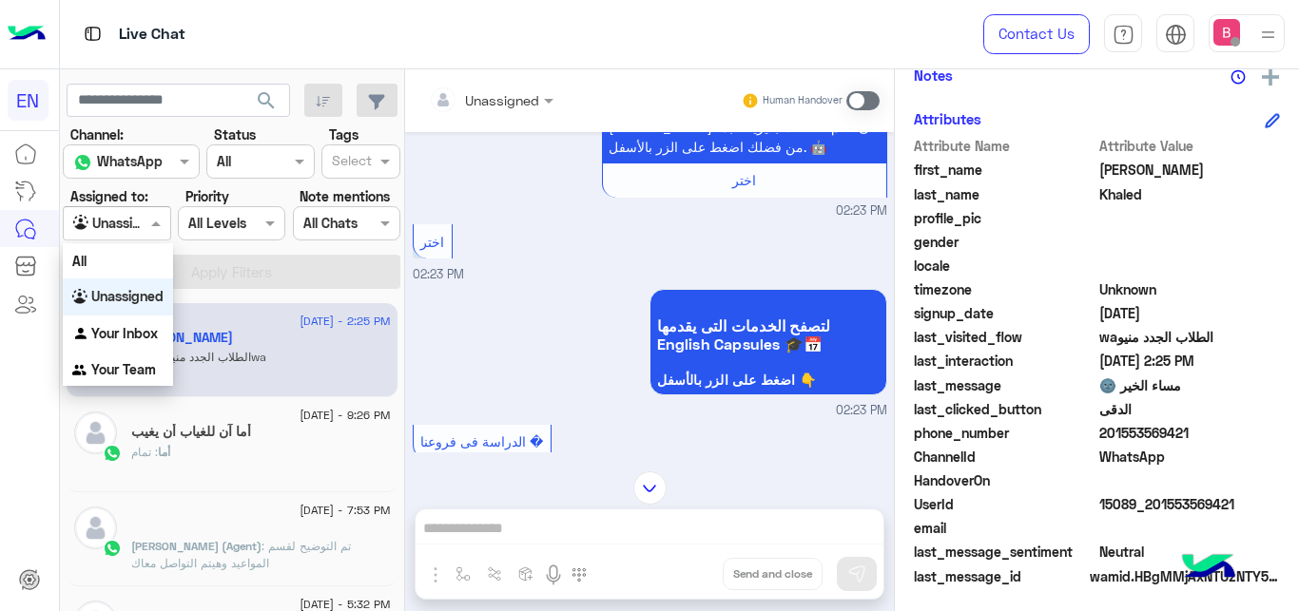
click at [134, 238] on div "Agent Filter Unassigned" at bounding box center [116, 223] width 107 height 34
click at [126, 362] on div "Your Team" at bounding box center [118, 370] width 110 height 37
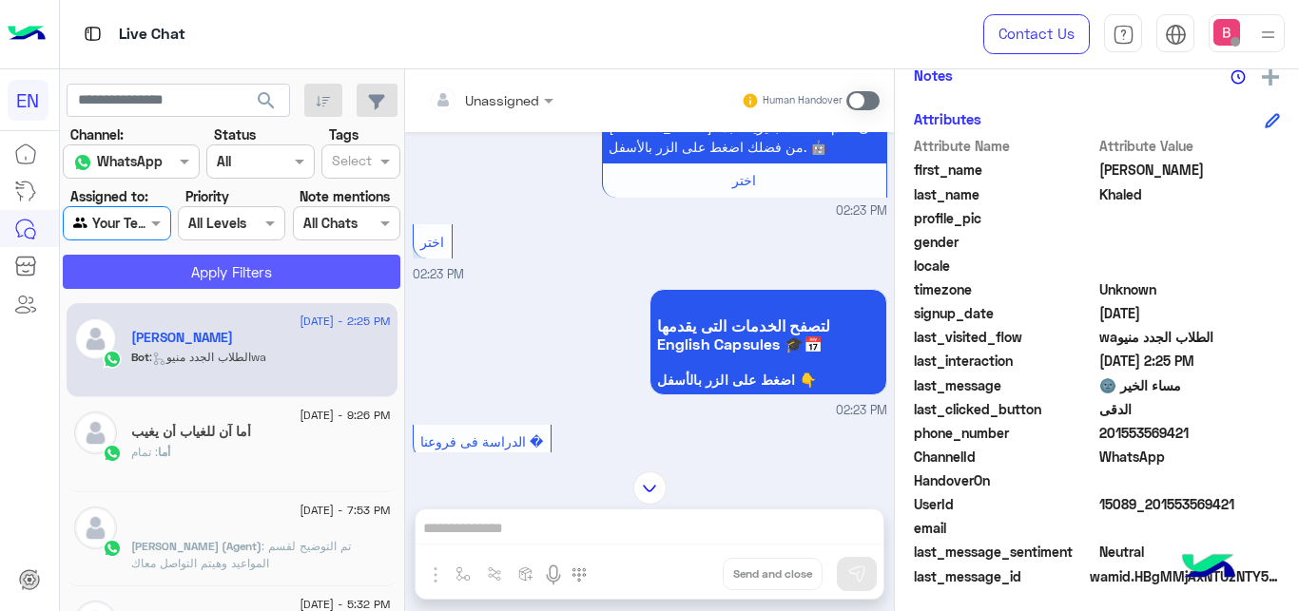
click at [182, 273] on button "Apply Filters" at bounding box center [232, 272] width 338 height 34
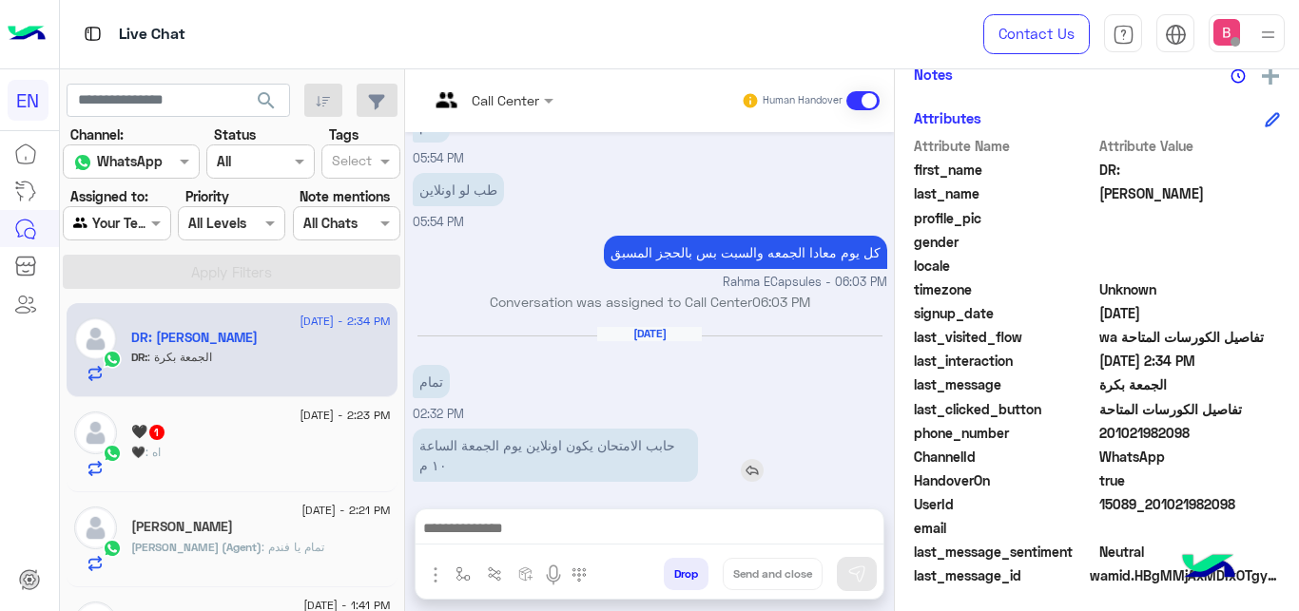
scroll to position [345, 0]
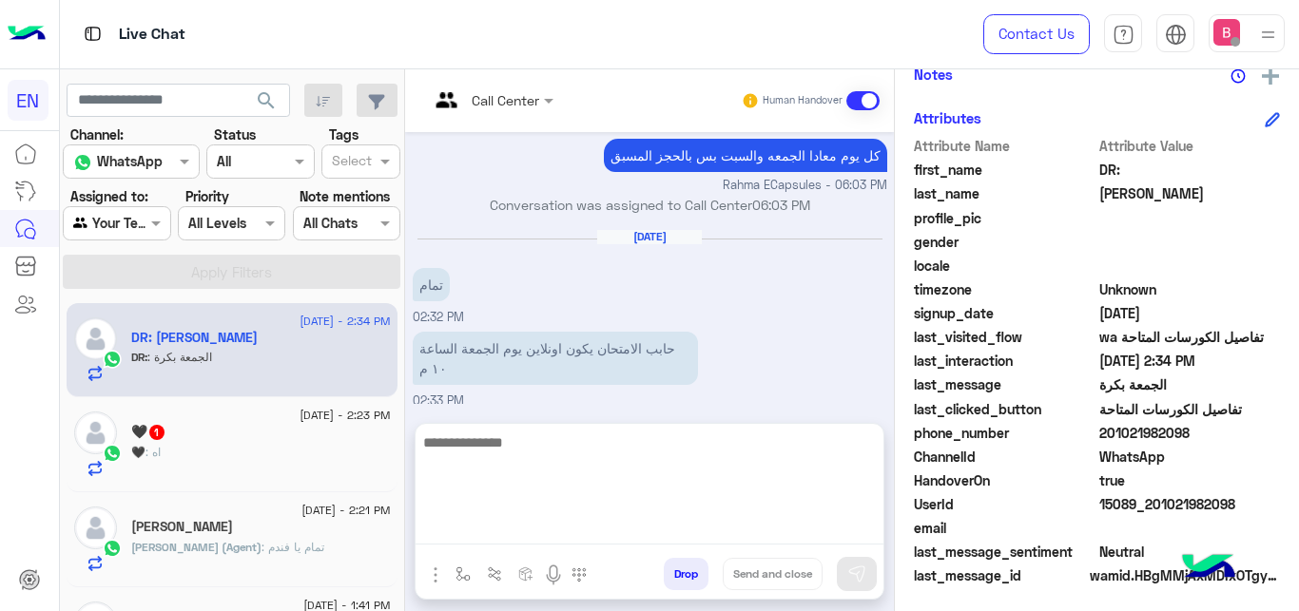
click at [496, 522] on textarea at bounding box center [650, 488] width 468 height 114
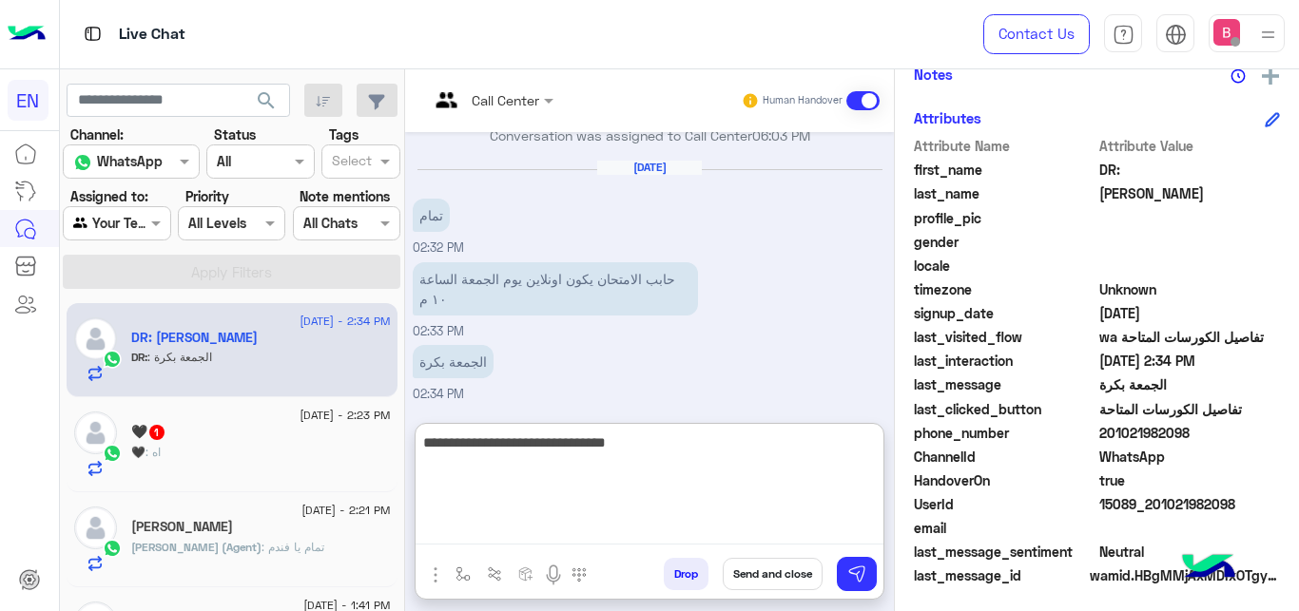
type textarea "**********"
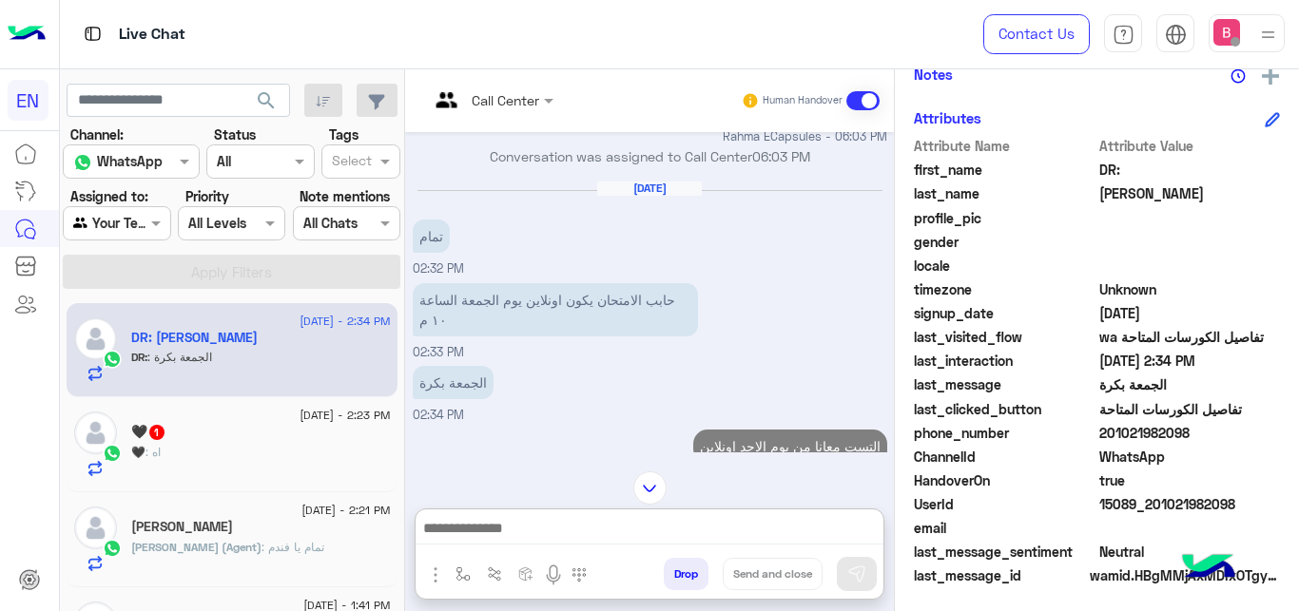
click at [273, 428] on div "🖤 1" at bounding box center [261, 434] width 260 height 20
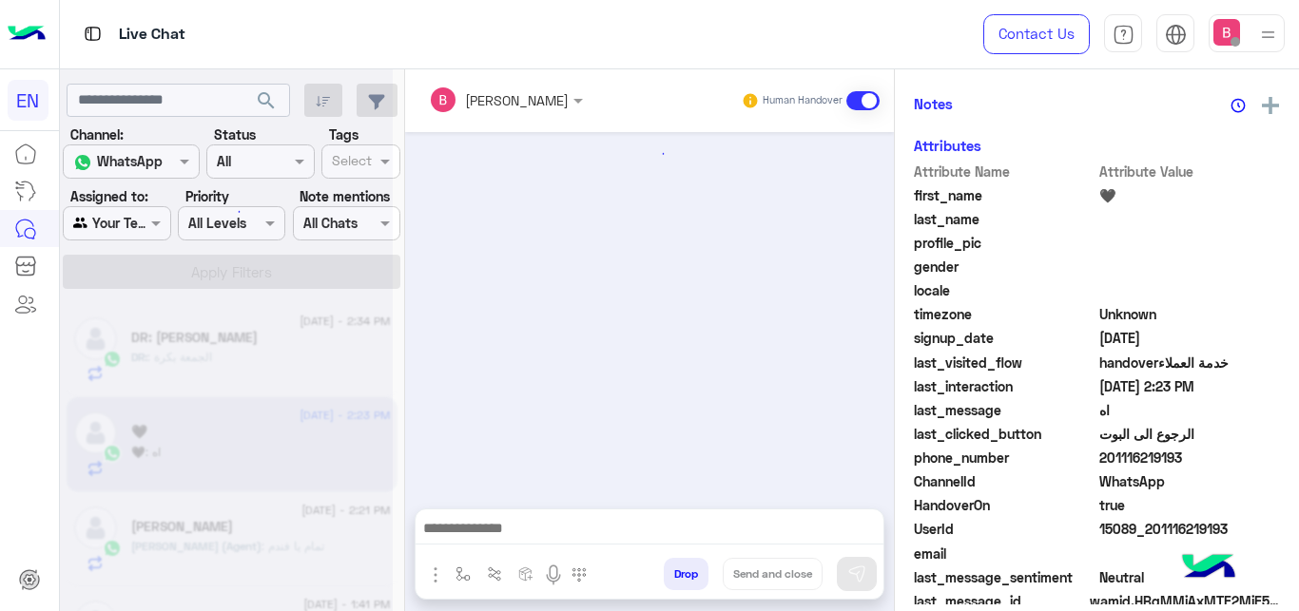
scroll to position [408, 0]
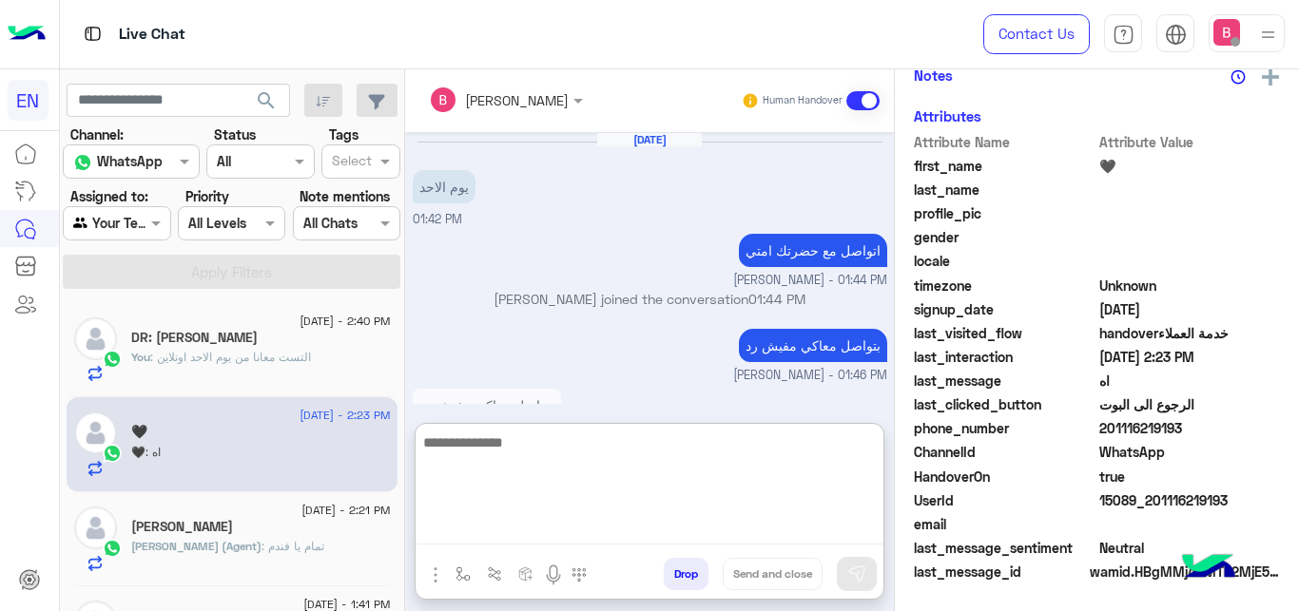
click at [540, 528] on textarea at bounding box center [650, 488] width 468 height 114
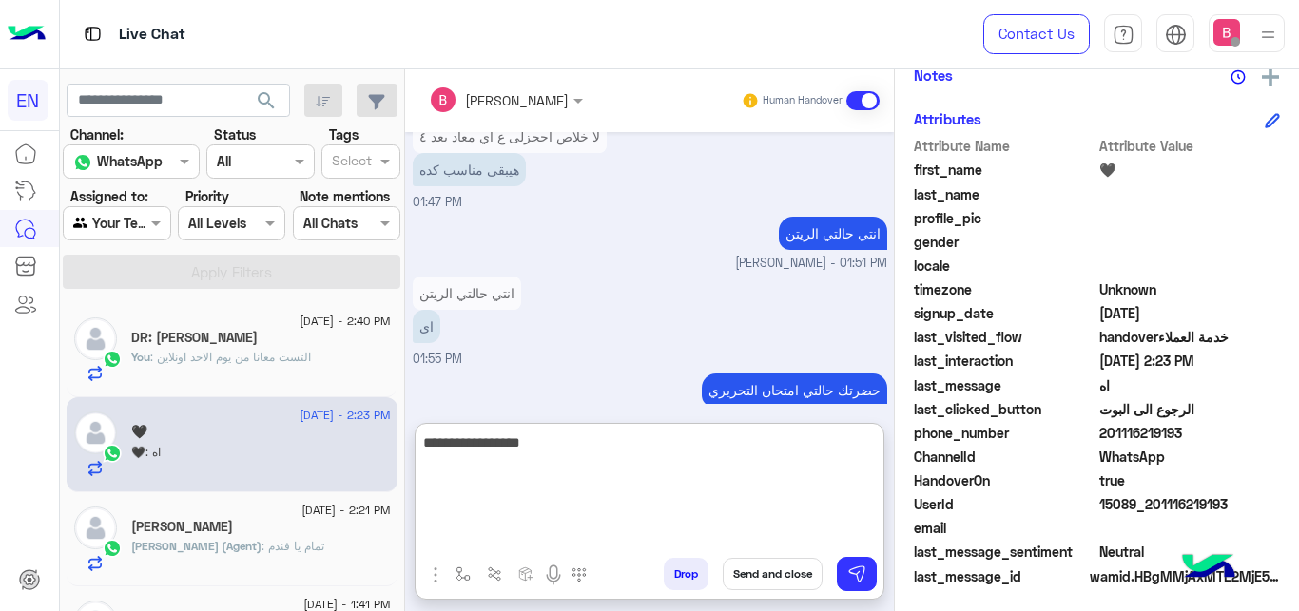
type textarea "**********"
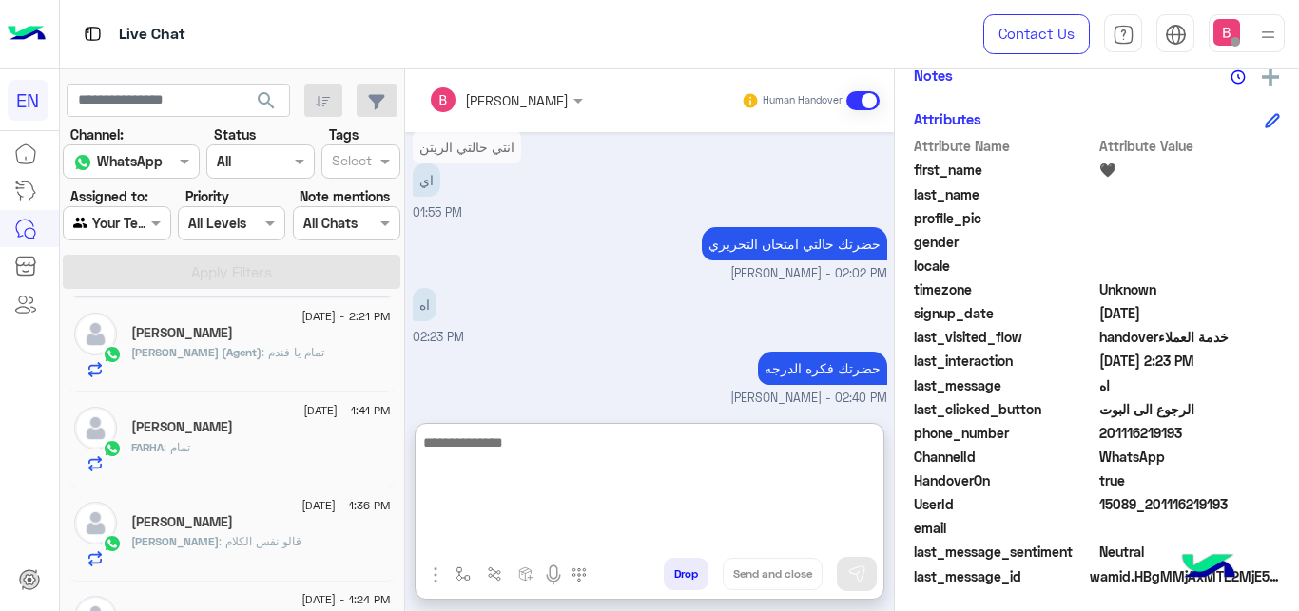
scroll to position [0, 0]
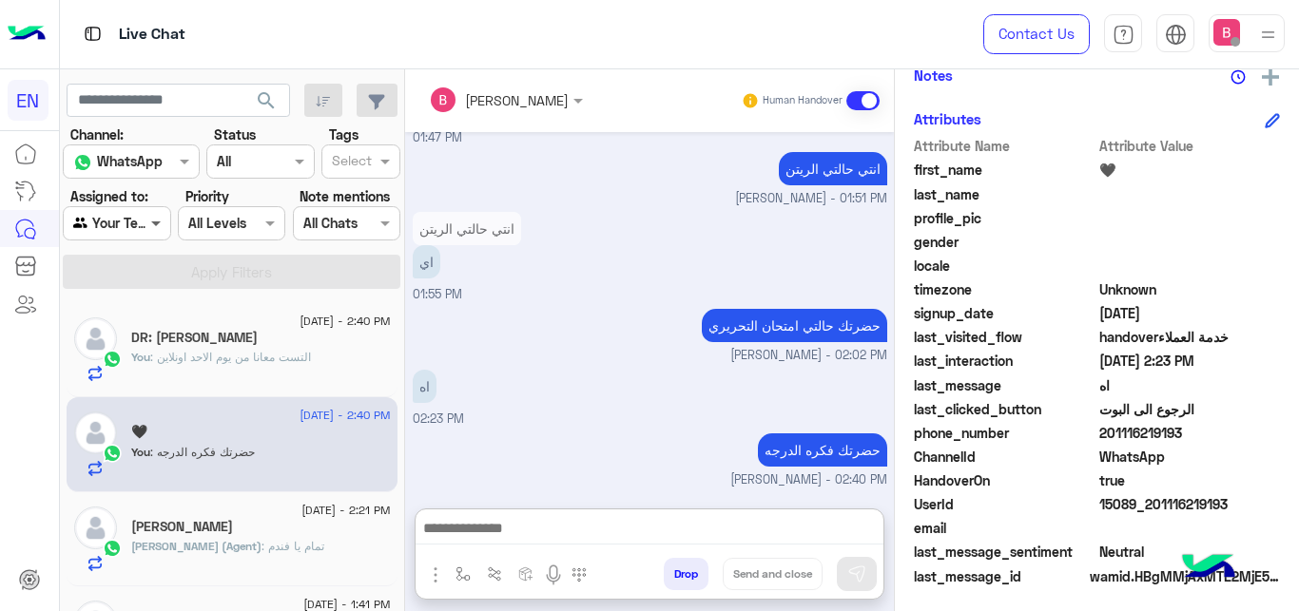
click at [146, 223] on span at bounding box center [158, 223] width 24 height 20
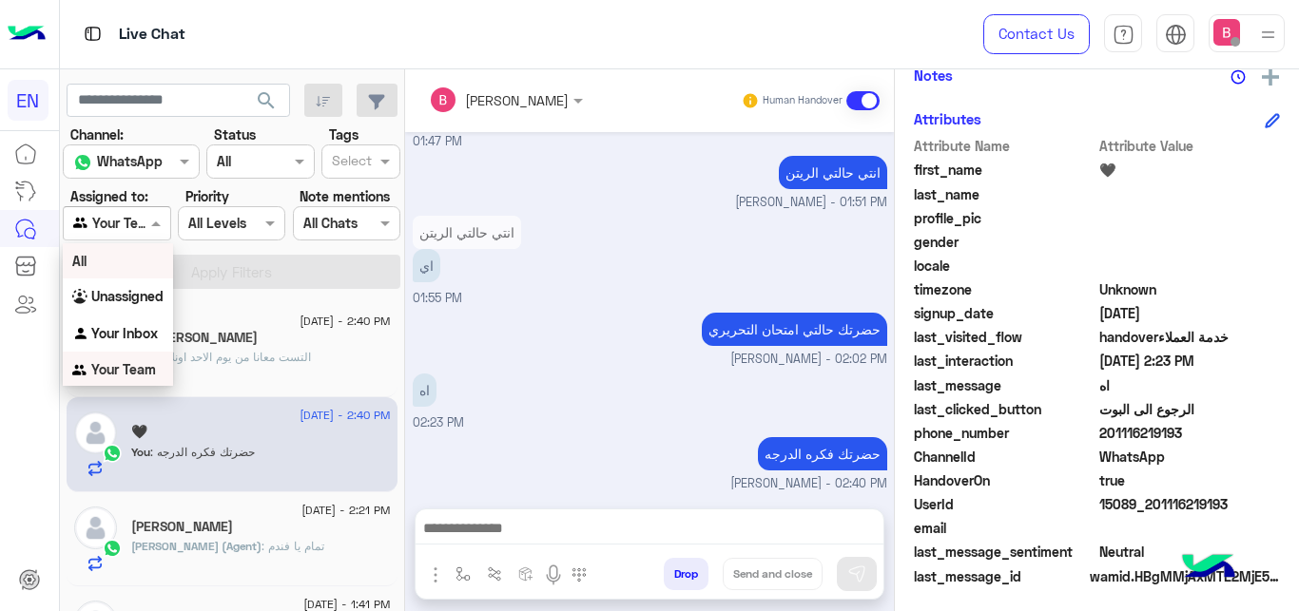
scroll to position [427, 0]
click at [625, 379] on div "اه 02:23 PM" at bounding box center [650, 401] width 474 height 64
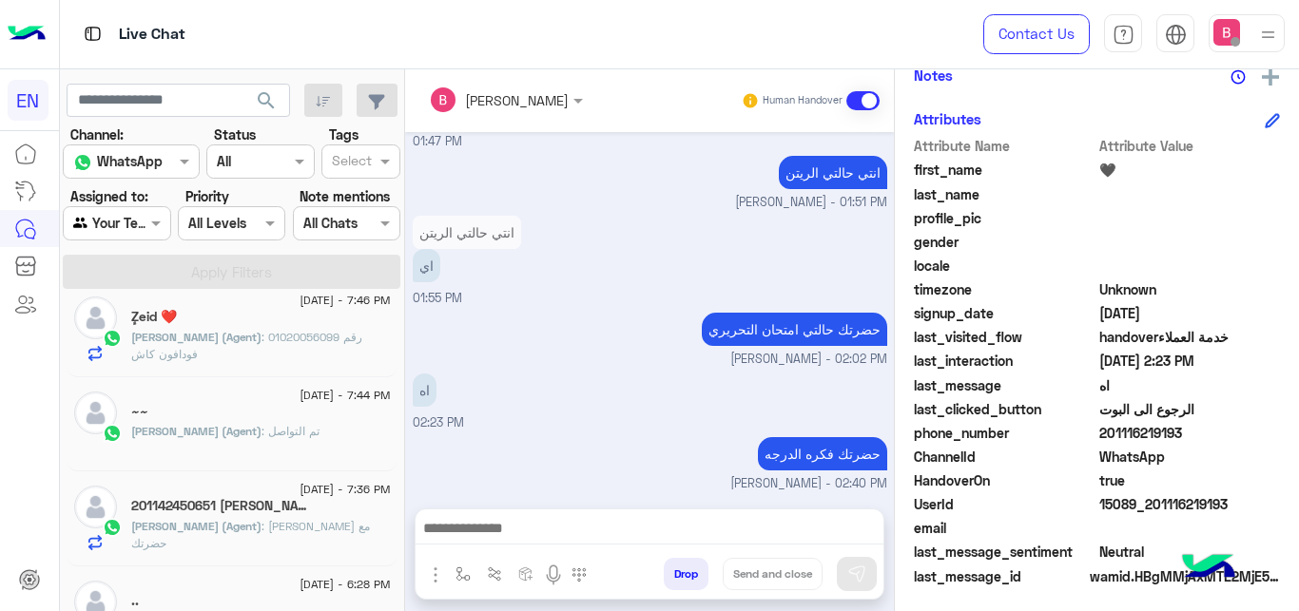
scroll to position [970, 0]
click at [125, 225] on div at bounding box center [117, 223] width 106 height 22
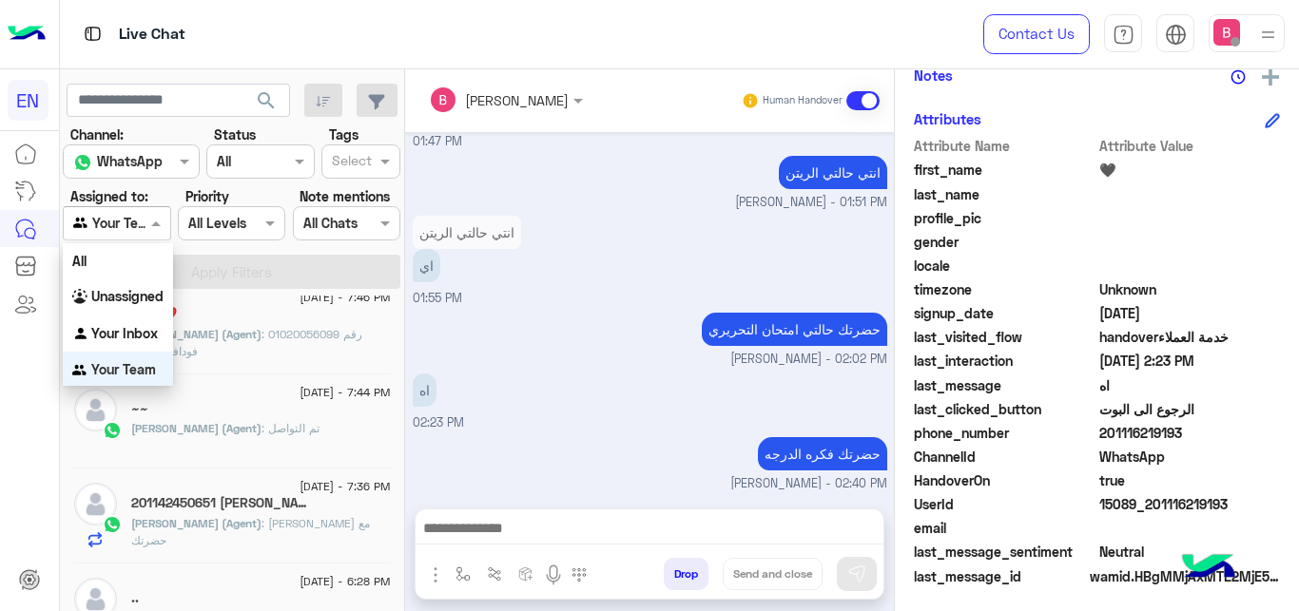
scroll to position [4, 0]
drag, startPoint x: 139, startPoint y: 293, endPoint x: 151, endPoint y: 284, distance: 15.0
click at [140, 293] on b "Unassigned" at bounding box center [127, 293] width 72 height 16
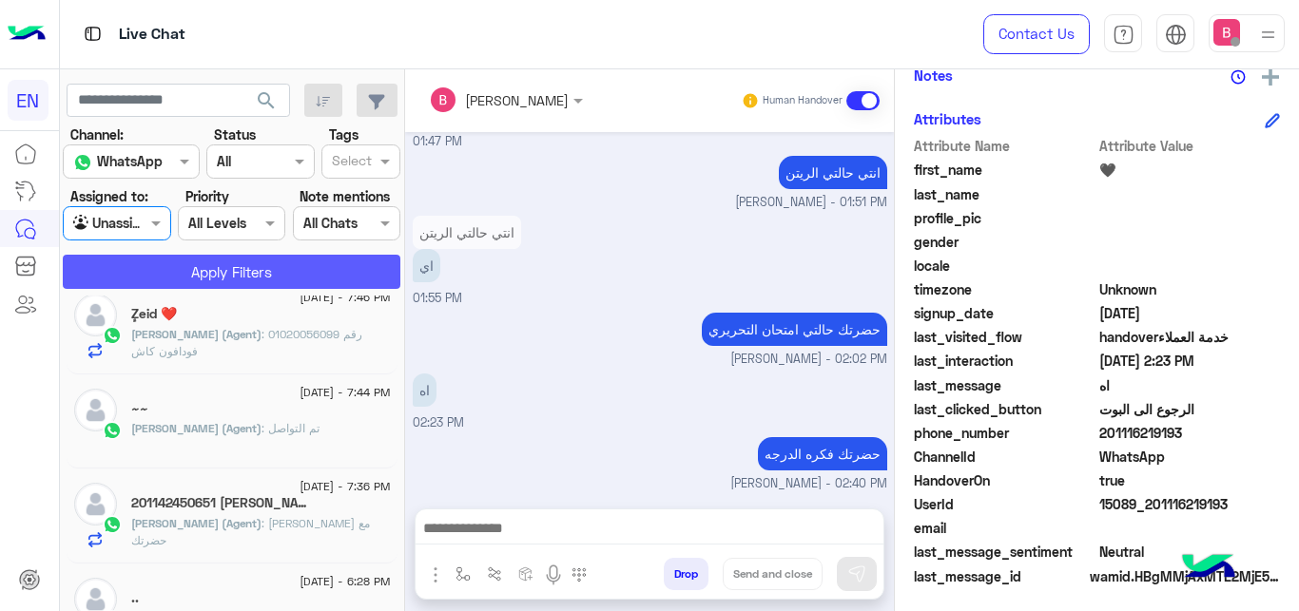
click at [175, 265] on button "Apply Filters" at bounding box center [232, 272] width 338 height 34
